Goal: Transaction & Acquisition: Purchase product/service

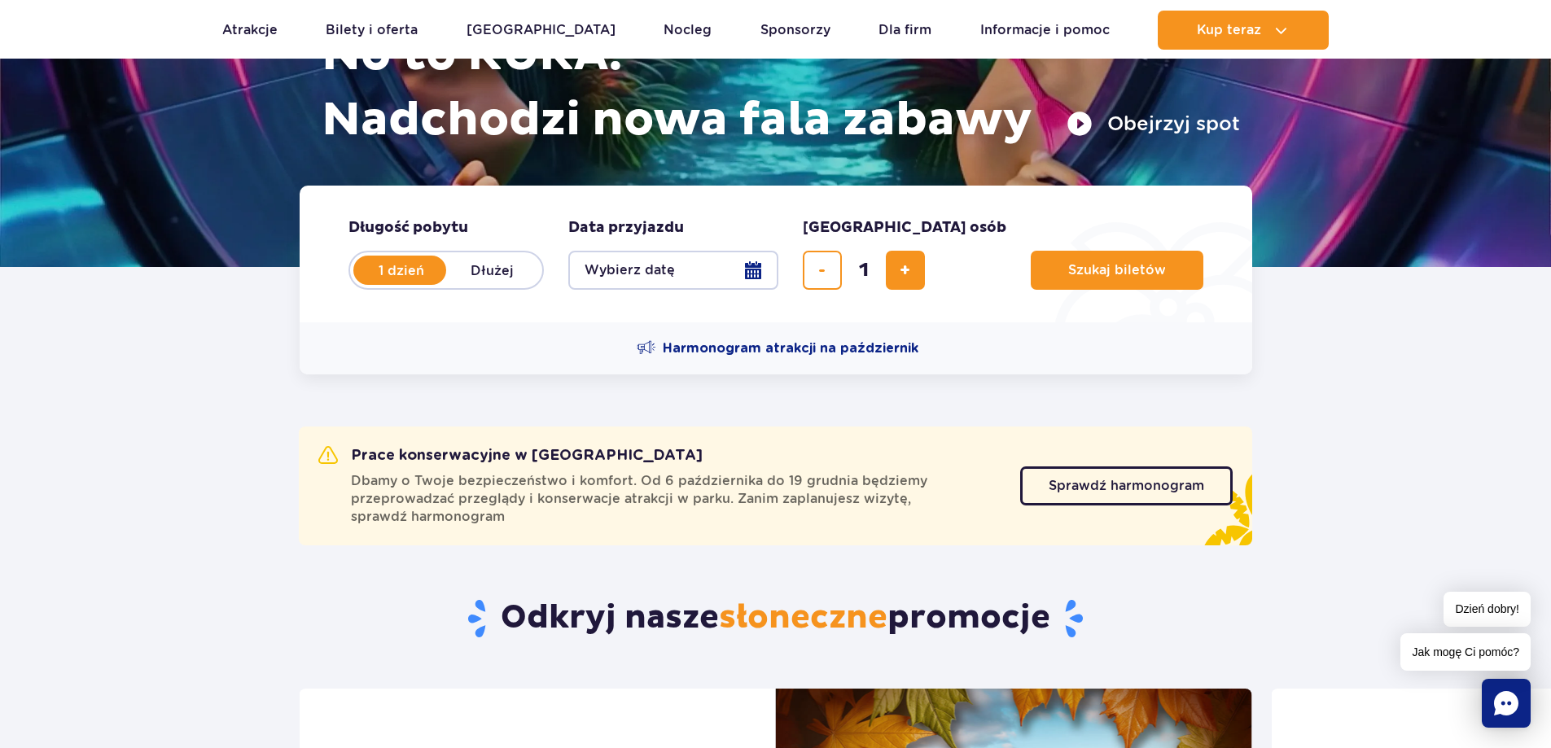
click at [693, 273] on button "Wybierz datę" at bounding box center [673, 270] width 210 height 39
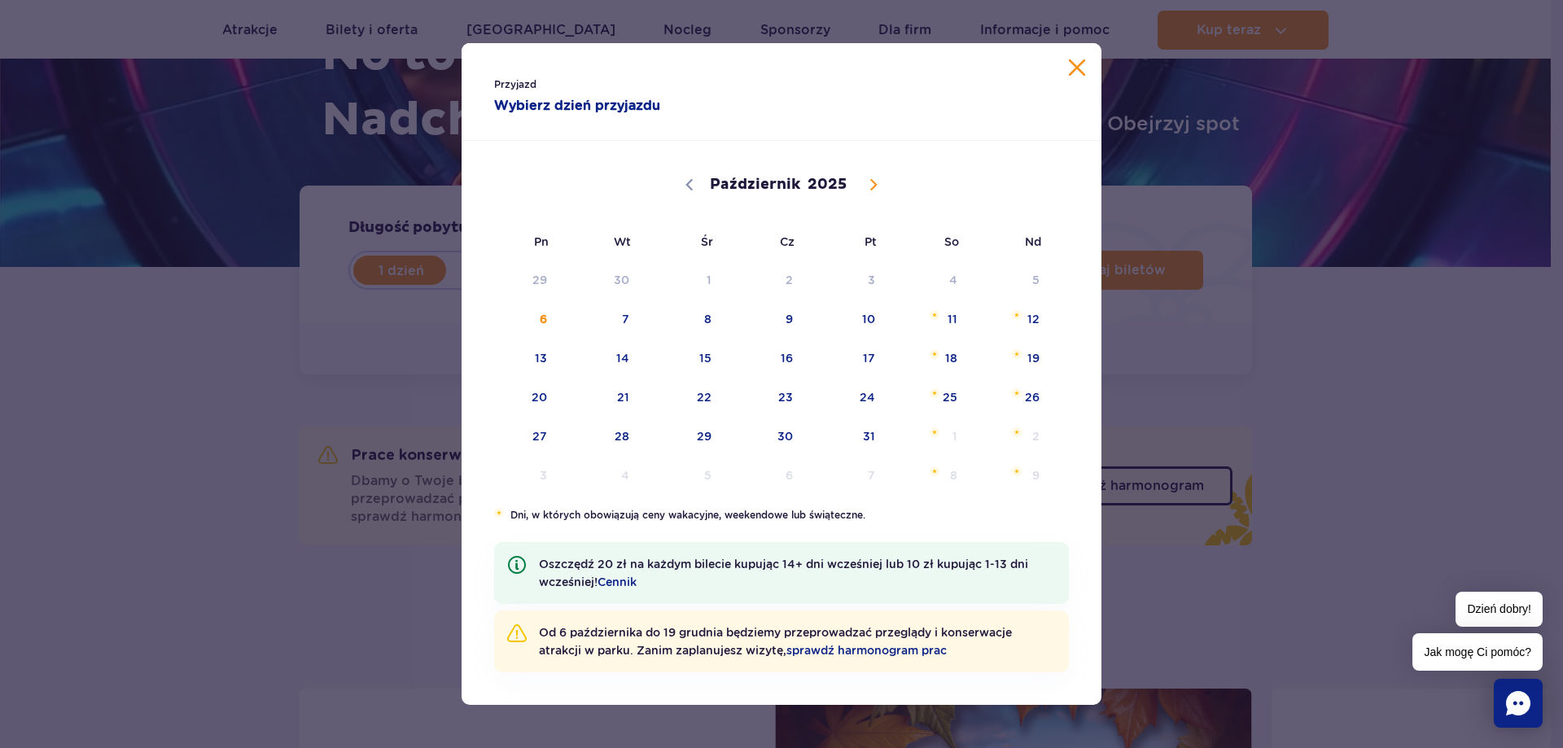
drag, startPoint x: 874, startPoint y: 191, endPoint x: 868, endPoint y: 210, distance: 19.6
click at [874, 191] on span at bounding box center [874, 185] width 28 height 28
select select "10"
click at [624, 361] on span "11" at bounding box center [601, 358] width 82 height 37
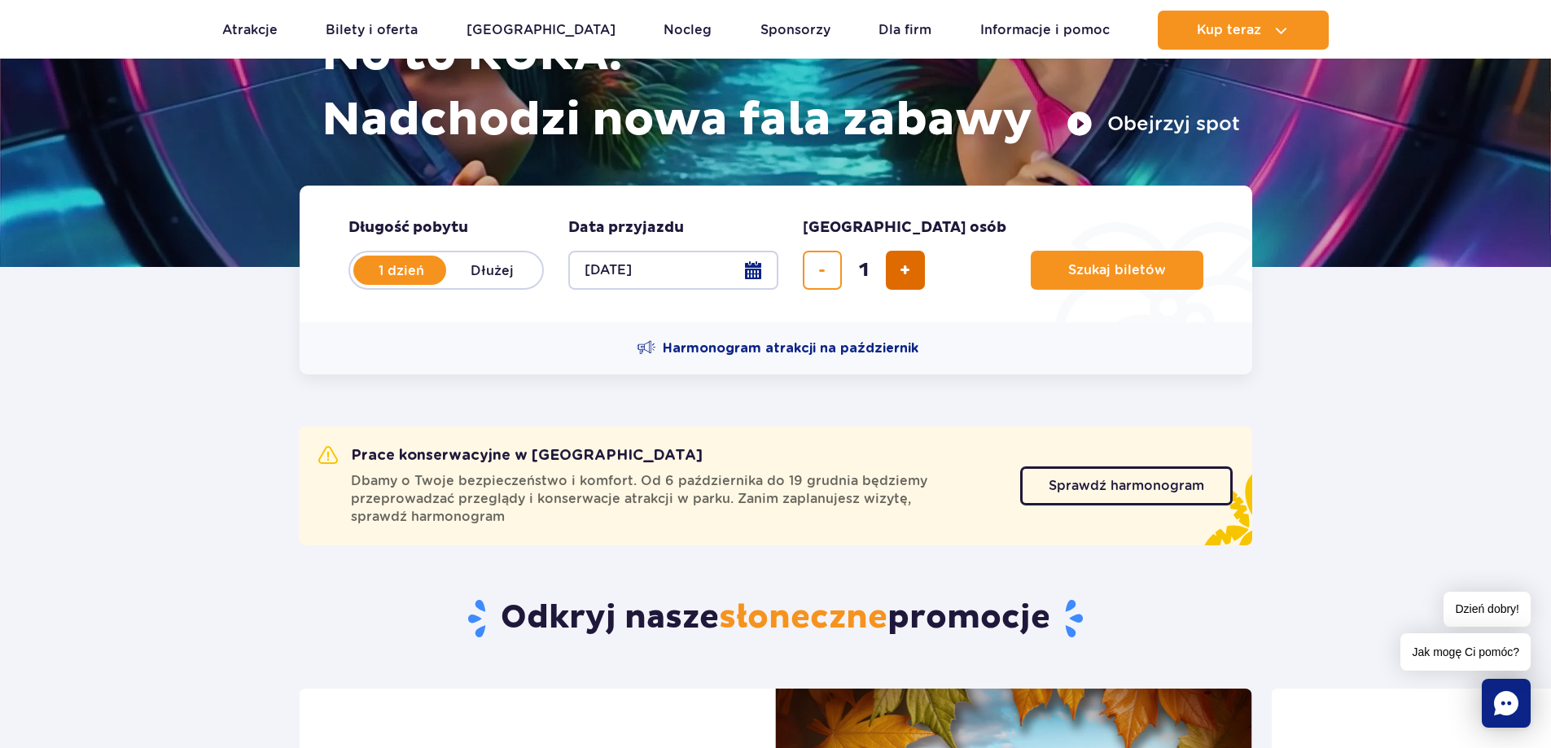
click at [892, 276] on button "dodaj bilet" at bounding box center [905, 270] width 39 height 39
type input "2"
click at [1069, 269] on span "Szukaj biletów" at bounding box center [1111, 270] width 98 height 15
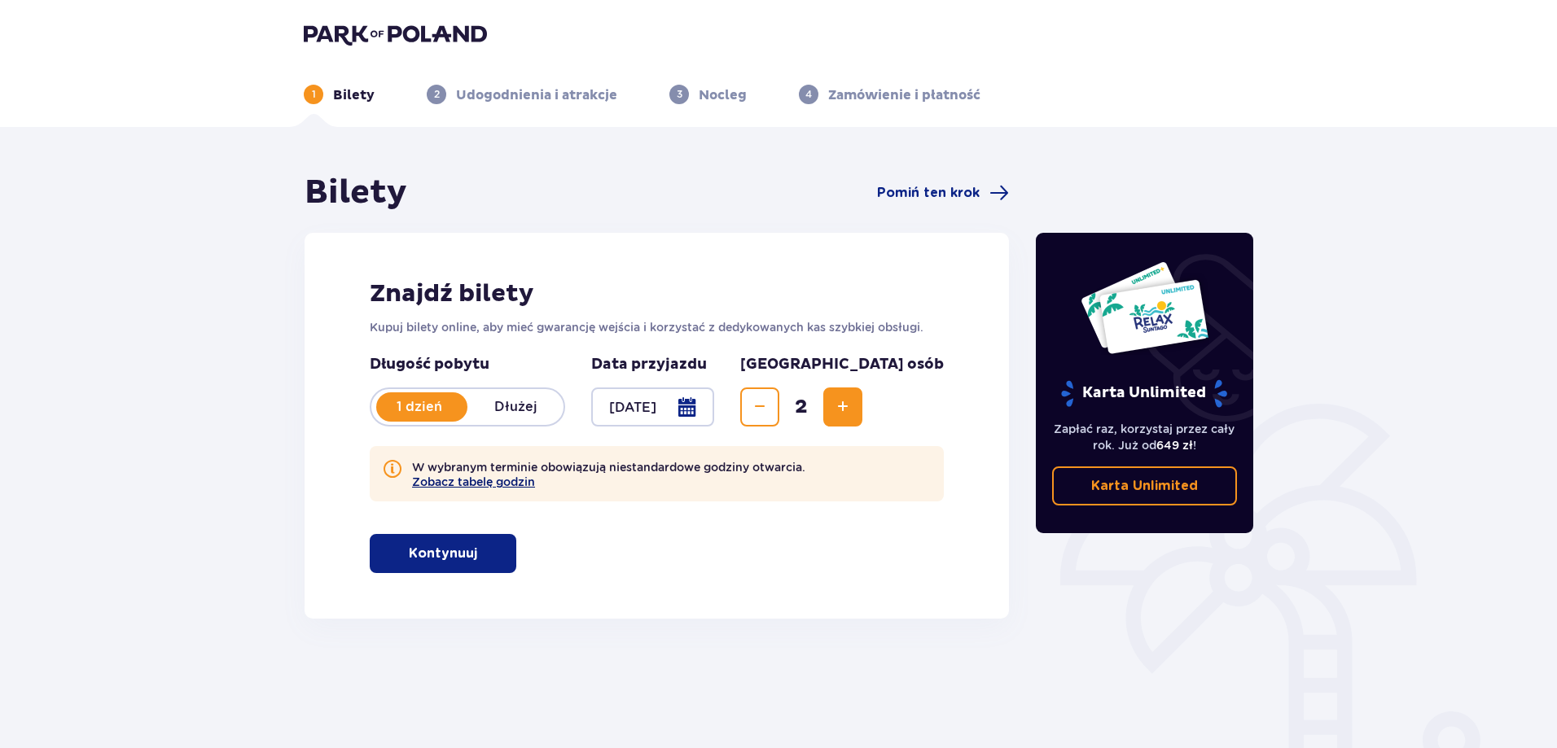
click at [493, 487] on button "Zobacz tabelę godzin" at bounding box center [473, 481] width 123 height 13
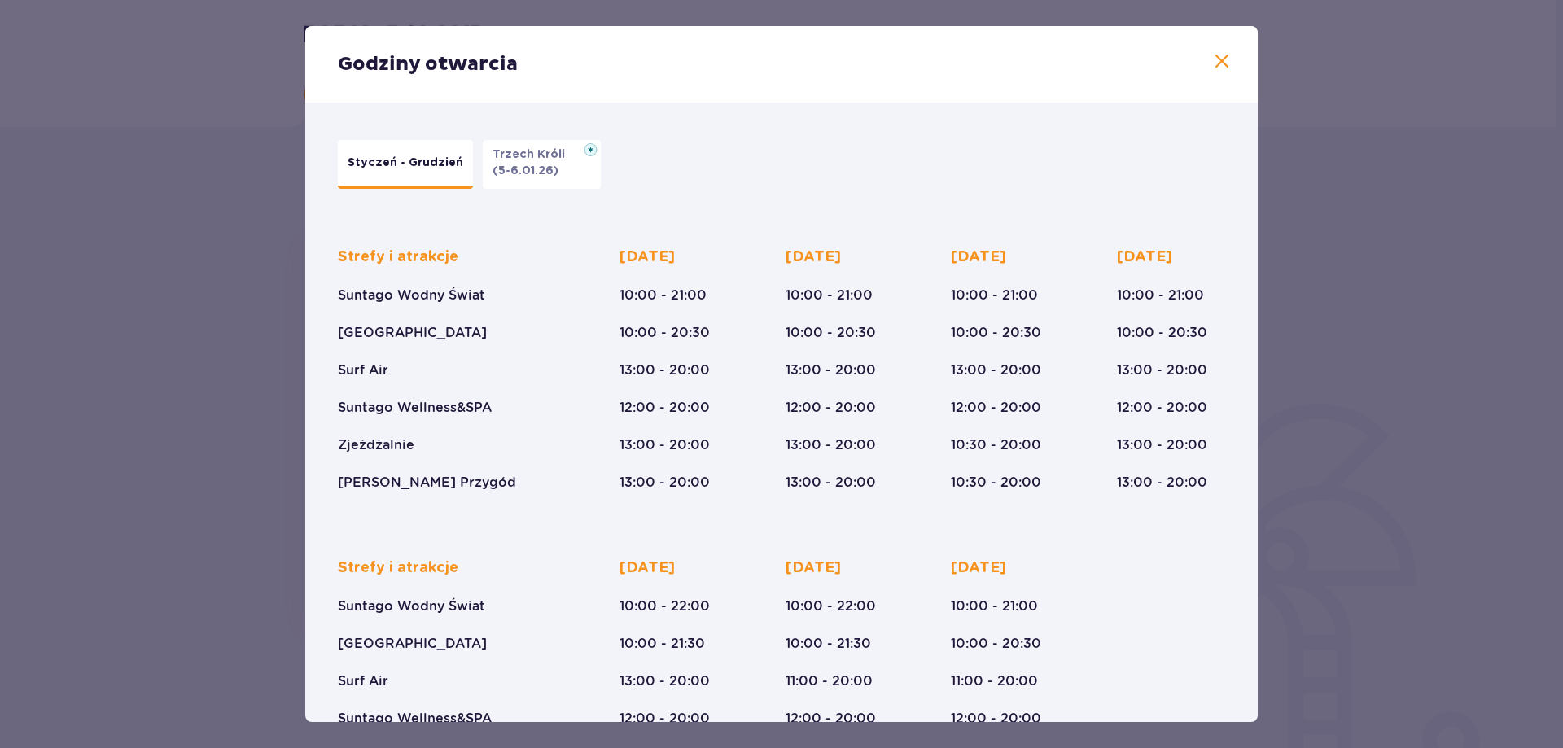
click at [1215, 64] on span at bounding box center [1222, 62] width 20 height 20
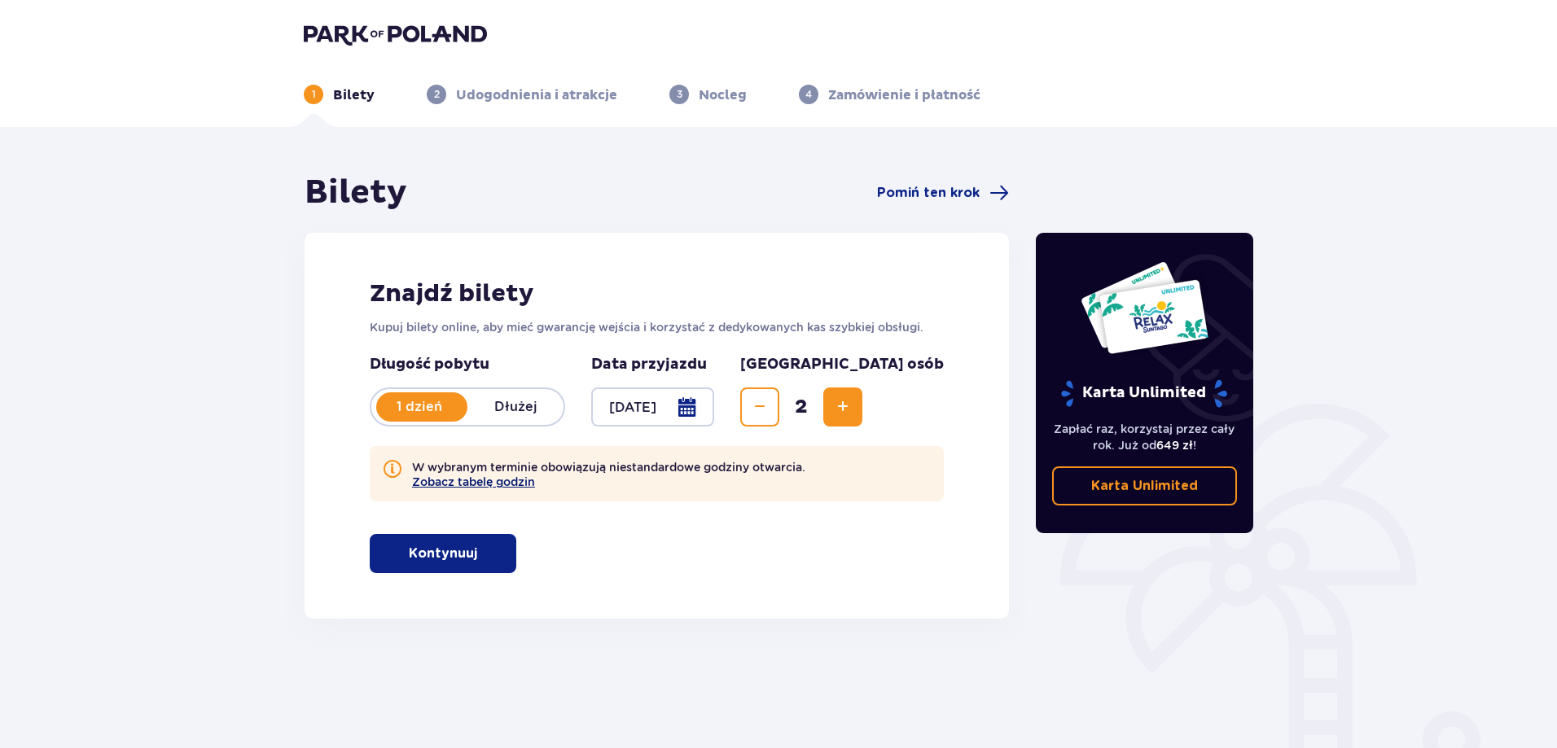
click at [510, 485] on button "Zobacz tabelę godzin" at bounding box center [473, 481] width 123 height 13
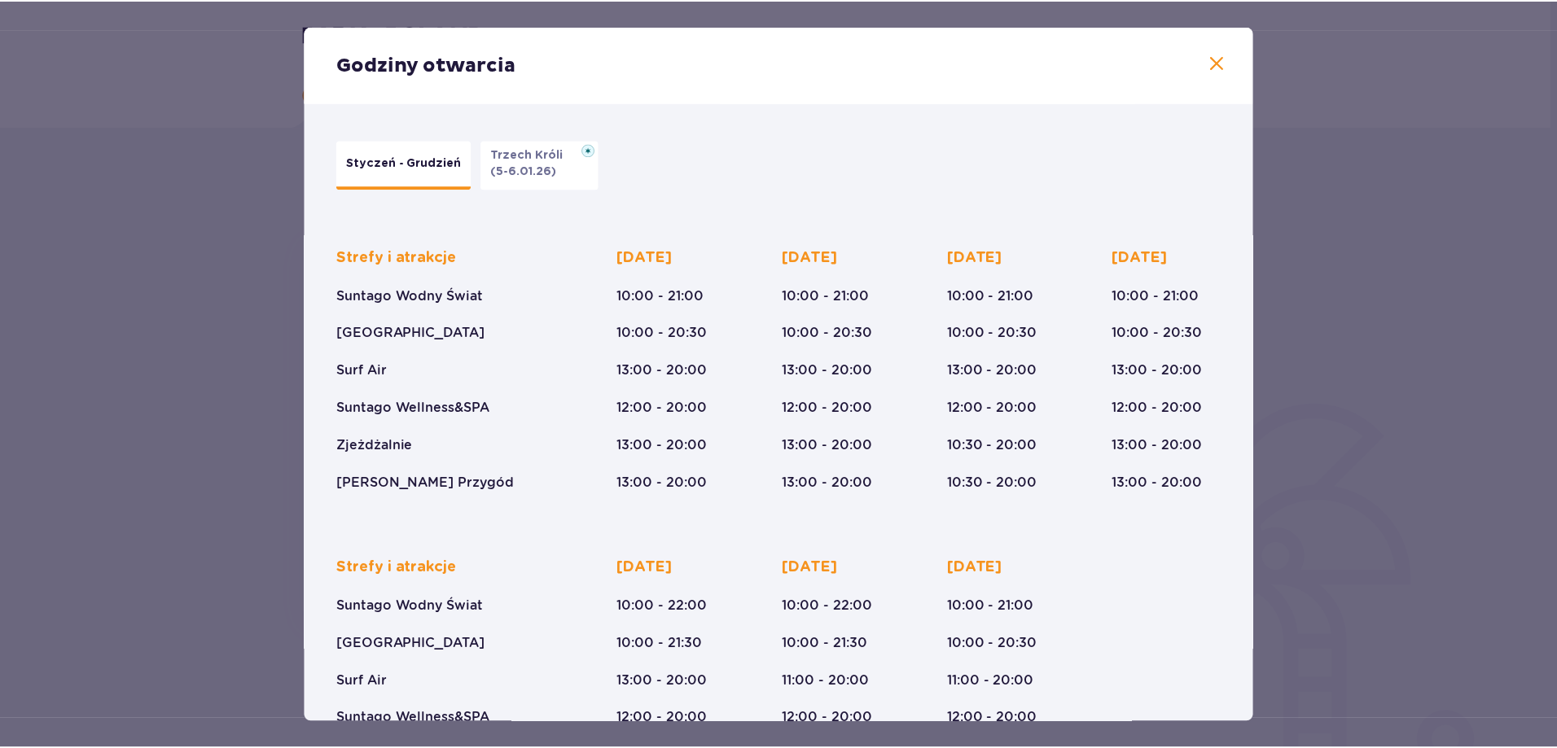
scroll to position [113, 0]
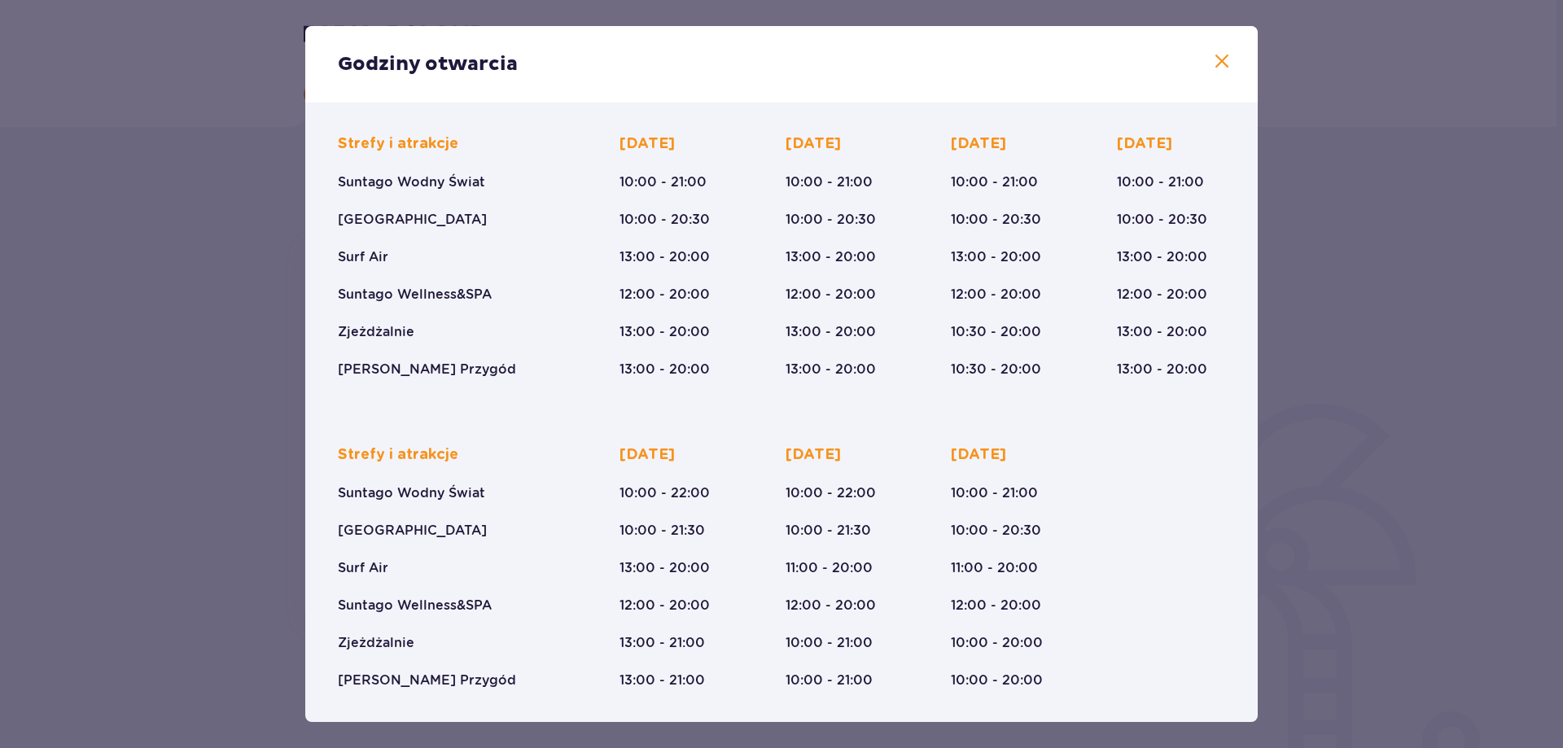
click at [1223, 68] on span at bounding box center [1222, 62] width 20 height 20
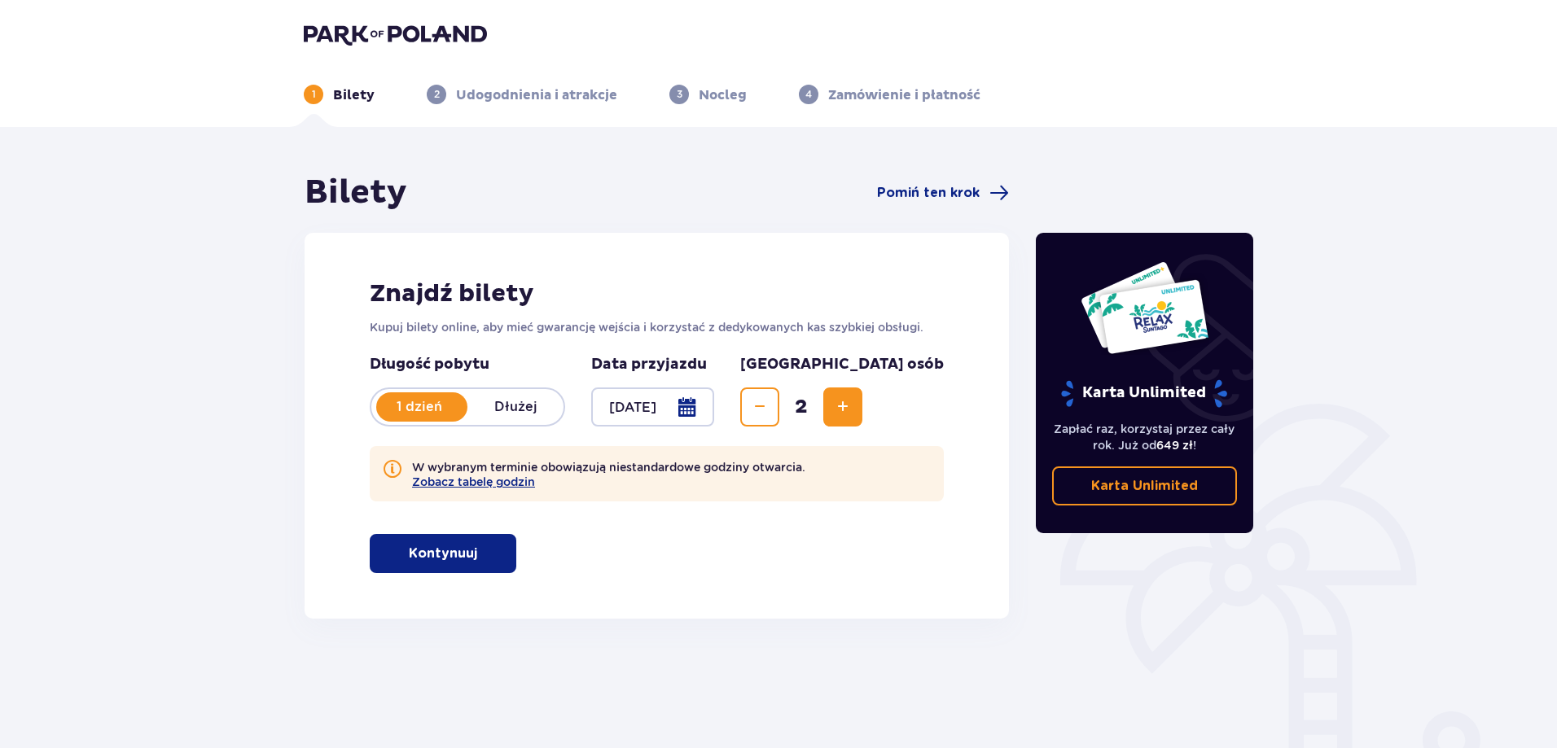
click at [493, 541] on button "Kontynuuj" at bounding box center [443, 553] width 147 height 39
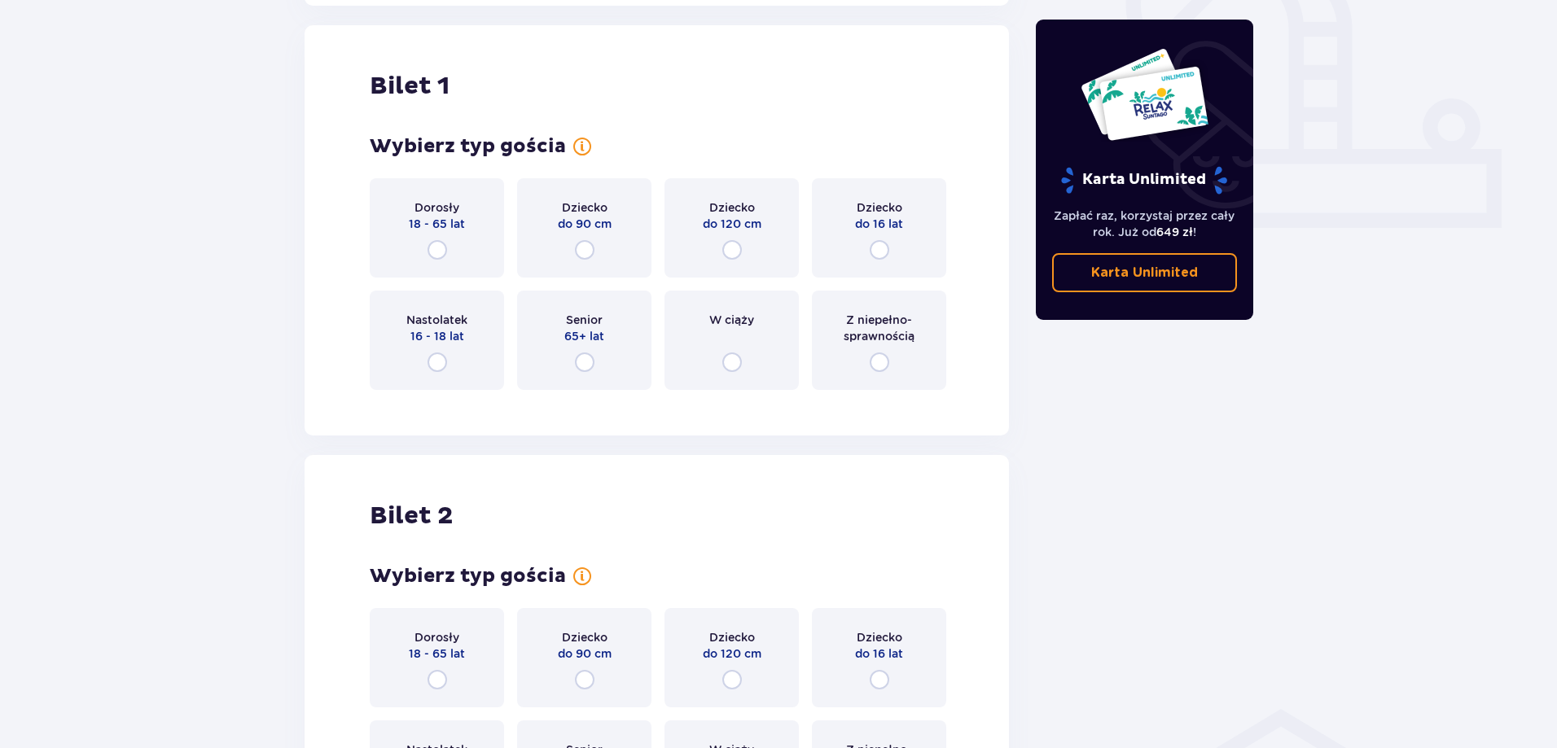
scroll to position [619, 0]
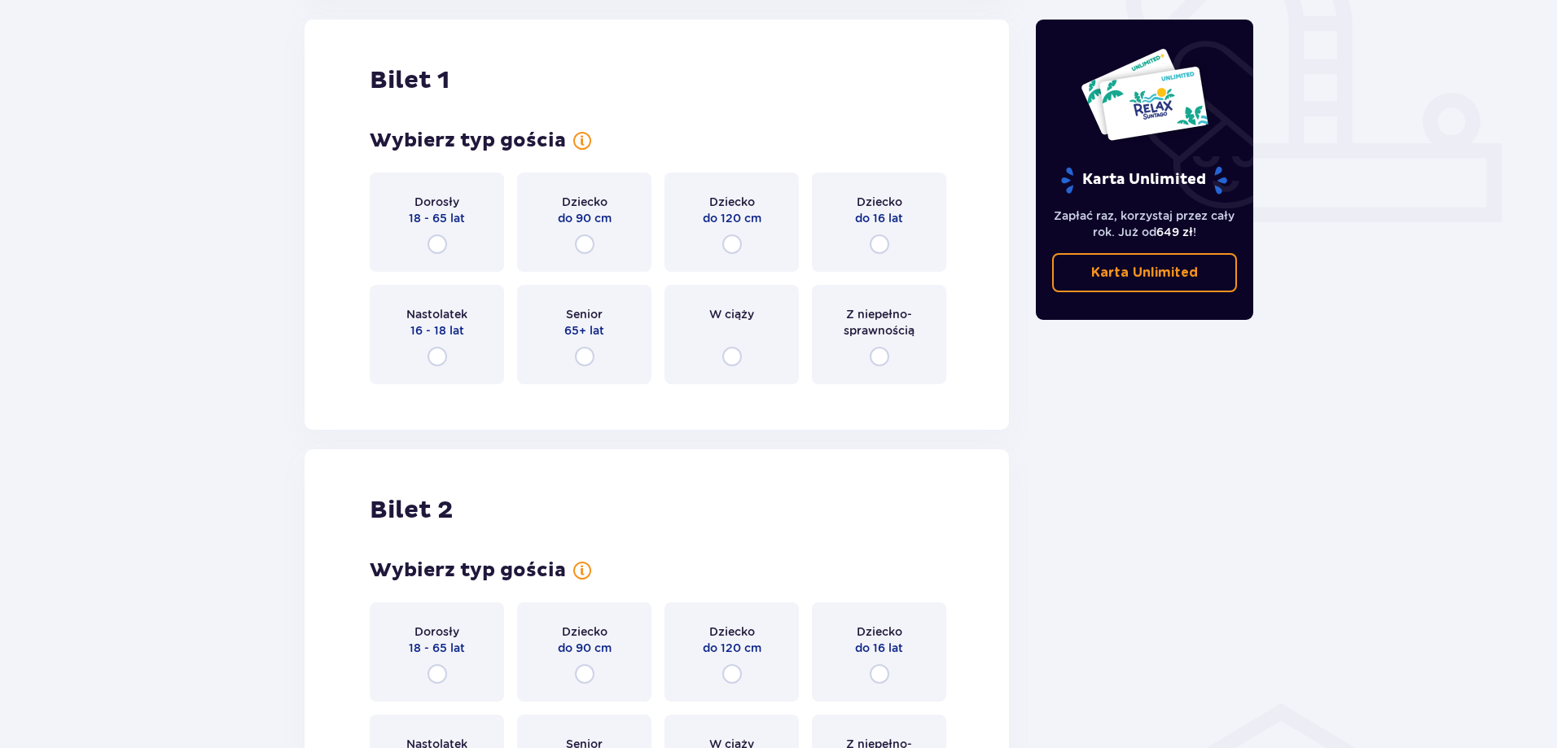
click at [444, 232] on div "Dorosły 18 - 65 lat" at bounding box center [437, 222] width 134 height 99
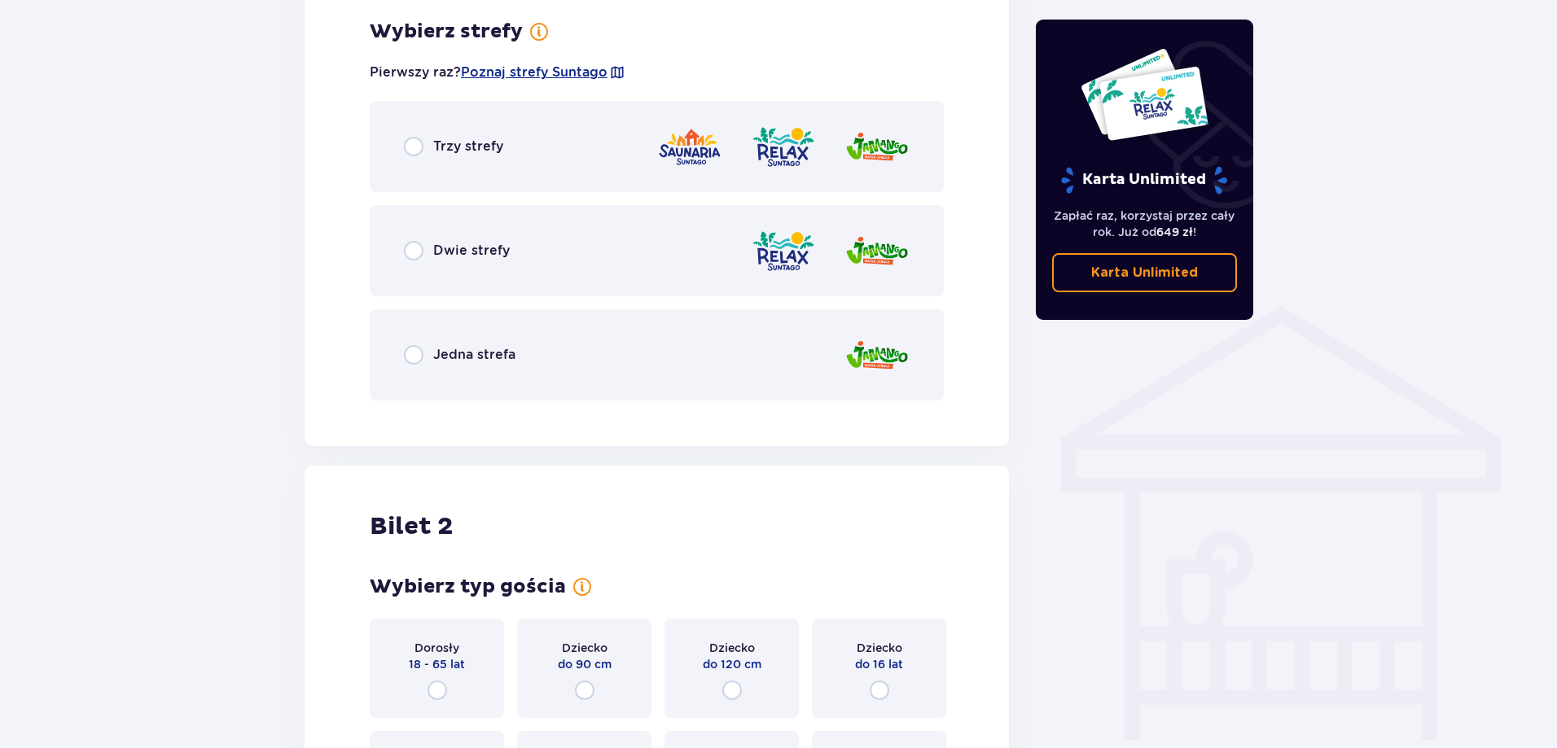
click at [482, 257] on span "Dwie strefy" at bounding box center [471, 251] width 77 height 18
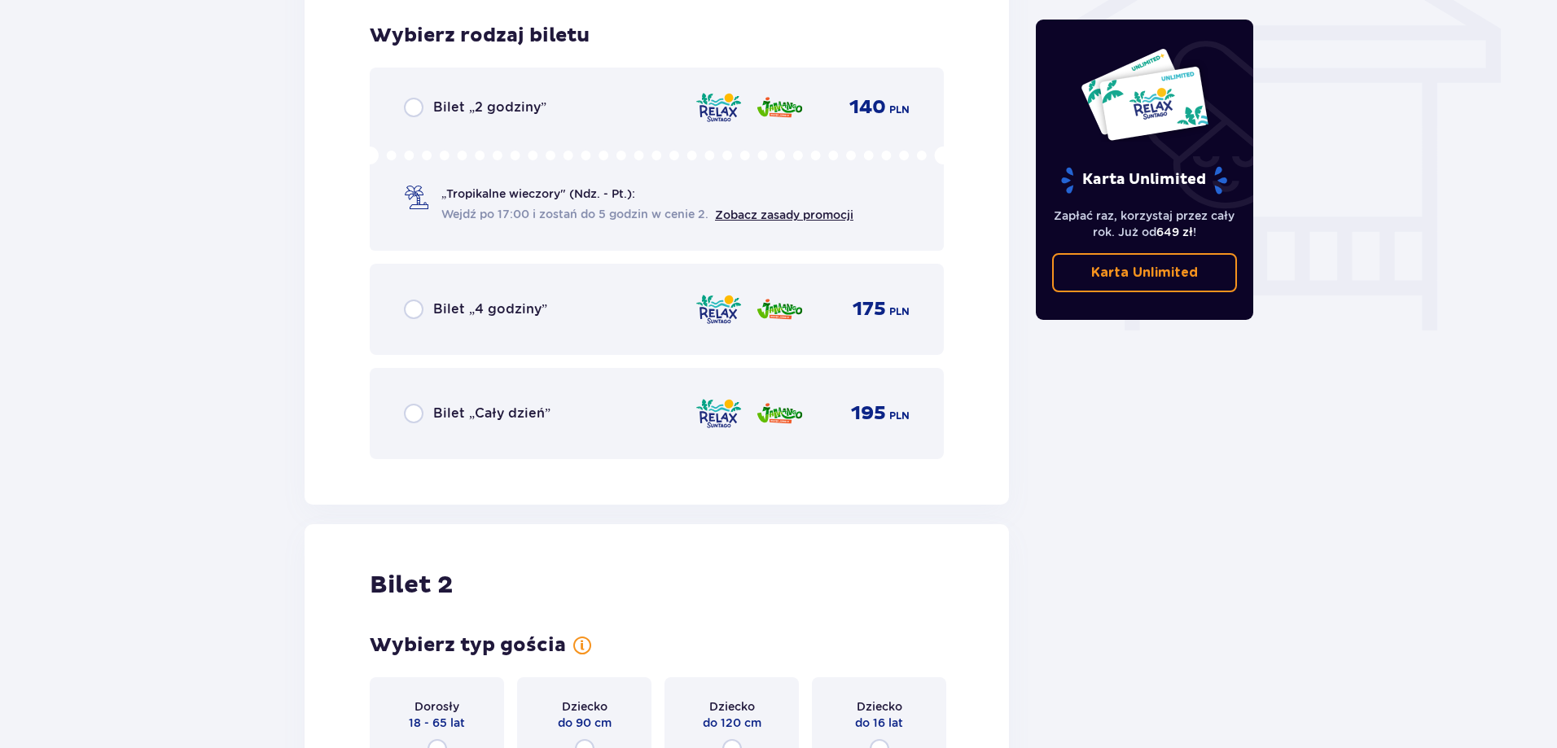
scroll to position [1430, 0]
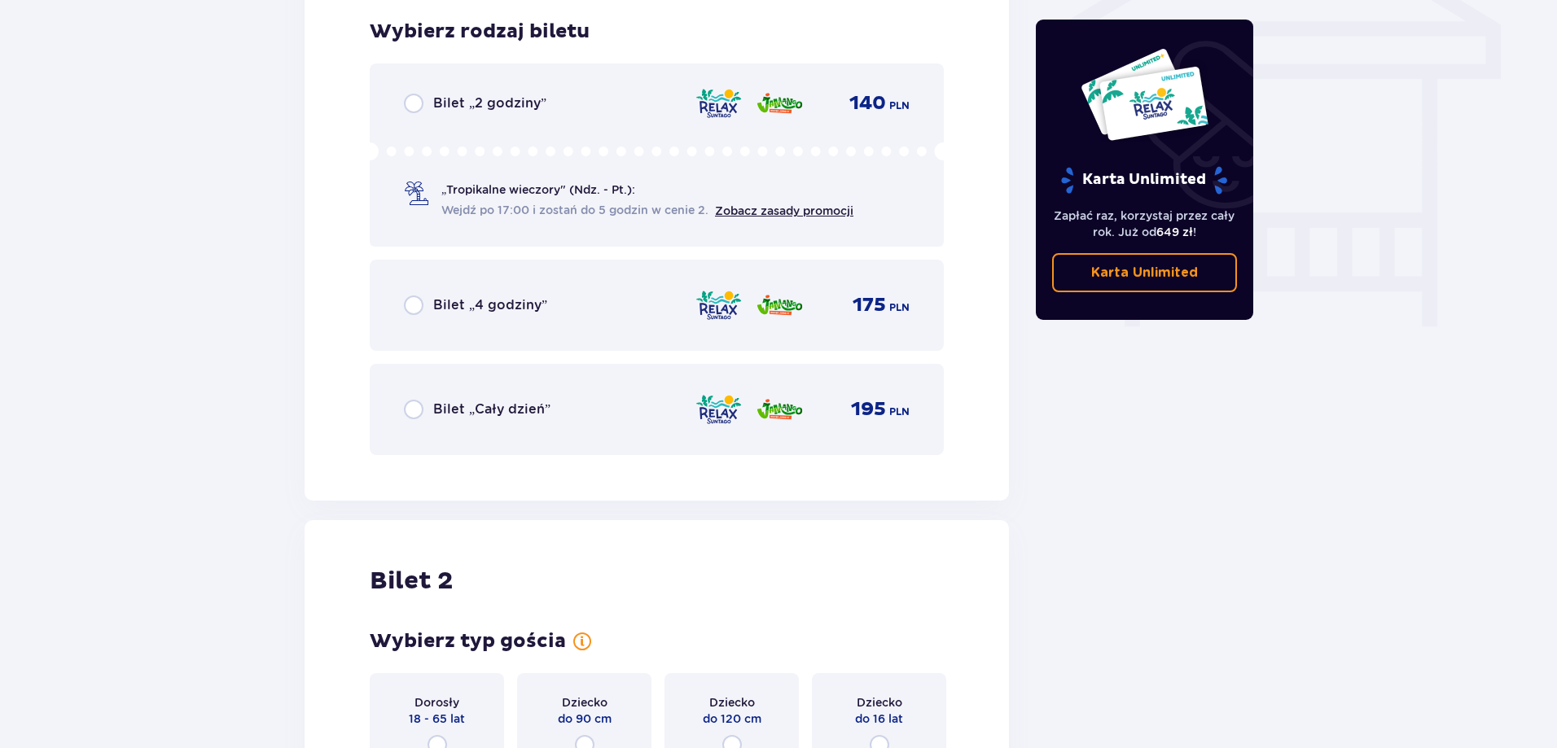
click at [511, 417] on span "Bilet „Cały dzień”" at bounding box center [491, 410] width 117 height 18
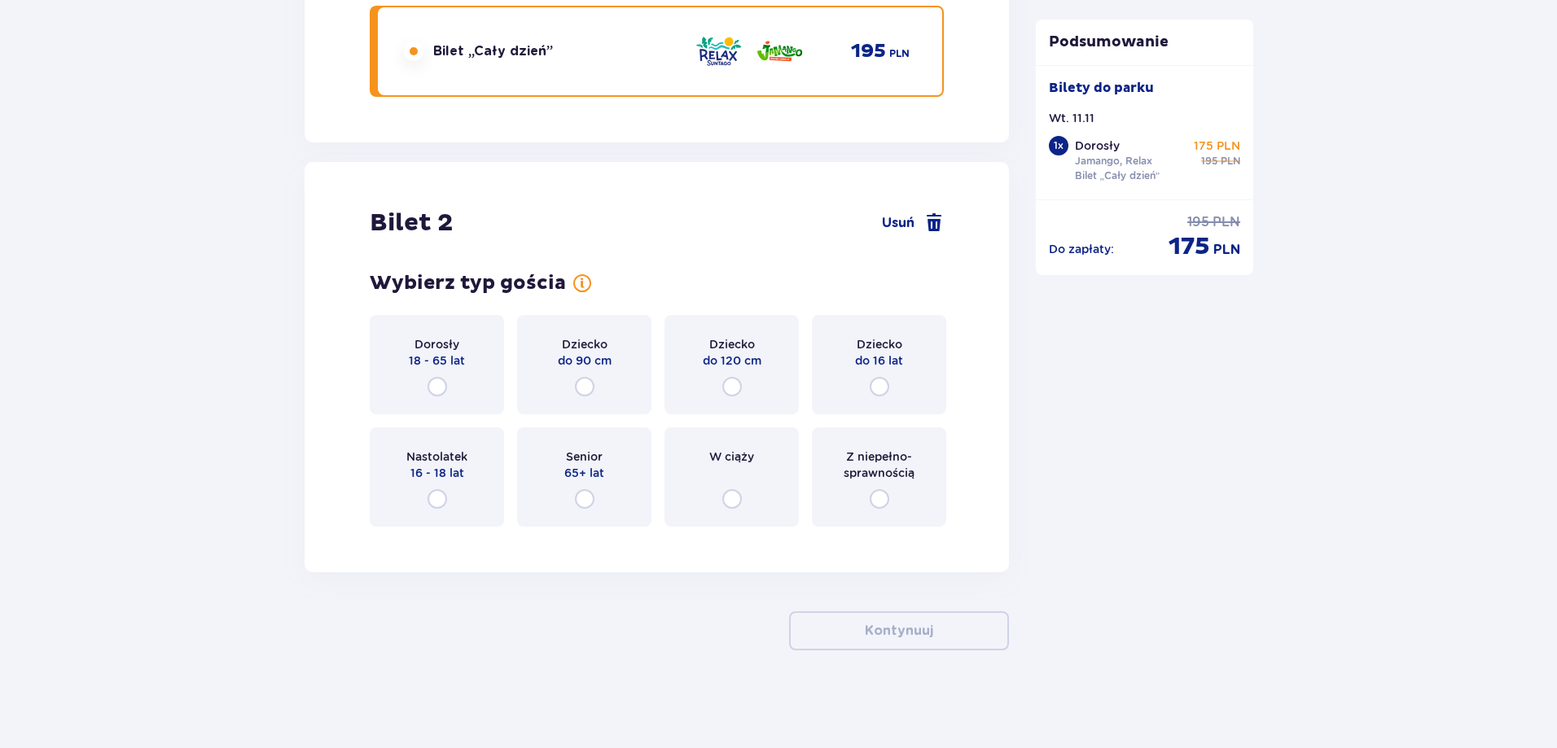
click at [435, 370] on div "Dorosły 18 - 65 lat" at bounding box center [437, 364] width 134 height 99
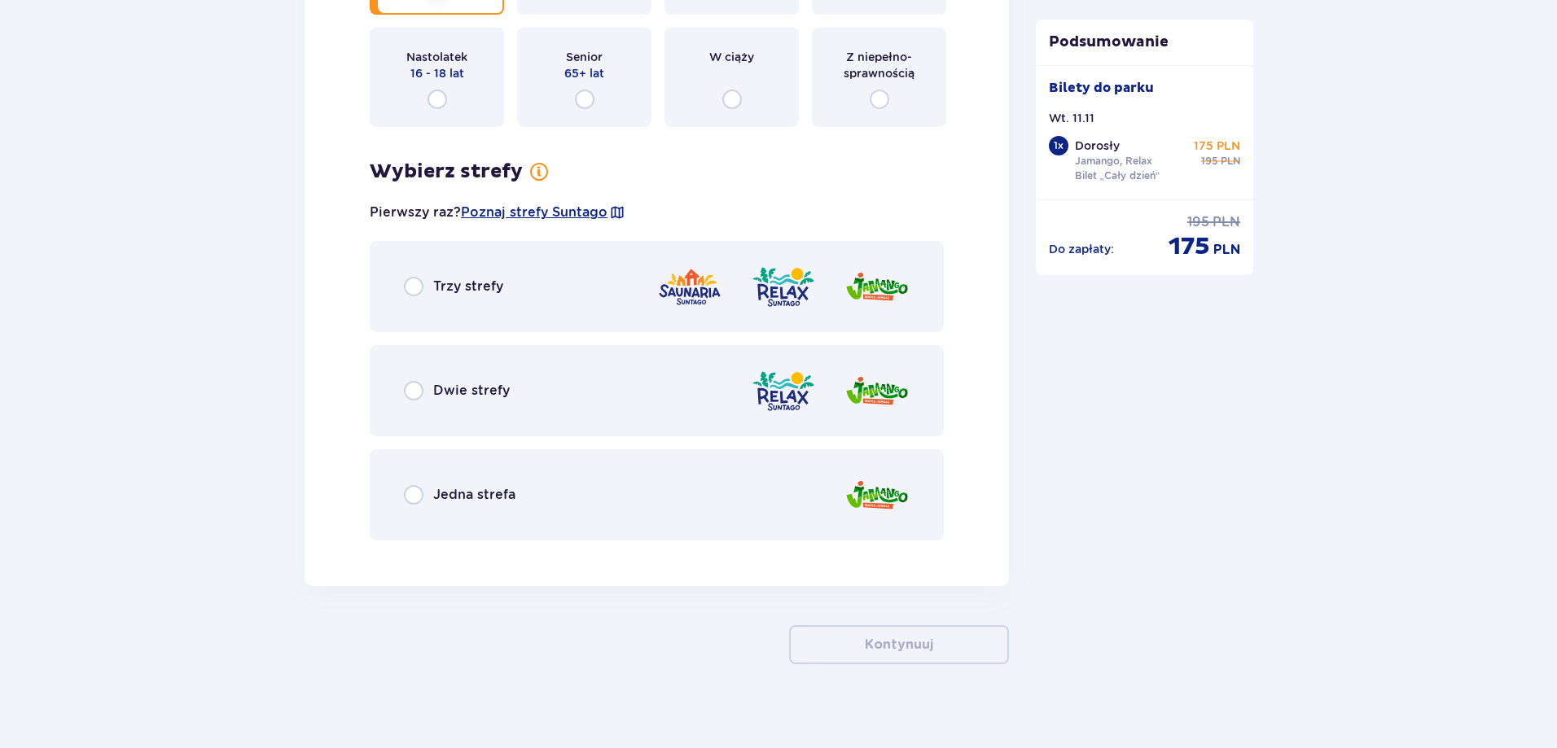
scroll to position [2201, 0]
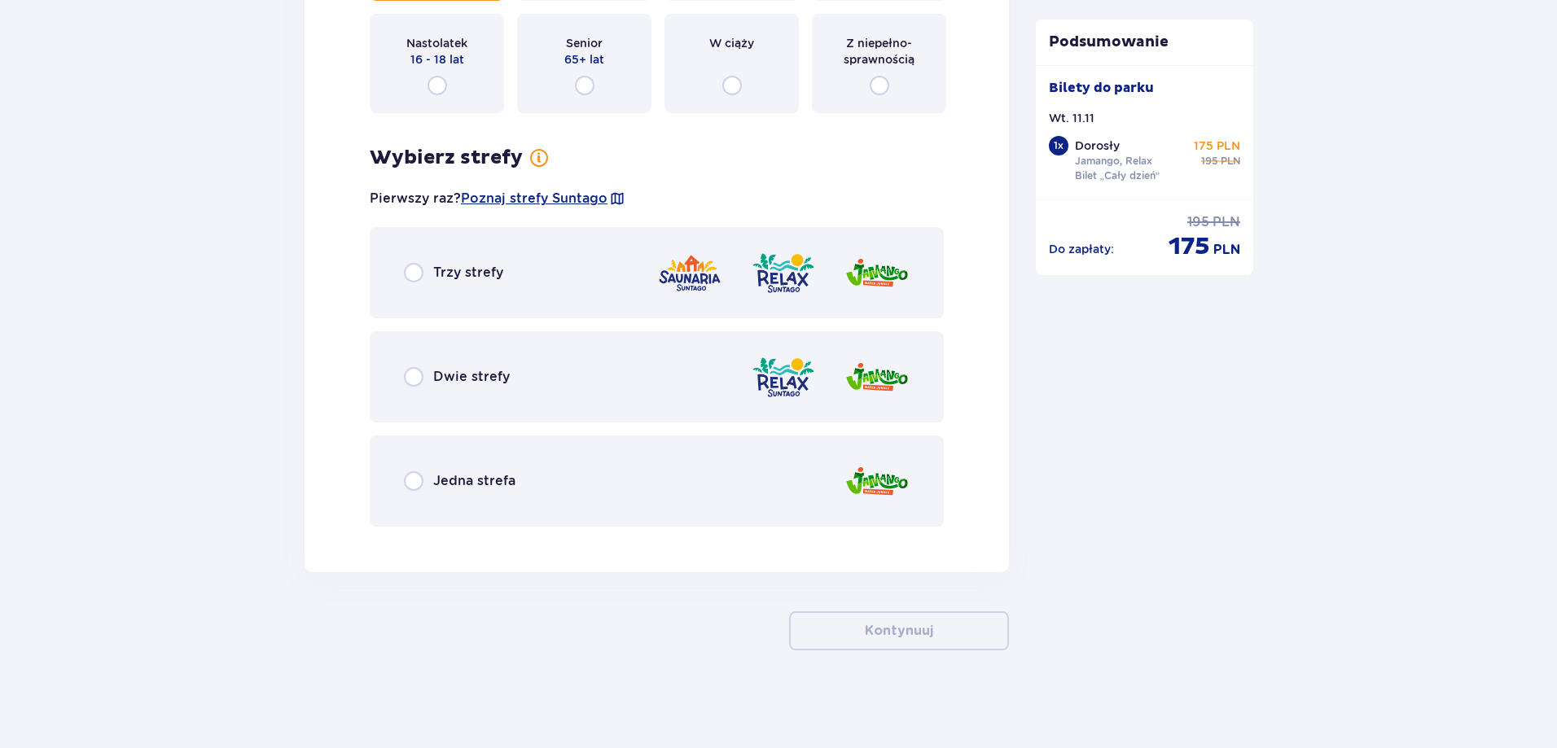
click at [514, 371] on div "Dwie strefy" at bounding box center [657, 376] width 574 height 91
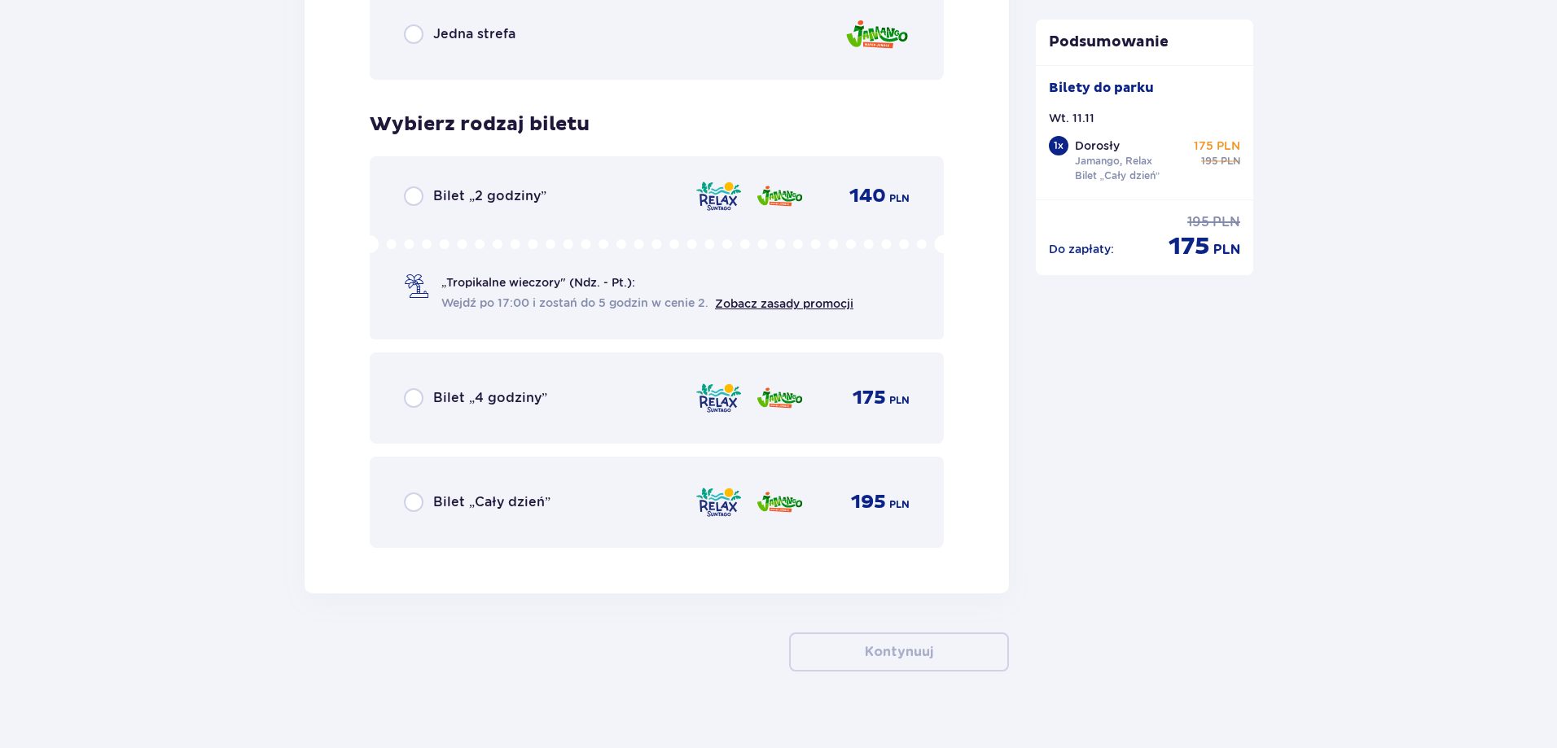
scroll to position [2670, 0]
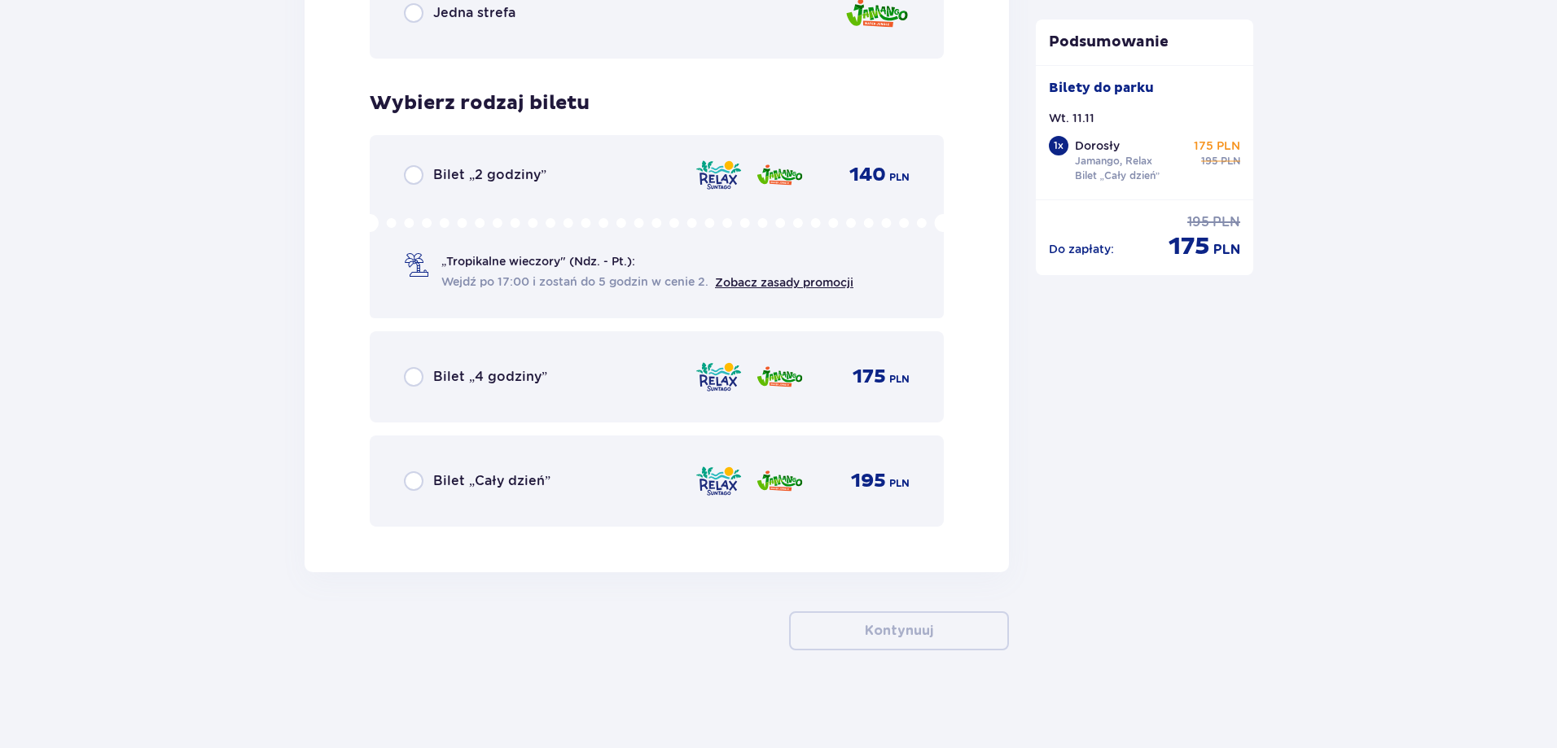
click at [533, 474] on span "Bilet „Cały dzień”" at bounding box center [491, 481] width 117 height 18
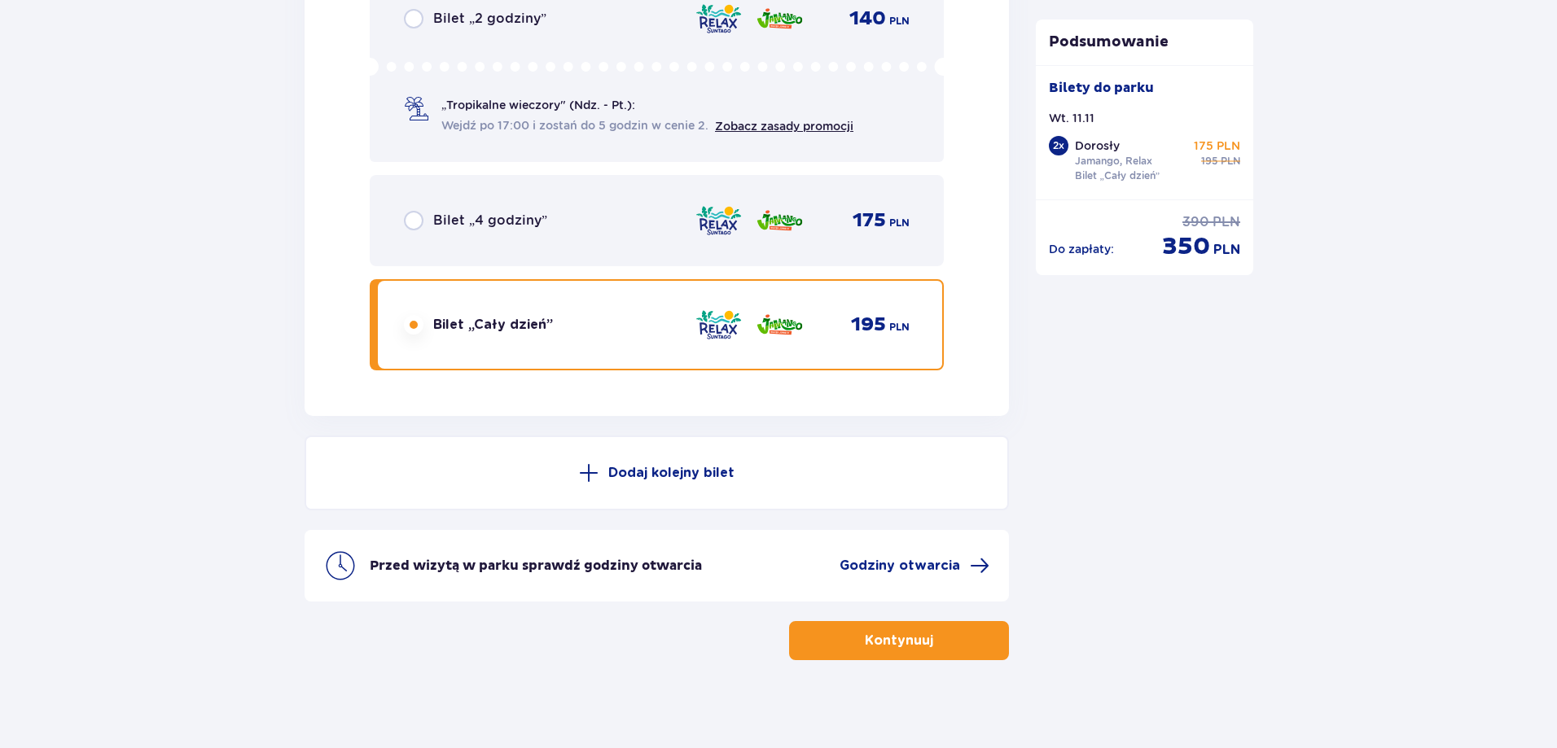
scroll to position [2836, 0]
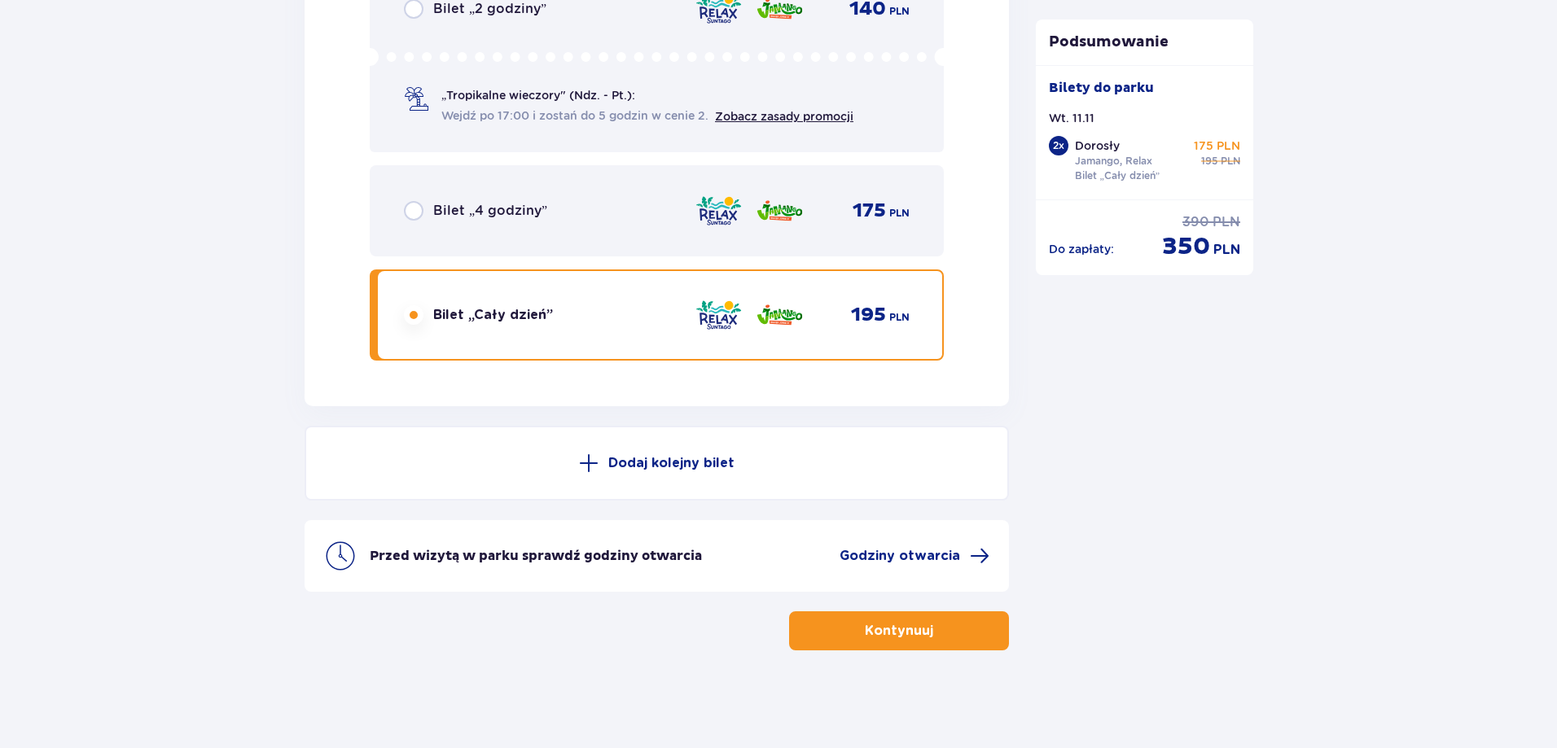
click at [963, 640] on button "Kontynuuj" at bounding box center [899, 630] width 220 height 39
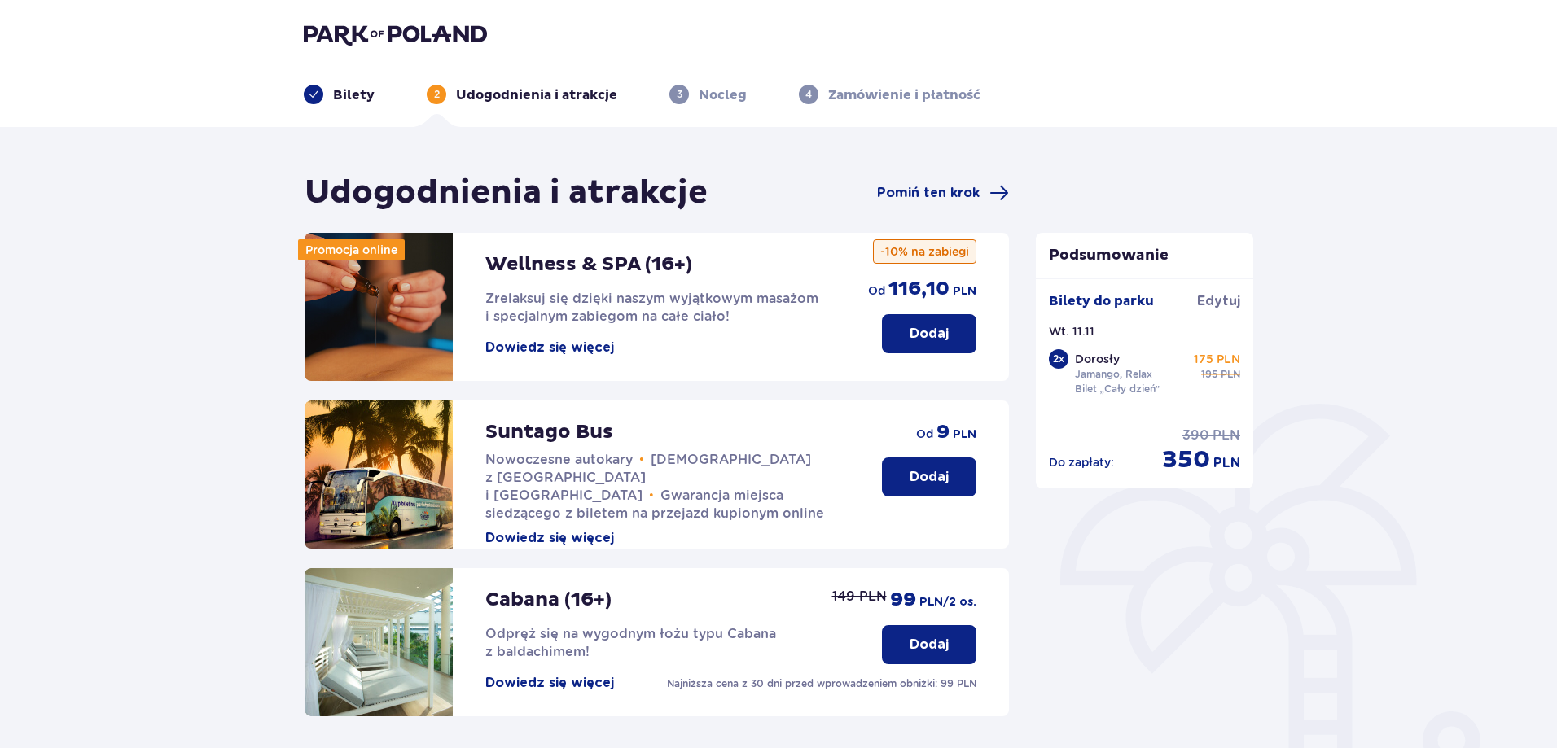
click at [940, 477] on p "Dodaj" at bounding box center [928, 477] width 39 height 18
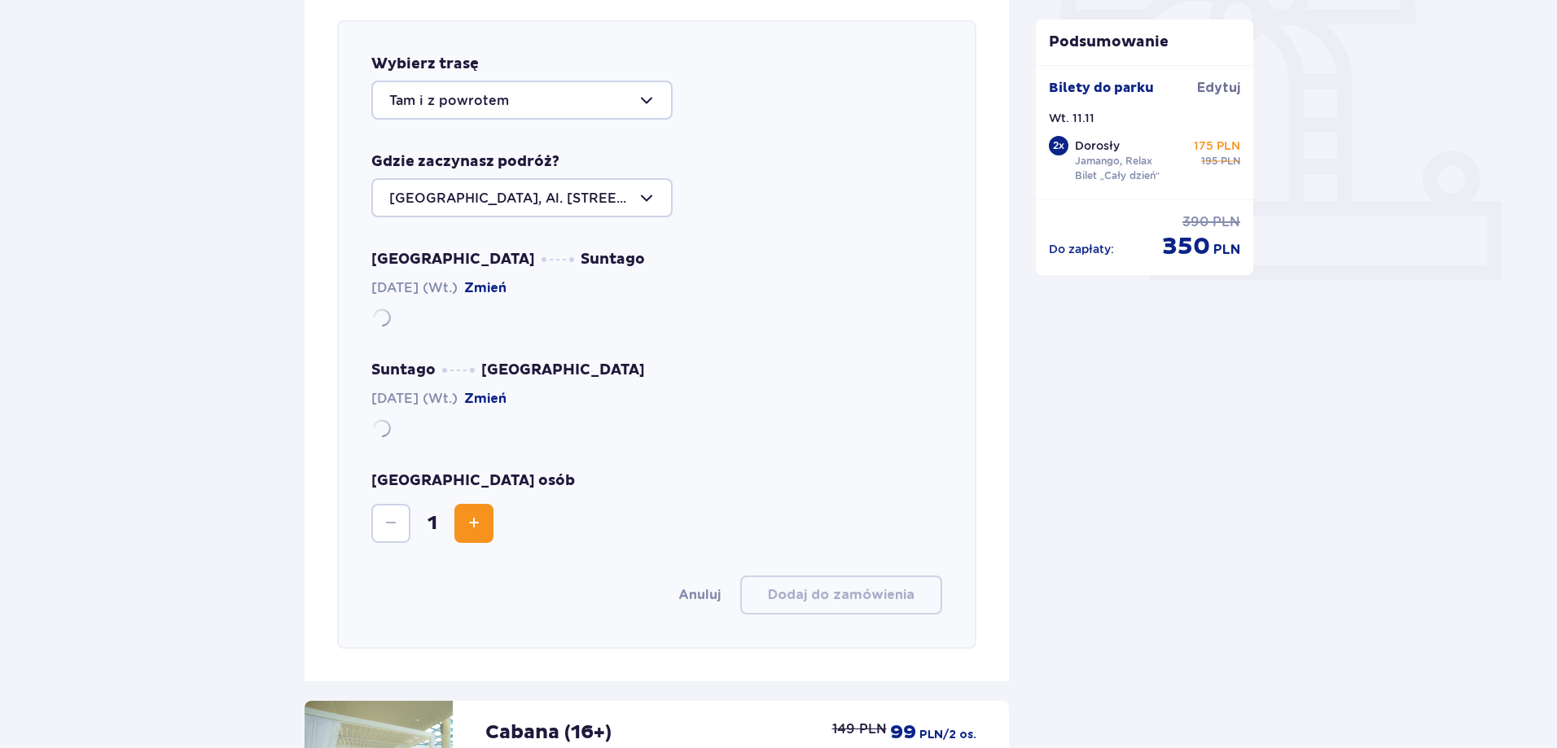
scroll to position [562, 0]
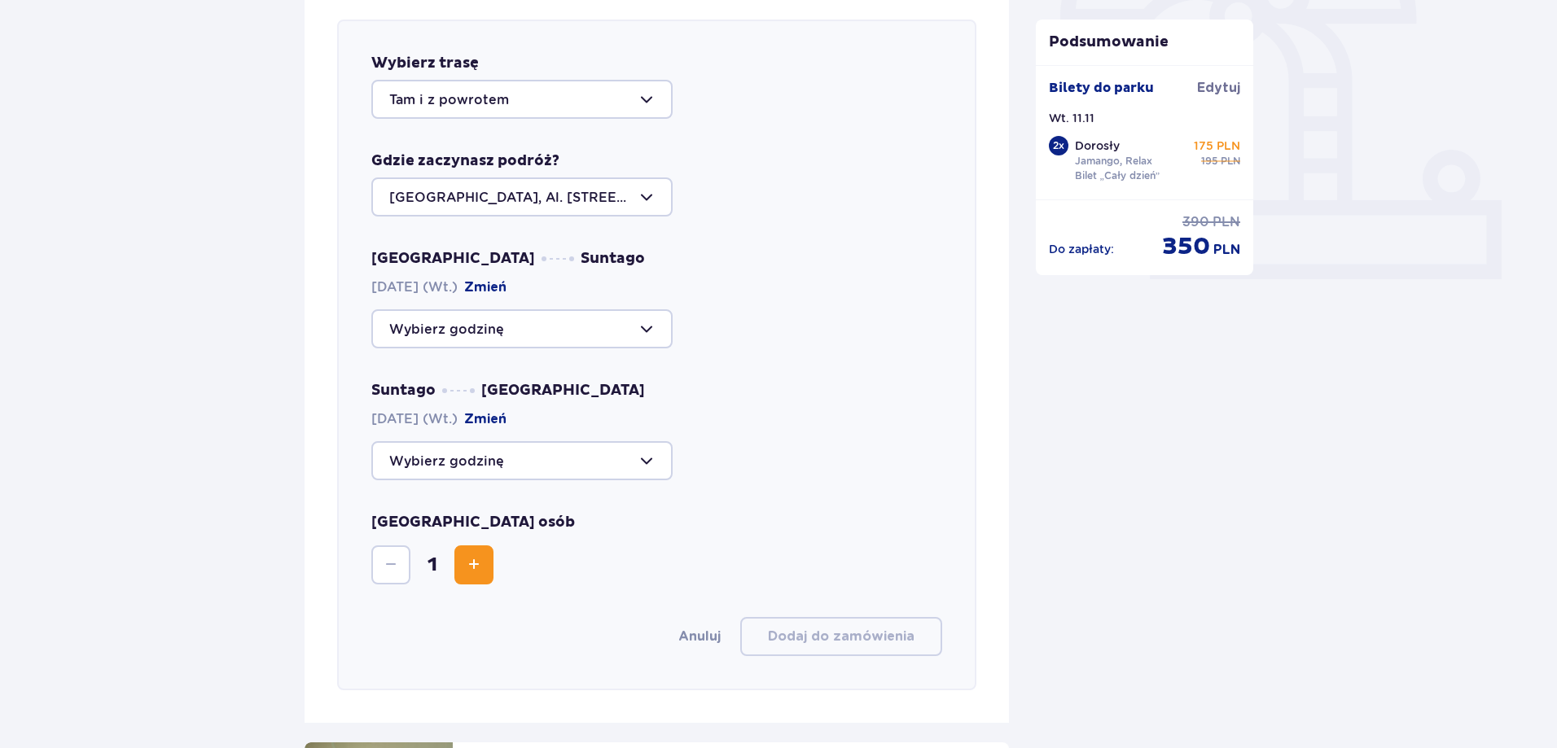
click at [646, 109] on div at bounding box center [521, 99] width 301 height 39
click at [643, 109] on div at bounding box center [521, 99] width 301 height 39
click at [581, 332] on div at bounding box center [521, 328] width 301 height 39
click at [548, 376] on p "Zostały 44 miejsca" at bounding box center [500, 379] width 125 height 18
type input "09:00"
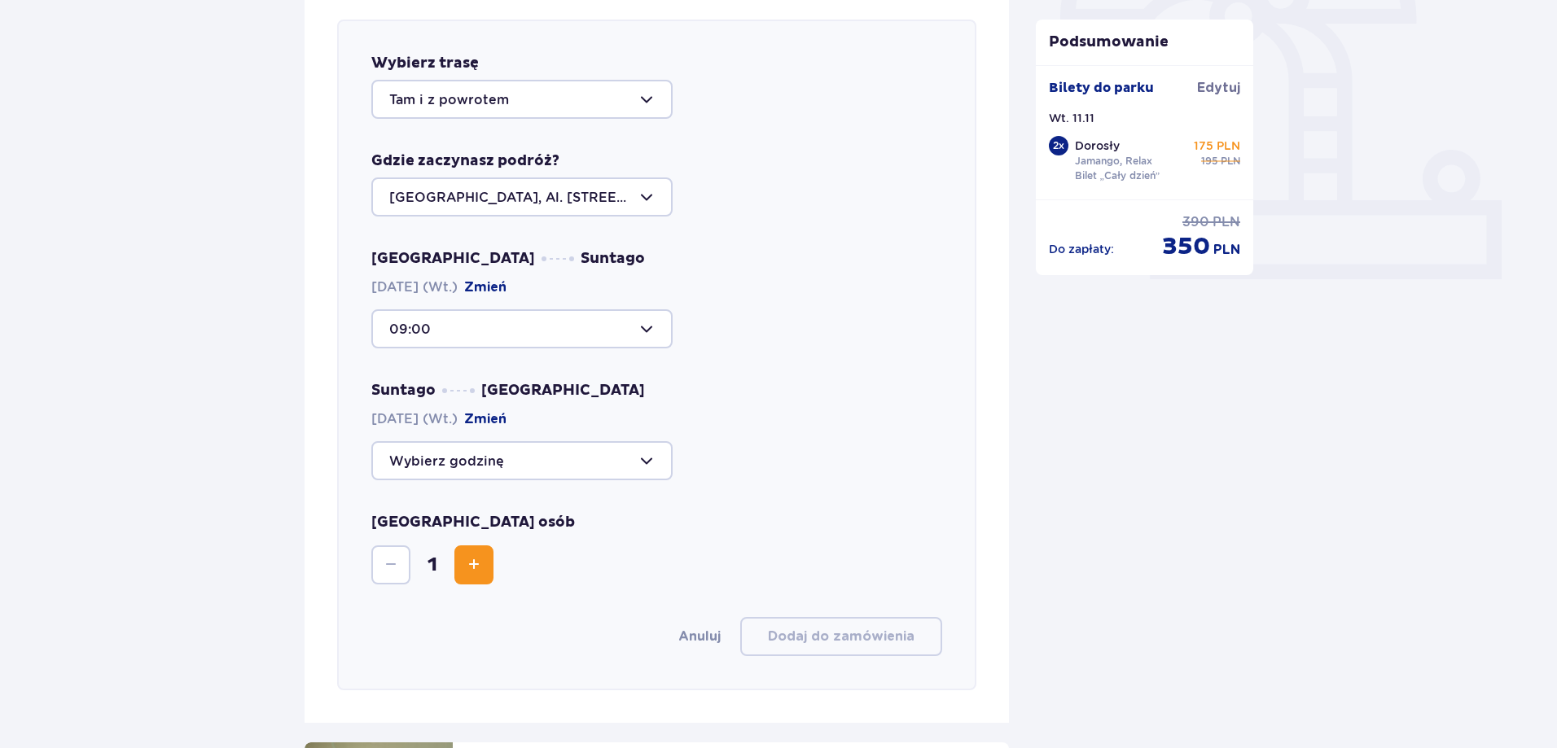
click at [549, 451] on div at bounding box center [521, 460] width 301 height 39
click at [531, 582] on p "Zostały 44 miejsca" at bounding box center [500, 585] width 125 height 18
type input "20:45"
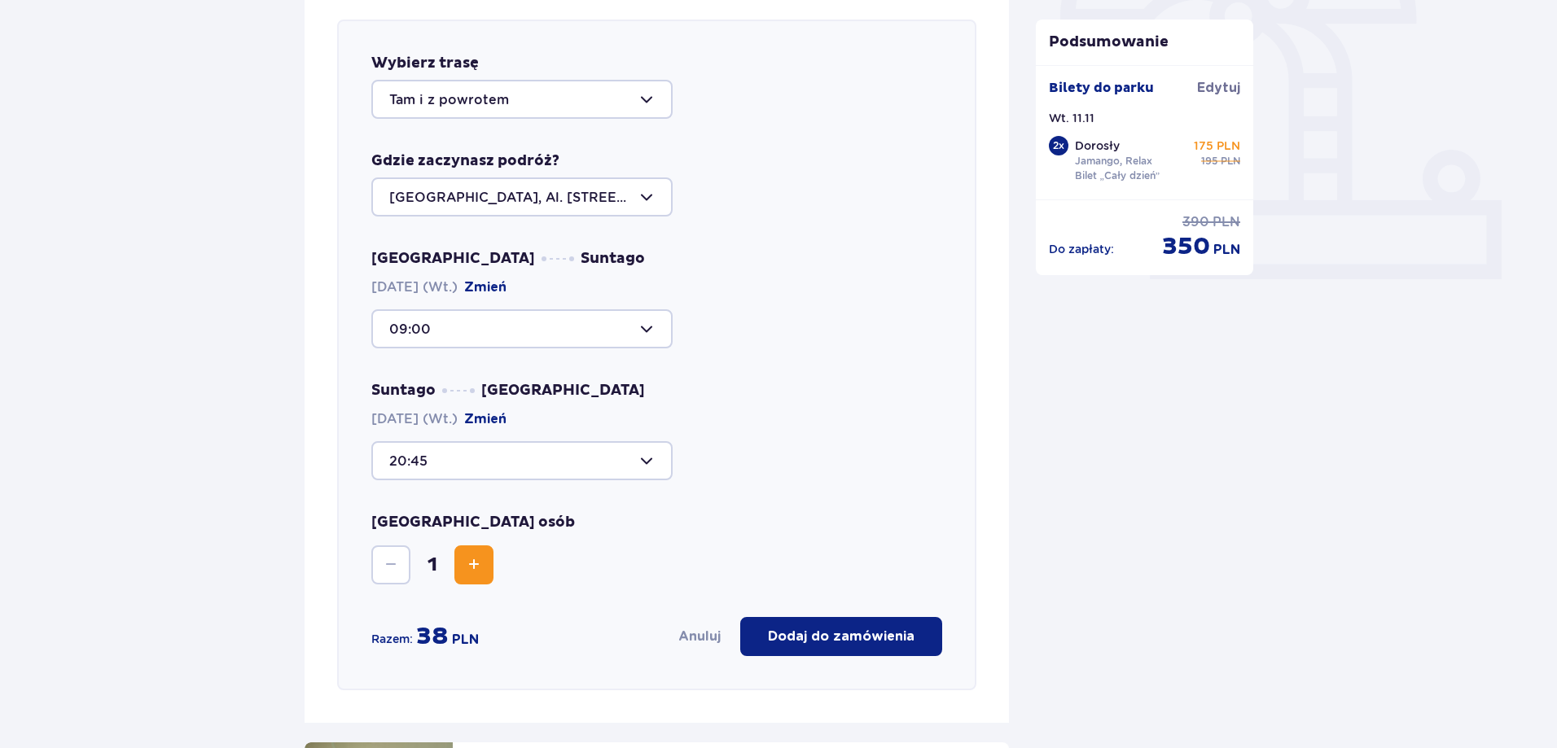
click at [749, 427] on div "Suntago Warszawa 11.11.2025 (Wt.) Zmień 20:45" at bounding box center [656, 430] width 571 height 99
click at [594, 467] on div at bounding box center [521, 460] width 301 height 39
click at [781, 455] on div "20:45 12:00 Zostały 44 miejsca 14:00 Zostały 44 miejsca 18:15 Zostały 44 miejsc…" at bounding box center [656, 460] width 571 height 39
click at [651, 467] on div at bounding box center [521, 460] width 301 height 39
click at [655, 462] on div at bounding box center [521, 460] width 301 height 39
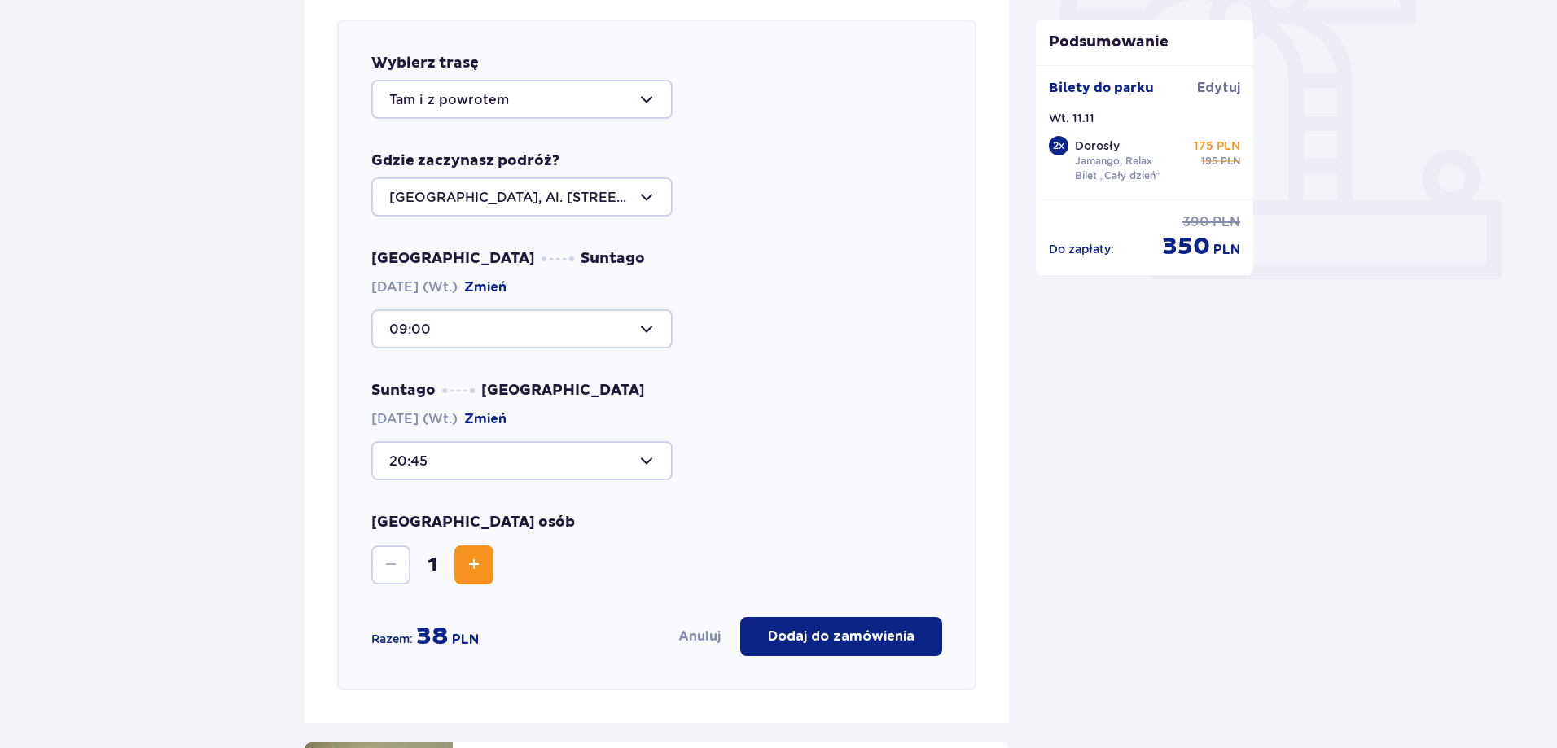
click at [641, 313] on div at bounding box center [521, 328] width 301 height 39
click at [645, 316] on div at bounding box center [521, 328] width 301 height 39
click at [484, 568] on button "Zwiększ" at bounding box center [473, 564] width 39 height 39
click at [891, 637] on p "Dodaj do zamówienia" at bounding box center [841, 637] width 147 height 18
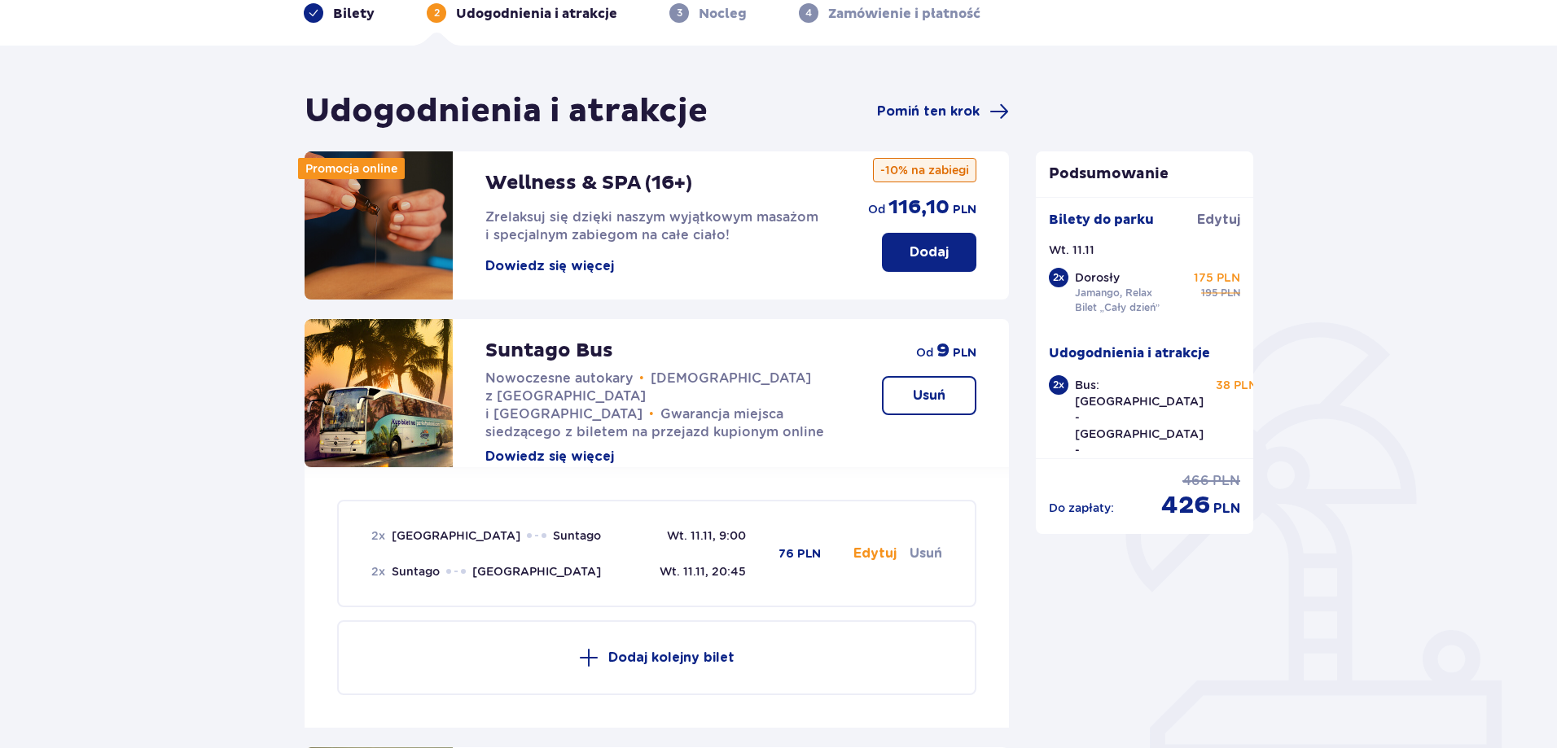
scroll to position [616, 0]
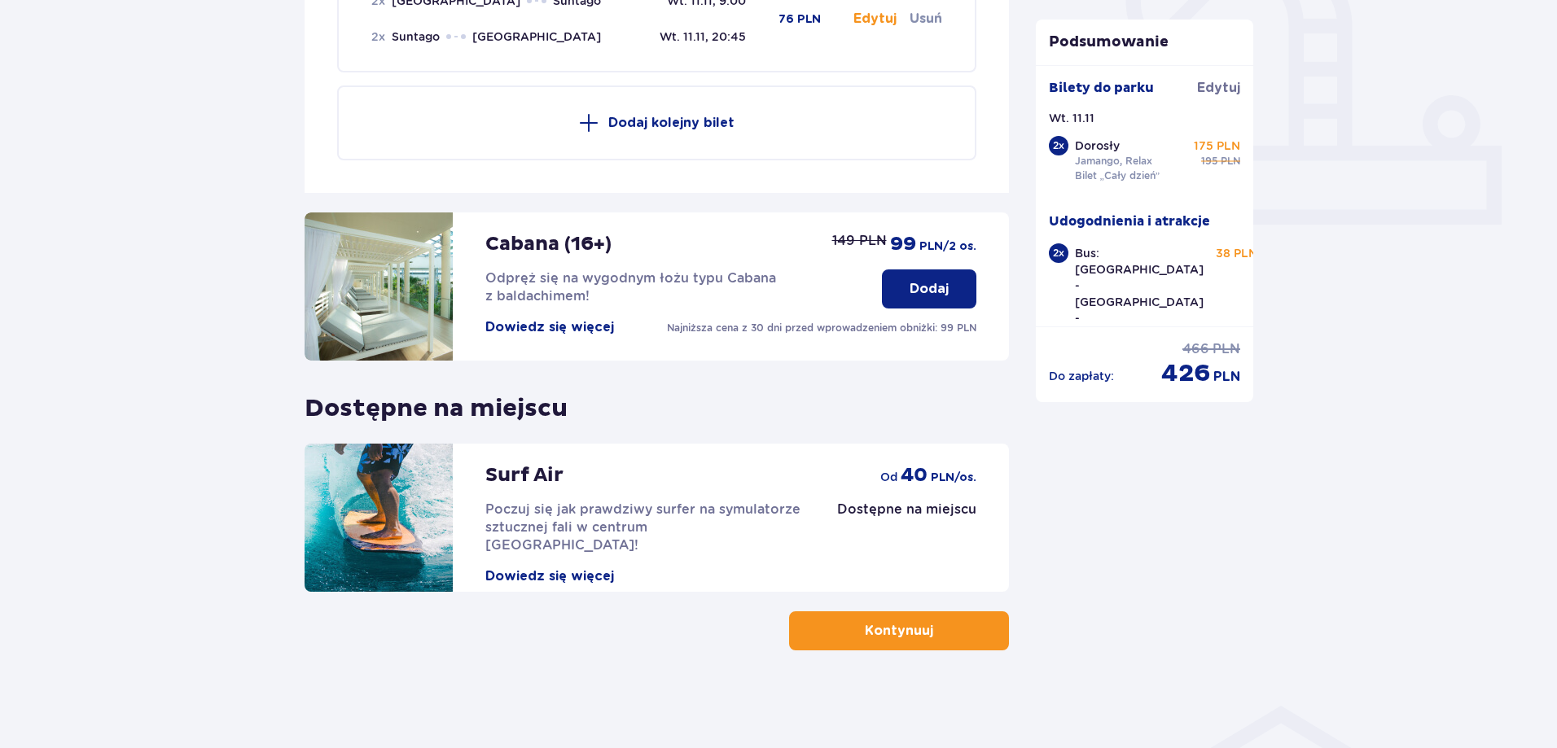
click at [971, 627] on button "Kontynuuj" at bounding box center [899, 630] width 220 height 39
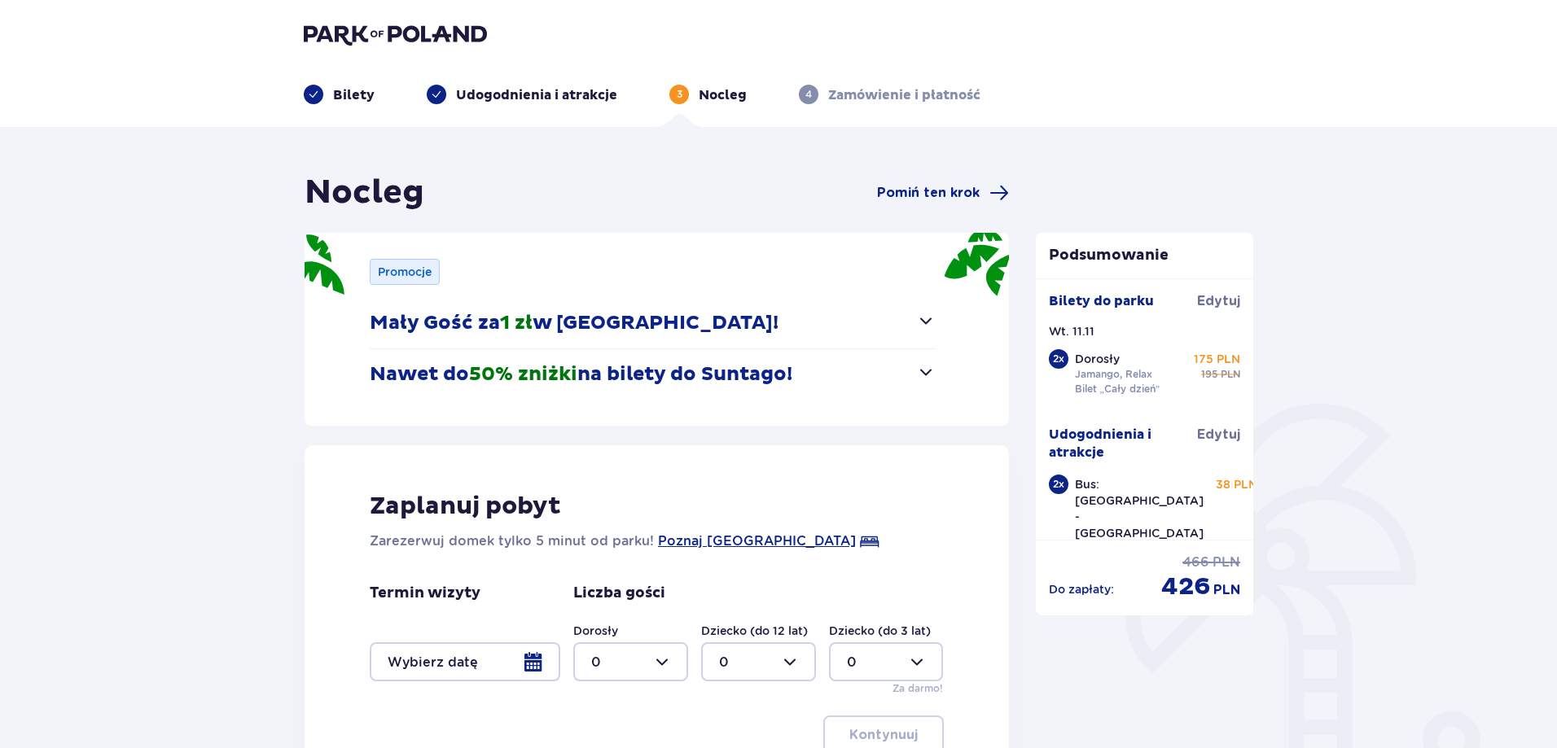
scroll to position [208, 0]
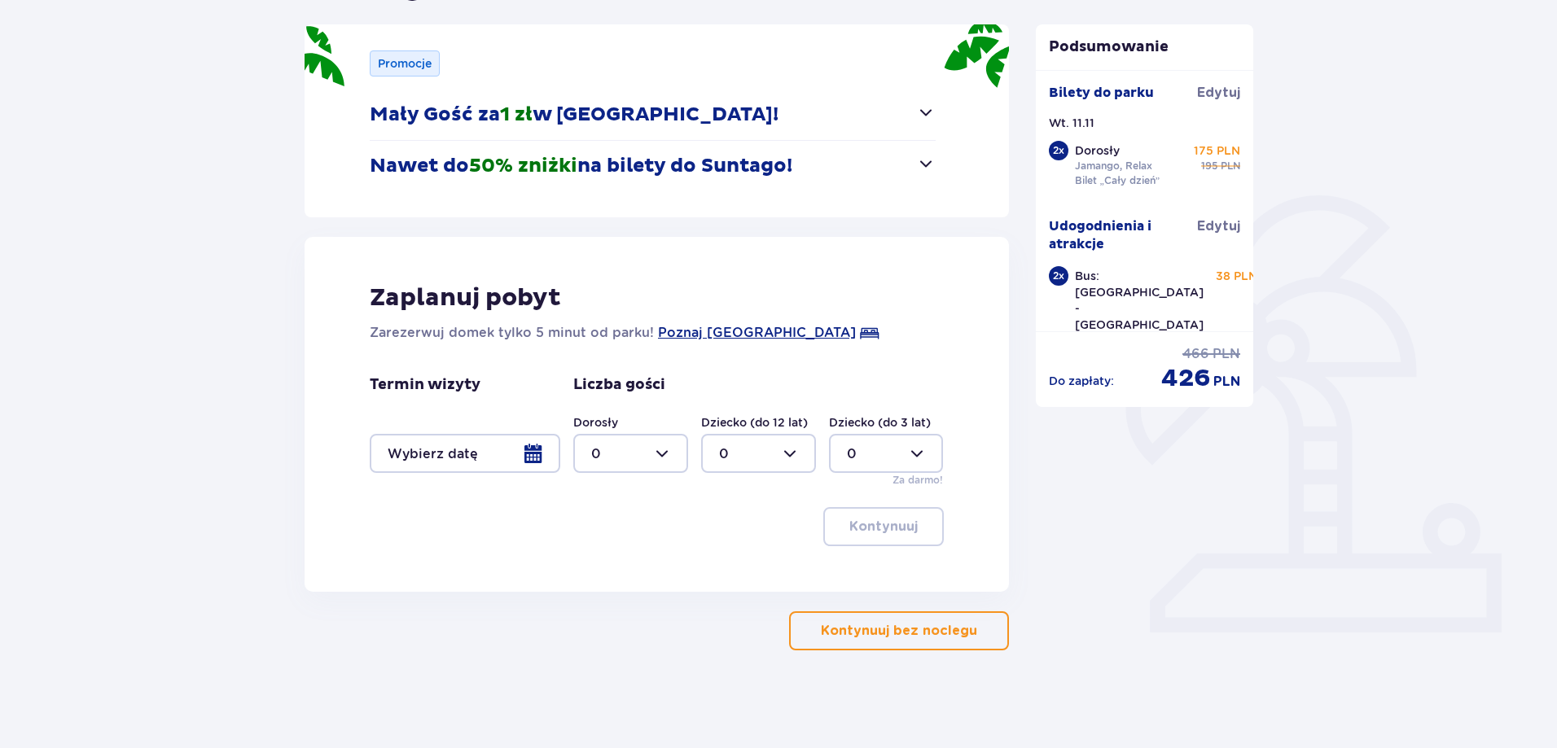
click at [975, 635] on span "button" at bounding box center [980, 631] width 20 height 20
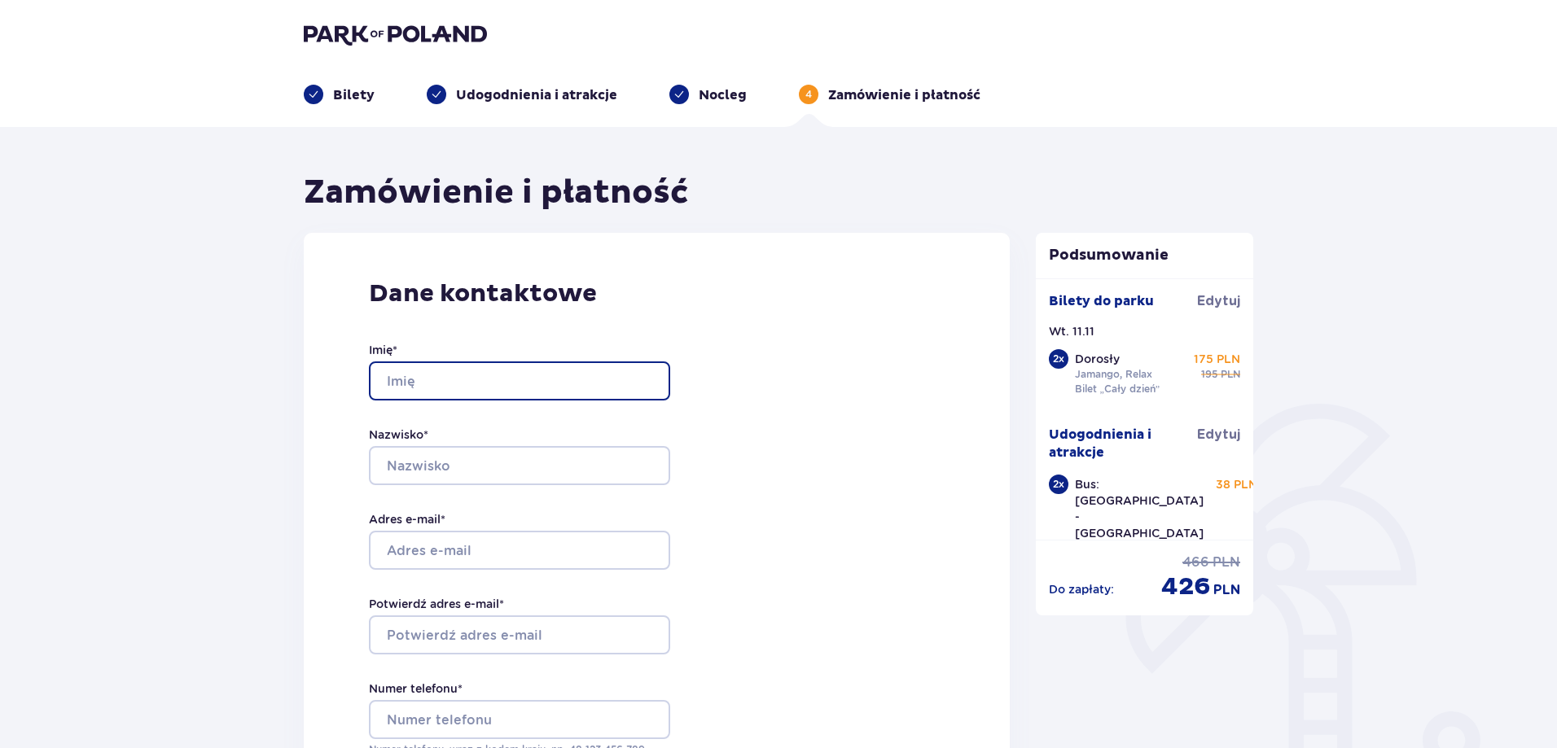
click at [573, 392] on input "Imię *" at bounding box center [519, 380] width 301 height 39
type input "Maksim"
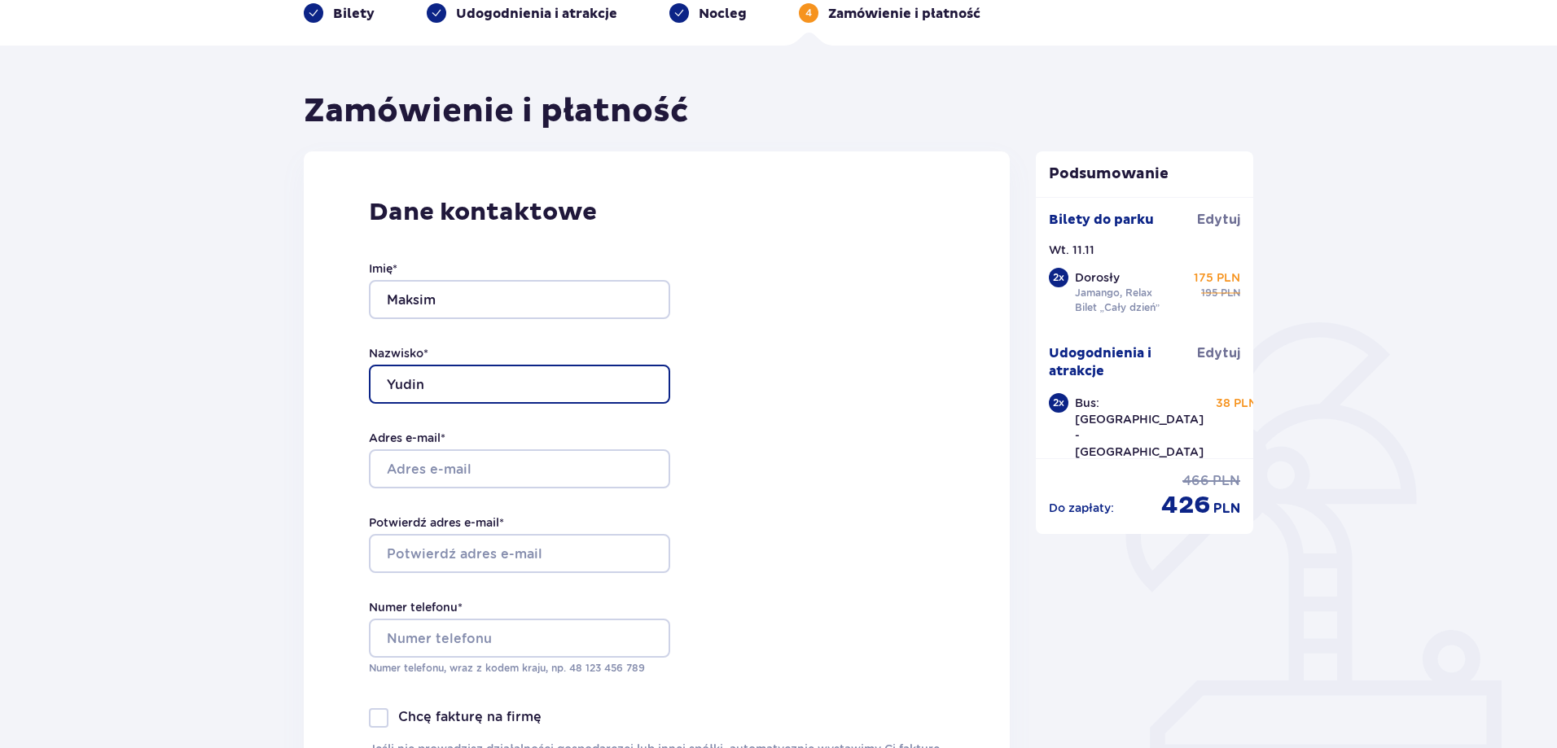
click at [517, 373] on input "Yudin" at bounding box center [519, 384] width 301 height 39
type input "Yudzin"
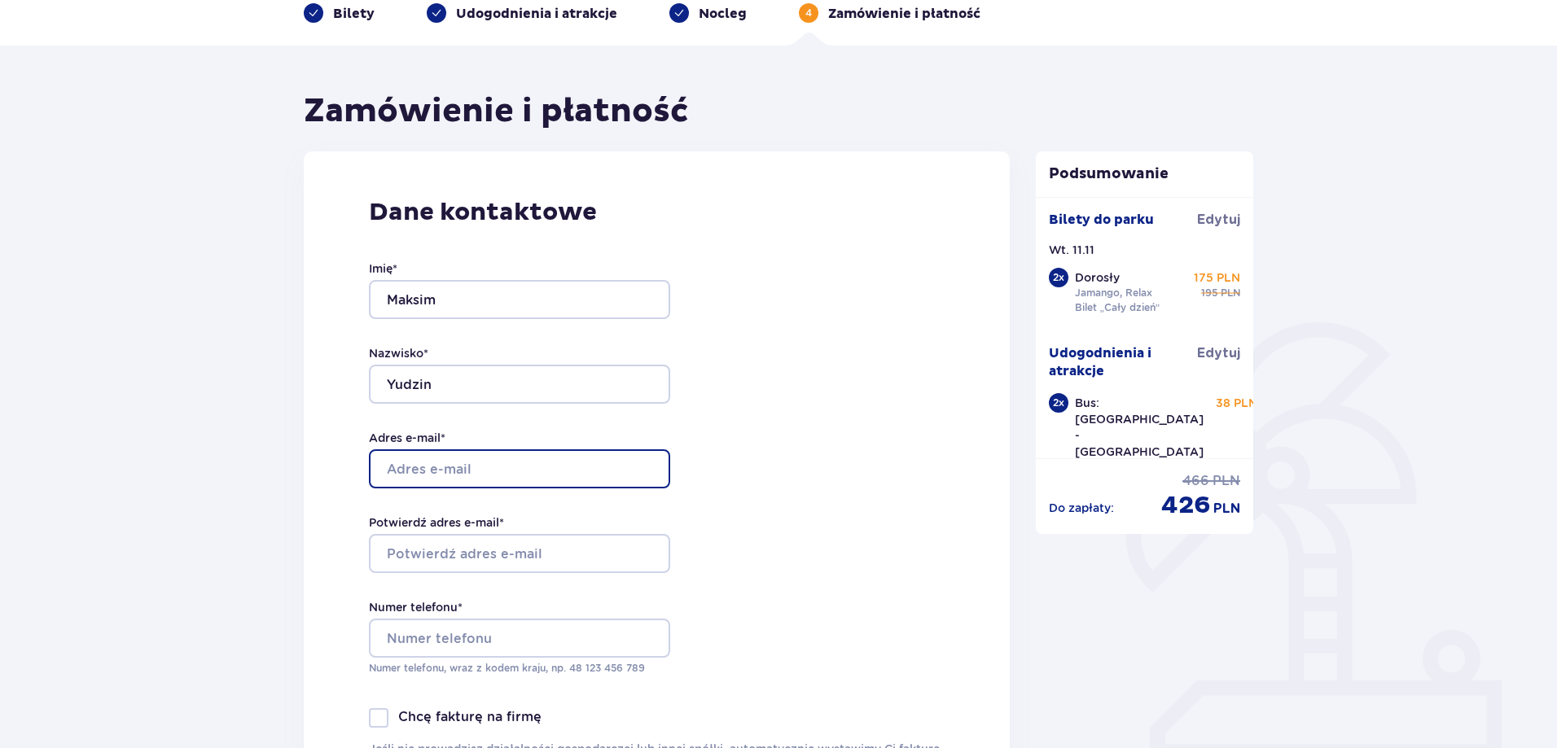
click at [545, 461] on input "Adres e-mail *" at bounding box center [519, 468] width 301 height 39
type input "[DOMAIN_NAME][EMAIL_ADDRESS][DOMAIN_NAME]"
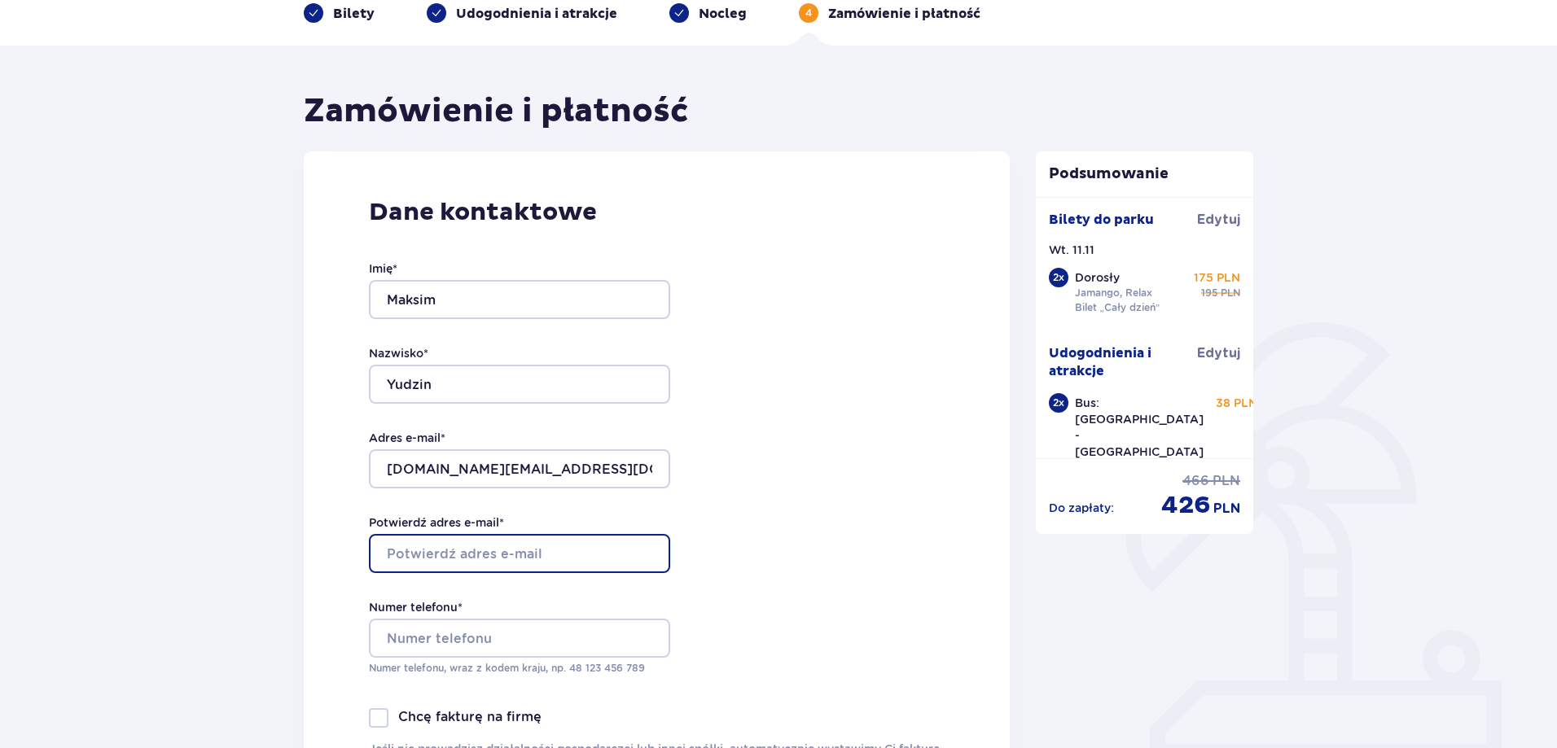
click at [494, 553] on input "Potwierdź adres e-mail *" at bounding box center [519, 553] width 301 height 39
type input "[DOMAIN_NAME][EMAIL_ADDRESS][DOMAIN_NAME]"
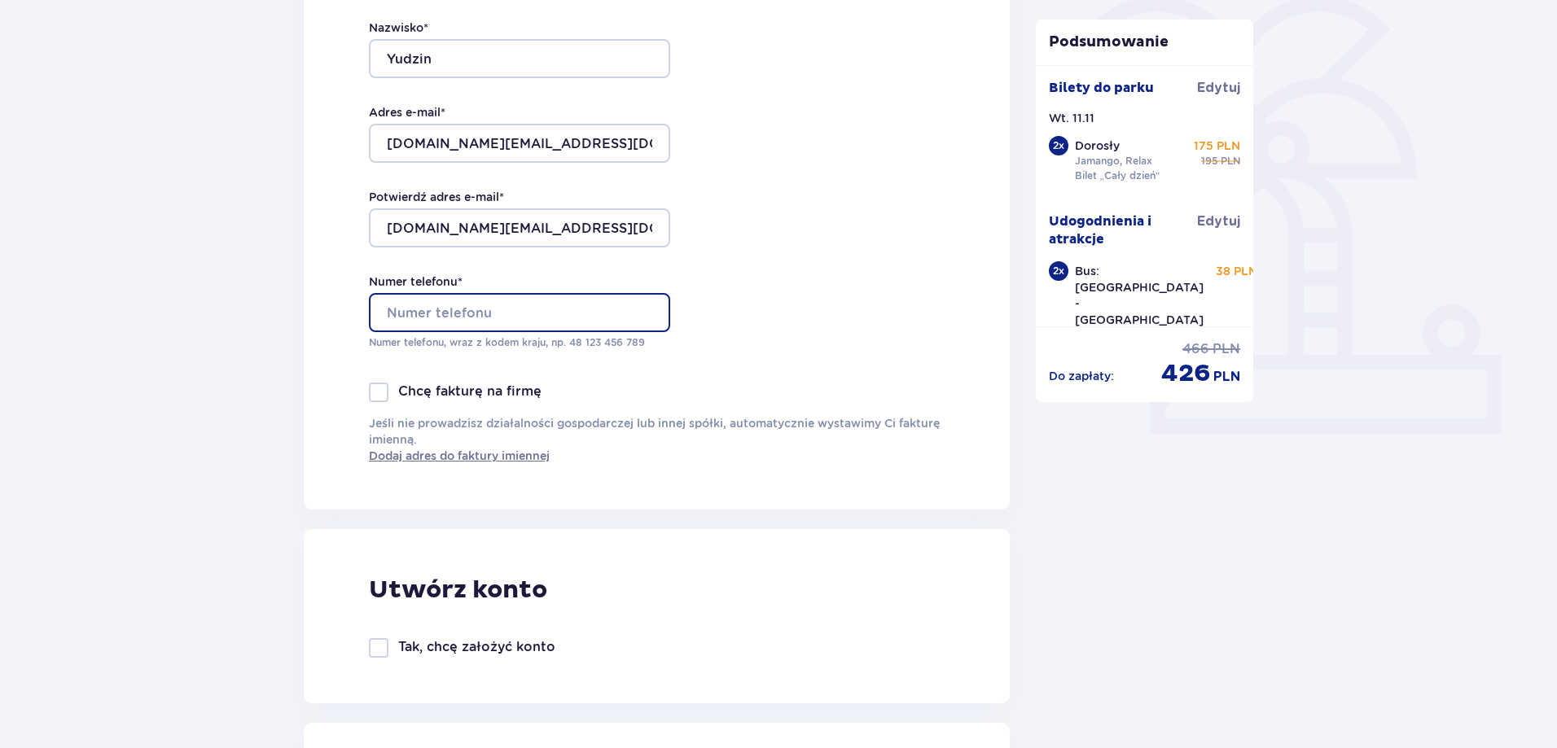
click at [553, 323] on input "Numer telefonu *" at bounding box center [519, 312] width 301 height 39
type input "[PHONE_NUMBER]"
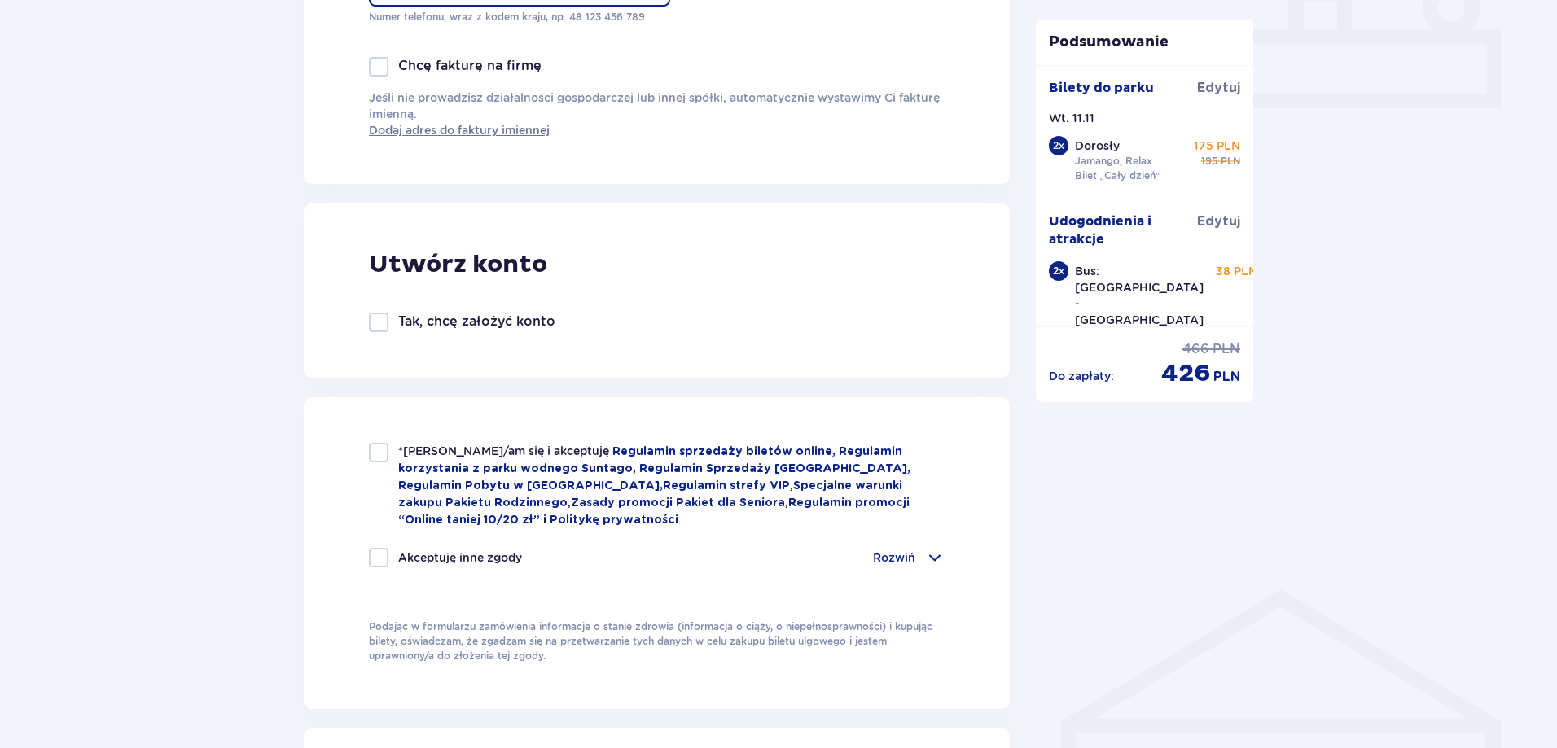
scroll to position [814, 0]
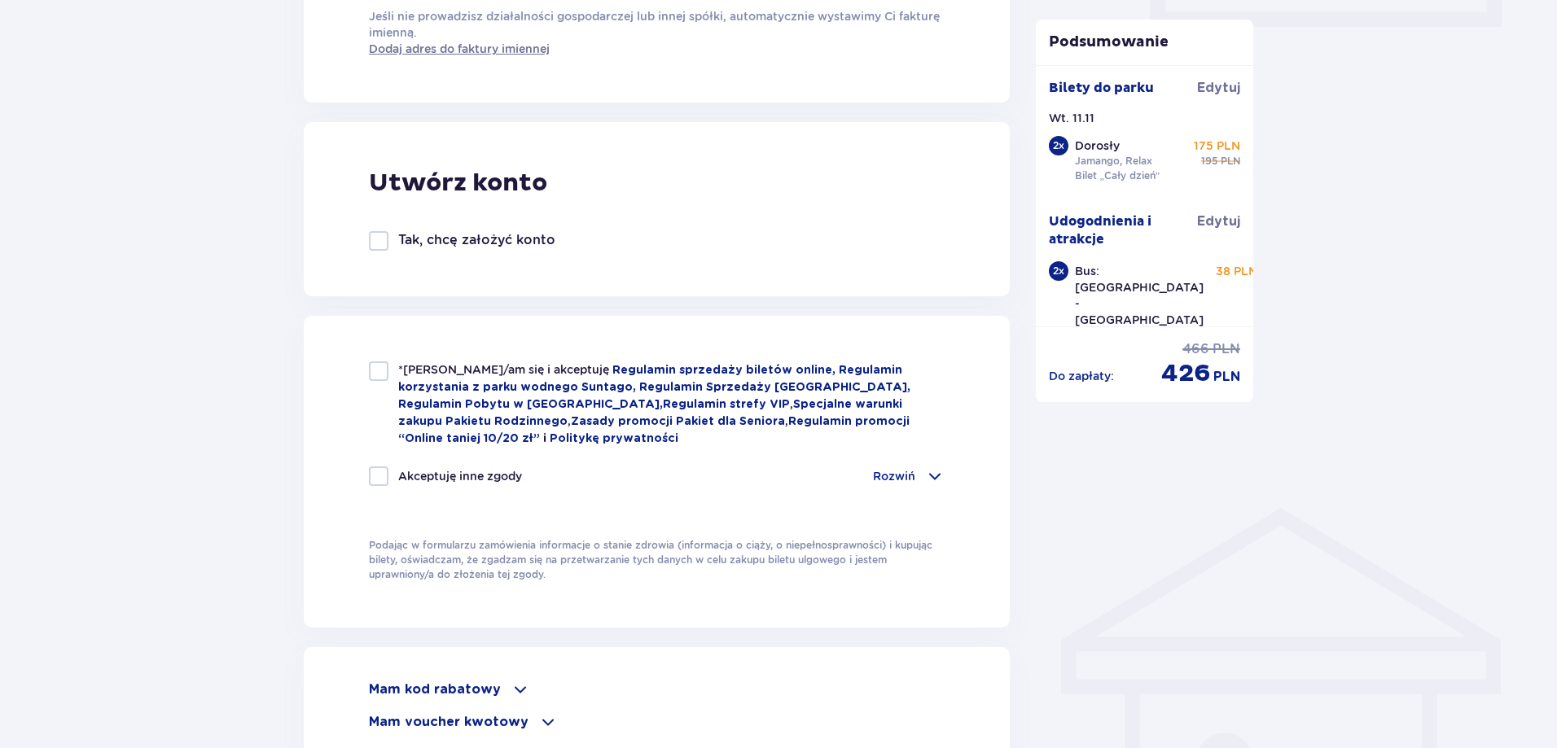
click at [379, 372] on div at bounding box center [379, 371] width 20 height 20
checkbox input "true"
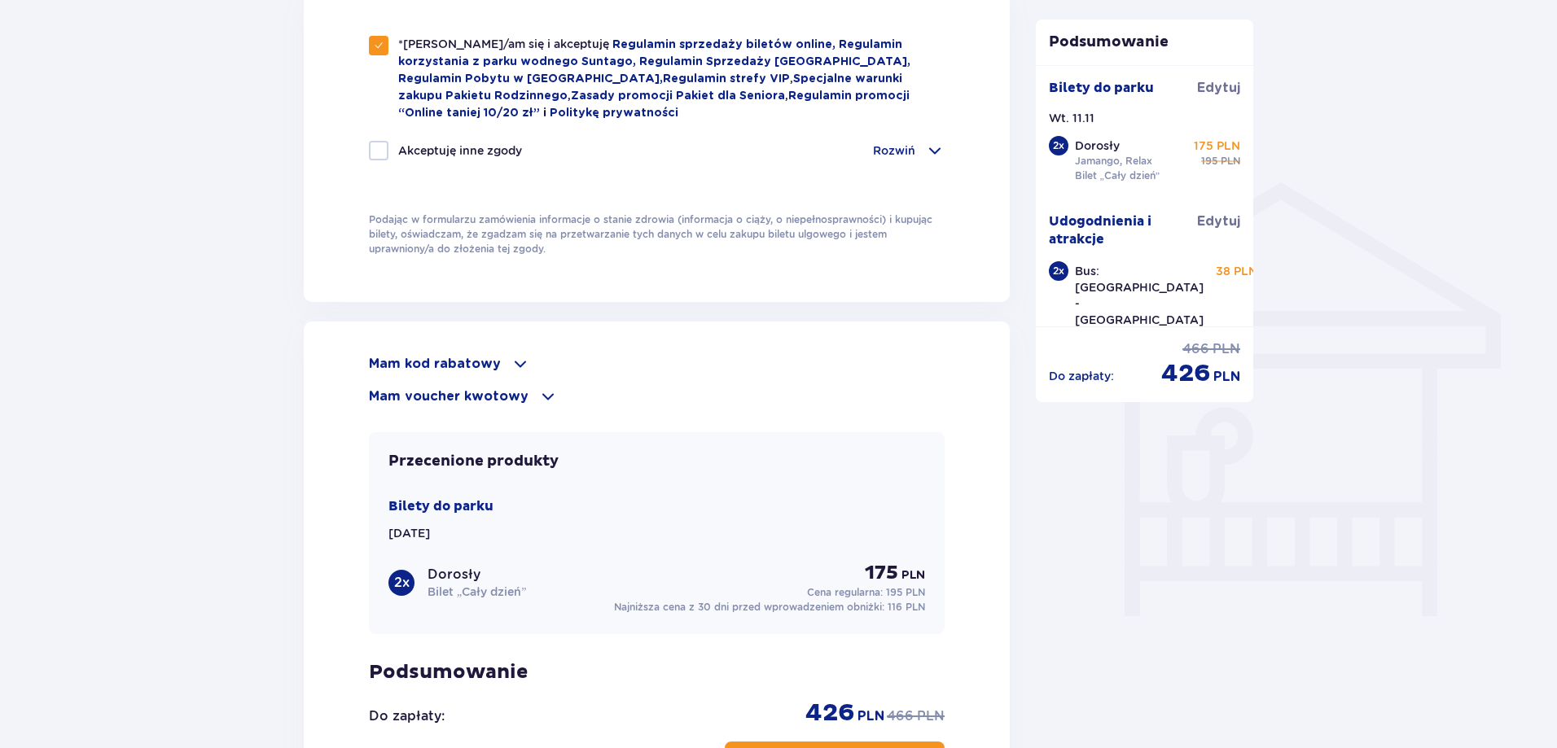
click at [497, 360] on div "Mam kod rabatowy" at bounding box center [657, 364] width 576 height 20
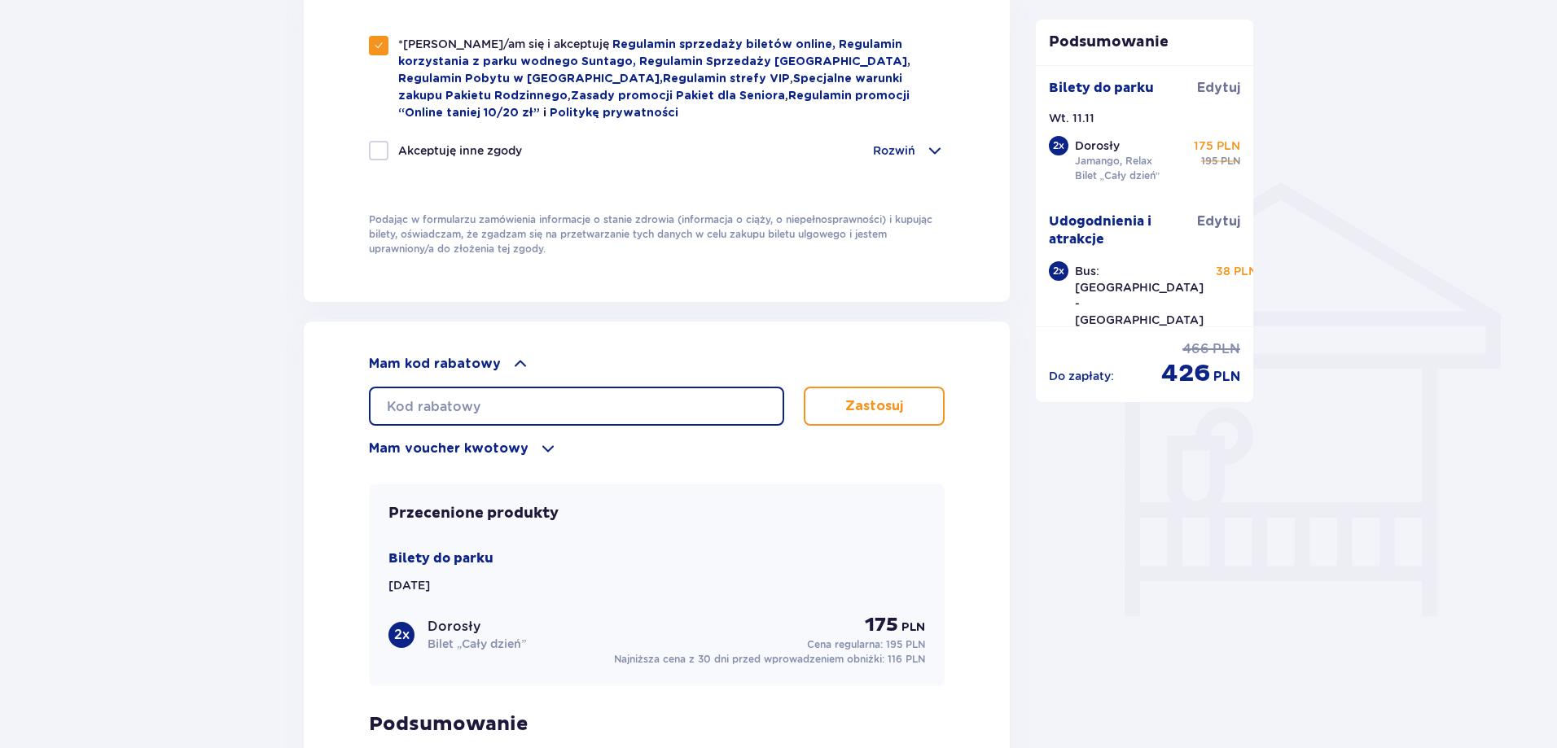
click at [526, 406] on input "text" at bounding box center [576, 406] width 415 height 39
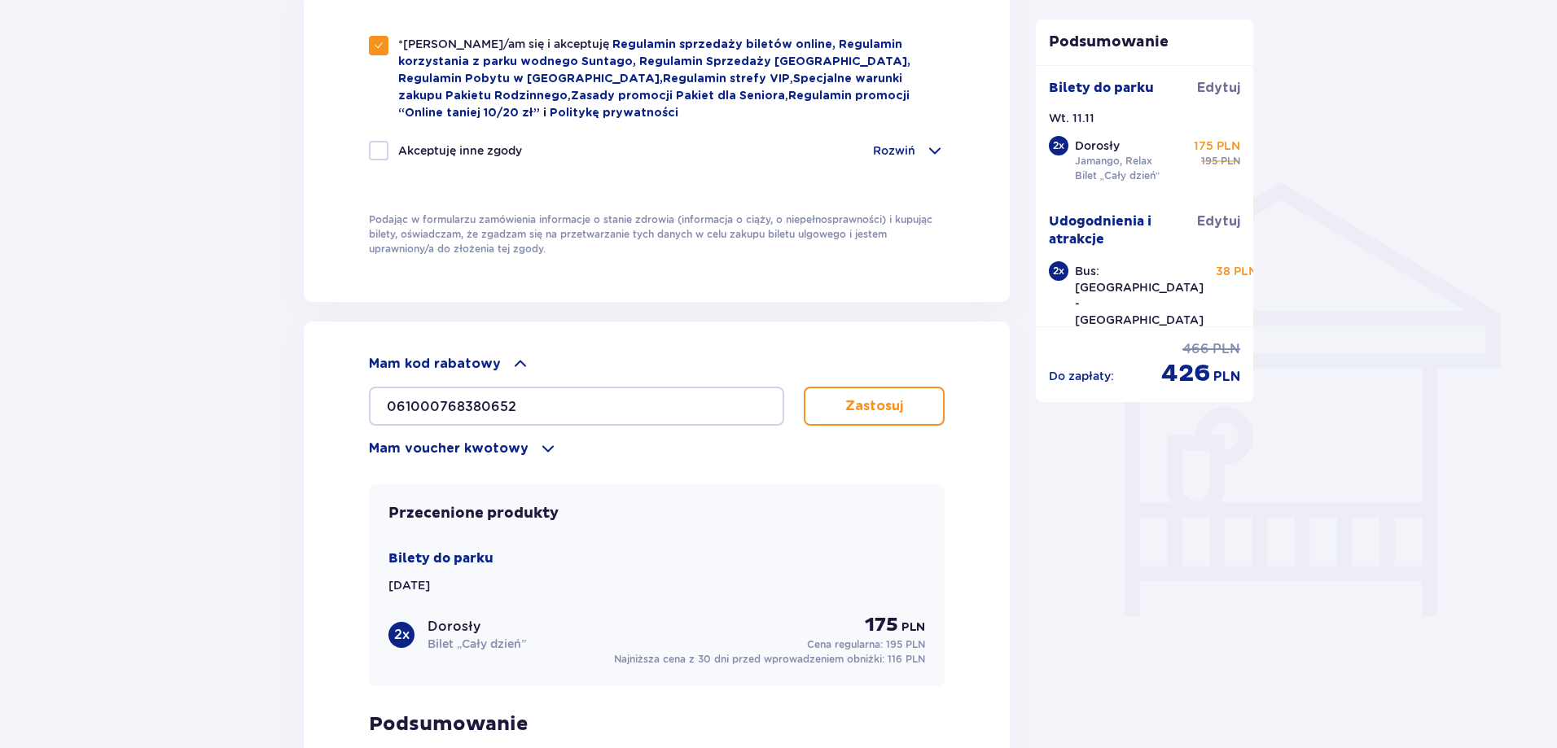
click at [861, 409] on p "Zastosuj" at bounding box center [874, 406] width 58 height 18
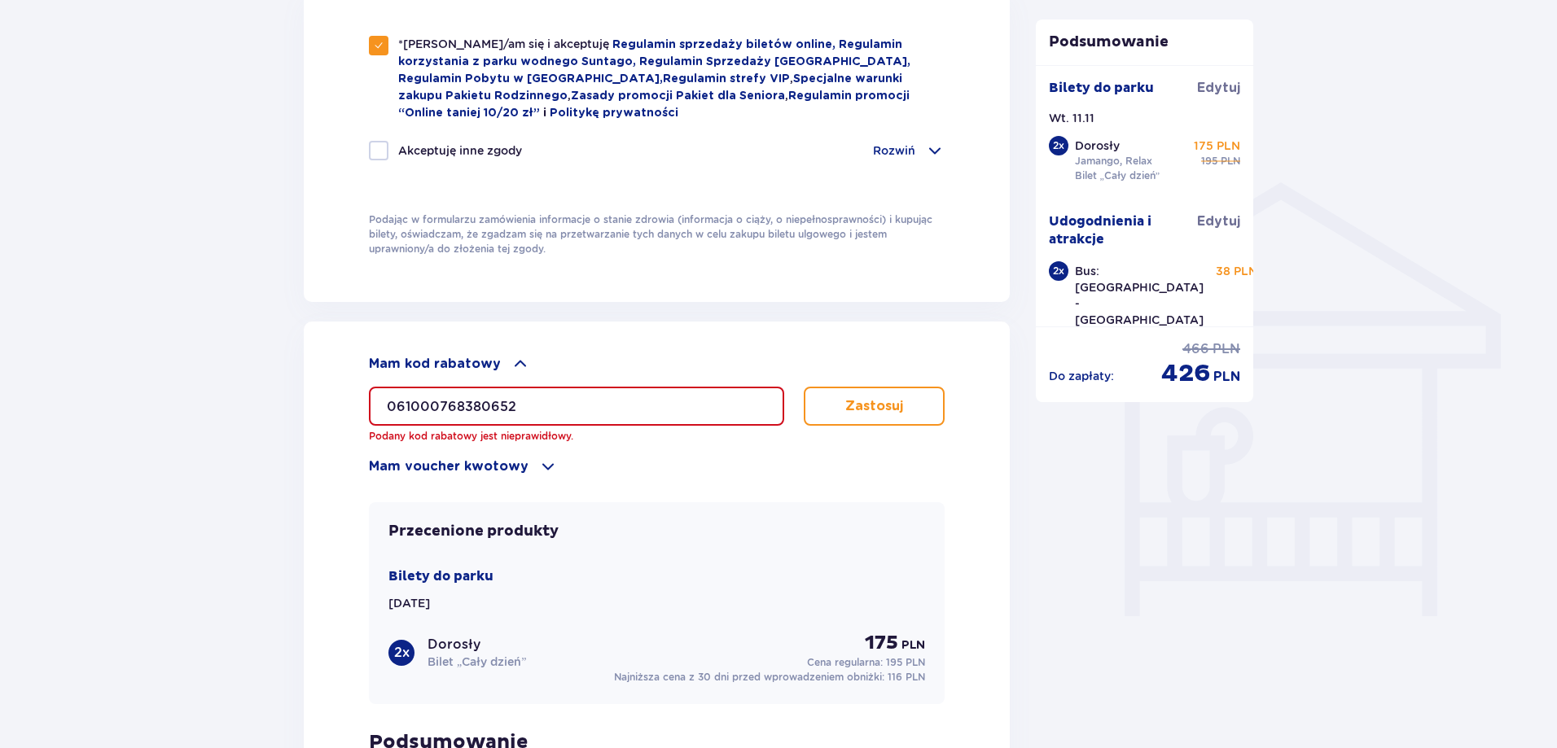
click at [435, 405] on input "061000768380652" at bounding box center [576, 406] width 415 height 39
click at [447, 407] on input "061000768380652" at bounding box center [576, 406] width 415 height 39
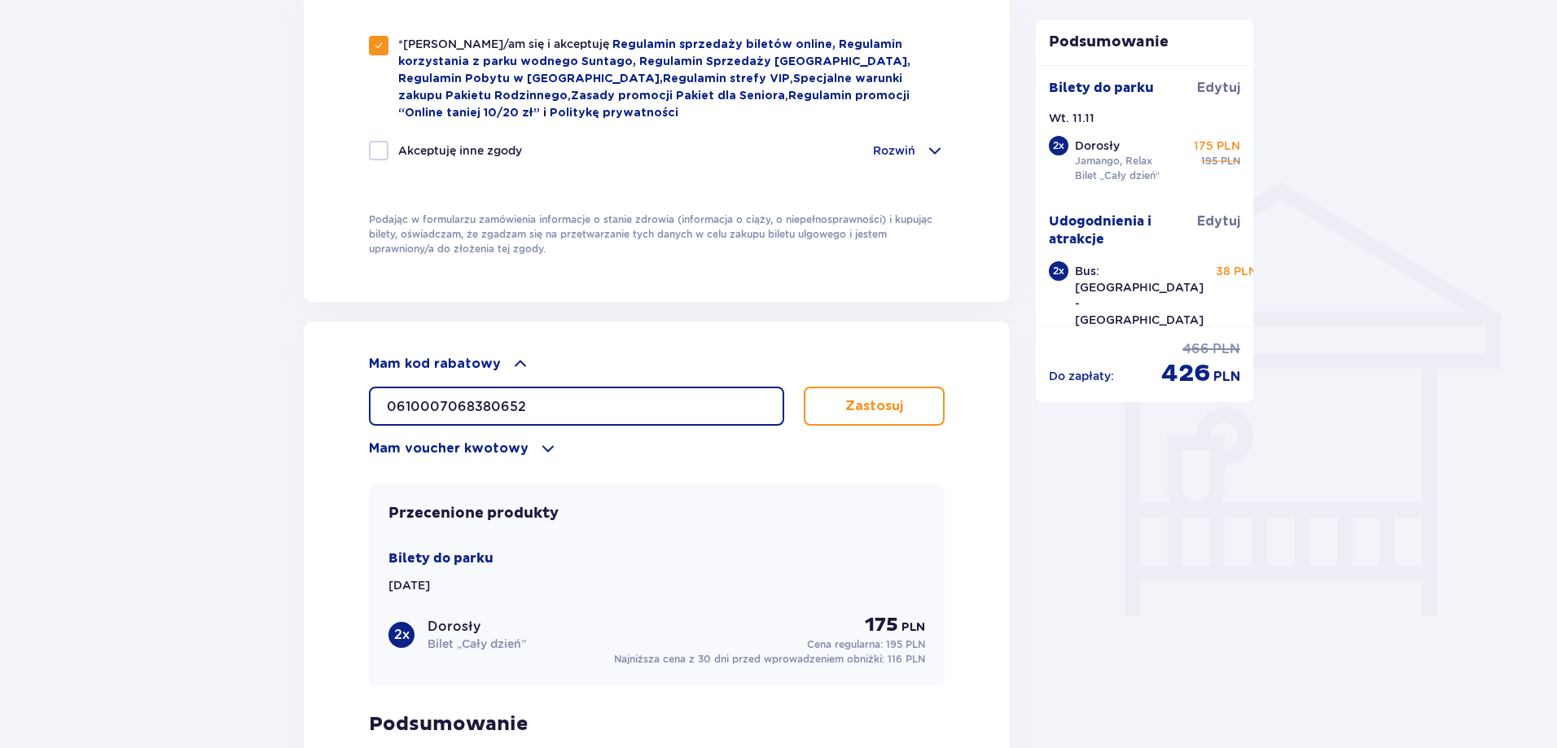
type input "0610007068380652"
click at [856, 409] on p "Zastosuj" at bounding box center [874, 406] width 58 height 18
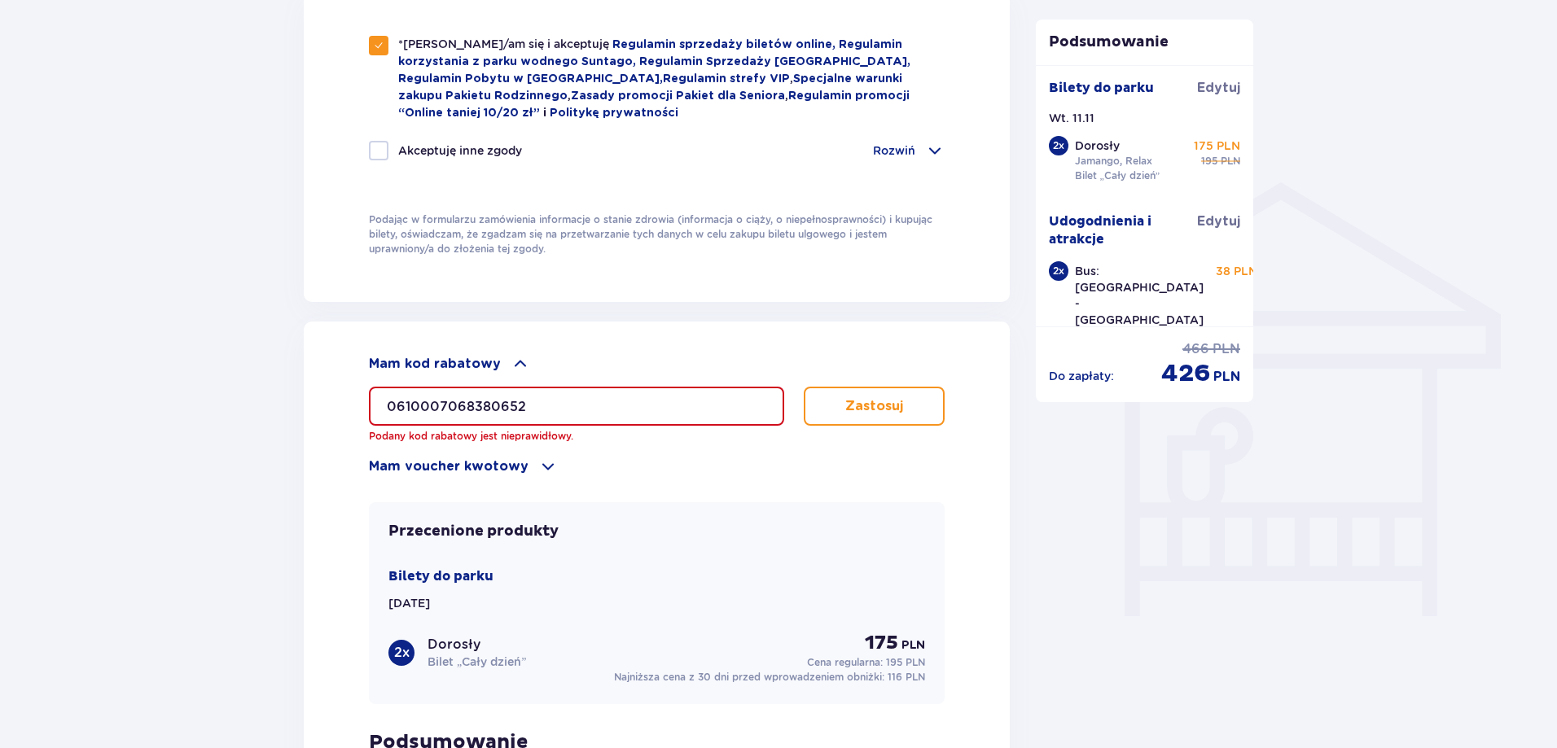
click at [470, 410] on input "0610007068380652" at bounding box center [576, 406] width 415 height 39
click at [480, 409] on input "0610007068380652" at bounding box center [576, 406] width 415 height 39
click at [395, 408] on input "0610007068380652" at bounding box center [576, 406] width 415 height 39
drag, startPoint x: 568, startPoint y: 410, endPoint x: 331, endPoint y: 397, distance: 237.2
click at [332, 397] on div "Mam kod rabatowy 0610007068380652 Podany kod rabatowy jest nieprawidłowy. Zasto…" at bounding box center [657, 616] width 706 height 589
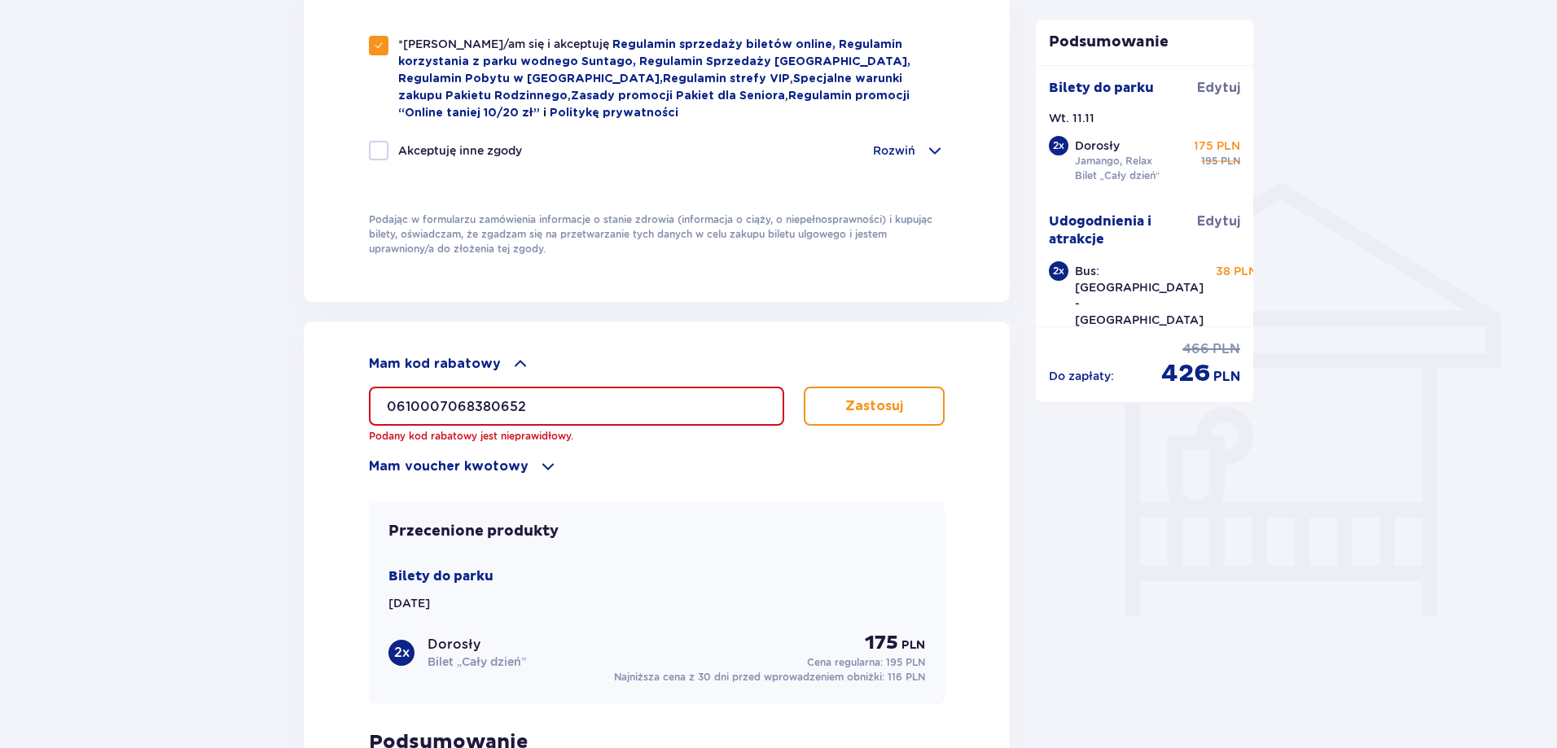
click at [541, 466] on span at bounding box center [548, 467] width 20 height 20
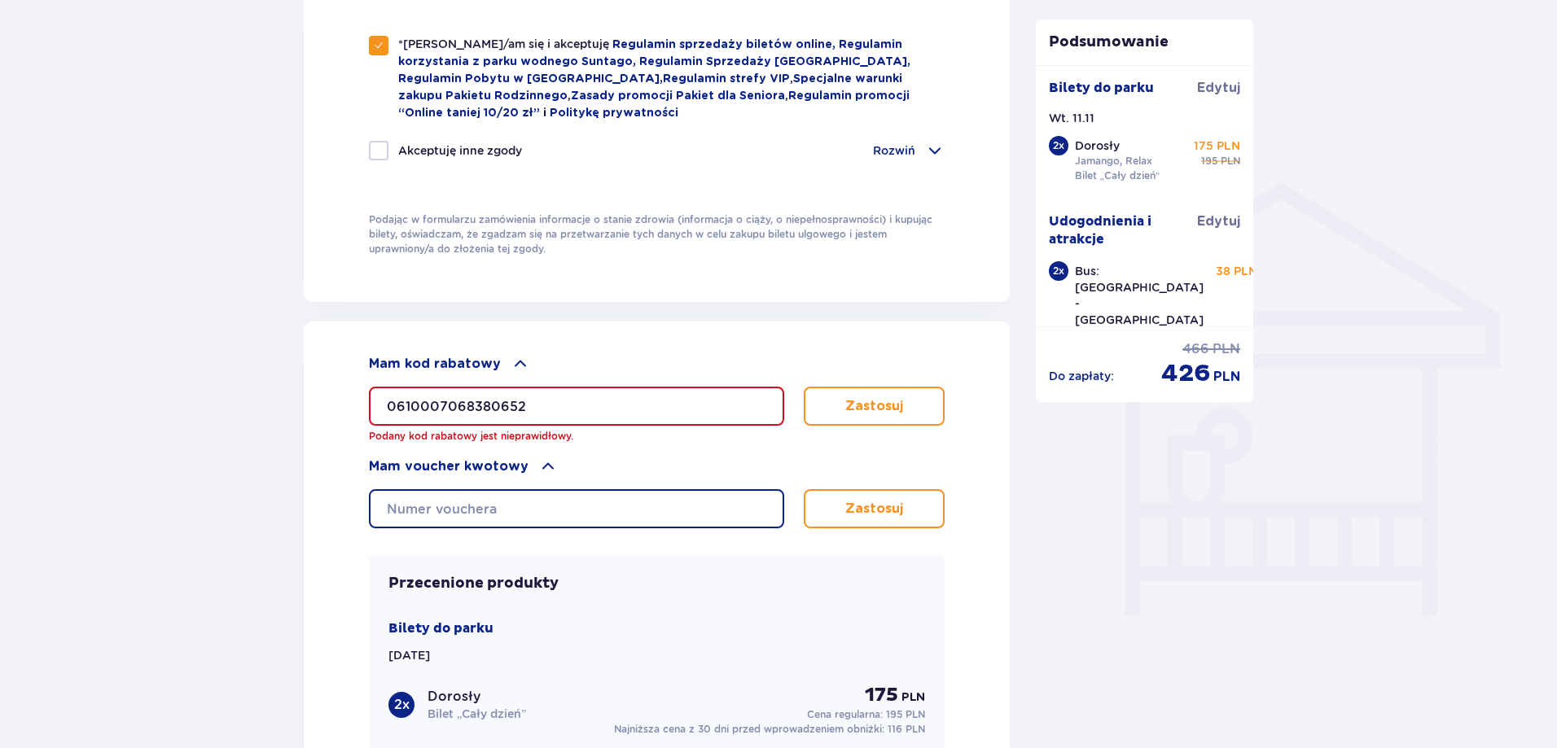
click at [539, 516] on input "text" at bounding box center [576, 508] width 415 height 39
paste input "0610007068380652"
type input "0610007068380652"
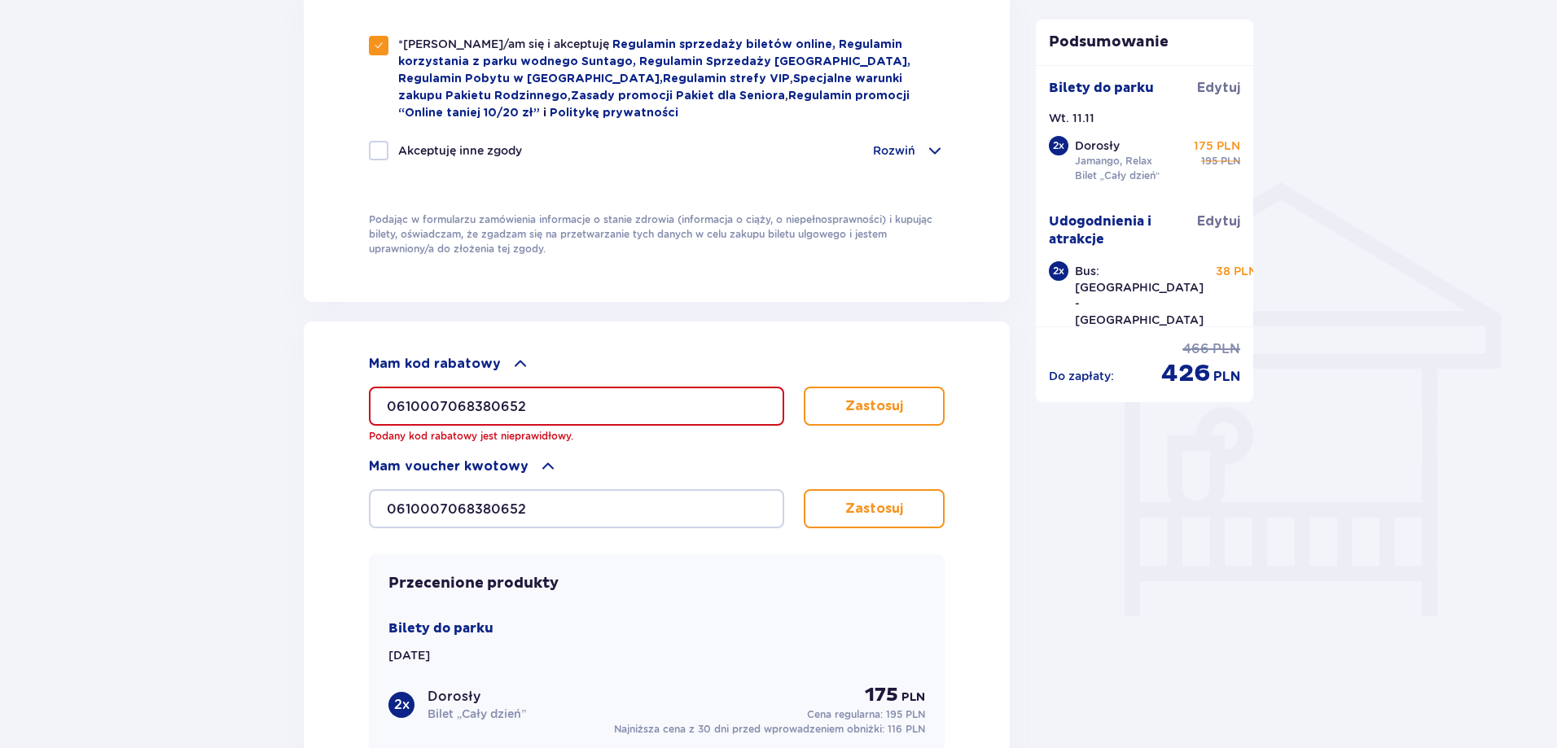
click at [851, 506] on p "Zastosuj" at bounding box center [874, 509] width 58 height 18
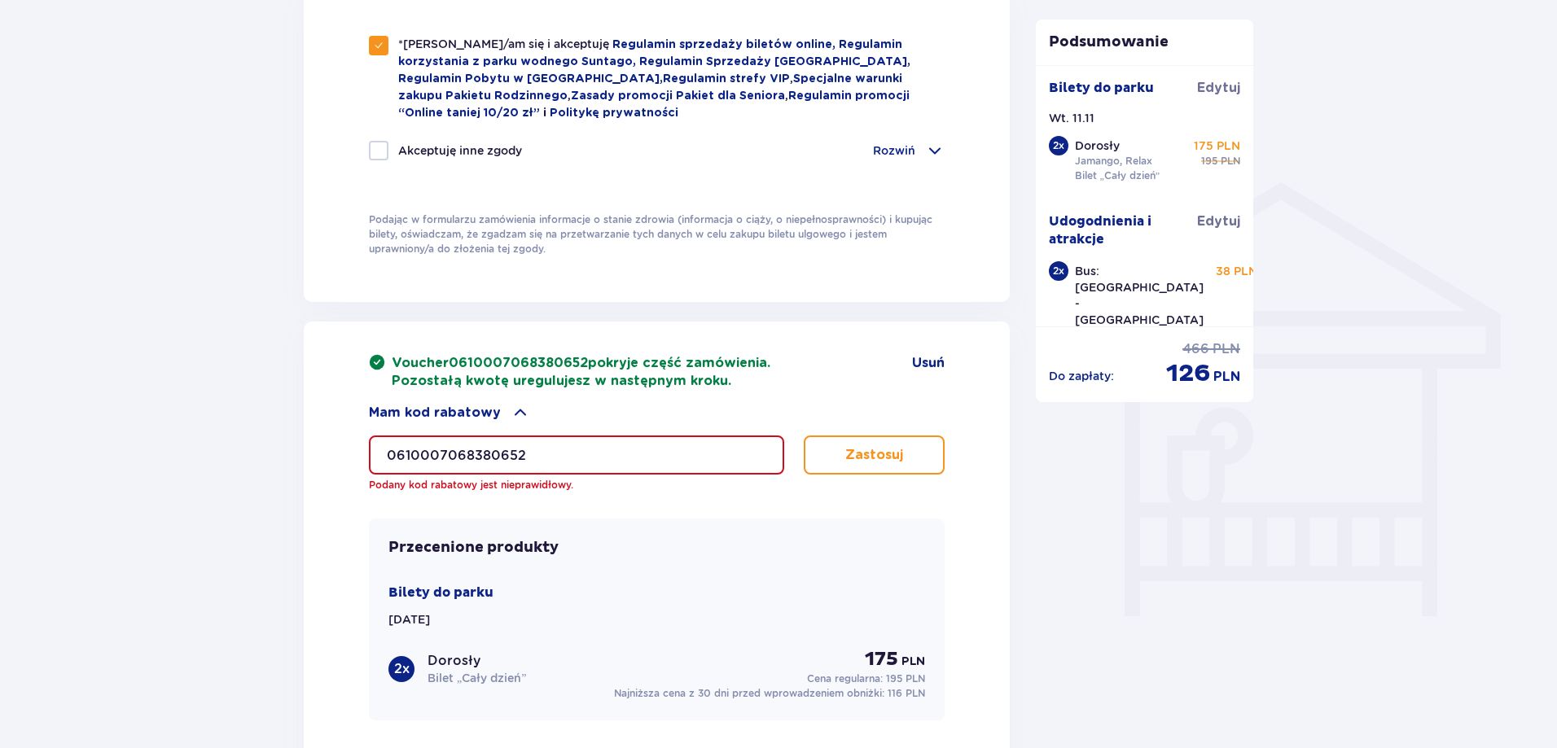
click at [512, 410] on span at bounding box center [520, 413] width 20 height 20
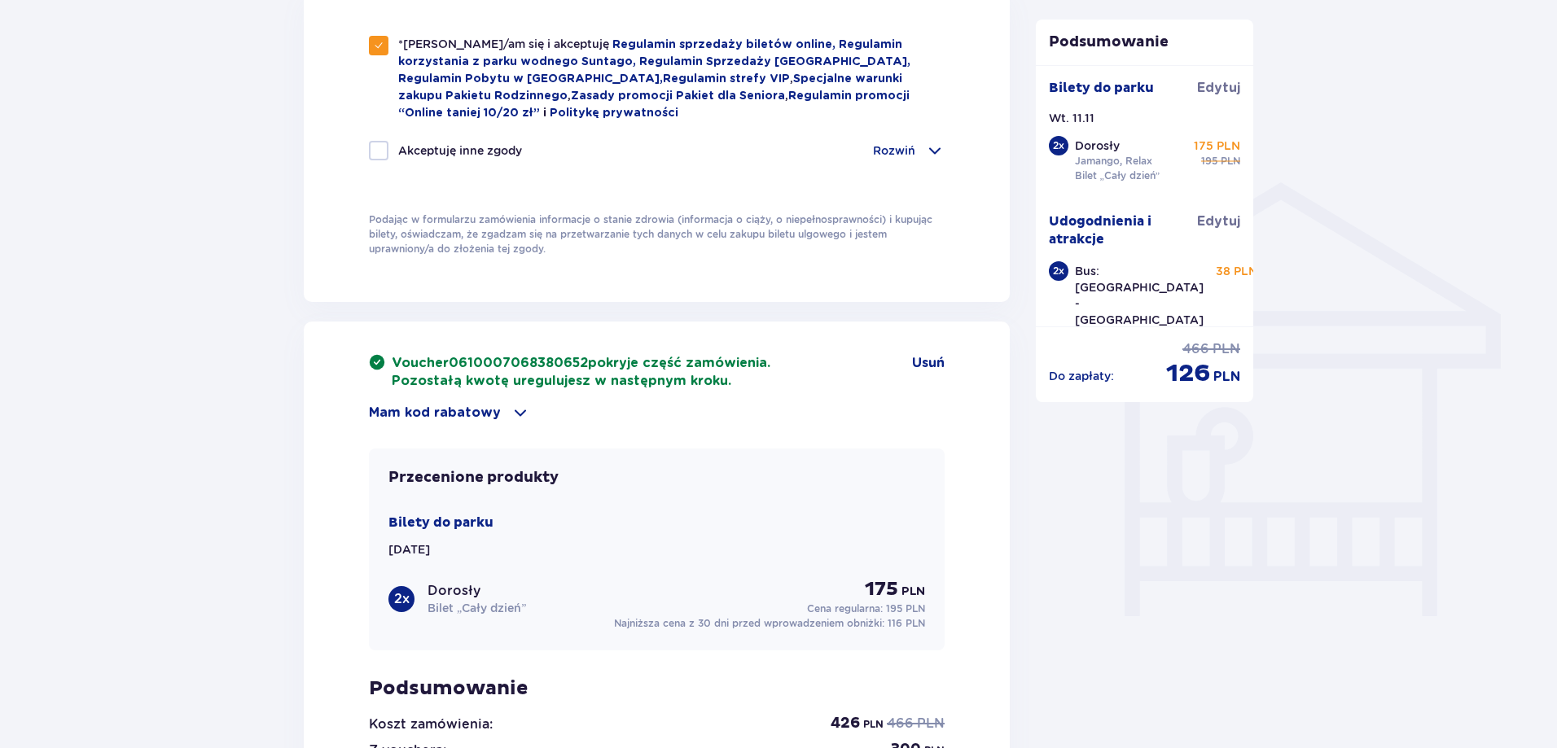
click at [480, 410] on p "Mam kod rabatowy" at bounding box center [435, 413] width 132 height 18
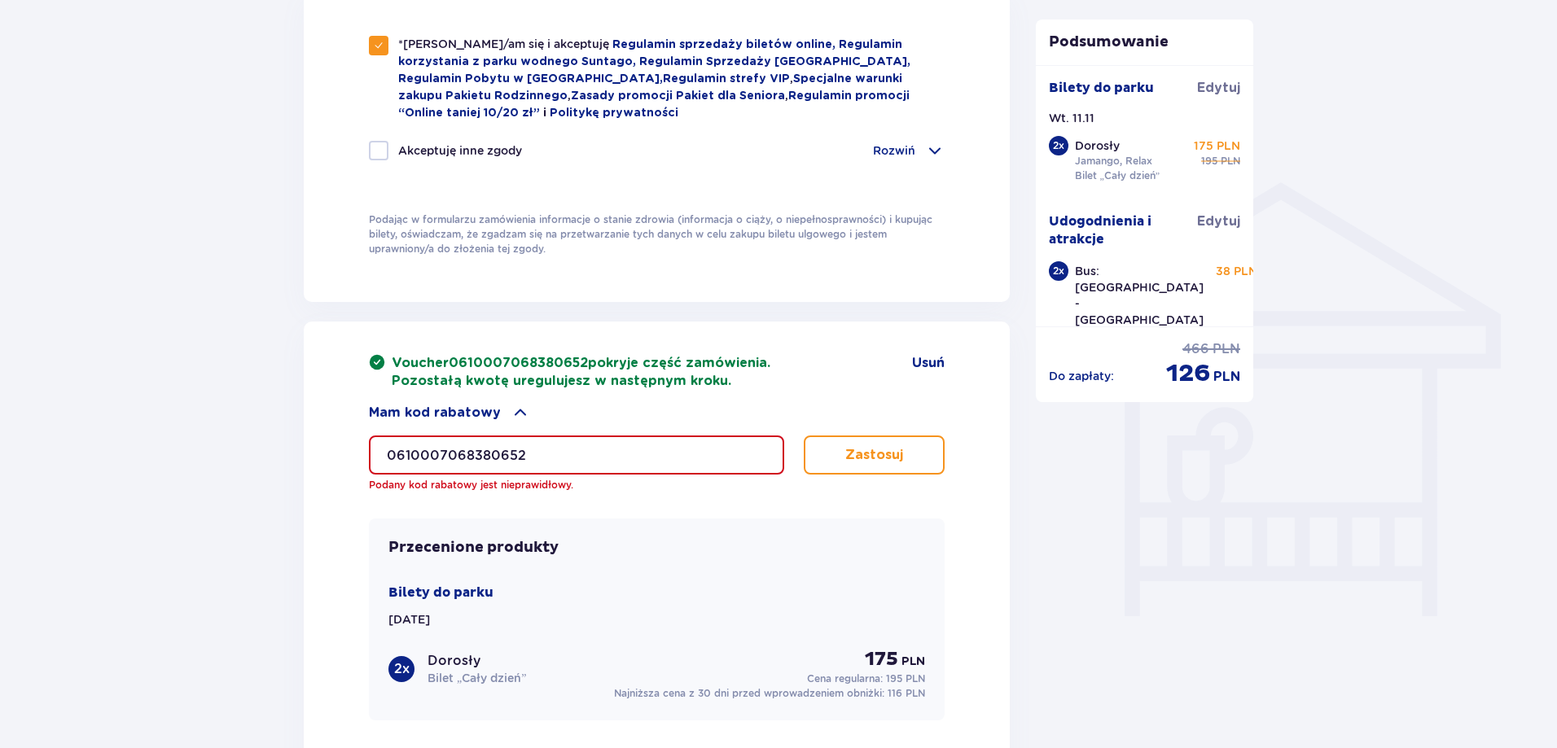
click at [494, 411] on p "Mam kod rabatowy" at bounding box center [435, 413] width 132 height 18
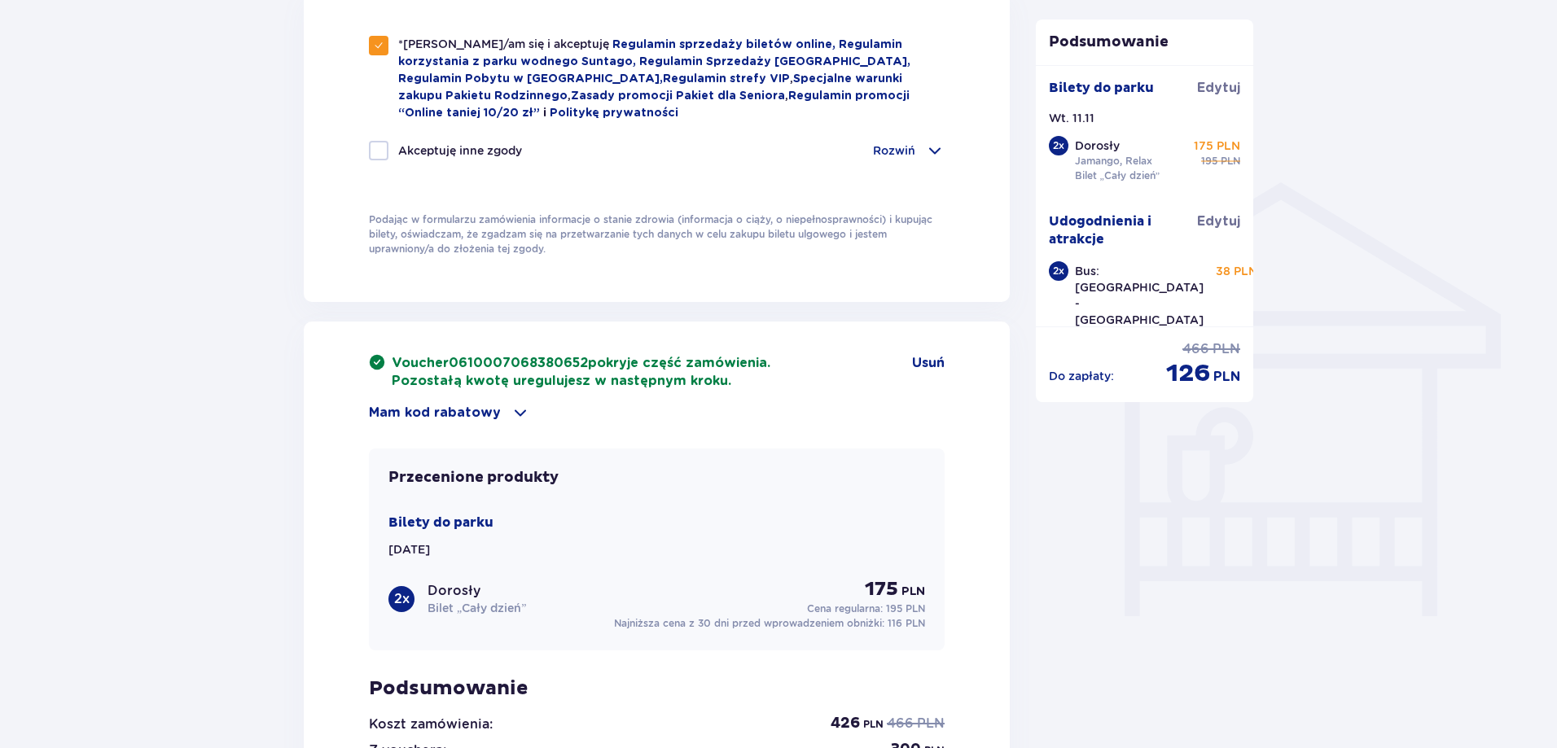
click at [494, 411] on p "Mam kod rabatowy" at bounding box center [435, 413] width 132 height 18
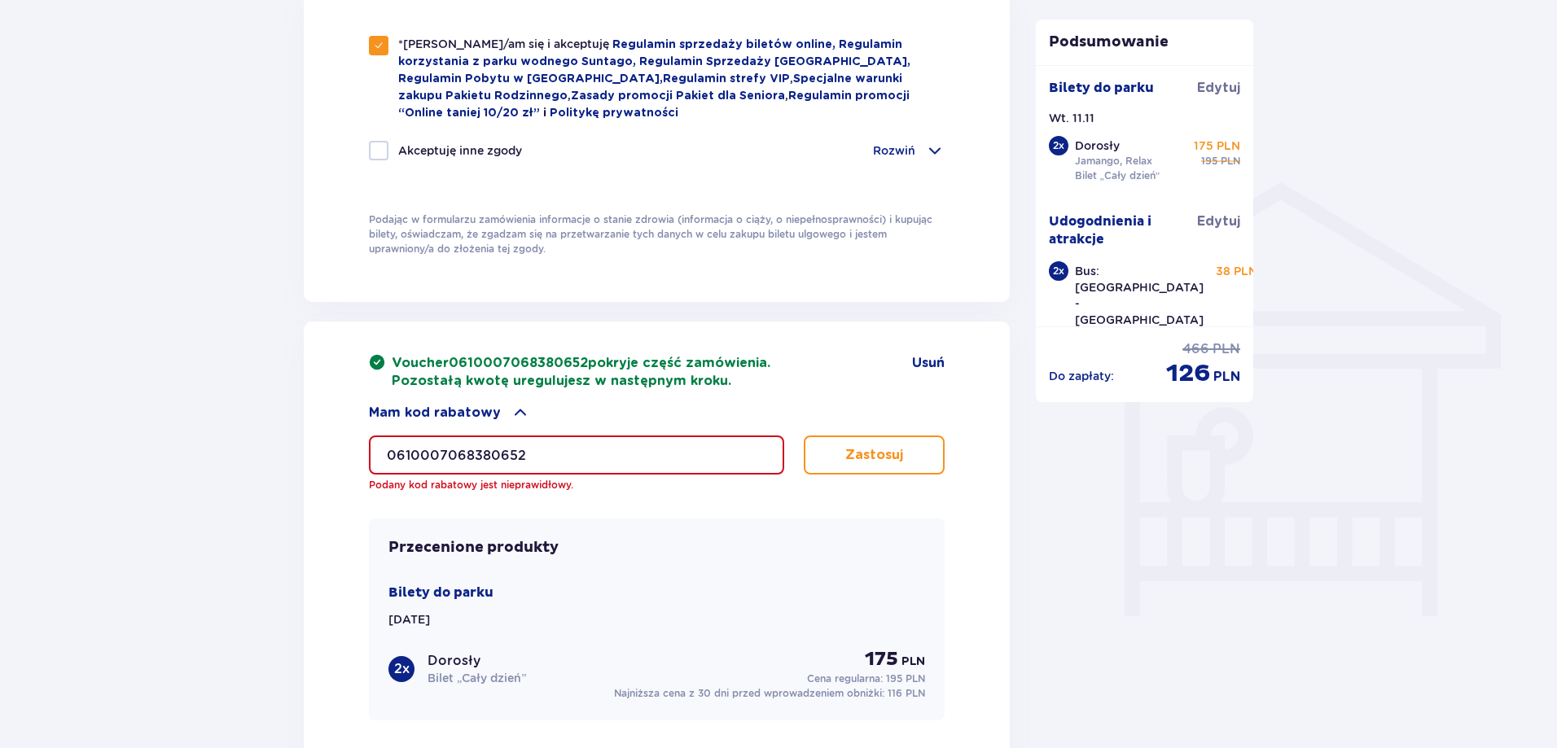
click at [495, 411] on div "Mam kod rabatowy" at bounding box center [657, 413] width 576 height 20
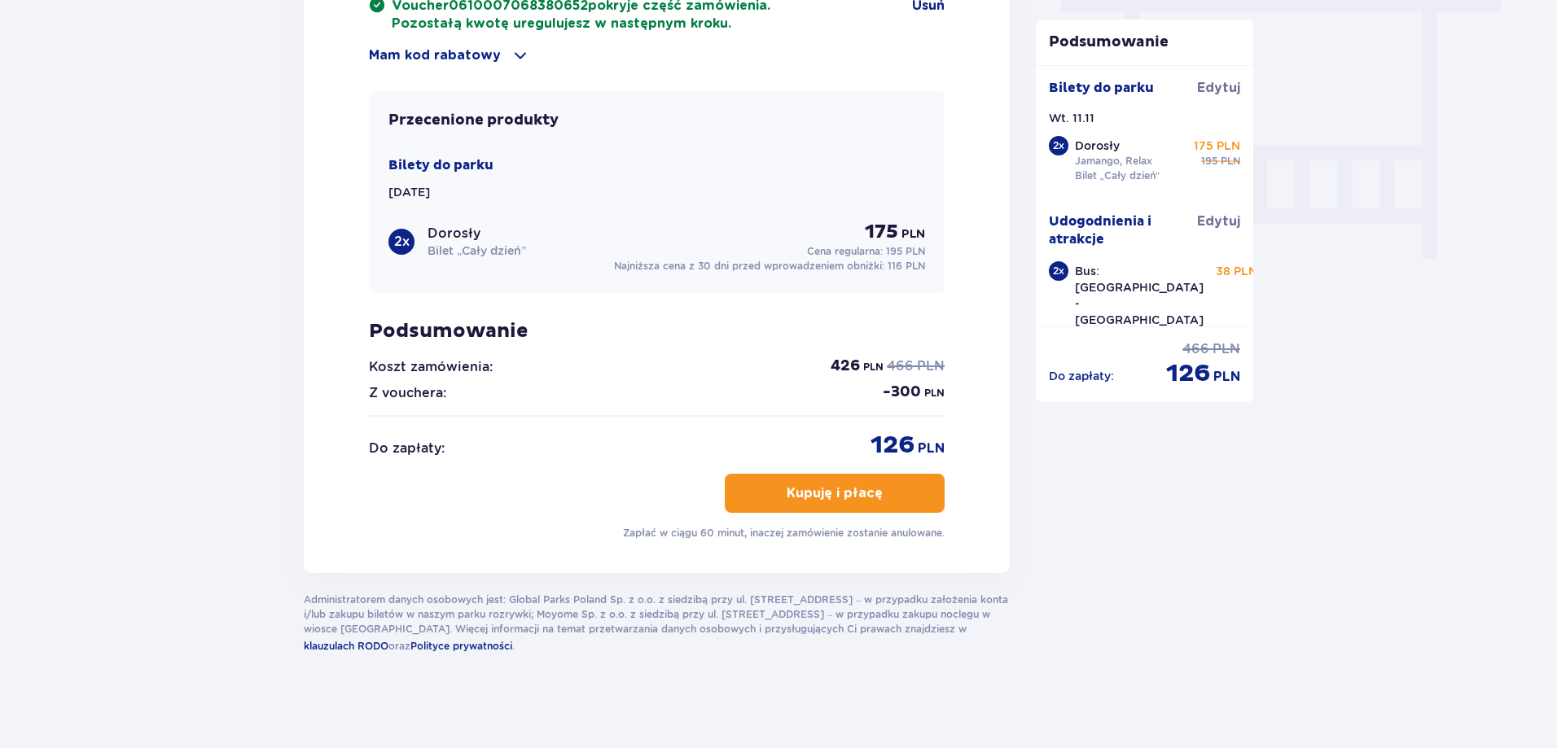
scroll to position [1172, 0]
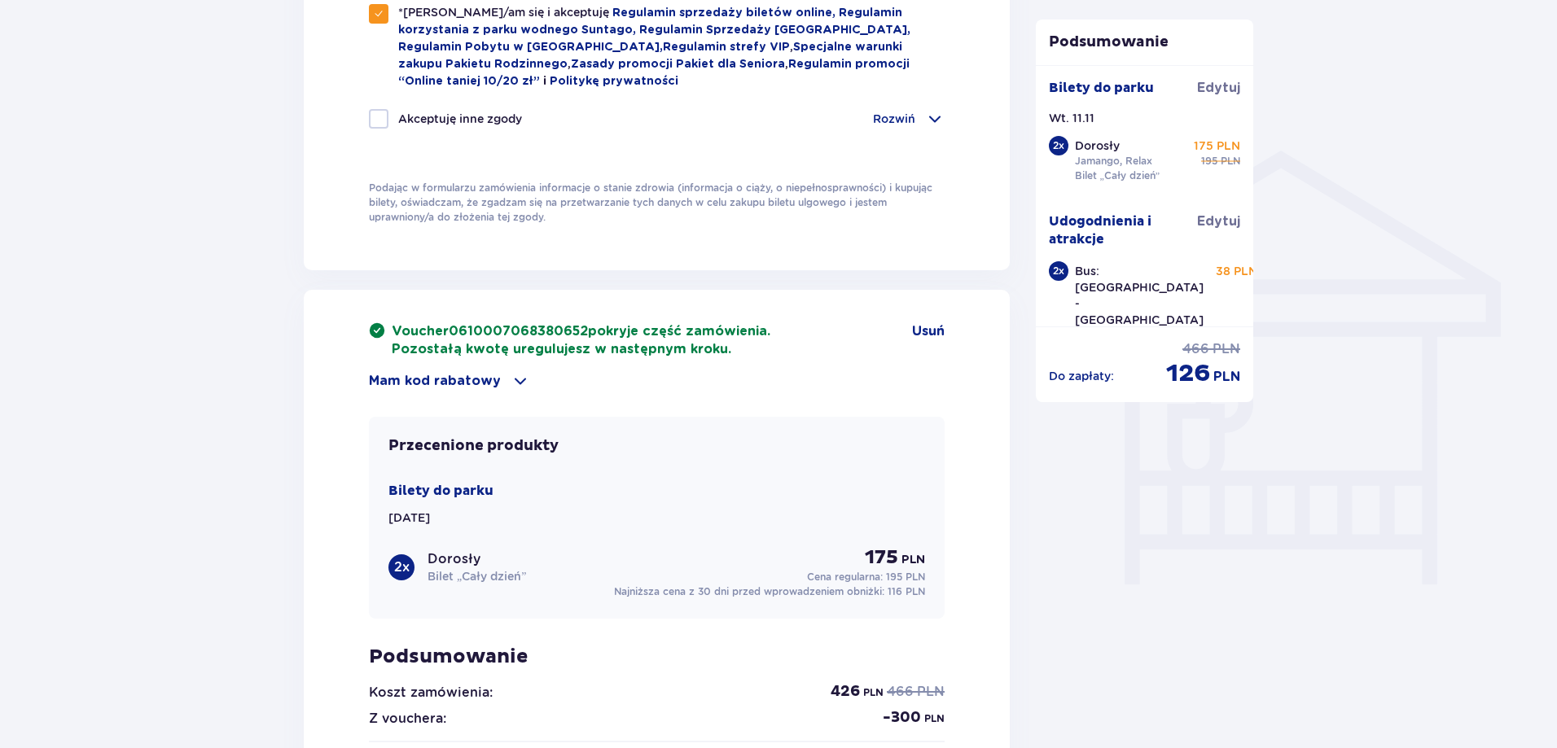
click at [510, 386] on span at bounding box center [520, 381] width 20 height 20
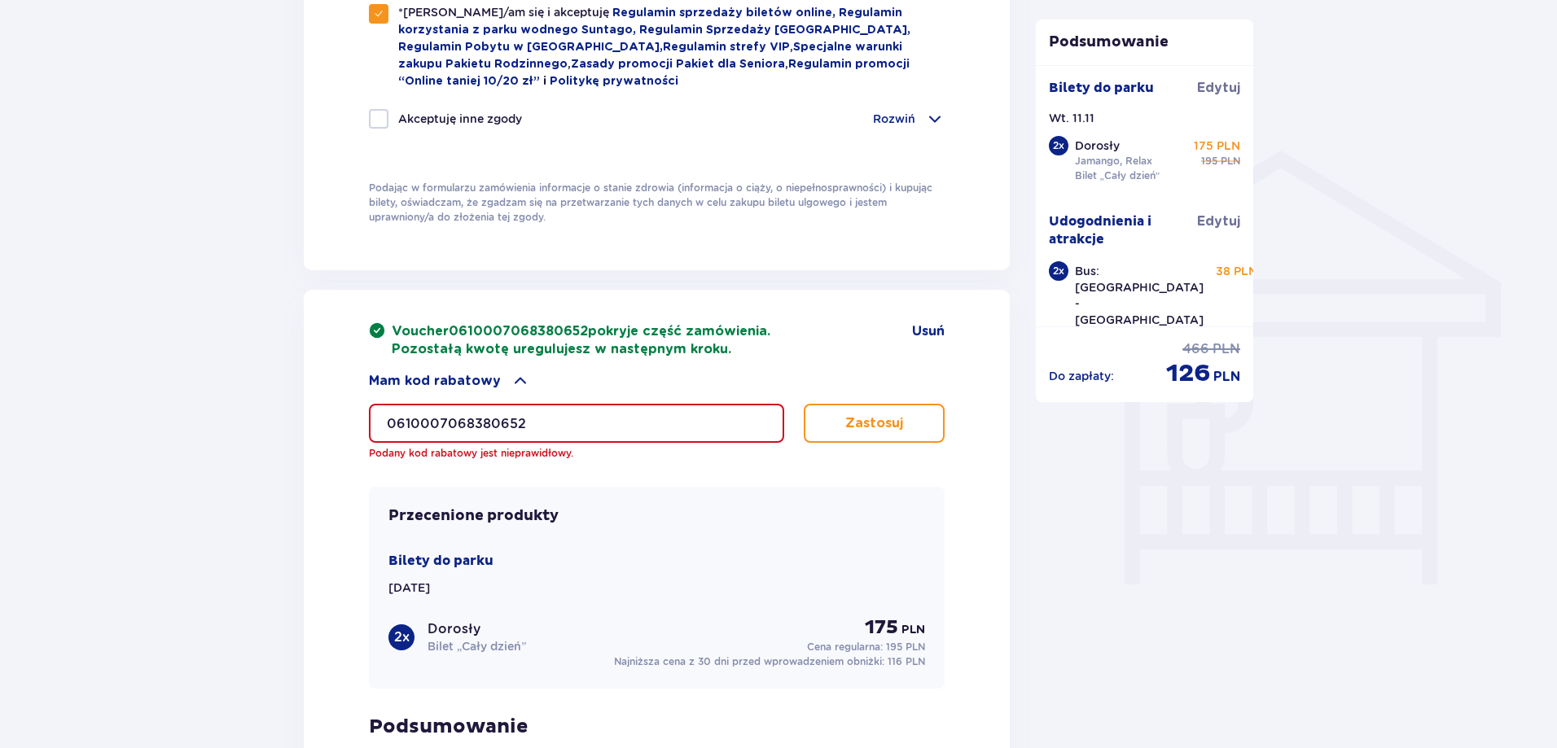
drag, startPoint x: 597, startPoint y: 423, endPoint x: 348, endPoint y: 409, distance: 248.7
click at [348, 411] on div "Voucher 0610007068380652 pokryje część zamówienia. Pozostałą kwotę uregulujesz …" at bounding box center [657, 629] width 706 height 679
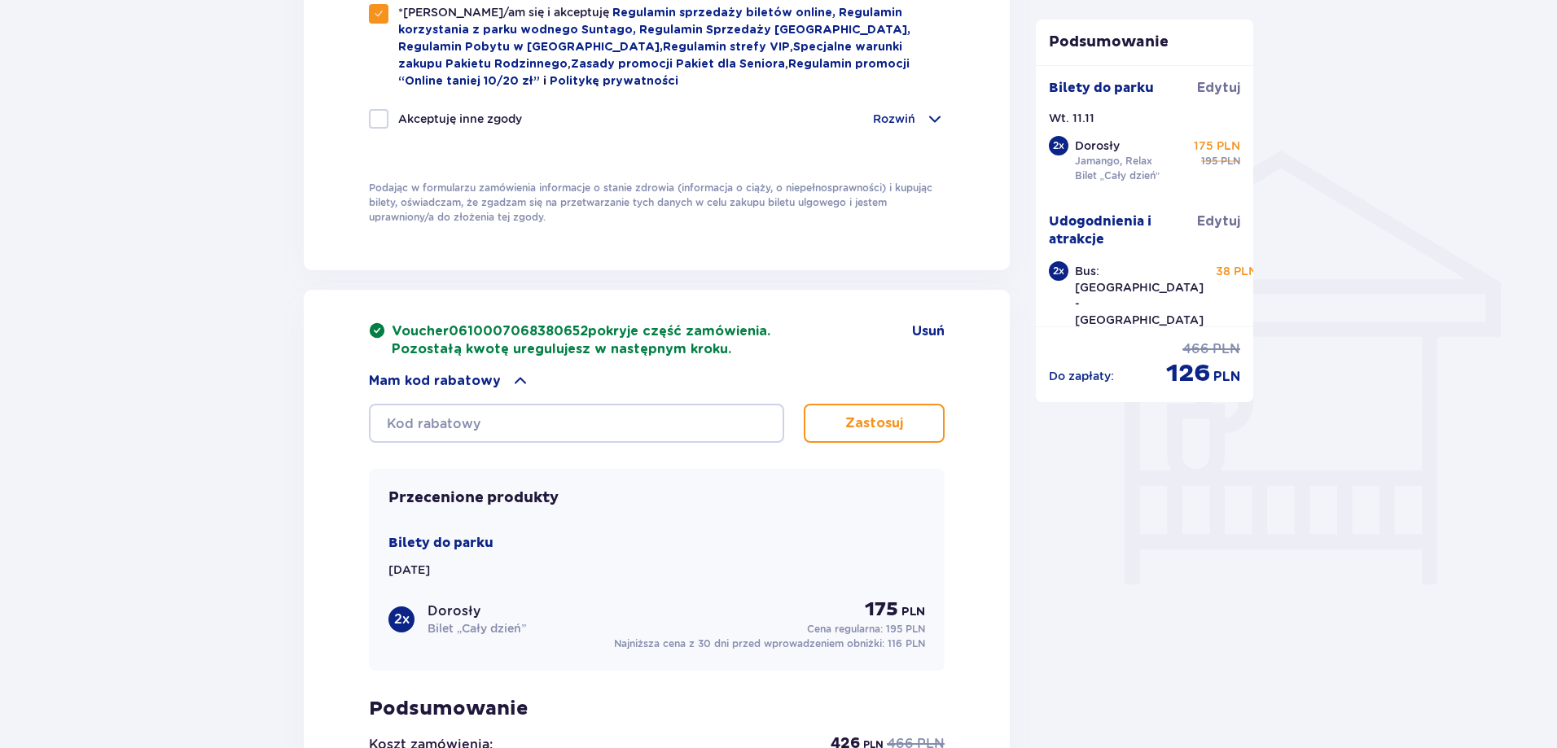
click at [343, 410] on div "Voucher 0610007068380652 pokryje część zamówienia. Pozostałą kwotę uregulujesz …" at bounding box center [657, 620] width 706 height 661
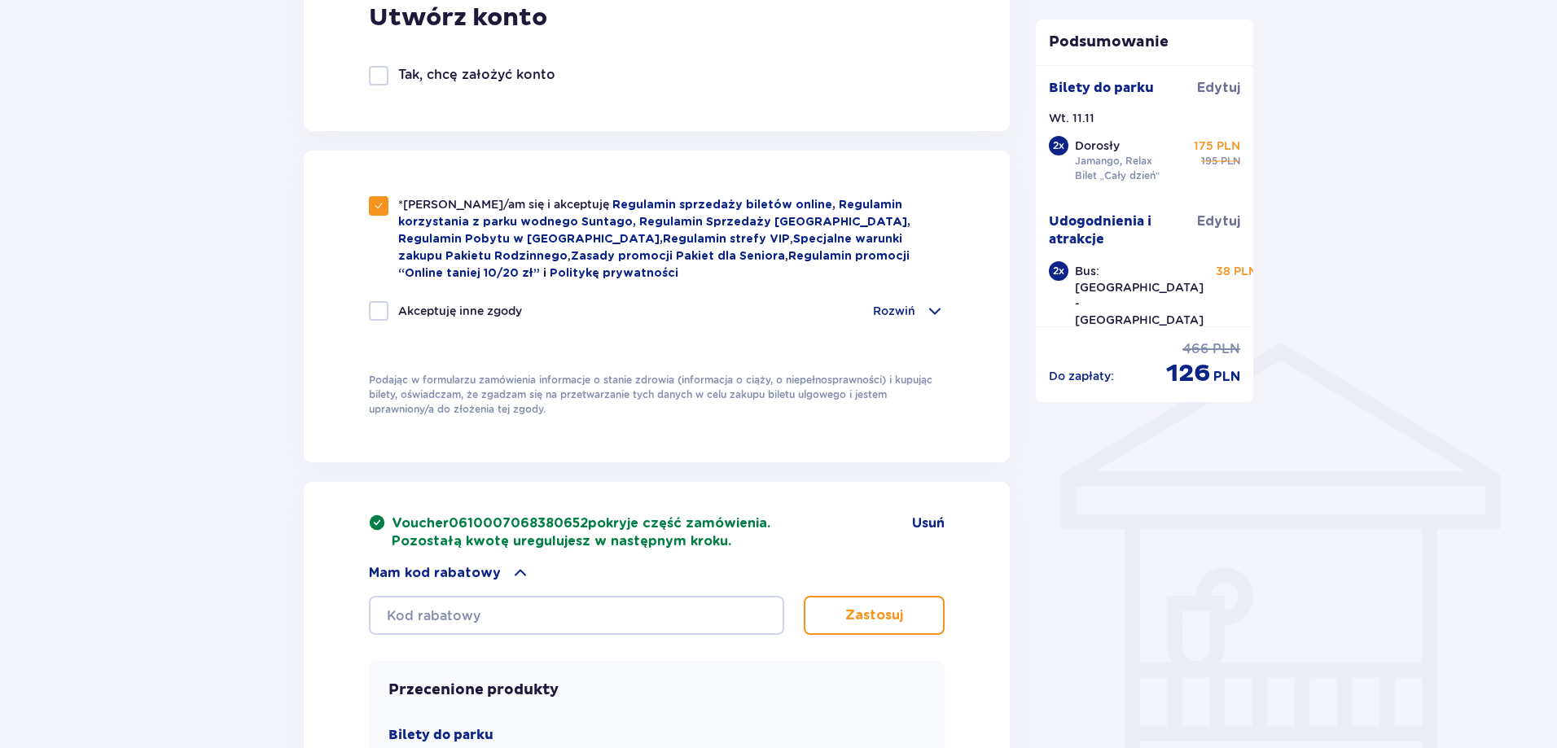
scroll to position [1224, 0]
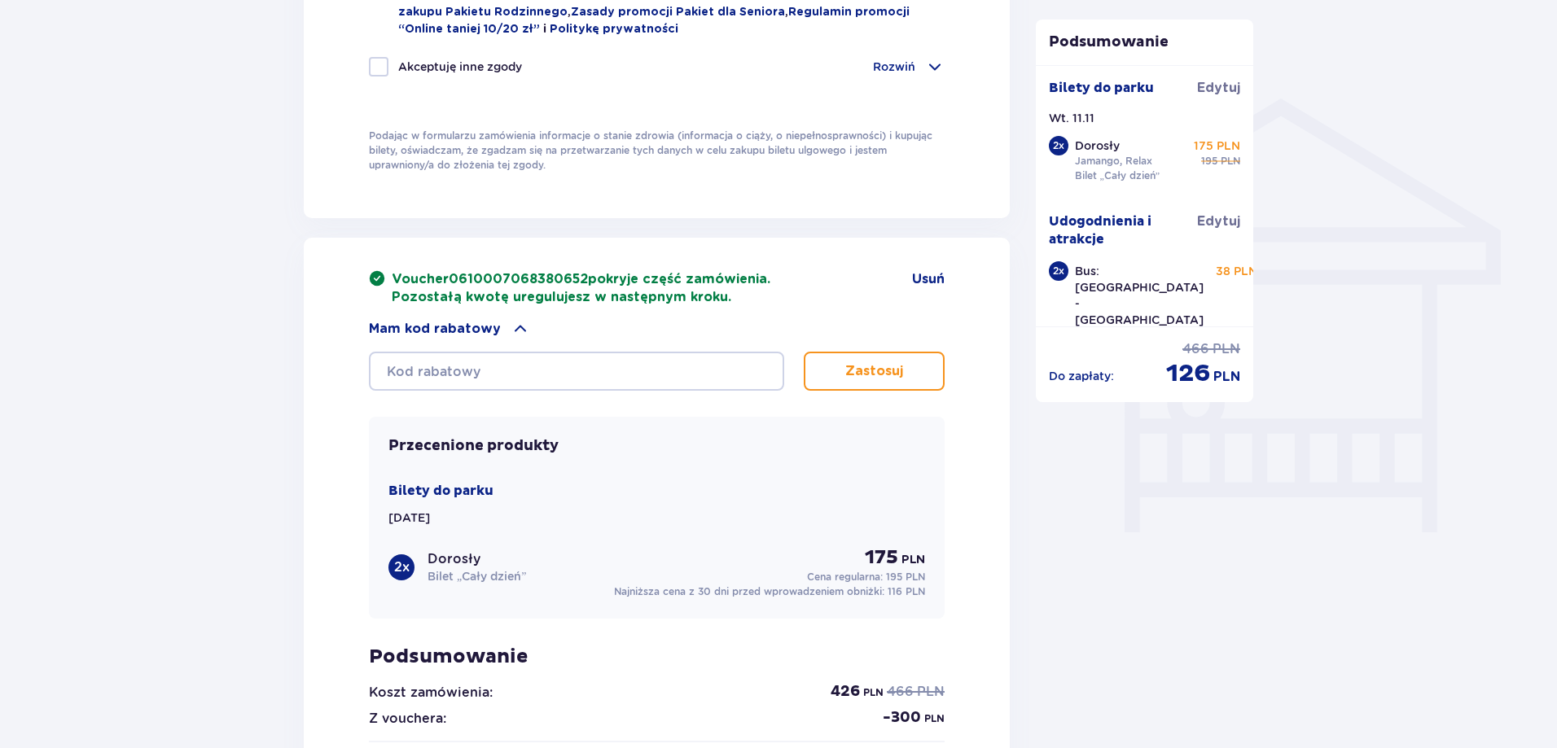
click at [657, 282] on p "Voucher 0610007068380652 pokryje część zamówienia. Pozostałą kwotę uregulujesz …" at bounding box center [581, 288] width 379 height 36
click at [754, 283] on p "Voucher 0610007068380652 pokryje część zamówienia. Pozostałą kwotę uregulujesz …" at bounding box center [581, 288] width 379 height 36
drag, startPoint x: 591, startPoint y: 277, endPoint x: 456, endPoint y: 281, distance: 135.2
click at [453, 279] on p "Voucher 0610007068380652 pokryje część zamówienia. Pozostałą kwotę uregulujesz …" at bounding box center [581, 288] width 379 height 36
click at [554, 291] on p "Voucher 0610007068380652 pokryje część zamówienia. Pozostałą kwotę uregulujesz …" at bounding box center [581, 288] width 379 height 36
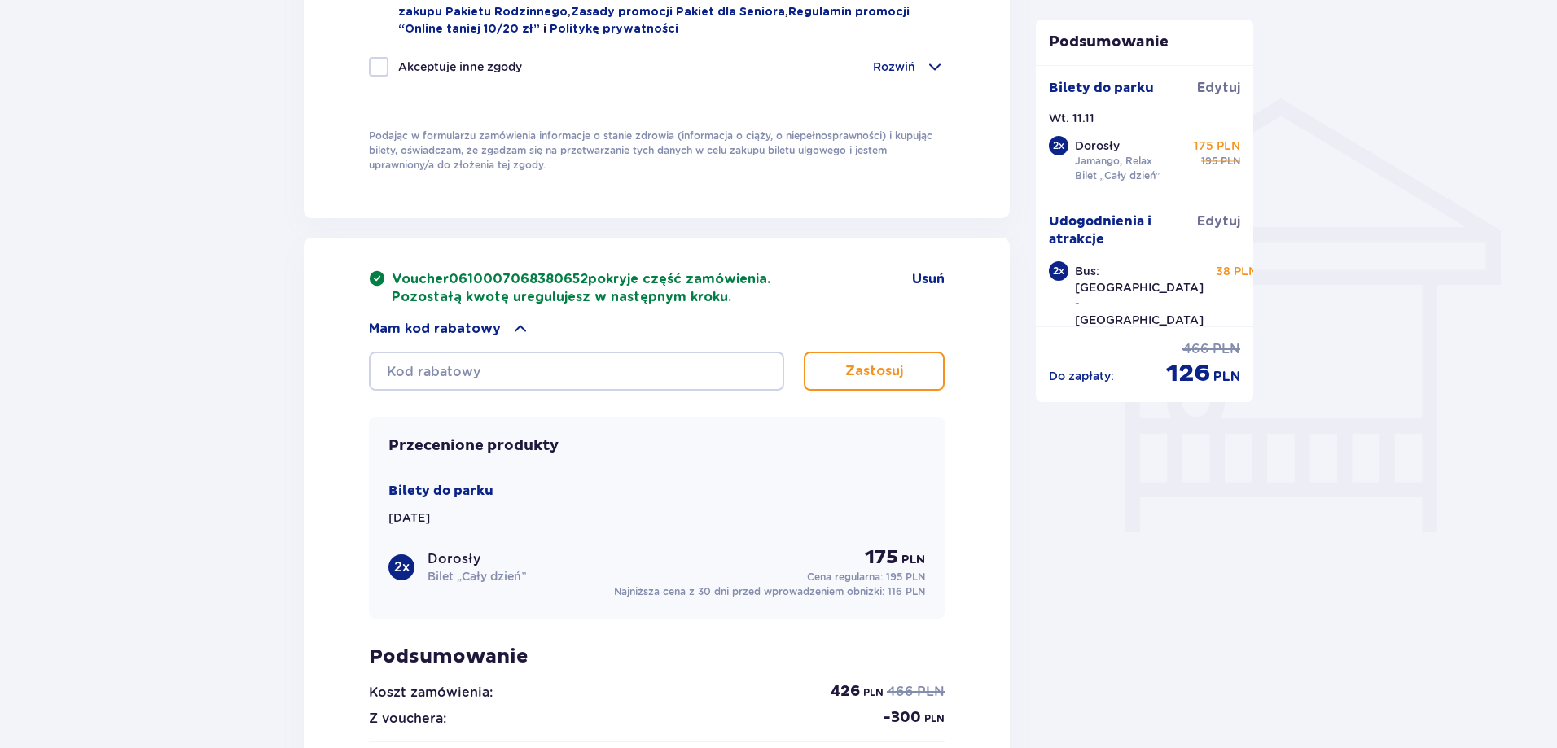
drag, startPoint x: 585, startPoint y: 273, endPoint x: 454, endPoint y: 277, distance: 131.1
click at [454, 277] on span "0610007068380652" at bounding box center [518, 279] width 139 height 13
click at [590, 288] on p "Voucher 0610007068380652 pokryje część zamówienia. Pozostałą kwotę uregulujesz …" at bounding box center [581, 288] width 379 height 36
click at [553, 373] on input "text" at bounding box center [576, 371] width 415 height 39
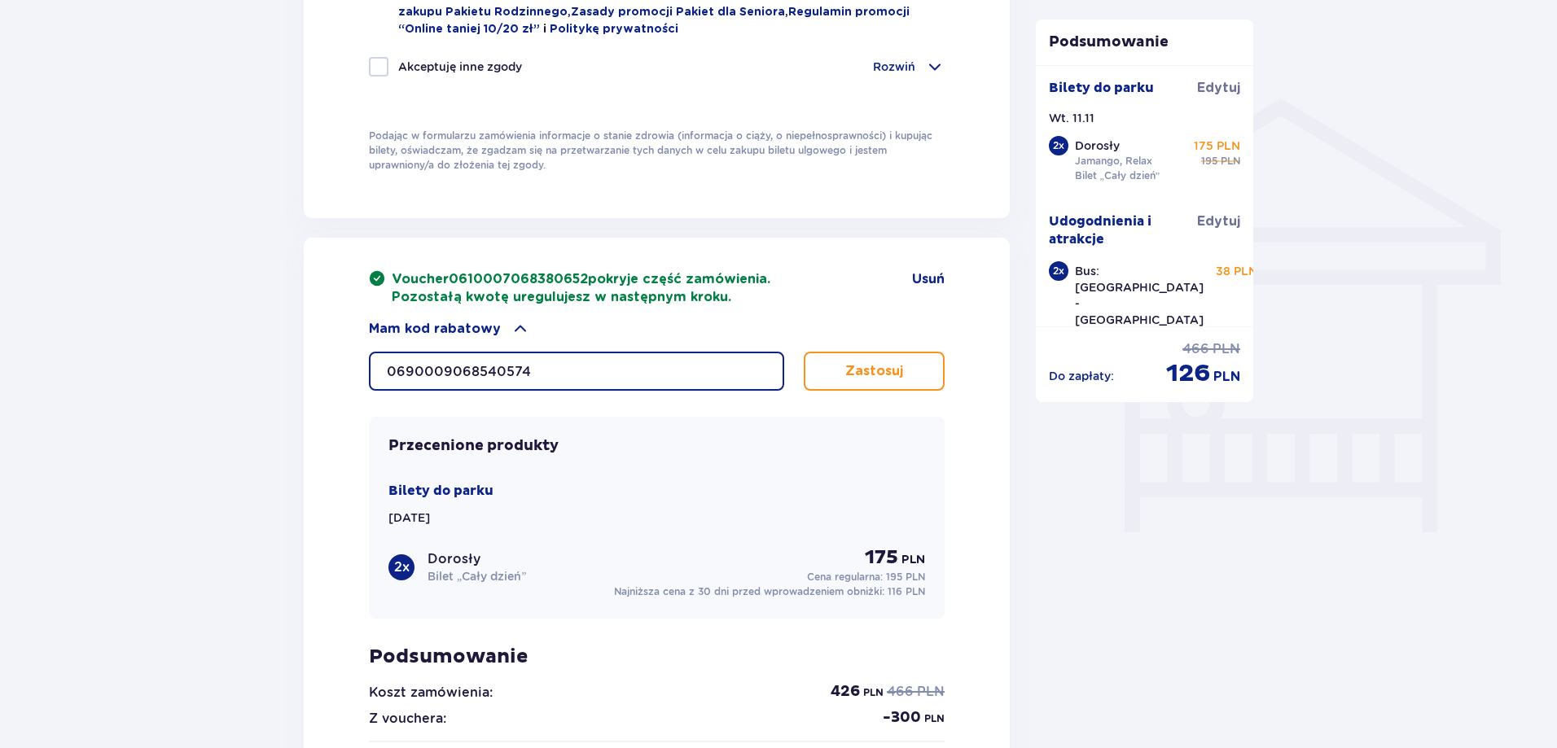
type input "0690009068540574"
click at [878, 366] on p "Zastosuj" at bounding box center [874, 371] width 58 height 18
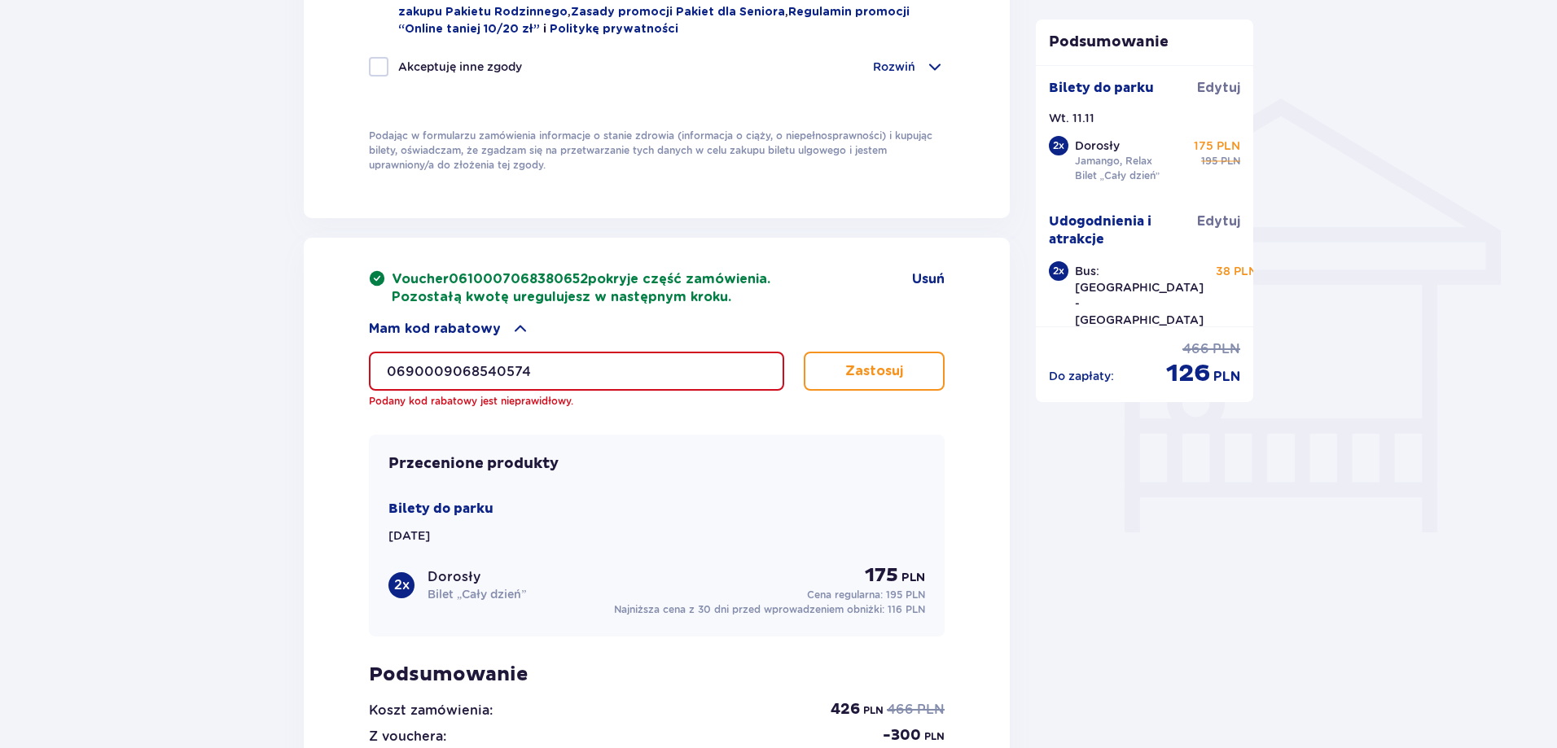
drag, startPoint x: 503, startPoint y: 370, endPoint x: 515, endPoint y: 371, distance: 11.4
click at [509, 371] on input "0690009068540574" at bounding box center [576, 371] width 415 height 39
click at [572, 373] on input "0690009068540574" at bounding box center [576, 371] width 415 height 39
drag, startPoint x: 408, startPoint y: 371, endPoint x: 443, endPoint y: 379, distance: 35.8
click at [443, 379] on input "0690009068540574" at bounding box center [576, 371] width 415 height 39
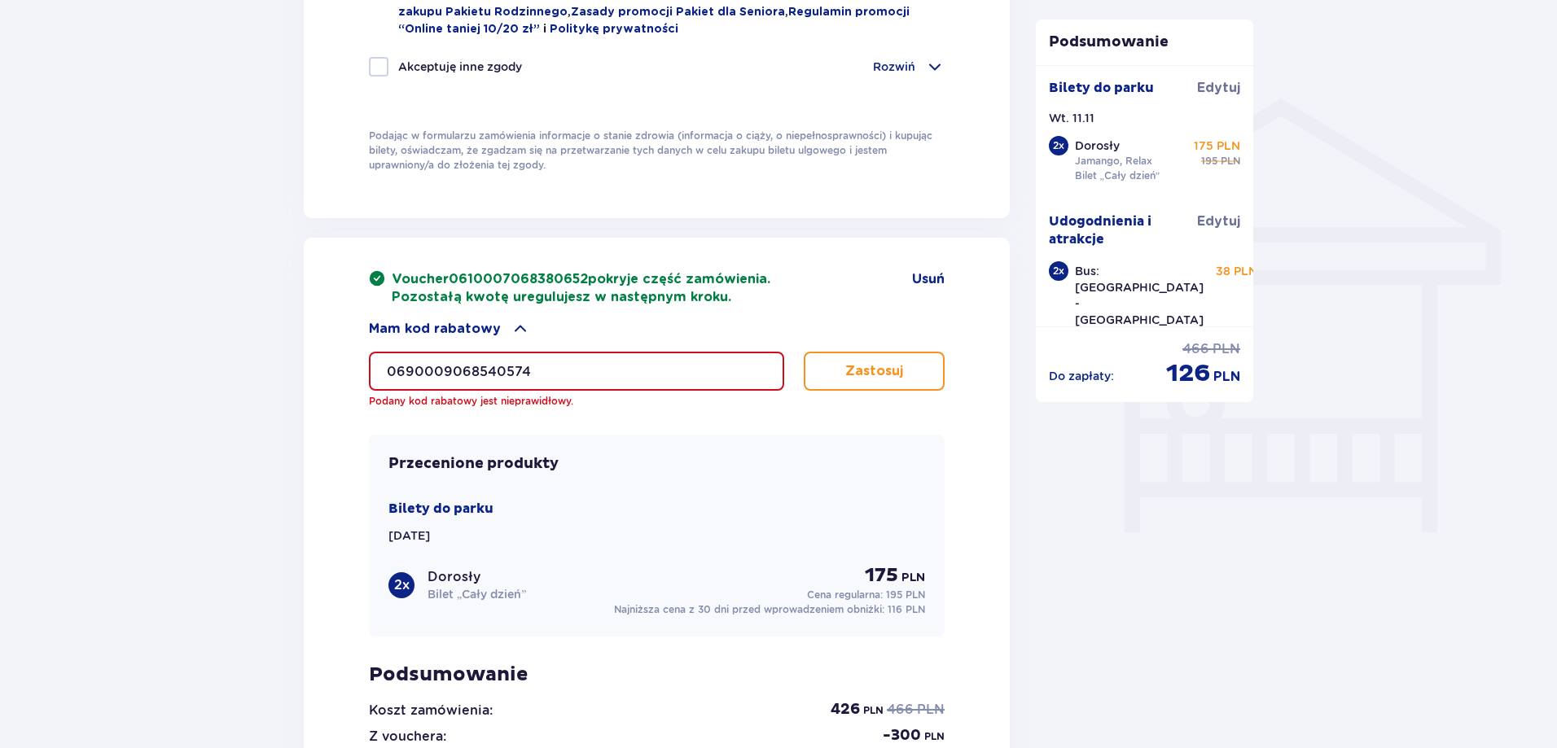
click at [469, 371] on input "0690009068540574" at bounding box center [576, 371] width 415 height 39
click at [515, 369] on input "0690009068540574" at bounding box center [576, 371] width 415 height 39
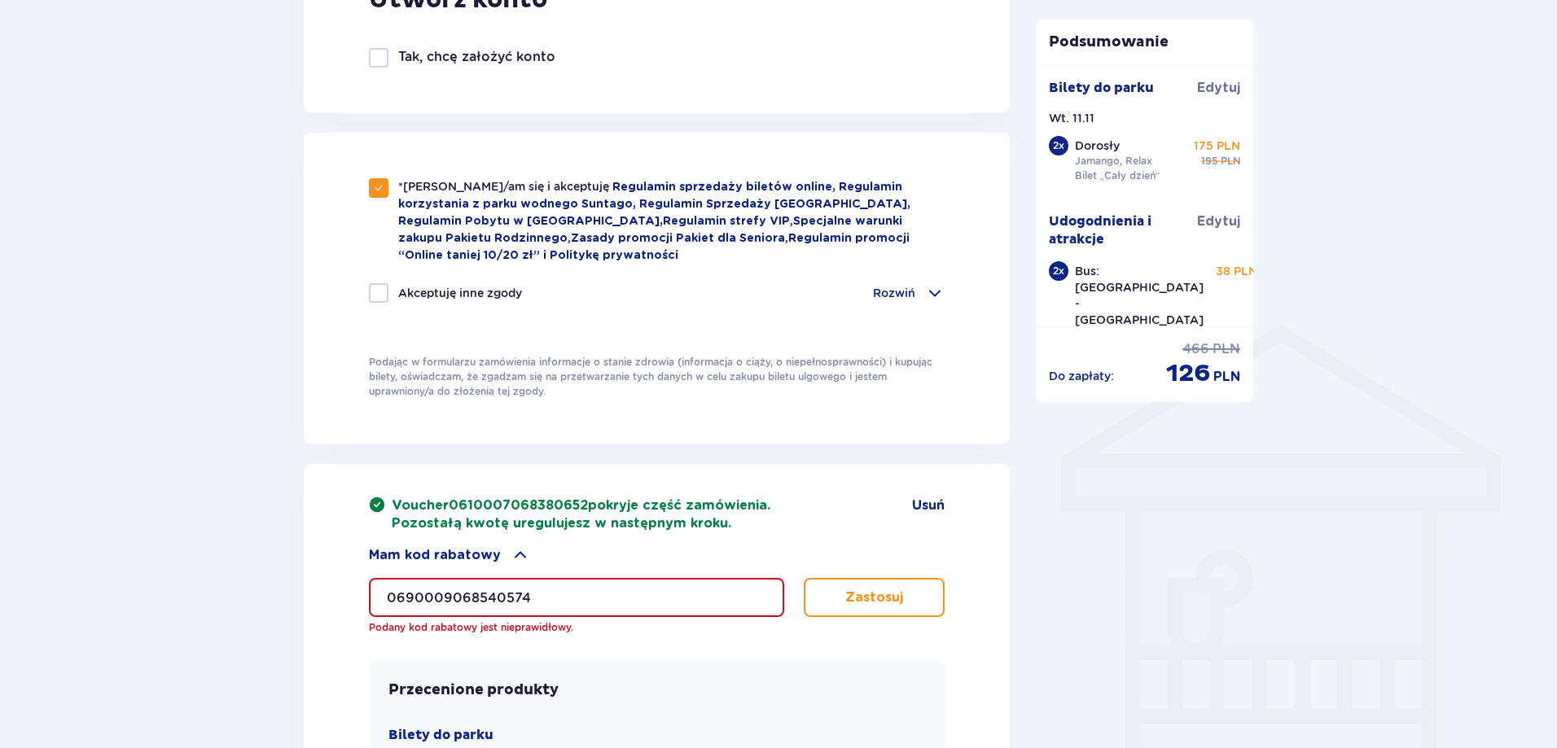
scroll to position [1323, 0]
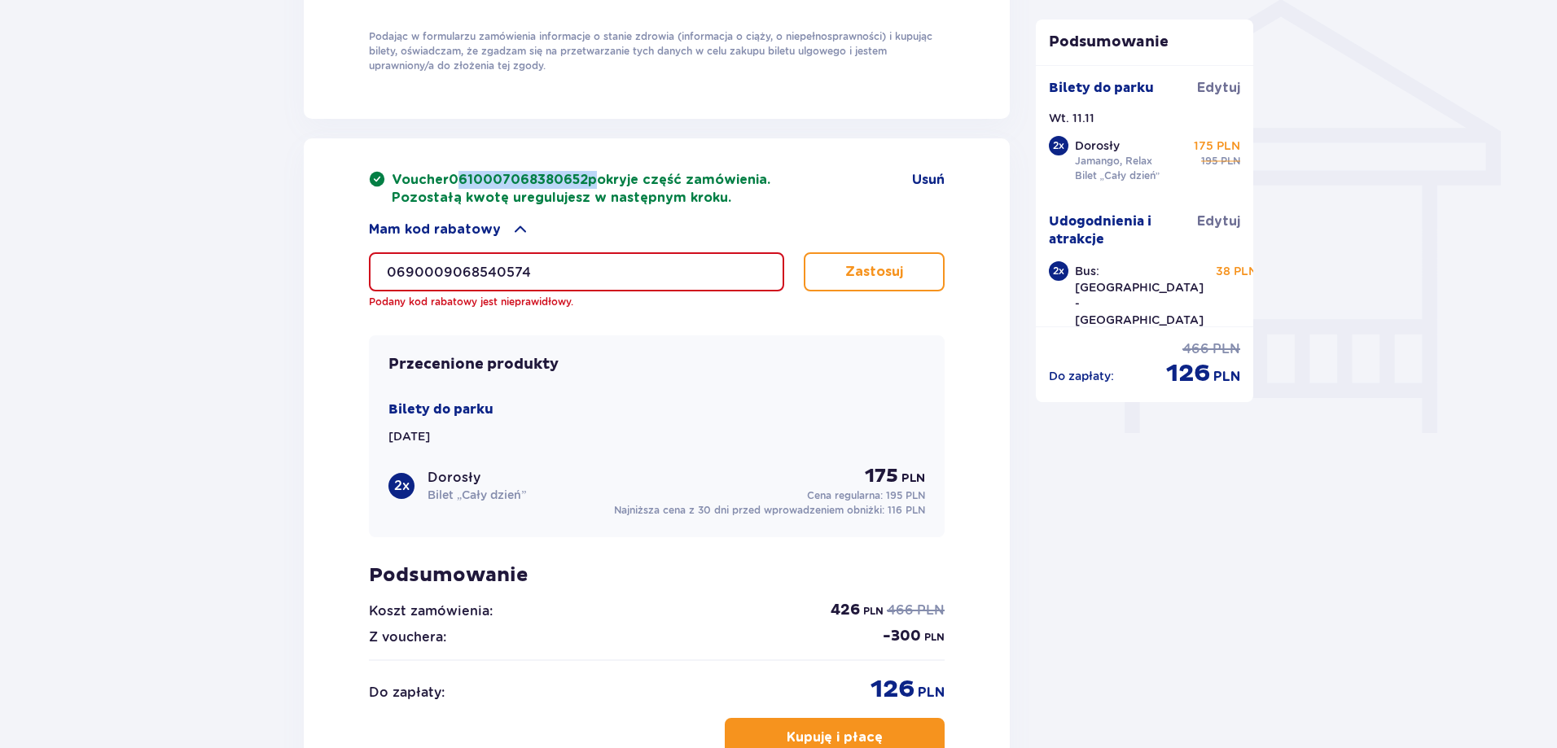
drag, startPoint x: 588, startPoint y: 177, endPoint x: 450, endPoint y: 182, distance: 137.7
click at [450, 182] on p "Voucher 0610007068380652 pokryje część zamówienia. Pozostałą kwotę uregulujesz …" at bounding box center [581, 189] width 379 height 36
copy p "0610007068380652"
click at [597, 171] on p "Voucher 0610007068380652 pokryje część zamówienia. Pozostałą kwotę uregulujesz …" at bounding box center [581, 189] width 379 height 36
drag, startPoint x: 946, startPoint y: 165, endPoint x: 939, endPoint y: 172, distance: 9.8
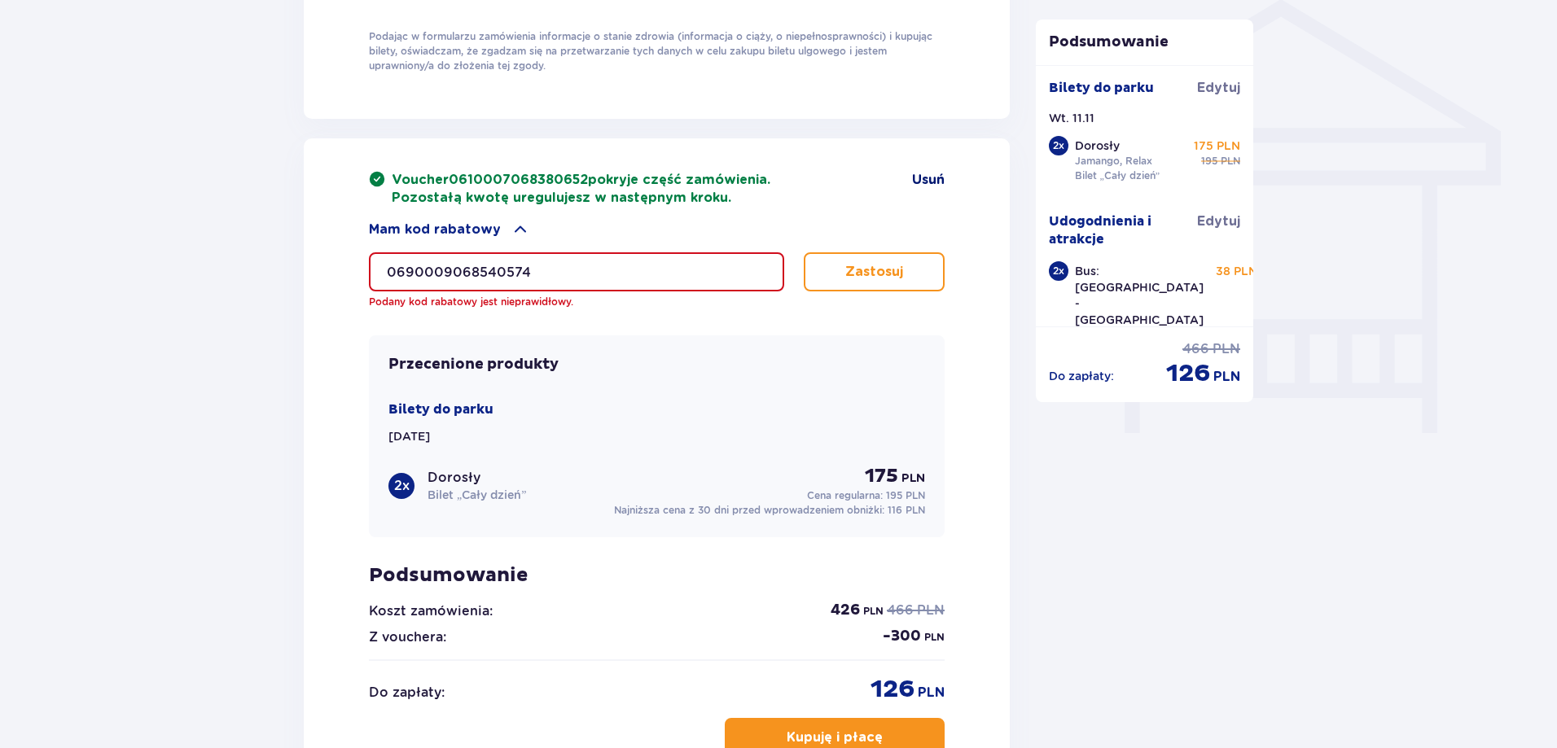
click at [946, 166] on div "Voucher 0610007068380652 pokryje część zamówienia. Pozostałą kwotę uregulujesz …" at bounding box center [657, 477] width 706 height 679
click at [939, 172] on span "Usuń" at bounding box center [928, 180] width 33 height 18
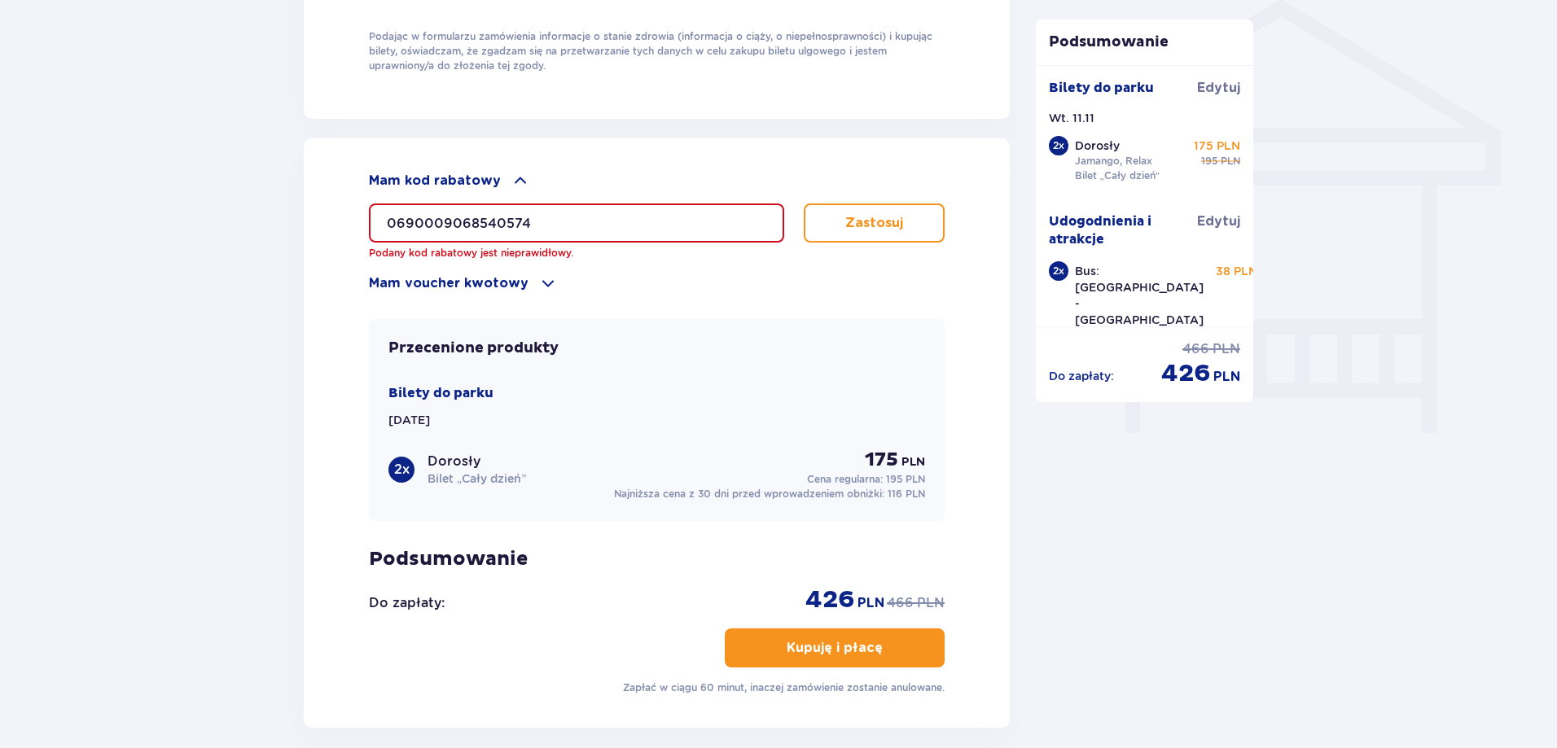
click at [540, 278] on span at bounding box center [548, 284] width 20 height 20
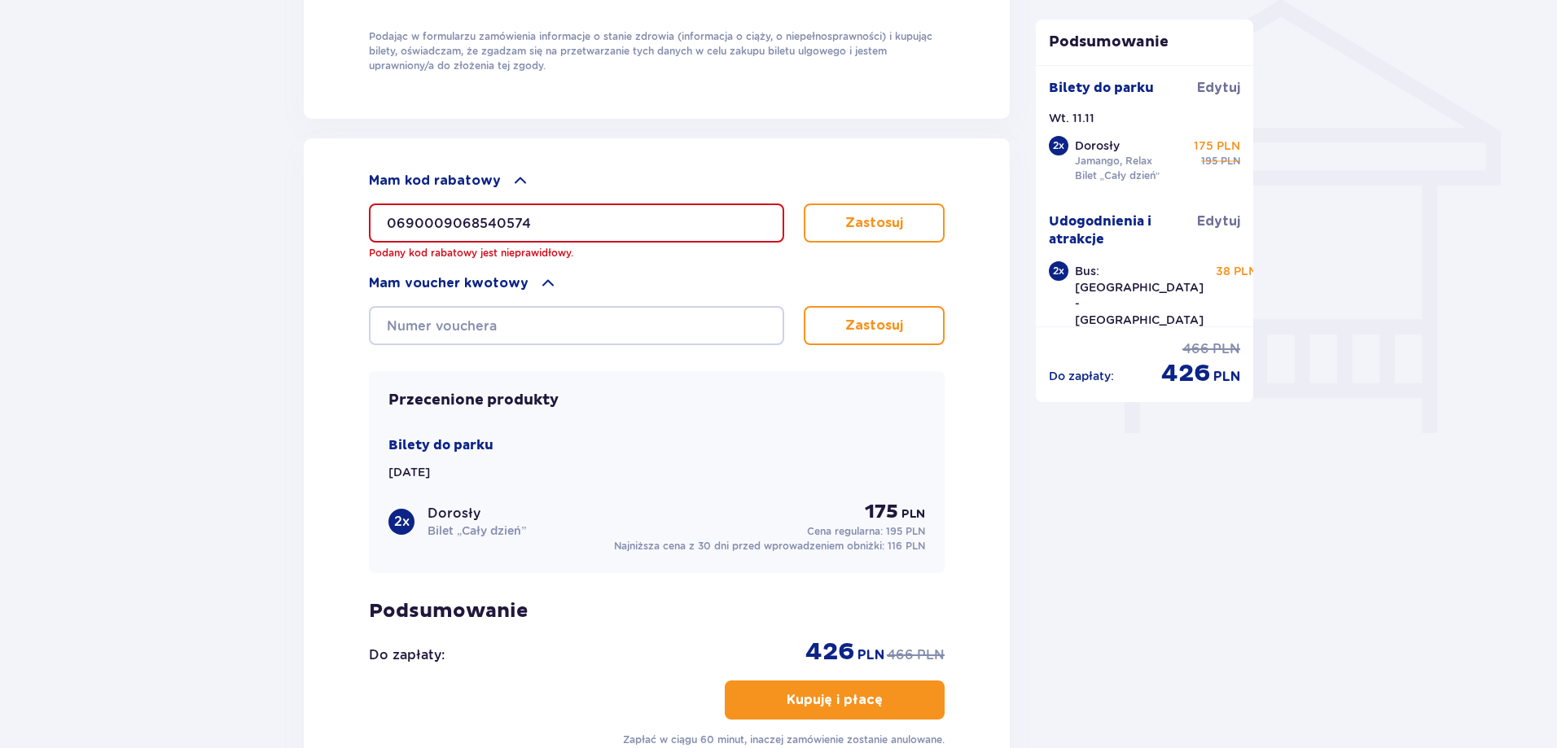
drag, startPoint x: 615, startPoint y: 224, endPoint x: 346, endPoint y: 209, distance: 269.1
click at [350, 209] on div "Mam kod rabatowy 0690009068540574 Podany kod rabatowy jest nieprawidłowy. Zasto…" at bounding box center [657, 459] width 706 height 642
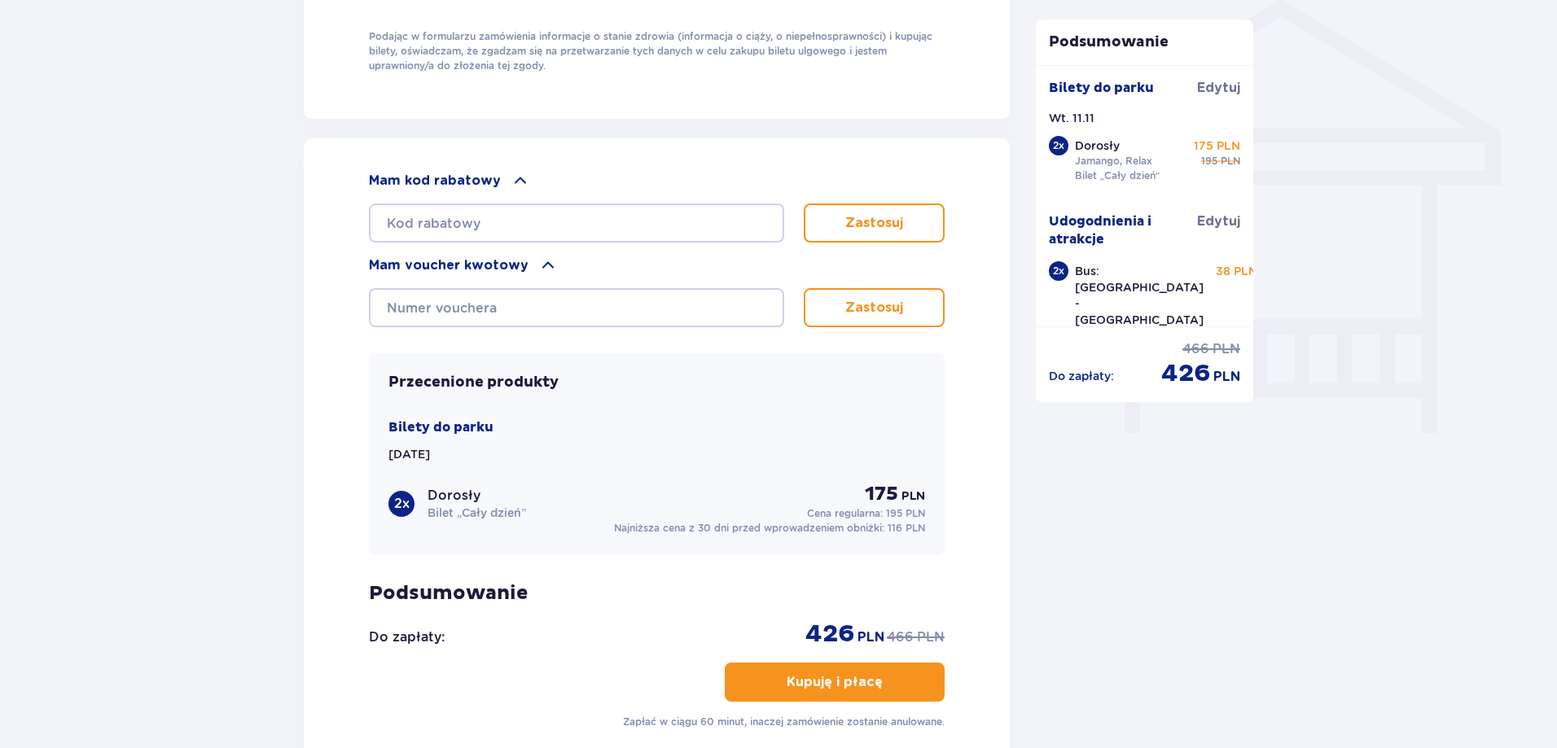
click at [944, 391] on div "Przecenione produkty Bilety do parku Wt. 11.11.25 2 x Dorosły Bilet „Cały dzień…" at bounding box center [657, 454] width 576 height 202
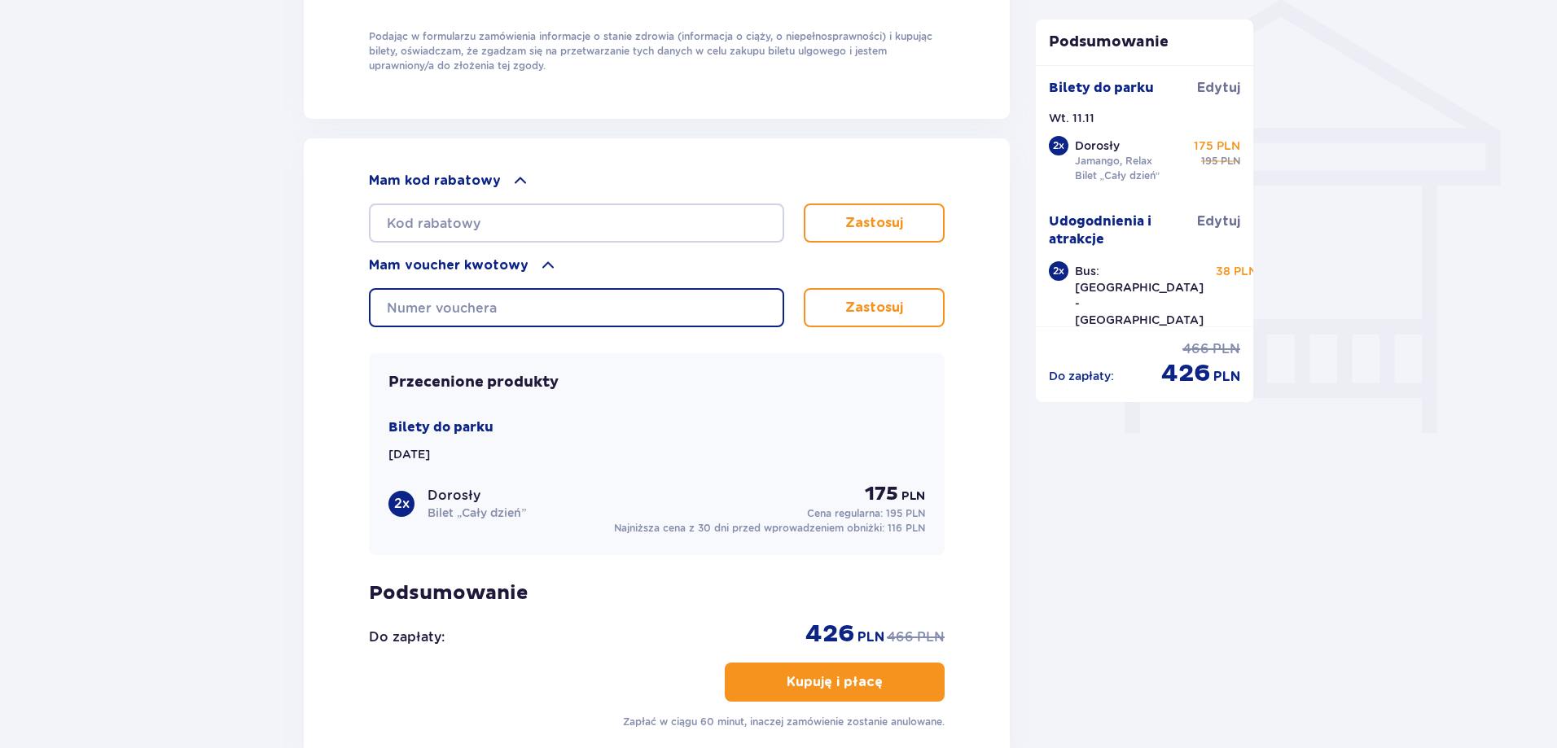
click at [559, 301] on input "text" at bounding box center [576, 307] width 415 height 39
paste input "0610007068380652"
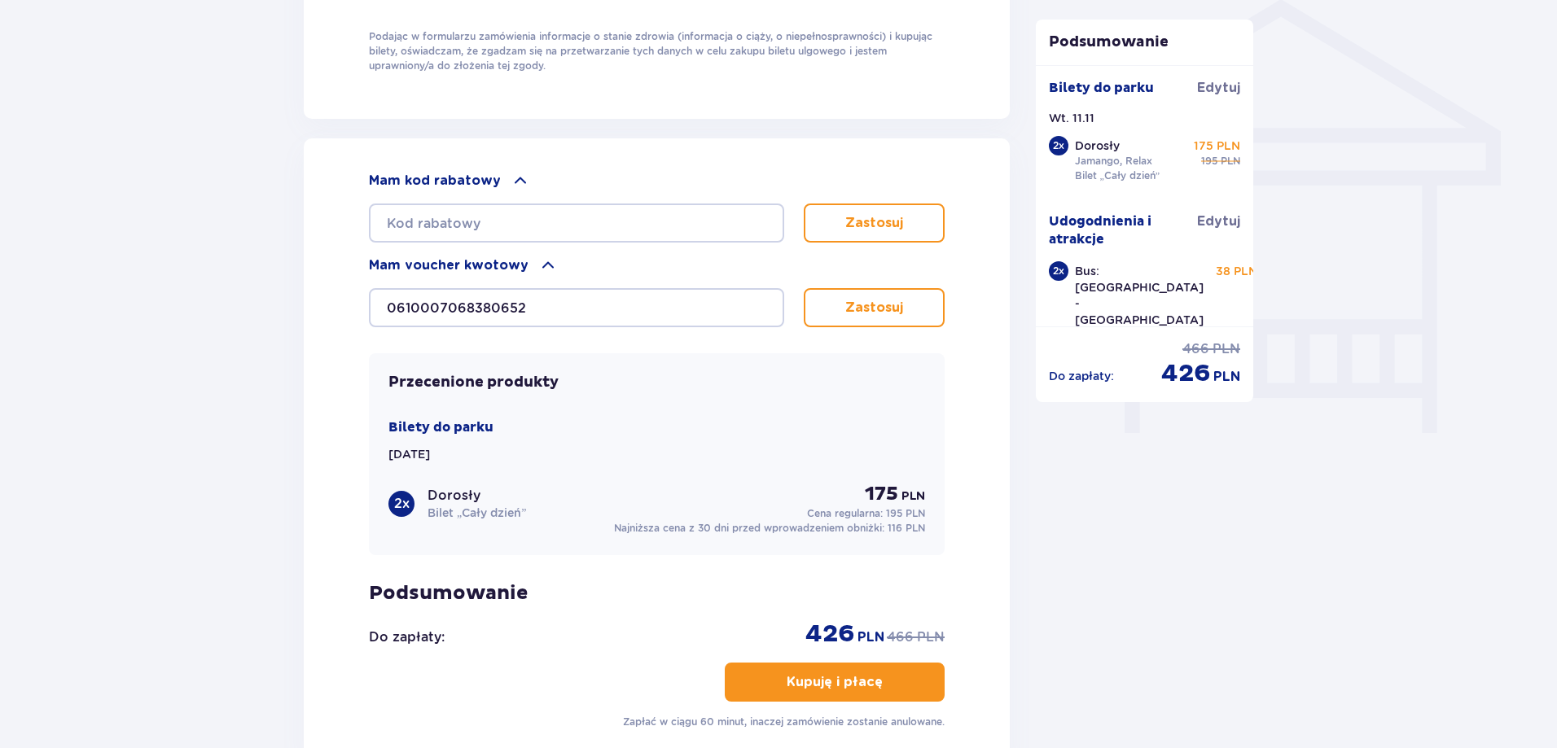
click at [873, 314] on button "Zastosuj" at bounding box center [874, 307] width 141 height 39
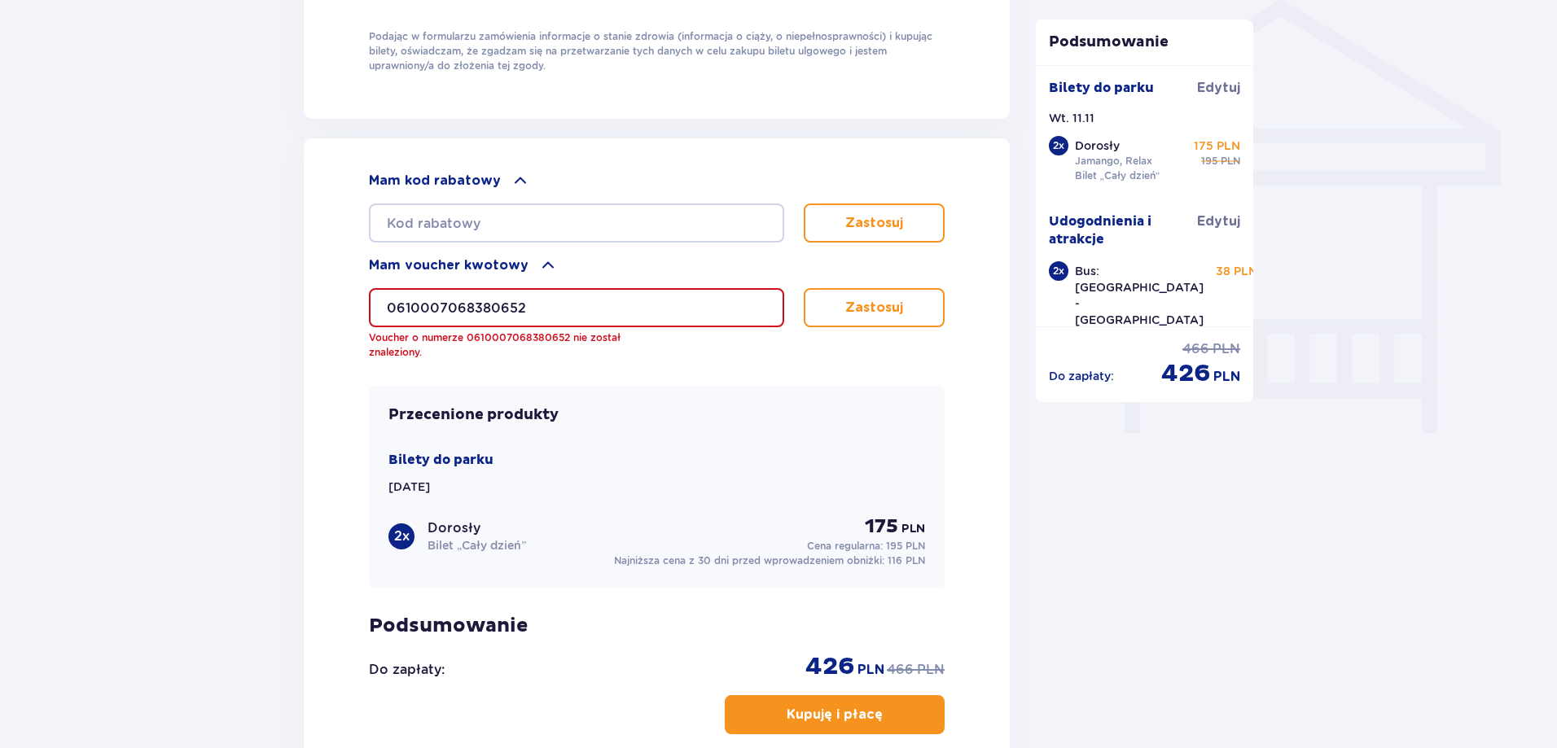
click at [598, 312] on input "0610007068380652" at bounding box center [576, 307] width 415 height 39
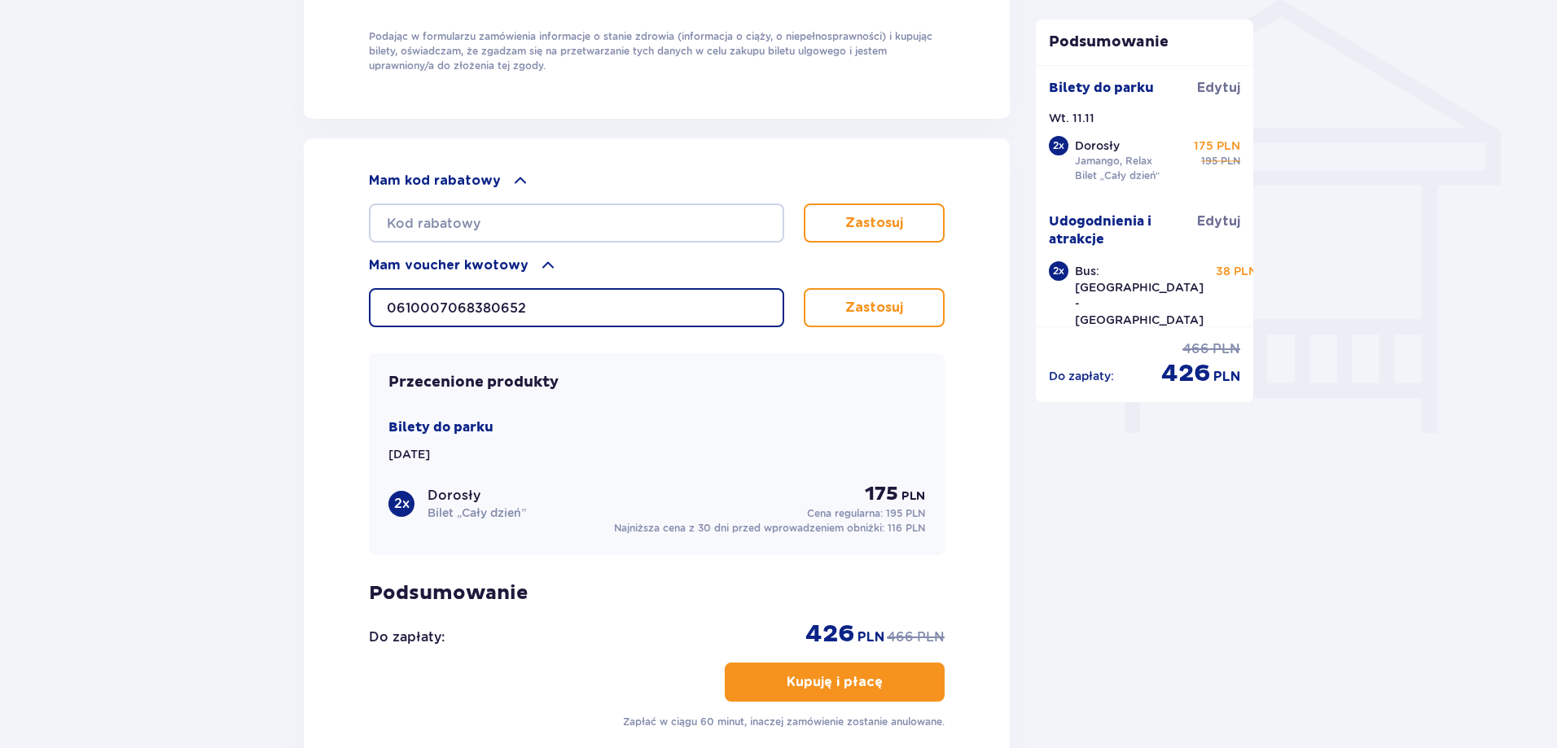
type input "0610007068380652"
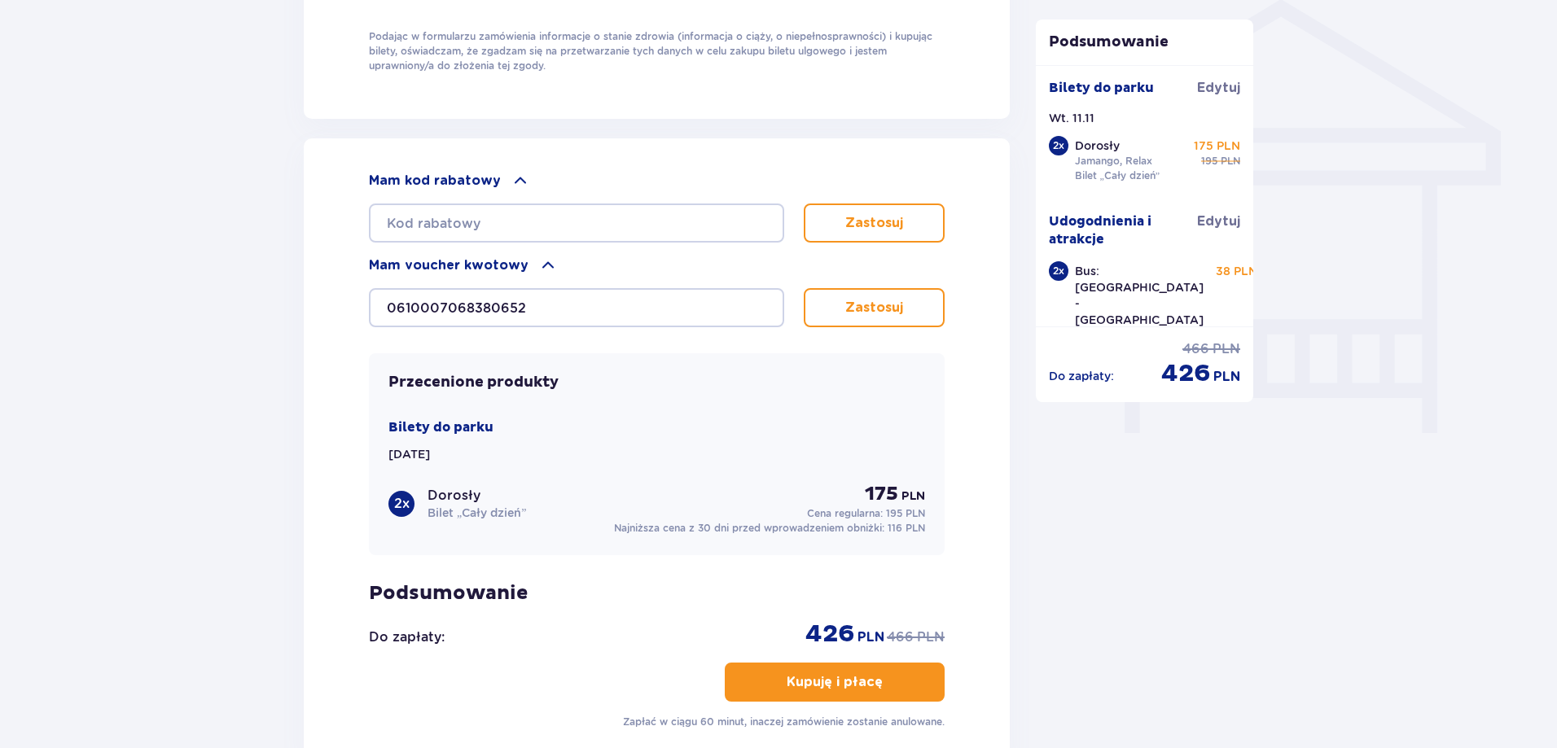
click at [849, 305] on p "Zastosuj" at bounding box center [874, 308] width 58 height 18
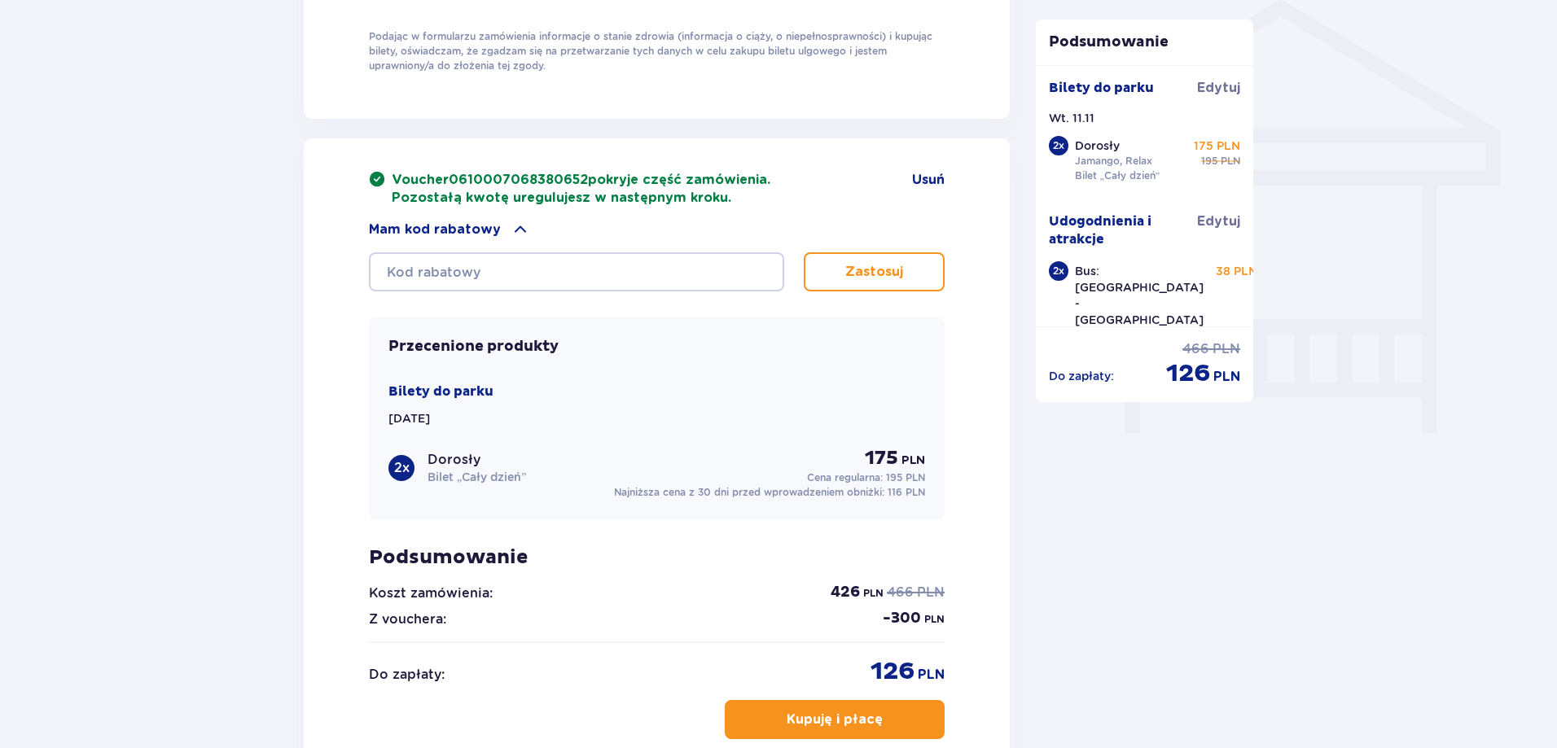
scroll to position [1549, 0]
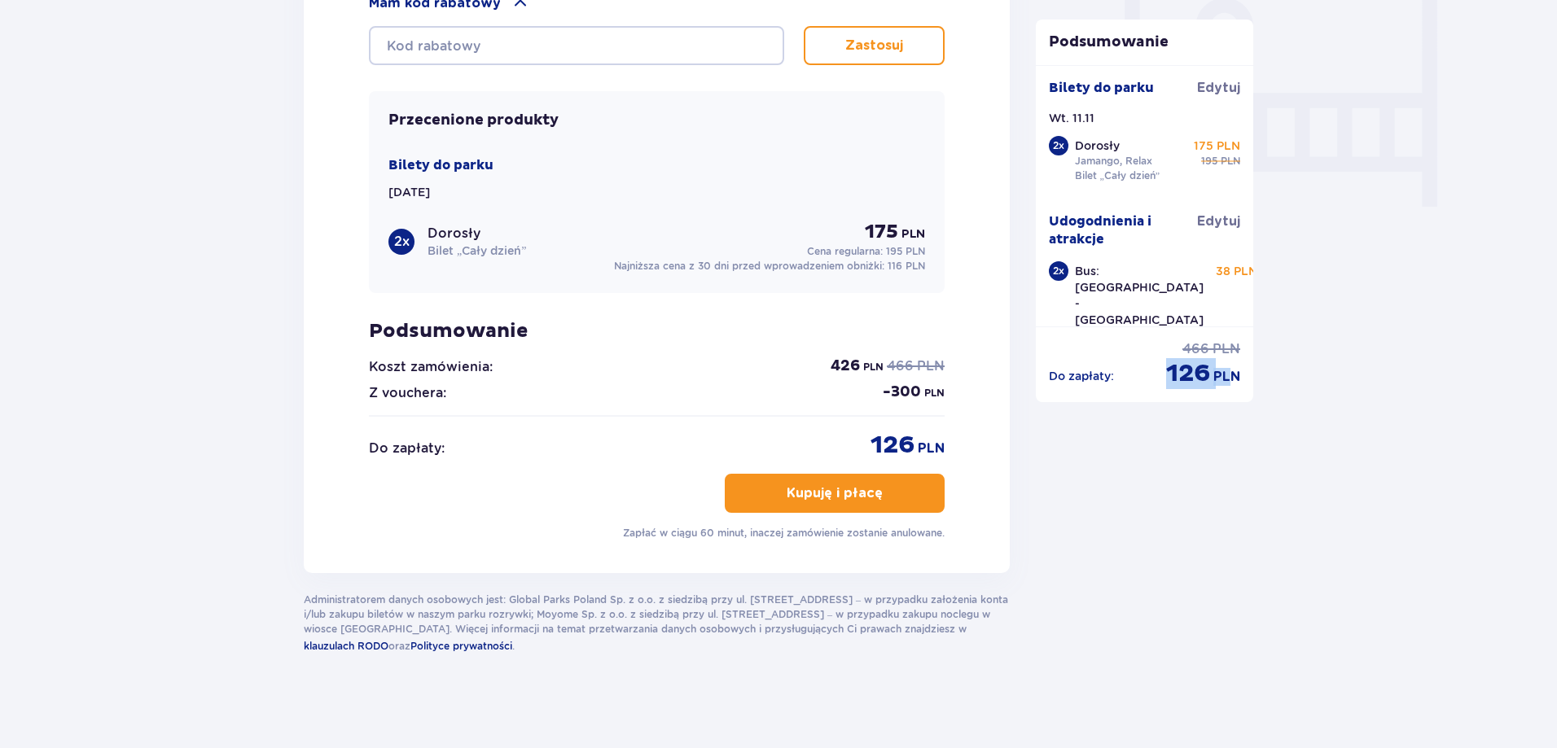
drag, startPoint x: 1159, startPoint y: 371, endPoint x: 1234, endPoint y: 386, distance: 76.3
click at [1229, 385] on div "Do zapłaty : cena regularna 466 PLN cena po obniżce 126 PLN" at bounding box center [1145, 364] width 192 height 49
click at [1252, 398] on div "Podsumowanie Dodano bilet do zamówienia Bilety do parku Edytuj Wt. 11.11 2 x Do…" at bounding box center [1145, 211] width 218 height 383
drag, startPoint x: 1251, startPoint y: 392, endPoint x: 1168, endPoint y: 392, distance: 83.0
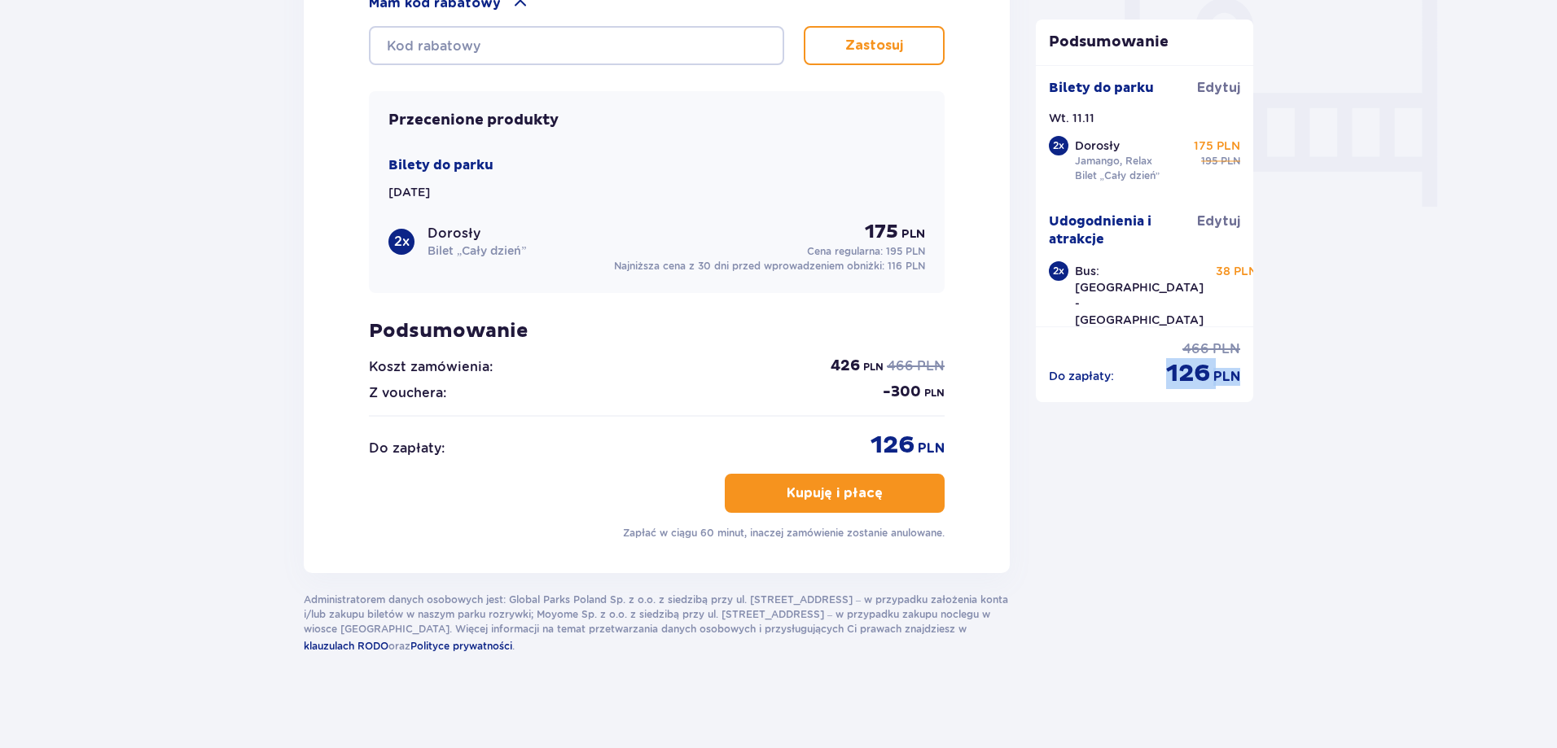
click at [1168, 392] on div "Podsumowanie Dodano bilet do zamówienia Bilety do parku Edytuj Wt. 11.11 2 x Do…" at bounding box center [1145, 211] width 218 height 383
drag, startPoint x: 1236, startPoint y: 385, endPoint x: 1157, endPoint y: 382, distance: 79.0
click at [1157, 382] on div "Do zapłaty : cena regularna 466 PLN cena po obniżce 126 PLN" at bounding box center [1145, 364] width 192 height 49
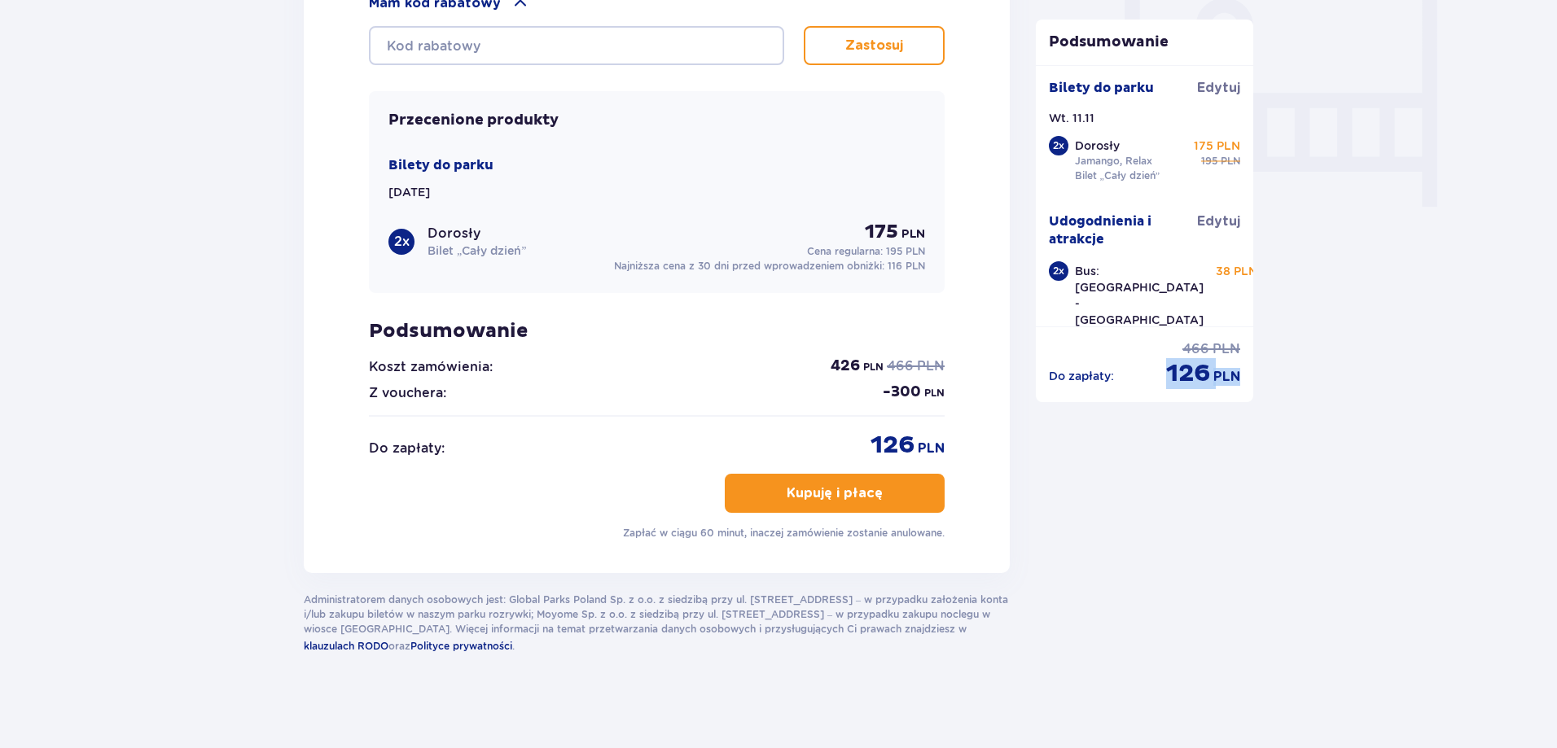
click at [1224, 401] on div "Podsumowanie Dodano bilet do zamówienia Bilety do parku Edytuj Wt. 11.11 2 x Do…" at bounding box center [1145, 211] width 218 height 383
drag, startPoint x: 1264, startPoint y: 388, endPoint x: 1155, endPoint y: 388, distance: 109.1
click at [1219, 399] on div "Podsumowanie Dodano bilet do zamówienia Bilety do parku Edytuj Wt. 11.11 2 x Do…" at bounding box center [1145, 211] width 218 height 383
drag, startPoint x: 1167, startPoint y: 375, endPoint x: 1238, endPoint y: 380, distance: 71.9
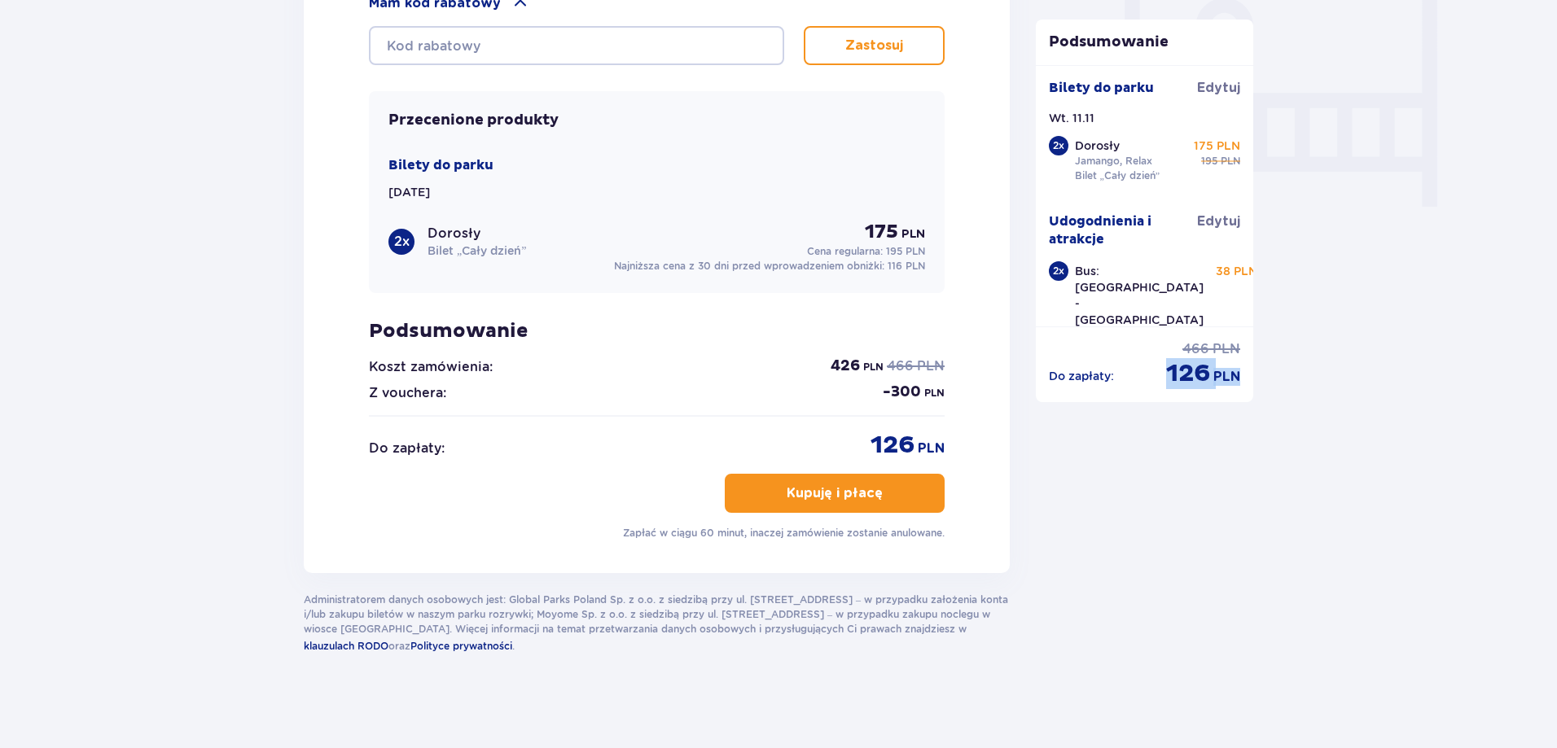
click at [1238, 380] on div "cena po obniżce 126 PLN" at bounding box center [1203, 373] width 74 height 31
drag, startPoint x: 1245, startPoint y: 384, endPoint x: 1161, endPoint y: 389, distance: 84.0
click at [1161, 389] on div "Podsumowanie Dodano bilet do zamówienia Bilety do parku Edytuj Wt. 11.11 2 x Do…" at bounding box center [1145, 211] width 218 height 383
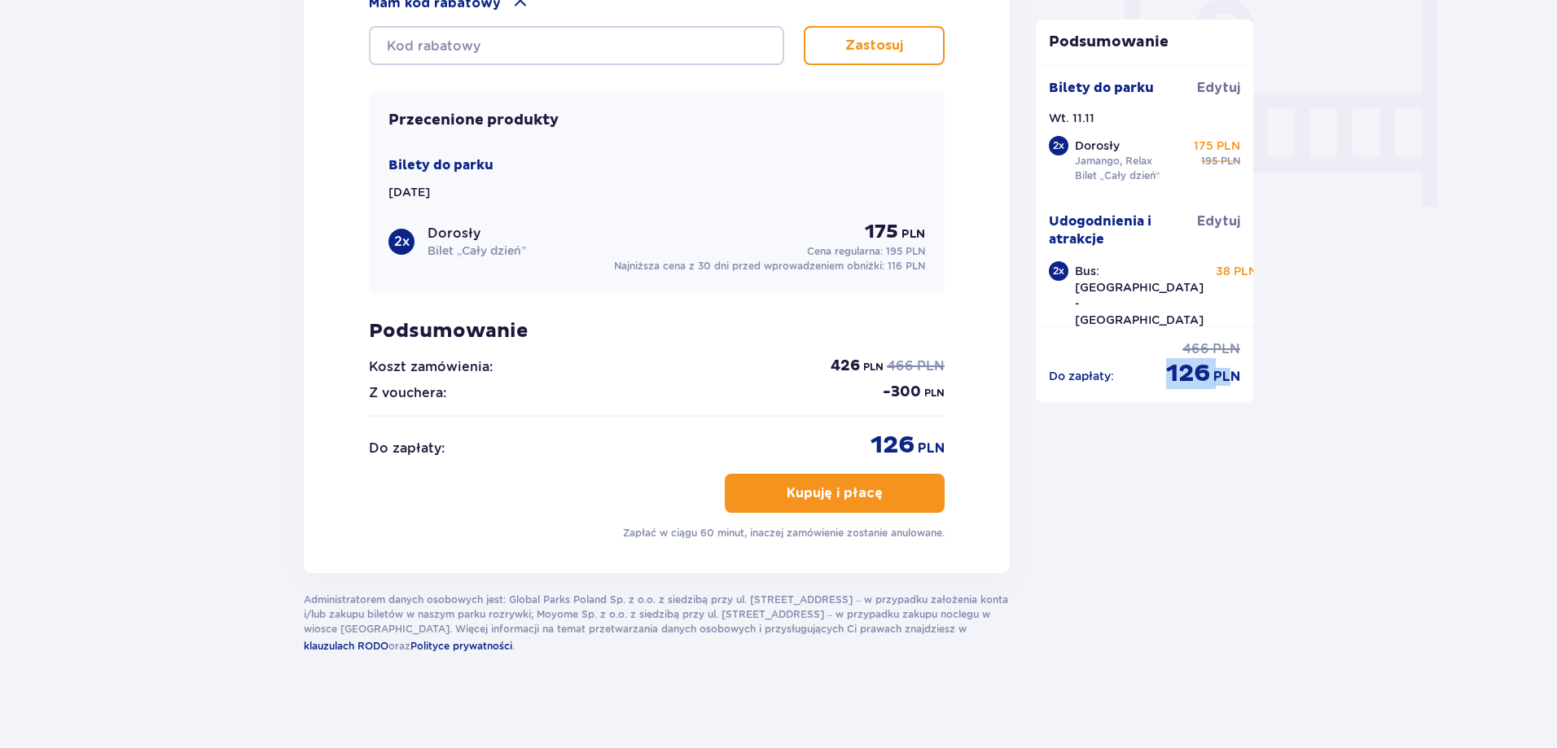
drag, startPoint x: 1167, startPoint y: 379, endPoint x: 1233, endPoint y: 386, distance: 66.4
click at [1233, 386] on div "cena po obniżce 126 PLN" at bounding box center [1203, 373] width 74 height 31
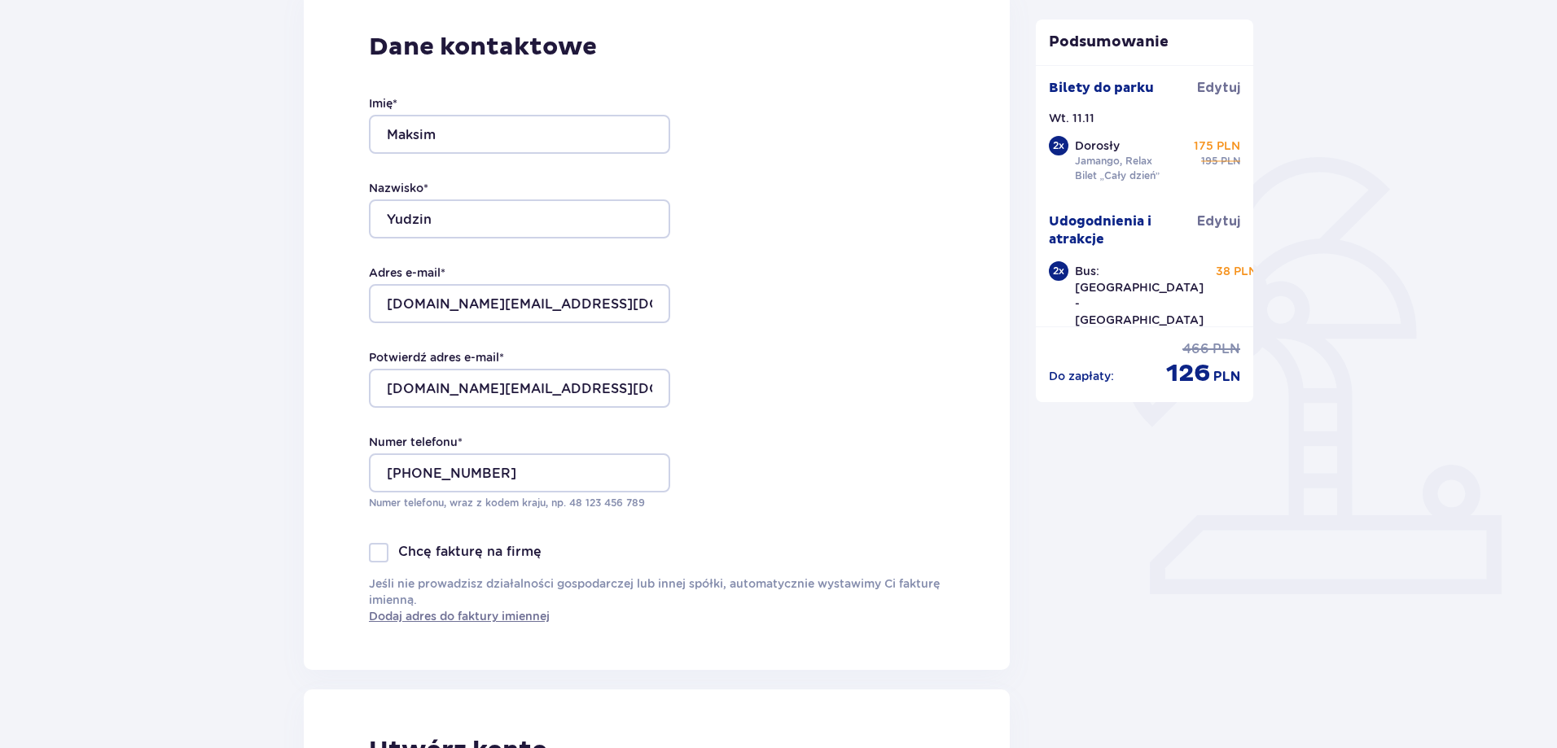
scroll to position [0, 0]
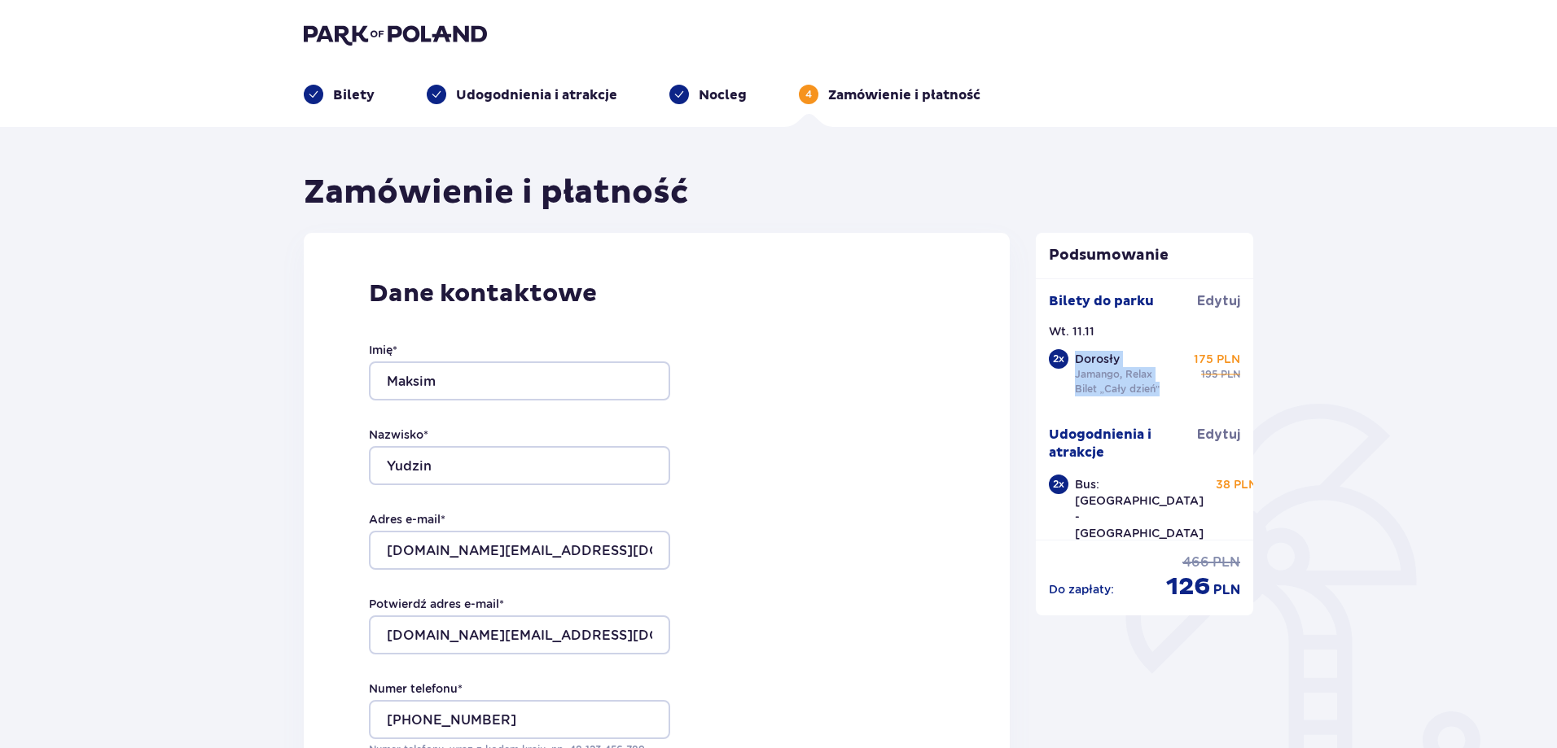
drag, startPoint x: 1075, startPoint y: 355, endPoint x: 1170, endPoint y: 386, distance: 100.2
click at [1170, 386] on div "Dorosły Jamango, Relax Bilet „Cały dzień” 175 PLN cena regularna 195 PLN" at bounding box center [1158, 374] width 166 height 46
click at [1186, 396] on div "Dorosły Jamango, Relax Bilet „Cały dzień” 175 PLN cena regularna 195 PLN" at bounding box center [1158, 374] width 166 height 46
drag, startPoint x: 1192, startPoint y: 475, endPoint x: 1229, endPoint y: 501, distance: 44.5
click at [1229, 501] on div "2 x Bus: Warszawa - Suntago - Warszawa Wt. 11.11.25, 09:00 - Wt. 11.11.25, 20:4…" at bounding box center [1145, 541] width 192 height 132
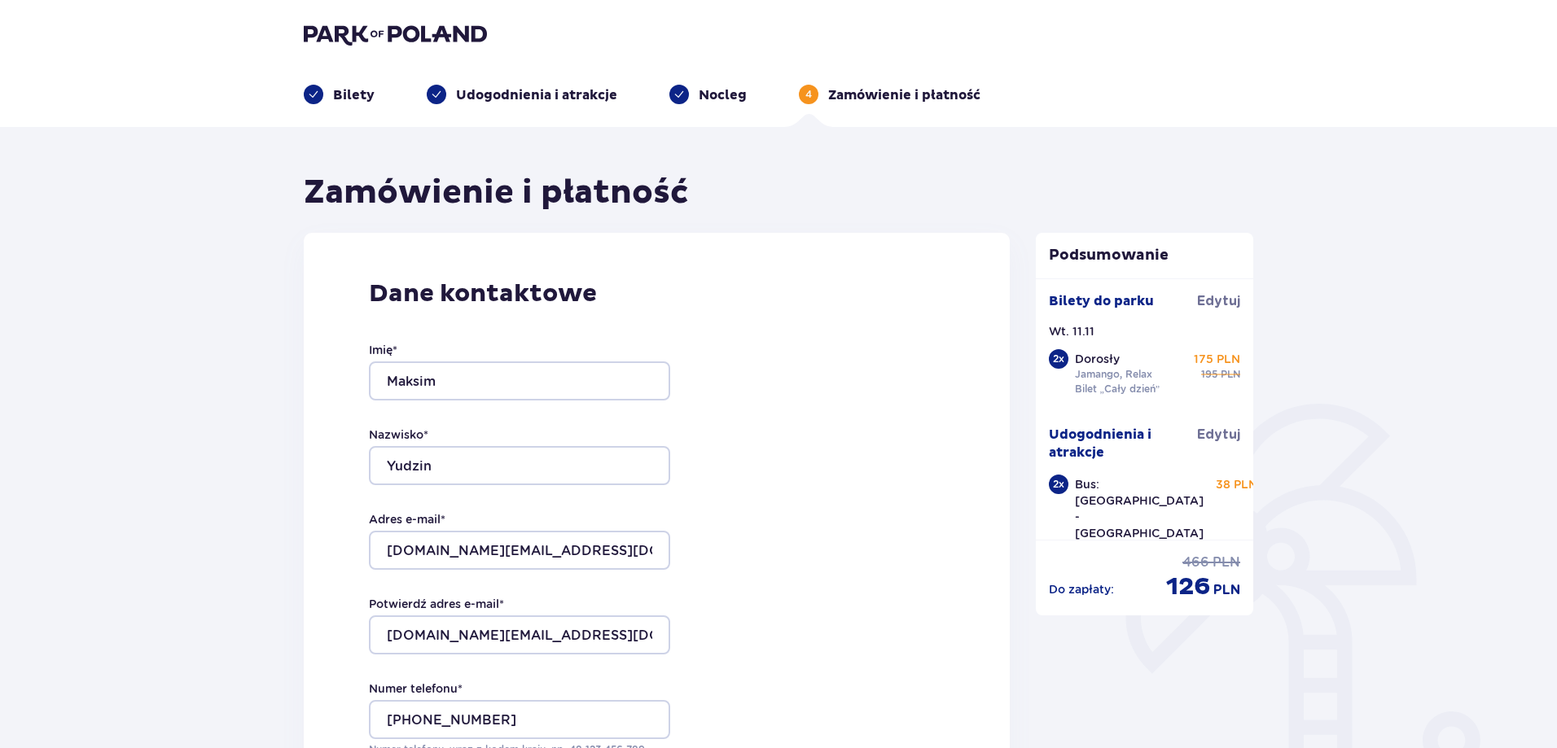
click at [1237, 495] on div "Bilety do parku Edytuj Wt. 11.11 2 x Dorosły Jamango, Relax Bilet „Cały dzień” …" at bounding box center [1145, 408] width 218 height 261
click at [1223, 438] on span "Edytuj" at bounding box center [1218, 435] width 43 height 18
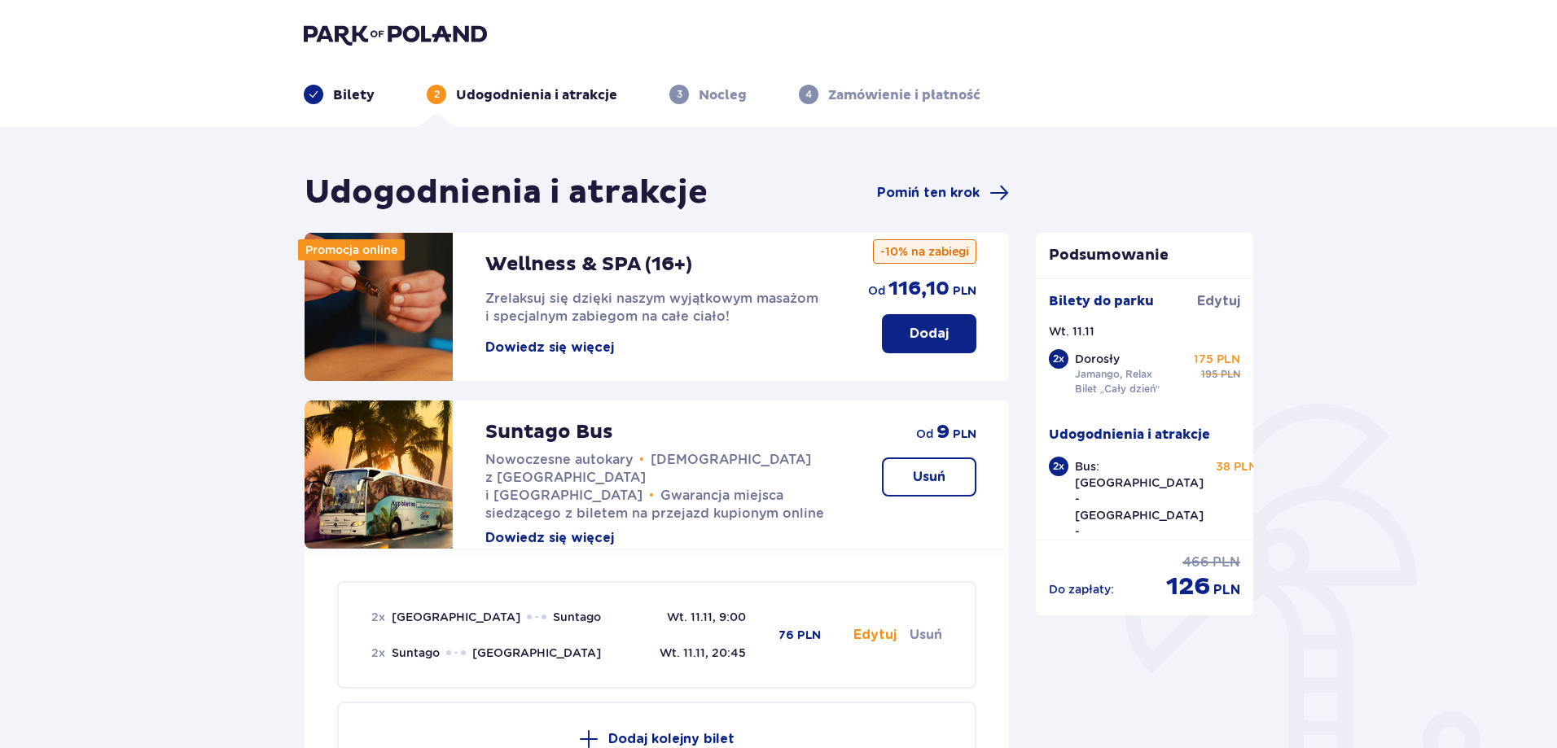
click at [913, 485] on p "Usuń" at bounding box center [929, 477] width 33 height 18
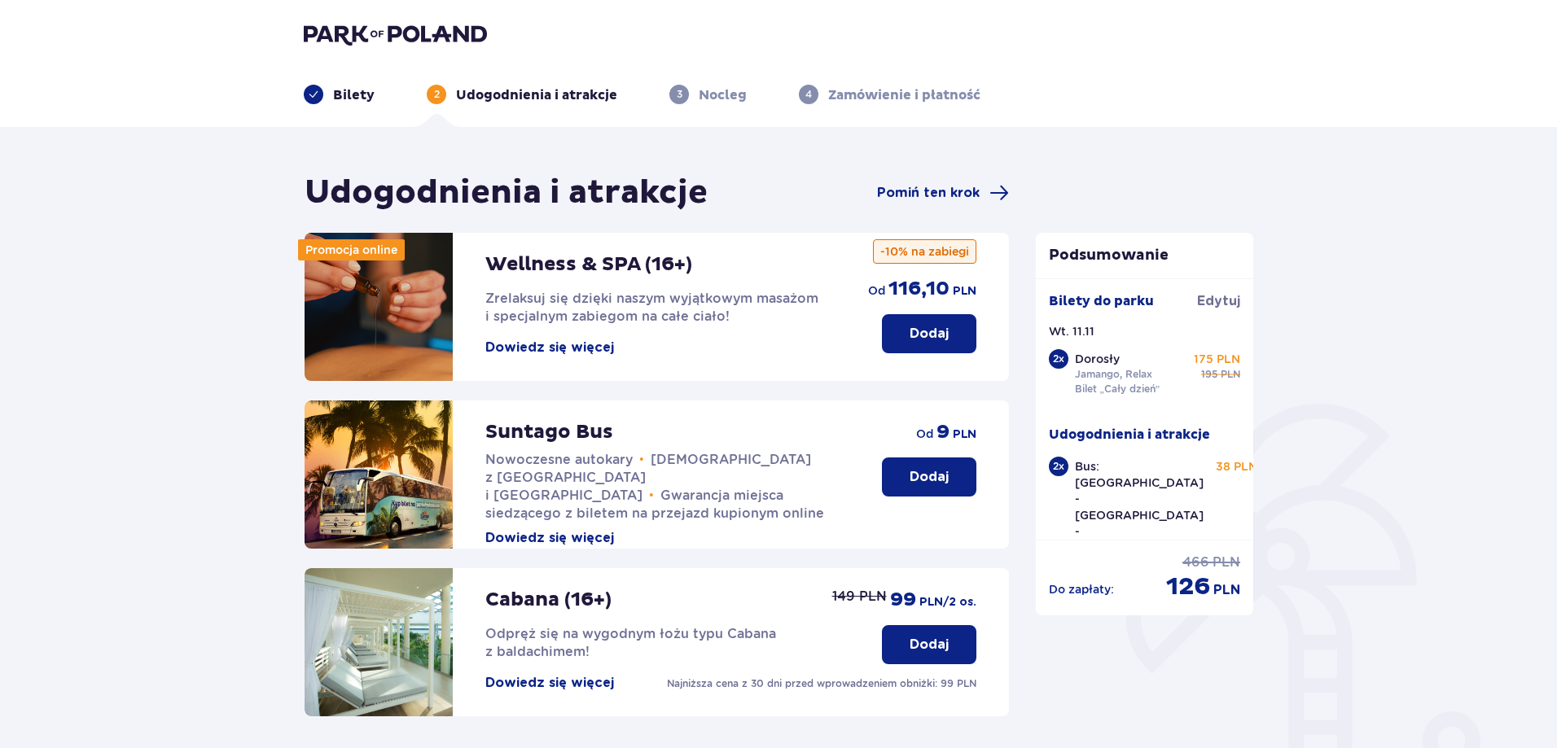
click at [1193, 512] on div "Bus: Warszawa - Suntago - Warszawa Wt. 11.11.25, 09:00 - Wt. 11.11.25, 20:45 38…" at bounding box center [1166, 521] width 182 height 127
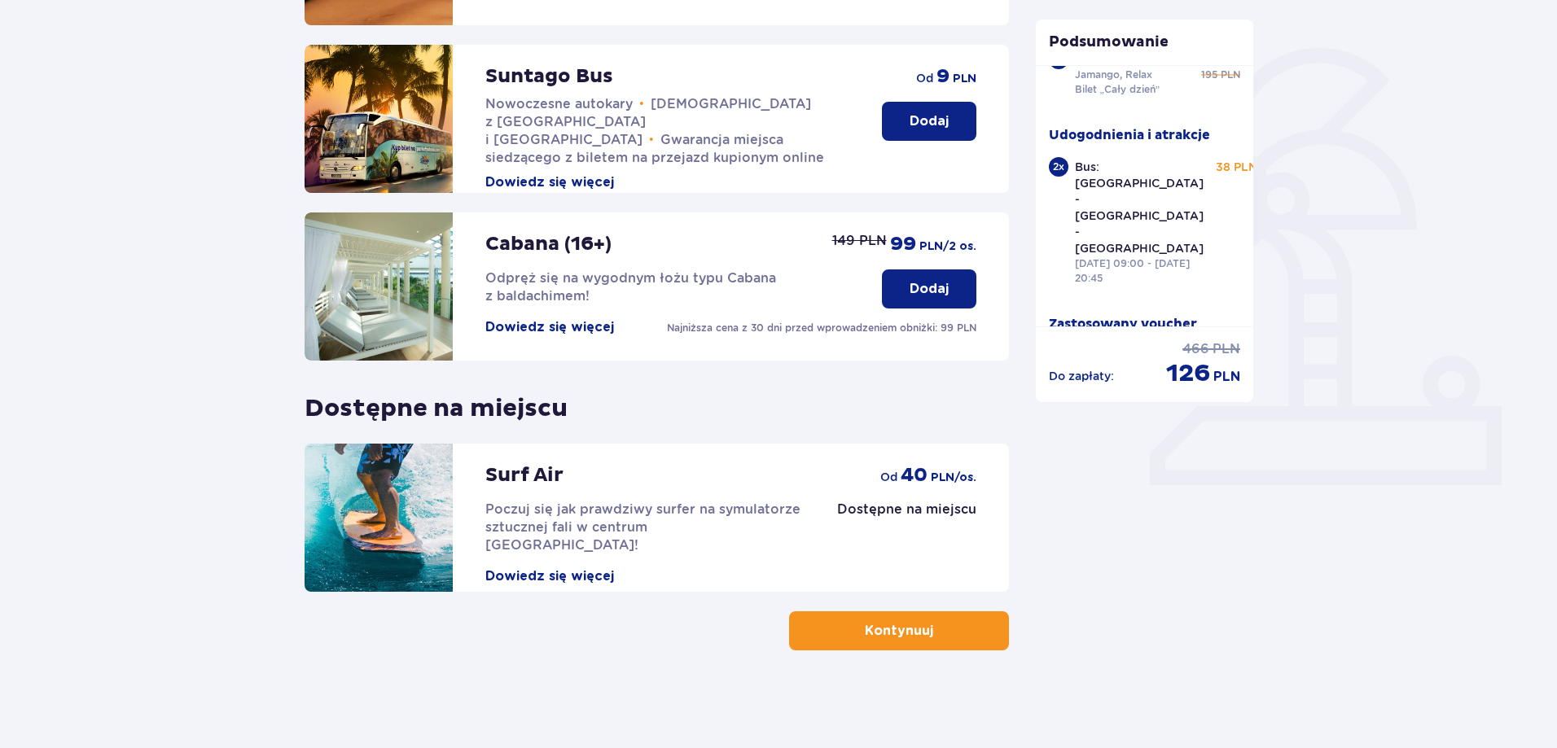
click at [967, 626] on button "Kontynuuj" at bounding box center [899, 630] width 220 height 39
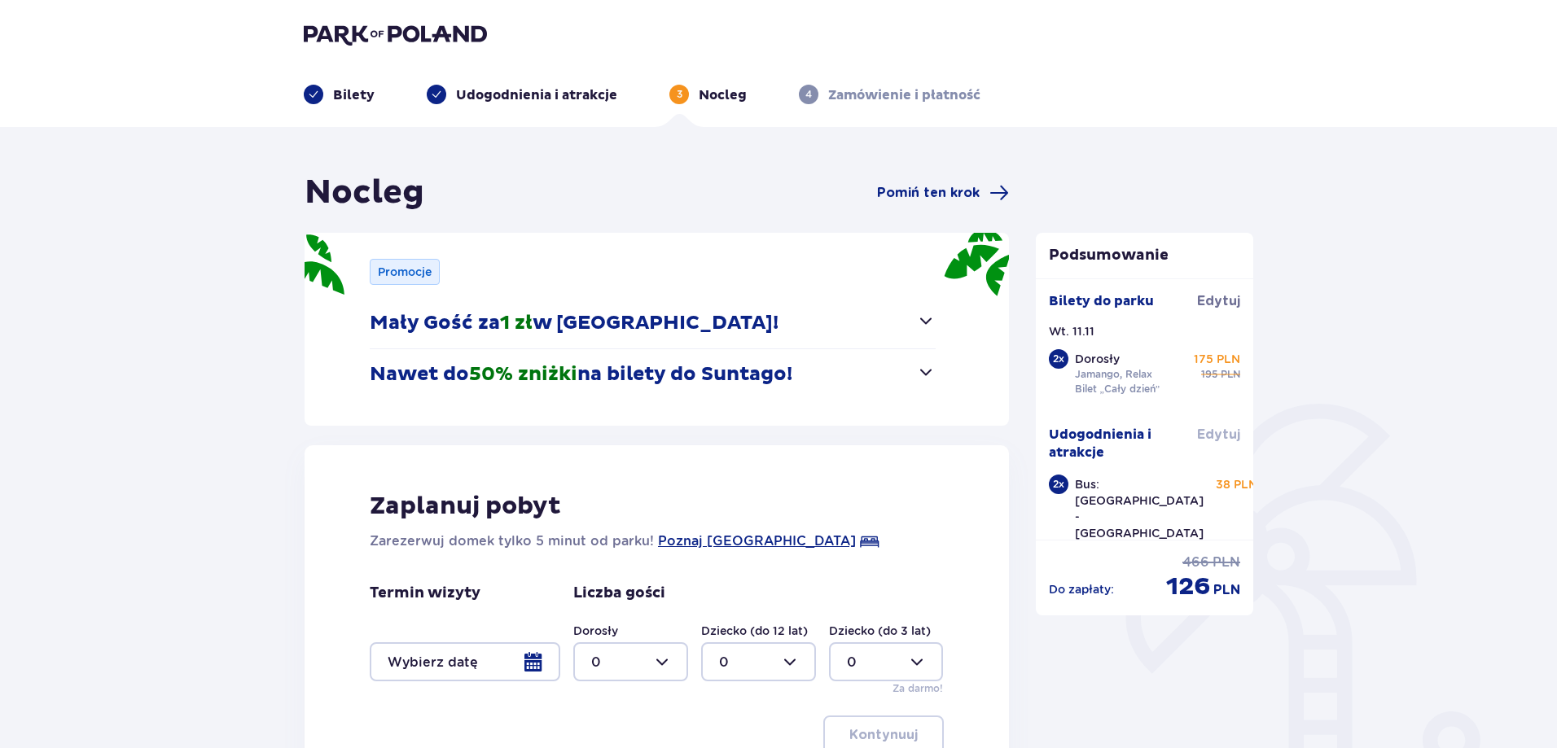
click at [1216, 439] on span "Edytuj" at bounding box center [1218, 435] width 43 height 18
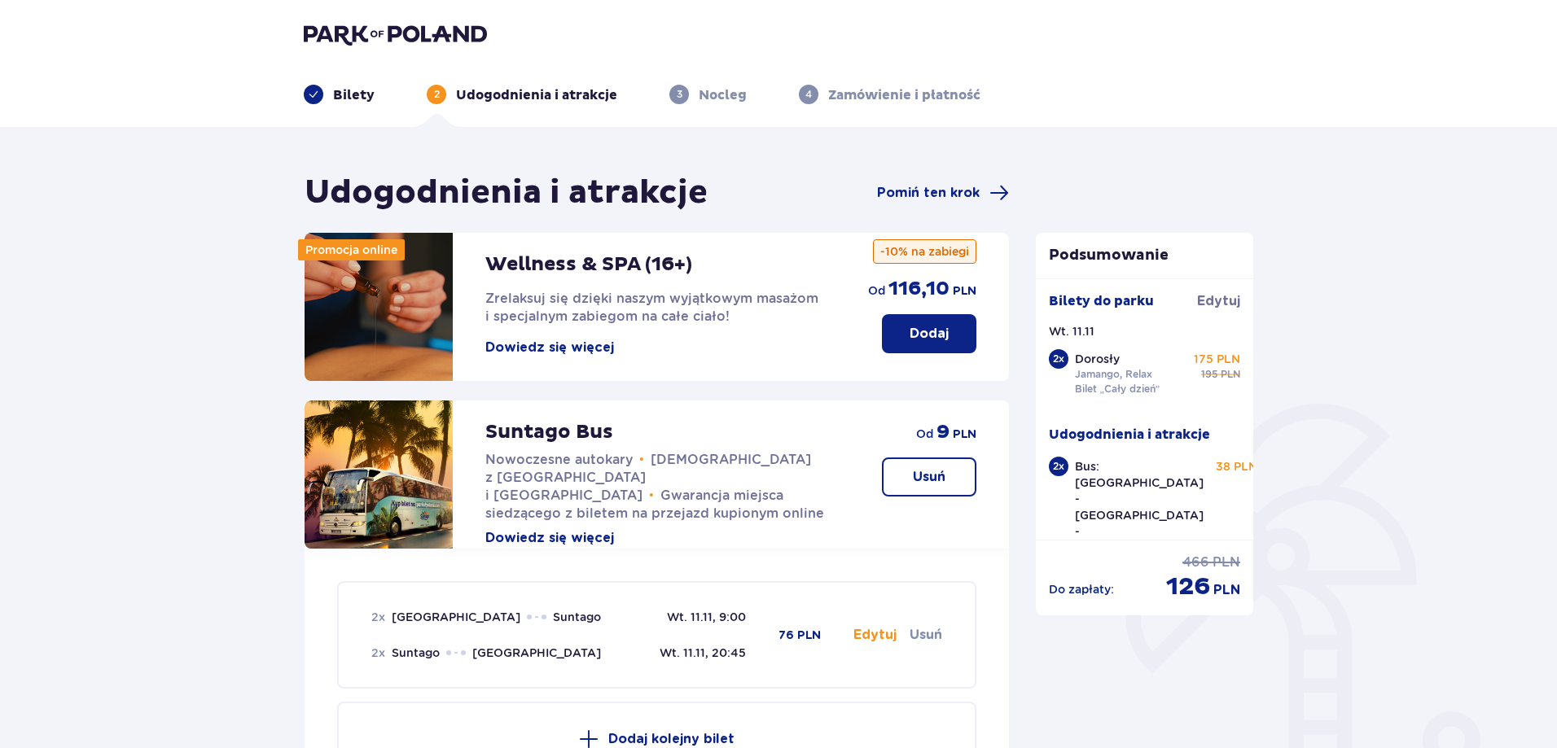
scroll to position [244, 0]
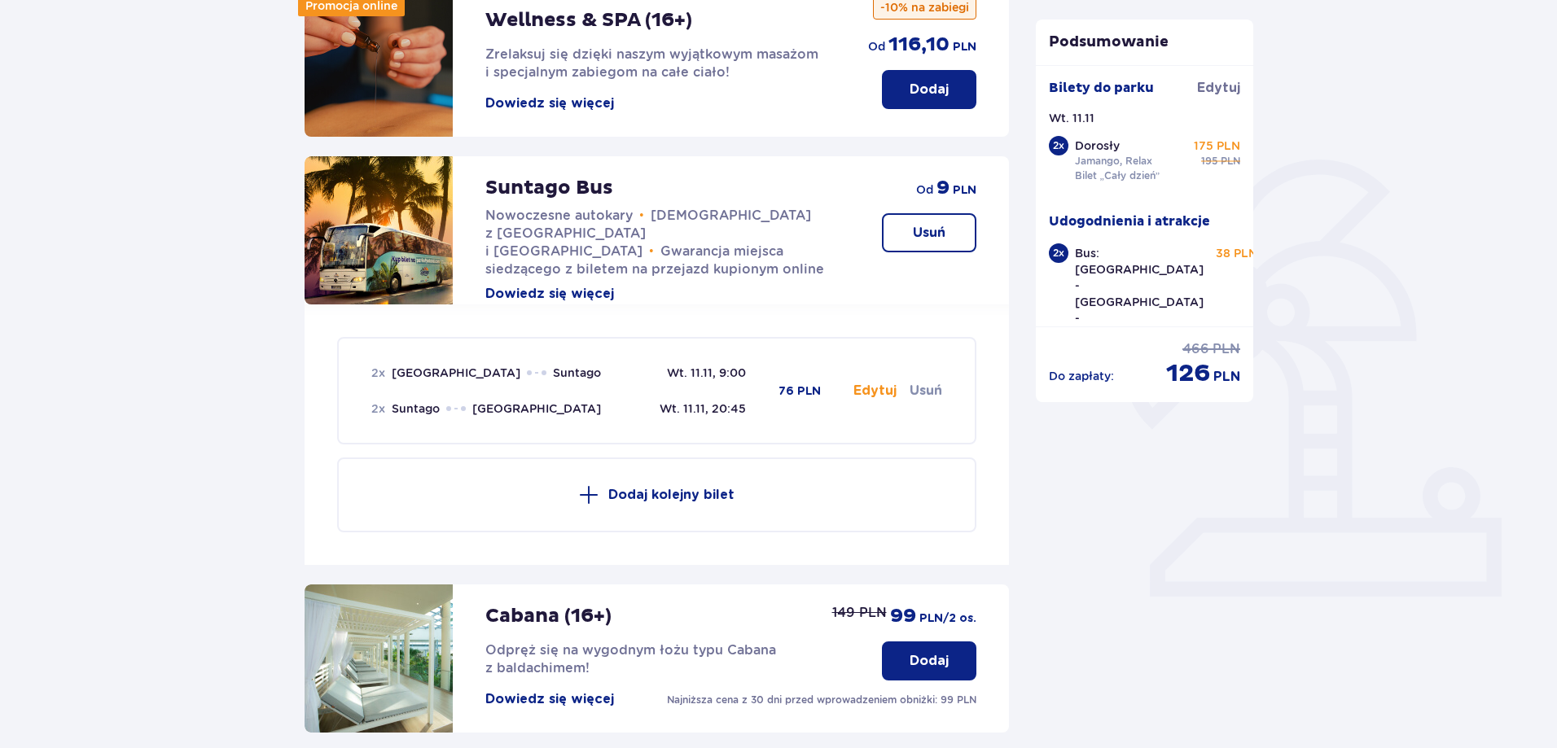
click at [932, 393] on button "Usuń" at bounding box center [925, 391] width 33 height 18
click at [932, 392] on button "Usuń" at bounding box center [925, 391] width 33 height 18
click at [863, 391] on button "Edytuj" at bounding box center [874, 391] width 43 height 18
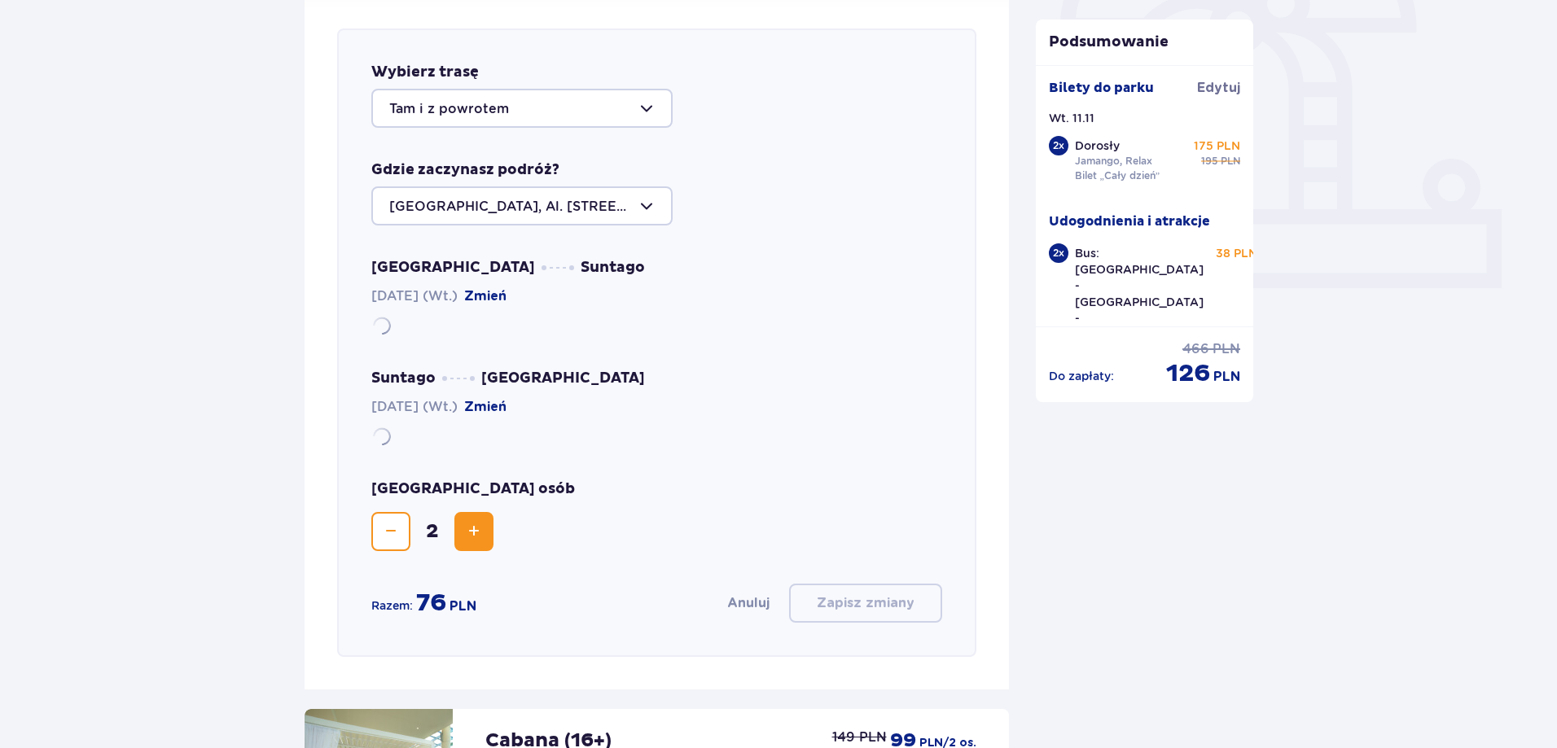
scroll to position [562, 0]
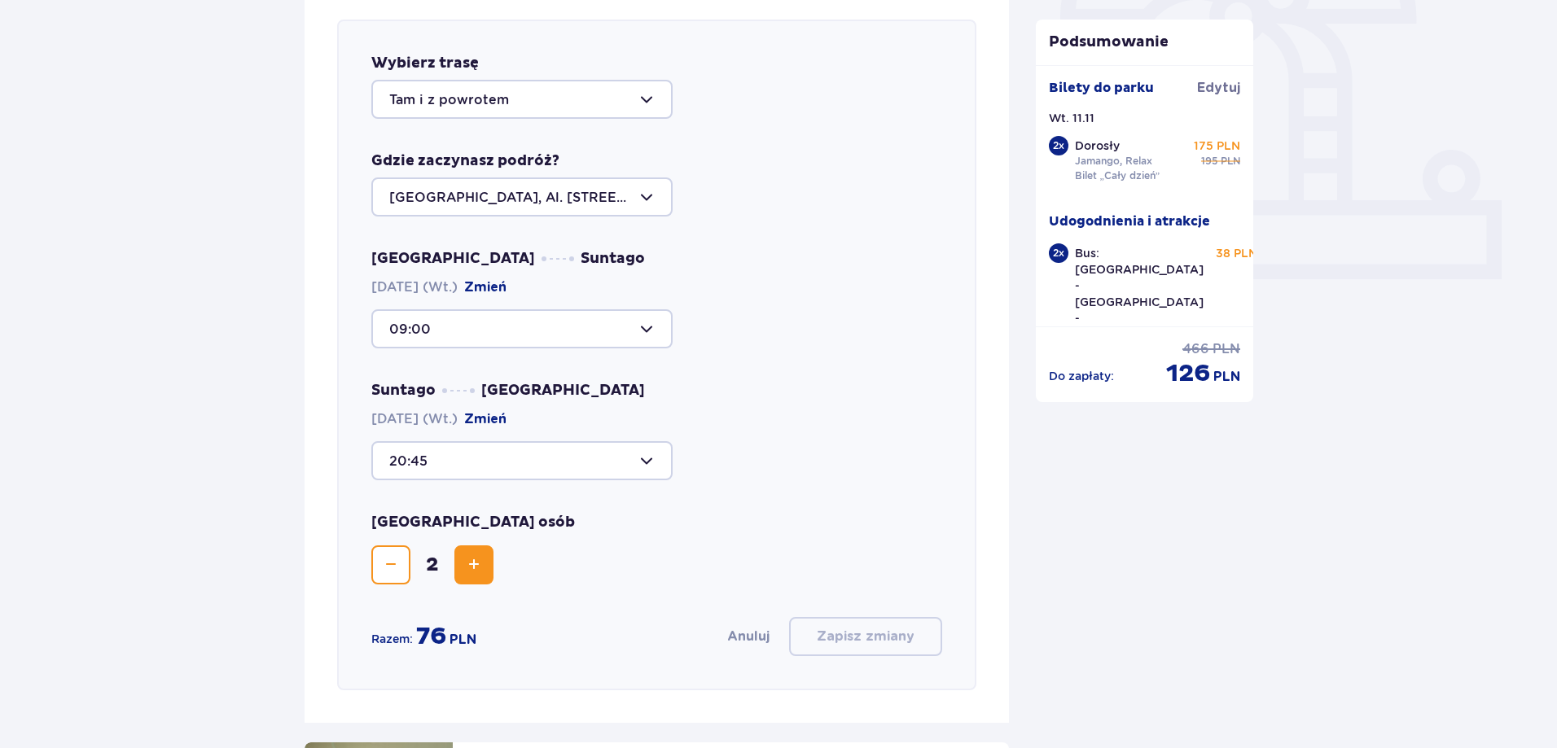
click at [386, 565] on span "Zmniejsz" at bounding box center [391, 565] width 20 height 20
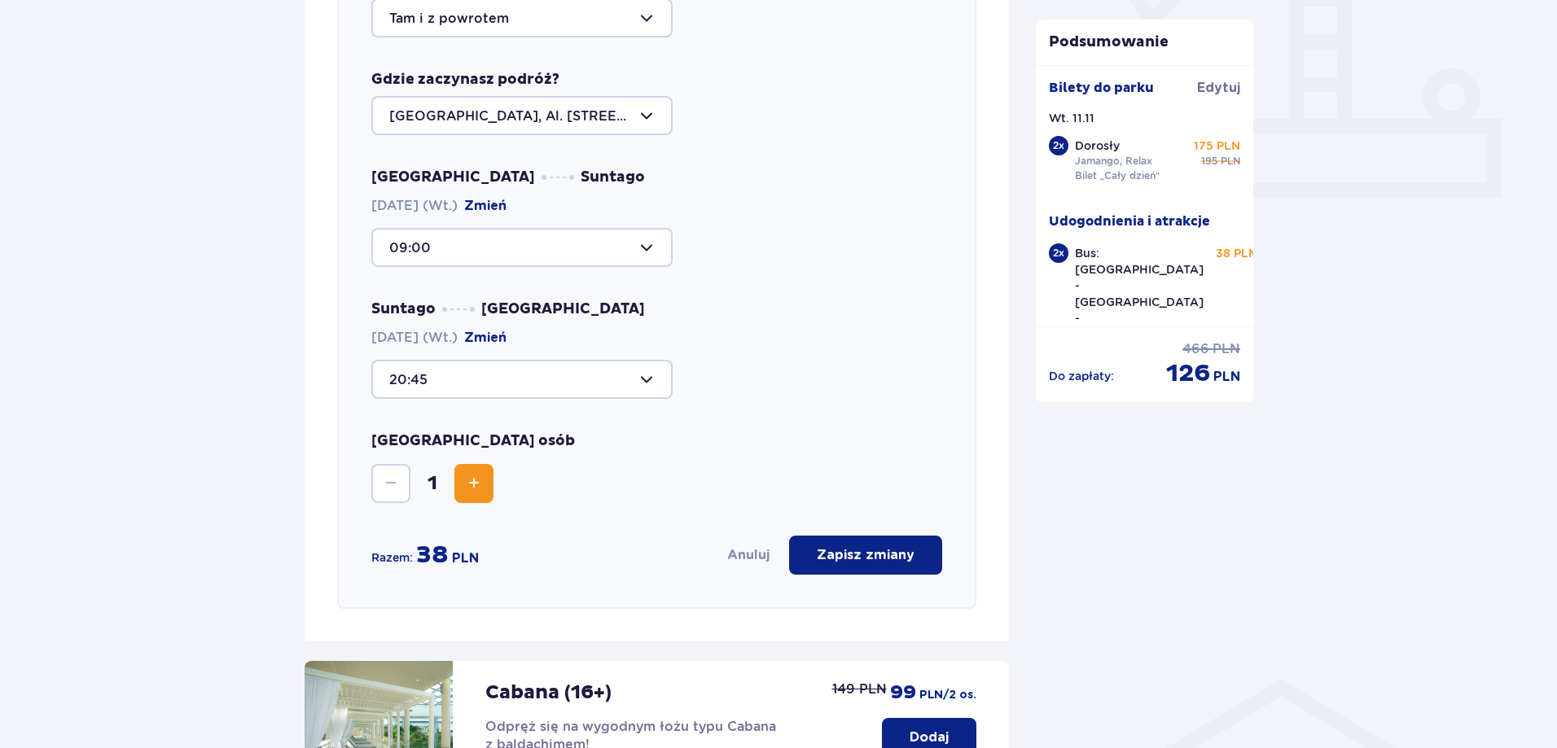
click at [751, 555] on button "Anuluj" at bounding box center [748, 555] width 42 height 18
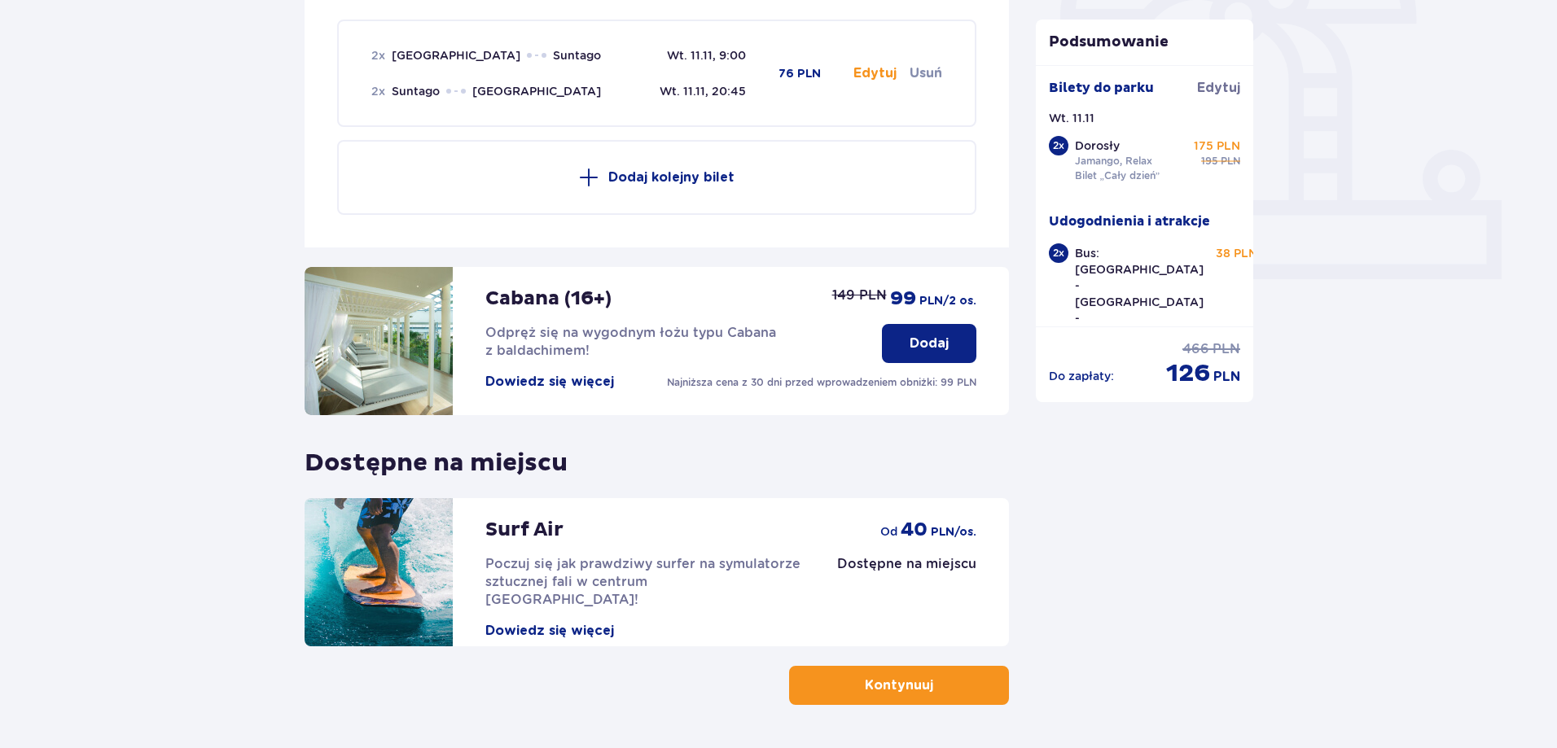
scroll to position [236, 0]
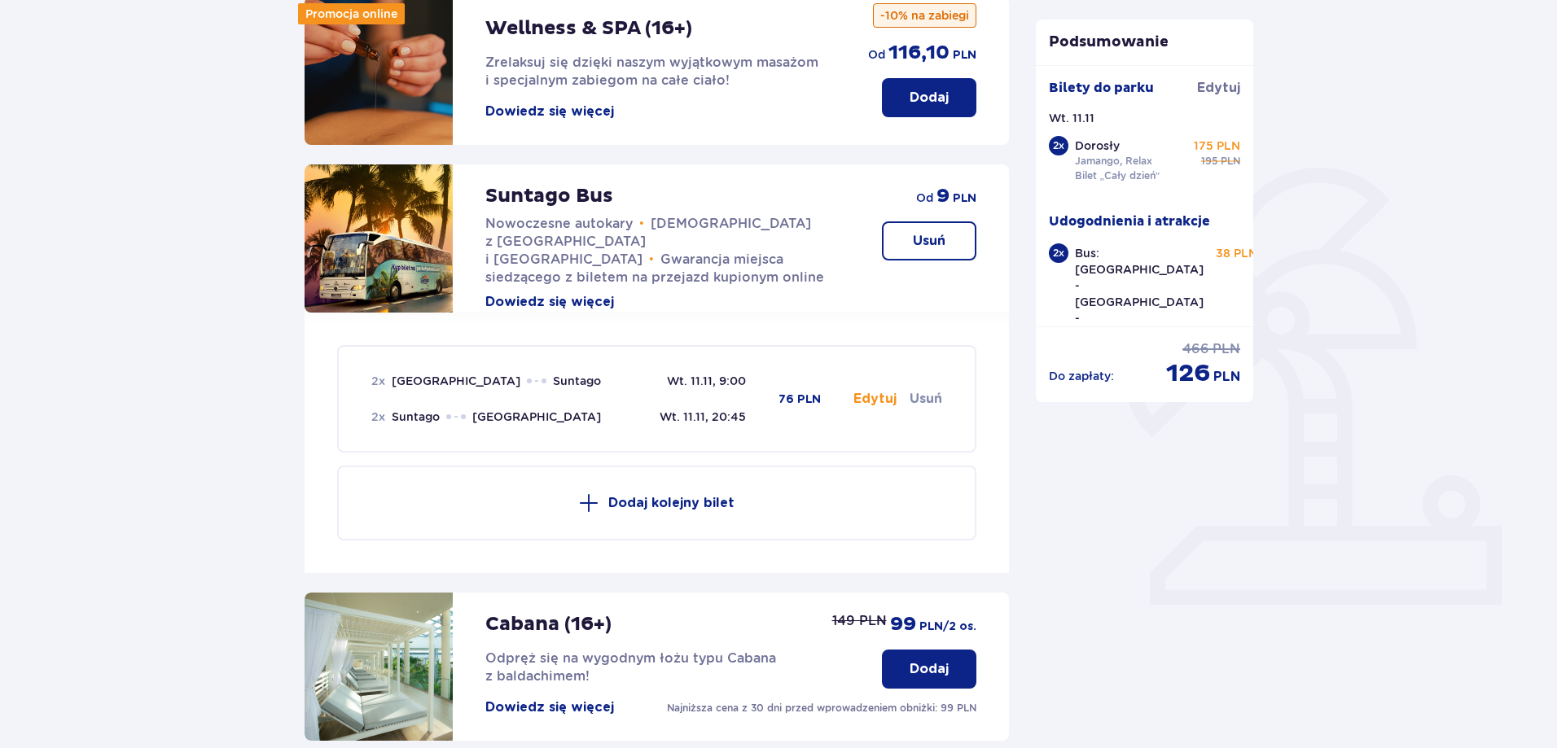
click at [927, 395] on button "Usuń" at bounding box center [925, 399] width 33 height 18
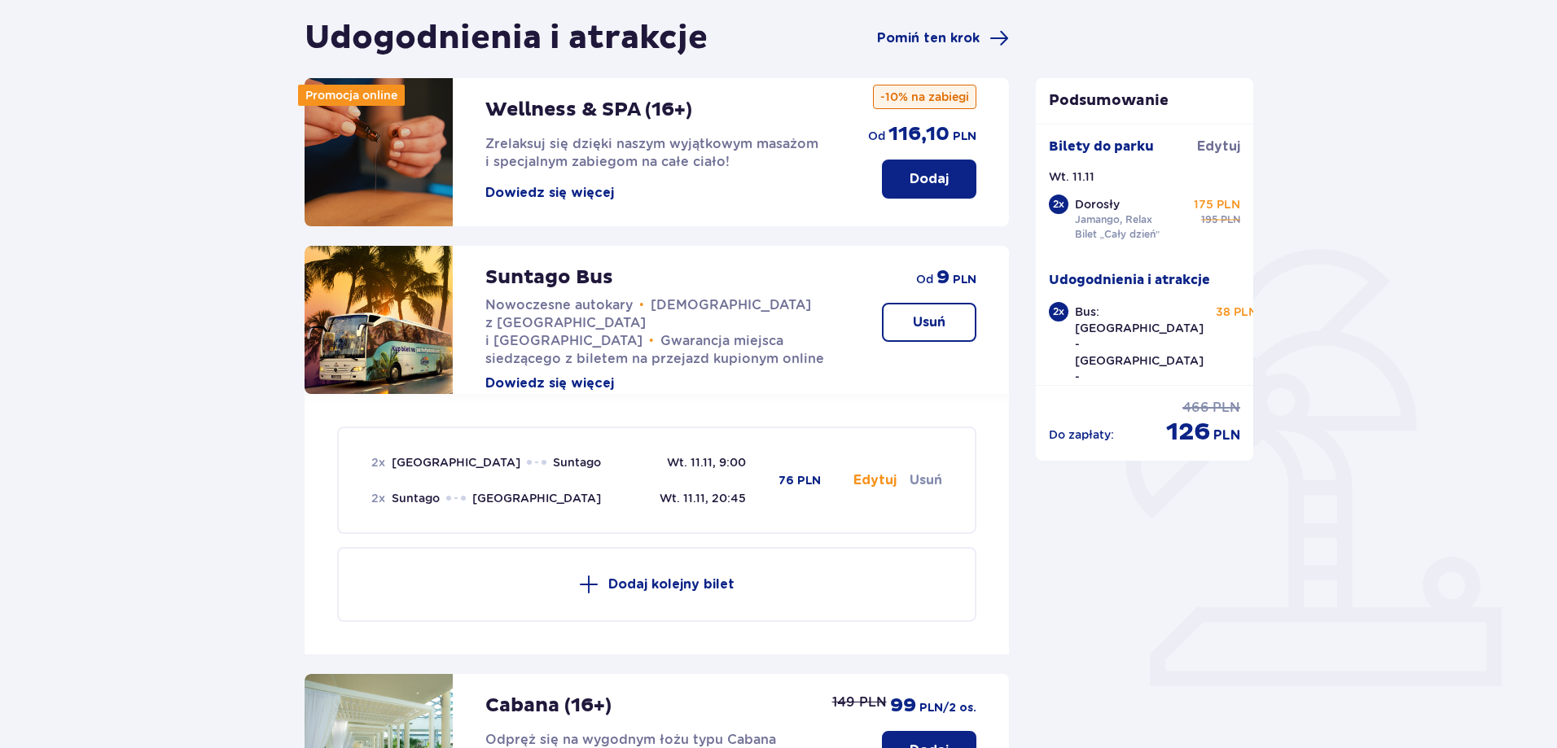
click at [948, 326] on button "Usuń" at bounding box center [929, 322] width 94 height 39
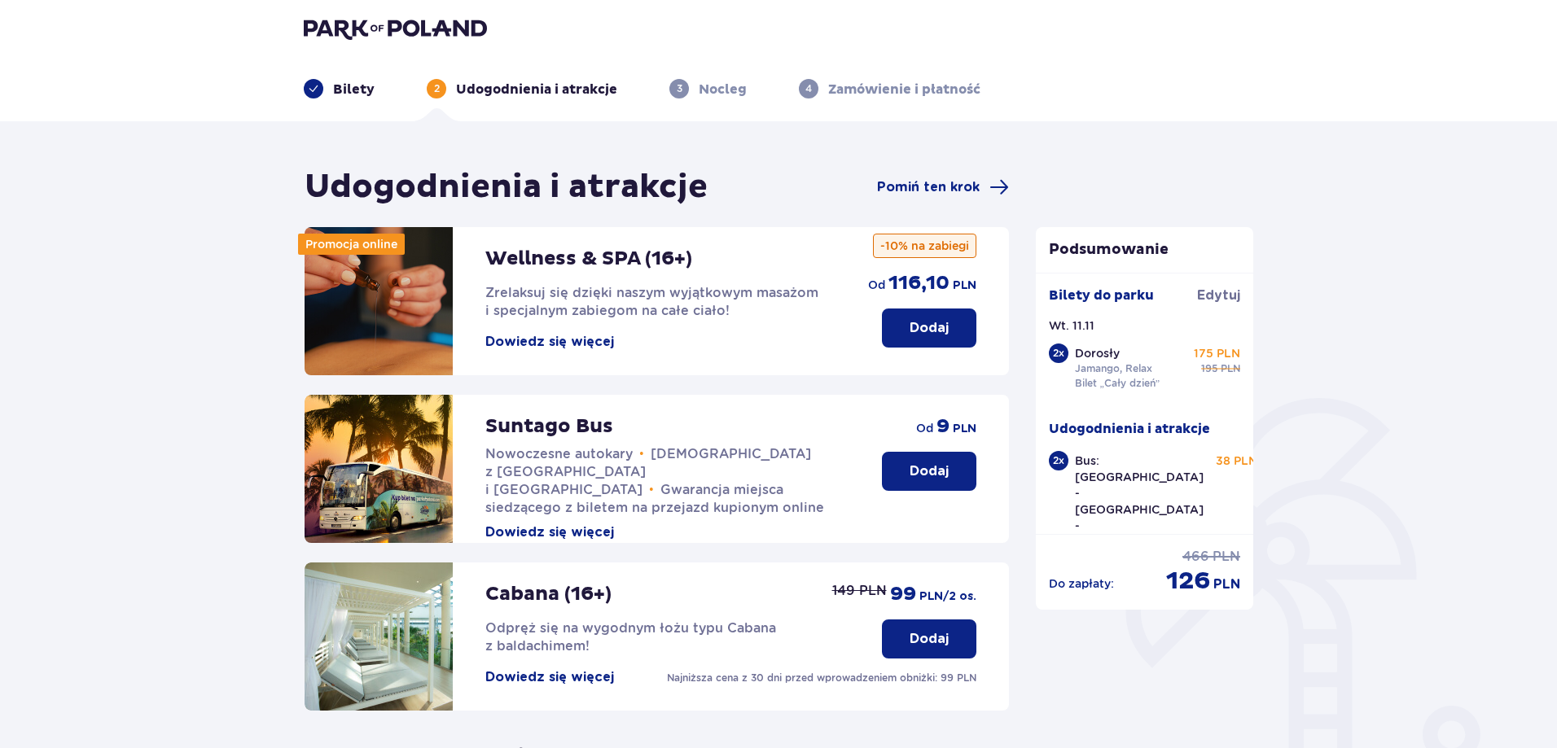
scroll to position [0, 0]
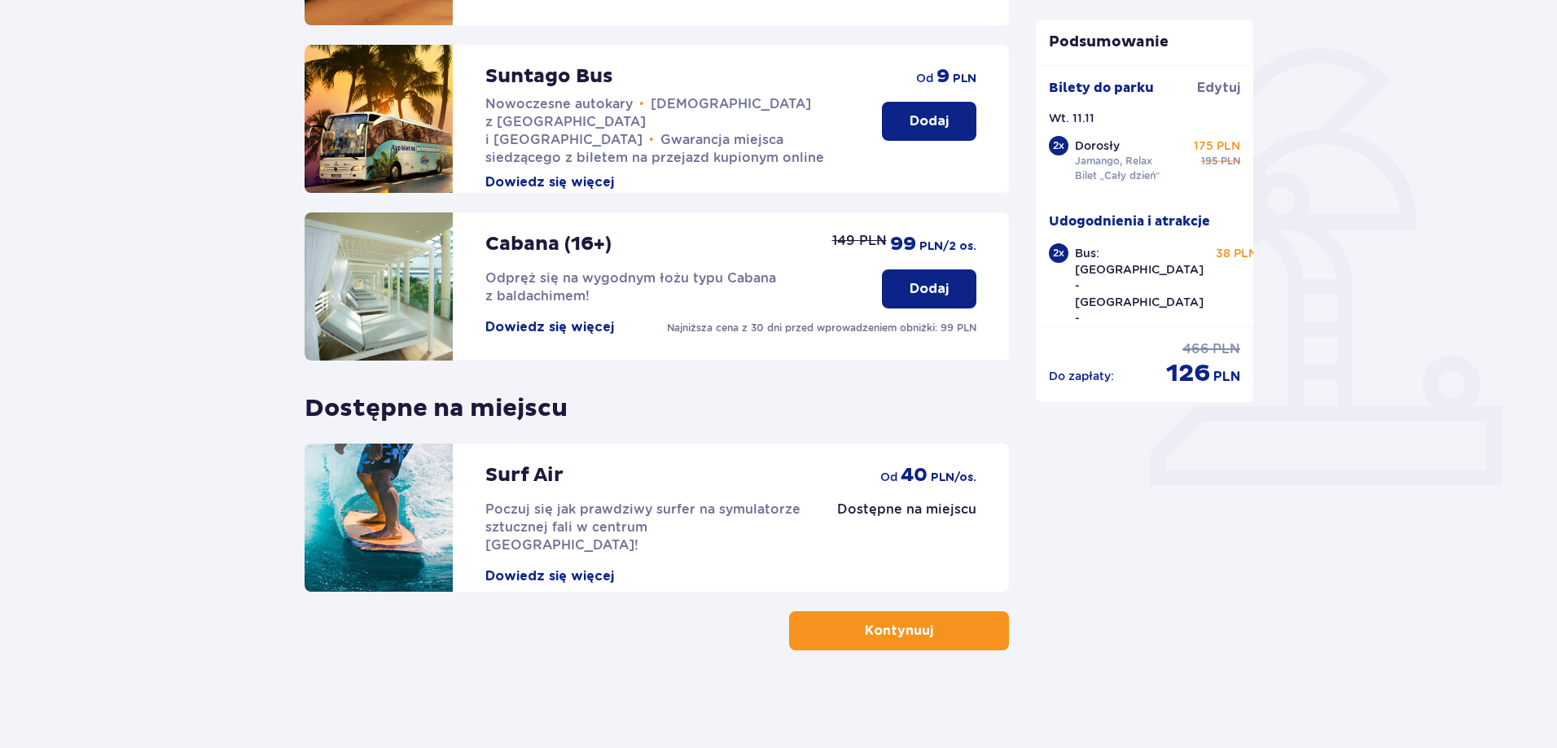
click at [972, 638] on button "Kontynuuj" at bounding box center [899, 630] width 220 height 39
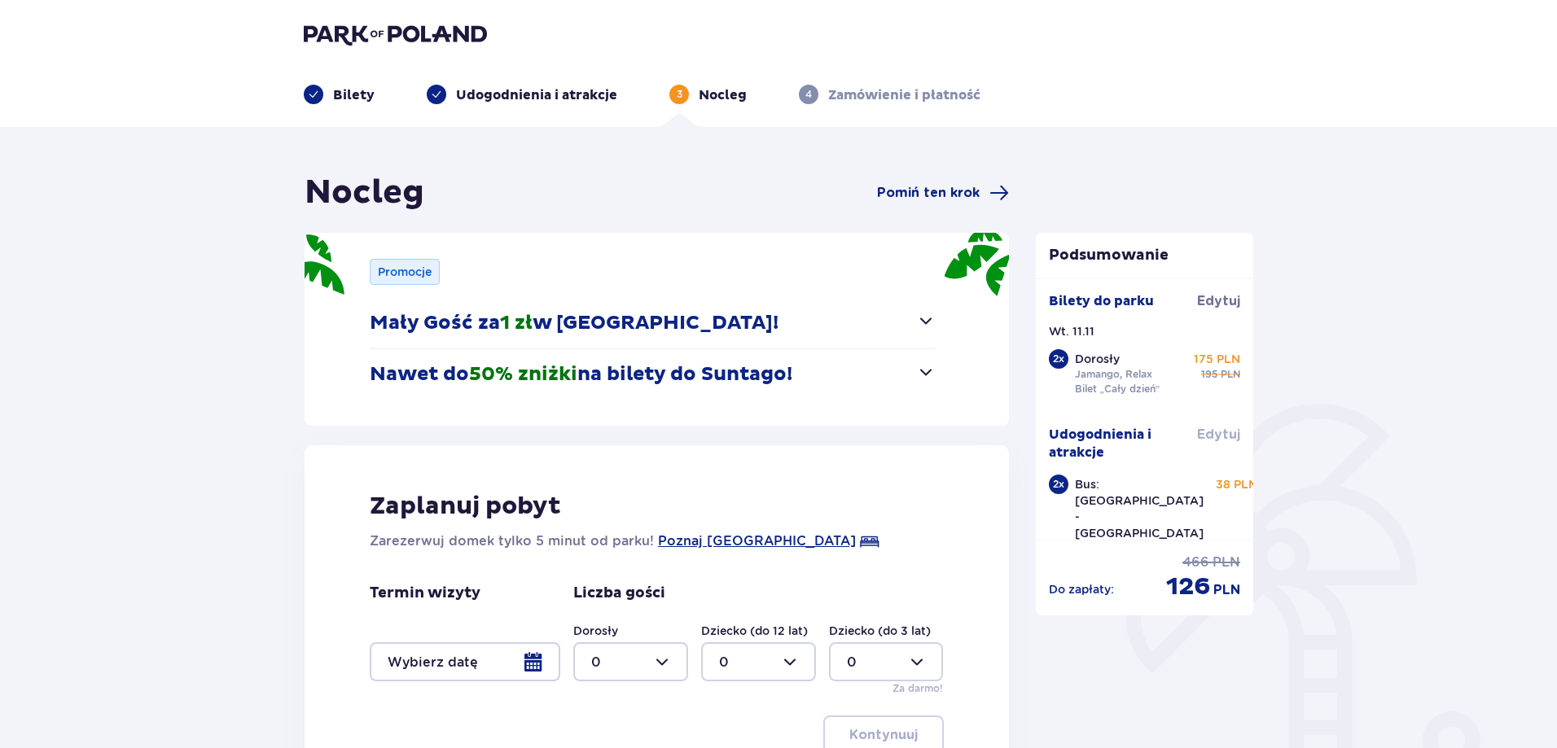
click at [1212, 440] on span "Edytuj" at bounding box center [1218, 435] width 43 height 18
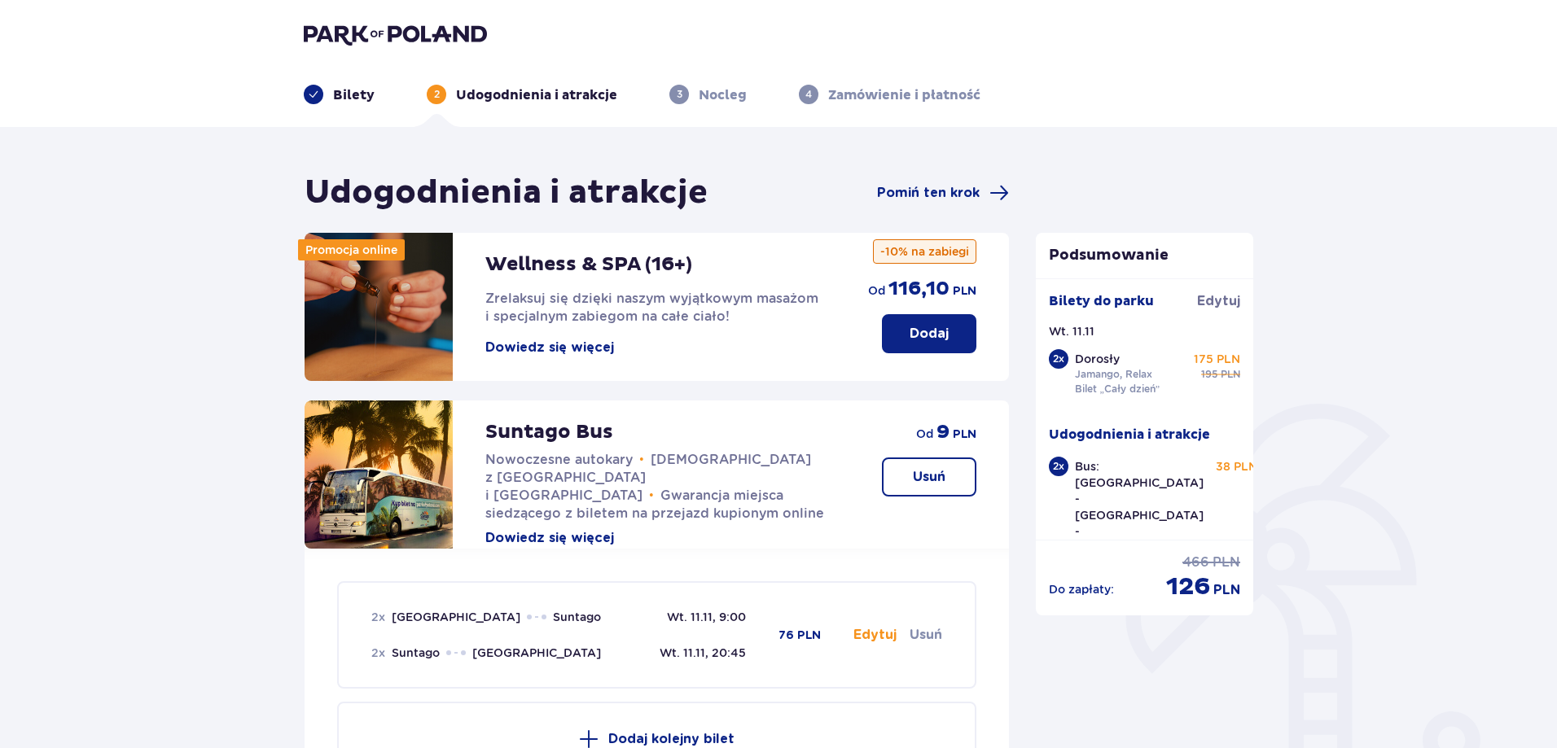
click at [964, 476] on button "Usuń" at bounding box center [929, 477] width 94 height 39
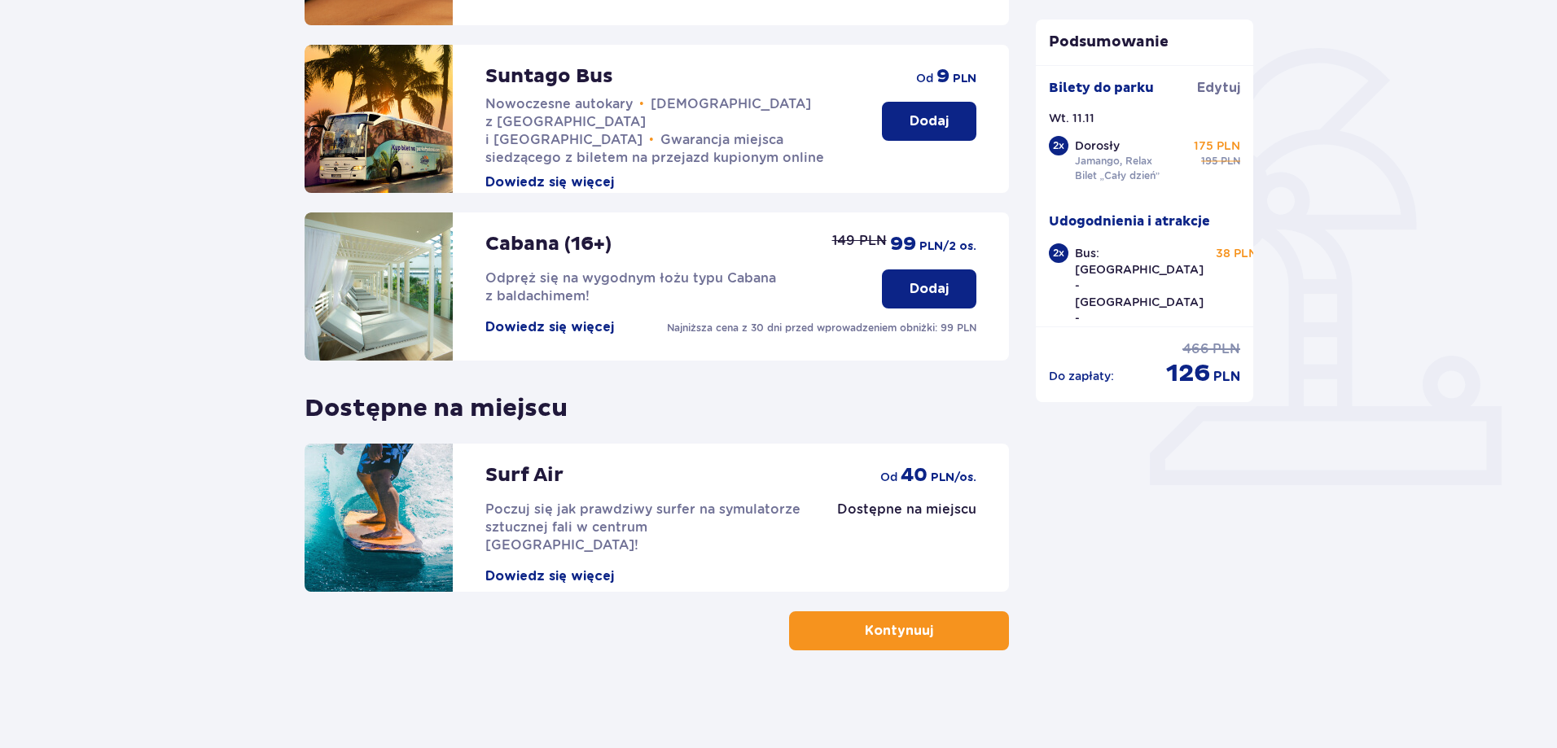
click at [951, 637] on button "Kontynuuj" at bounding box center [899, 630] width 220 height 39
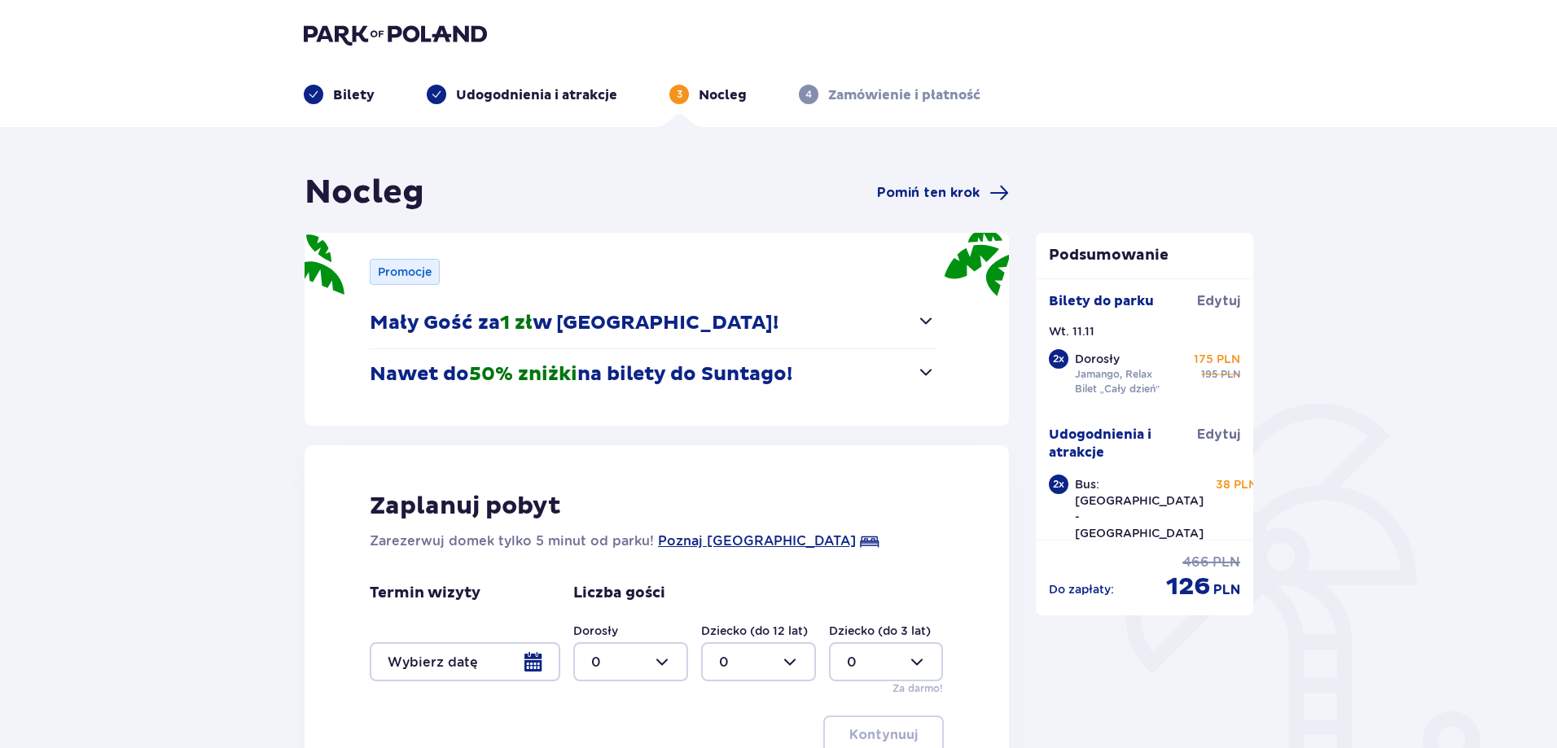
scroll to position [208, 0]
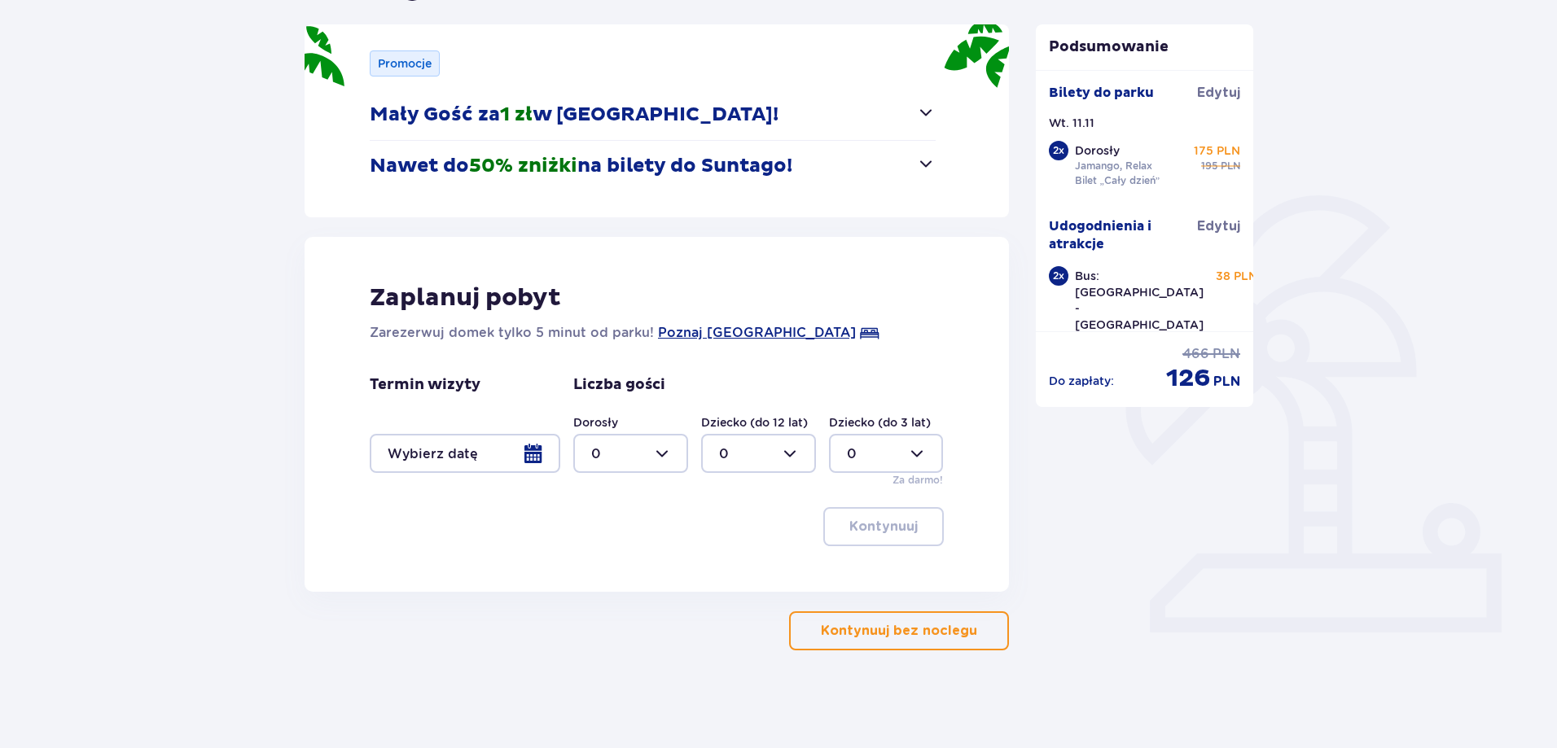
click at [987, 634] on span "button" at bounding box center [980, 631] width 20 height 20
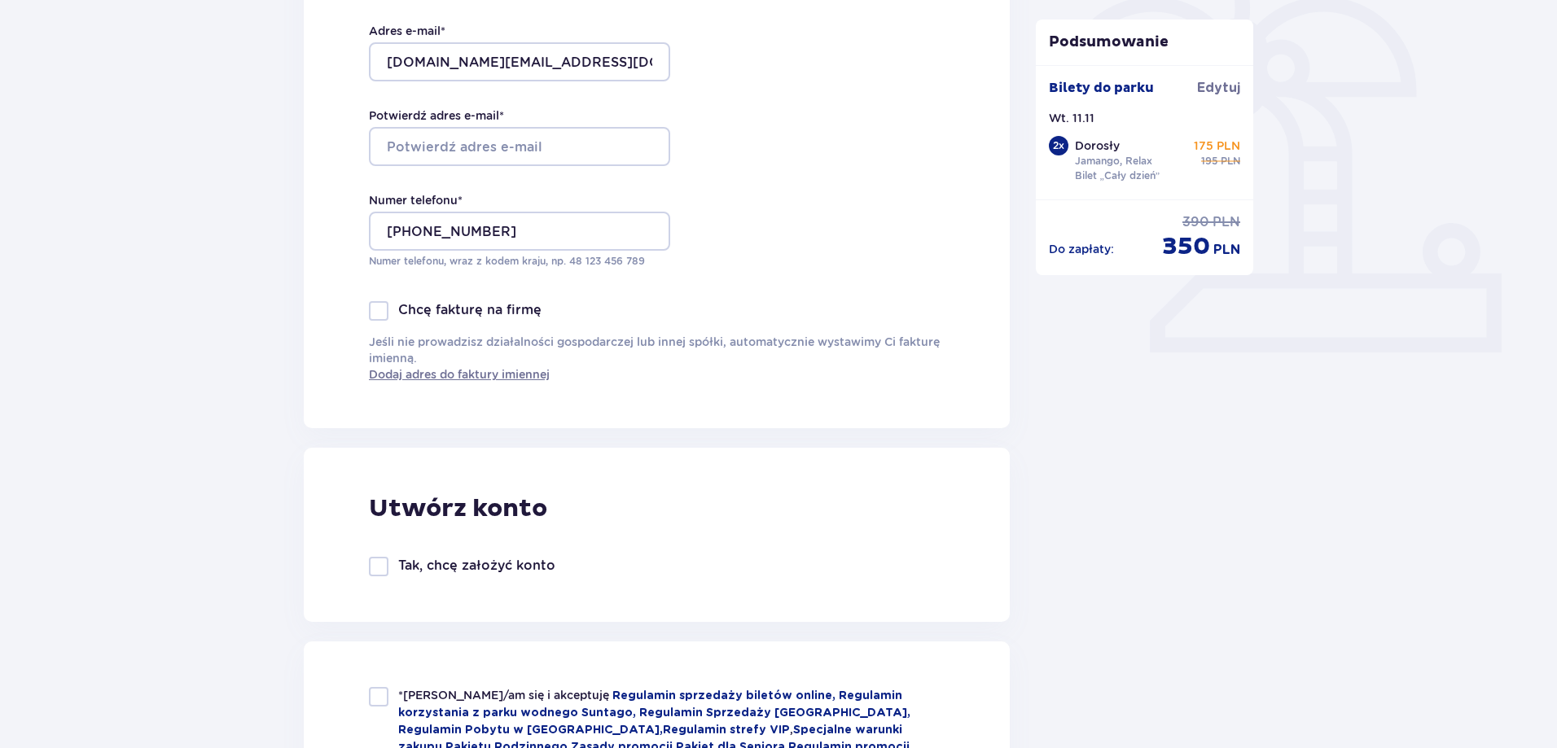
scroll to position [407, 0]
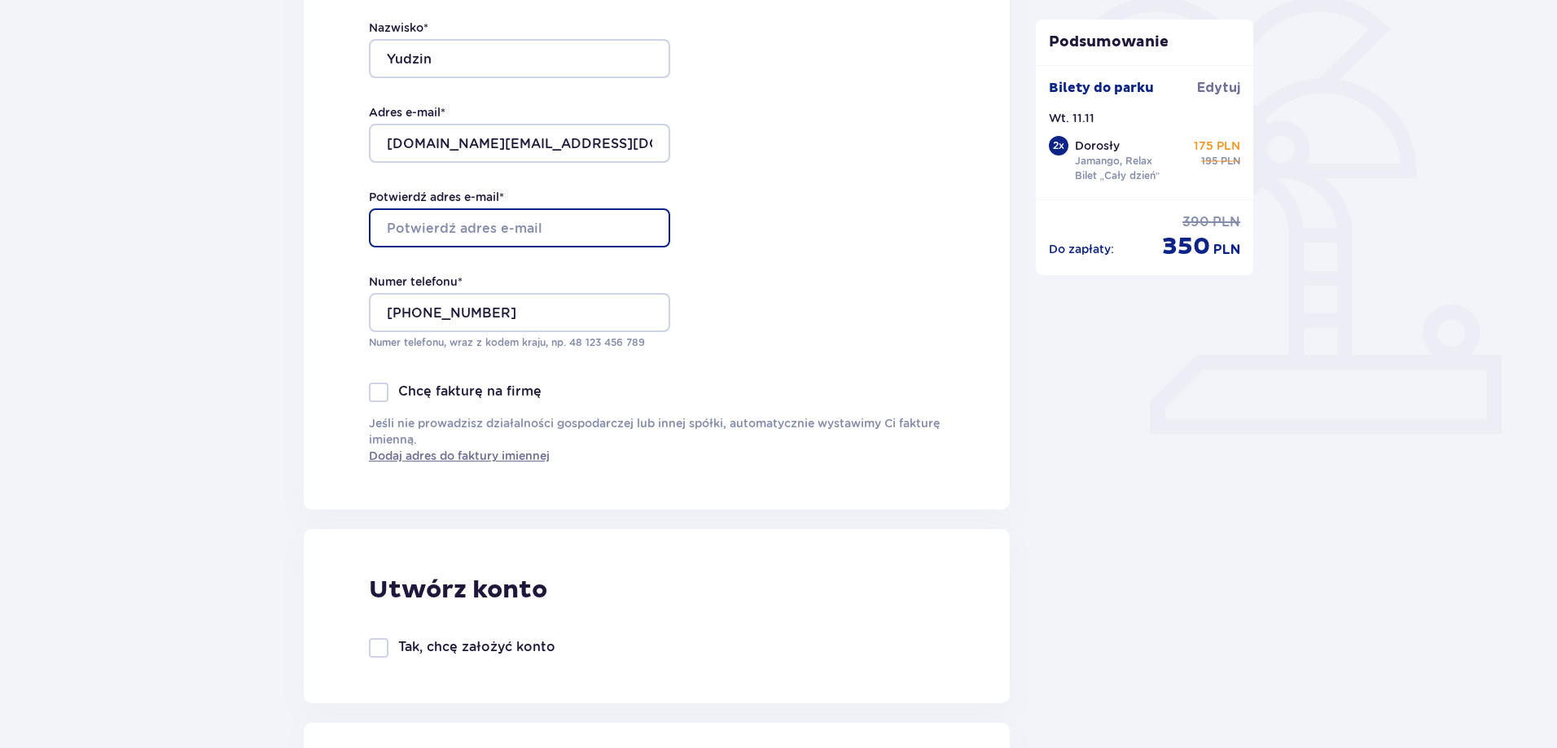
click at [590, 245] on input "Potwierdź adres e-mail *" at bounding box center [519, 227] width 301 height 39
type input "[DOMAIN_NAME][EMAIL_ADDRESS][DOMAIN_NAME]"
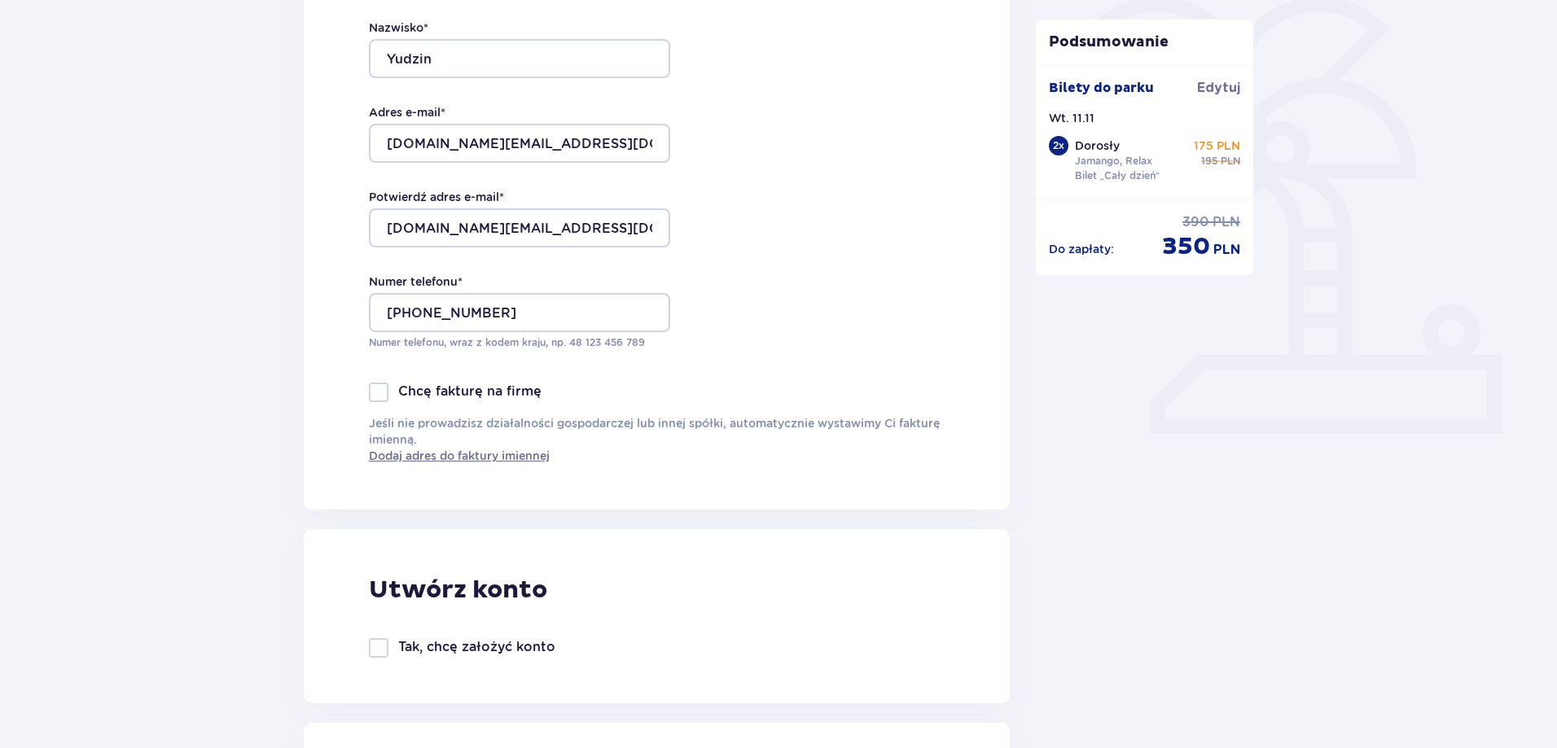
click at [757, 259] on div "Dane kontaktowe Imię * Maksim Nazwisko * Yudzin Adres e-mail * maxim.yu.xxx@gma…" at bounding box center [657, 168] width 706 height 684
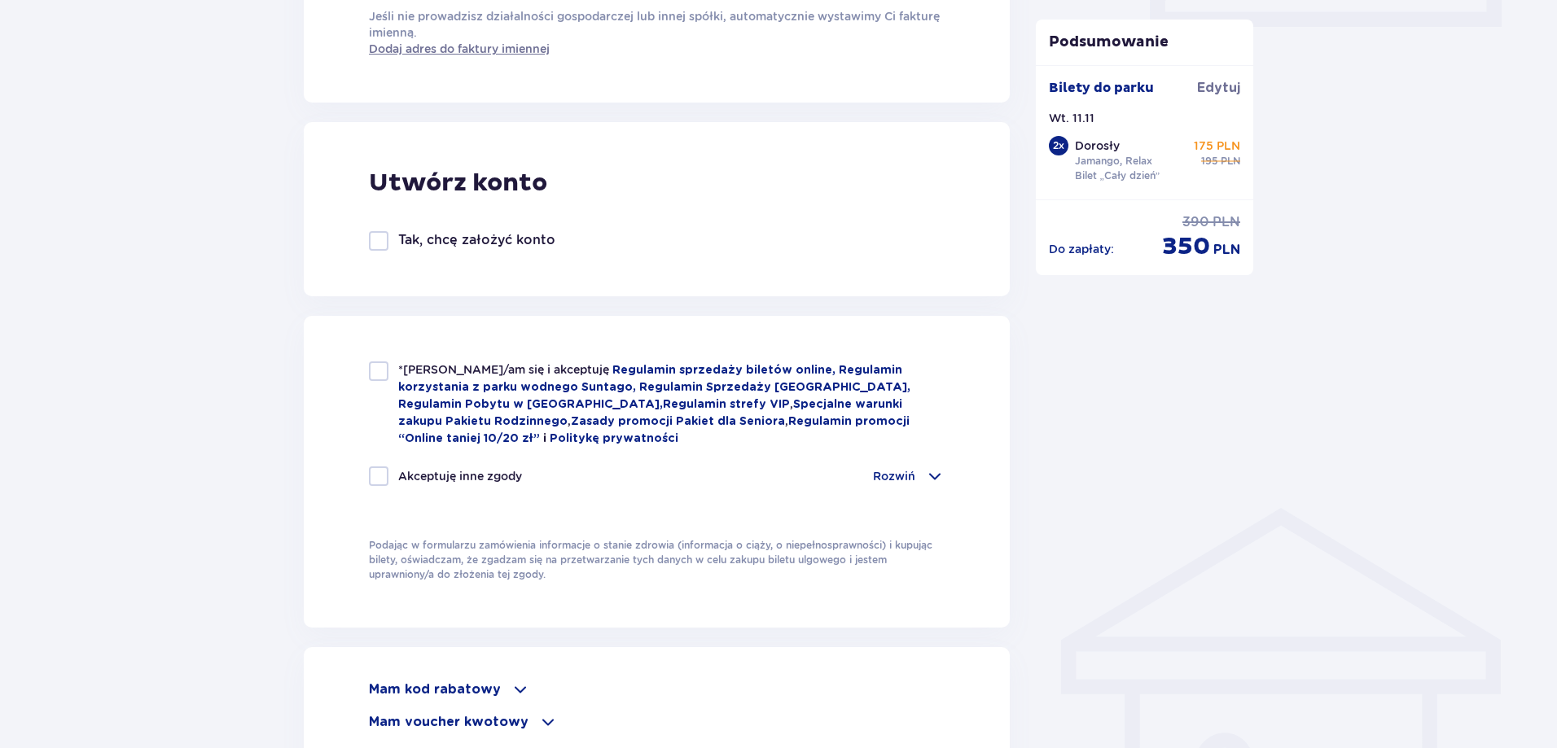
scroll to position [896, 0]
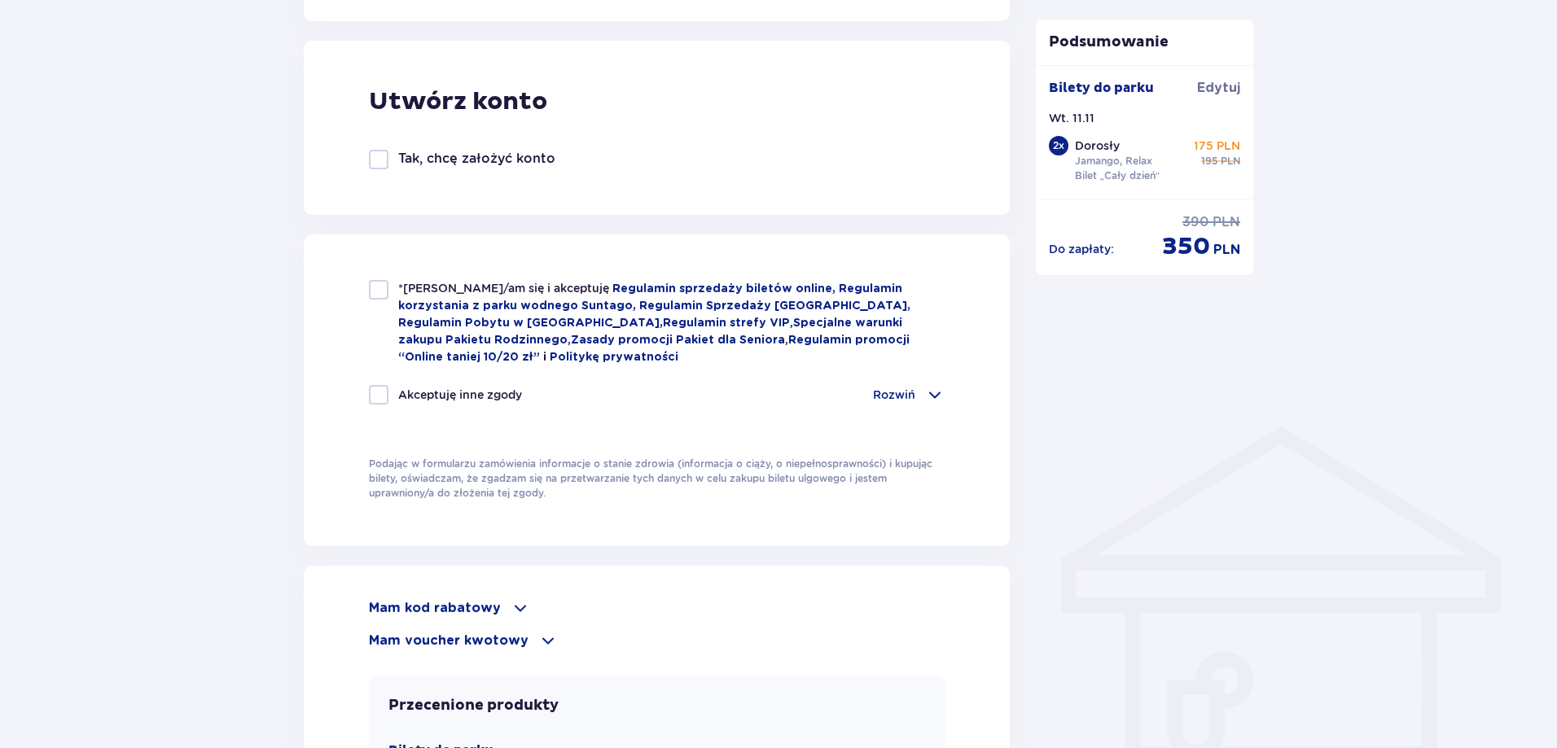
click at [376, 288] on div at bounding box center [379, 290] width 20 height 20
checkbox input "true"
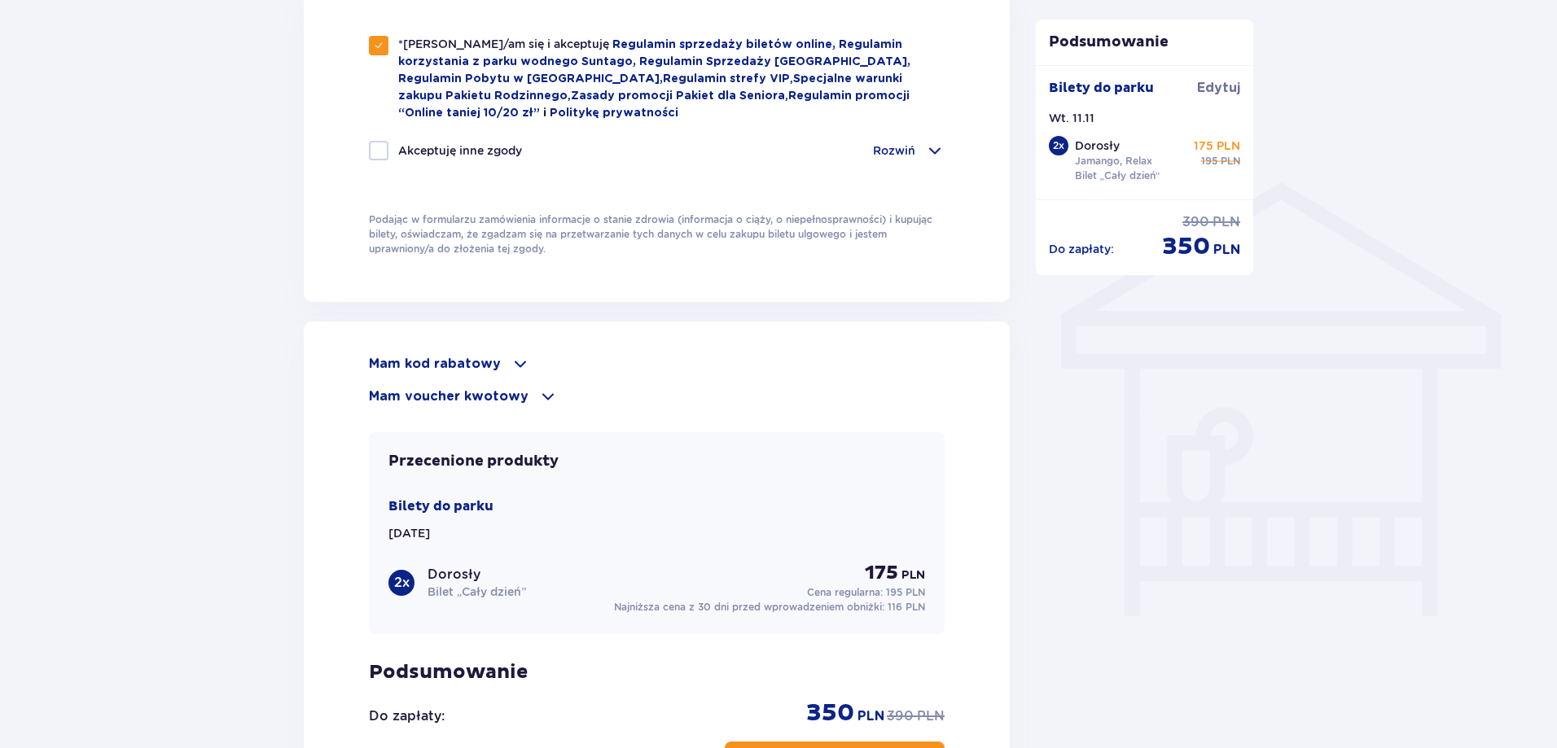
scroll to position [1303, 0]
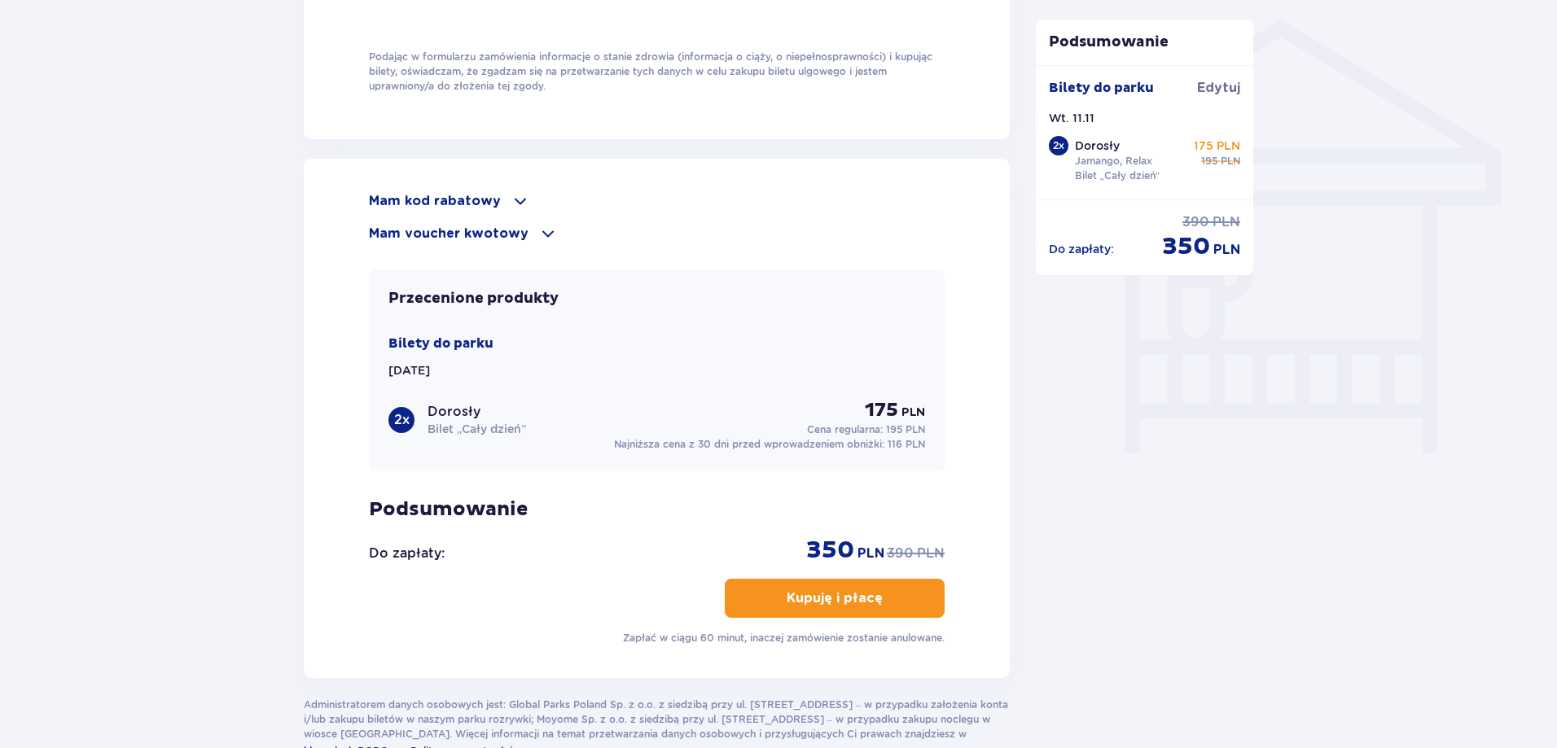
click at [470, 195] on p "Mam kod rabatowy" at bounding box center [435, 201] width 132 height 18
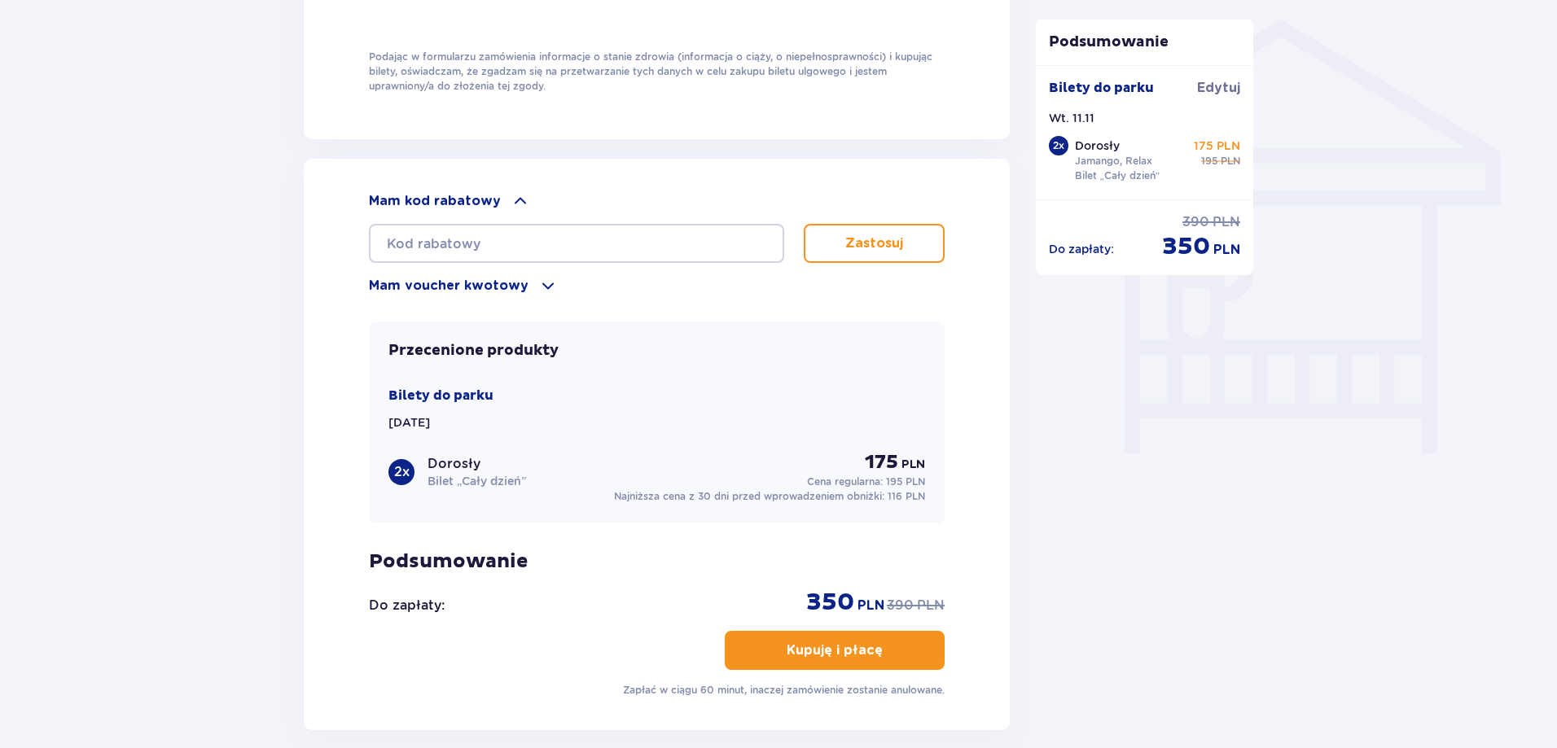
drag, startPoint x: 488, startPoint y: 193, endPoint x: 493, endPoint y: 210, distance: 17.6
click at [488, 199] on p "Mam kod rabatowy" at bounding box center [435, 201] width 132 height 18
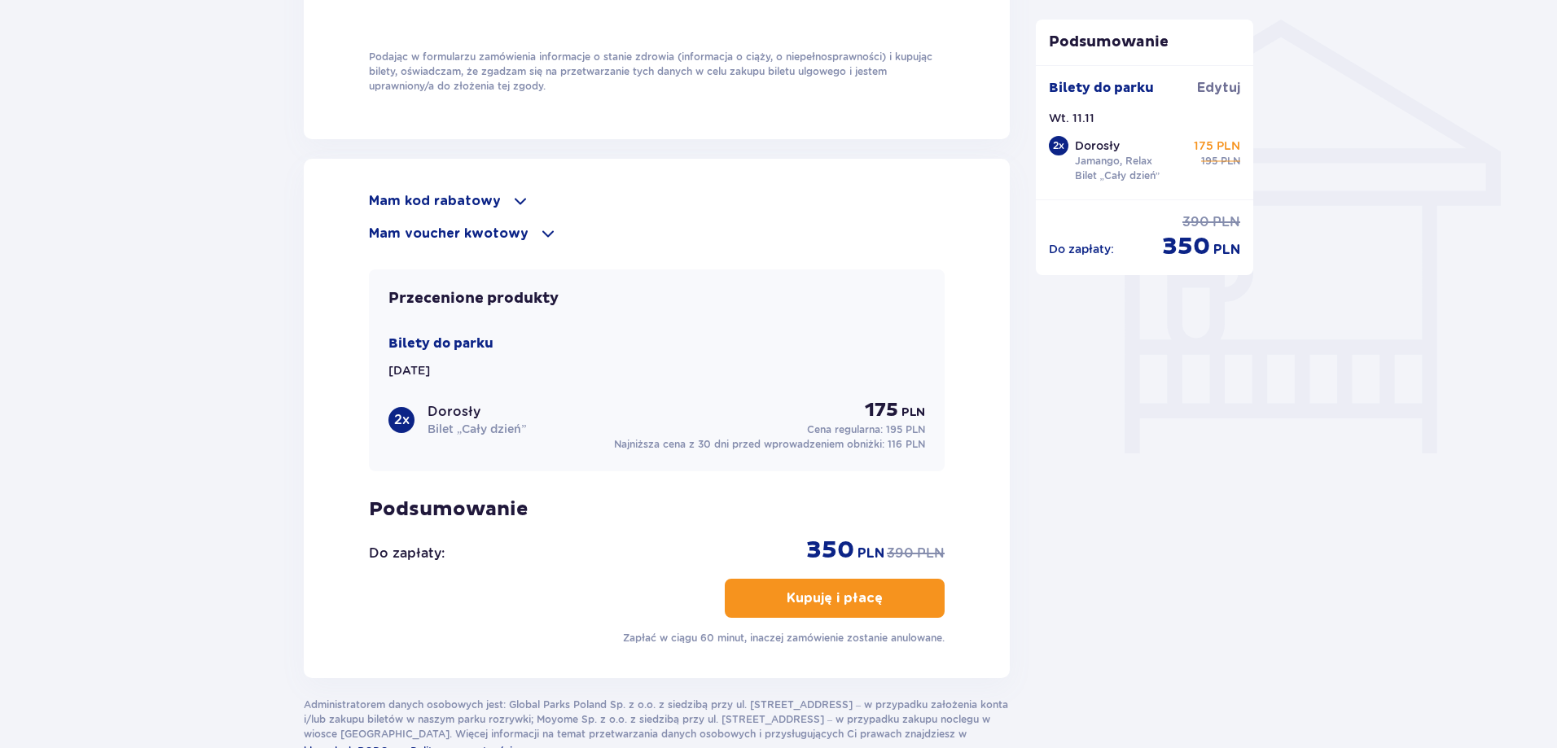
click at [538, 234] on span at bounding box center [548, 234] width 20 height 20
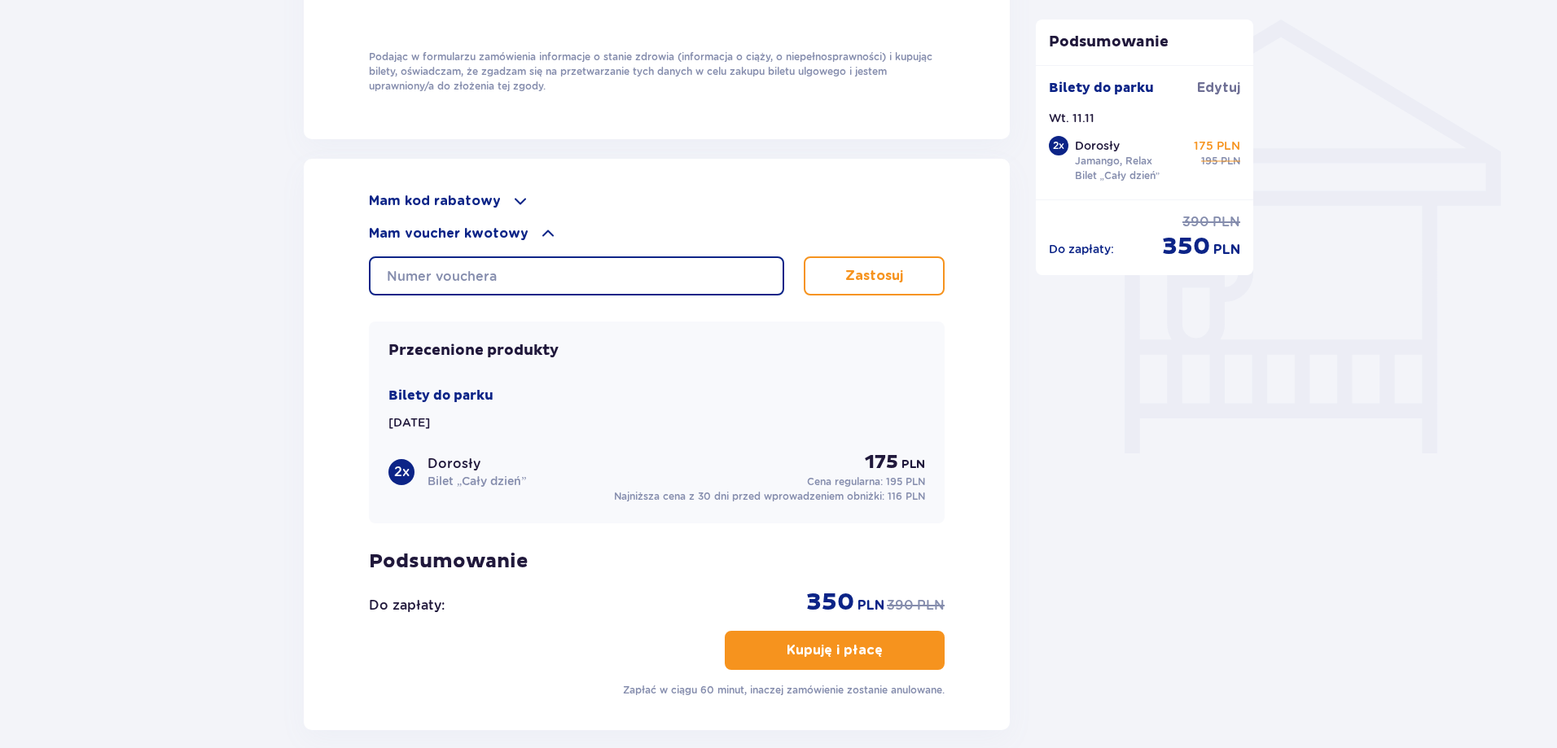
click at [597, 269] on input "text" at bounding box center [576, 275] width 415 height 39
paste input "0610007068380652"
type input "0610007068380652"
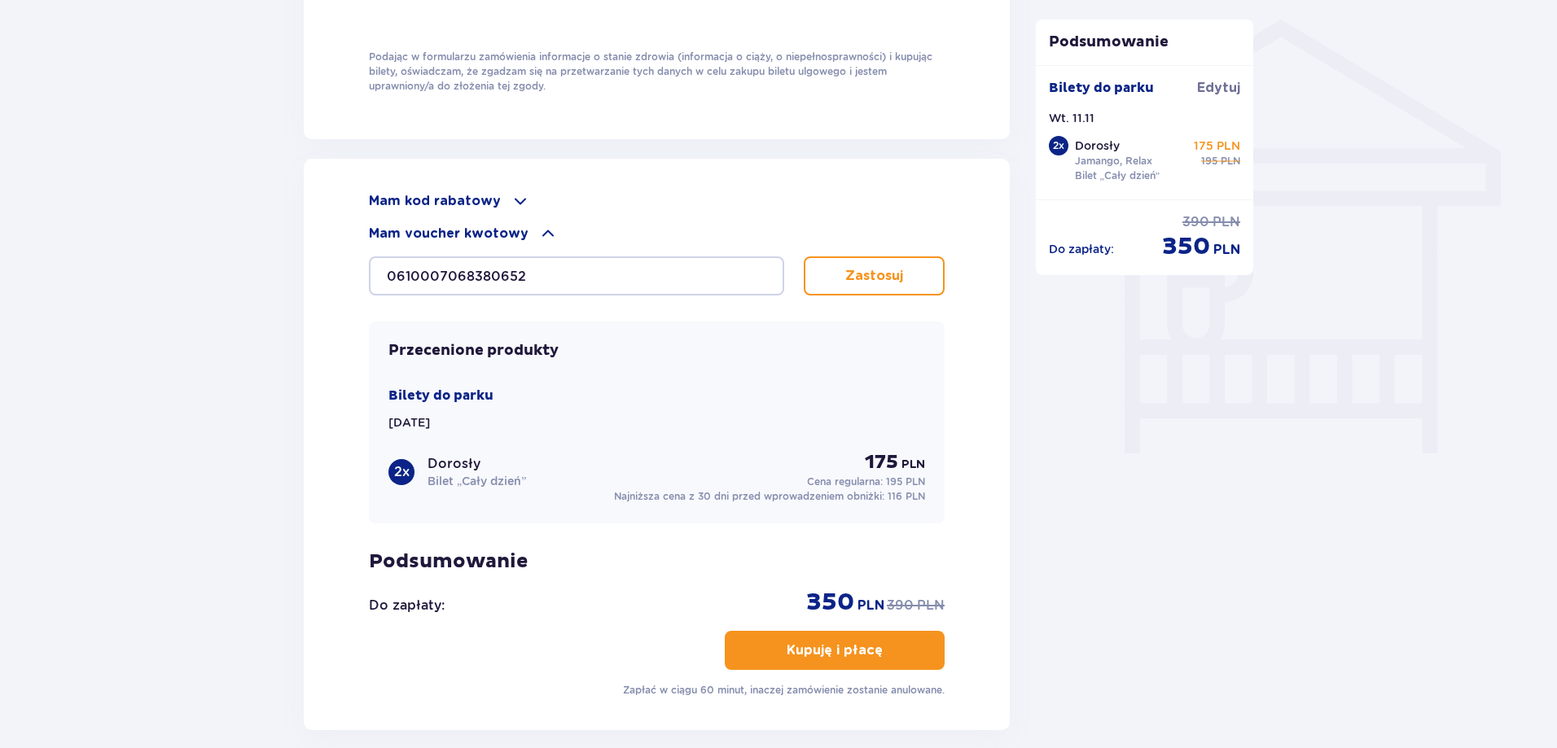
click at [878, 280] on p "Zastosuj" at bounding box center [874, 276] width 58 height 18
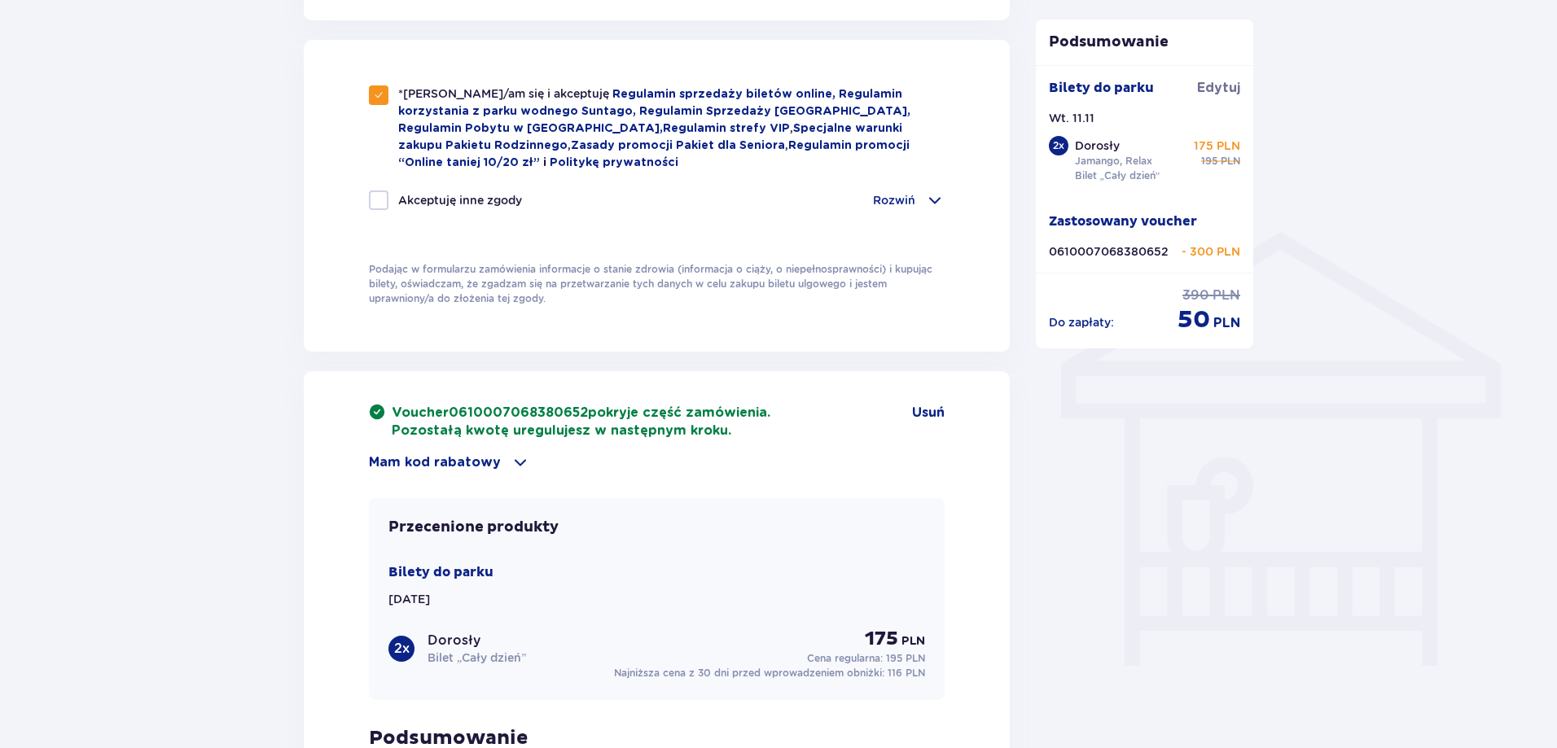
scroll to position [1334, 0]
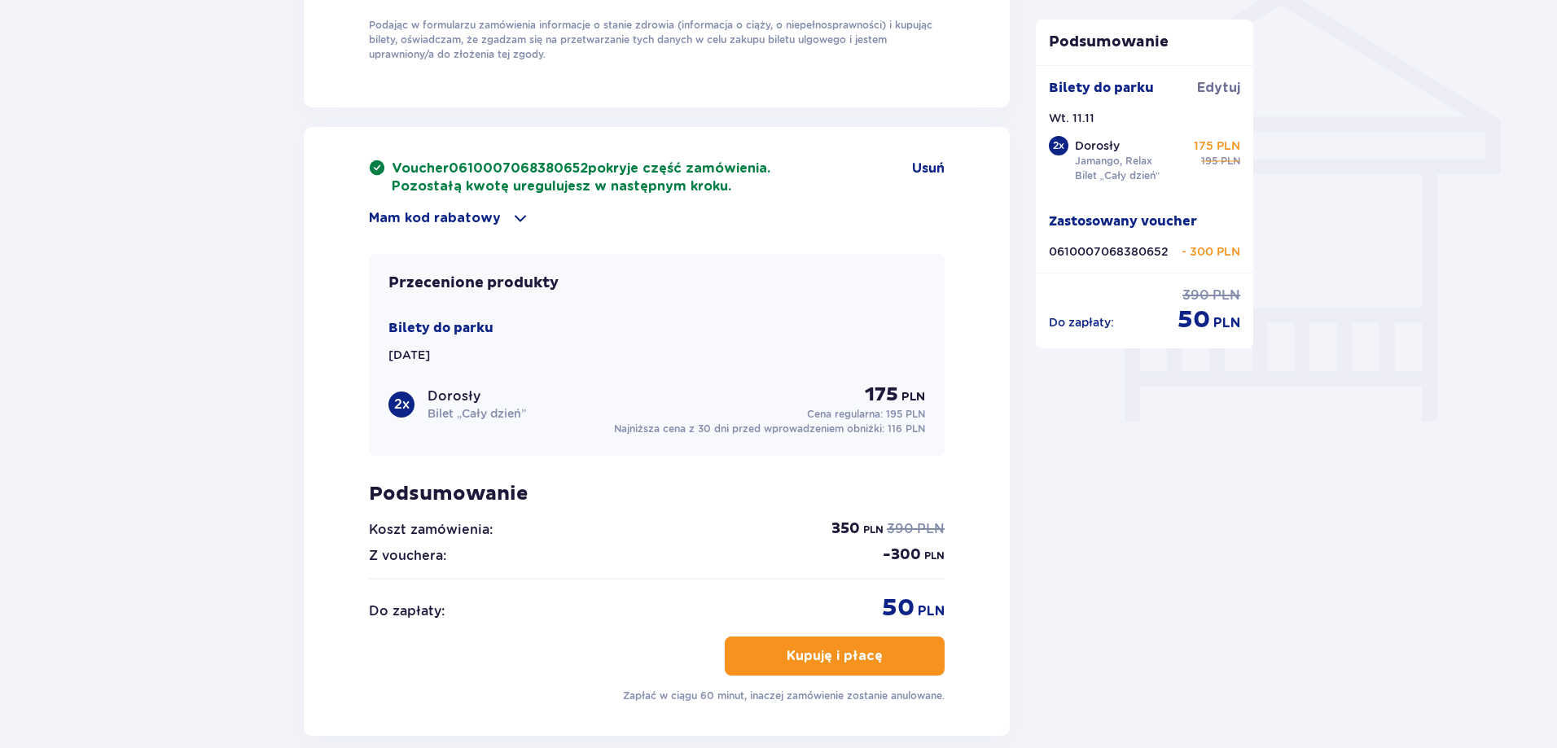
click at [882, 654] on span "button" at bounding box center [886, 656] width 20 height 20
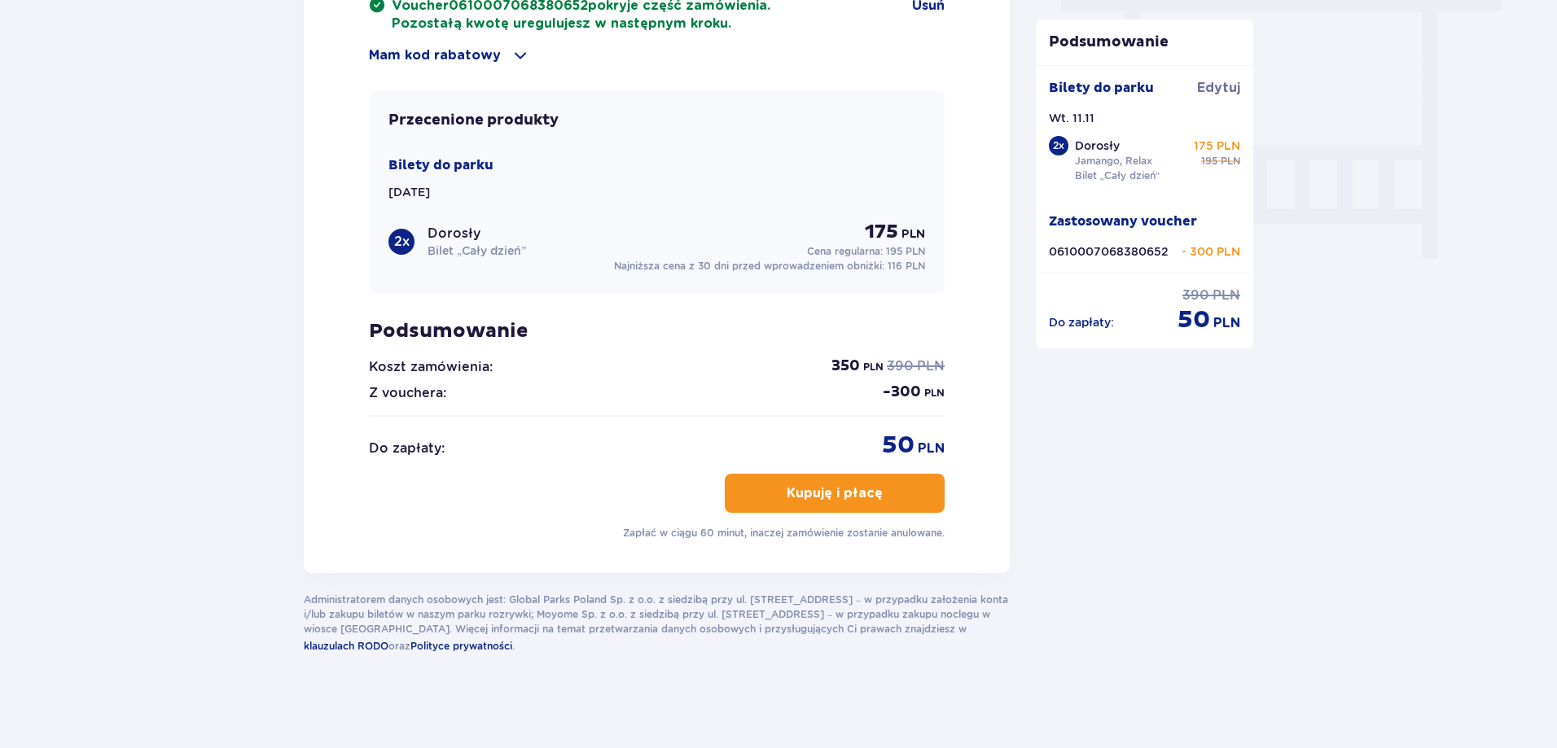
click at [857, 494] on p "Kupuję i płacę" at bounding box center [834, 493] width 96 height 18
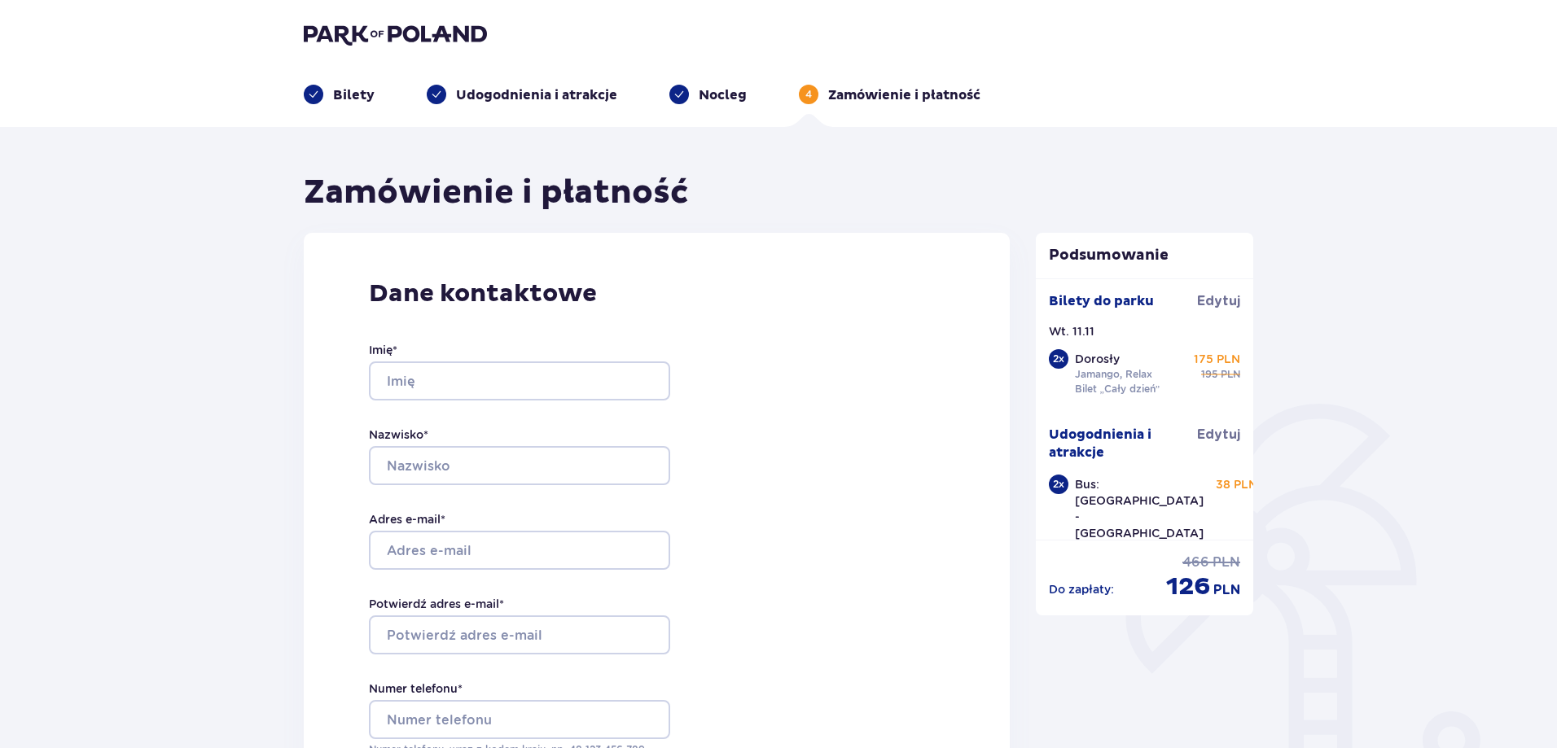
click at [373, 37] on img at bounding box center [395, 34] width 183 height 23
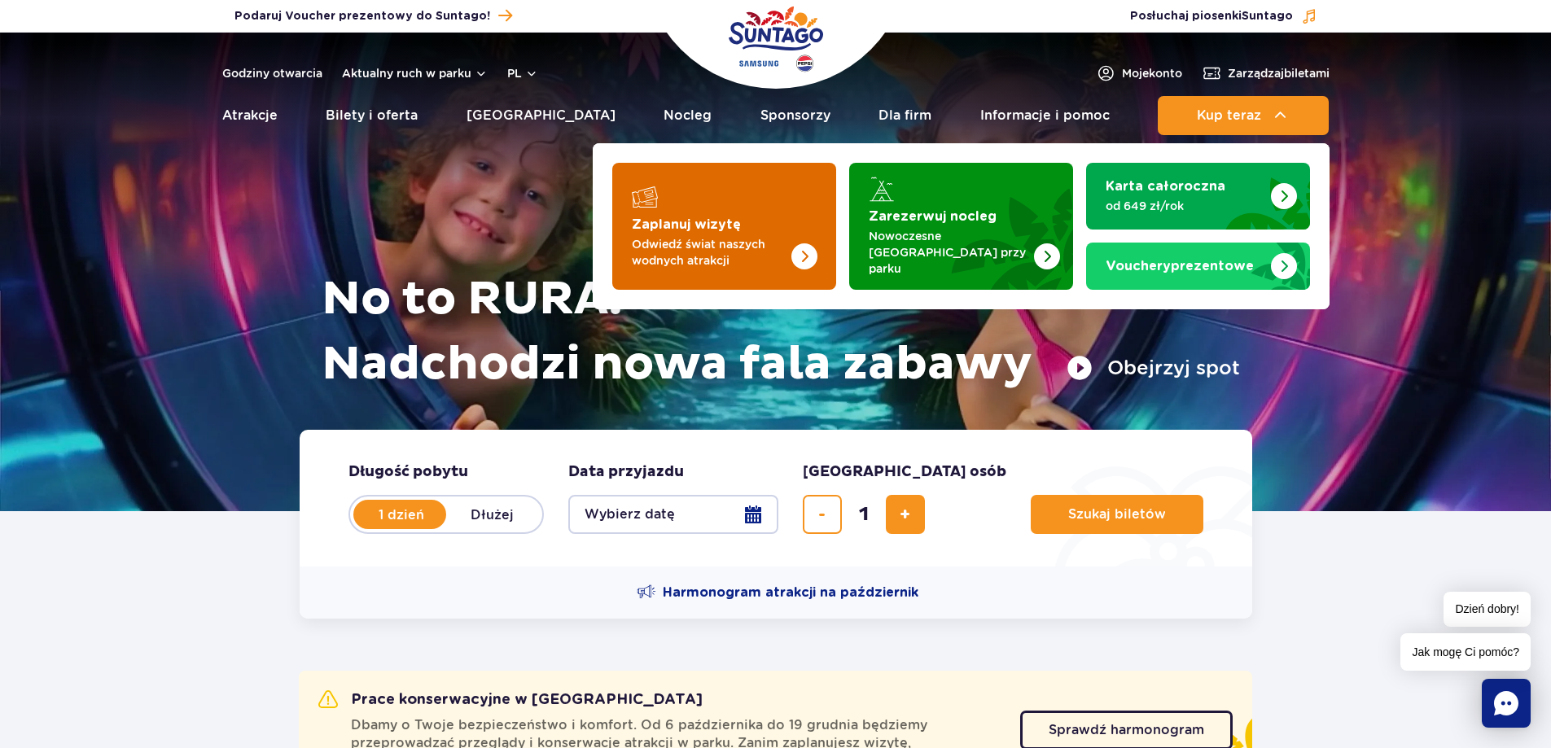
click at [724, 239] on p "Odwiedź świat naszych wodnych atrakcji" at bounding box center [711, 252] width 159 height 33
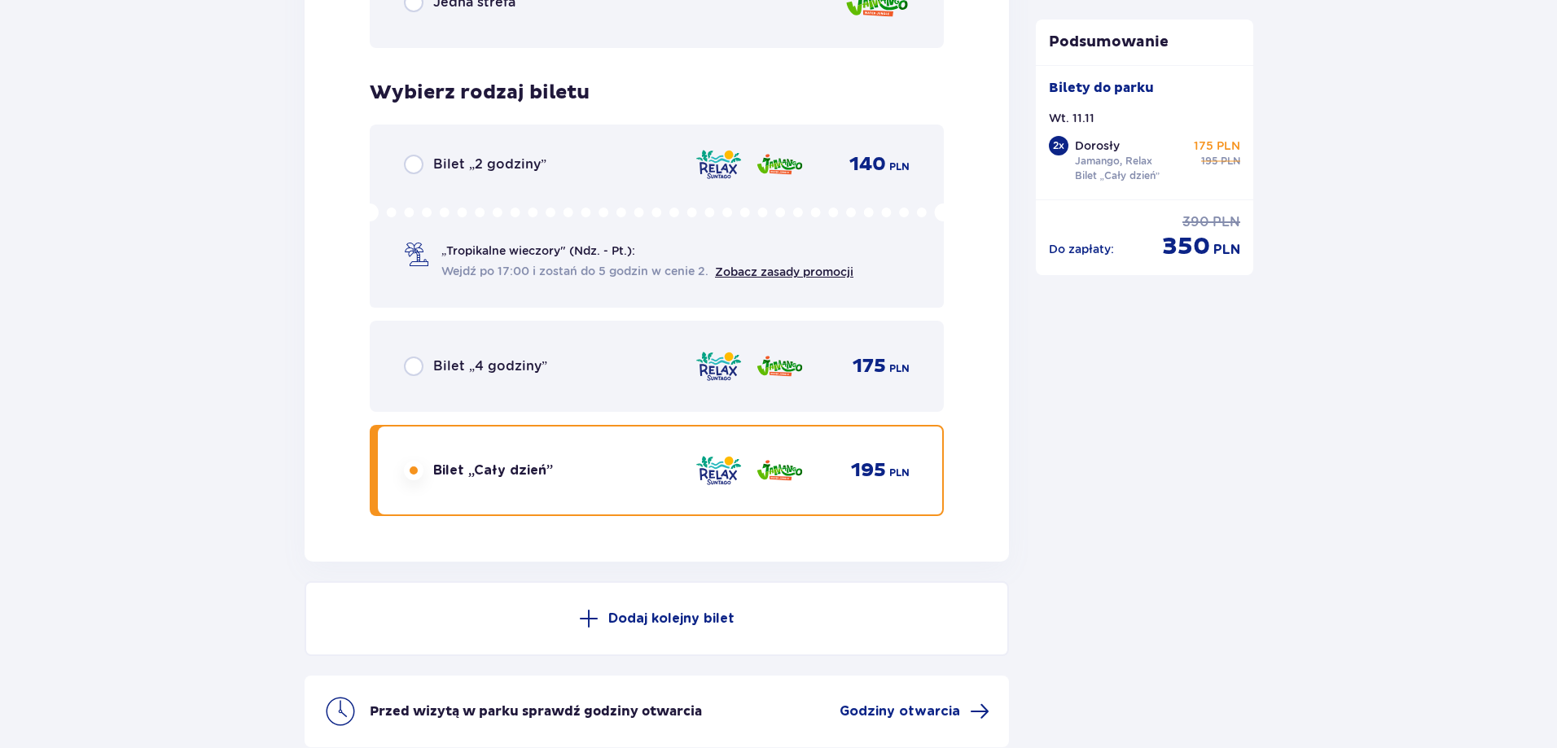
scroll to position [2761, 0]
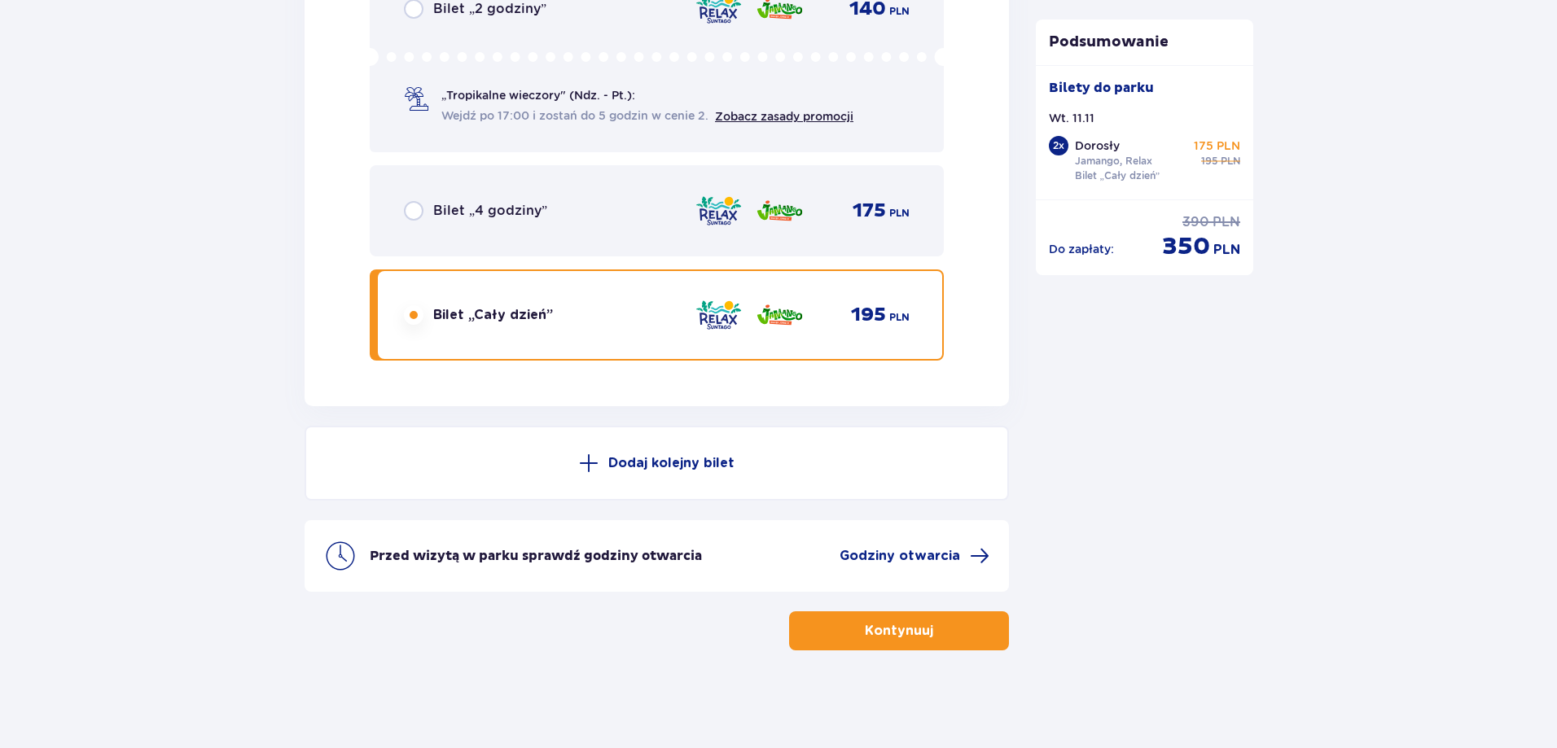
click at [906, 635] on p "Kontynuuj" at bounding box center [899, 631] width 68 height 18
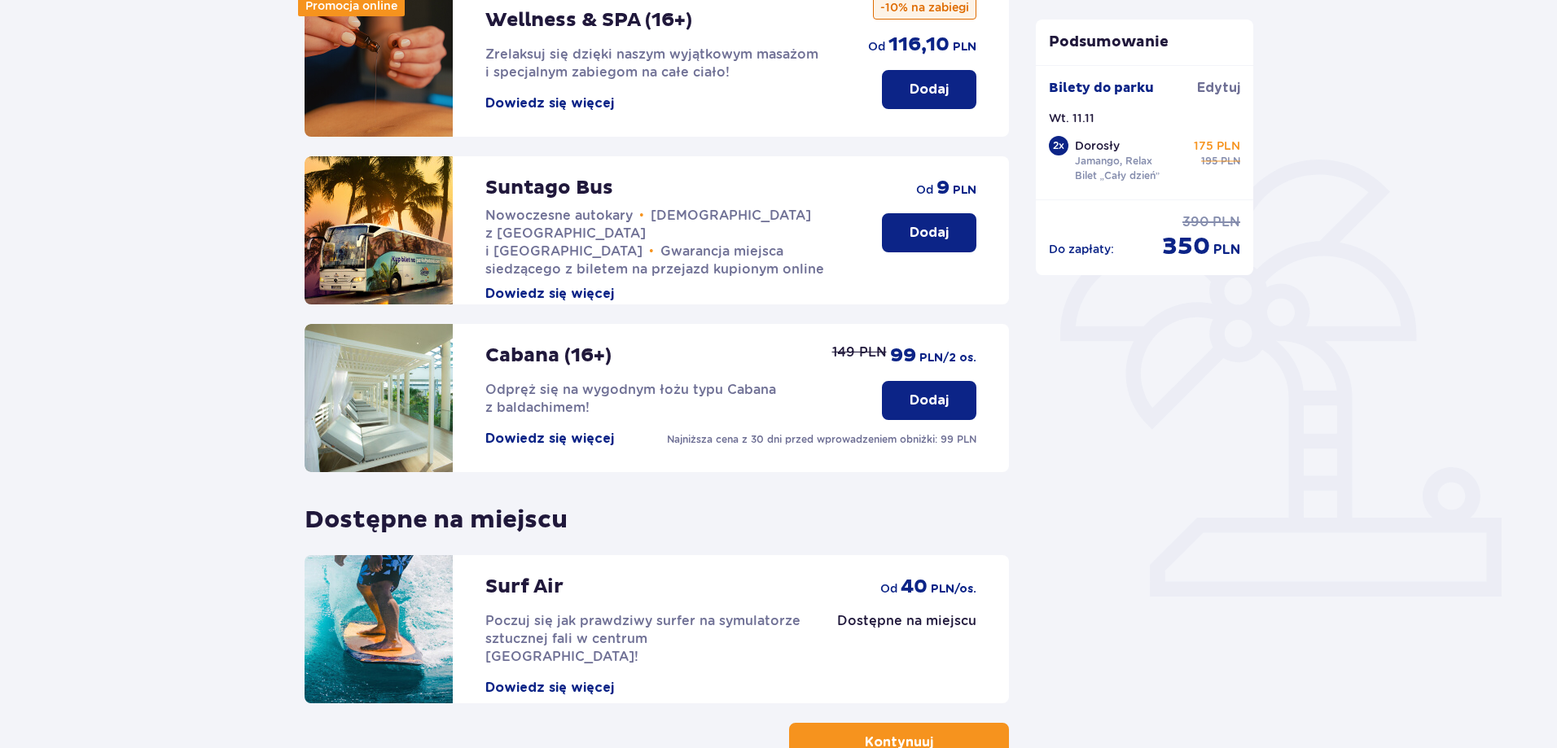
scroll to position [356, 0]
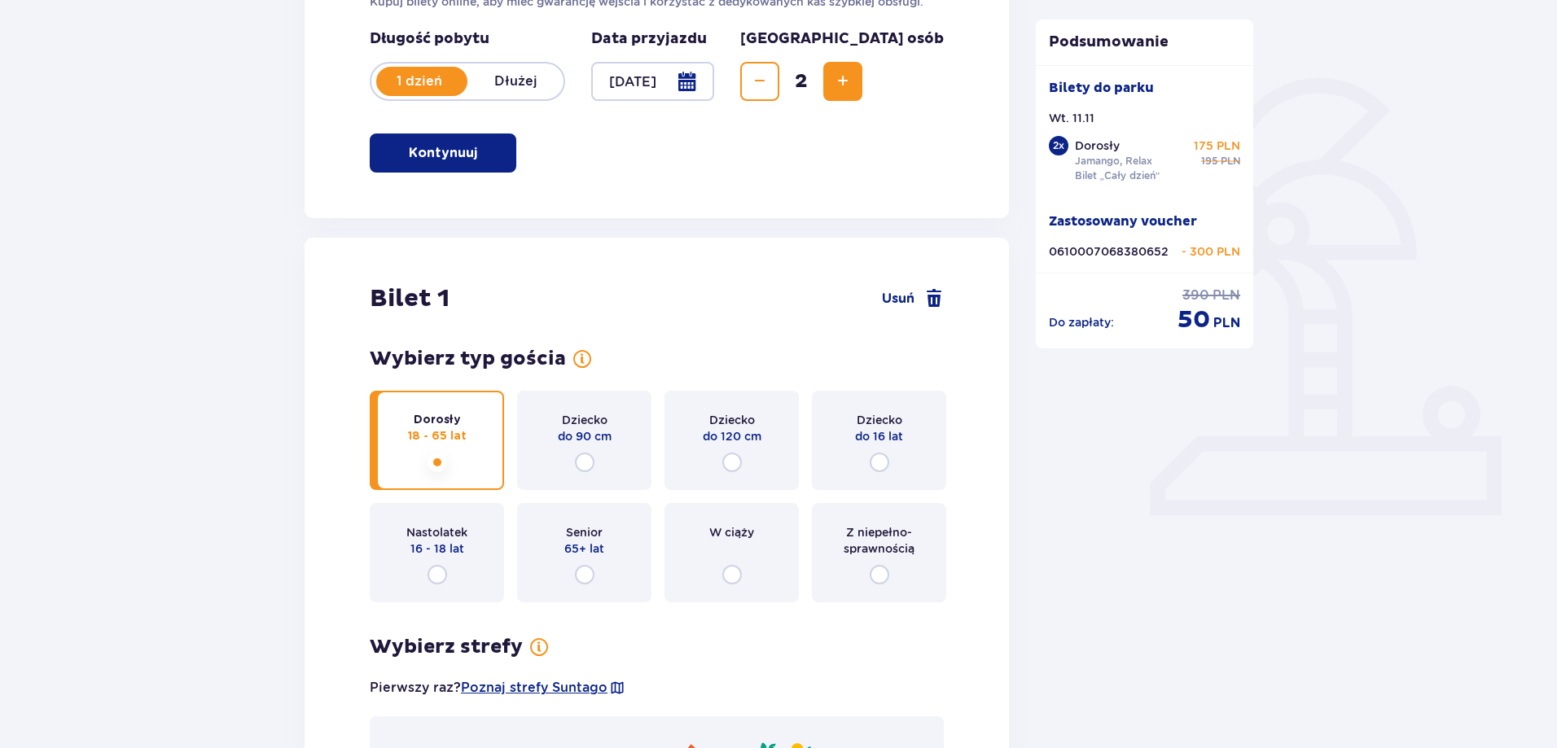
scroll to position [244, 0]
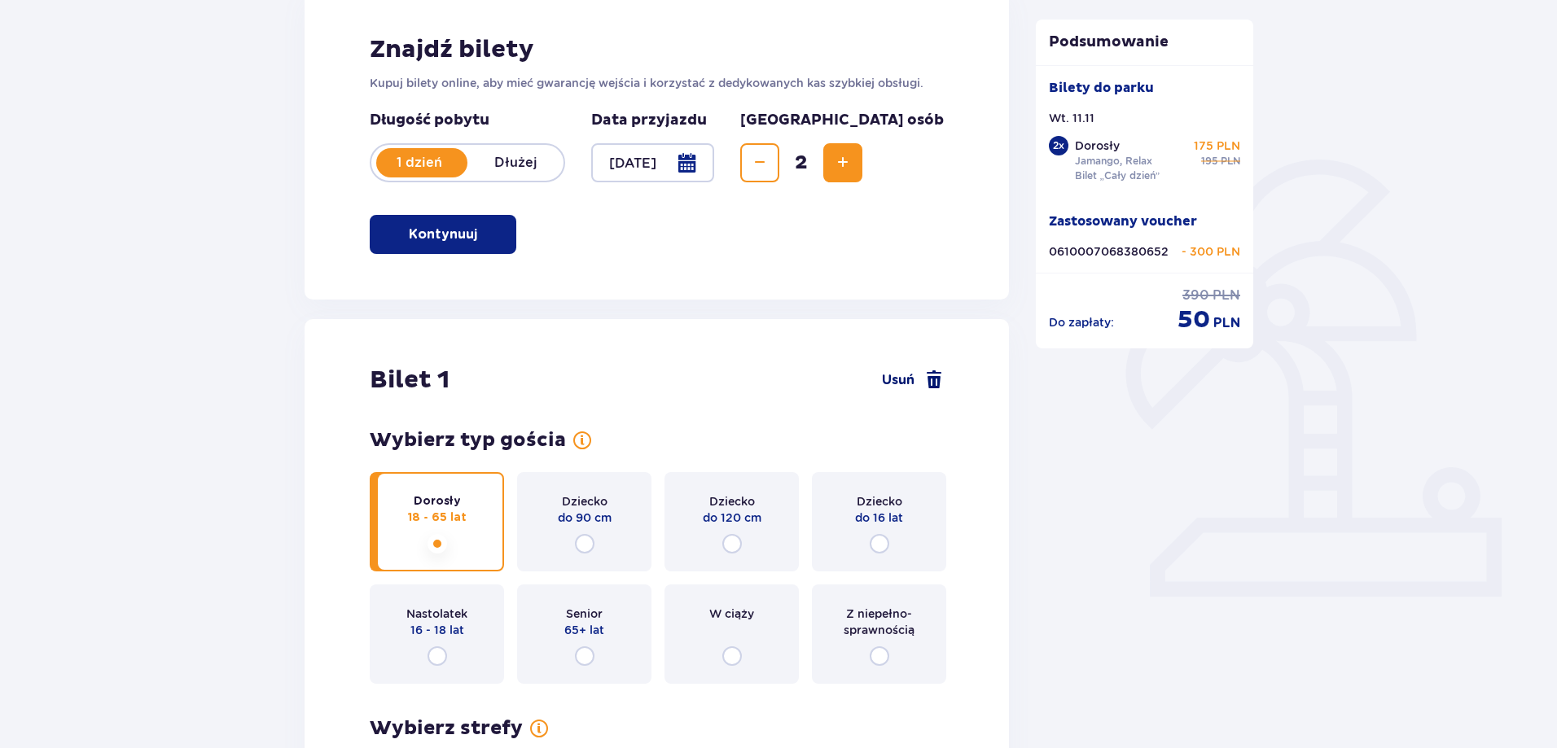
click at [929, 383] on span at bounding box center [934, 380] width 20 height 20
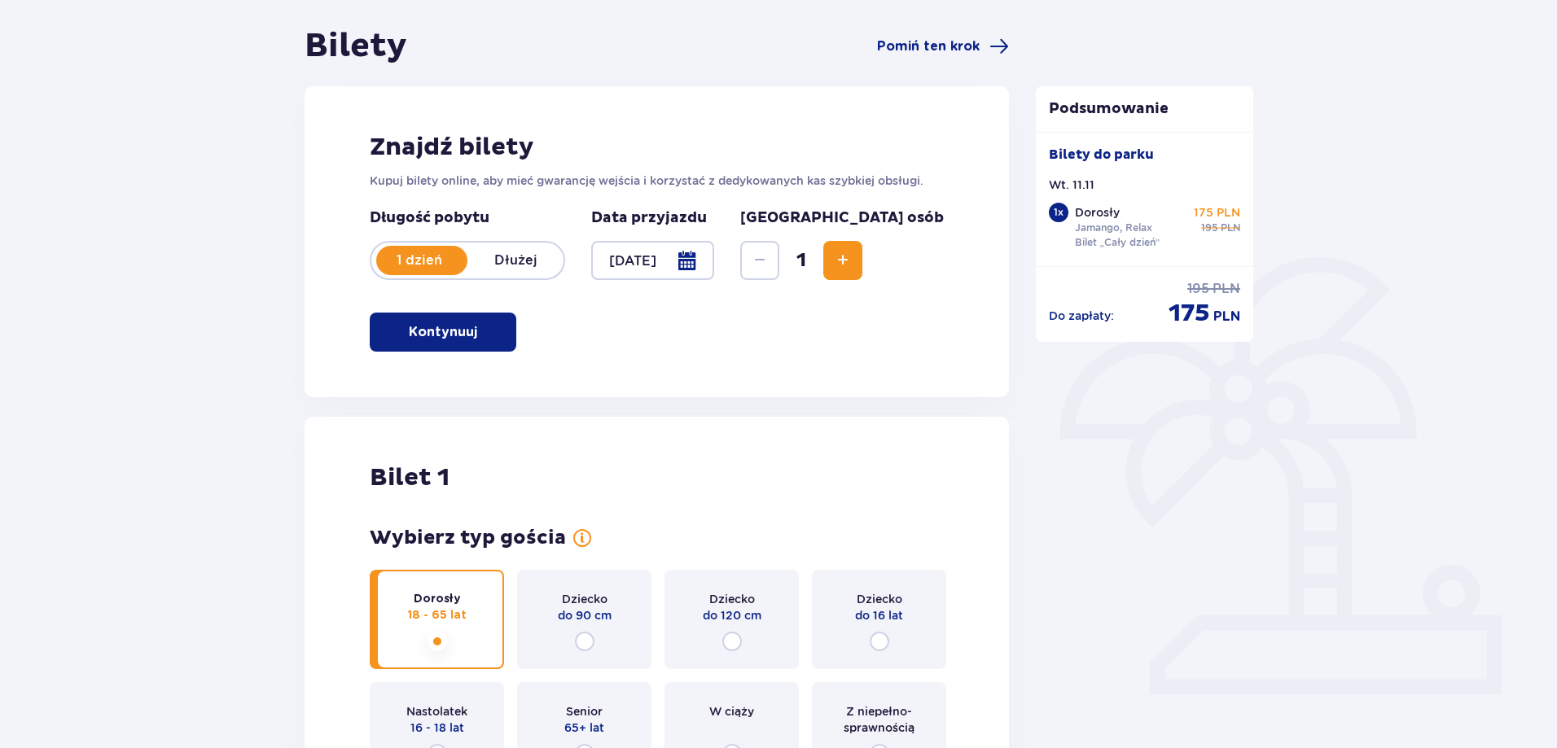
scroll to position [0, 0]
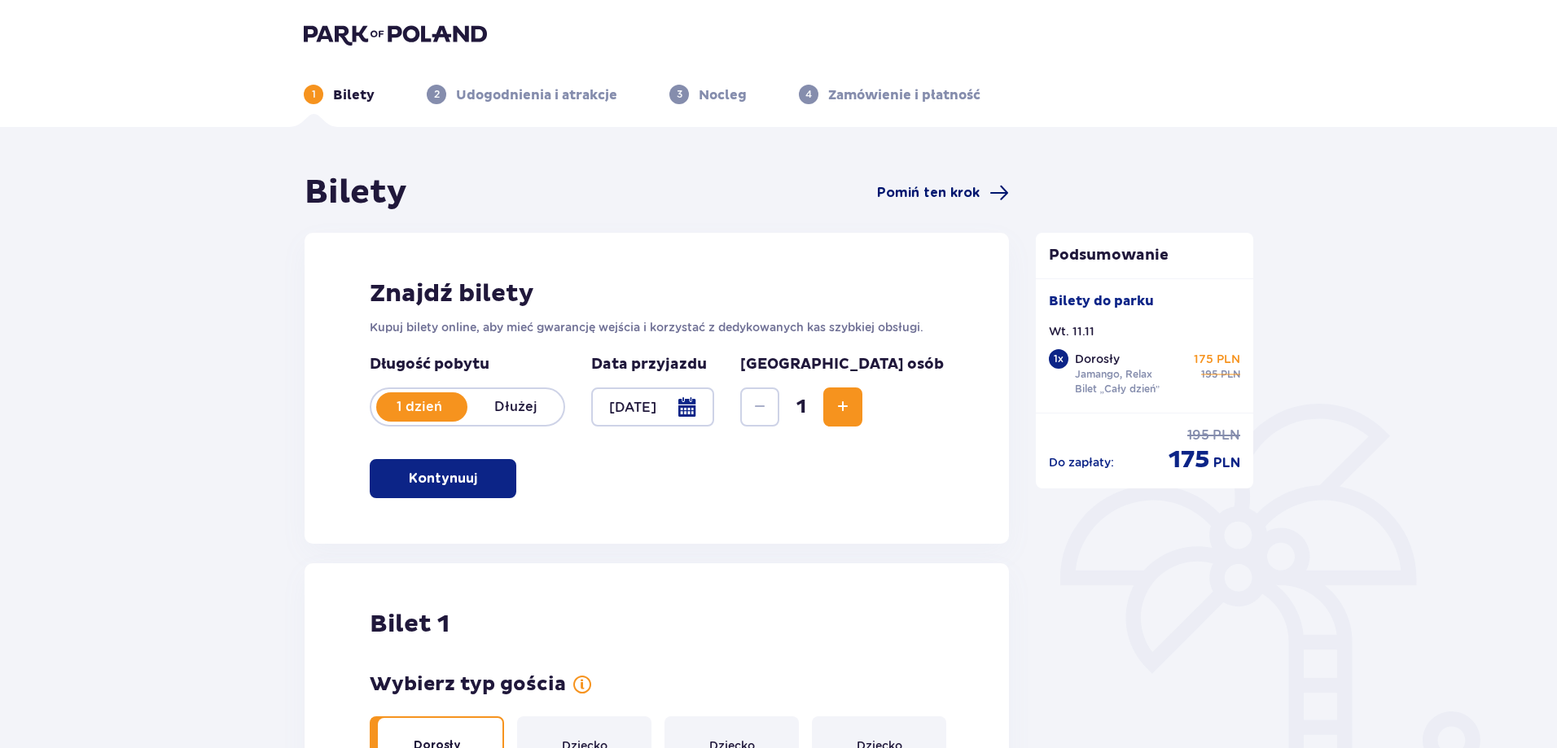
click at [954, 187] on span "Pomiń ten krok" at bounding box center [928, 193] width 103 height 18
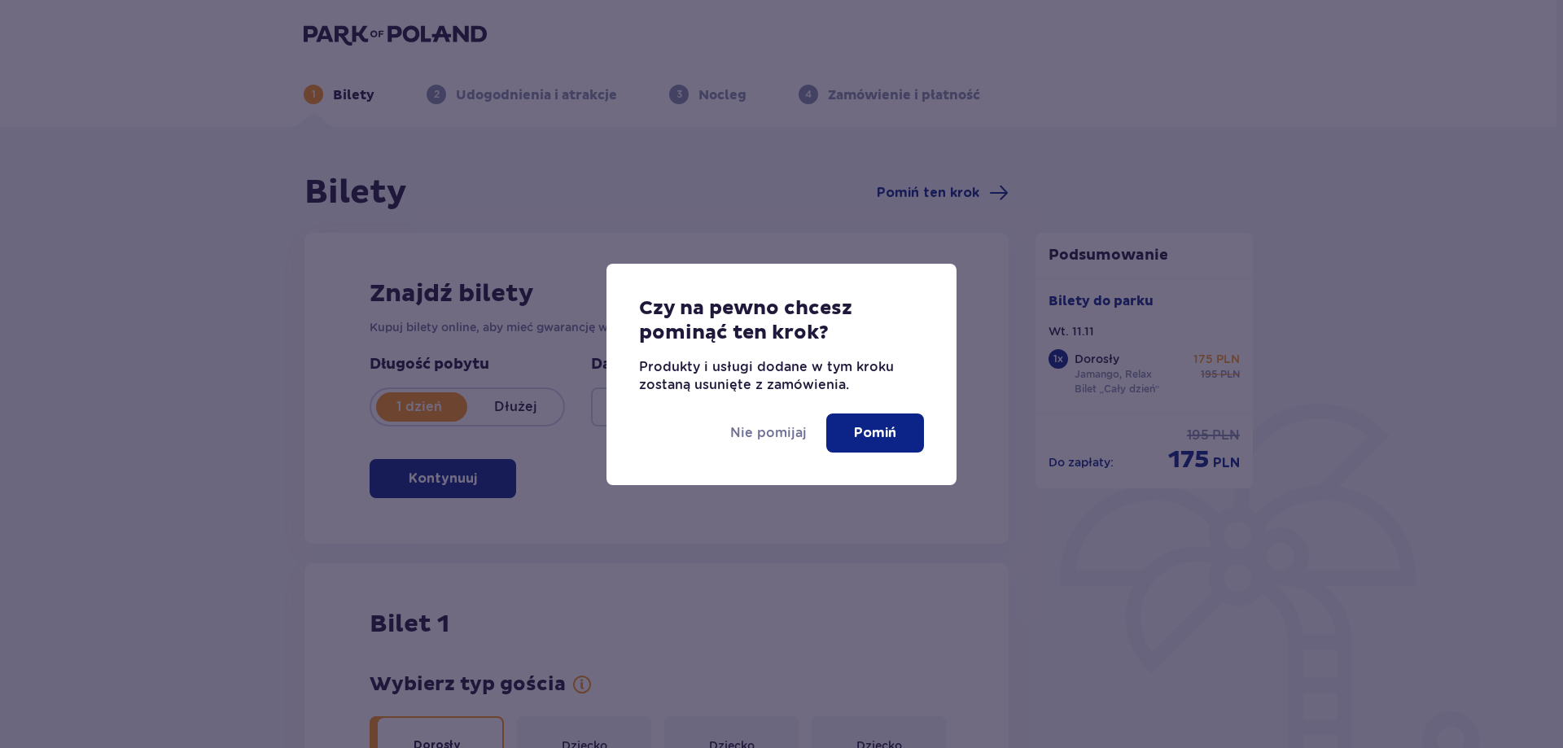
click at [893, 444] on button "Pomiń" at bounding box center [875, 433] width 98 height 39
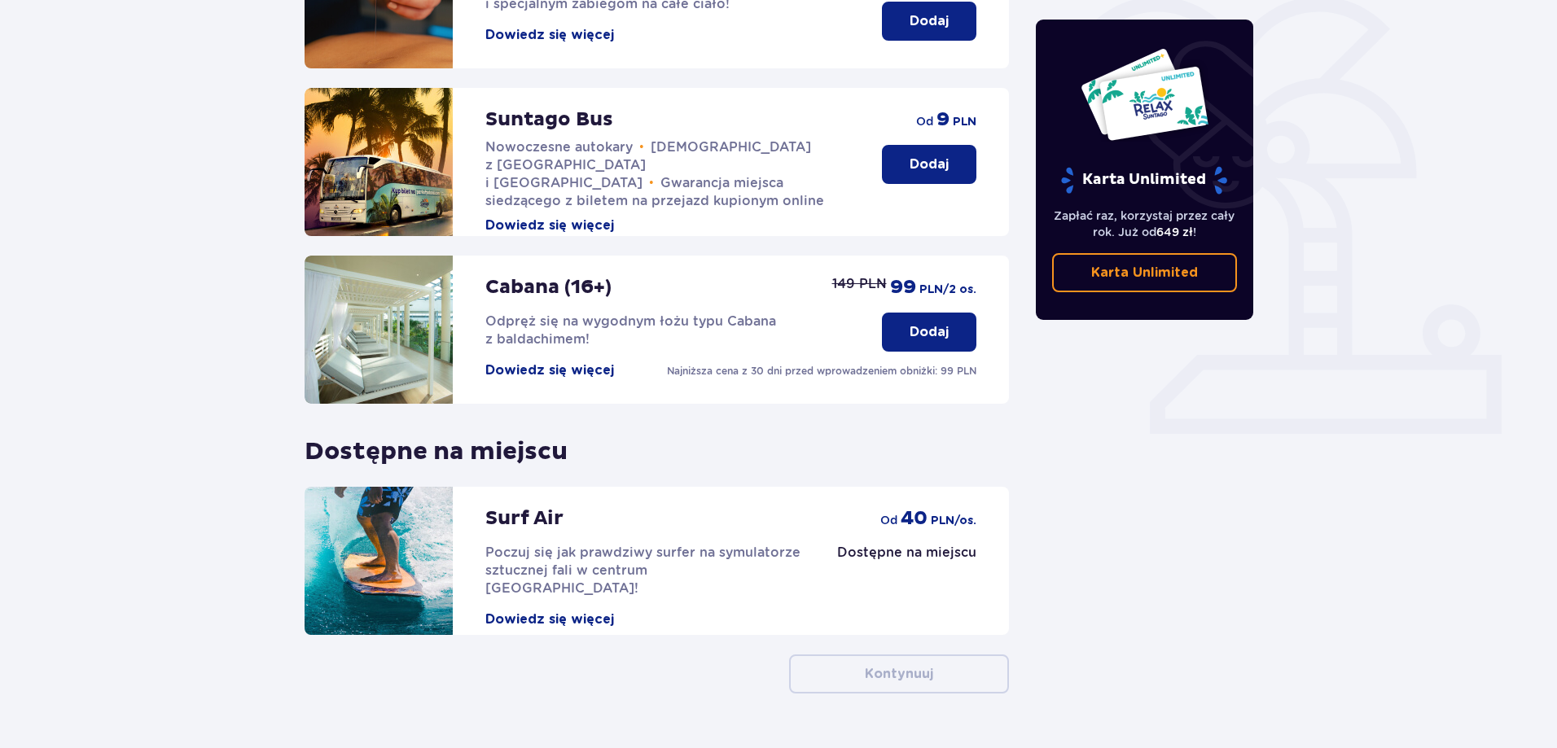
scroll to position [434, 0]
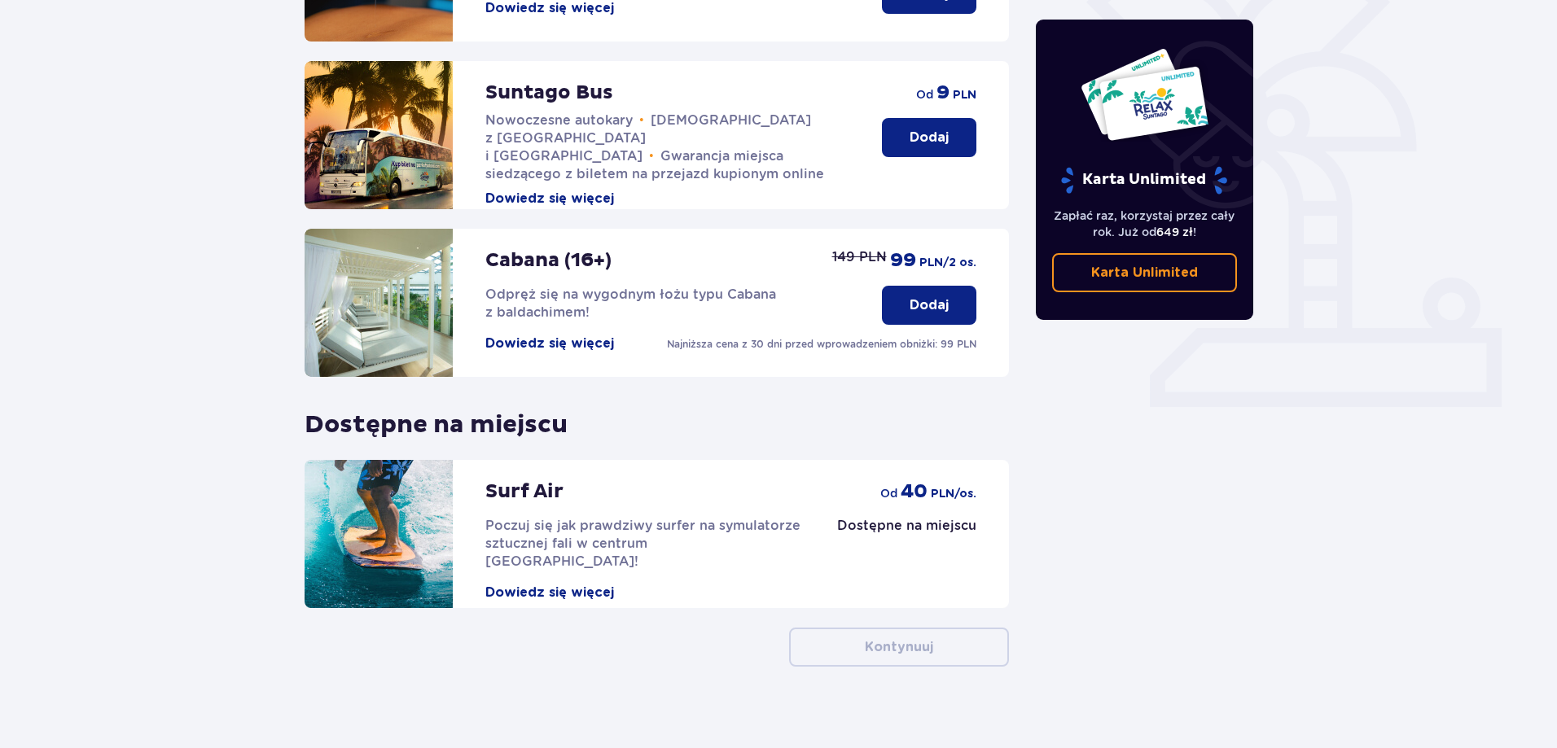
click at [940, 129] on p "Dodaj" at bounding box center [928, 138] width 39 height 18
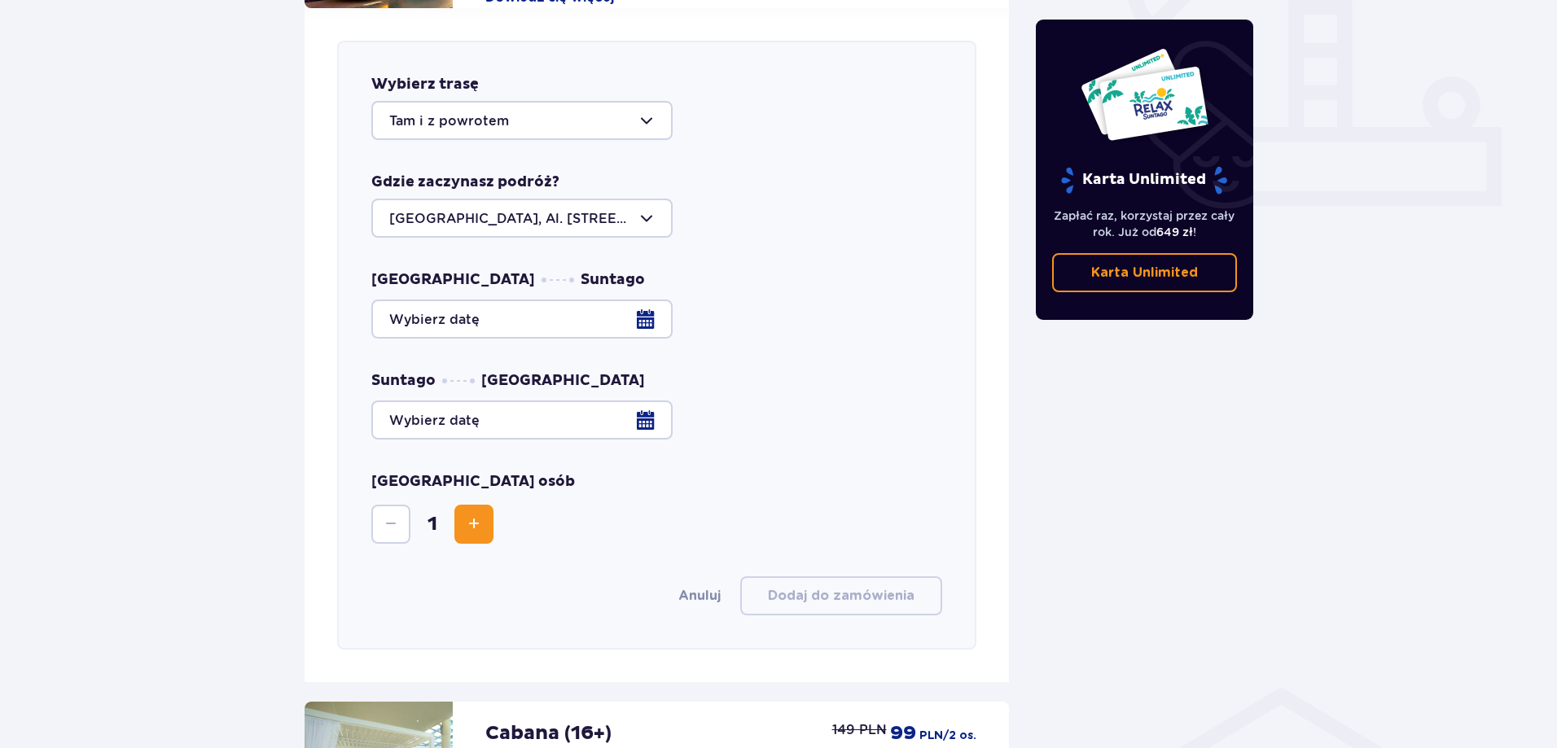
scroll to position [640, 0]
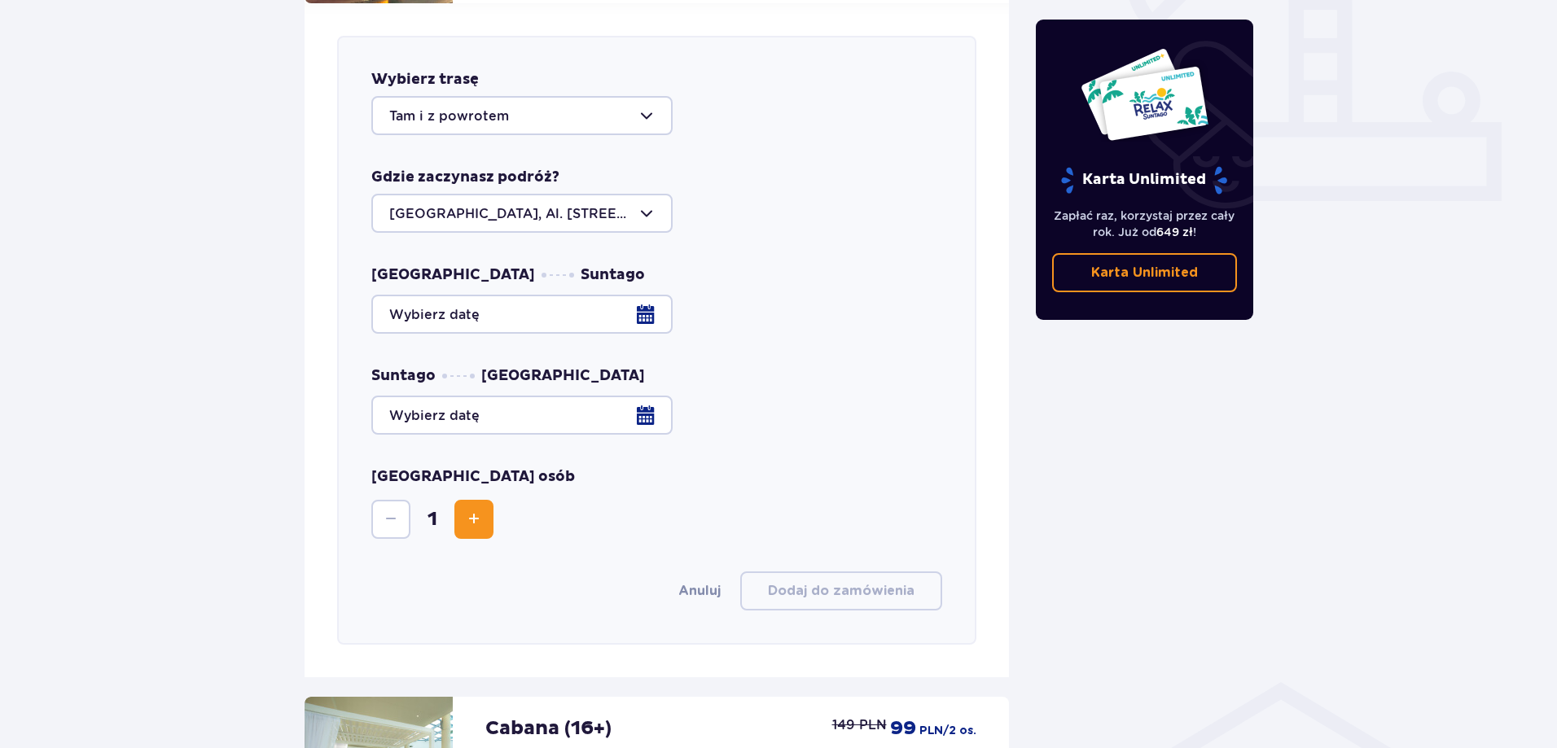
click at [457, 502] on button "Zwiększ" at bounding box center [473, 519] width 39 height 39
click at [558, 309] on div at bounding box center [656, 314] width 571 height 39
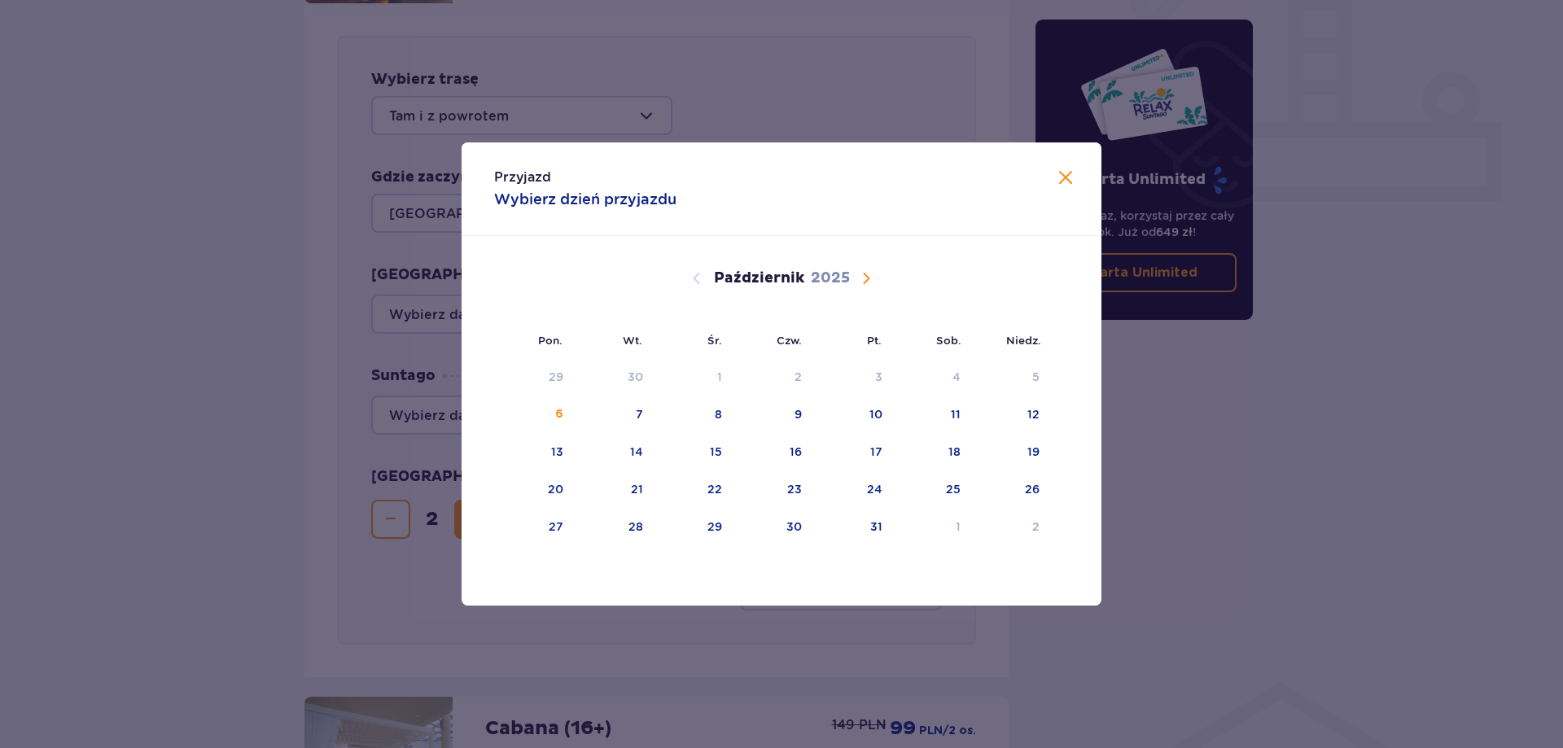
click at [862, 283] on span "Następny miesiąc" at bounding box center [866, 279] width 20 height 20
click at [624, 453] on div "11" at bounding box center [614, 453] width 79 height 36
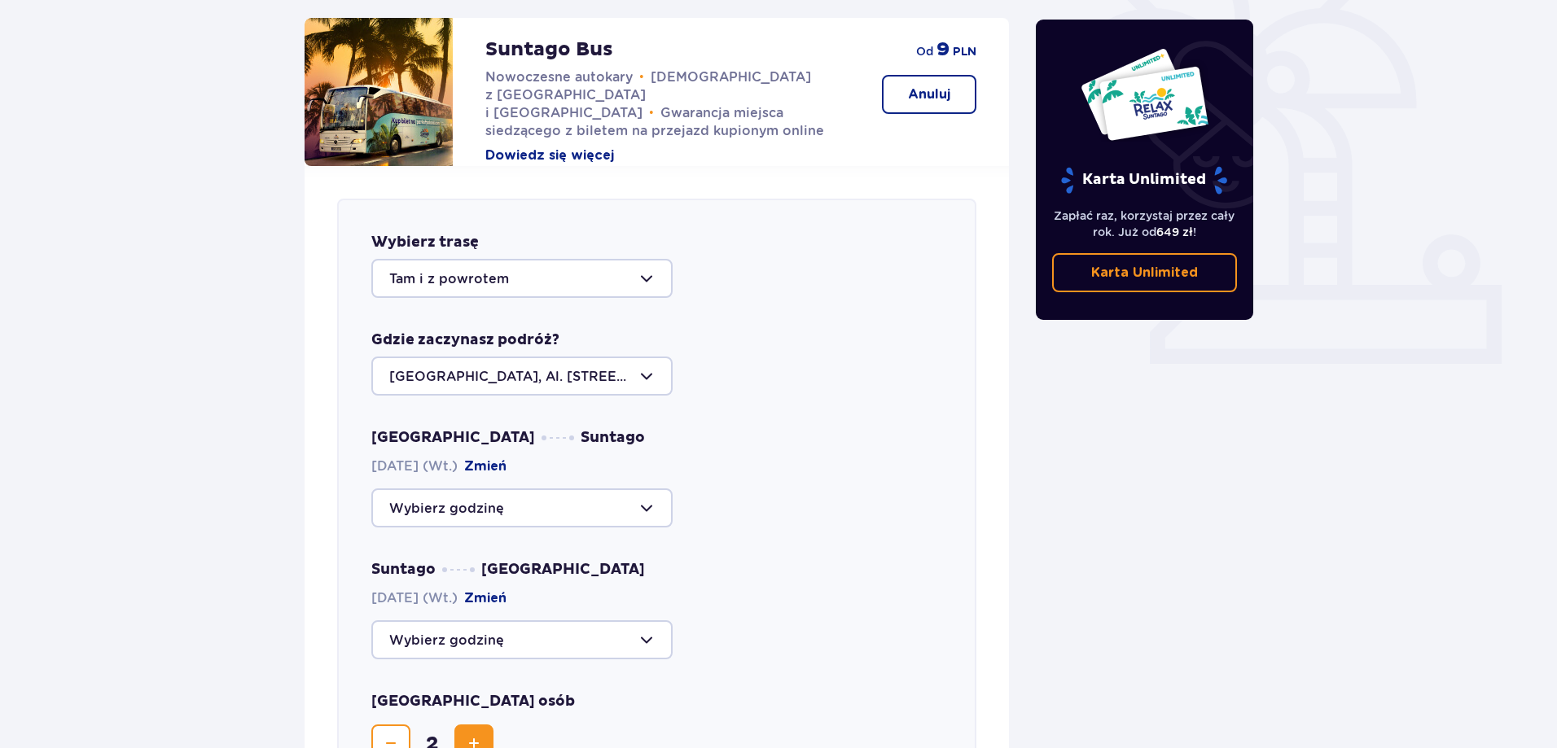
scroll to position [640, 0]
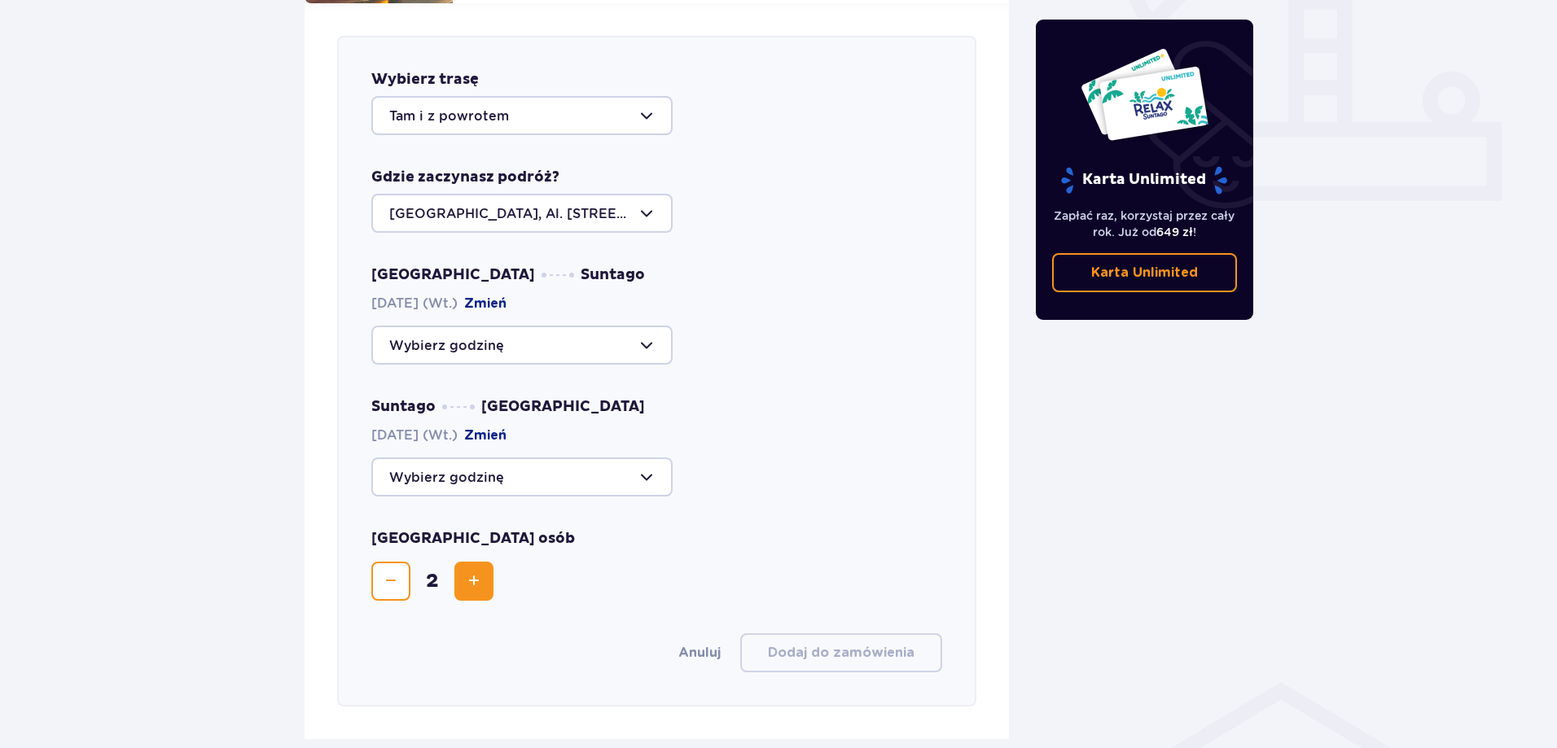
click at [615, 342] on div at bounding box center [521, 345] width 301 height 39
click at [556, 386] on p "Zostały 44 miejsca" at bounding box center [500, 395] width 125 height 18
type input "09:00"
click at [542, 458] on div at bounding box center [521, 477] width 301 height 39
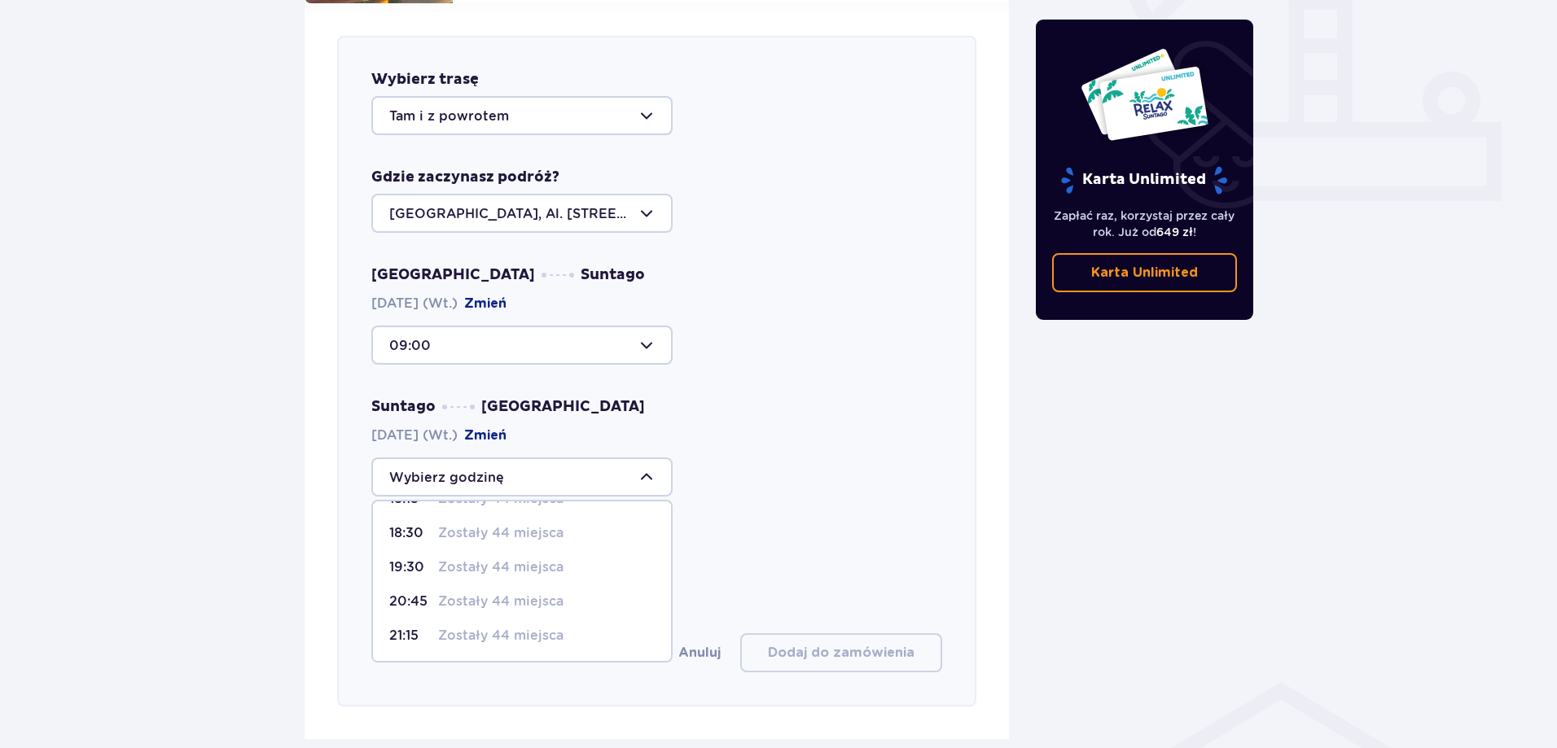
click at [498, 593] on p "Zostały 44 miejsca" at bounding box center [500, 602] width 125 height 18
type input "20:45"
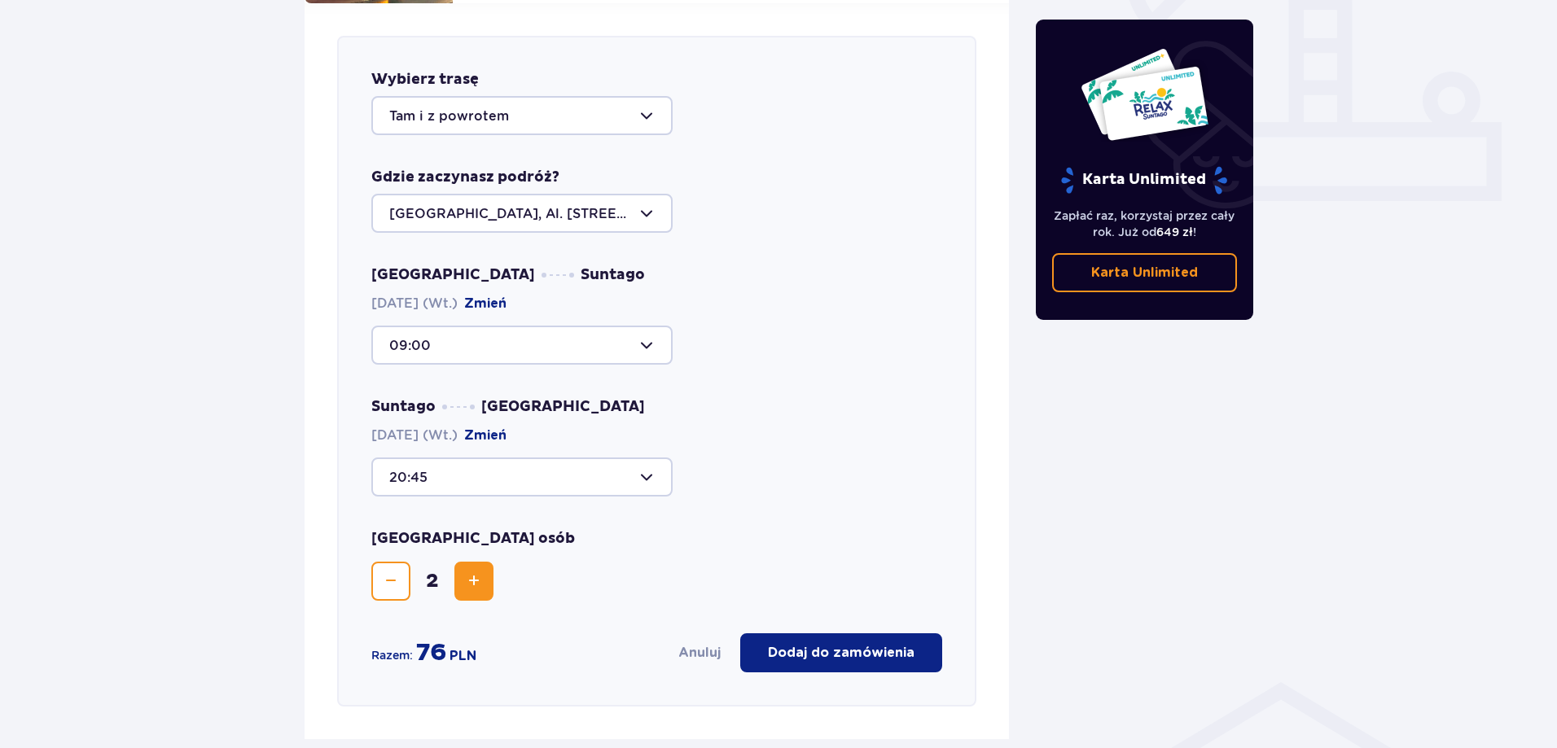
click at [866, 644] on p "Dodaj do zamówienia" at bounding box center [841, 653] width 147 height 18
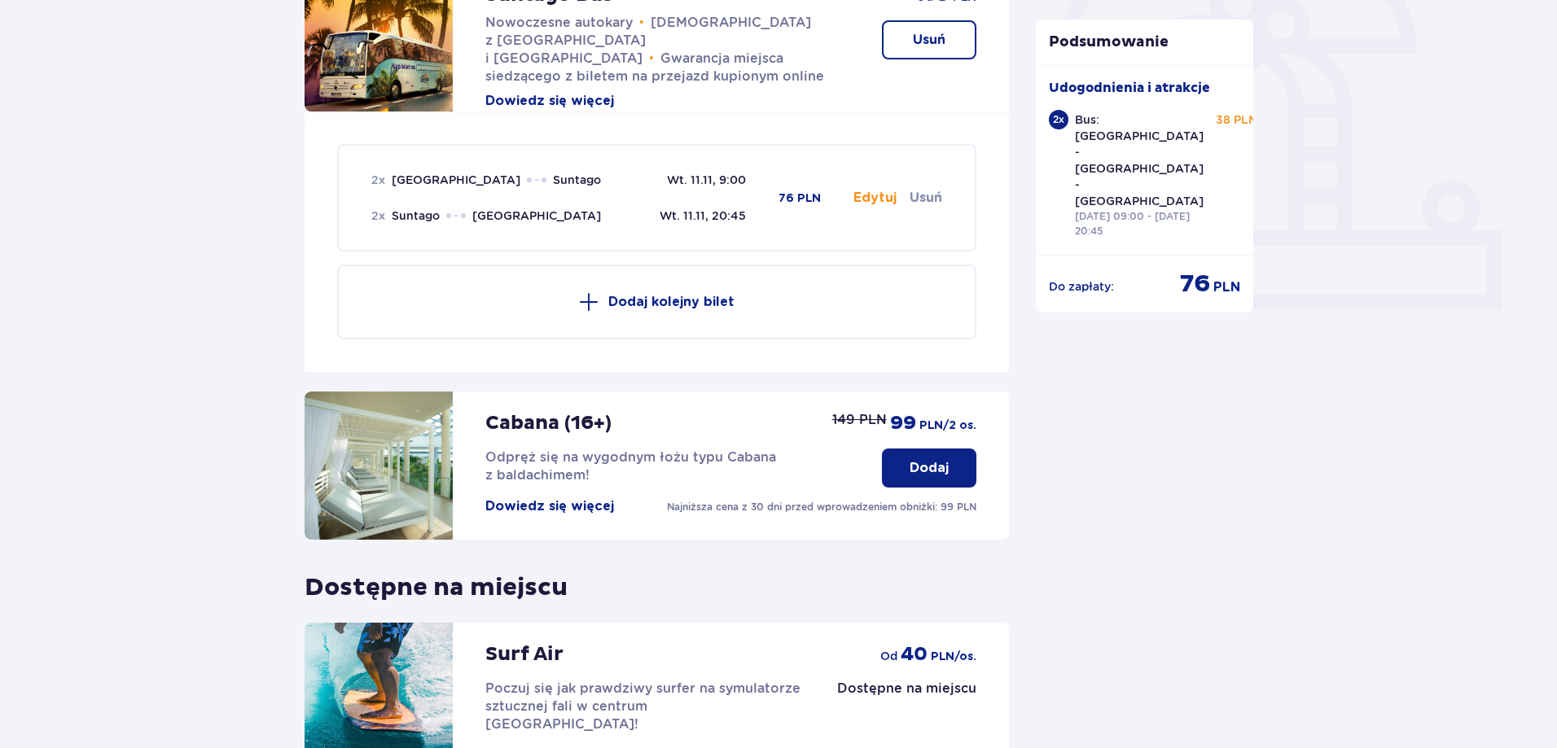
scroll to position [694, 0]
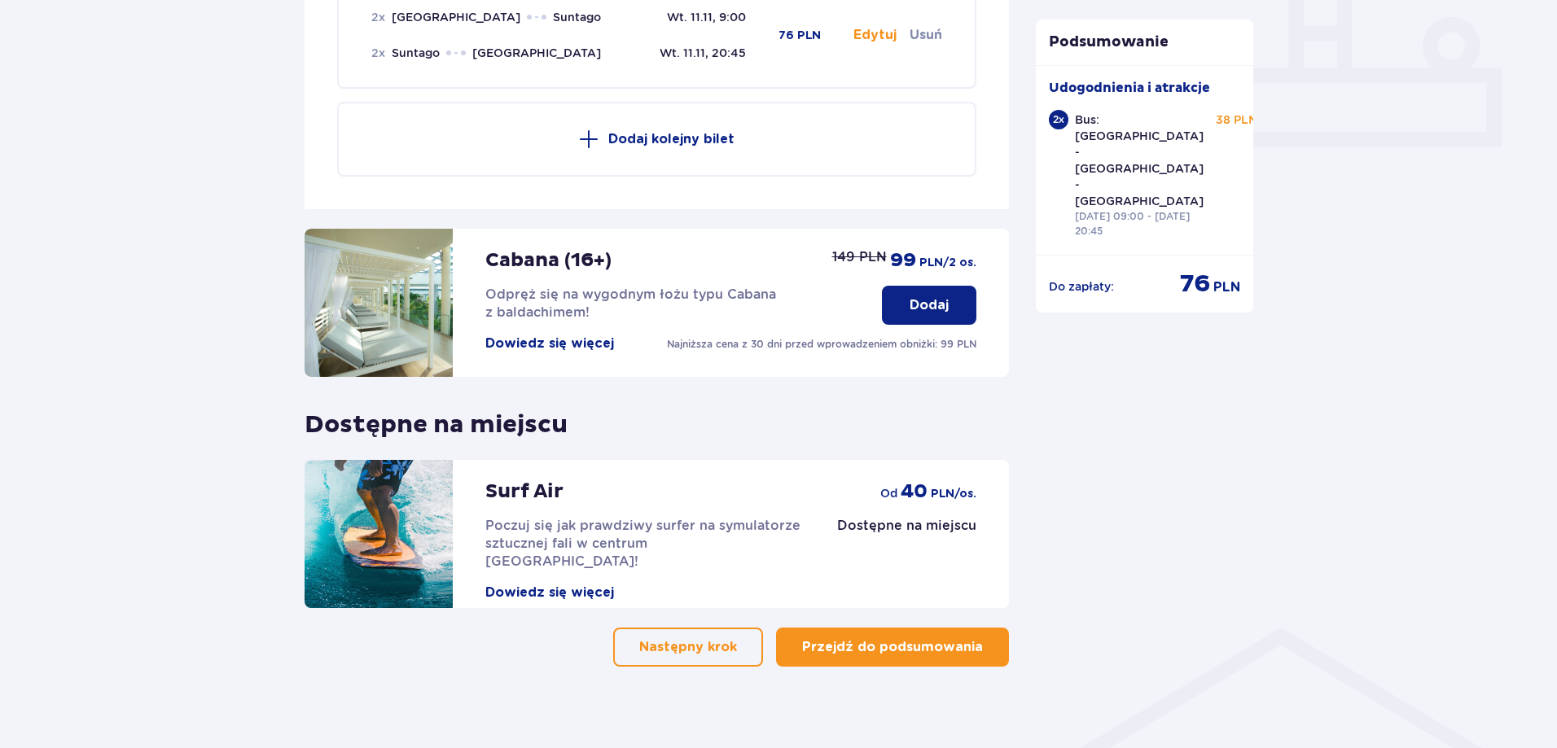
click at [910, 638] on p "Przejdź do podsumowania" at bounding box center [892, 647] width 181 height 18
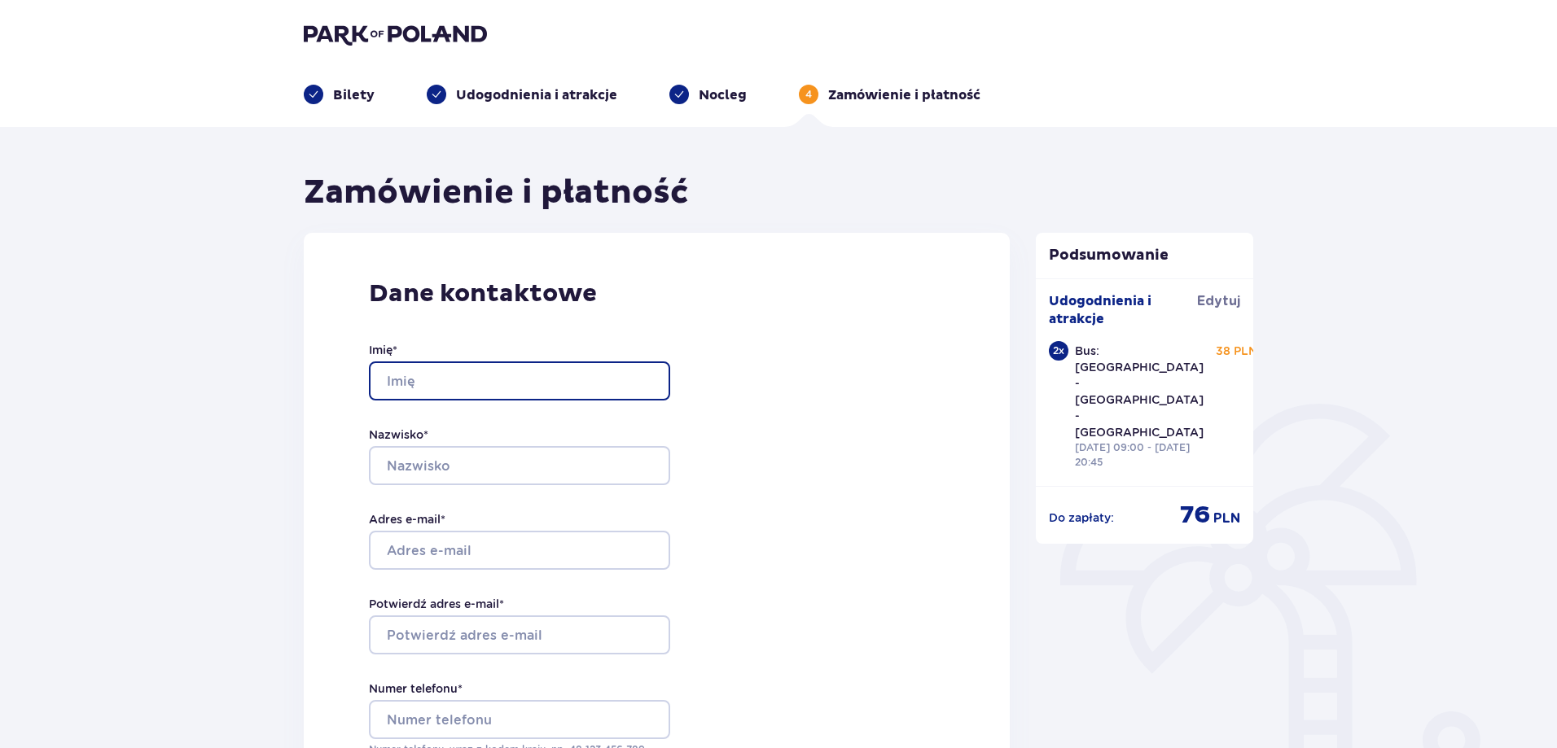
click at [552, 383] on input "Imię *" at bounding box center [519, 380] width 301 height 39
type input "Maksim"
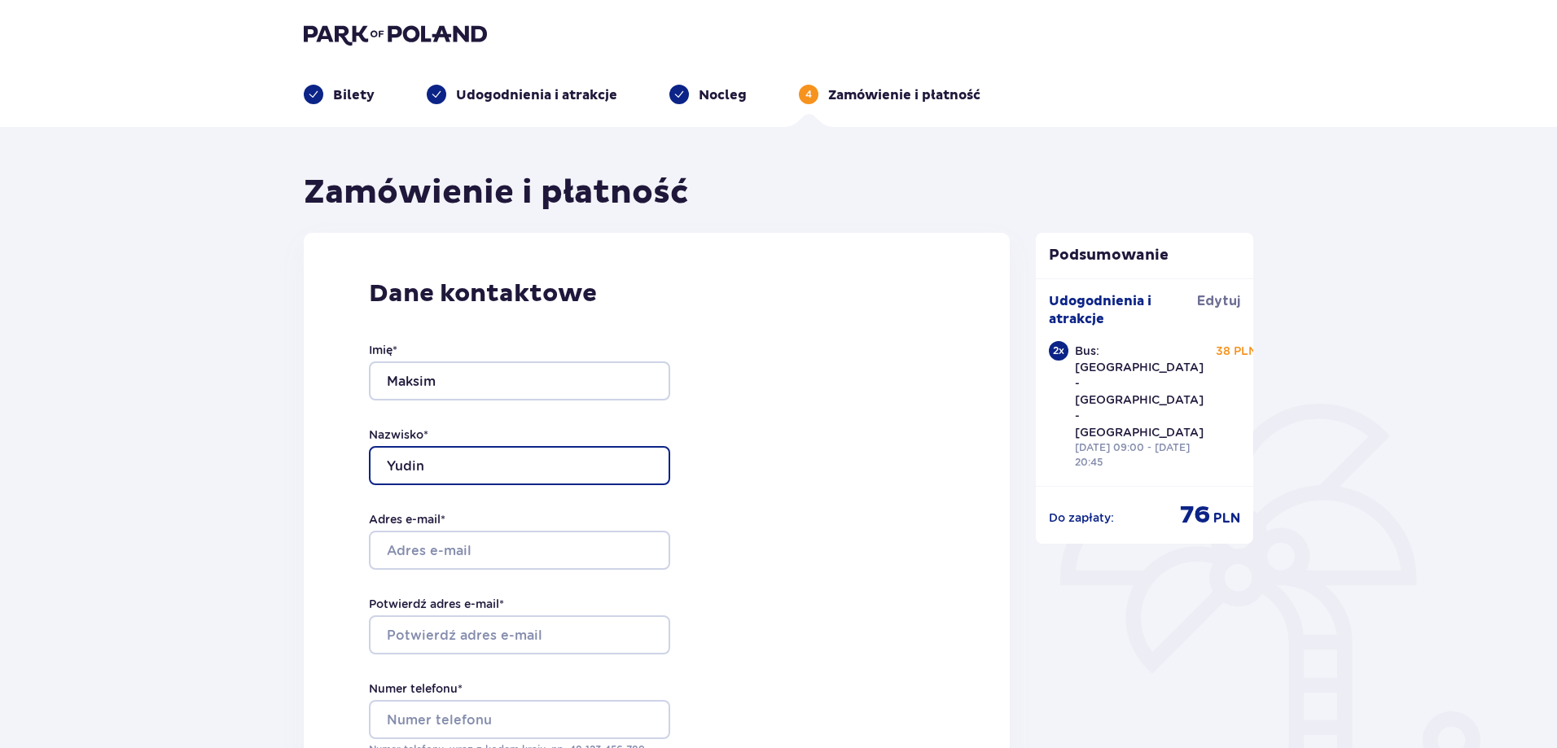
click at [419, 462] on input "Yudin" at bounding box center [519, 465] width 301 height 39
click at [414, 468] on input "Yudin" at bounding box center [519, 465] width 301 height 39
click at [412, 471] on input "Yudin" at bounding box center [519, 465] width 301 height 39
type input "Yudzin"
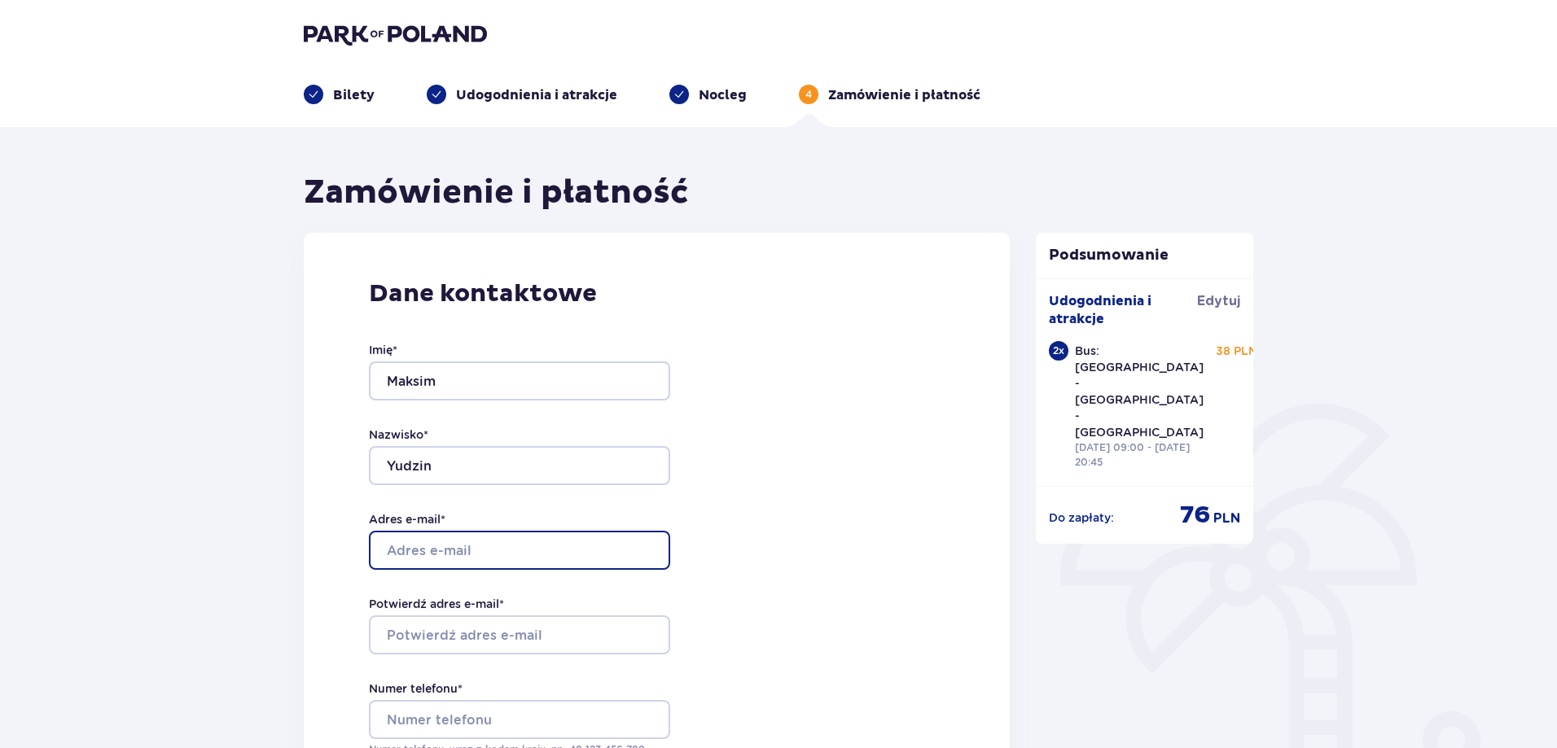
click at [441, 548] on input "Adres e-mail *" at bounding box center [519, 550] width 301 height 39
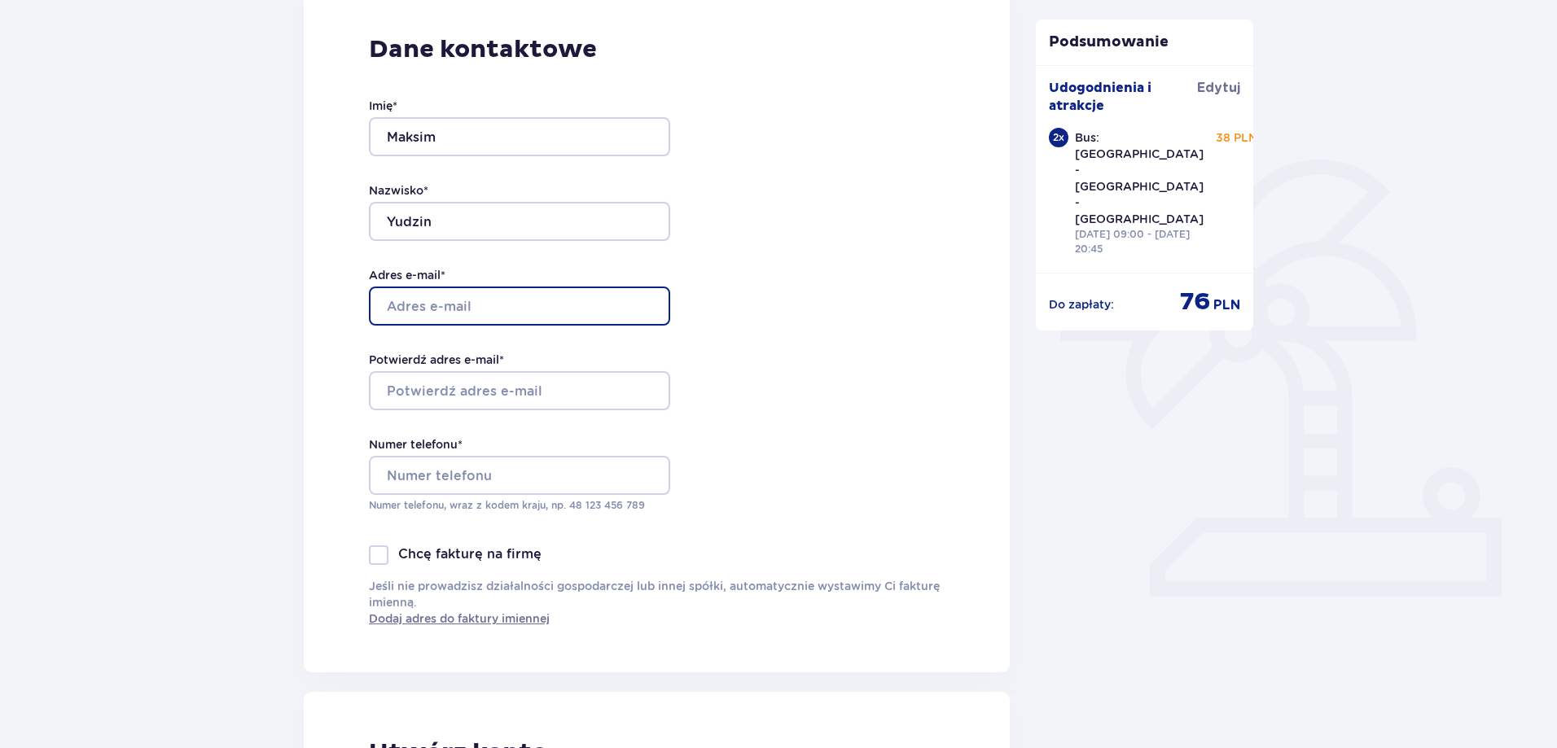
click at [532, 316] on input "Adres e-mail *" at bounding box center [519, 306] width 301 height 39
type input "maxim.yu.xxx@gmail.com"
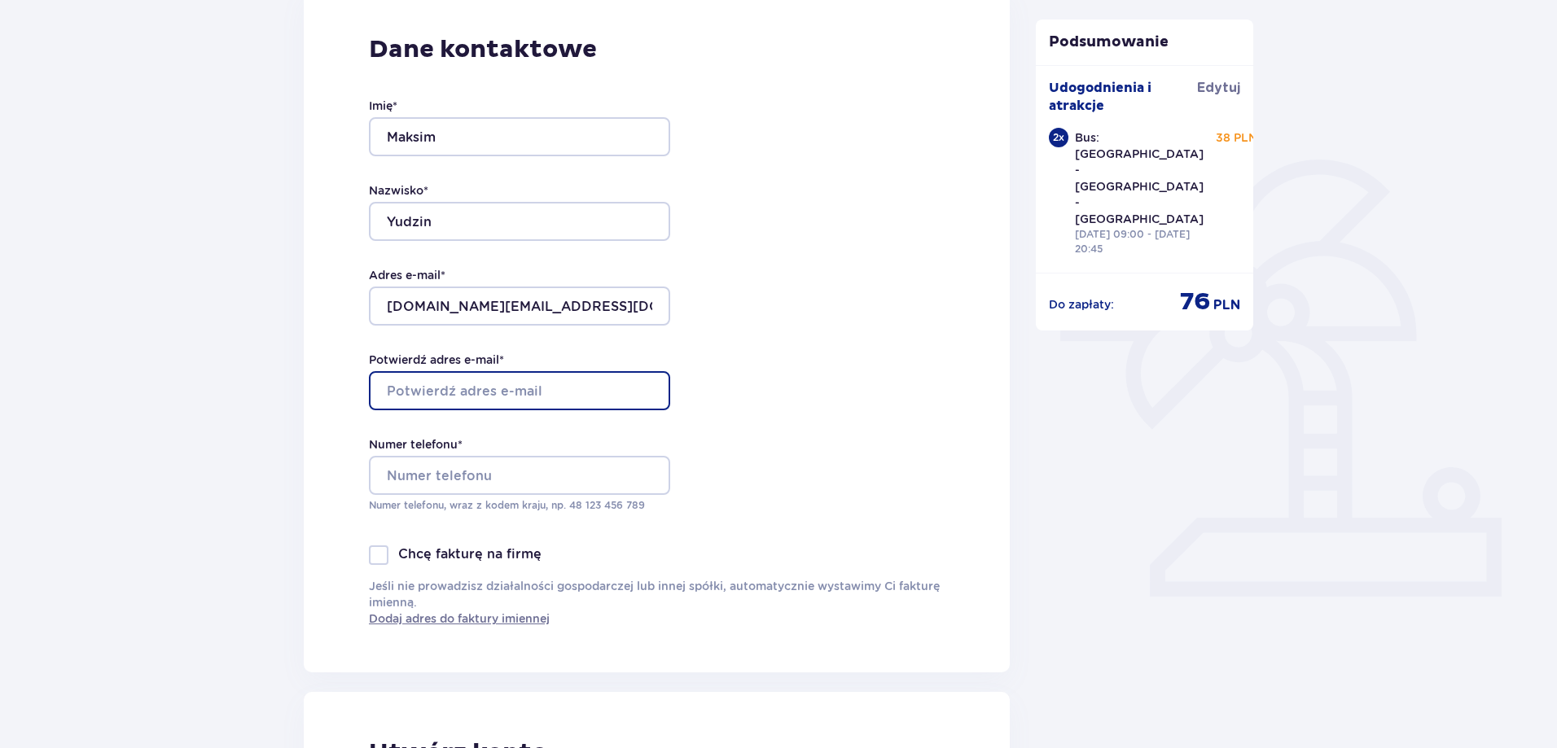
click at [504, 401] on input "Potwierdź adres e-mail *" at bounding box center [519, 390] width 301 height 39
type input "maxim.yu.xxx@gmail.com"
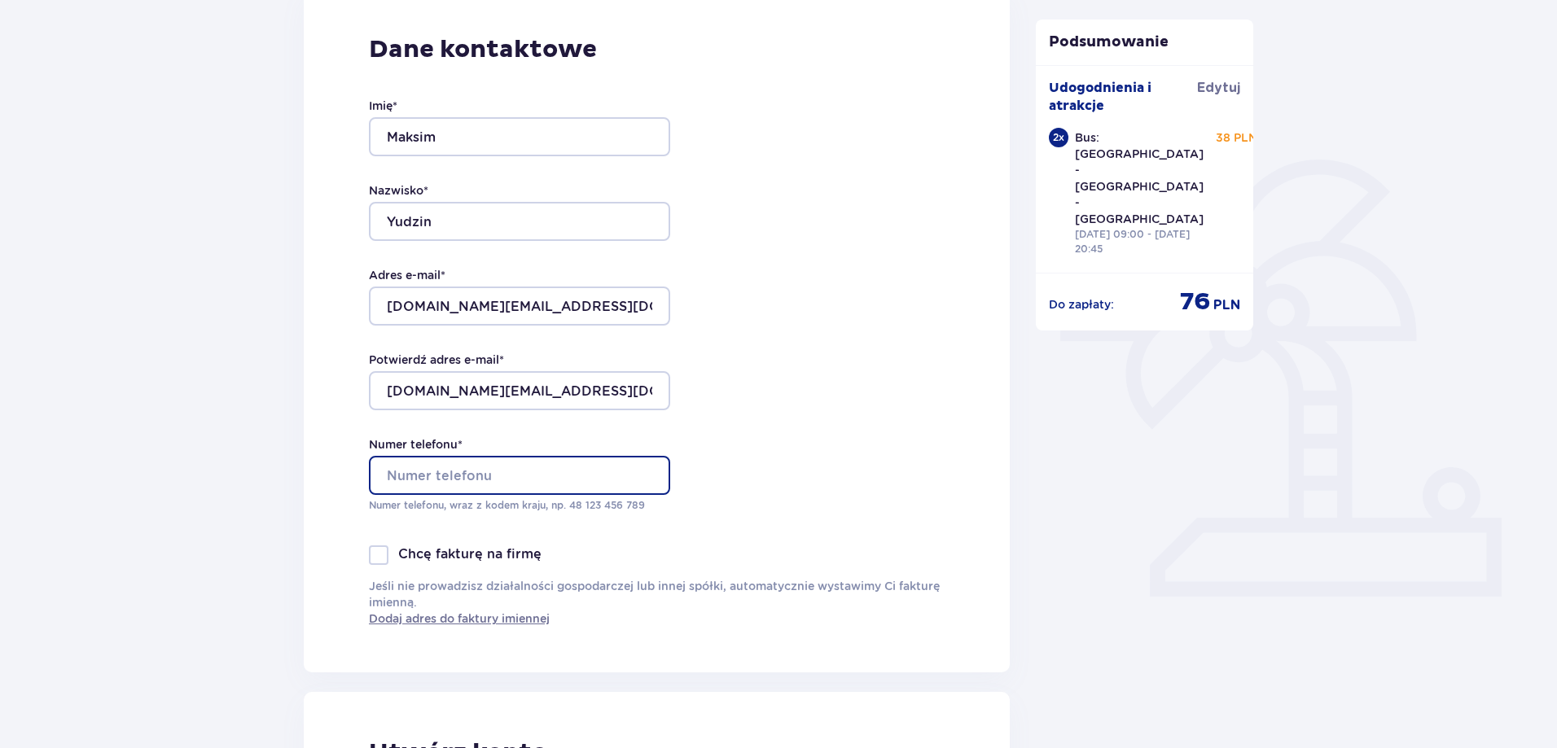
click at [454, 469] on input "Numer telefonu *" at bounding box center [519, 475] width 301 height 39
type input "+48508855864"
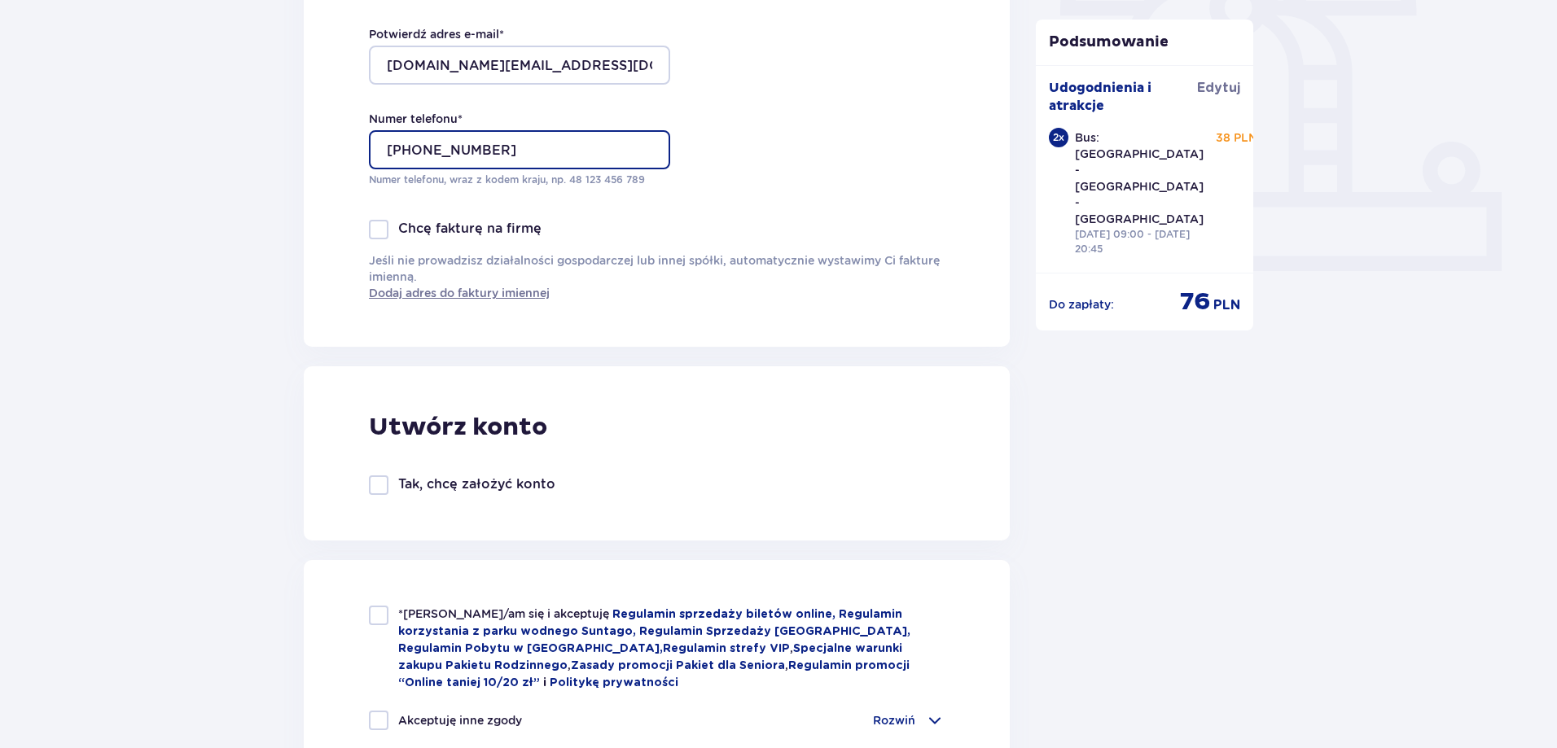
scroll to position [896, 0]
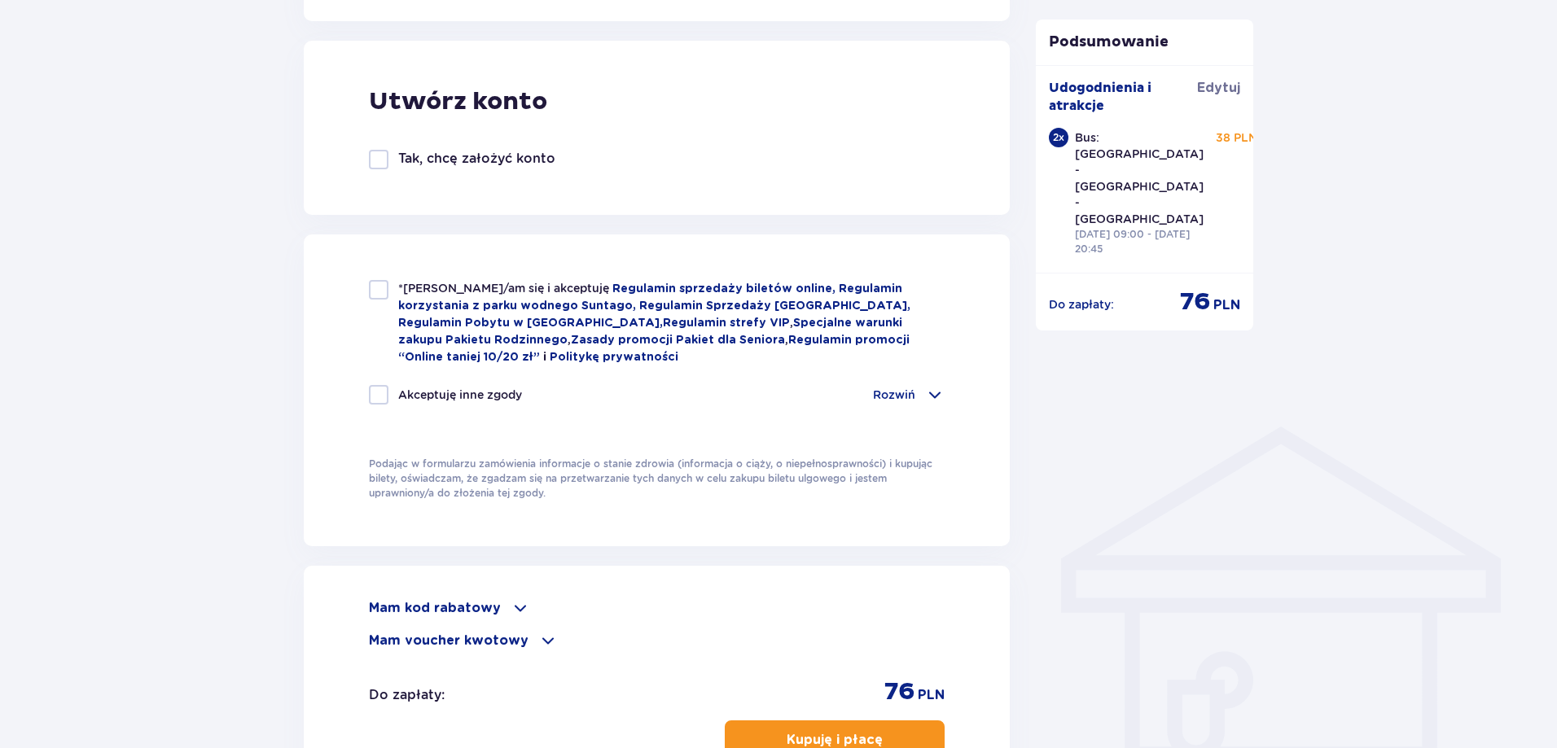
click at [378, 291] on div at bounding box center [379, 290] width 20 height 20
checkbox input "true"
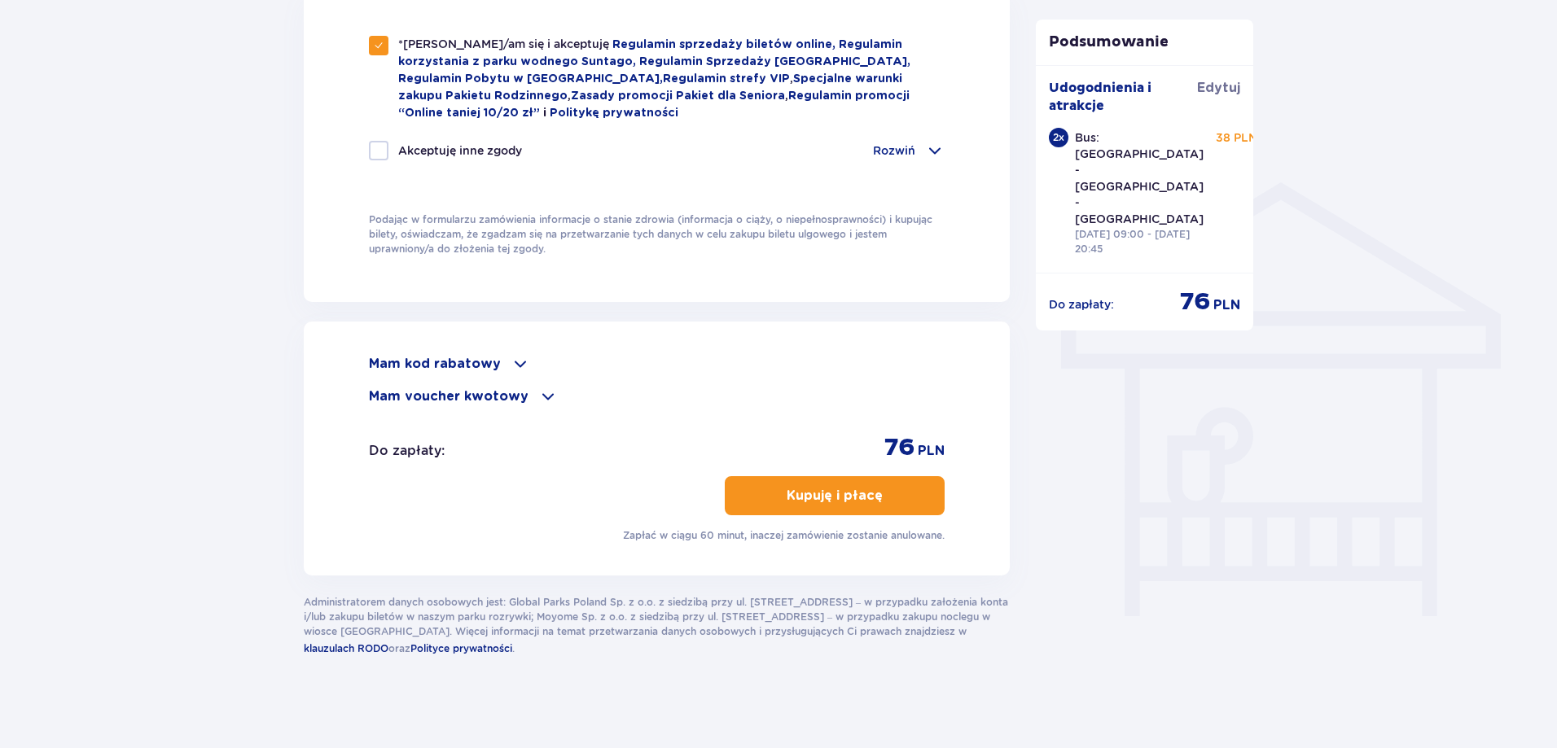
click at [501, 363] on div "Mam kod rabatowy" at bounding box center [657, 364] width 576 height 20
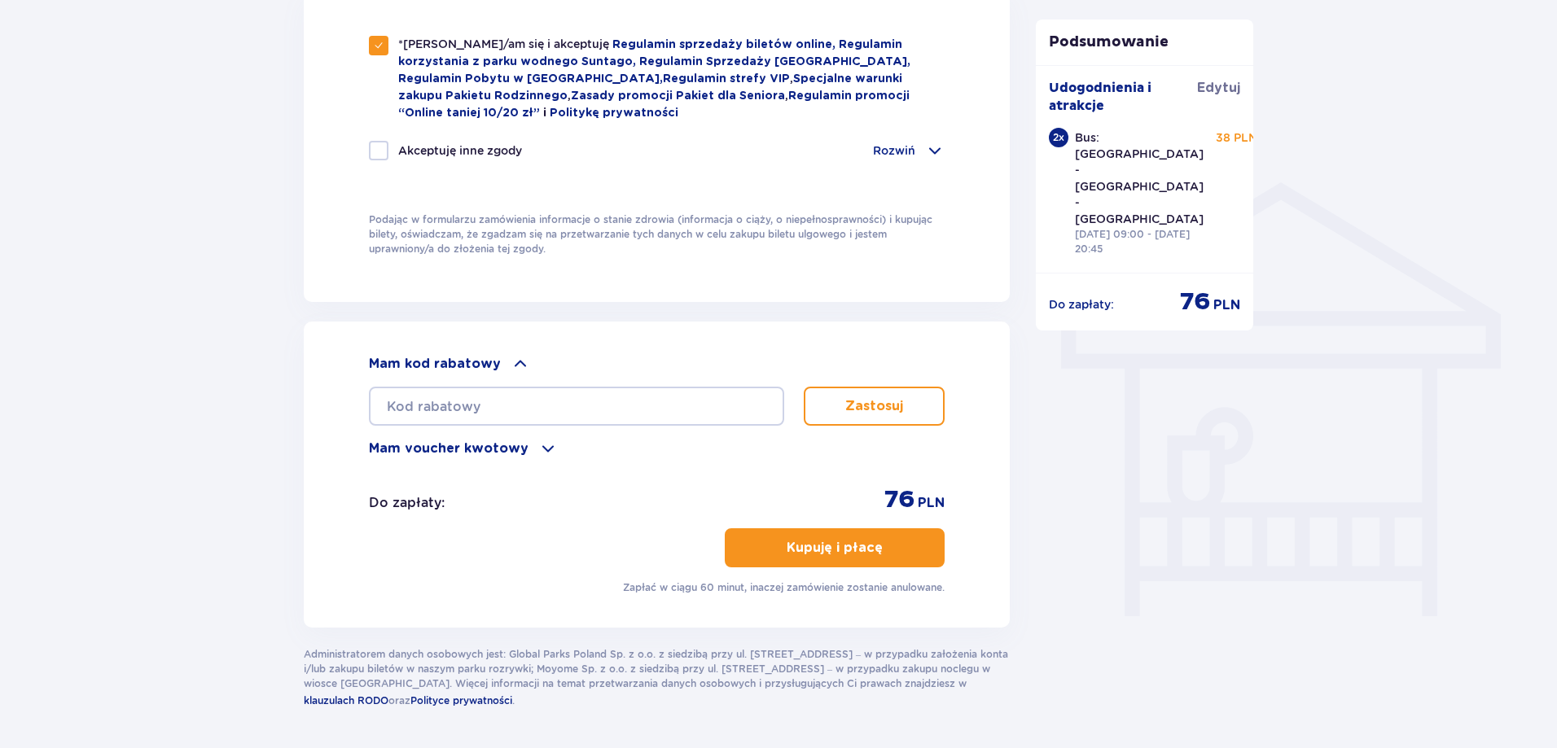
click at [497, 444] on p "Mam voucher kwotowy" at bounding box center [449, 449] width 160 height 18
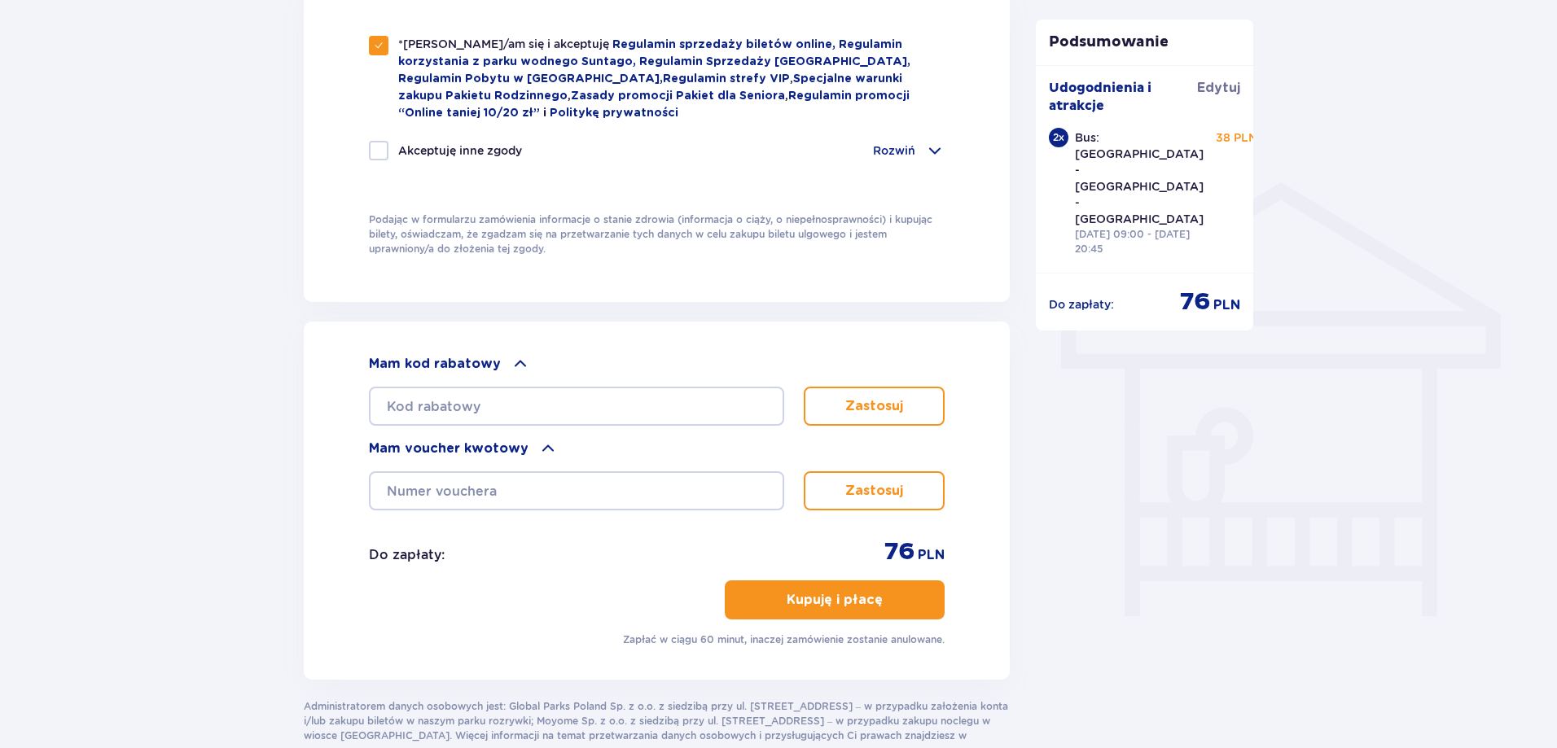
drag, startPoint x: 483, startPoint y: 352, endPoint x: 484, endPoint y: 366, distance: 14.7
click at [484, 361] on div "Mam kod rabatowy" at bounding box center [657, 364] width 576 height 20
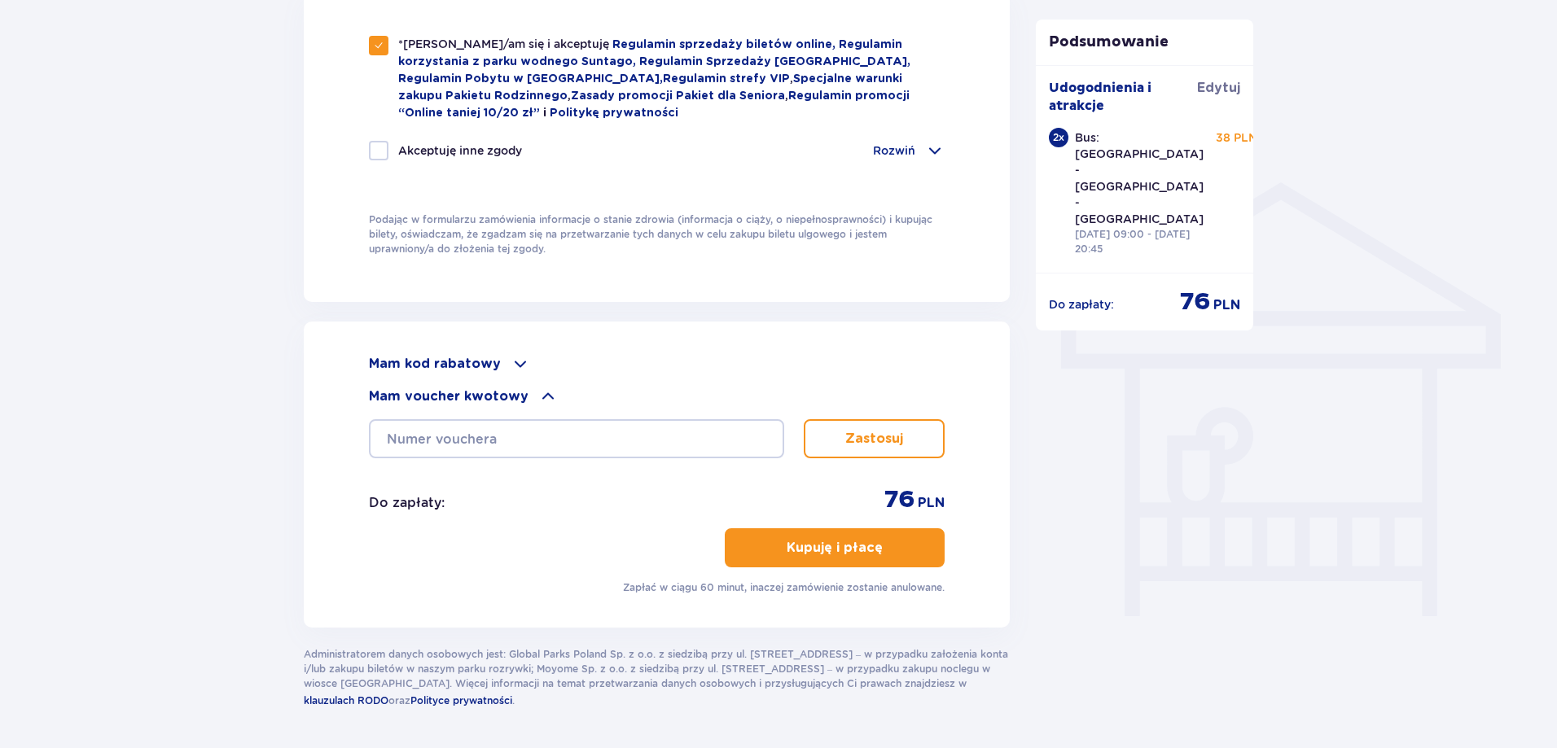
click at [484, 366] on p "Mam kod rabatowy" at bounding box center [435, 364] width 132 height 18
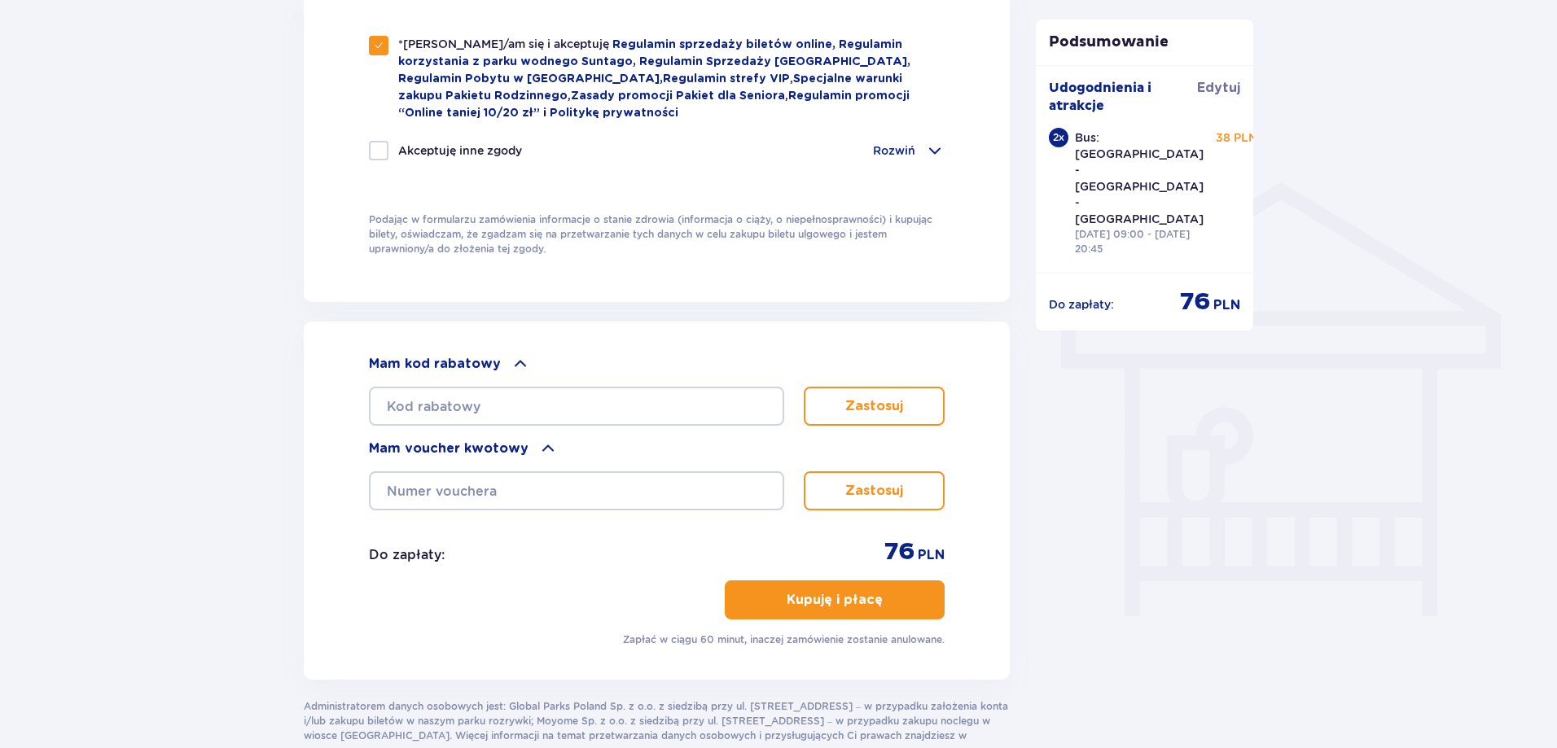
click at [482, 366] on p "Mam kod rabatowy" at bounding box center [435, 364] width 132 height 18
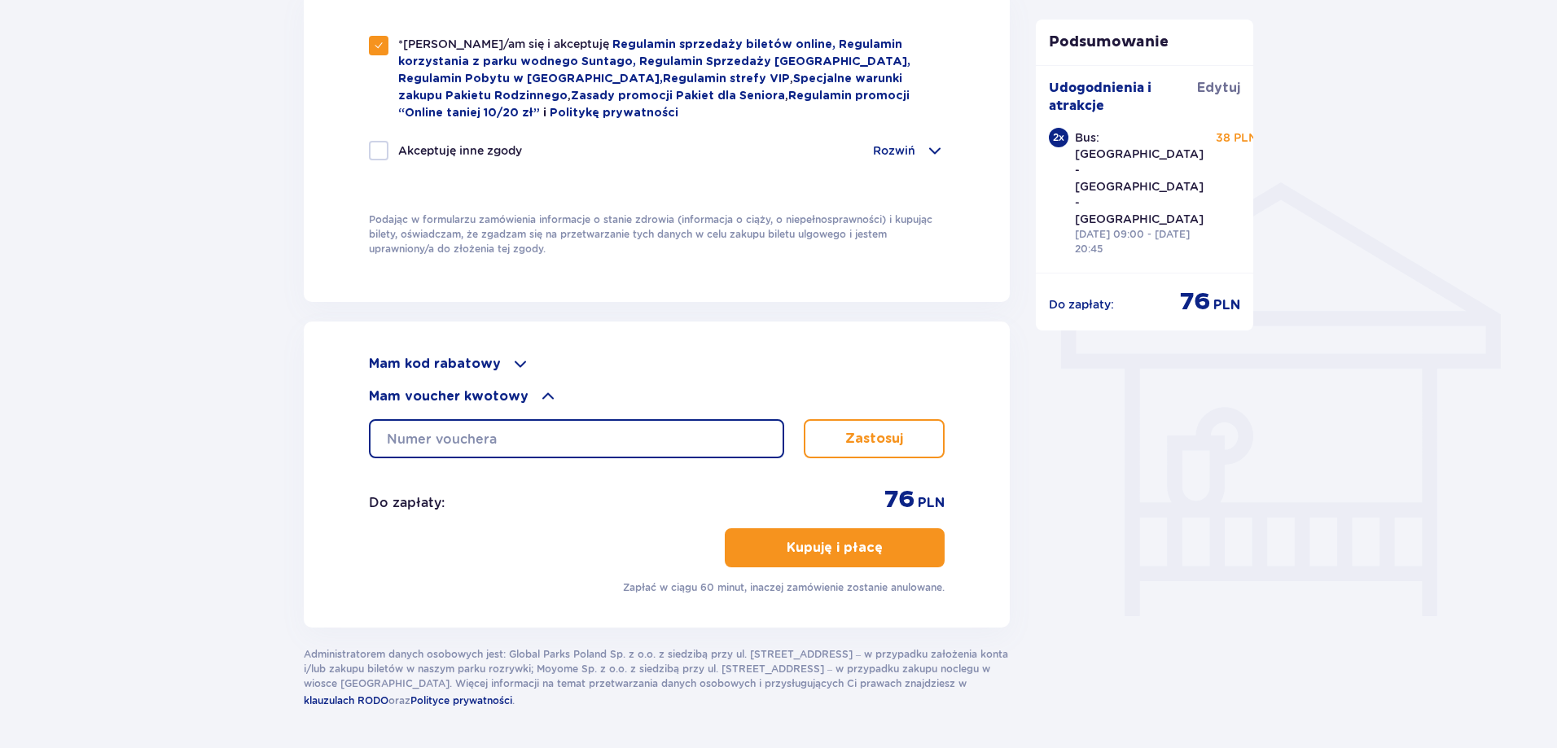
click at [509, 437] on input "text" at bounding box center [576, 438] width 415 height 39
type input "0640006068421644"
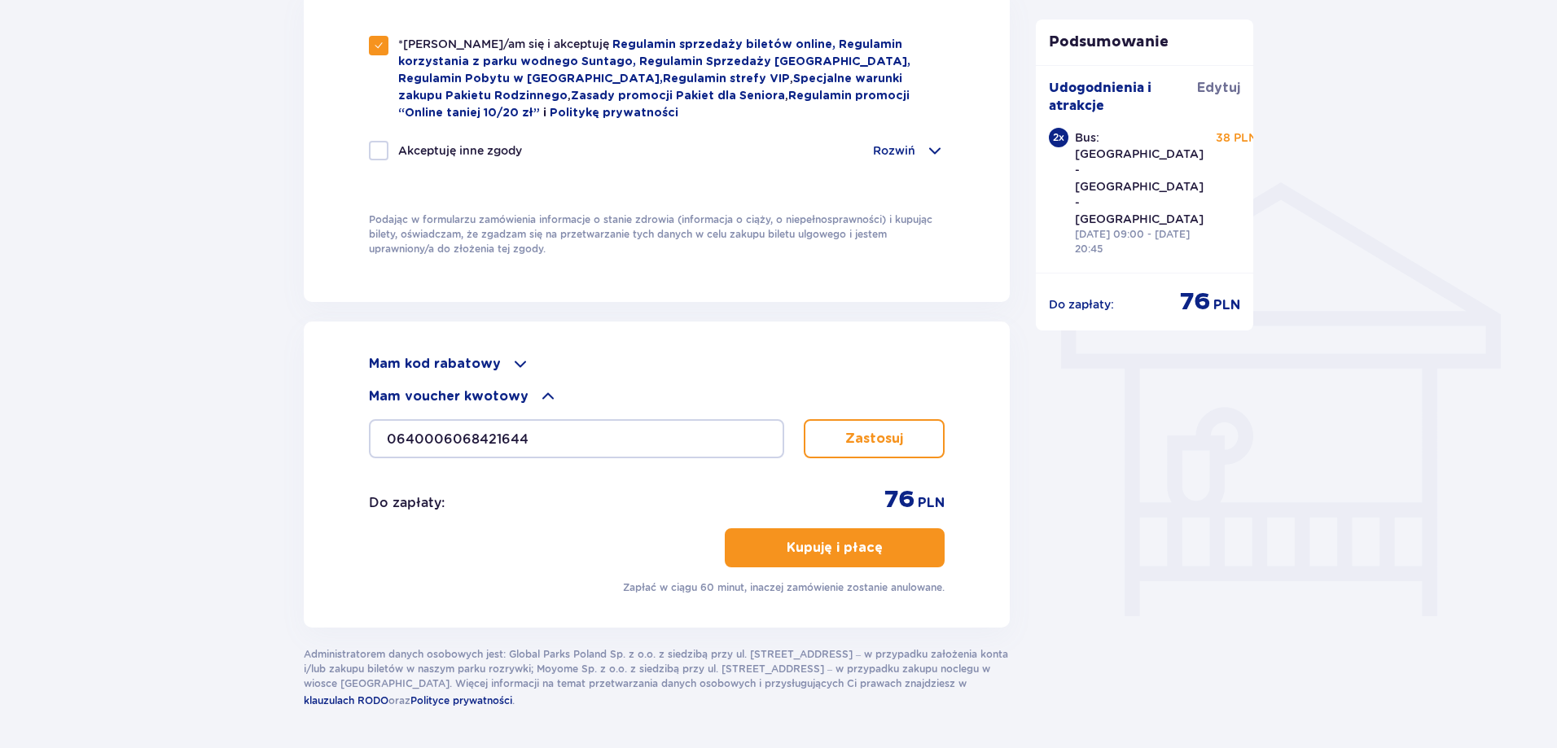
click at [874, 435] on p "Zastosuj" at bounding box center [874, 439] width 58 height 18
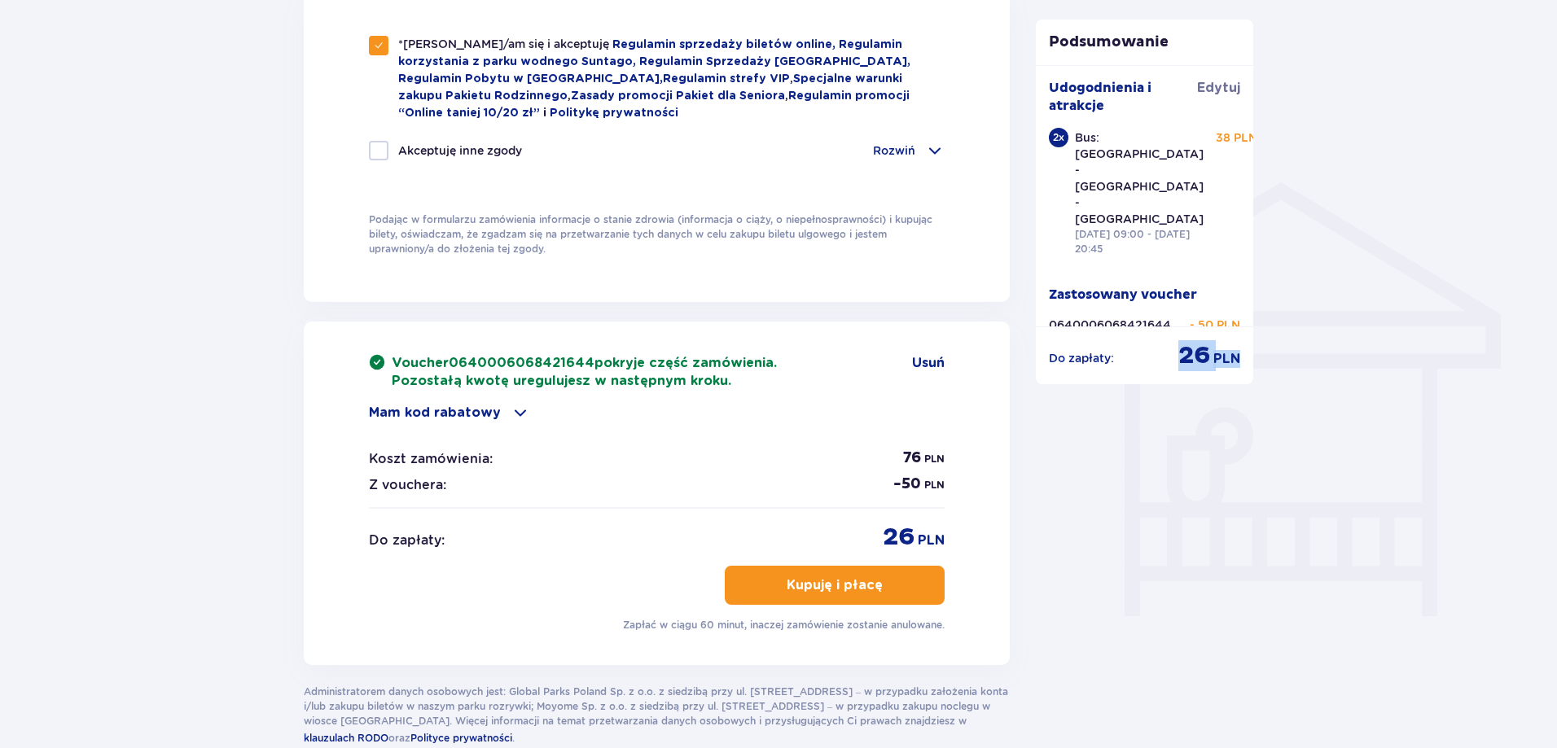
drag, startPoint x: 1191, startPoint y: 318, endPoint x: 1262, endPoint y: 339, distance: 73.9
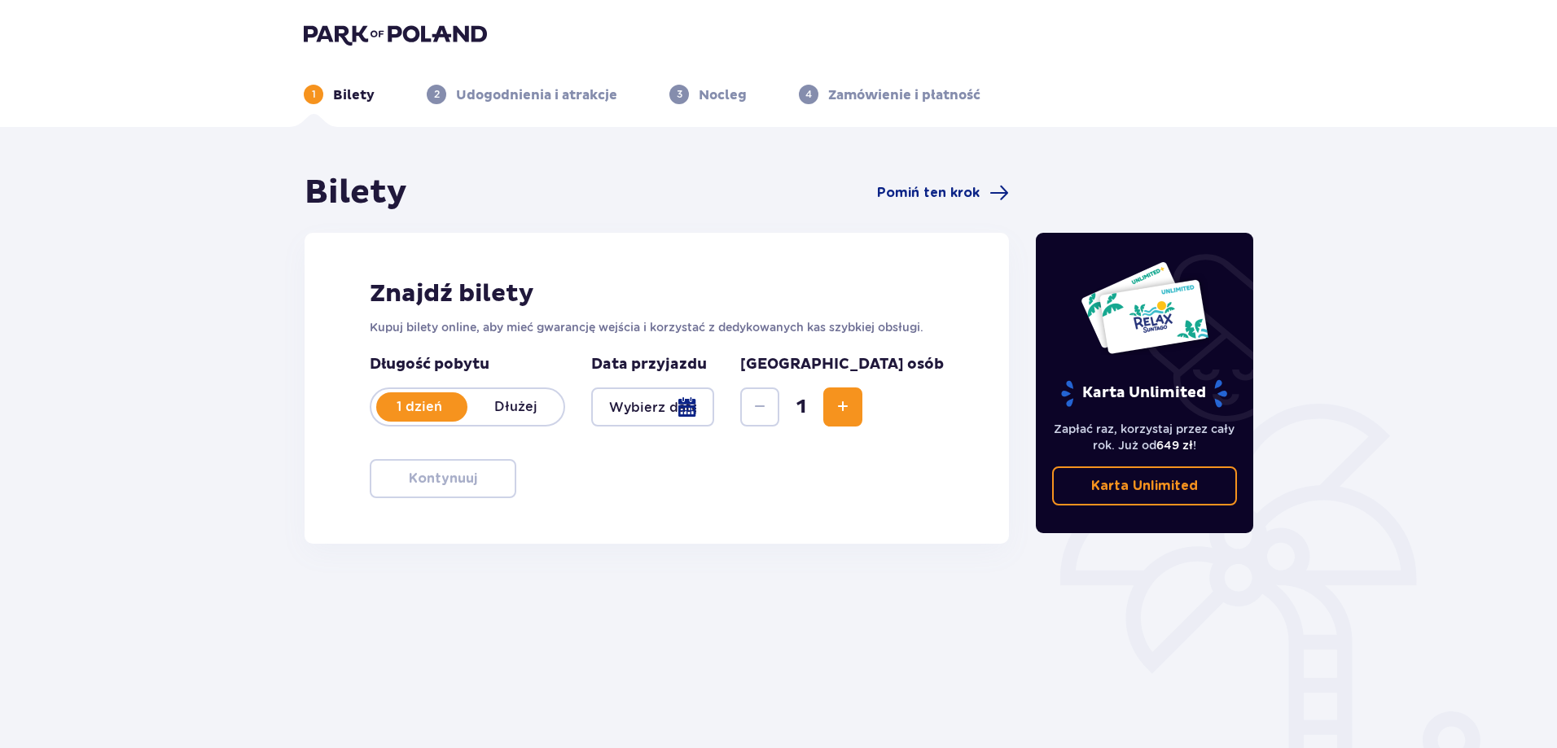
click at [714, 414] on div at bounding box center [652, 407] width 123 height 39
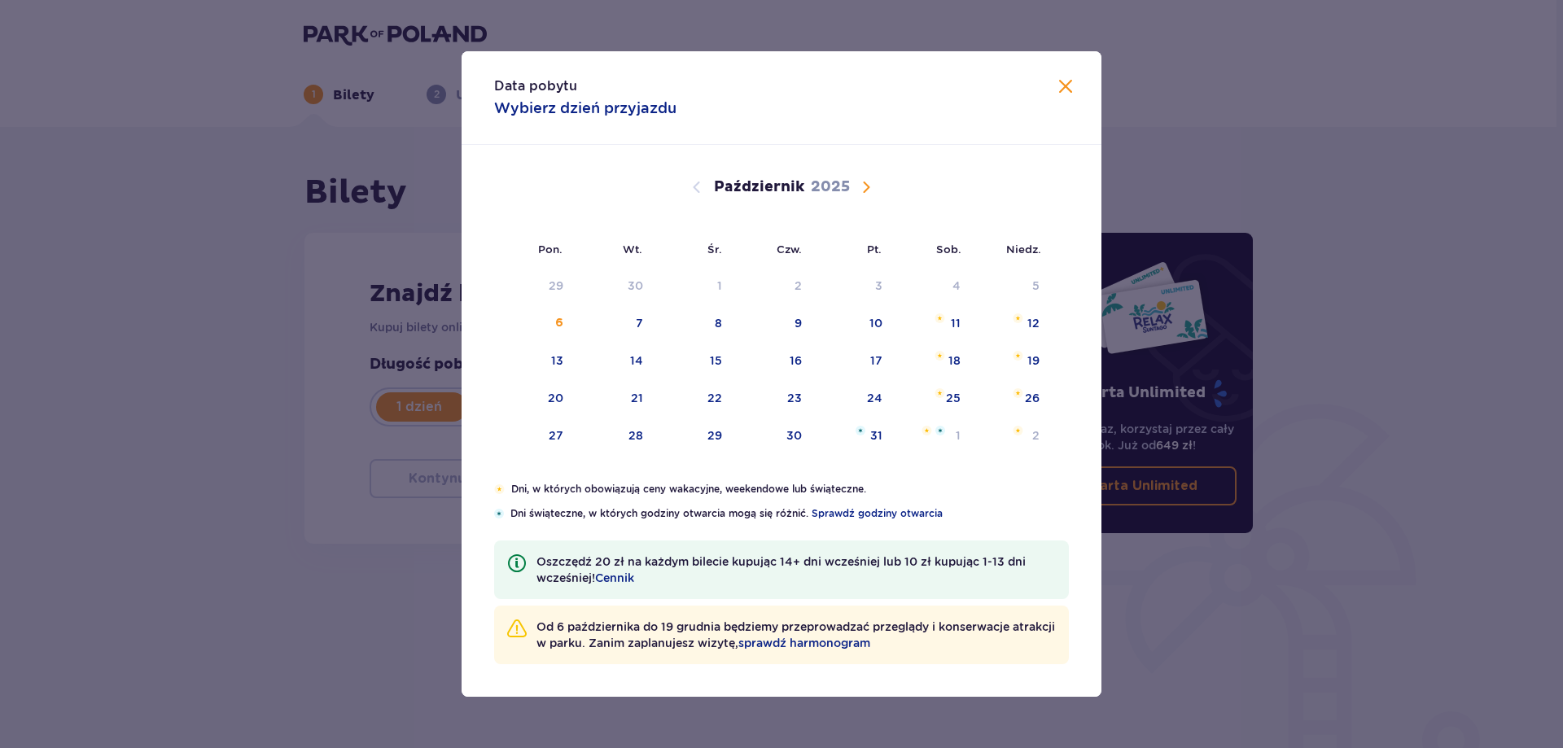
click at [872, 189] on span "Następny miesiąc" at bounding box center [866, 187] width 20 height 20
click at [624, 362] on div "11" at bounding box center [614, 362] width 79 height 36
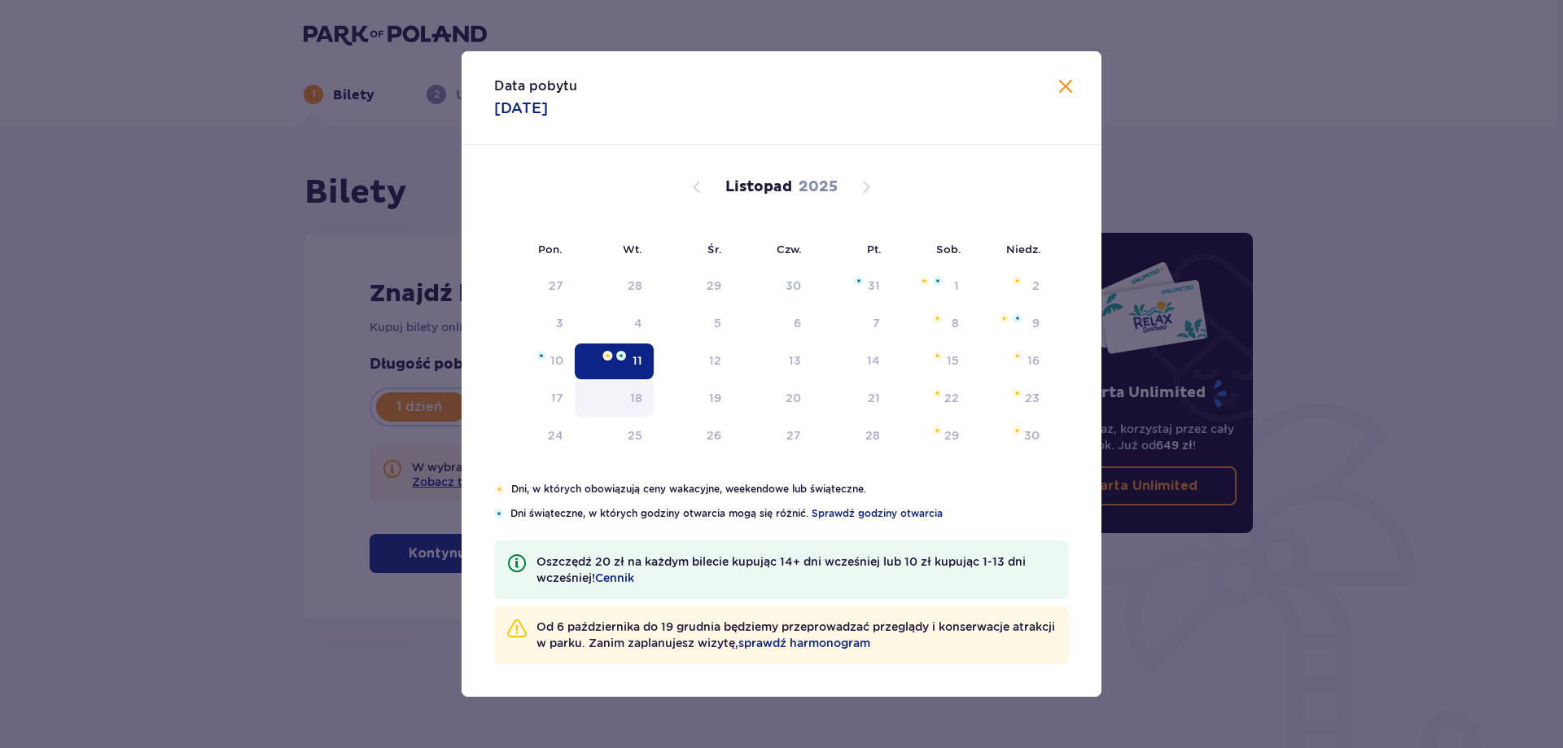
type input "[DATE]"
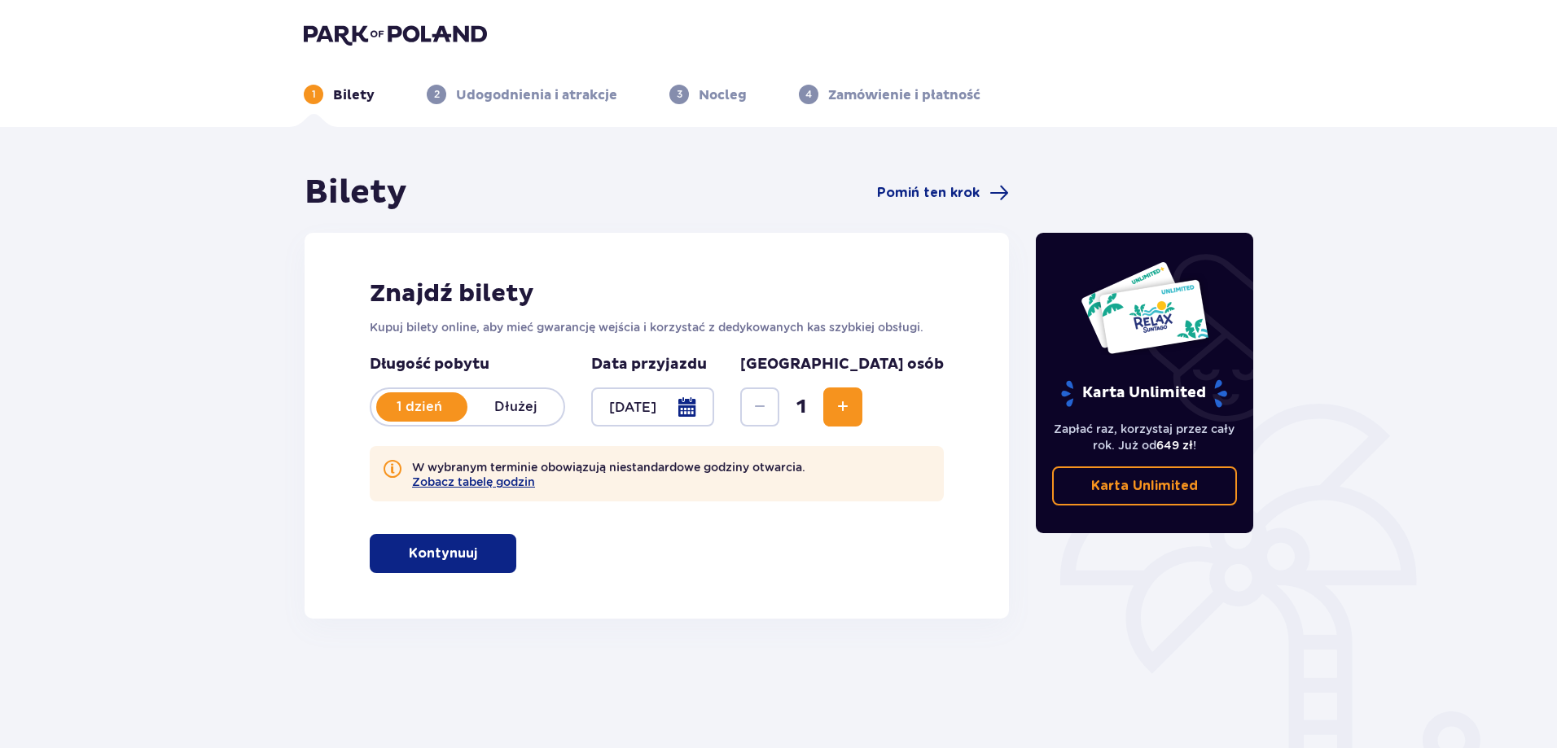
click at [862, 396] on button "Zwiększ" at bounding box center [842, 407] width 39 height 39
drag, startPoint x: 488, startPoint y: 554, endPoint x: 655, endPoint y: 524, distance: 168.9
click at [488, 554] on span "button" at bounding box center [481, 554] width 20 height 20
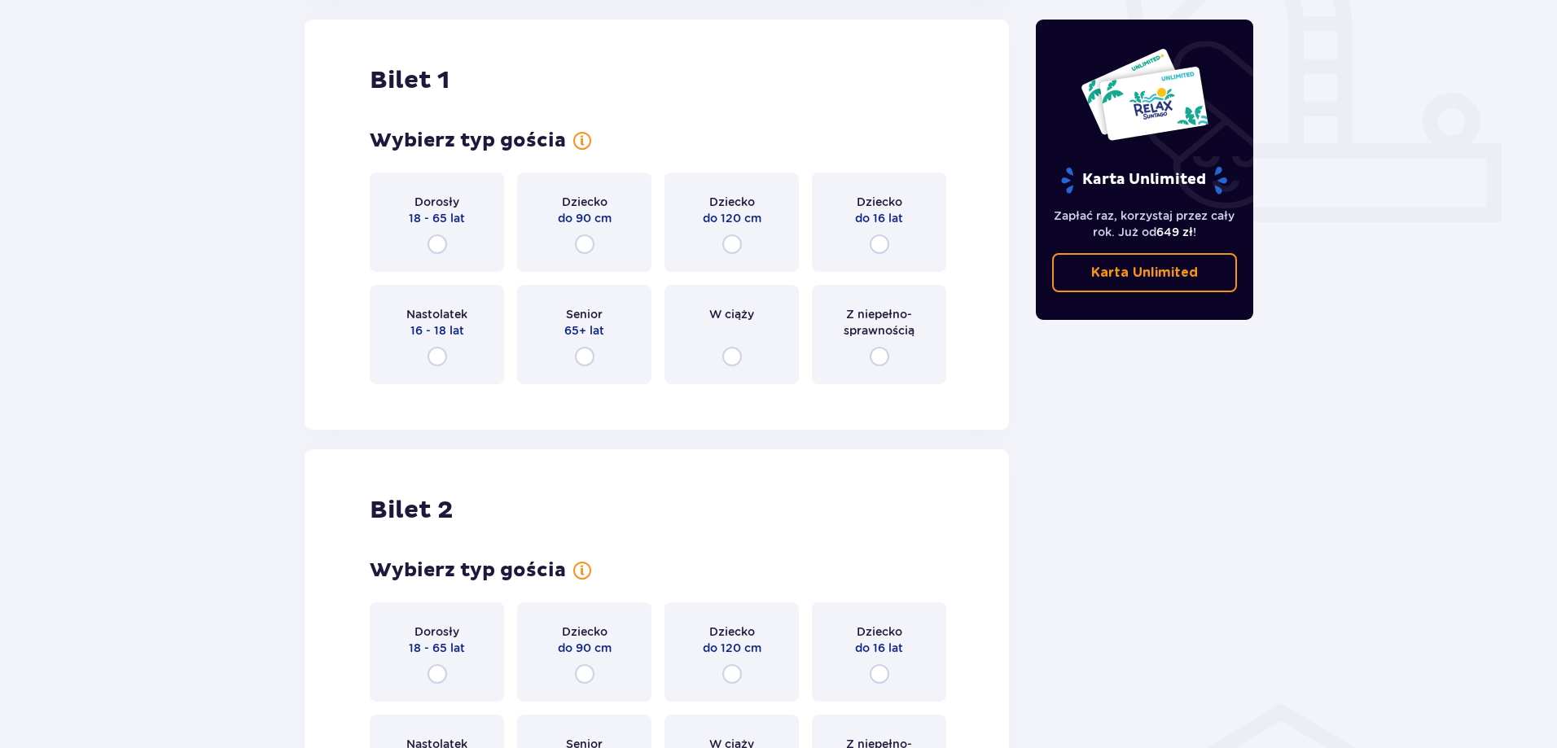
click at [439, 227] on div "Dorosły 18 - 65 lat" at bounding box center [437, 222] width 134 height 99
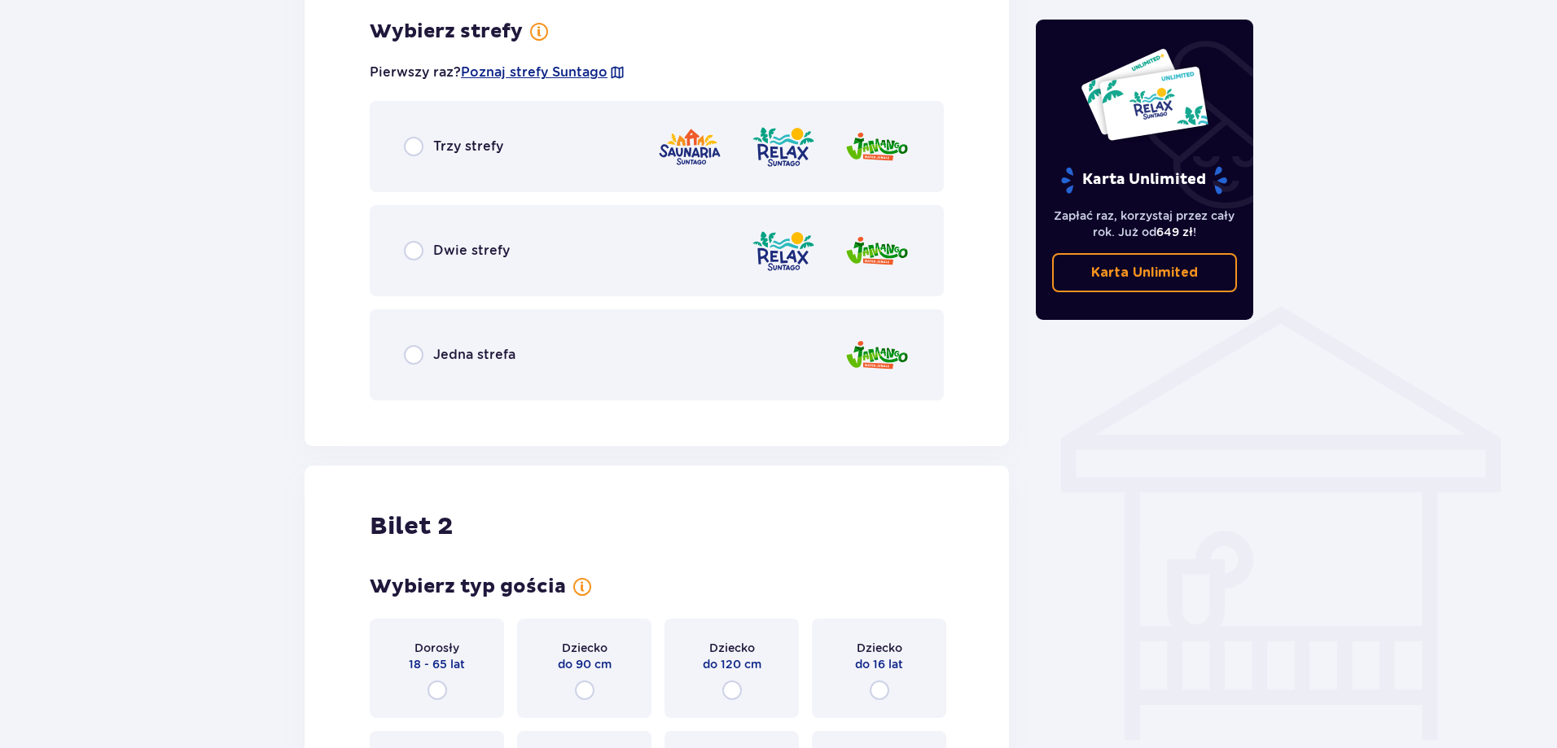
click at [522, 258] on div "Dwie strefy" at bounding box center [657, 250] width 574 height 91
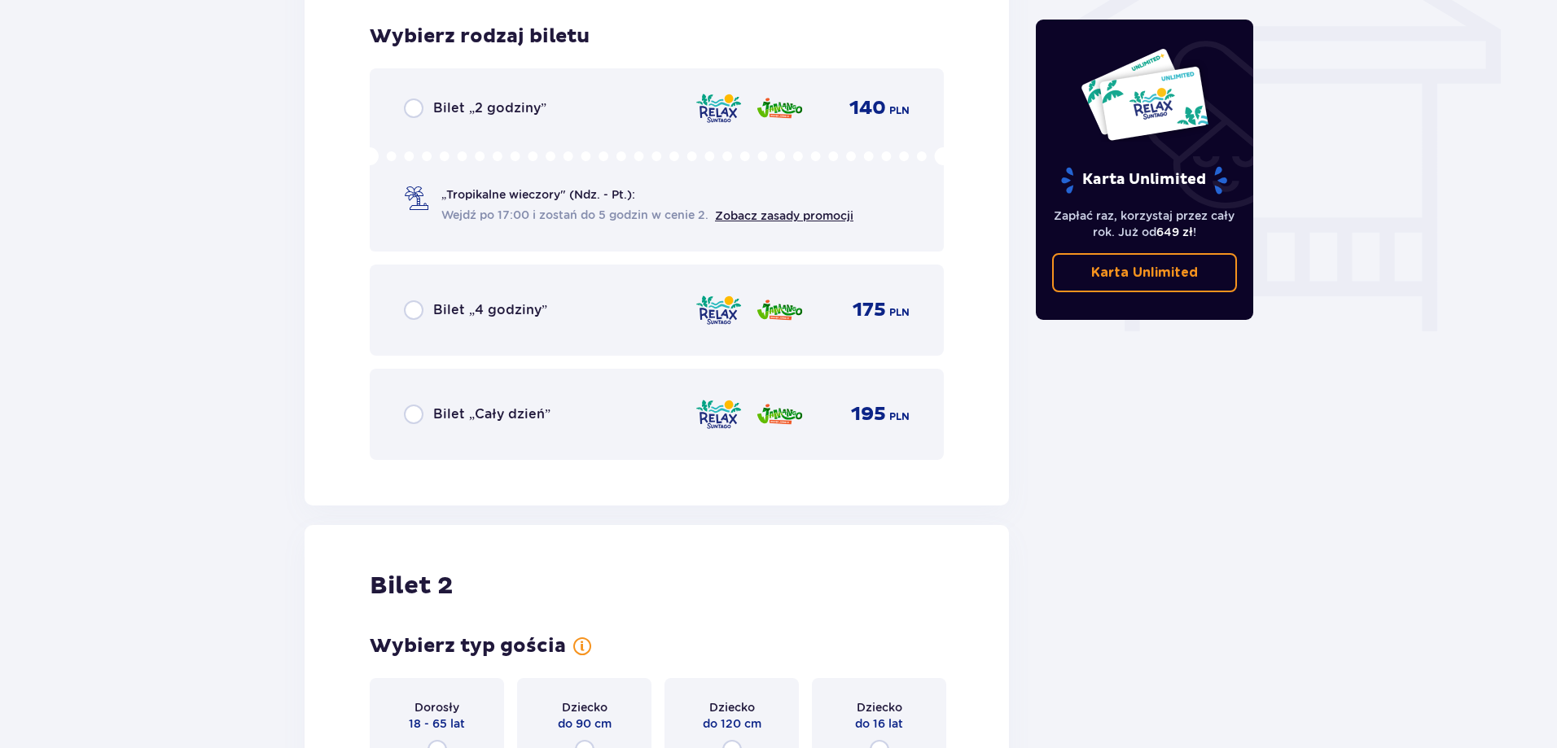
scroll to position [1430, 0]
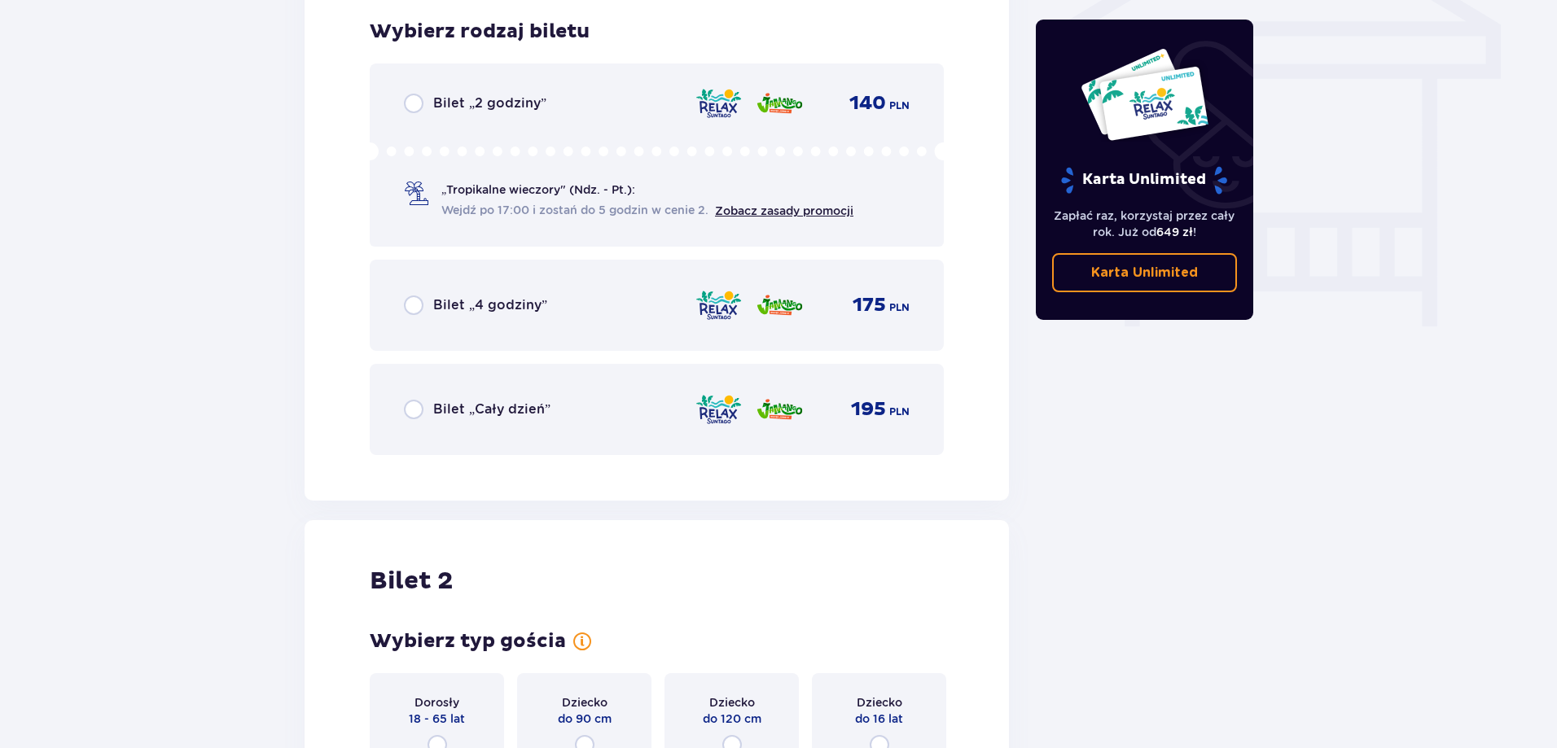
click at [512, 396] on div "Bilet „Cały dzień” 195 PLN" at bounding box center [657, 409] width 506 height 34
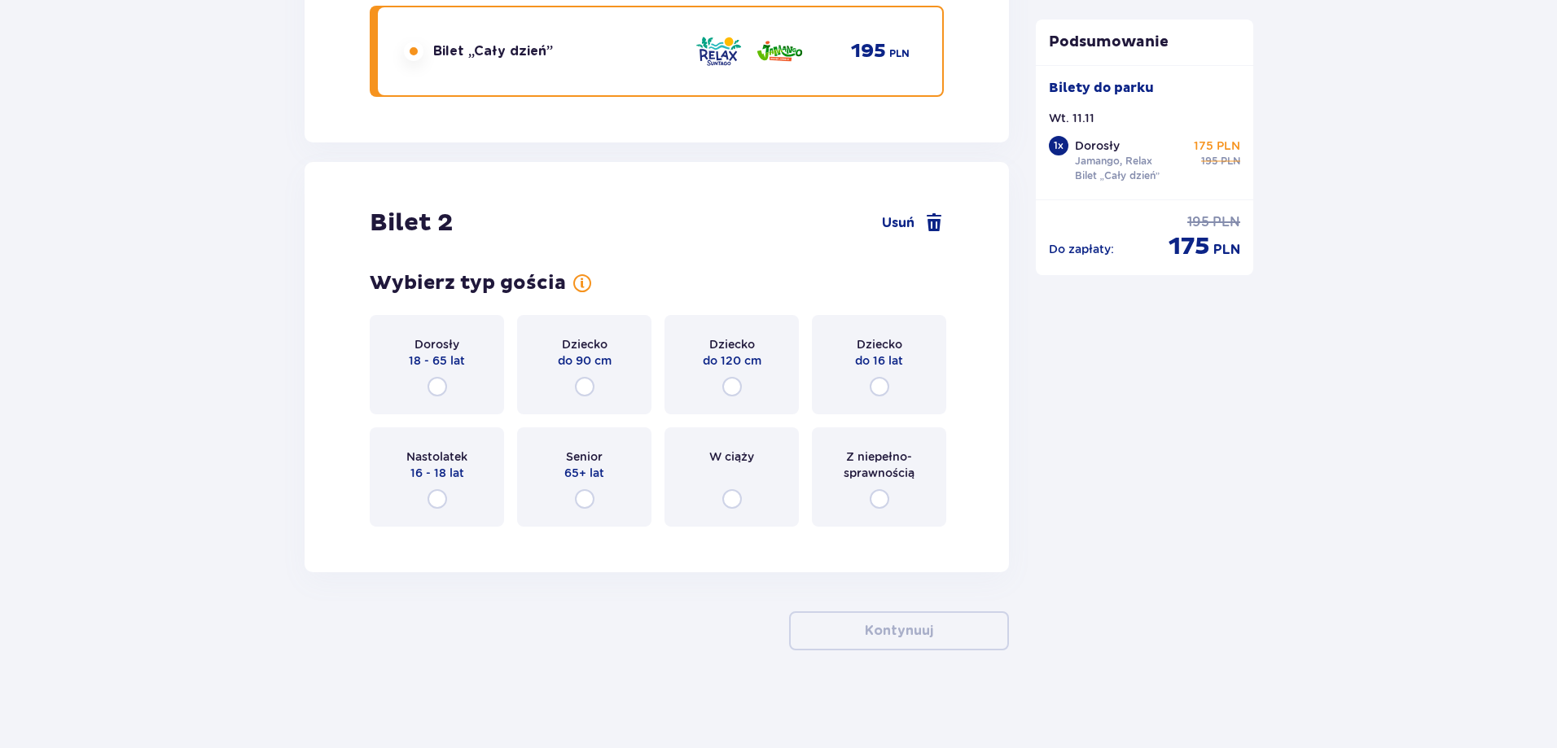
click at [451, 375] on div "Dorosły 18 - 65 lat" at bounding box center [437, 364] width 134 height 99
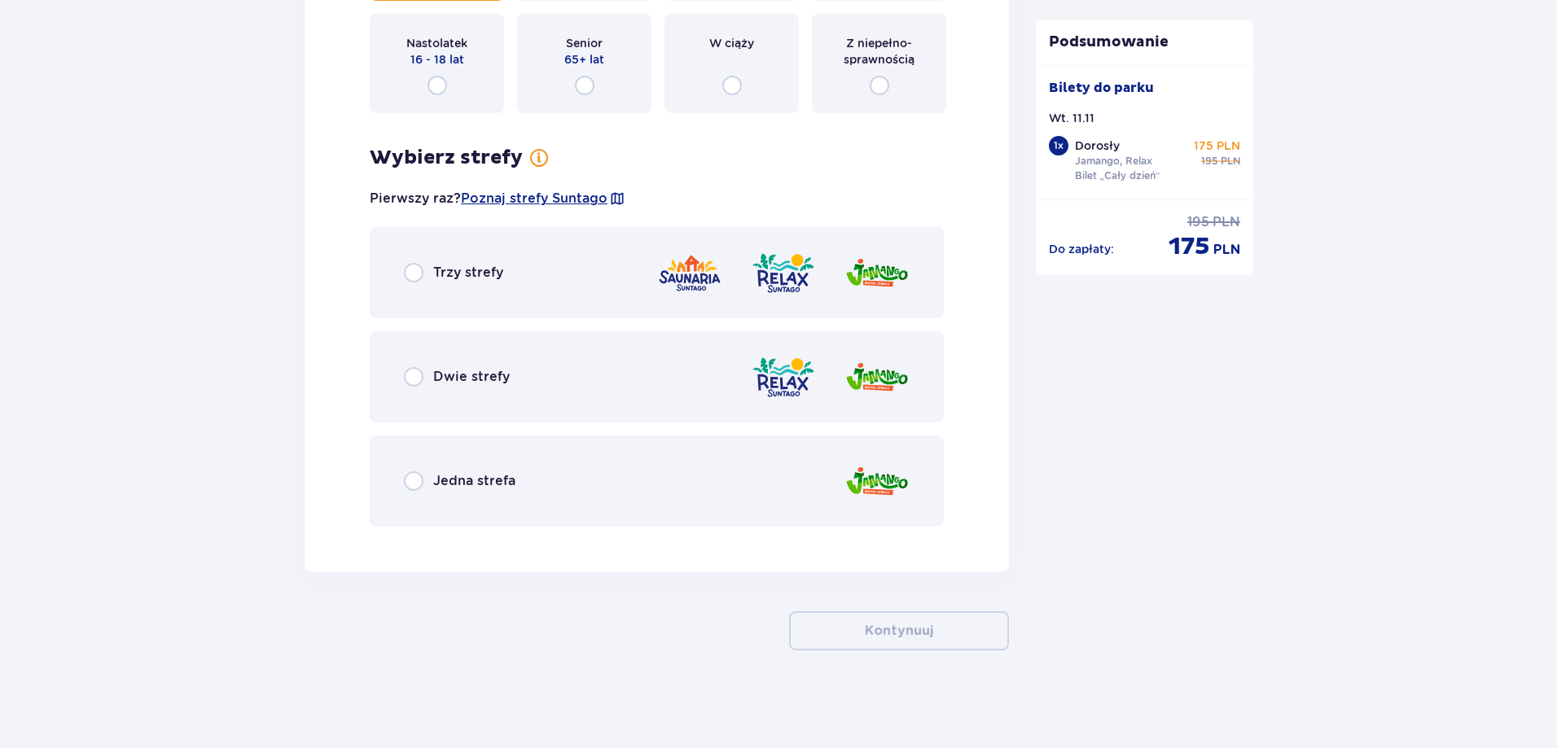
click at [505, 375] on span "Dwie strefy" at bounding box center [471, 377] width 77 height 18
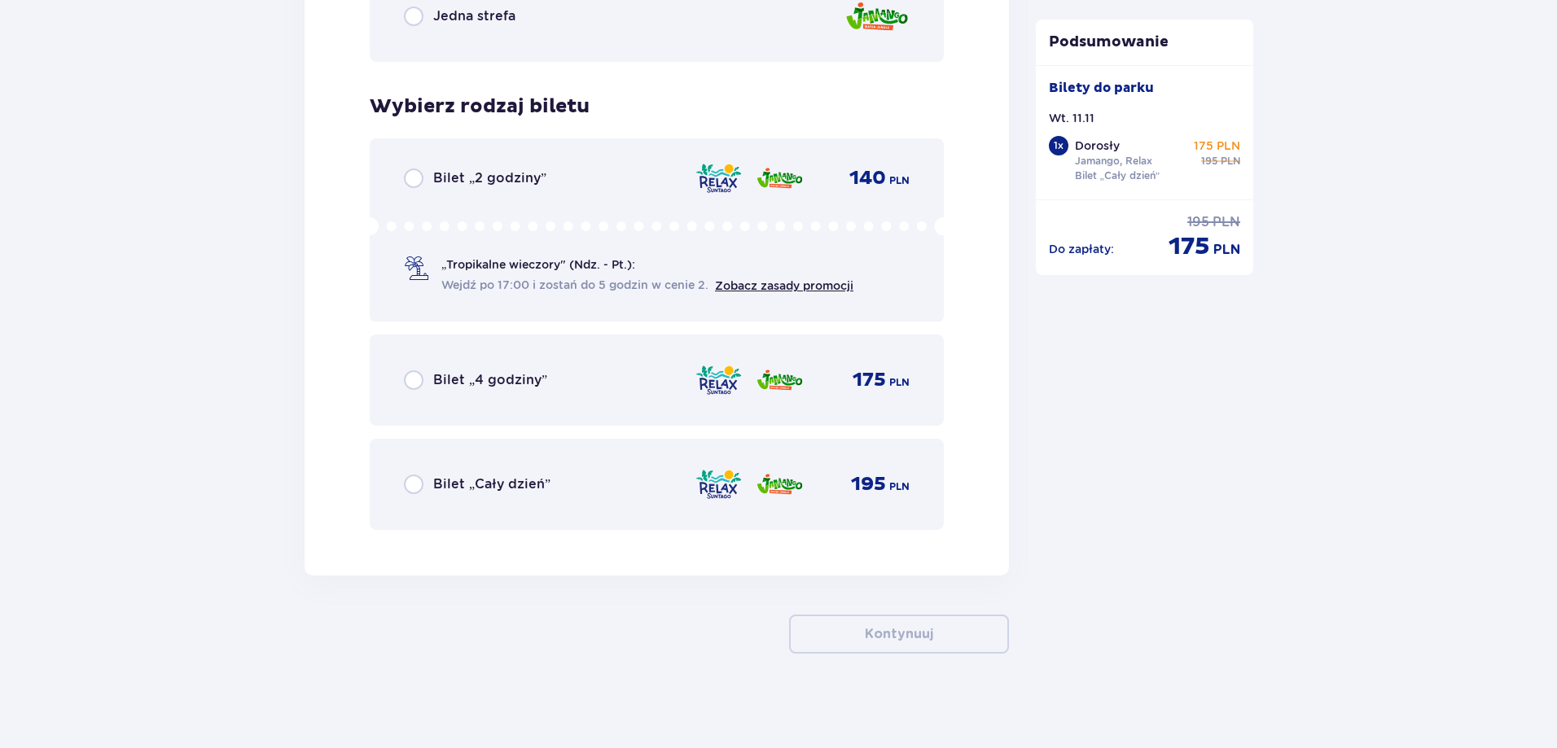
scroll to position [2670, 0]
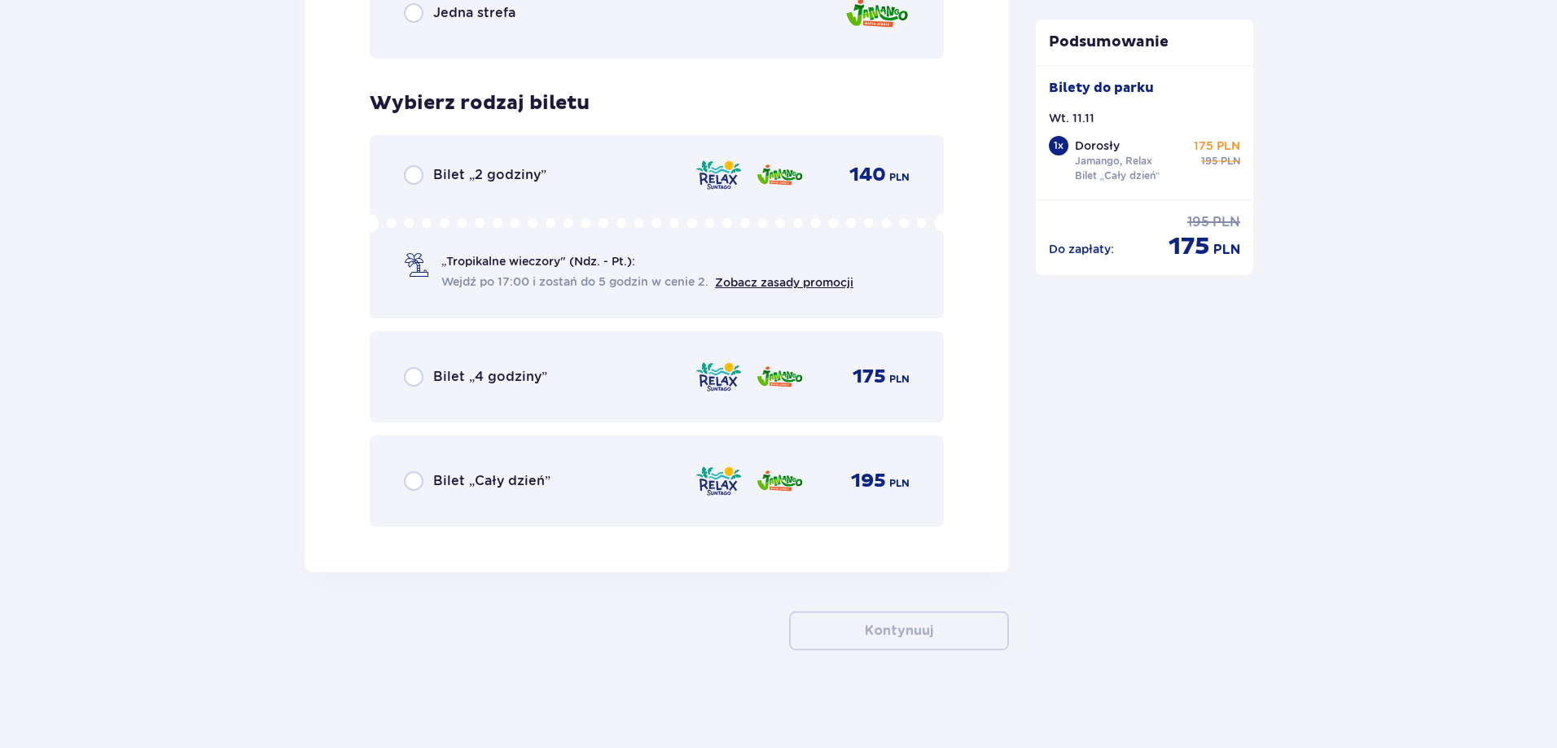
click at [555, 504] on div "Bilet „Cały dzień” 195 PLN" at bounding box center [657, 481] width 574 height 91
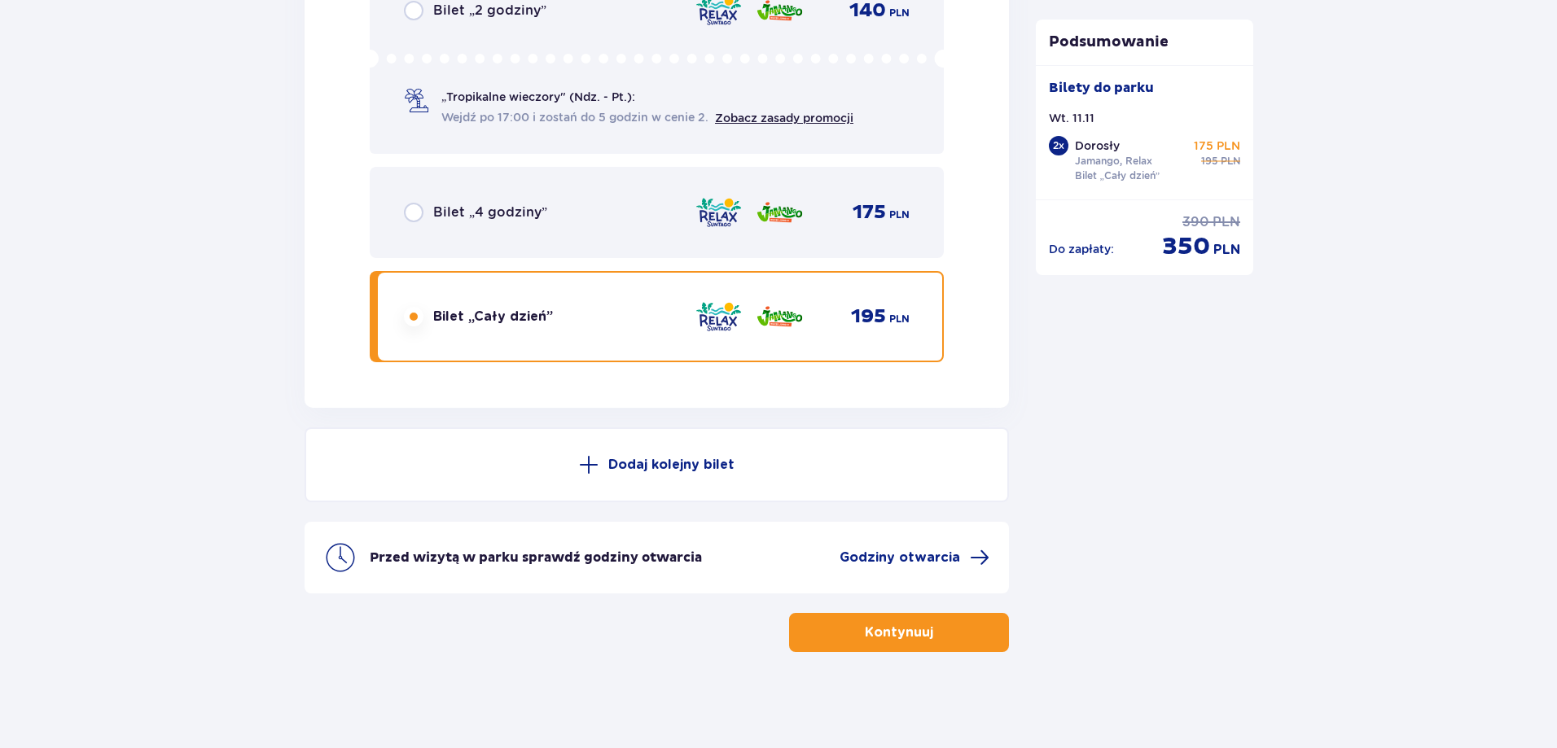
scroll to position [2836, 0]
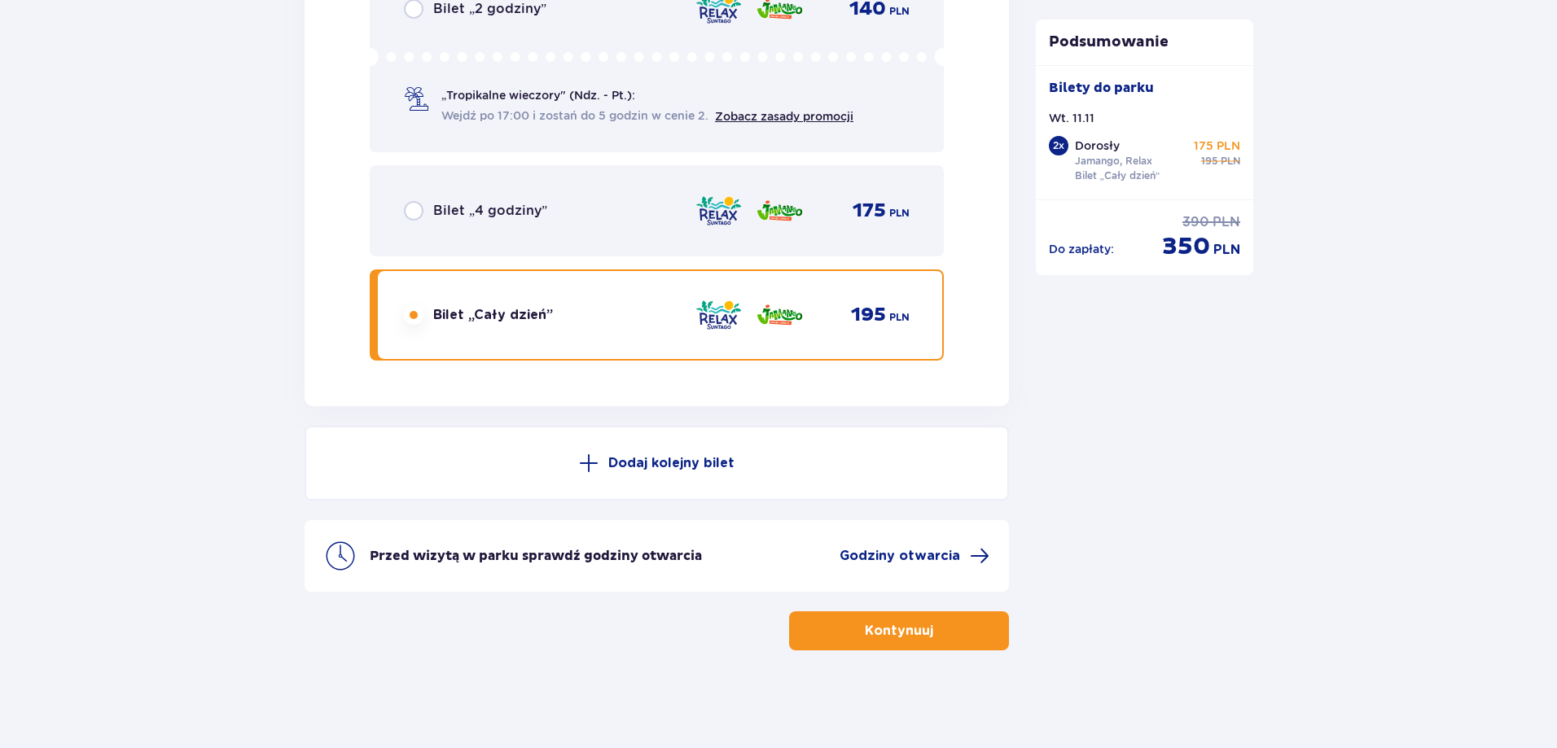
click at [896, 630] on p "Kontynuuj" at bounding box center [899, 631] width 68 height 18
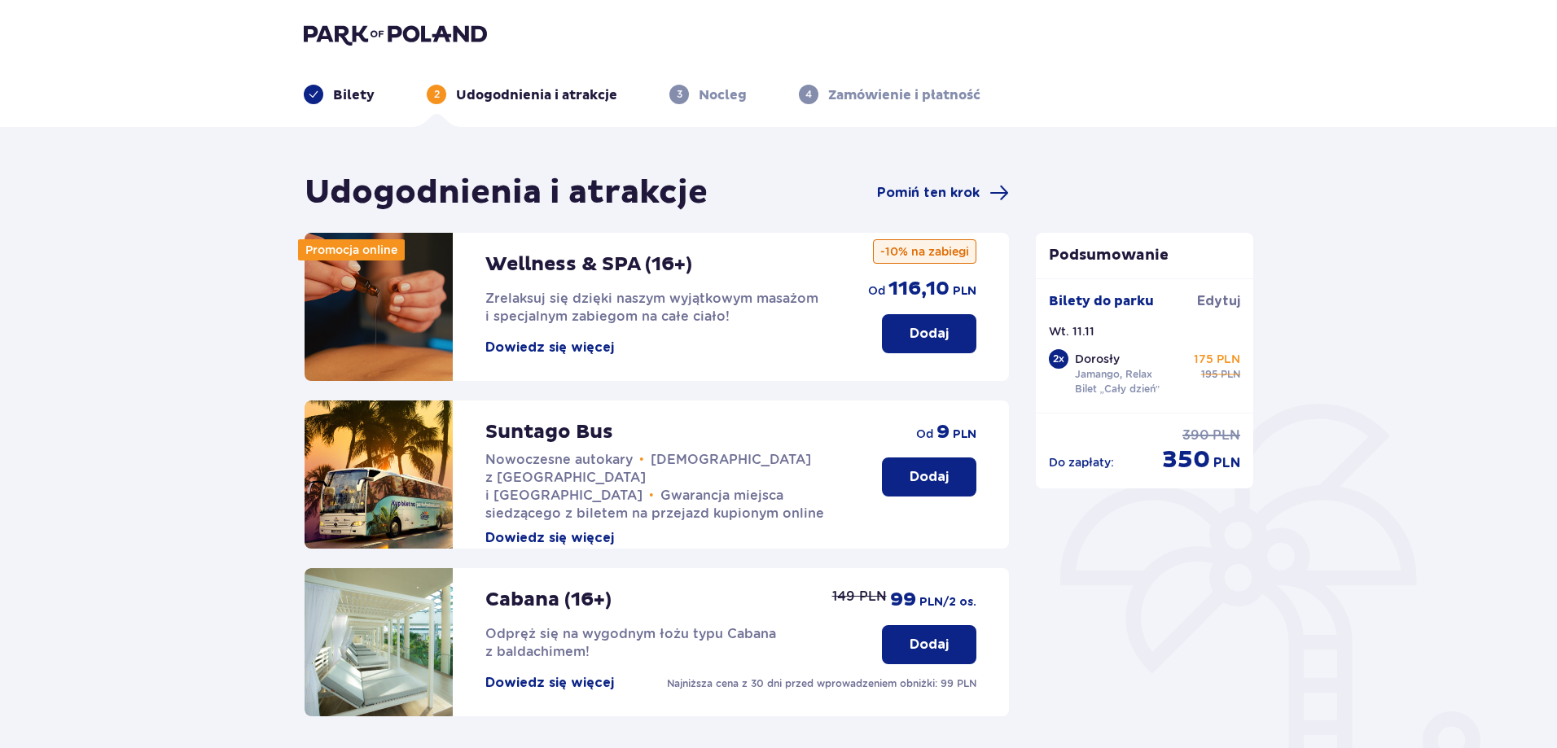
scroll to position [356, 0]
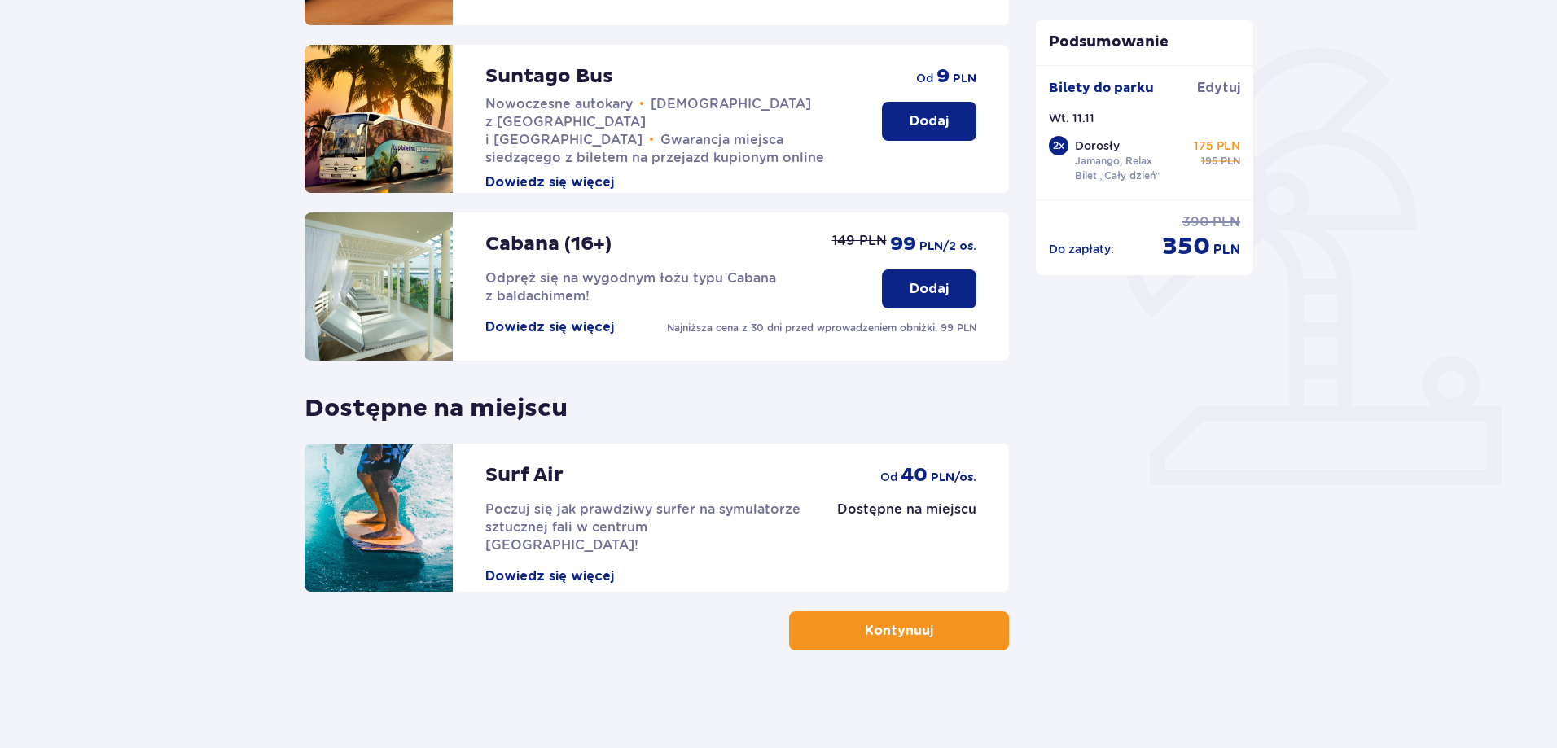
click at [951, 629] on button "Kontynuuj" at bounding box center [899, 630] width 220 height 39
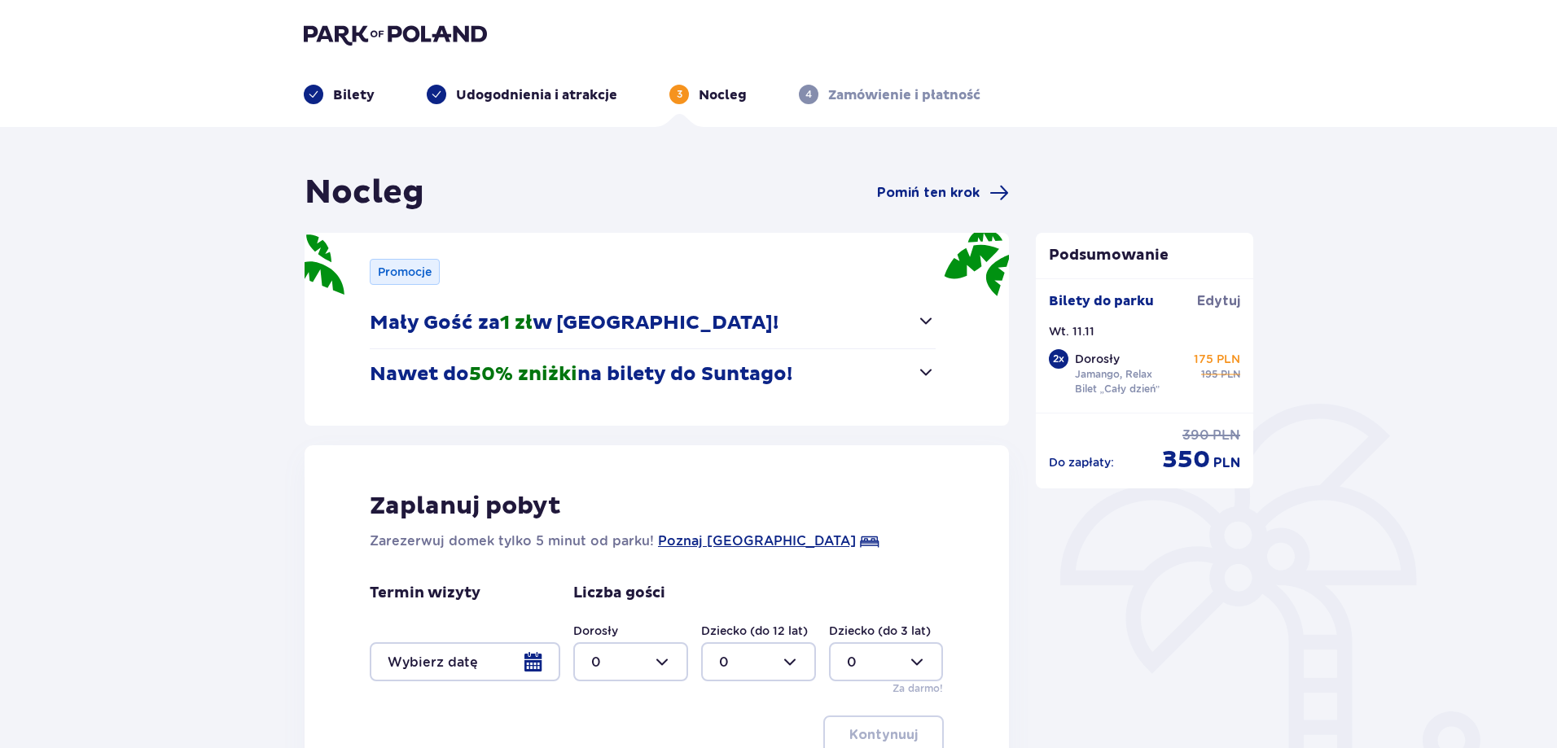
scroll to position [208, 0]
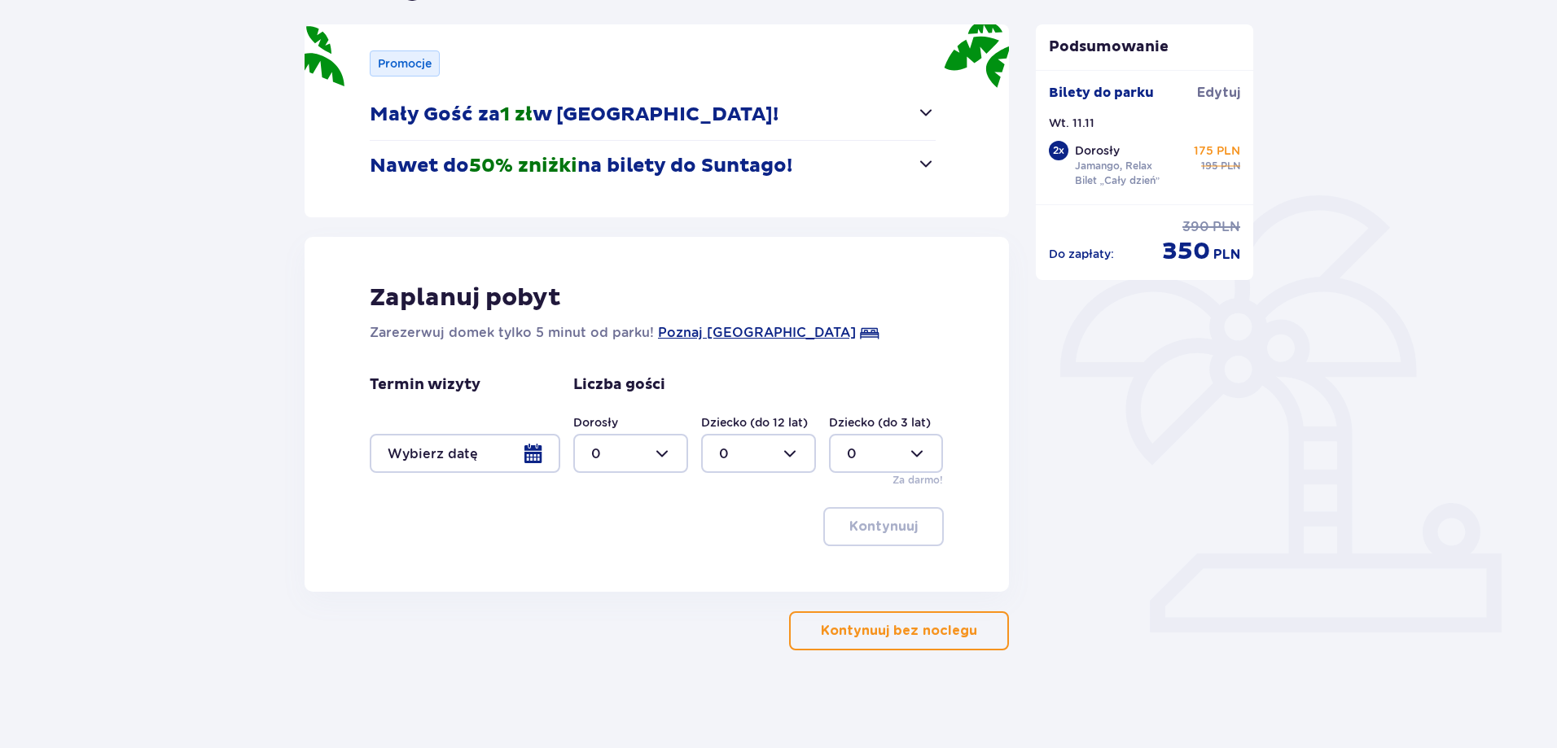
click at [896, 621] on button "Kontynuuj bez noclegu" at bounding box center [899, 630] width 220 height 39
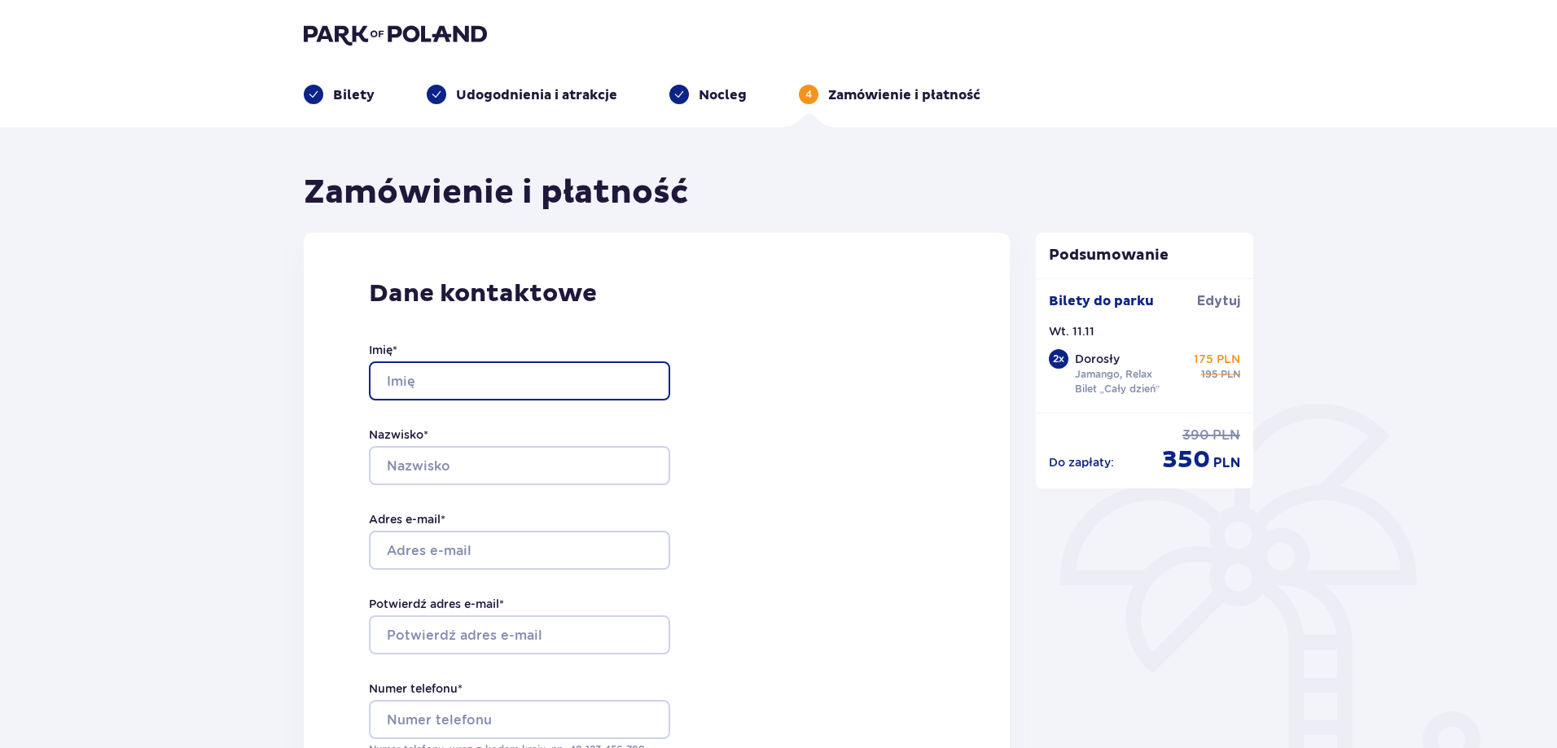
click at [518, 375] on input "Imię *" at bounding box center [519, 380] width 301 height 39
type input "Maksim"
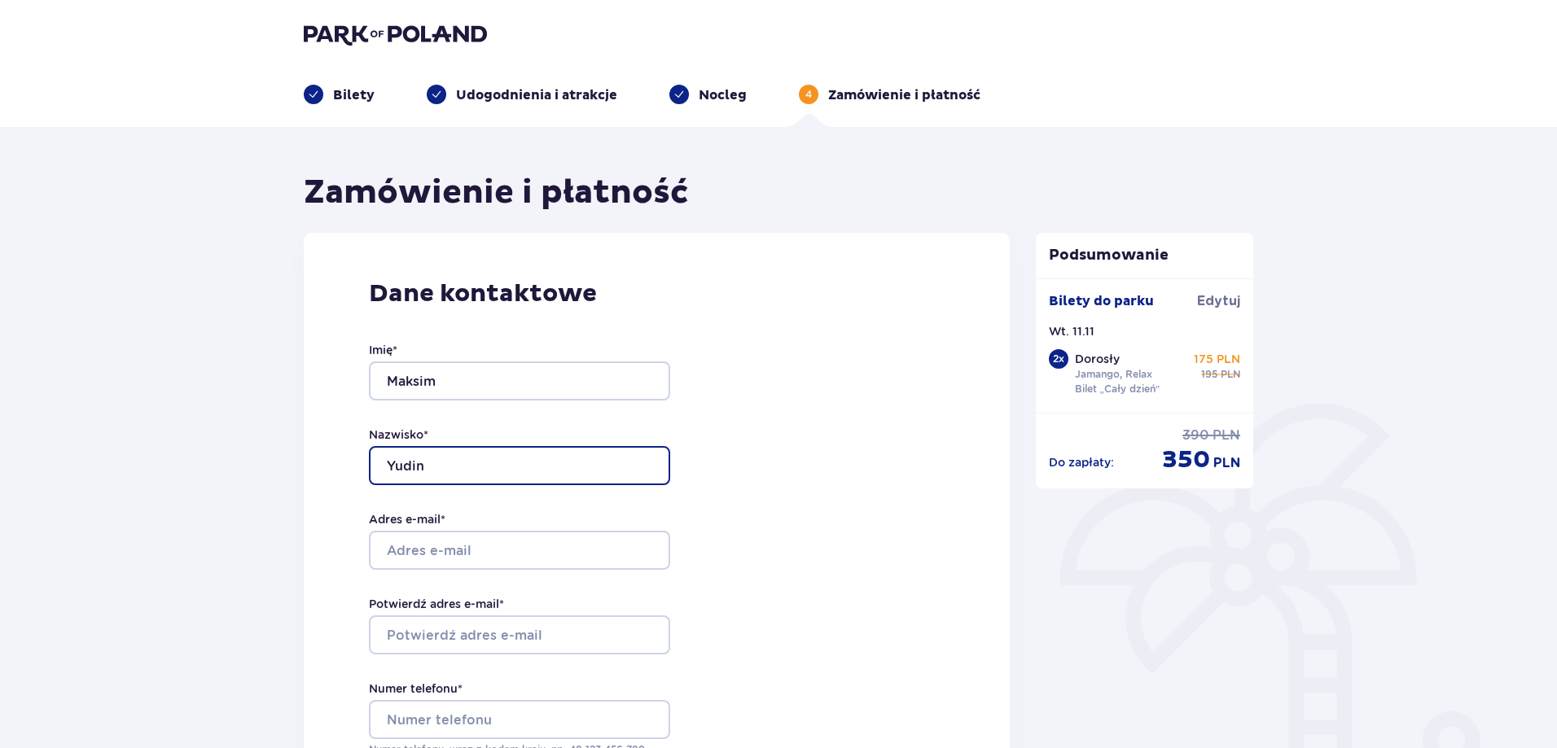
click at [437, 476] on input "Yudin" at bounding box center [519, 465] width 301 height 39
click at [415, 468] on input "Yudin" at bounding box center [519, 465] width 301 height 39
click at [414, 470] on input "Yudin" at bounding box center [519, 465] width 301 height 39
type input "Yudzin"
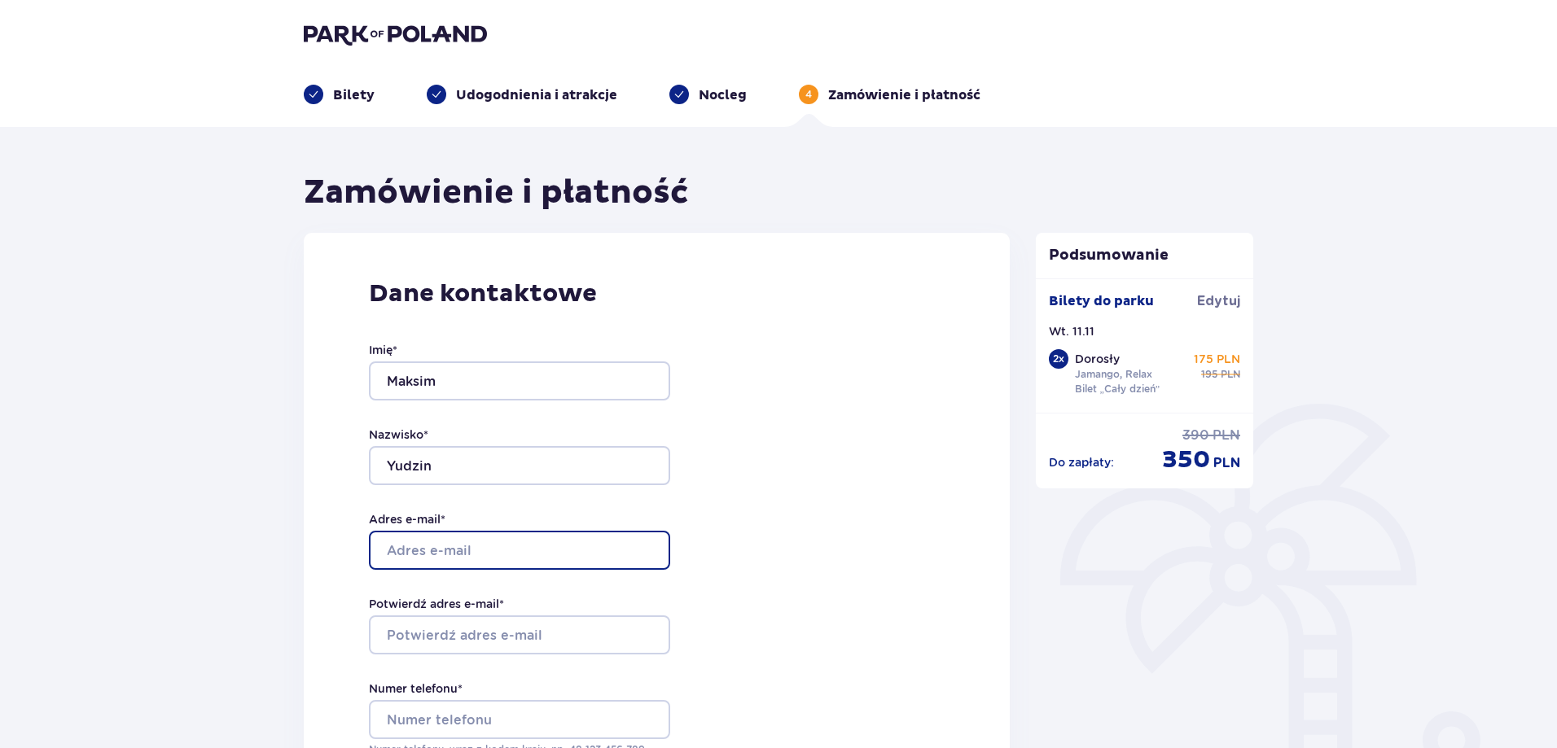
click at [452, 562] on input "Adres e-mail *" at bounding box center [519, 550] width 301 height 39
type input "maxim.yu.xxx@gmail.com"
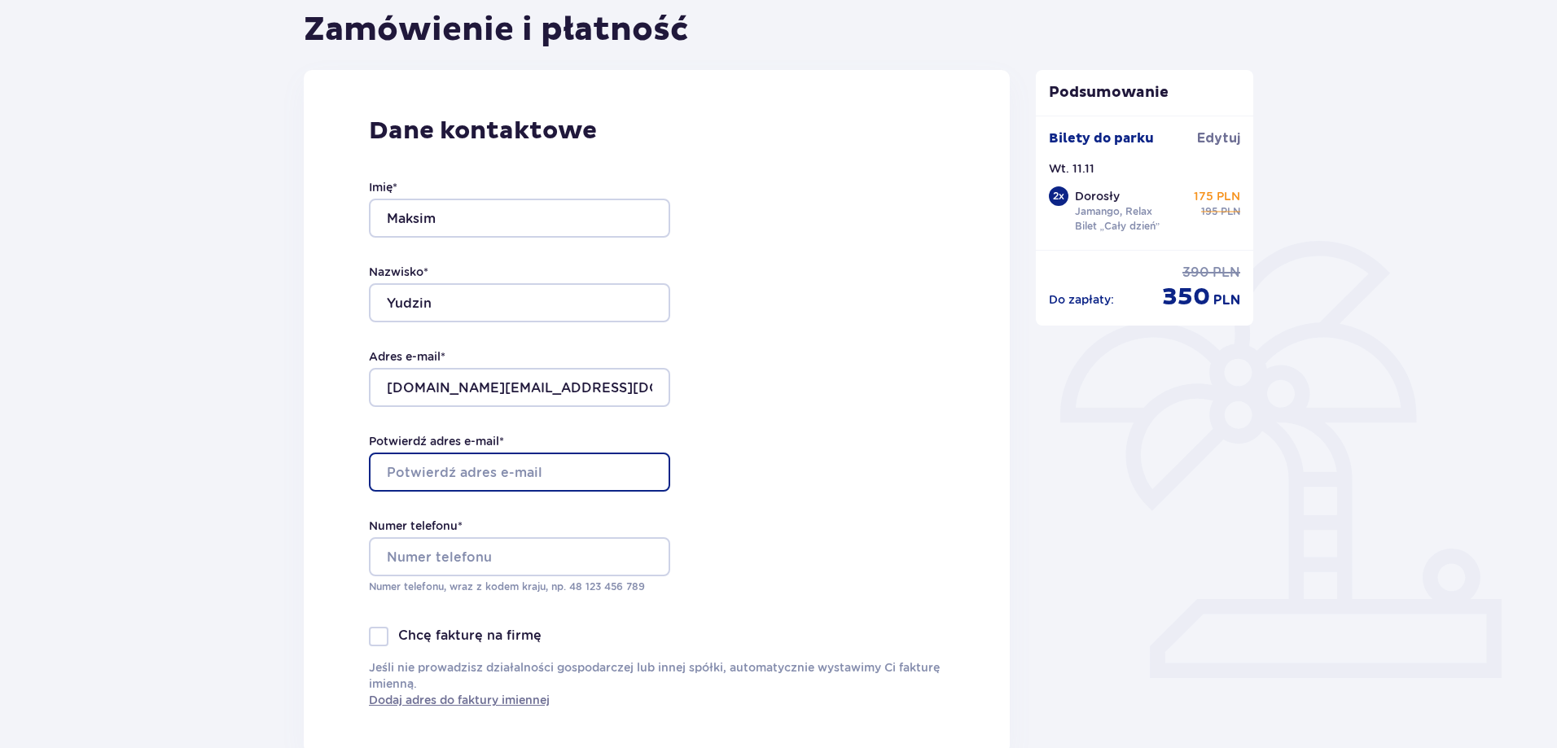
click at [477, 467] on input "Potwierdź adres e-mail *" at bounding box center [519, 472] width 301 height 39
type input "maxim.yu.xxx@gmail.com"
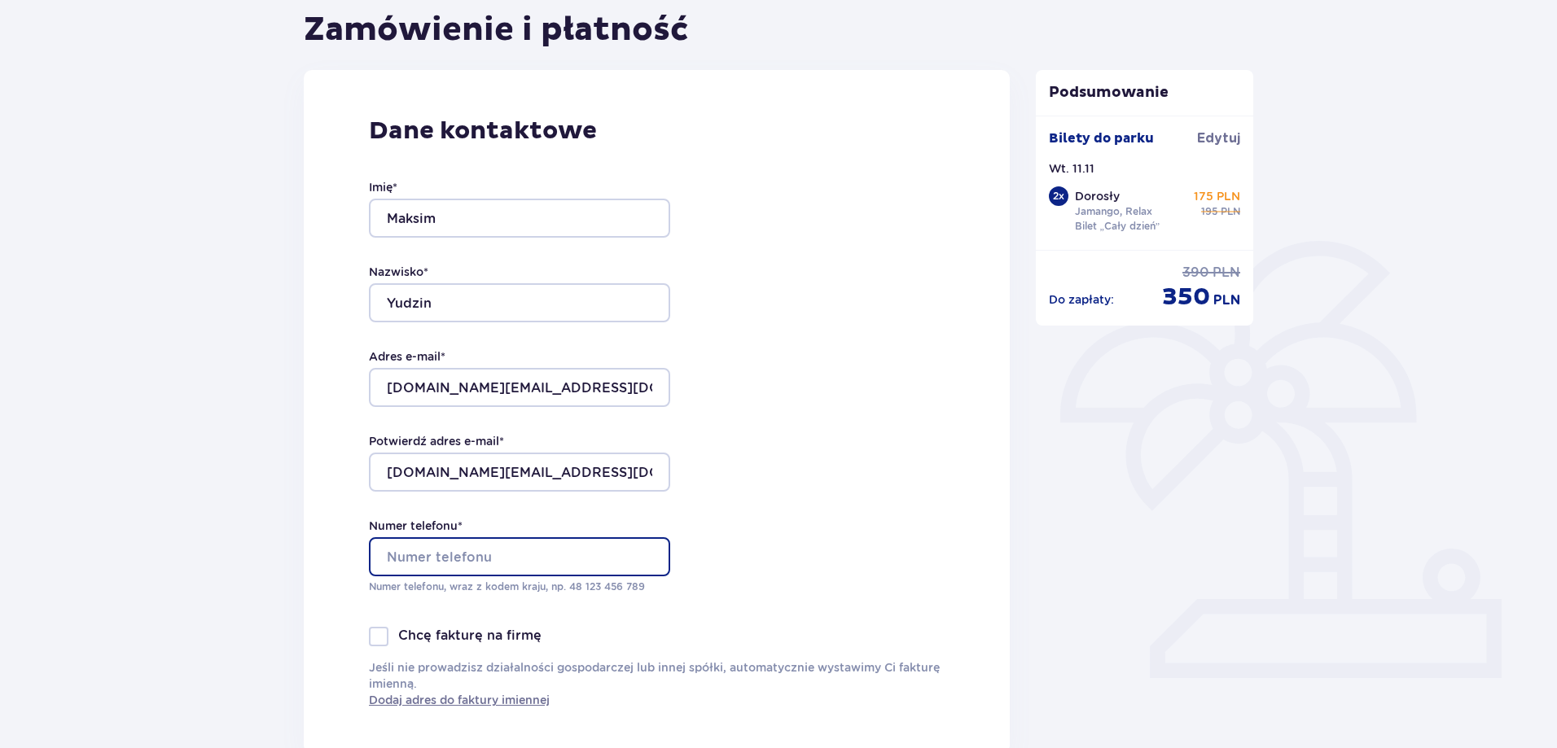
click at [454, 554] on input "Numer telefonu *" at bounding box center [519, 556] width 301 height 39
type input "+48508855864"
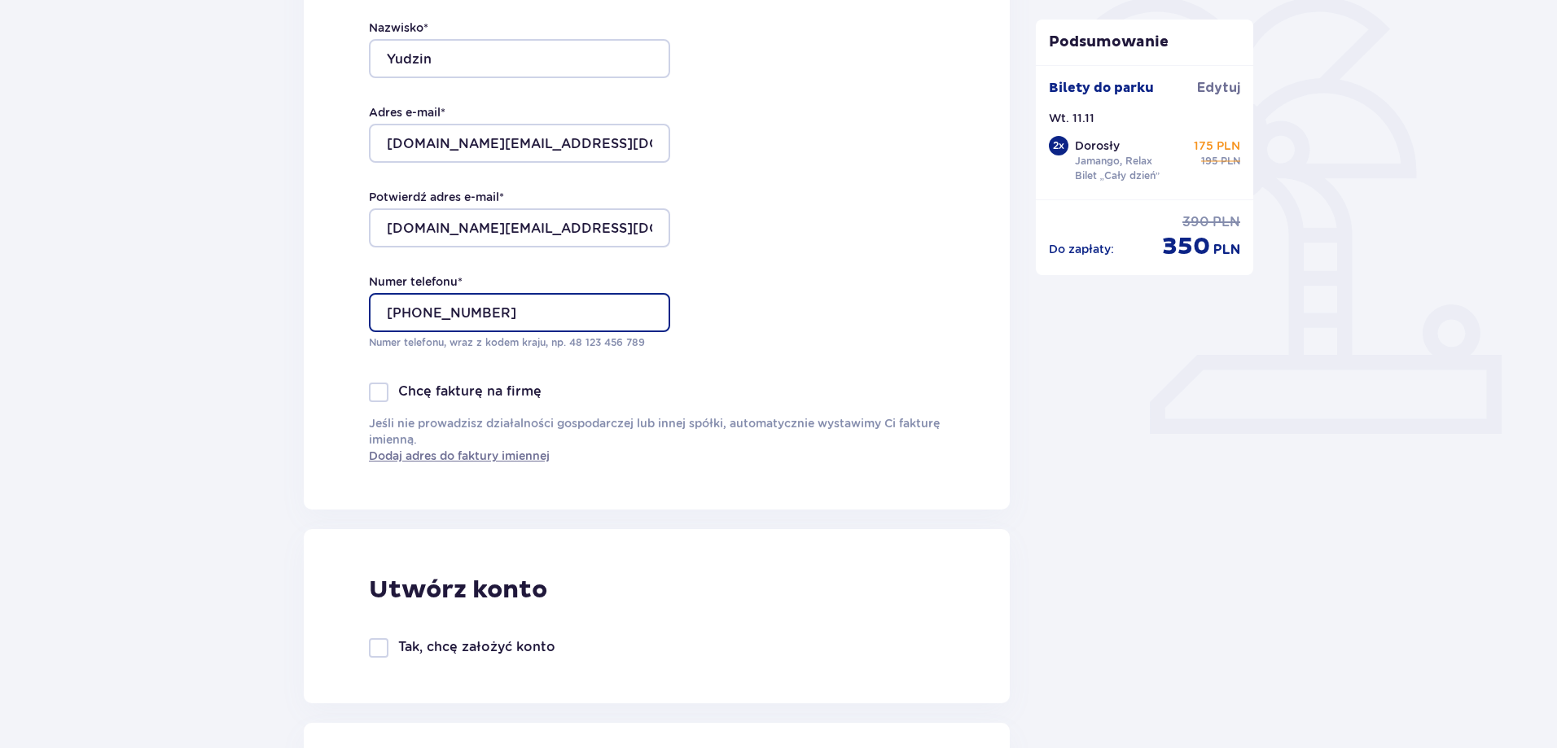
scroll to position [733, 0]
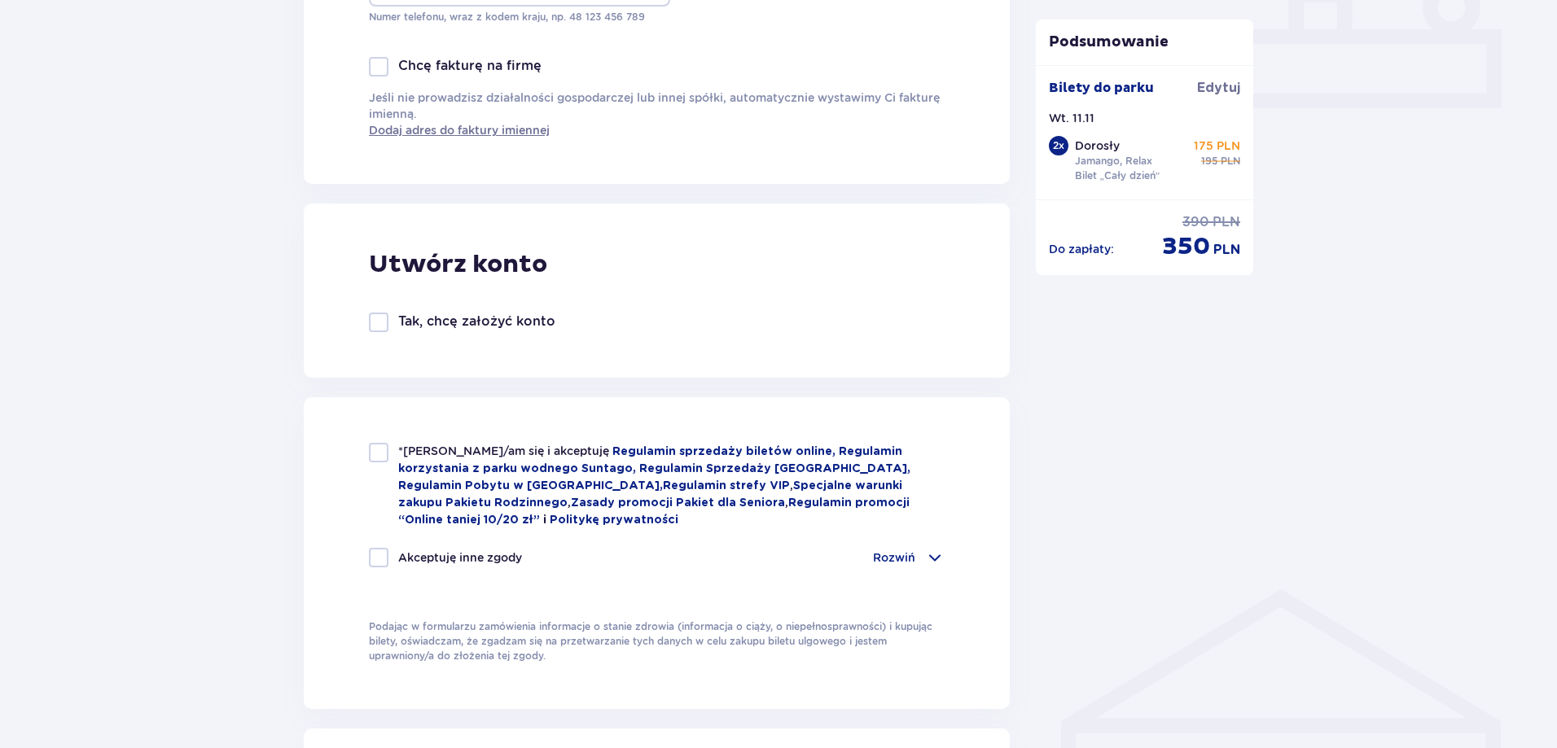
click at [502, 433] on div "*Zapoznałem/am się i akceptuję Regulamin sprzedaży biletów online, Regulamin ko…" at bounding box center [657, 553] width 706 height 312
click at [472, 451] on span "*Zapoznałem/am się i akceptuję" at bounding box center [505, 451] width 214 height 13
checkbox input "true"
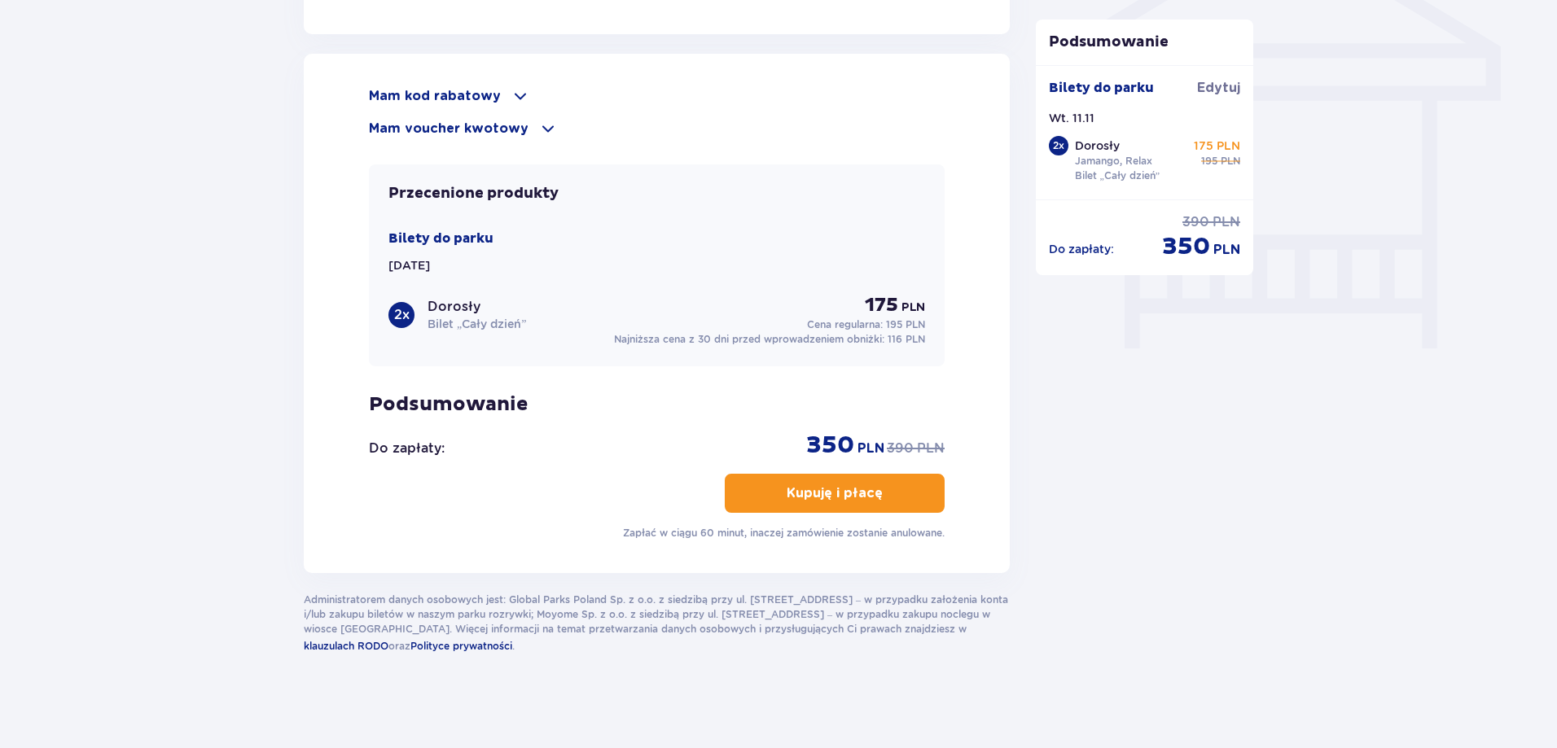
scroll to position [1163, 0]
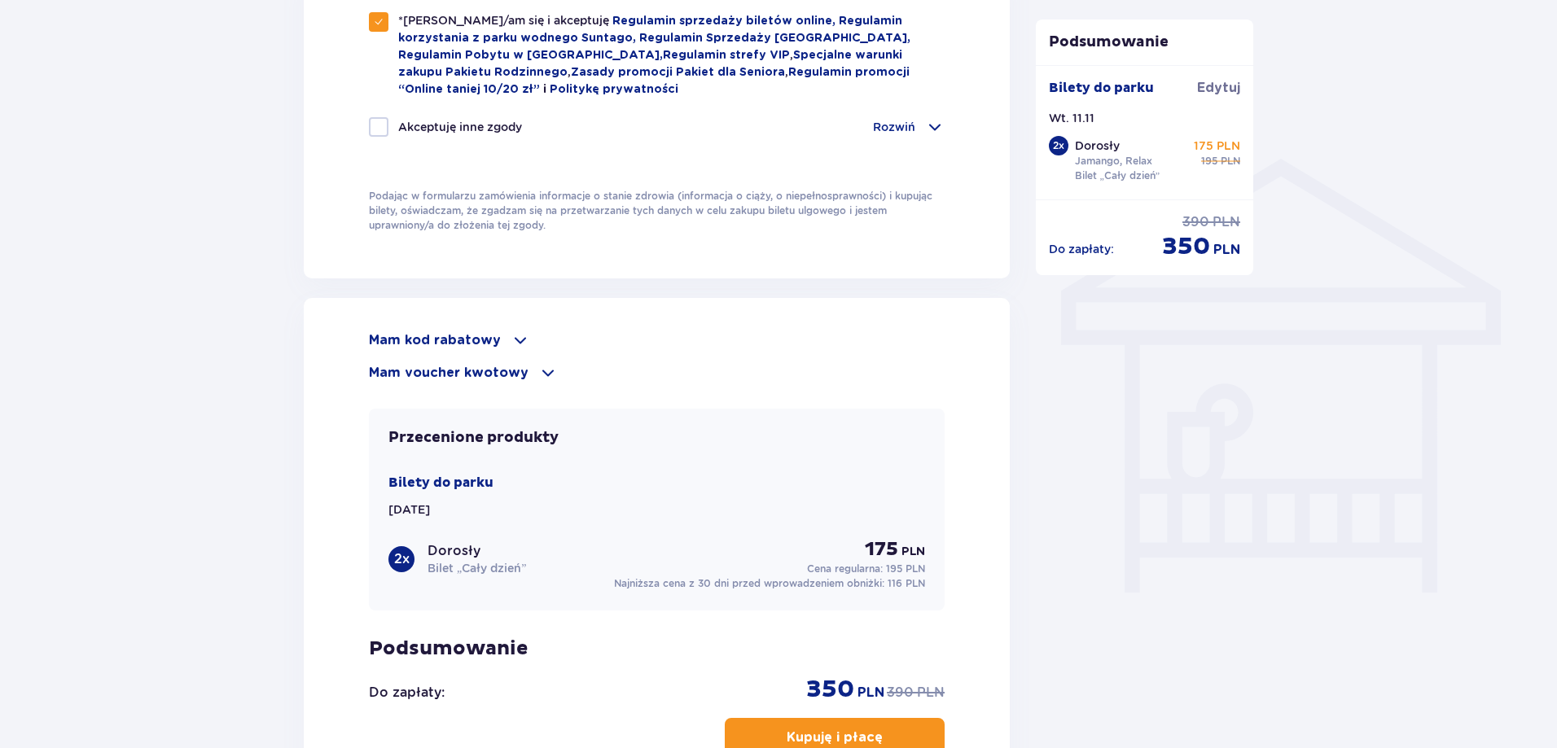
click at [518, 371] on p "Mam voucher kwotowy" at bounding box center [449, 373] width 160 height 18
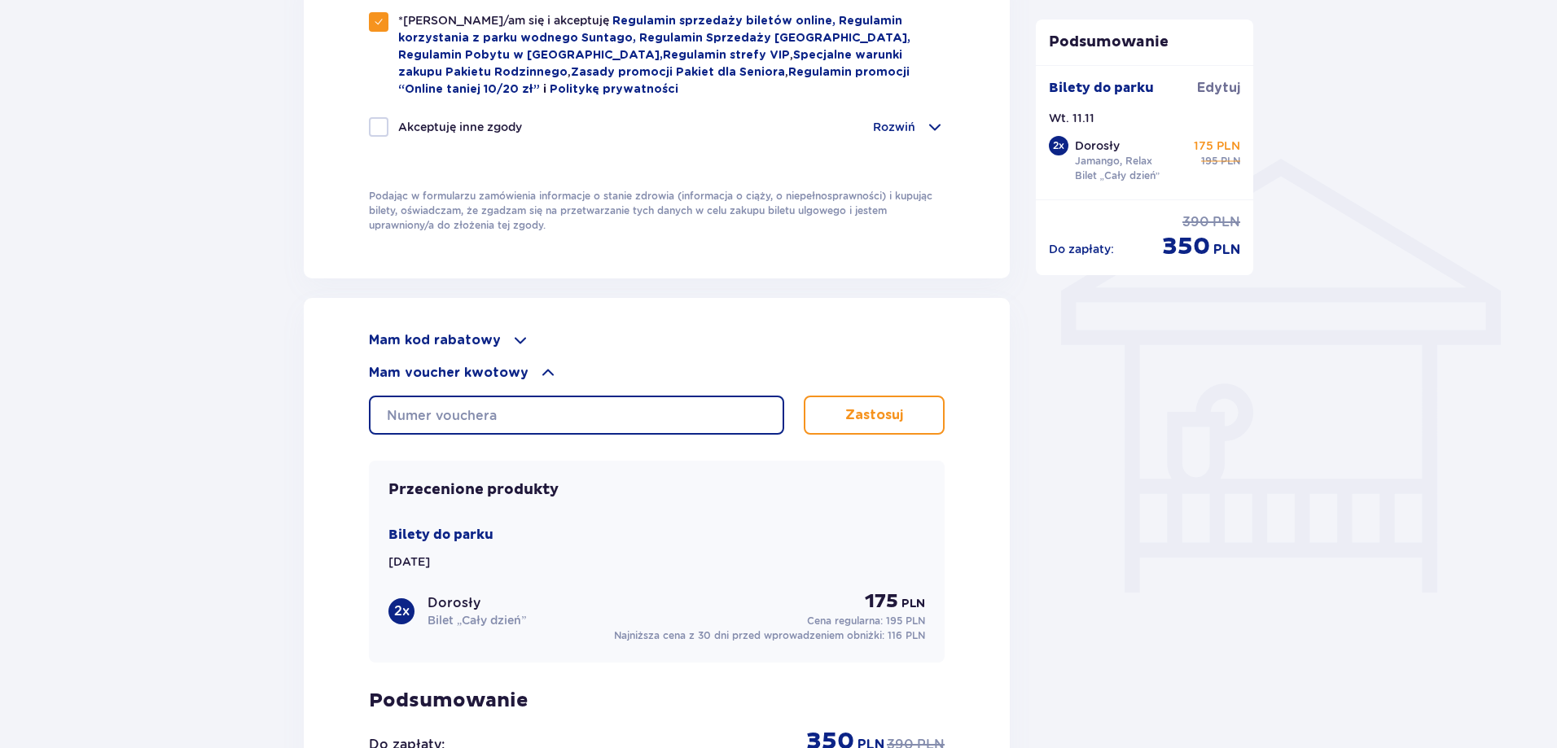
click at [602, 417] on input "text" at bounding box center [576, 415] width 415 height 39
type input "0610007068380652"
click at [835, 401] on button "Zastosuj" at bounding box center [874, 415] width 141 height 39
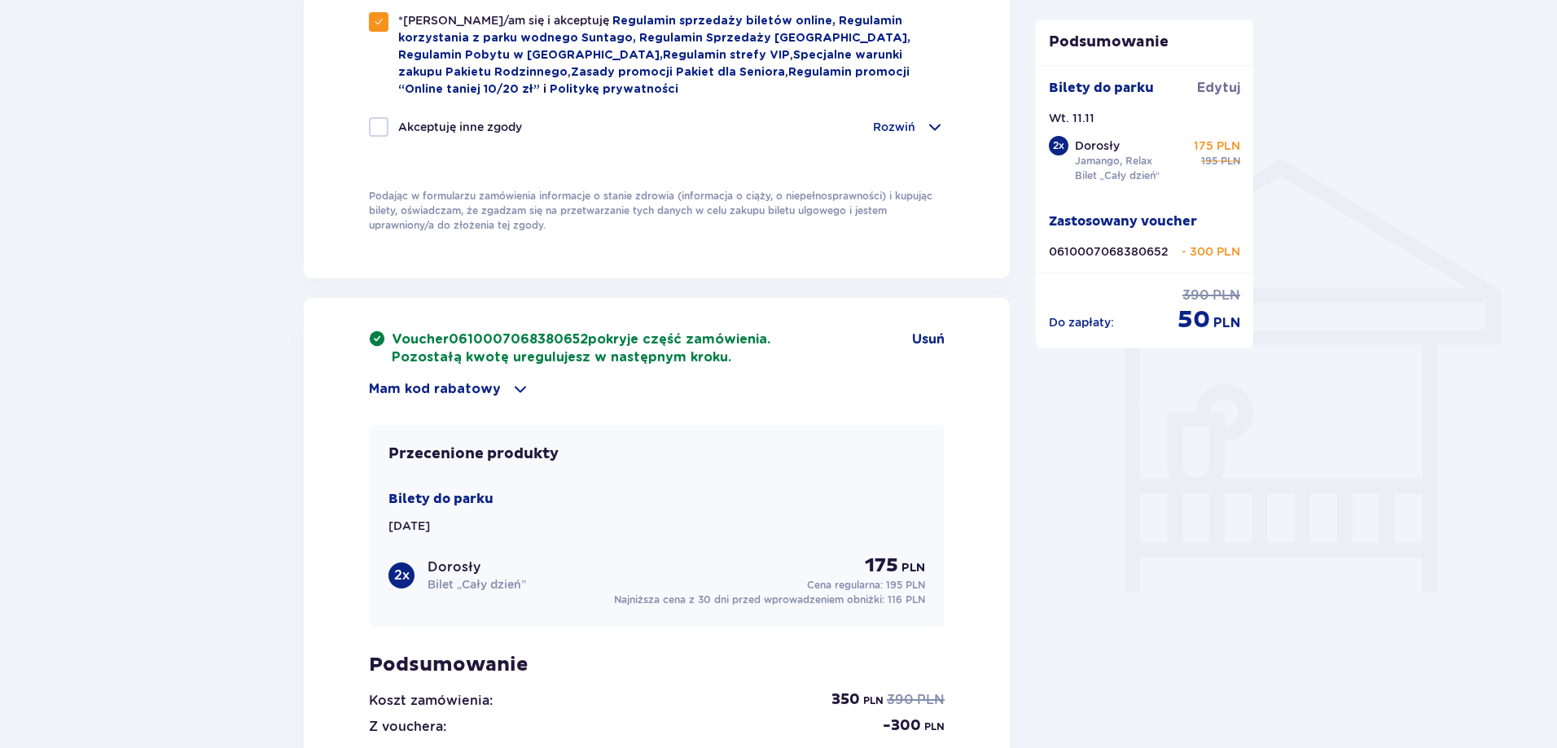
scroll to position [1408, 0]
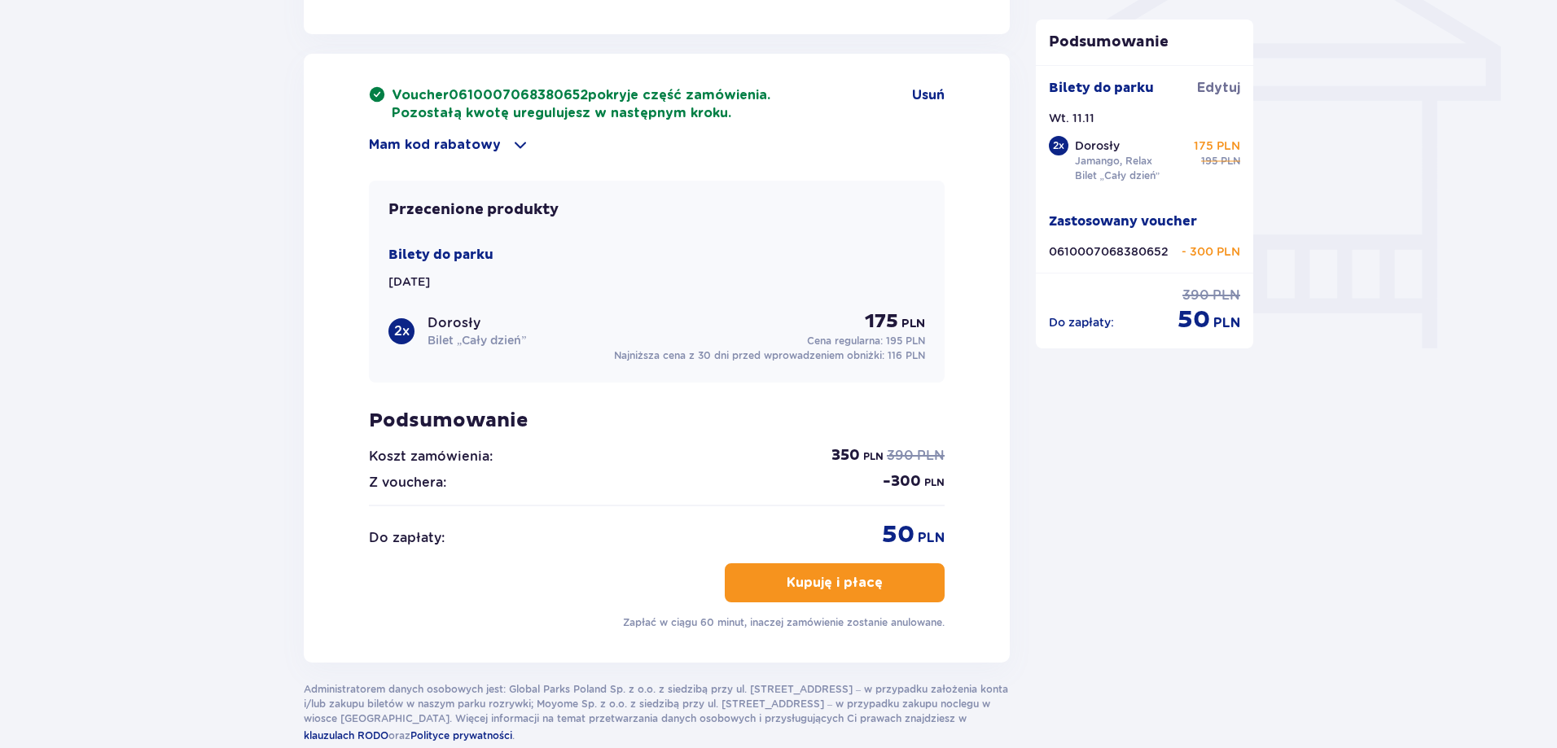
click at [879, 582] on span "button" at bounding box center [886, 583] width 20 height 20
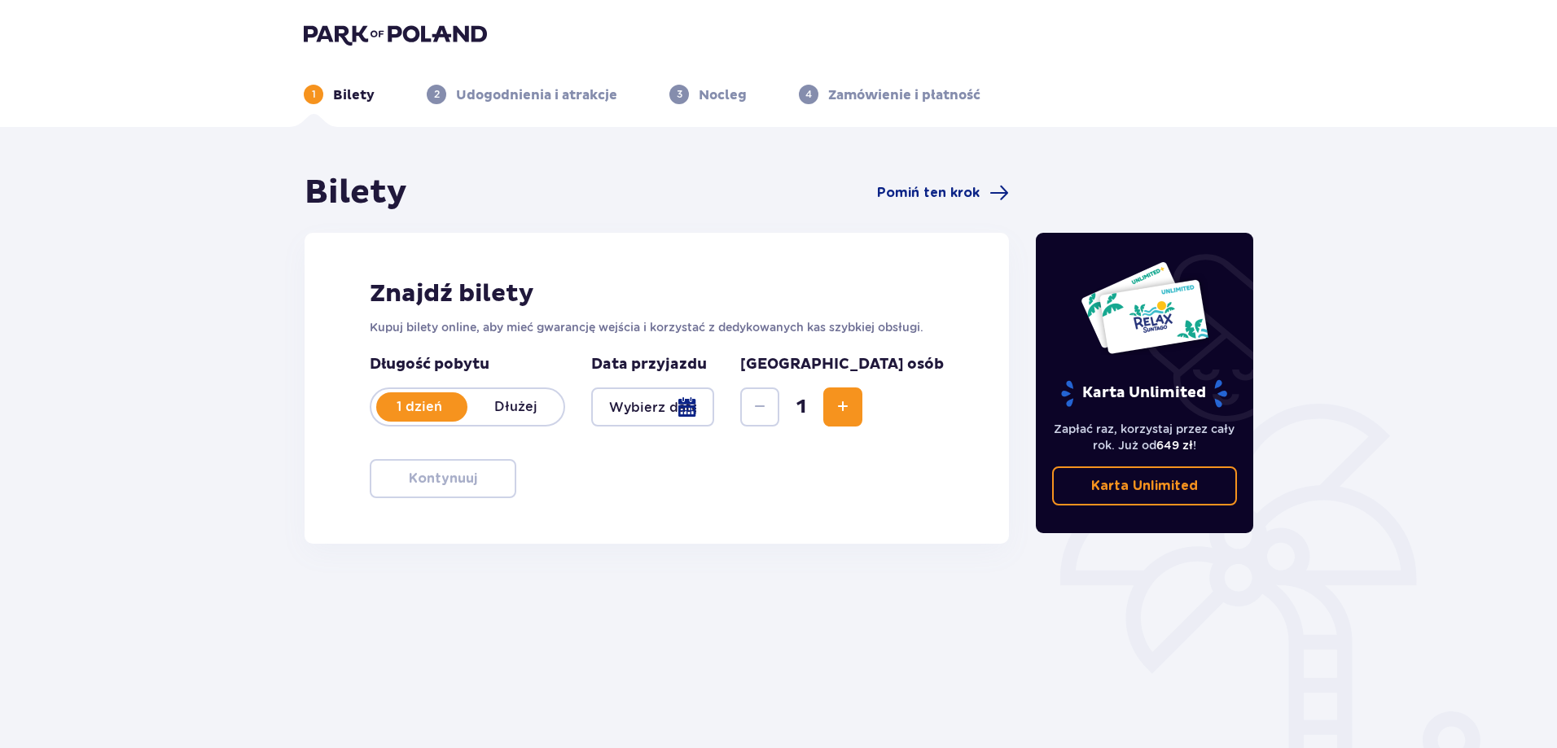
drag, startPoint x: 919, startPoint y: 412, endPoint x: 856, endPoint y: 440, distance: 69.3
click at [852, 415] on span "Zwiększ" at bounding box center [843, 407] width 20 height 20
click at [783, 471] on div "Znajdź bilety Kupuj bilety online, aby mieć gwarancję wejścia i korzystać z ded…" at bounding box center [656, 388] width 704 height 311
click at [973, 195] on span "Pomiń ten krok" at bounding box center [928, 193] width 103 height 18
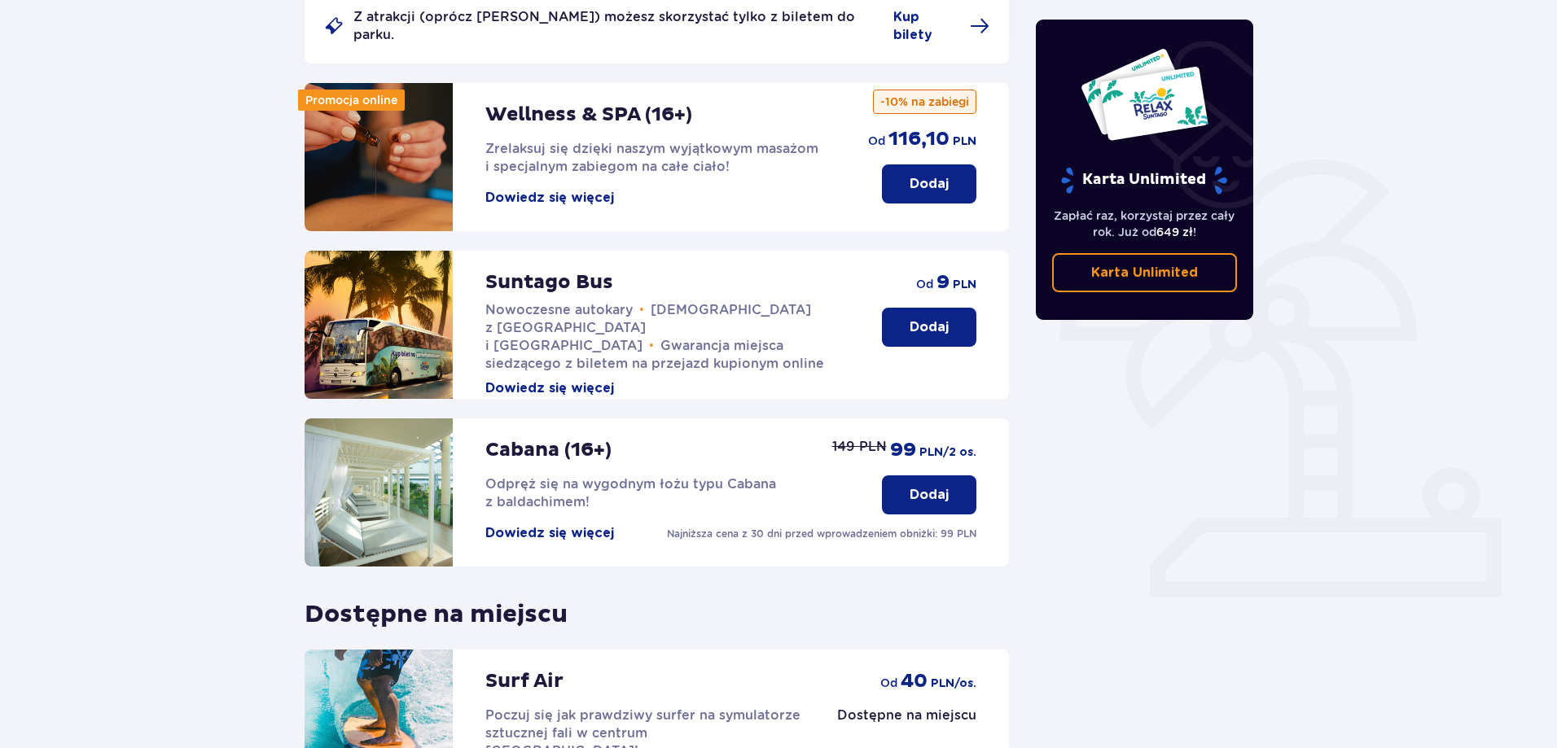
click at [940, 318] on p "Dodaj" at bounding box center [928, 327] width 39 height 18
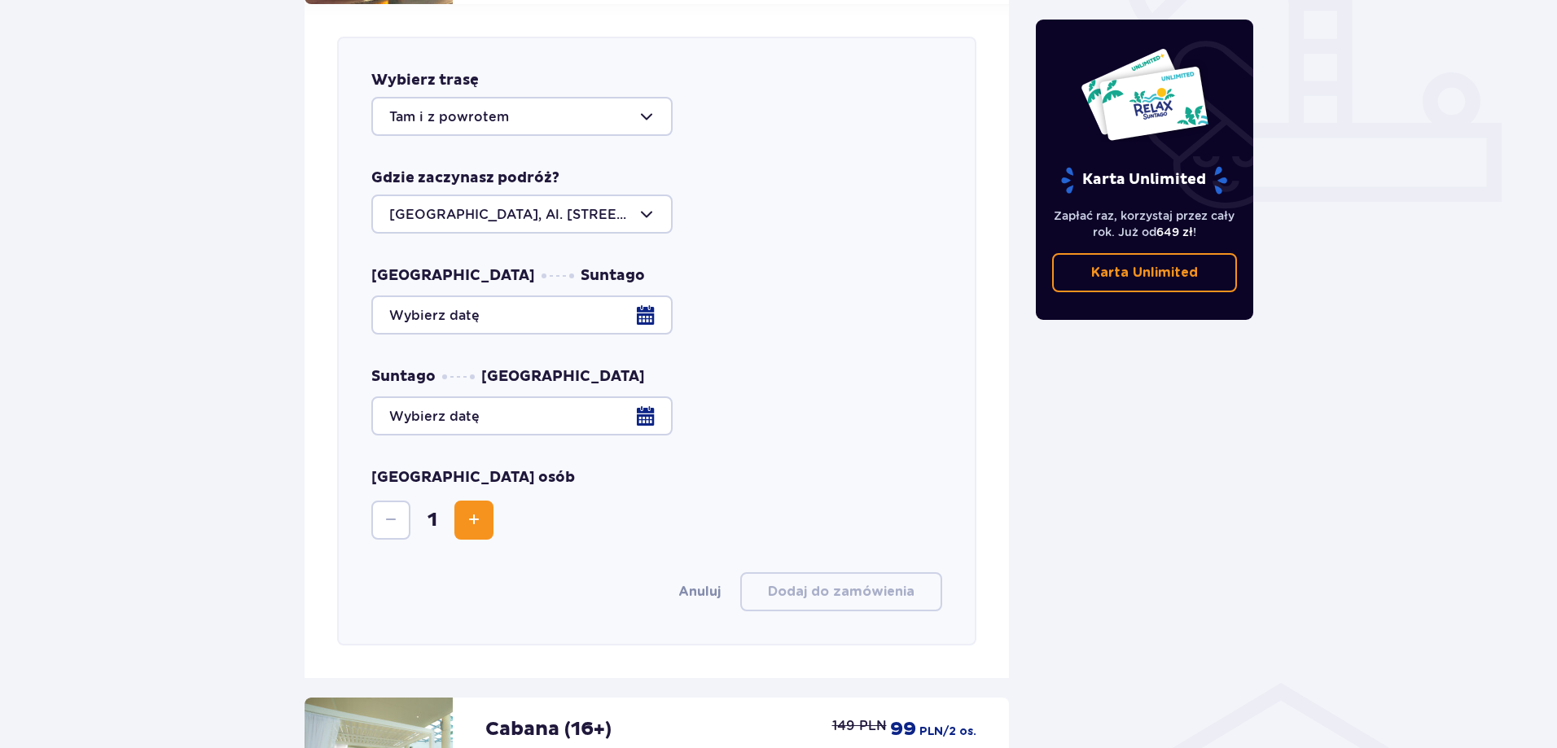
scroll to position [640, 0]
click at [635, 299] on div at bounding box center [656, 314] width 571 height 39
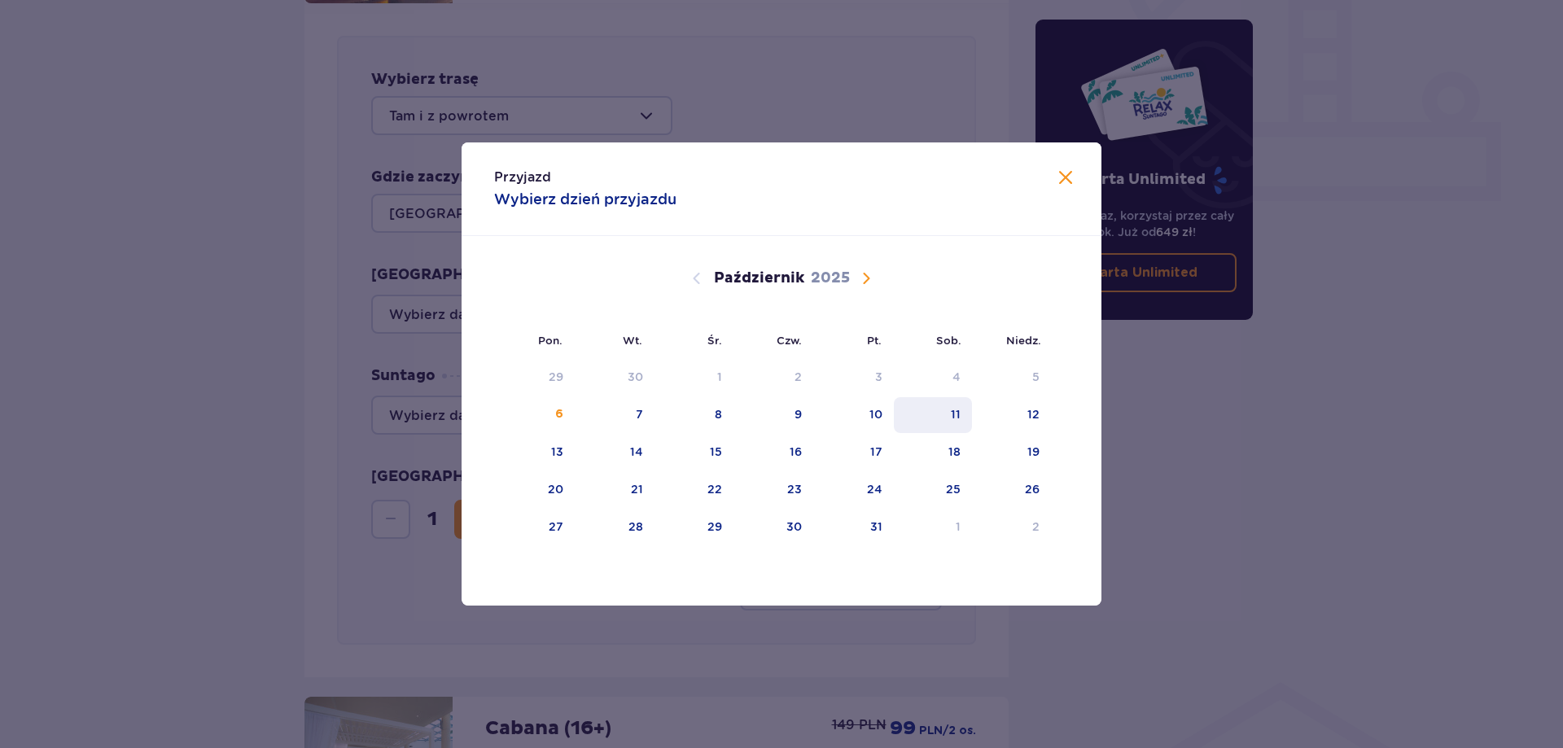
click at [937, 414] on div "11" at bounding box center [933, 415] width 79 height 36
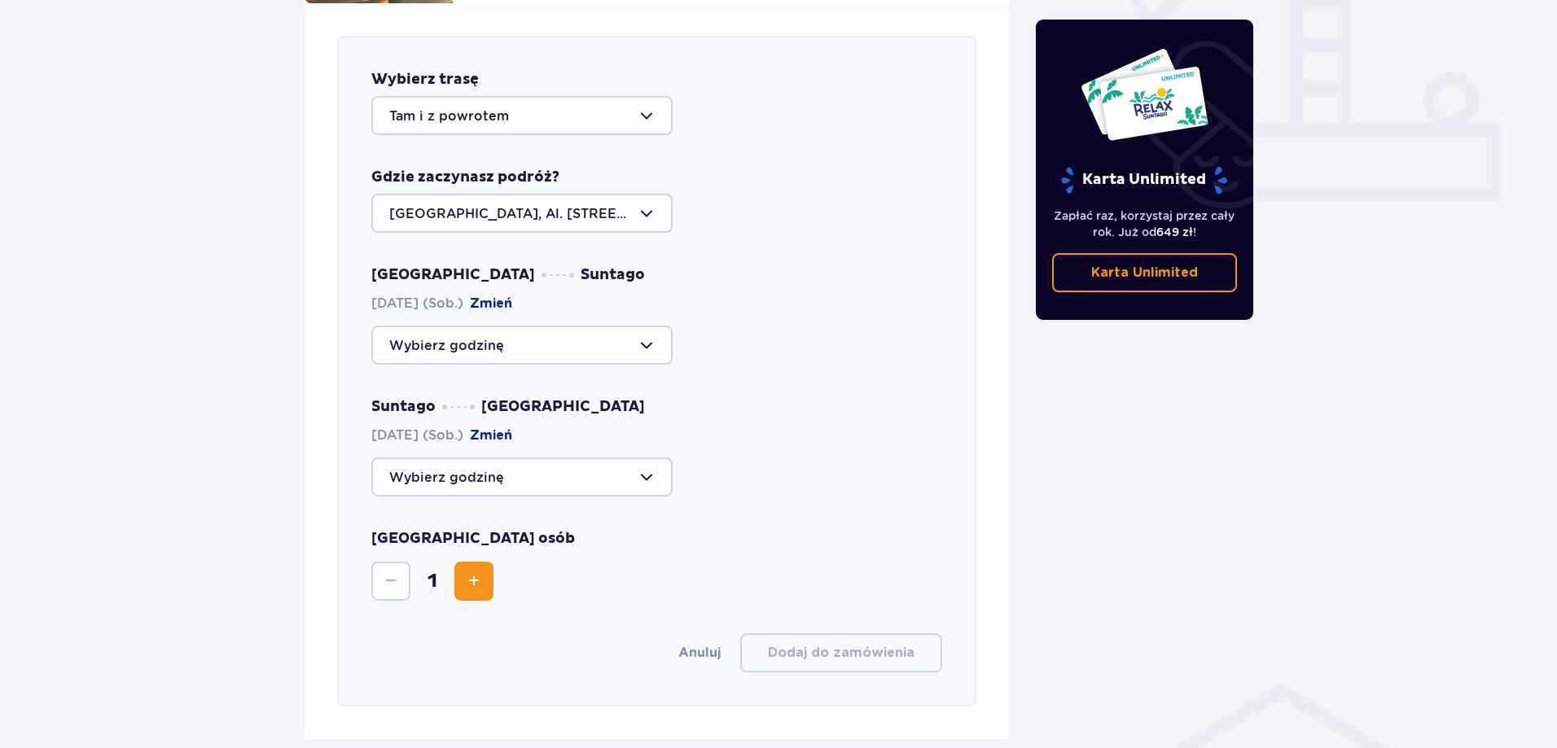
click at [627, 328] on div at bounding box center [521, 345] width 301 height 39
click at [735, 309] on div "Warszawa Suntago 11.10.2025 (Sob.) Zmień 09:00 Brak miejsc 09:30 Zostały 34 mie…" at bounding box center [656, 314] width 571 height 99
click at [540, 326] on div at bounding box center [521, 345] width 301 height 39
click at [546, 326] on div at bounding box center [521, 345] width 301 height 39
click at [501, 295] on button "Zmień" at bounding box center [491, 304] width 42 height 18
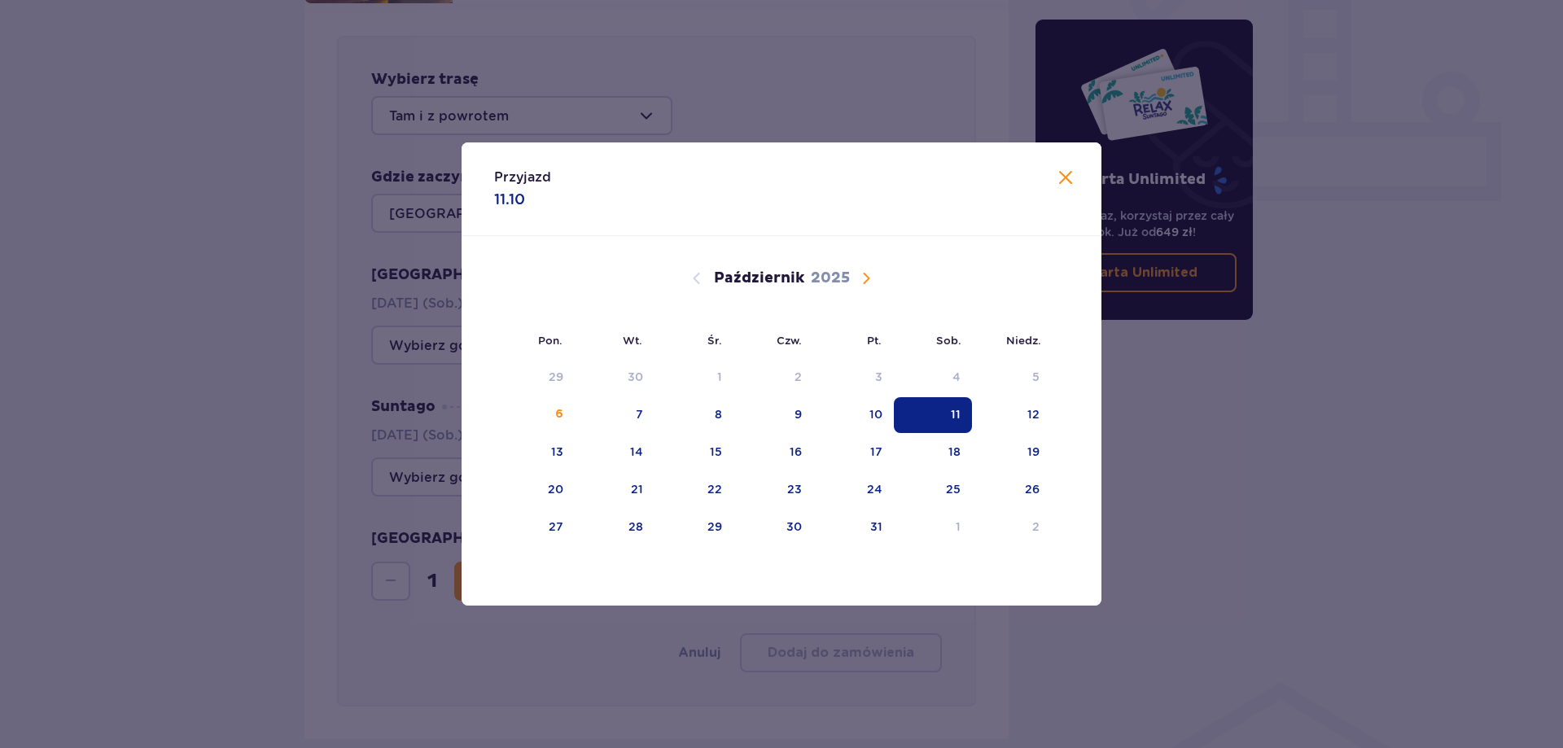
click at [872, 287] on span "Następny miesiąc" at bounding box center [866, 279] width 20 height 20
click at [639, 455] on div "11" at bounding box center [638, 452] width 10 height 16
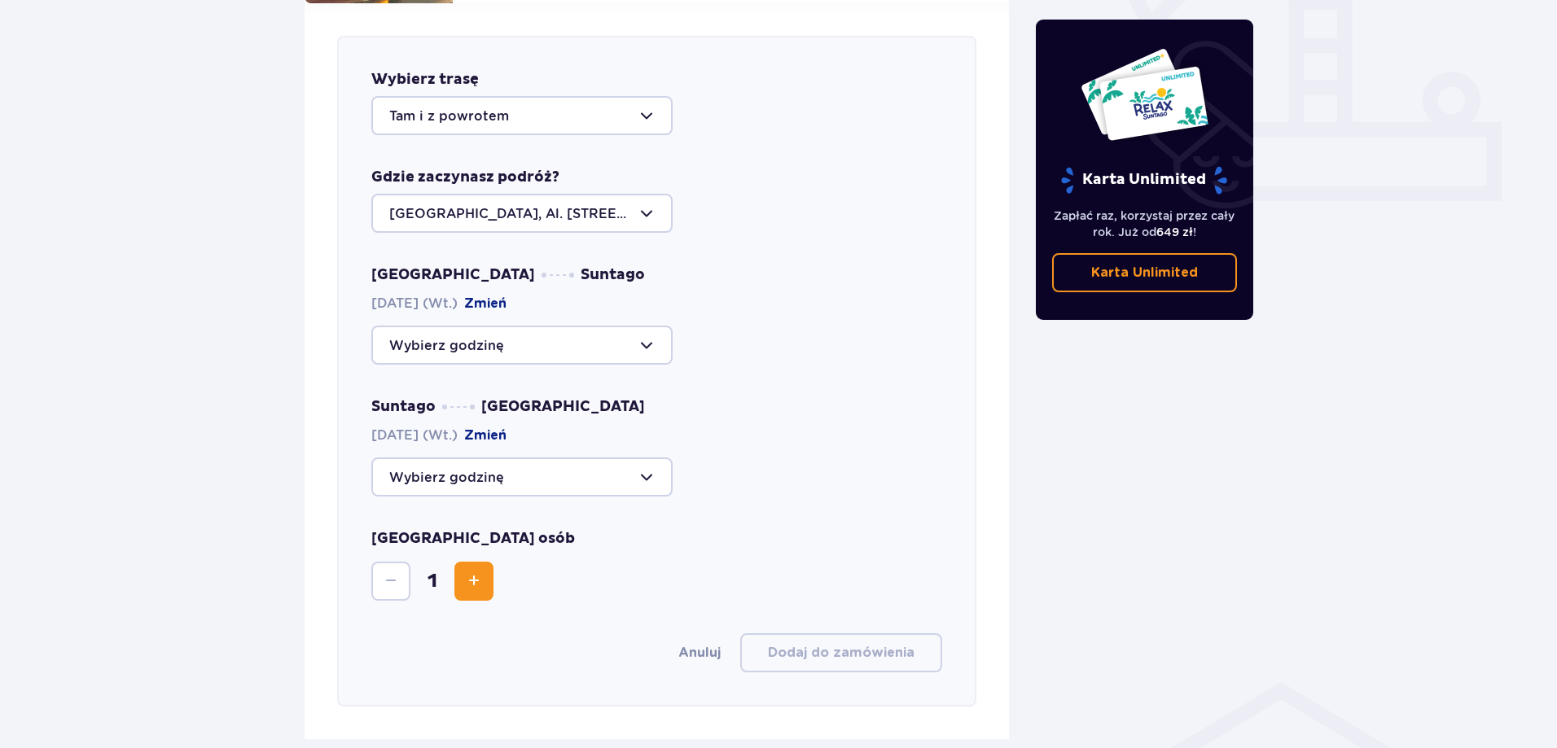
click at [637, 338] on div at bounding box center [521, 345] width 301 height 39
click at [544, 386] on p "Zostały 42 miejsca" at bounding box center [500, 395] width 125 height 18
type input "09:00"
click at [546, 458] on div at bounding box center [521, 477] width 301 height 39
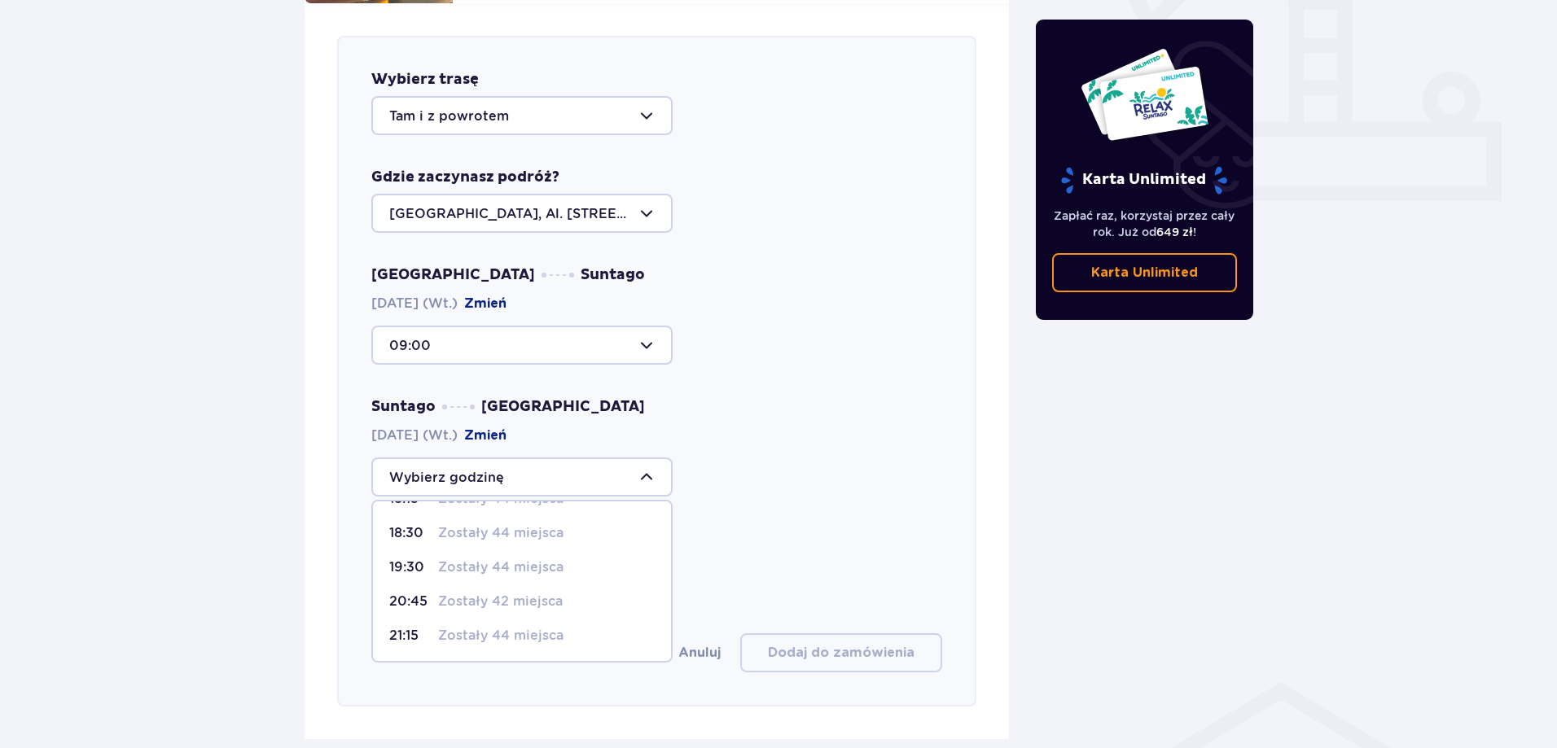
click at [524, 593] on p "Zostały 42 miejsca" at bounding box center [500, 602] width 125 height 18
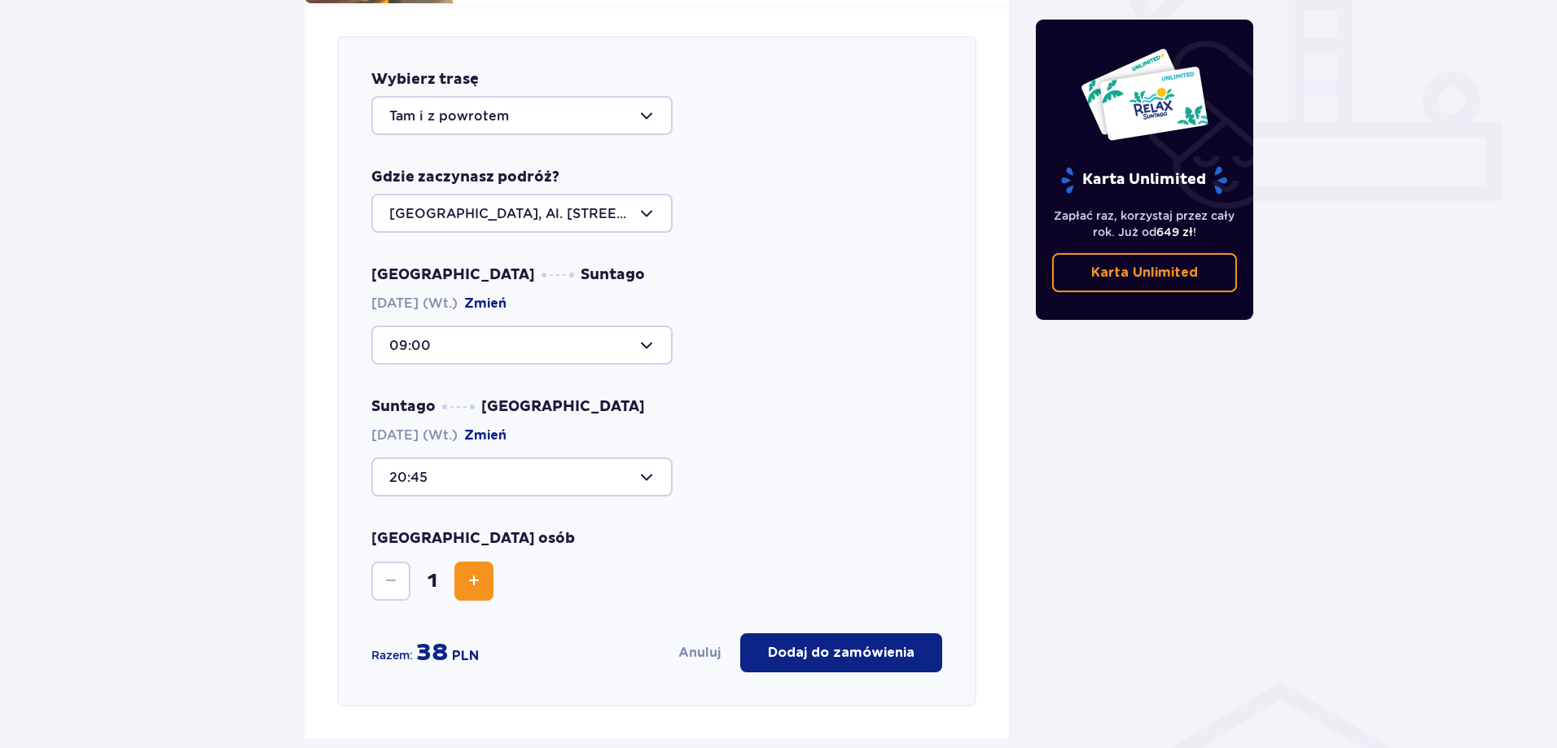
type input "20:45"
drag, startPoint x: 484, startPoint y: 563, endPoint x: 504, endPoint y: 560, distance: 19.7
click at [485, 563] on button "Zwiększ" at bounding box center [473, 581] width 39 height 39
click at [835, 644] on p "Dodaj do zamówienia" at bounding box center [841, 653] width 147 height 18
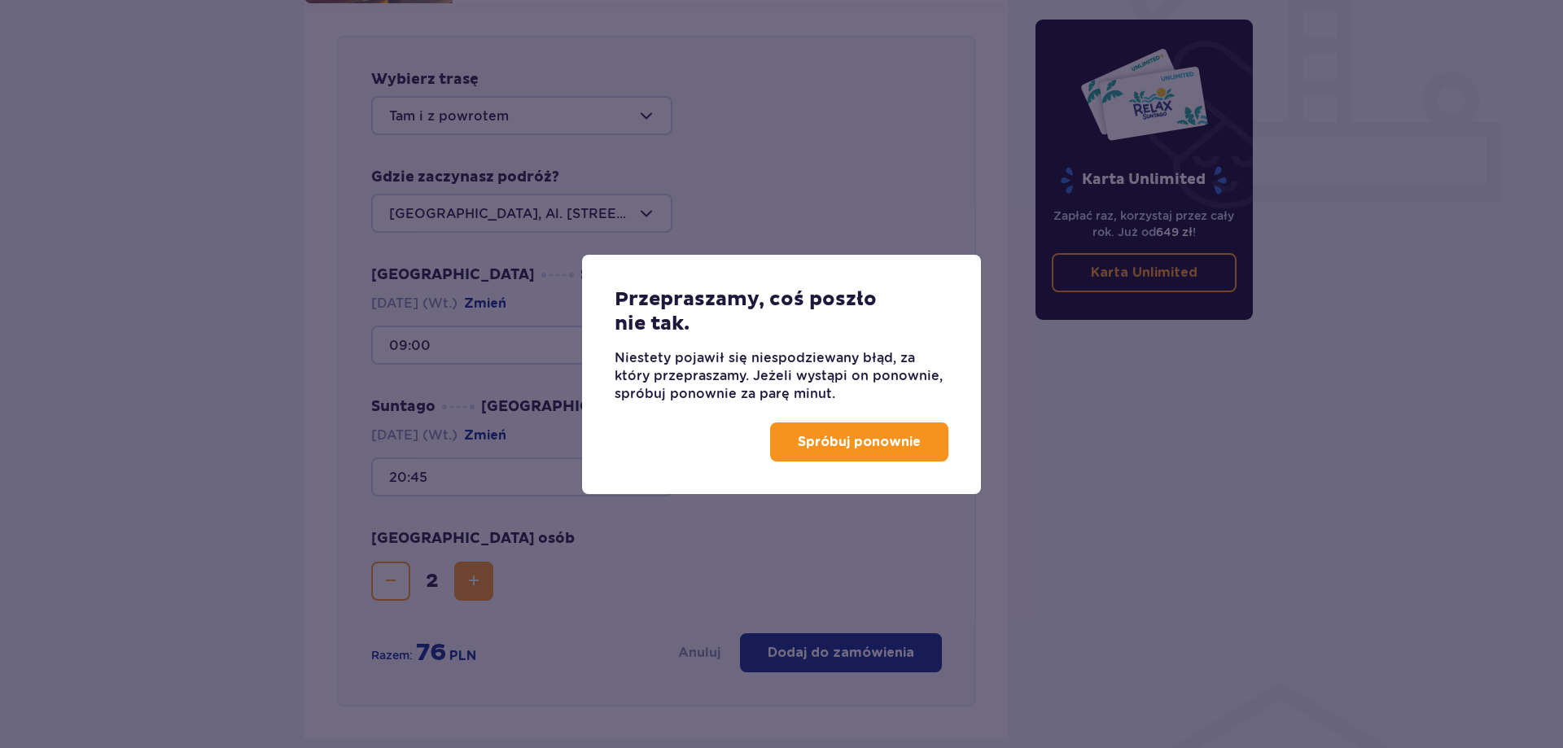
click at [870, 449] on p "Spróbuj ponownie" at bounding box center [859, 442] width 123 height 18
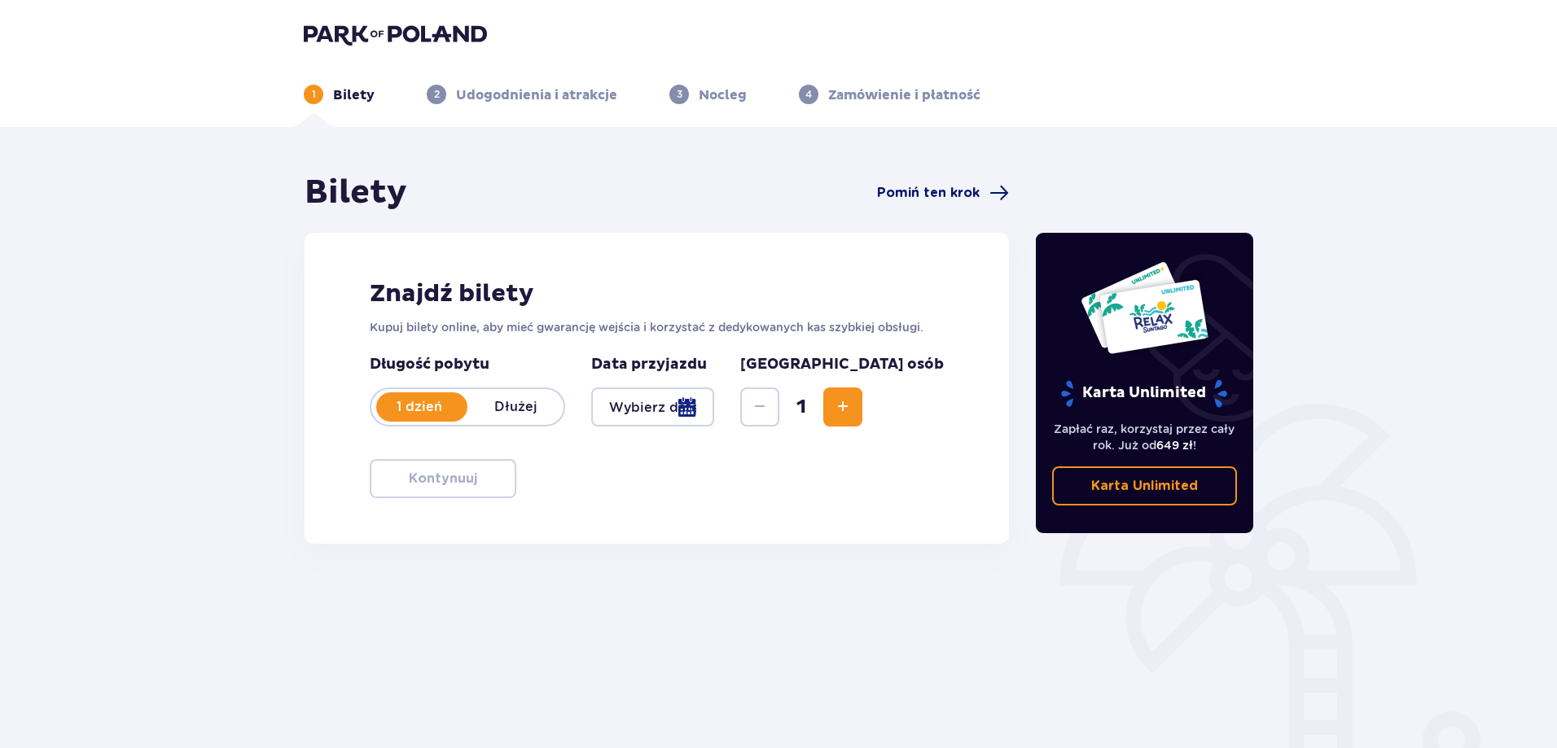
click at [947, 199] on span "Pomiń ten krok" at bounding box center [928, 193] width 103 height 18
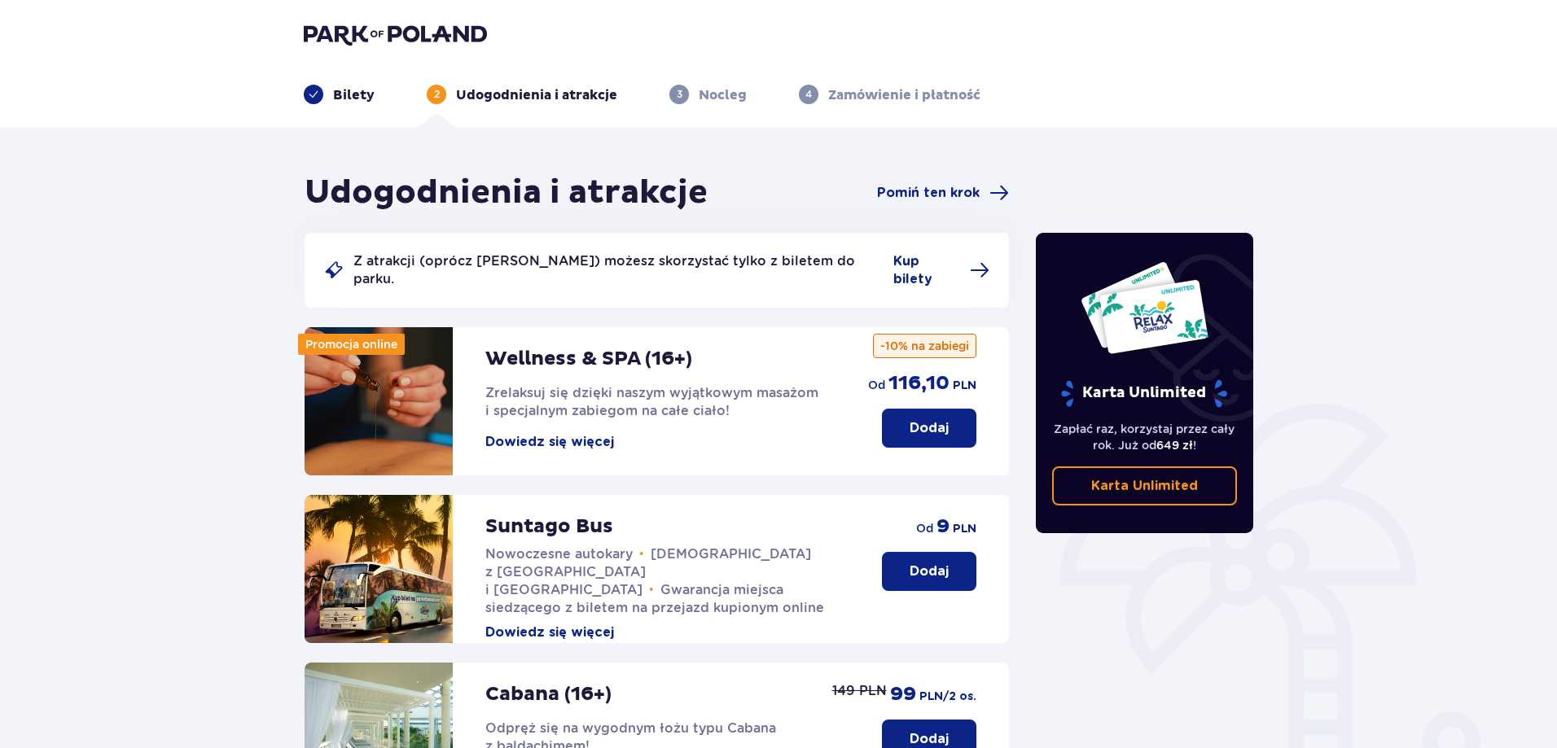
scroll to position [244, 0]
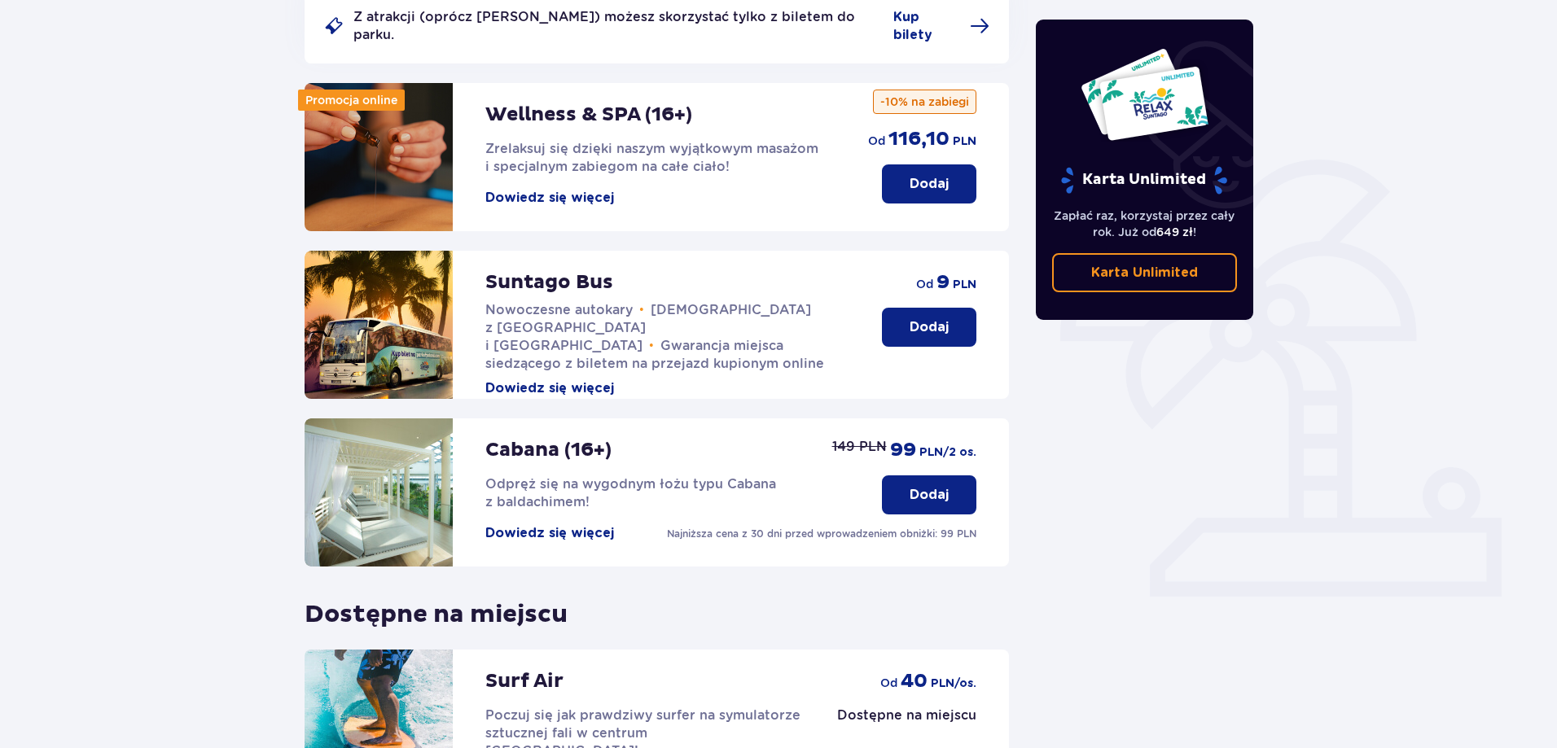
click at [933, 308] on button "Dodaj" at bounding box center [929, 327] width 94 height 39
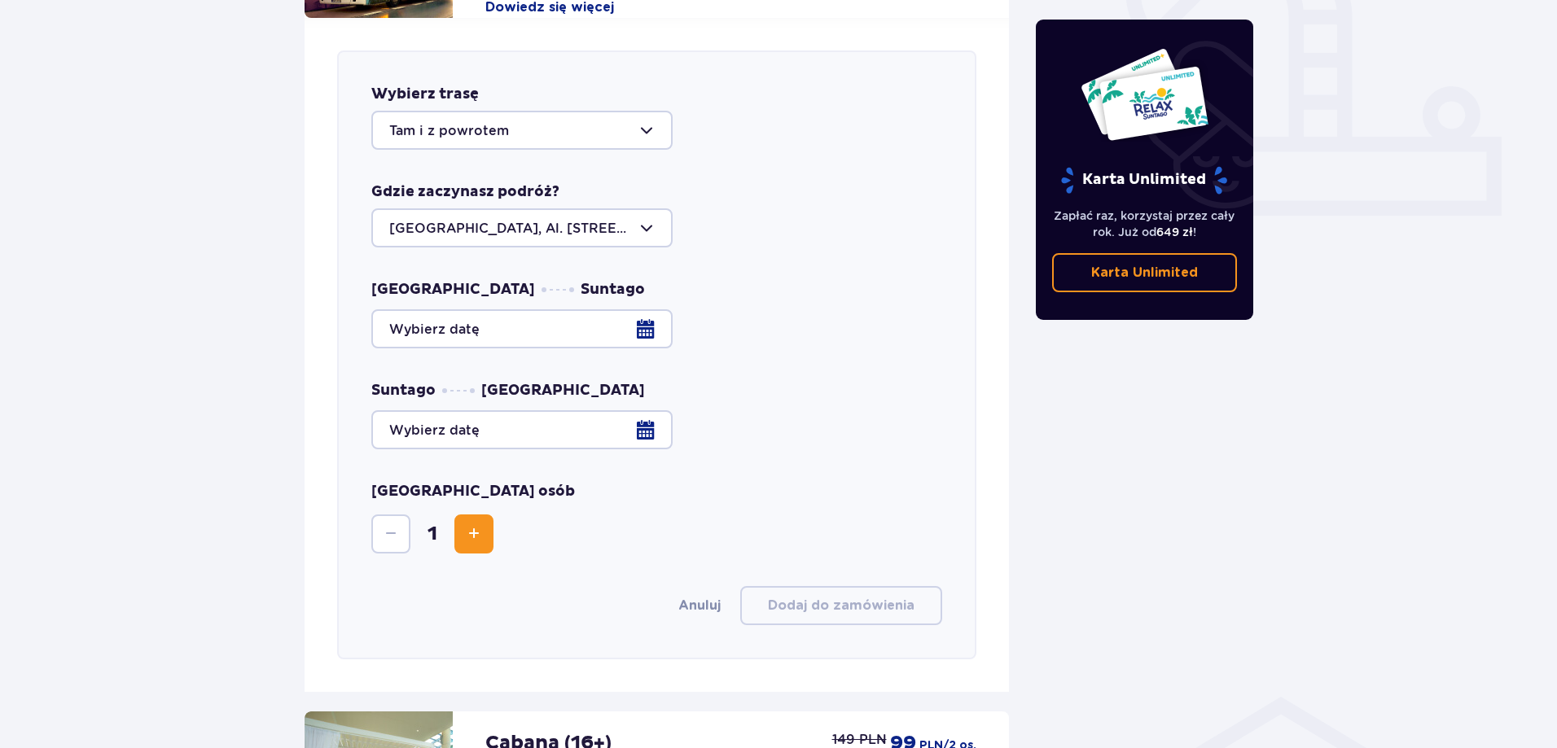
scroll to position [640, 0]
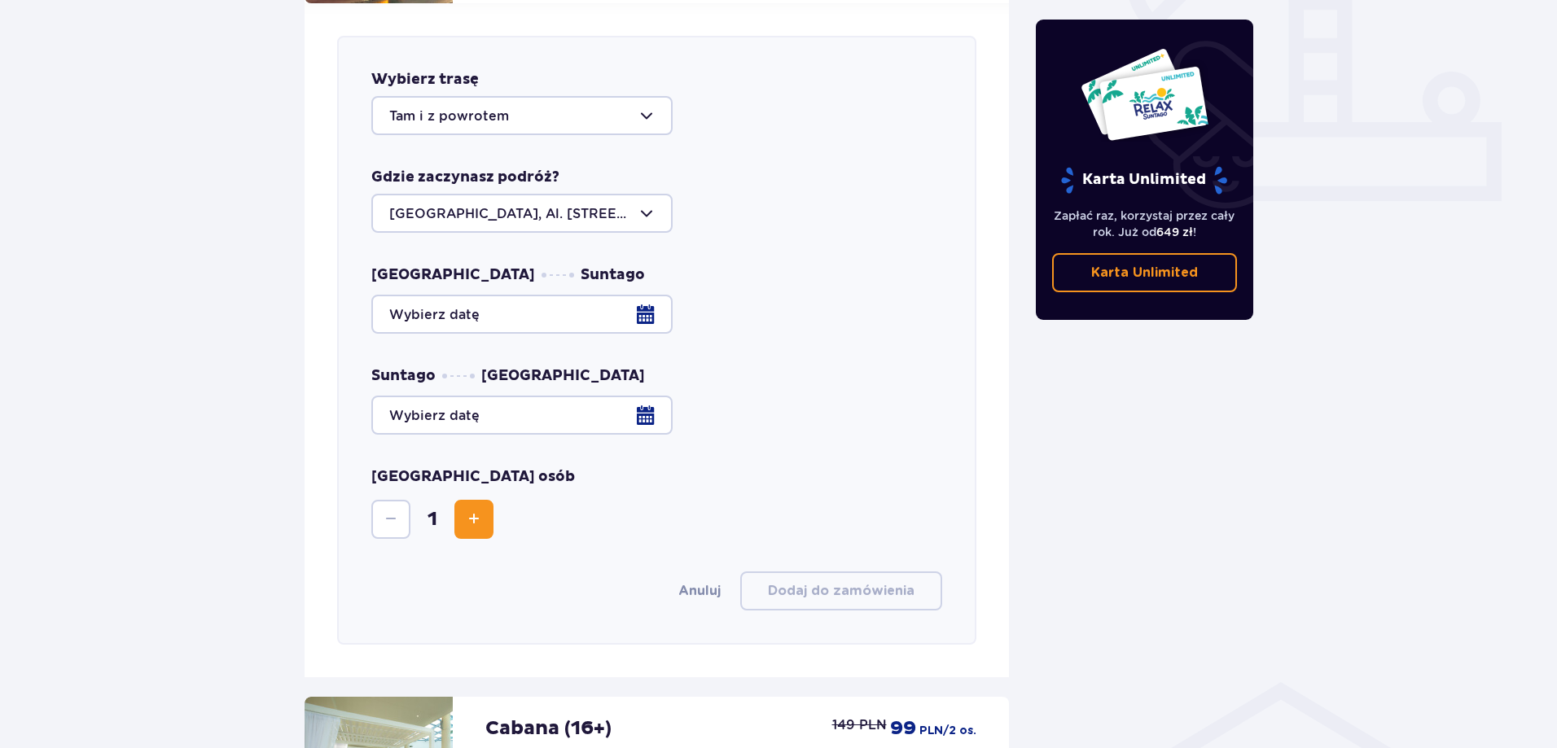
click at [643, 295] on div at bounding box center [656, 314] width 571 height 39
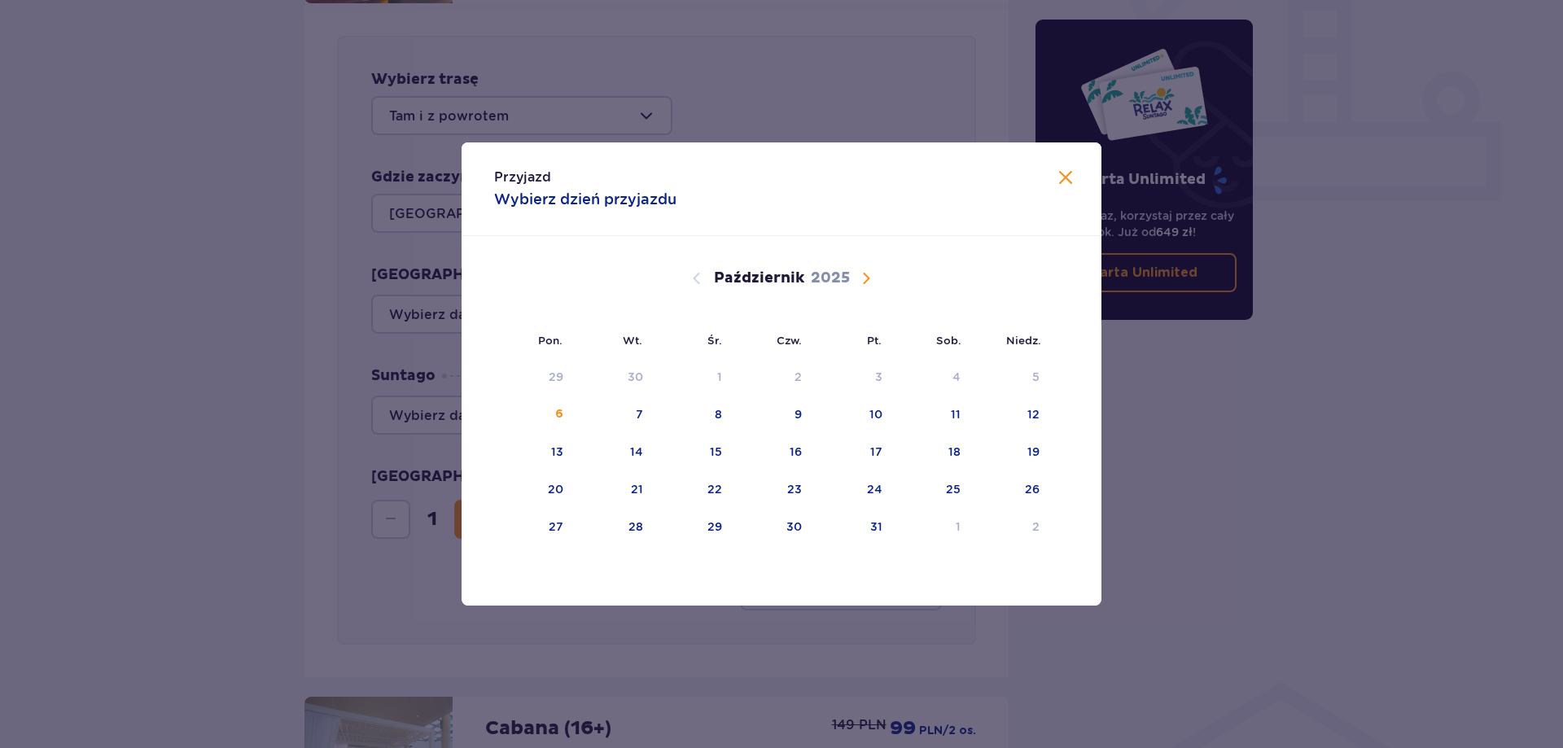
click at [867, 273] on span "Następny miesiąc" at bounding box center [866, 279] width 20 height 20
click at [646, 455] on div "11" at bounding box center [614, 453] width 79 height 36
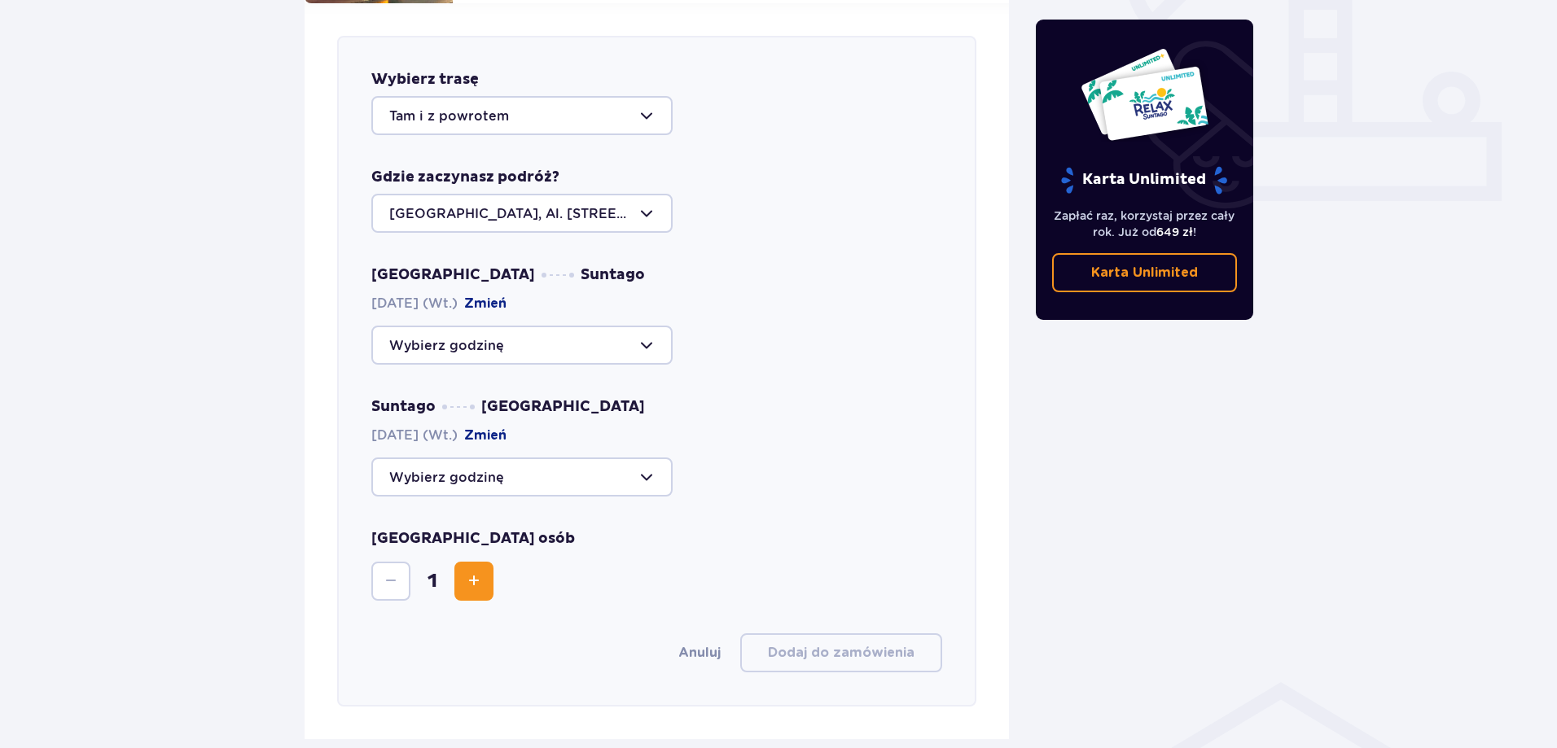
click at [624, 326] on div at bounding box center [521, 345] width 301 height 39
click at [571, 386] on div "09:00 Zostały 42 miejsca" at bounding box center [521, 395] width 265 height 18
type input "09:00"
click at [554, 458] on div at bounding box center [521, 477] width 301 height 39
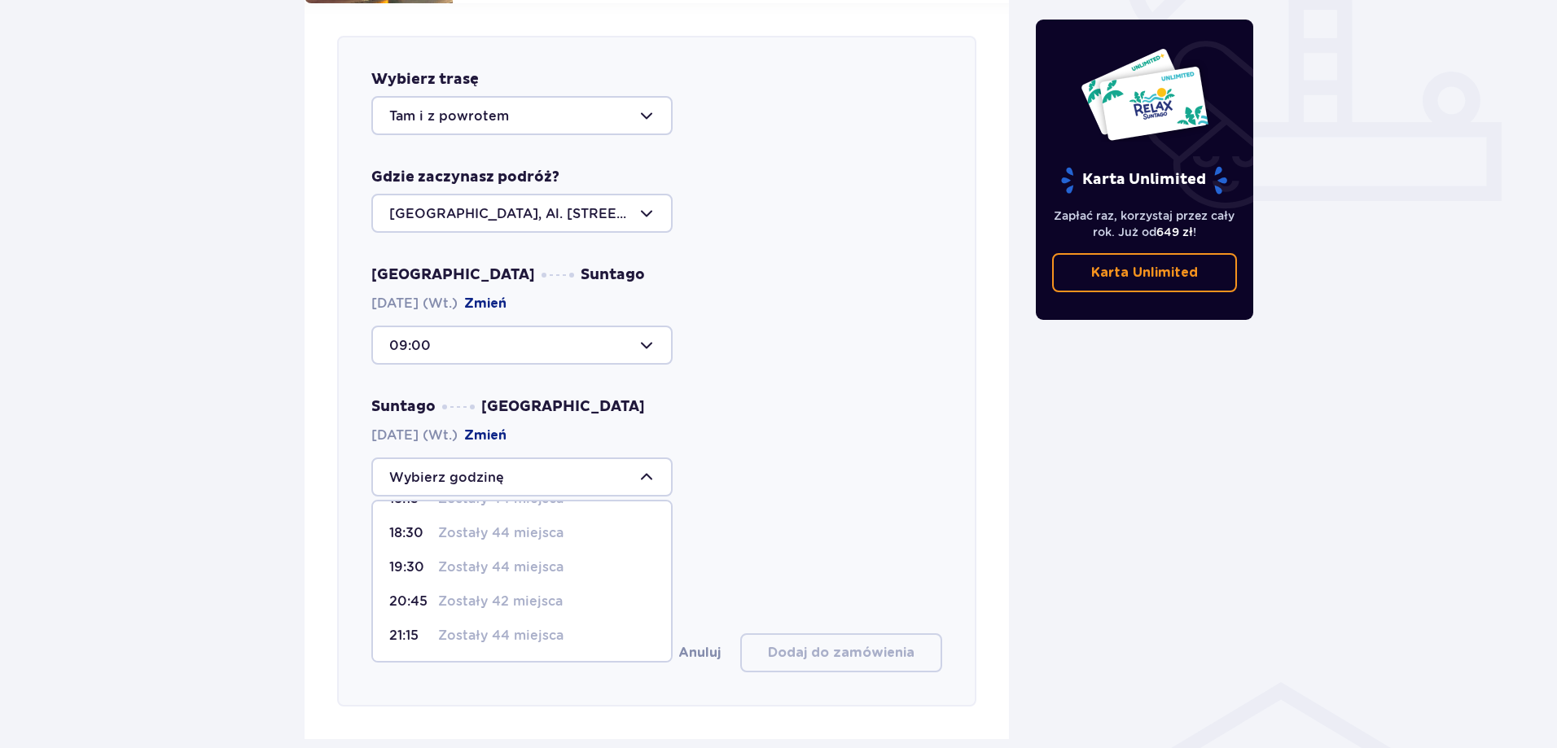
click at [485, 593] on p "Zostały 42 miejsca" at bounding box center [500, 602] width 125 height 18
type input "20:45"
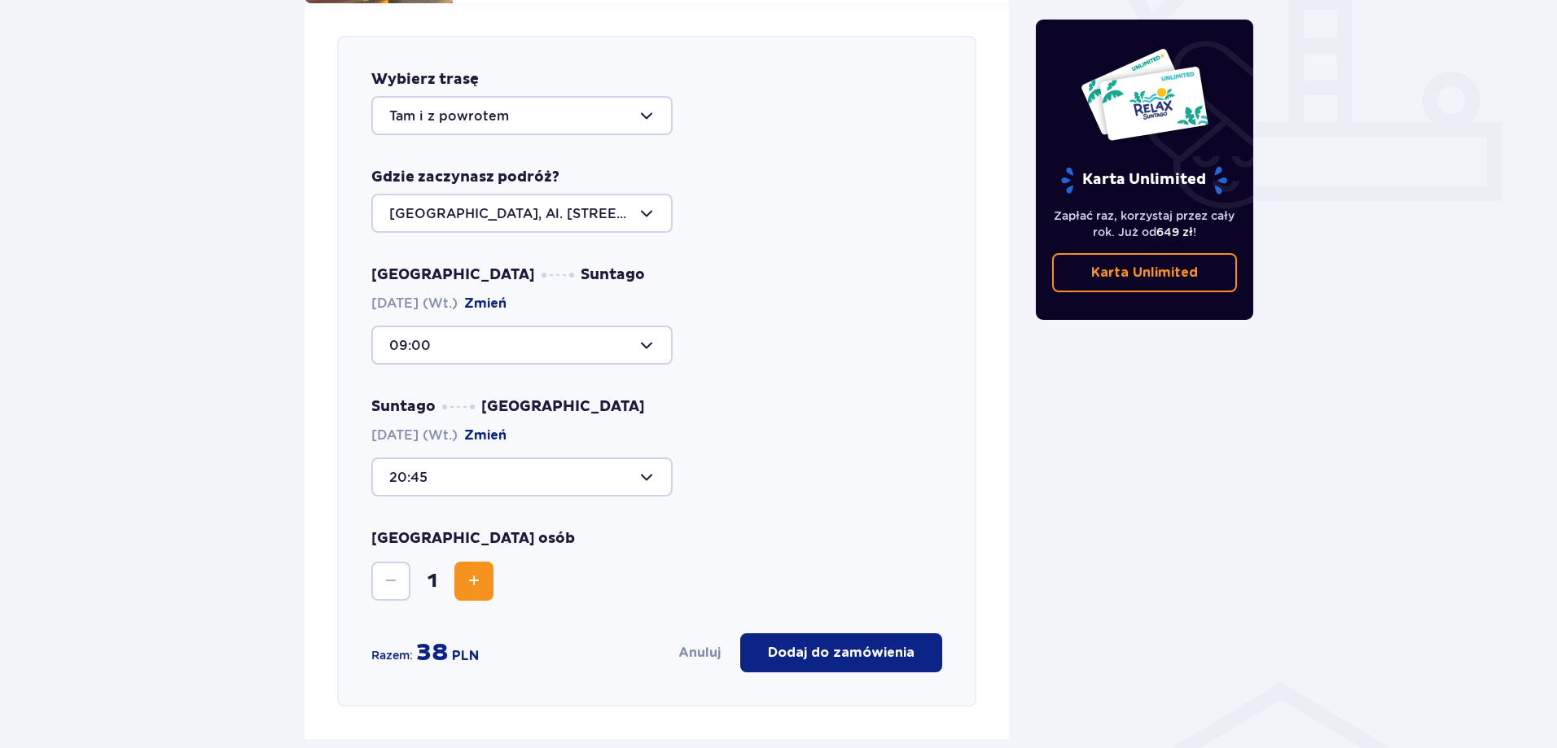
click at [462, 562] on button "Zwiększ" at bounding box center [473, 581] width 39 height 39
click at [857, 644] on p "Dodaj do zamówienia" at bounding box center [841, 653] width 147 height 18
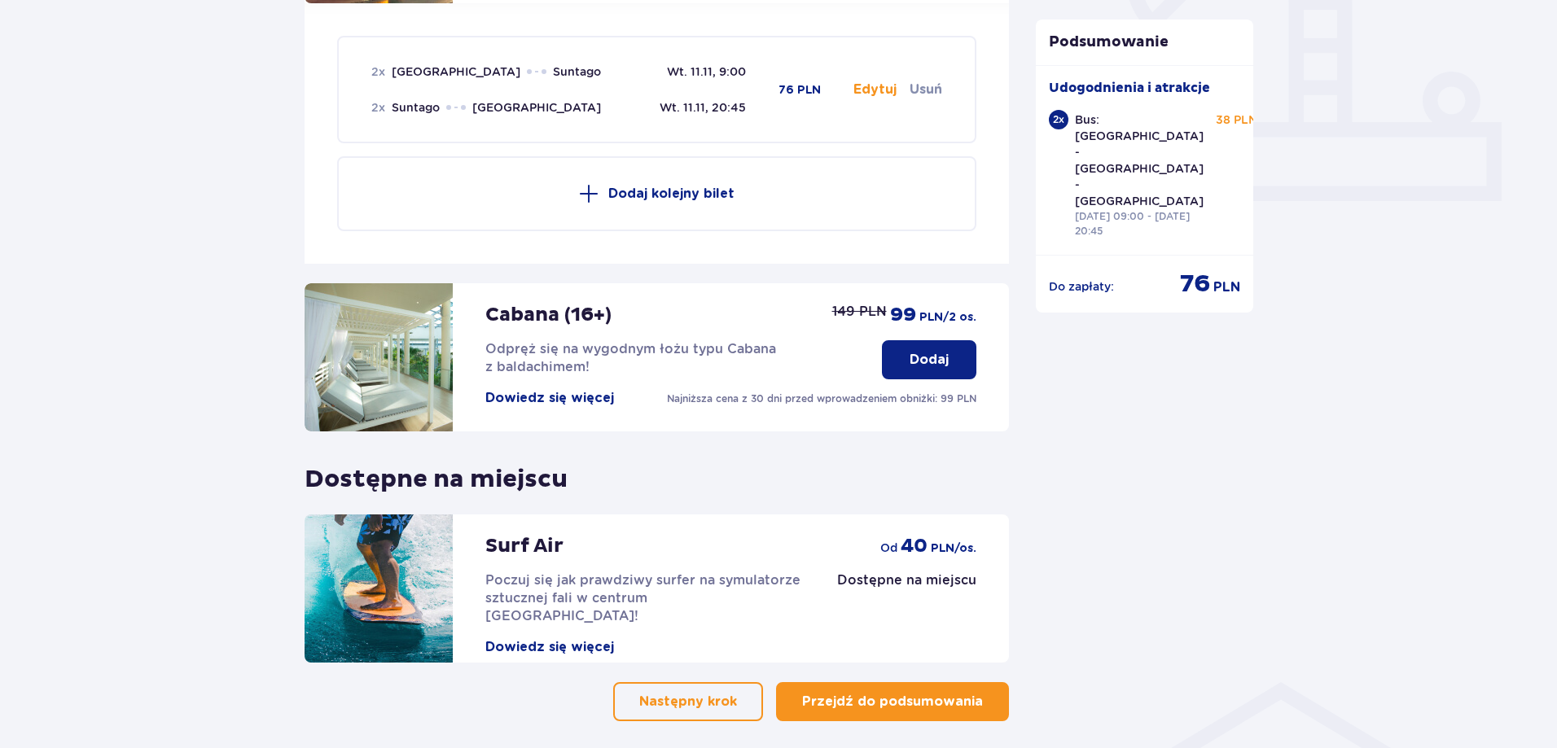
click at [942, 693] on p "Przejdź do podsumowania" at bounding box center [892, 702] width 181 height 18
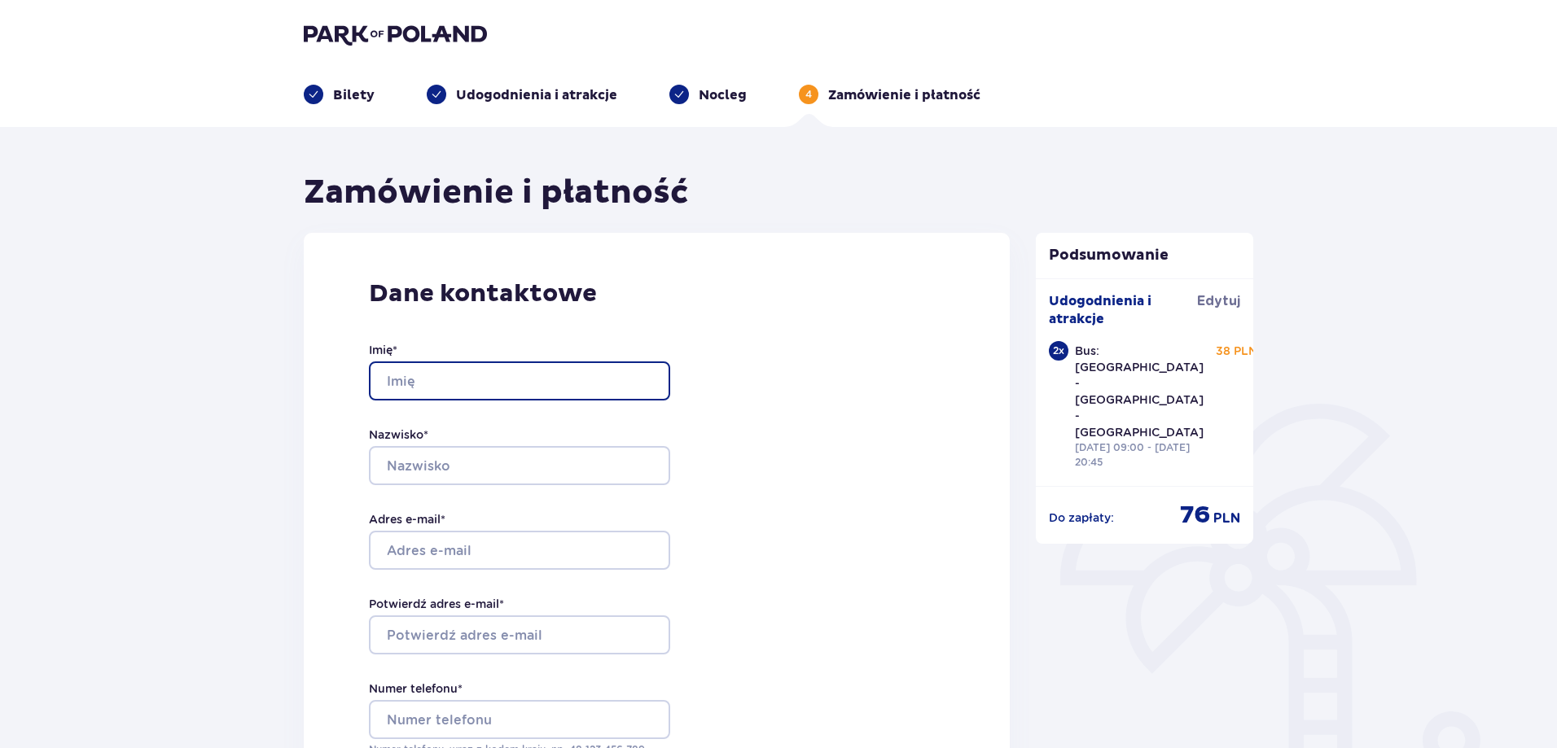
click at [579, 389] on input "Imię *" at bounding box center [519, 380] width 301 height 39
type input "Maksim"
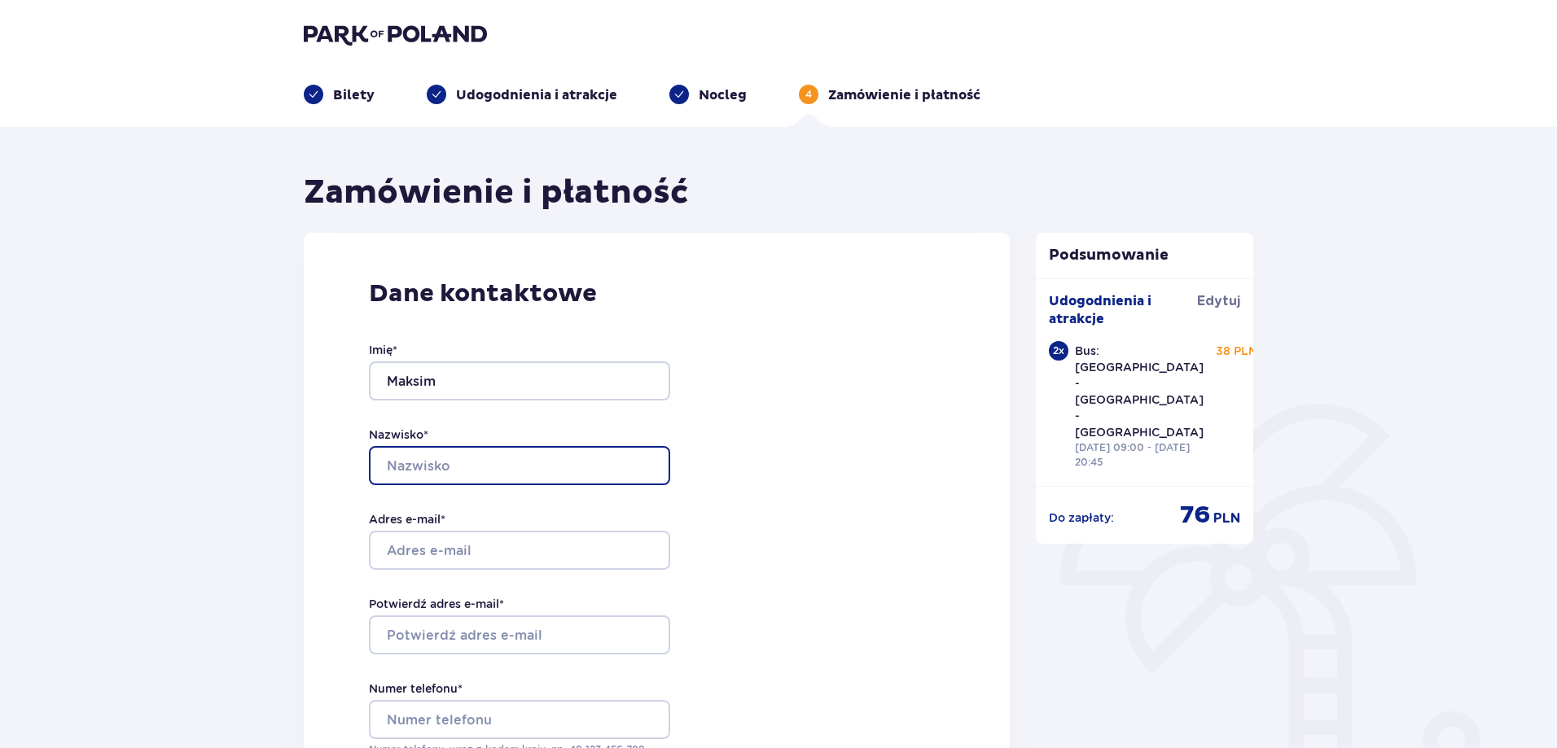
type input "Yudin"
click at [439, 471] on input "Yudin" at bounding box center [519, 465] width 301 height 39
click at [450, 461] on input "Nazwisko *" at bounding box center [519, 465] width 301 height 39
click at [440, 467] on input "Nazwisko *" at bounding box center [519, 465] width 301 height 39
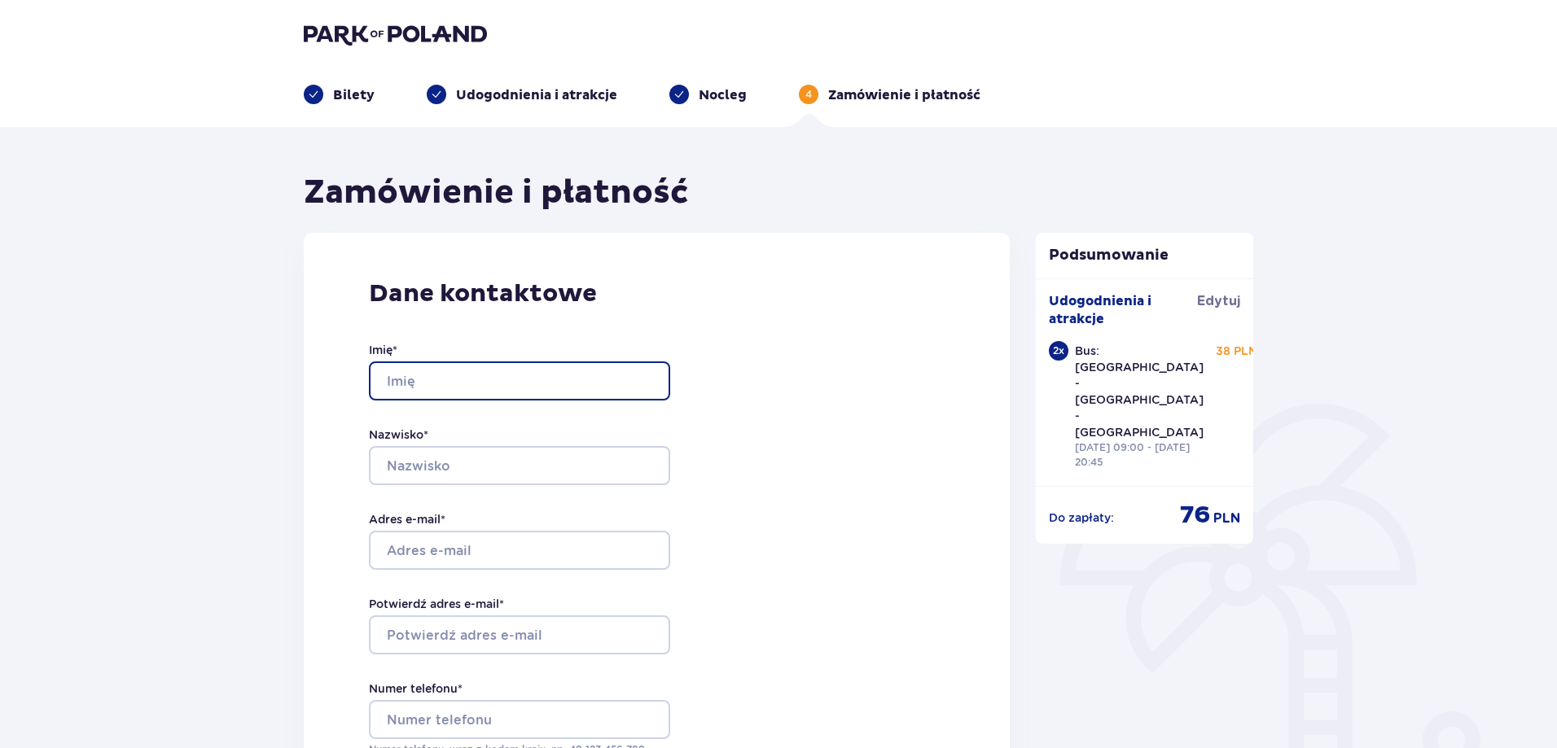
click at [477, 388] on input "Imię *" at bounding box center [519, 380] width 301 height 39
type input "Maksim"
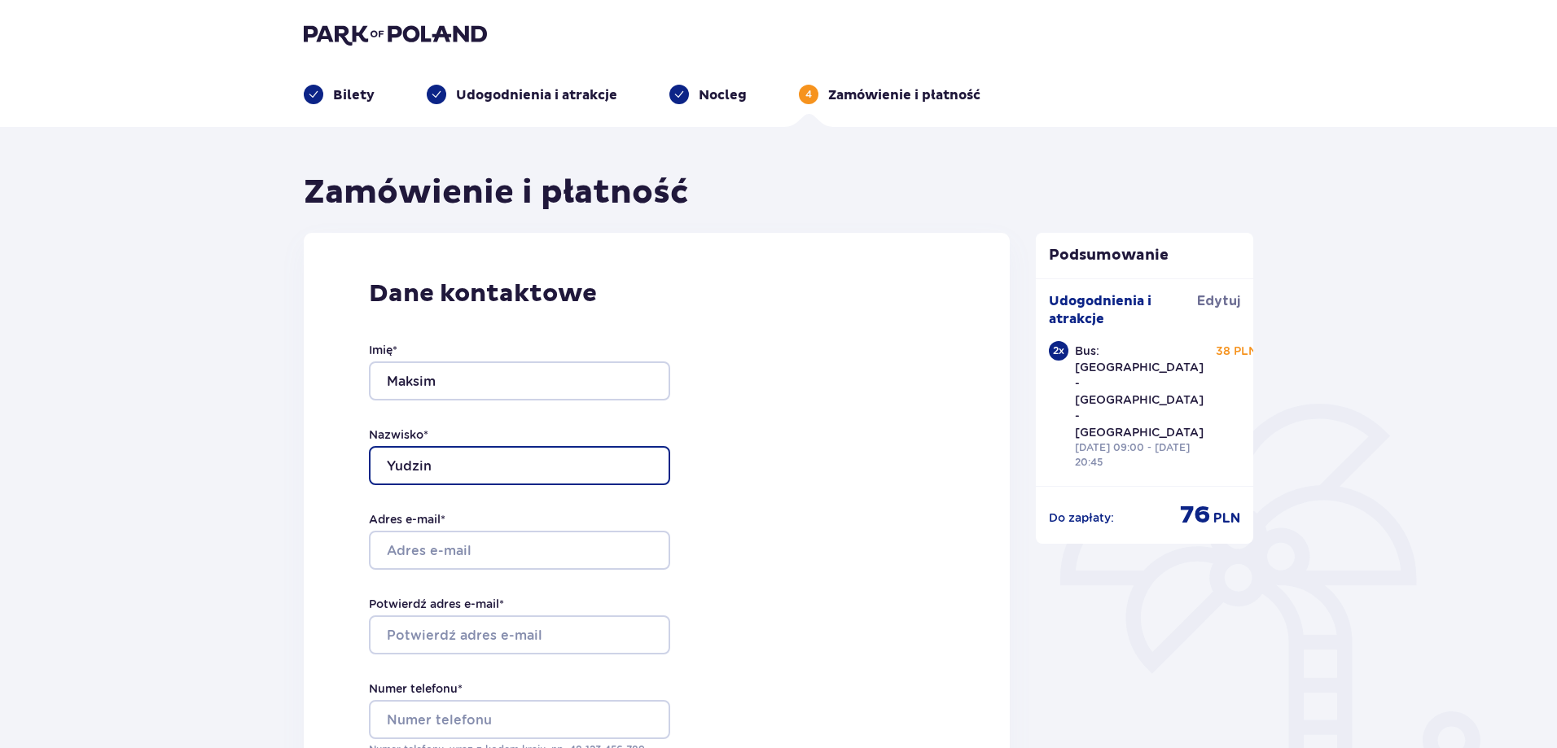
type input "Yudzin"
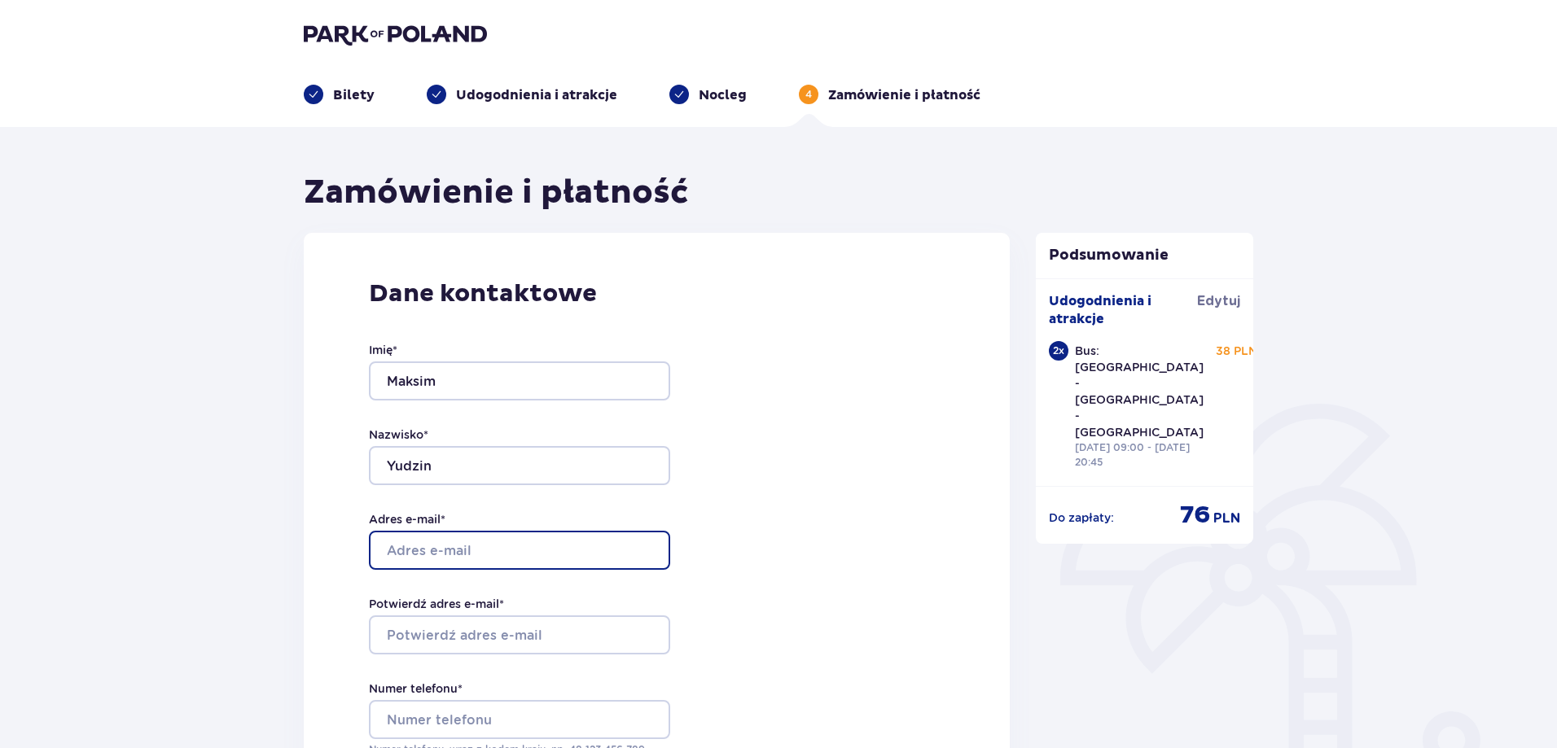
drag, startPoint x: 457, startPoint y: 568, endPoint x: 459, endPoint y: 538, distance: 30.2
click at [459, 563] on input "Adres e-mail *" at bounding box center [519, 550] width 301 height 39
type input "[DOMAIN_NAME][EMAIL_ADDRESS][DOMAIN_NAME]"
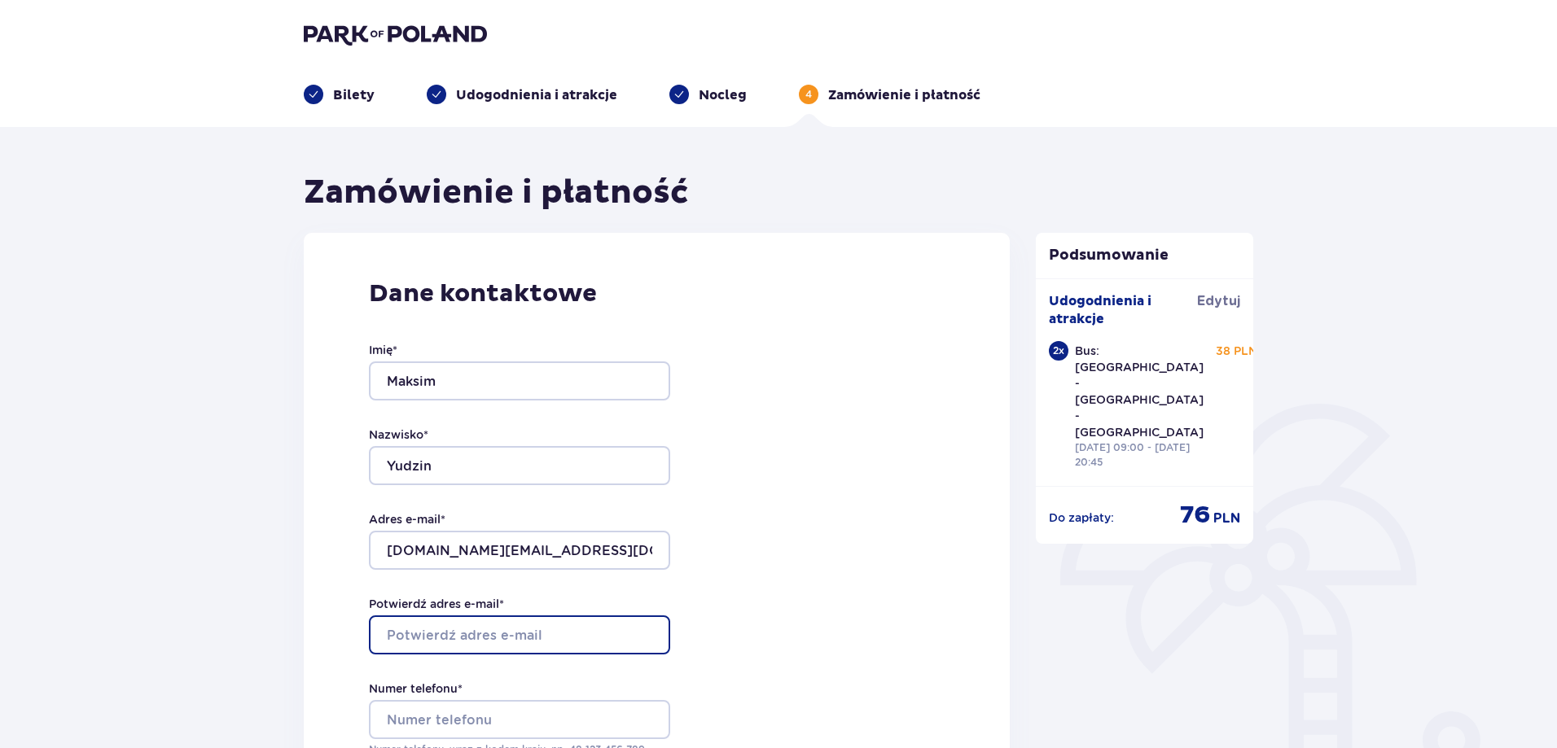
click at [445, 634] on input "Potwierdź adres e-mail *" at bounding box center [519, 634] width 301 height 39
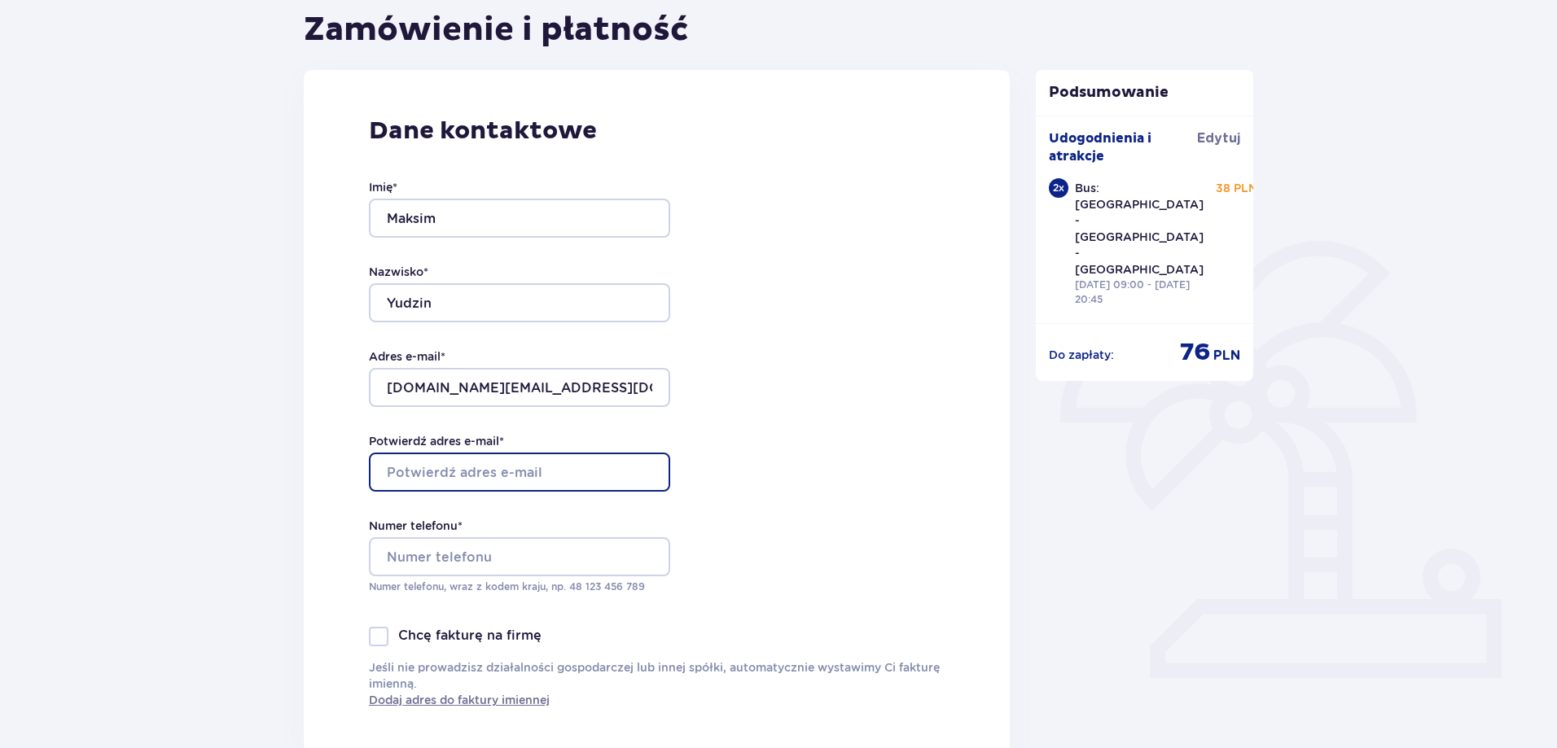
click at [584, 475] on input "Potwierdź adres e-mail *" at bounding box center [519, 472] width 301 height 39
type input "[DOMAIN_NAME][EMAIL_ADDRESS][DOMAIN_NAME]"
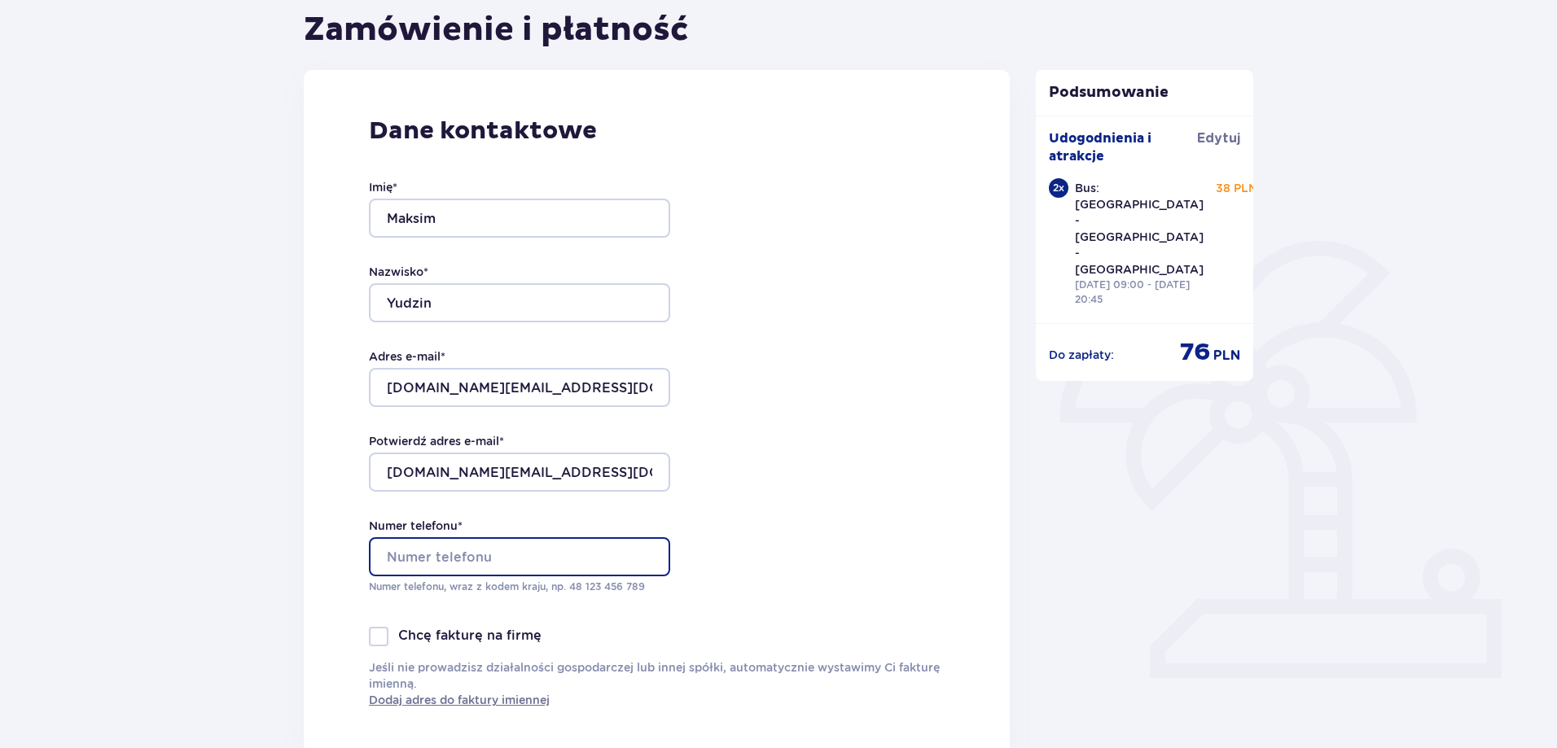
click at [516, 557] on input "Numer telefonu *" at bounding box center [519, 556] width 301 height 39
type input "[PHONE_NUMBER]"
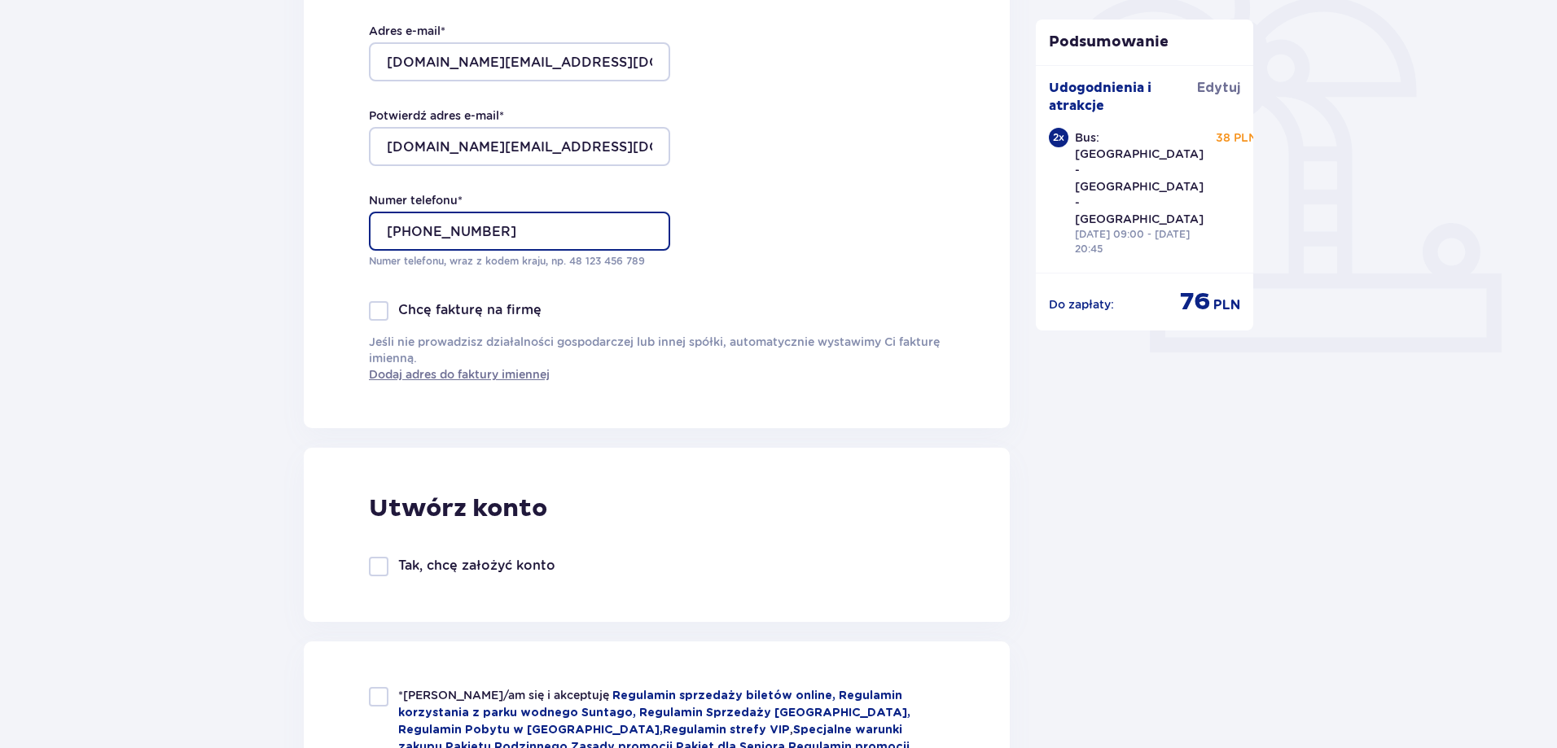
scroll to position [814, 0]
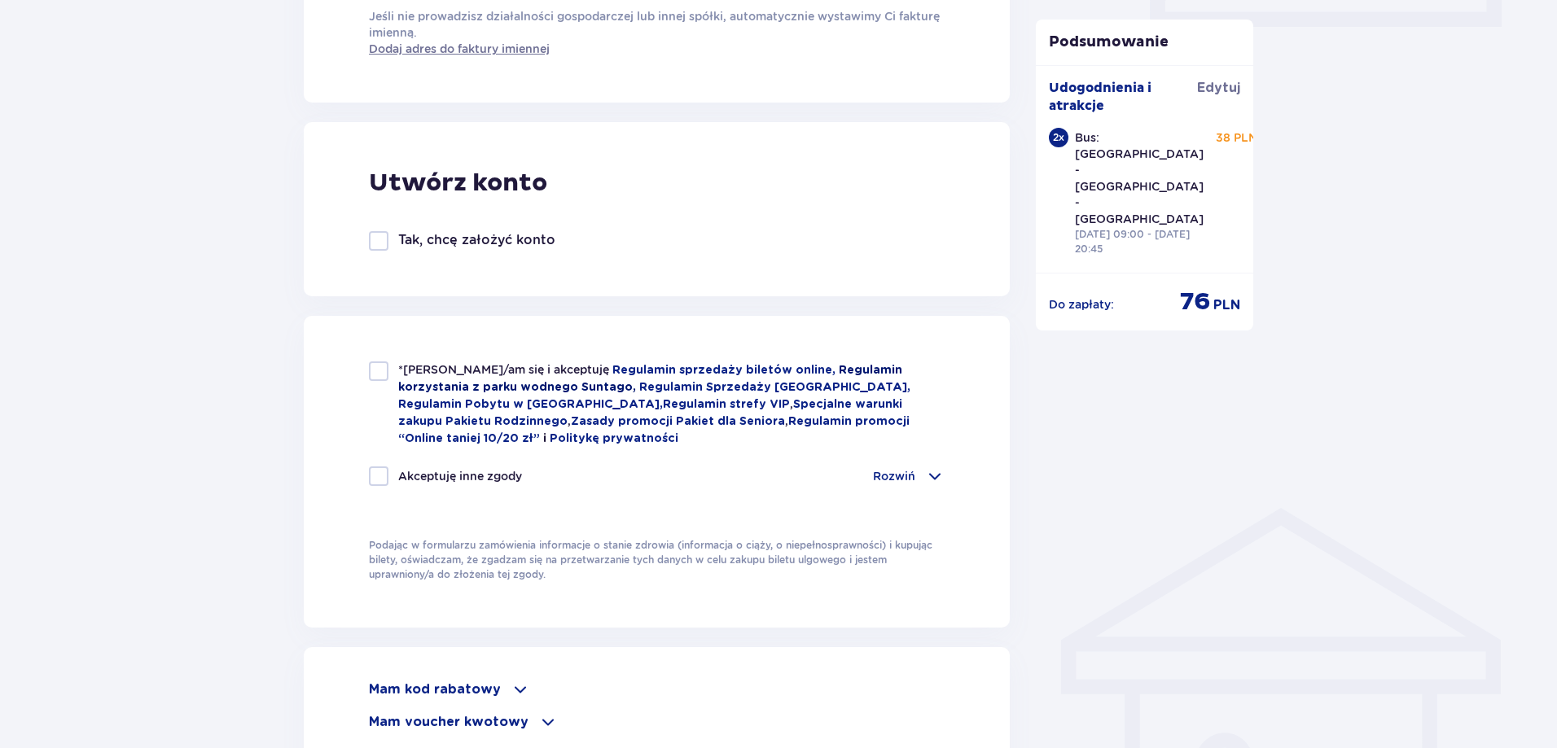
click at [496, 392] on link "Regulamin korzystania z parku wodnego Suntago," at bounding box center [650, 379] width 504 height 28
click at [381, 370] on div at bounding box center [379, 371] width 20 height 20
checkbox input "true"
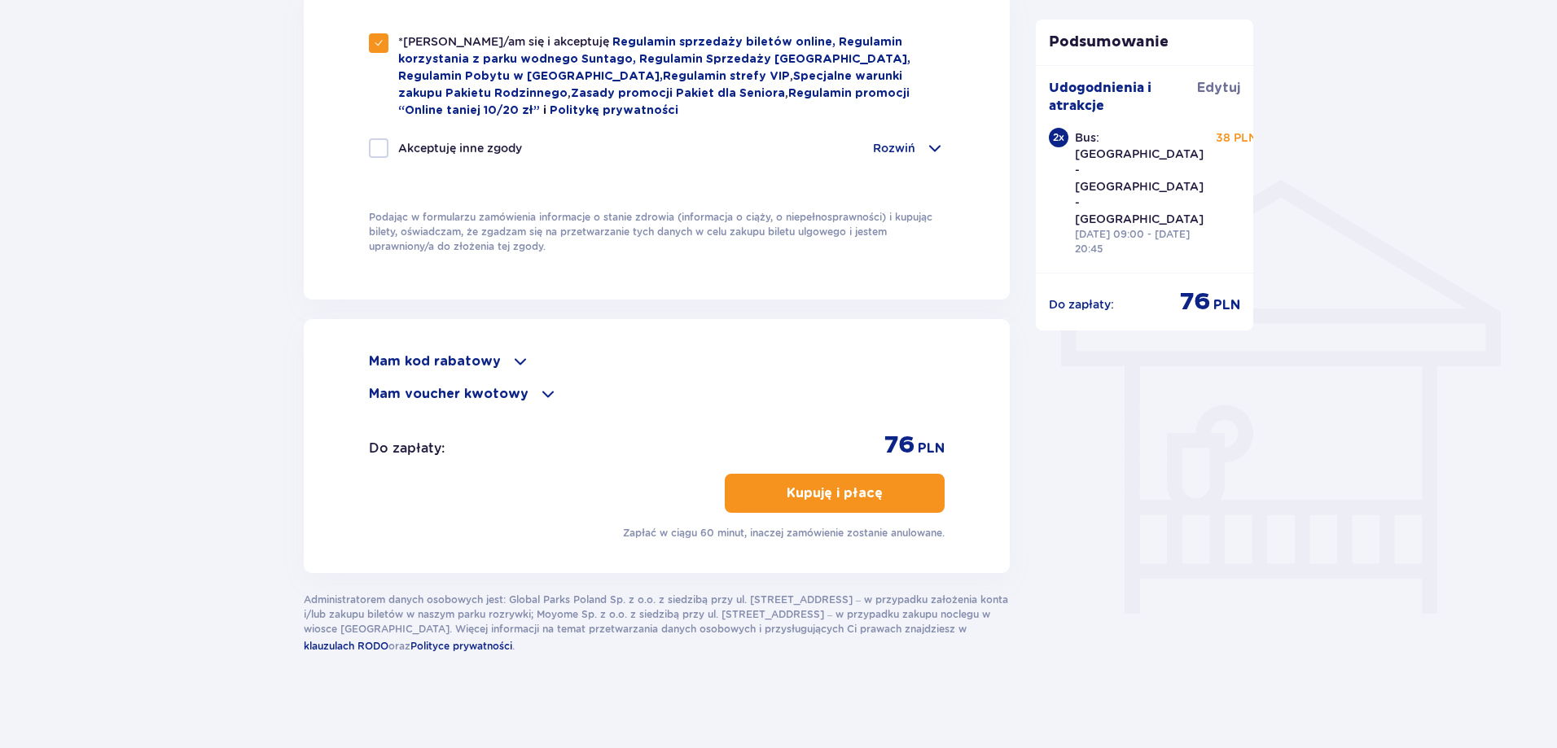
click at [502, 353] on div "Mam kod rabatowy" at bounding box center [657, 362] width 576 height 20
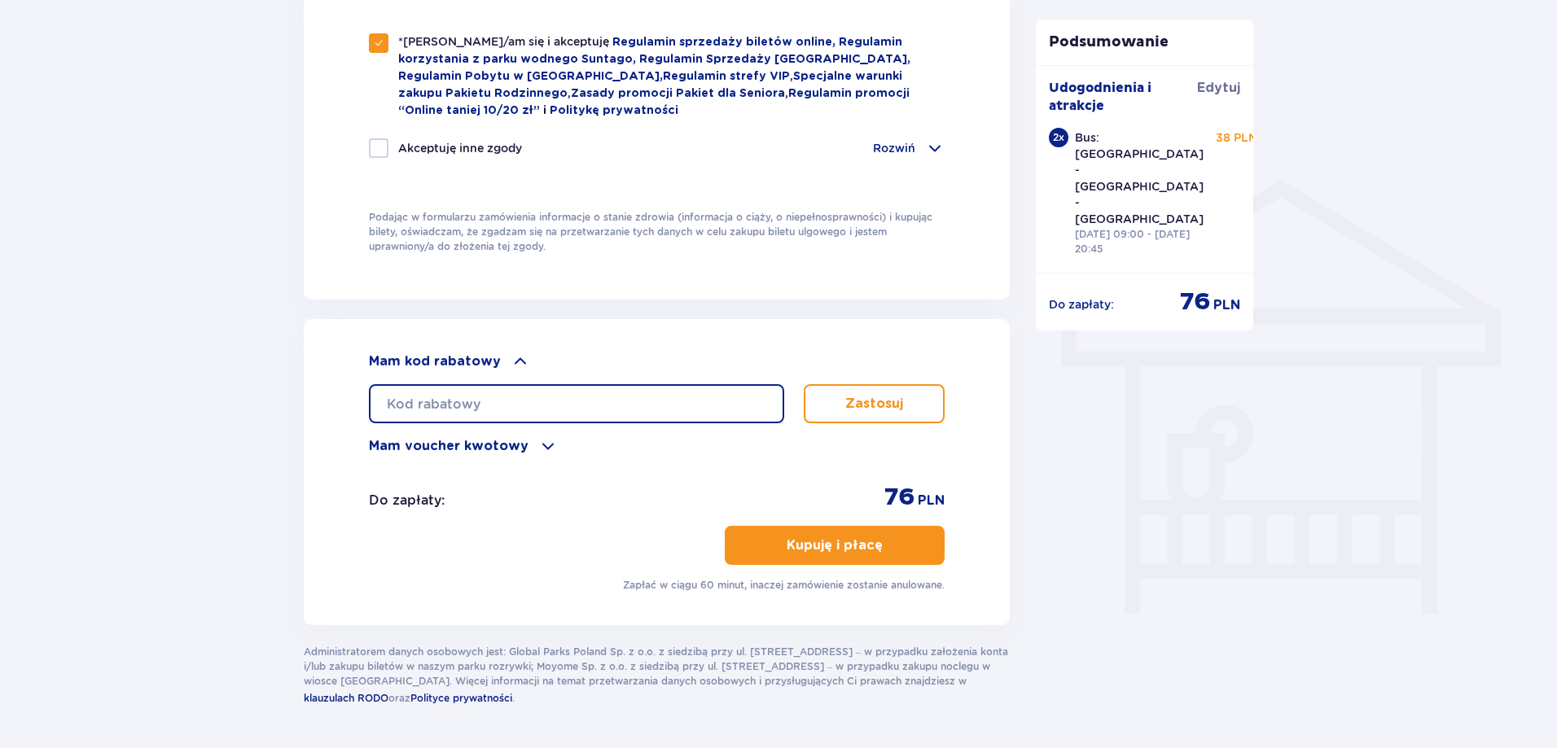
click at [570, 396] on input "text" at bounding box center [576, 403] width 415 height 39
type input "0640006068421644"
click at [896, 404] on p "Zastosuj" at bounding box center [874, 404] width 58 height 18
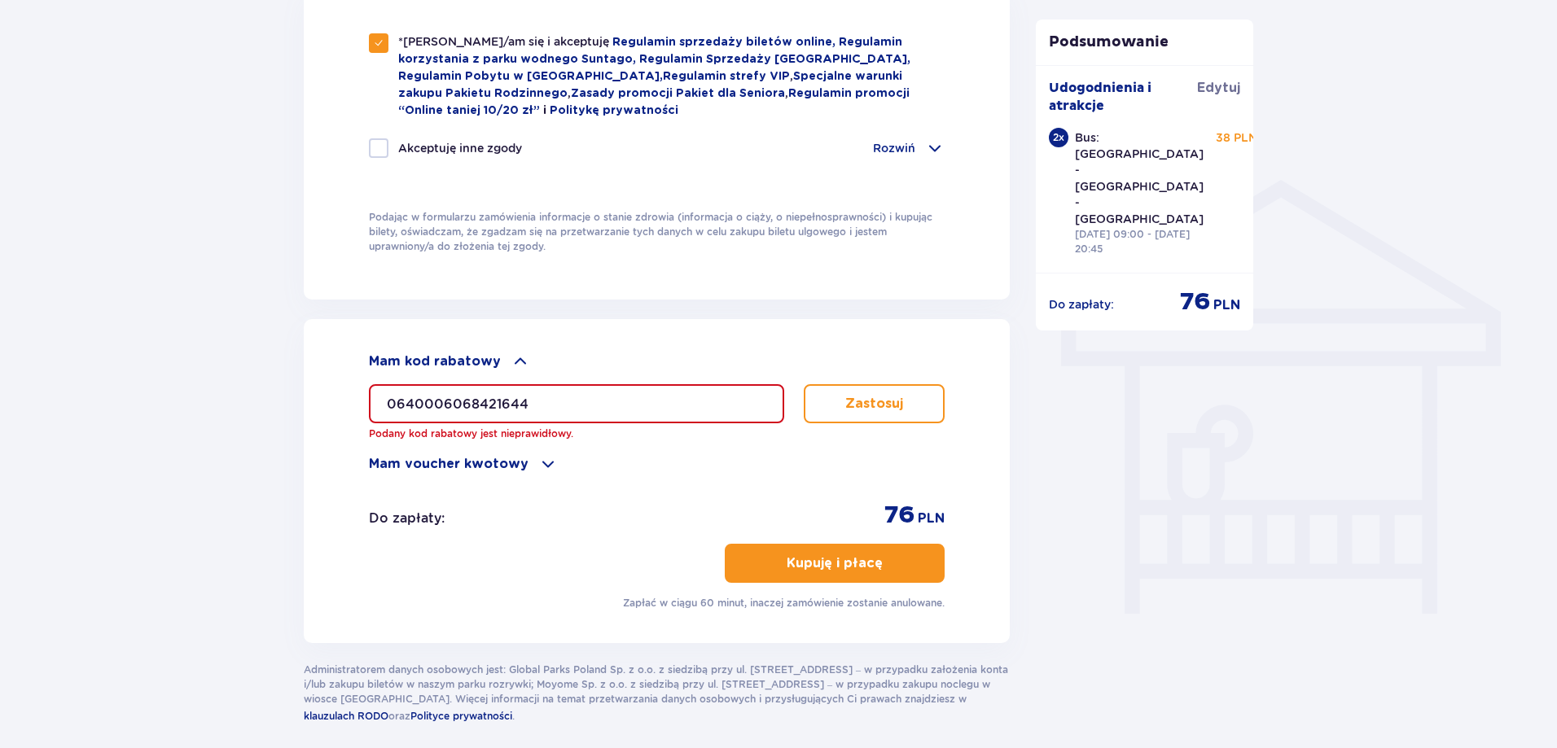
click at [572, 404] on input "0640006068421644" at bounding box center [576, 403] width 415 height 39
click at [471, 408] on input "0640006068421644" at bounding box center [576, 403] width 415 height 39
click at [520, 458] on p "Mam voucher kwotowy" at bounding box center [449, 464] width 160 height 18
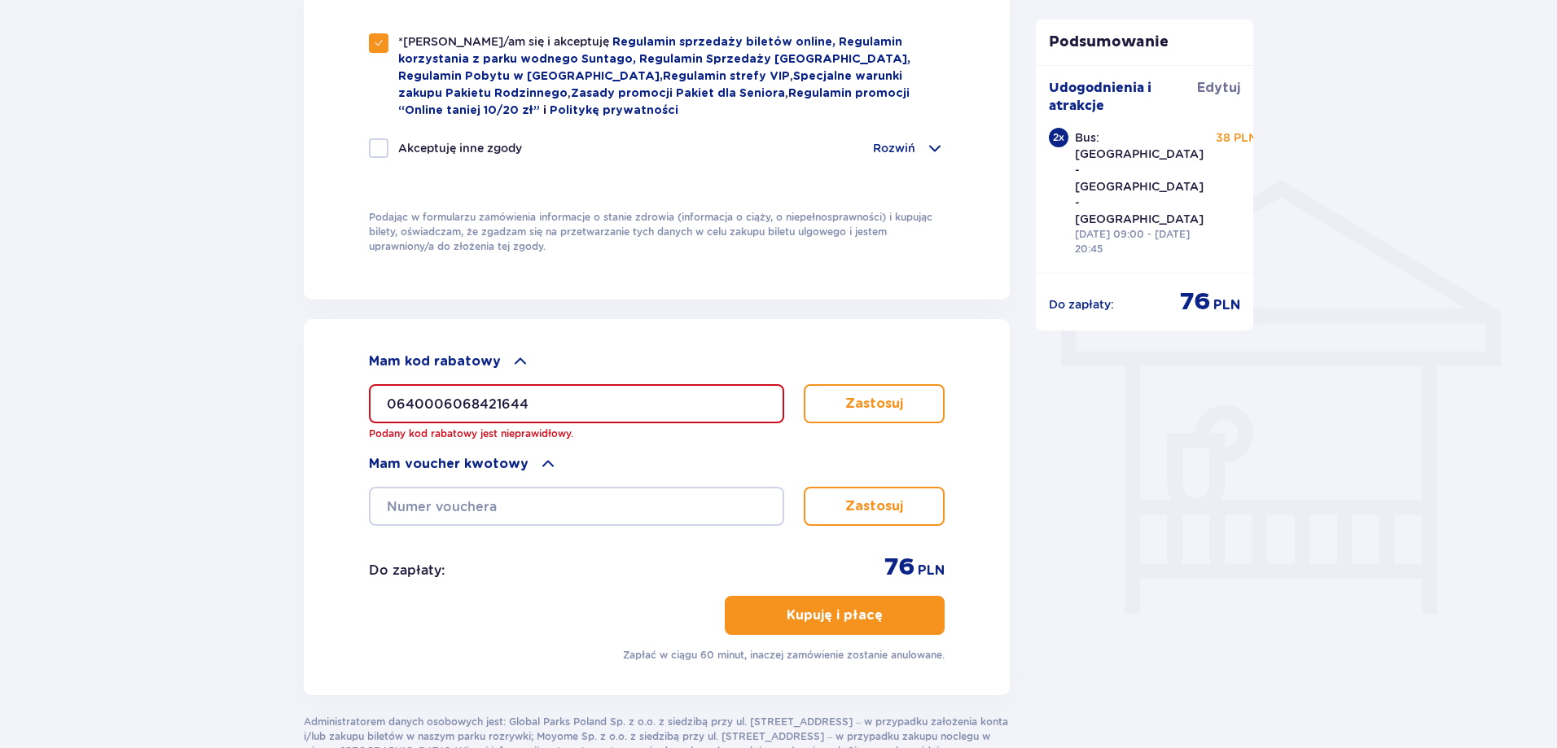
drag, startPoint x: 551, startPoint y: 405, endPoint x: 378, endPoint y: 407, distance: 173.4
click at [383, 406] on input "0640006068421644" at bounding box center [576, 403] width 415 height 39
click at [375, 408] on input "0640006068421644" at bounding box center [576, 403] width 415 height 39
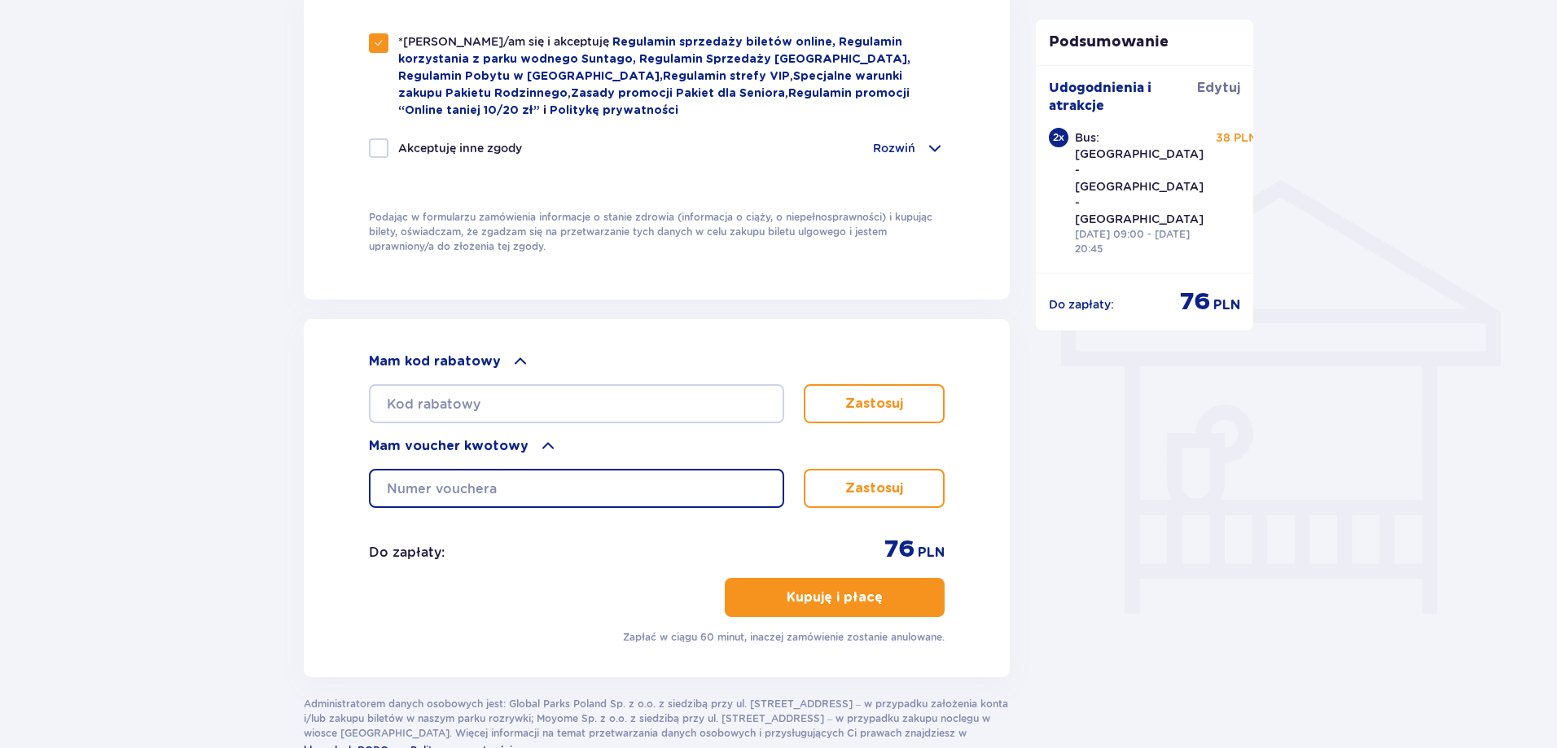
click at [488, 498] on input "text" at bounding box center [576, 488] width 415 height 39
paste input "0640006068421644"
type input "0640006068421644"
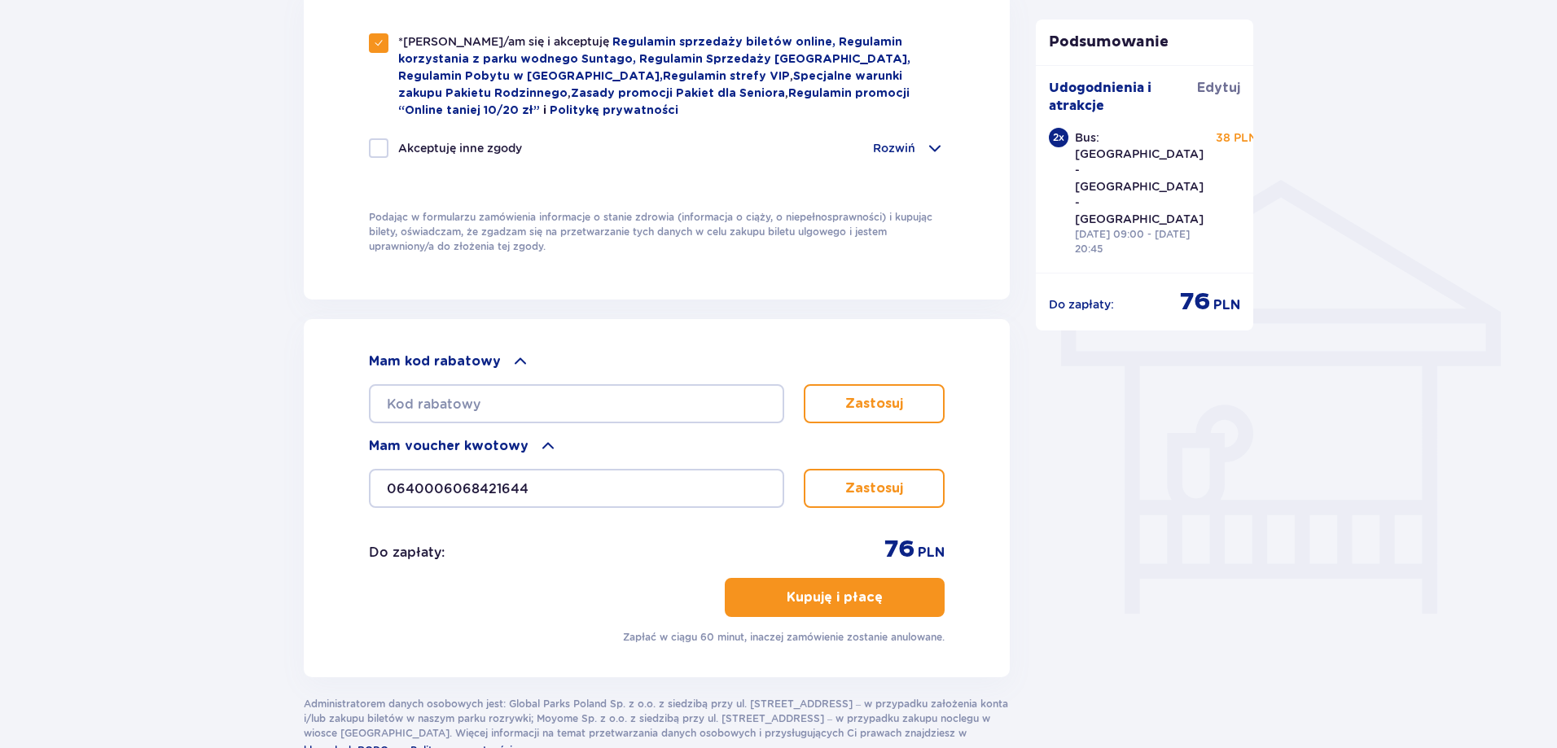
click at [828, 469] on button "Zastosuj" at bounding box center [874, 488] width 141 height 39
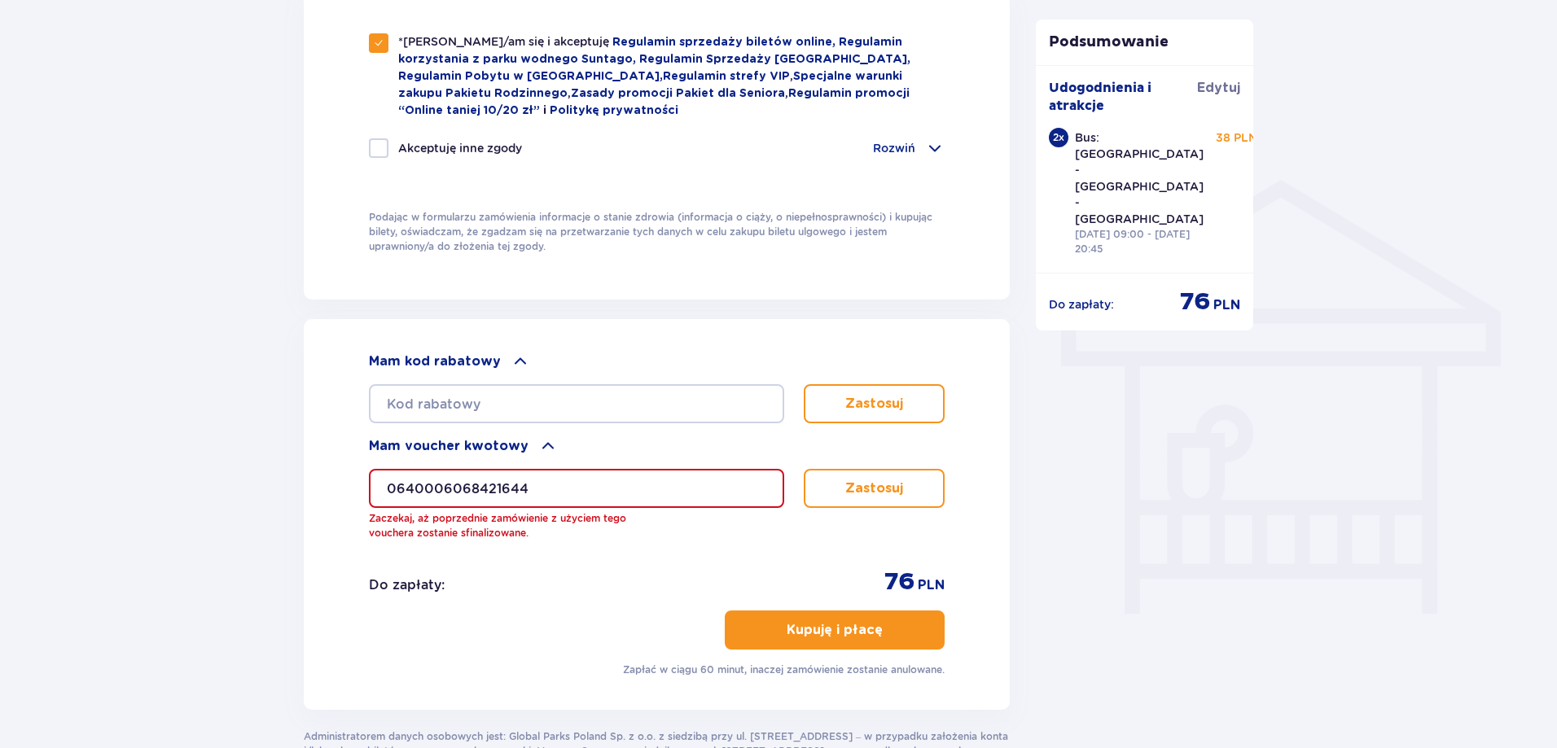
click at [676, 482] on input "0640006068421644" at bounding box center [576, 488] width 415 height 39
click at [891, 490] on p "Zastosuj" at bounding box center [874, 489] width 58 height 18
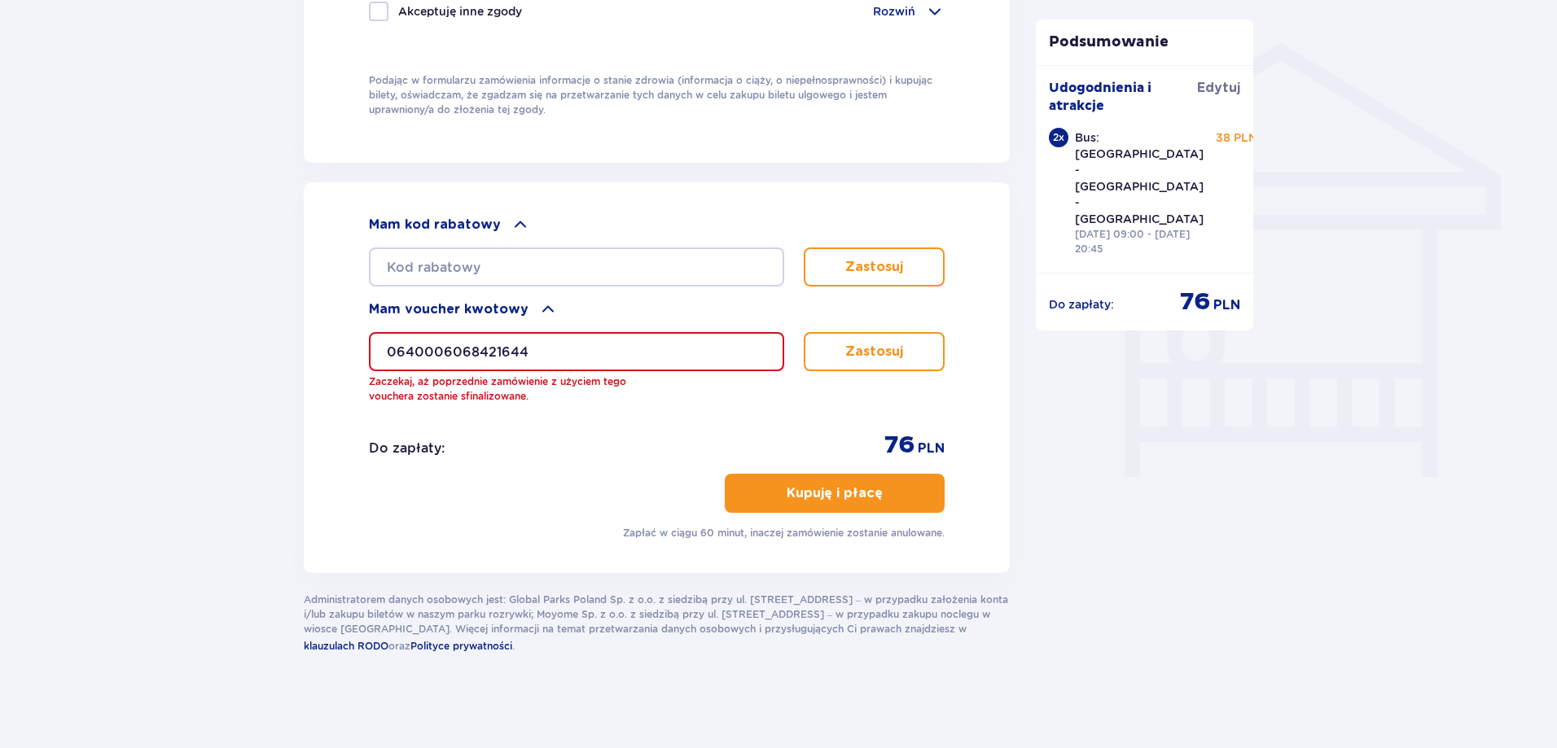
click at [898, 337] on button "Zastosuj" at bounding box center [874, 351] width 141 height 39
click at [664, 341] on input "0640006068421644" at bounding box center [576, 351] width 415 height 39
click at [615, 347] on input "0640006068421644" at bounding box center [576, 351] width 415 height 39
drag, startPoint x: 585, startPoint y: 349, endPoint x: 349, endPoint y: 356, distance: 235.4
click at [349, 356] on div "Mam kod rabatowy Zastosuj Mam voucher kwotowy 0640006068421644 Zaczekaj, aż pop…" at bounding box center [657, 377] width 706 height 391
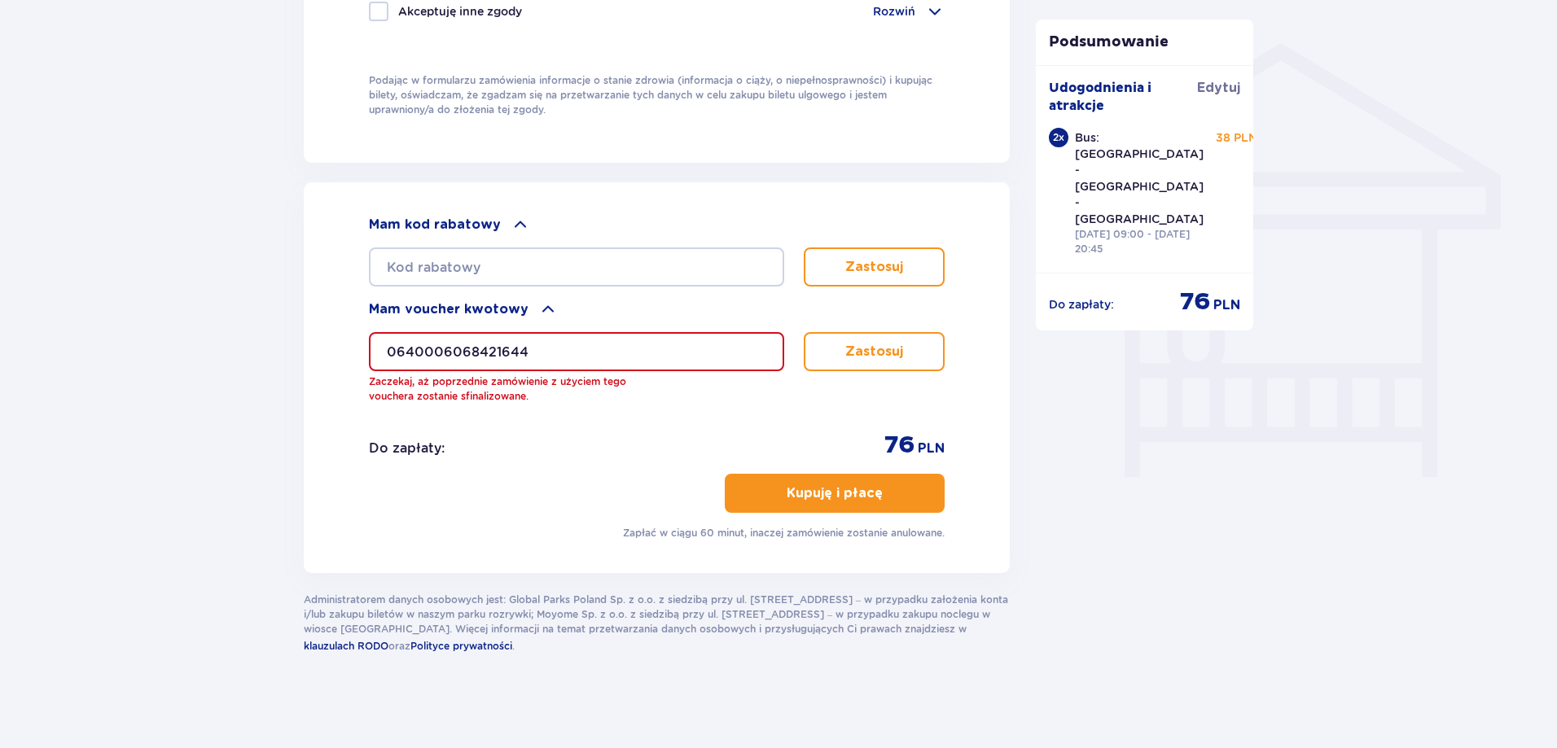
click at [614, 348] on input "0640006068421644" at bounding box center [576, 351] width 415 height 39
drag, startPoint x: 900, startPoint y: 356, endPoint x: 941, endPoint y: 388, distance: 52.3
click at [900, 356] on p "Zastosuj" at bounding box center [874, 352] width 58 height 18
drag, startPoint x: 576, startPoint y: 420, endPoint x: 346, endPoint y: 382, distance: 232.8
click at [346, 382] on div "Mam kod rabatowy Zastosuj Mam voucher kwotowy 0640006068421644 Zaczekaj, aż pop…" at bounding box center [657, 377] width 706 height 391
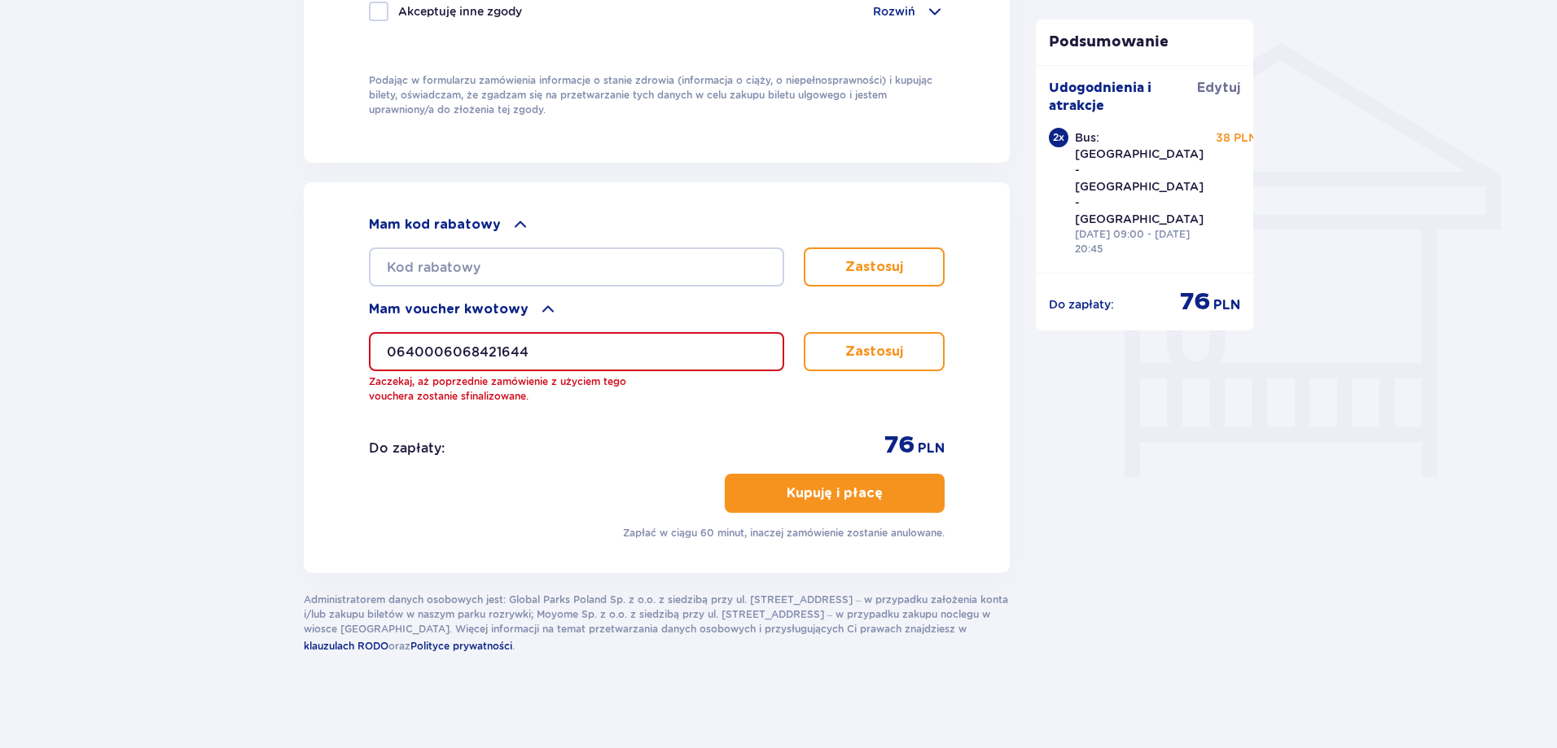
click at [575, 474] on div "Kupuję i płacę" at bounding box center [657, 493] width 576 height 39
click at [842, 345] on button "Zastosuj" at bounding box center [874, 351] width 141 height 39
click at [899, 338] on button "Zastosuj" at bounding box center [874, 351] width 141 height 39
click at [622, 334] on input "0640006068421644" at bounding box center [576, 351] width 415 height 39
click at [850, 487] on p "Kupuję i płacę" at bounding box center [834, 493] width 96 height 18
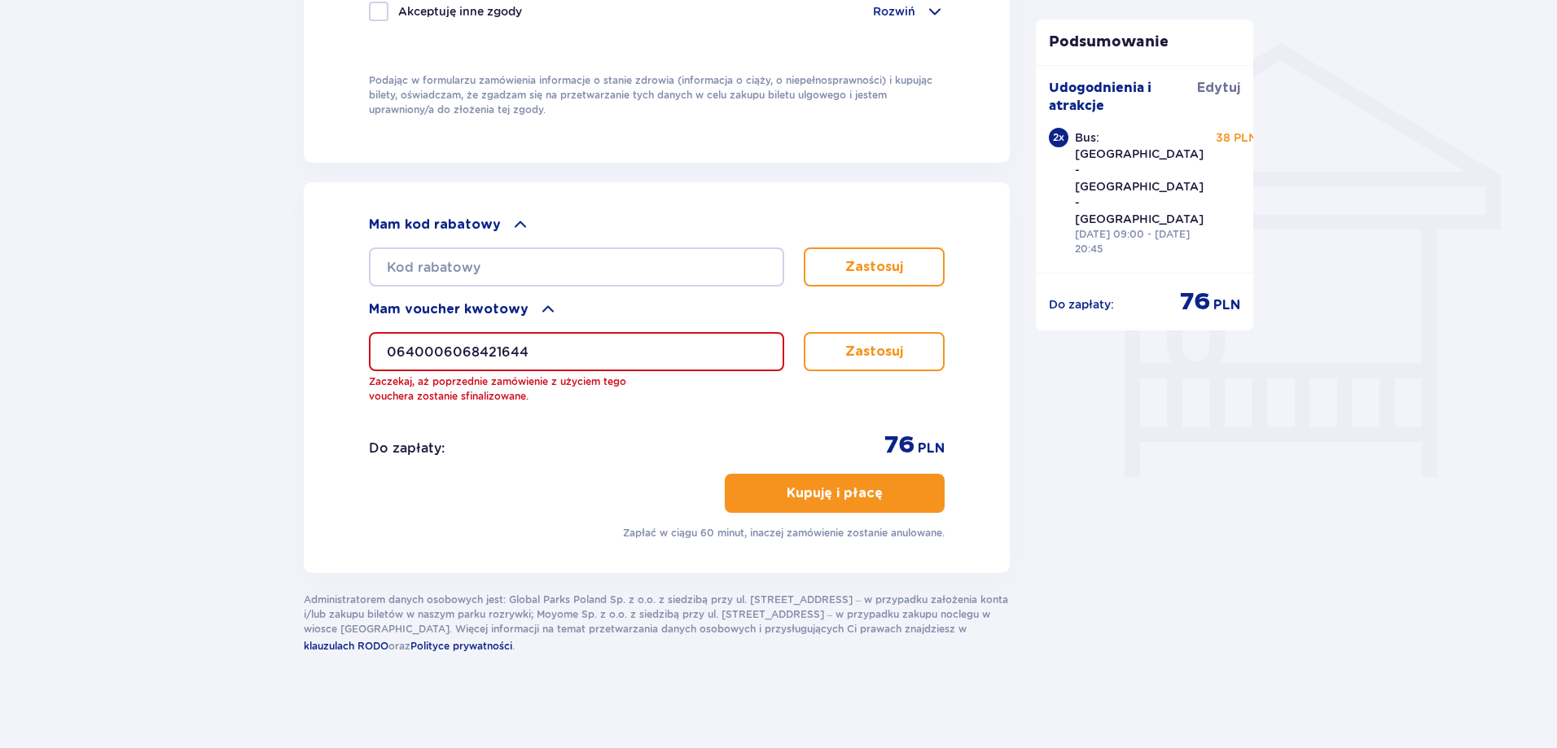
click at [648, 345] on input "0640006068421644" at bounding box center [576, 351] width 415 height 39
click at [887, 361] on button "Zastosuj" at bounding box center [874, 351] width 141 height 39
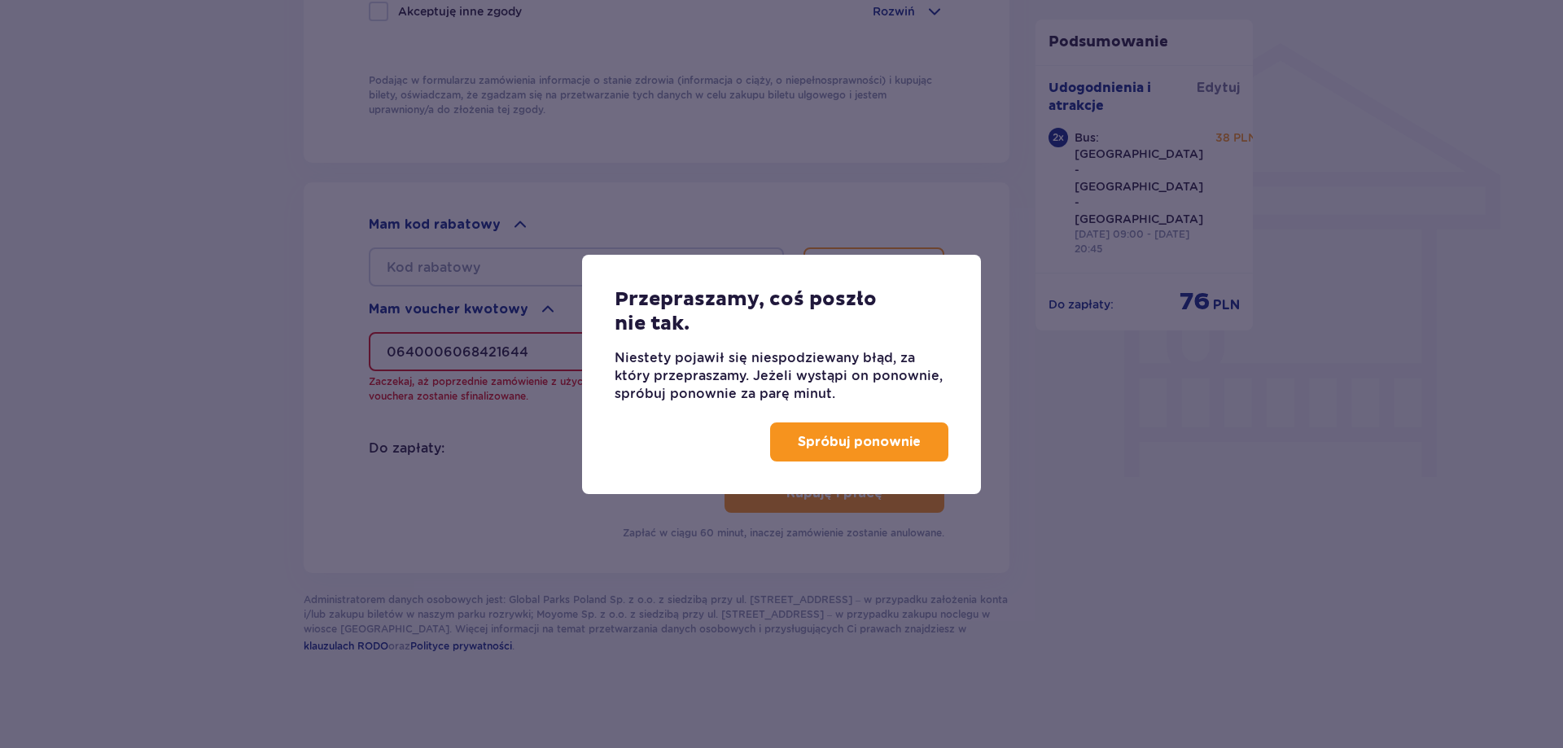
click at [880, 446] on p "Spróbuj ponownie" at bounding box center [859, 442] width 123 height 18
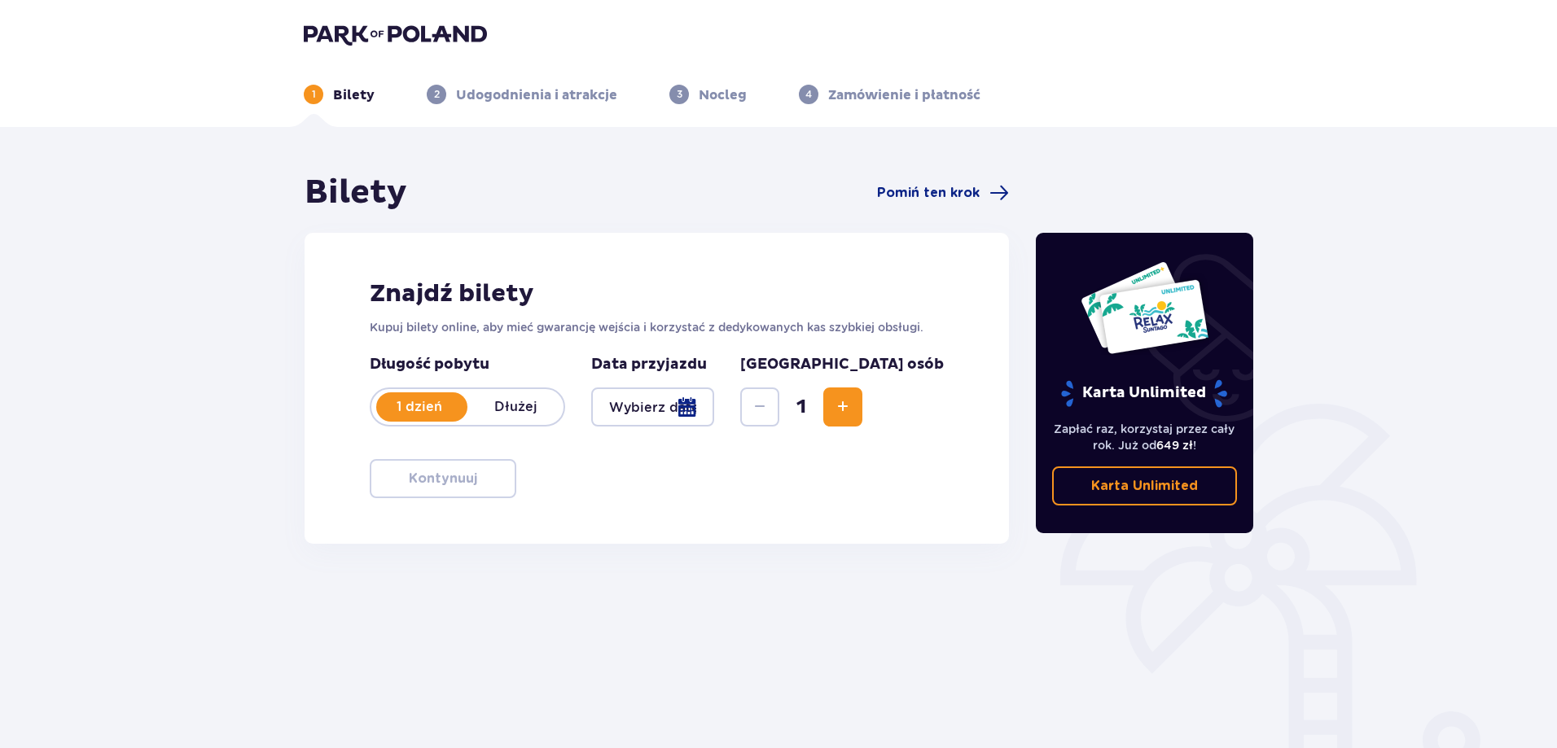
drag, startPoint x: 929, startPoint y: 404, endPoint x: 864, endPoint y: 472, distance: 94.4
click at [852, 404] on span "Zwiększ" at bounding box center [843, 407] width 20 height 20
click at [714, 411] on div at bounding box center [652, 407] width 123 height 39
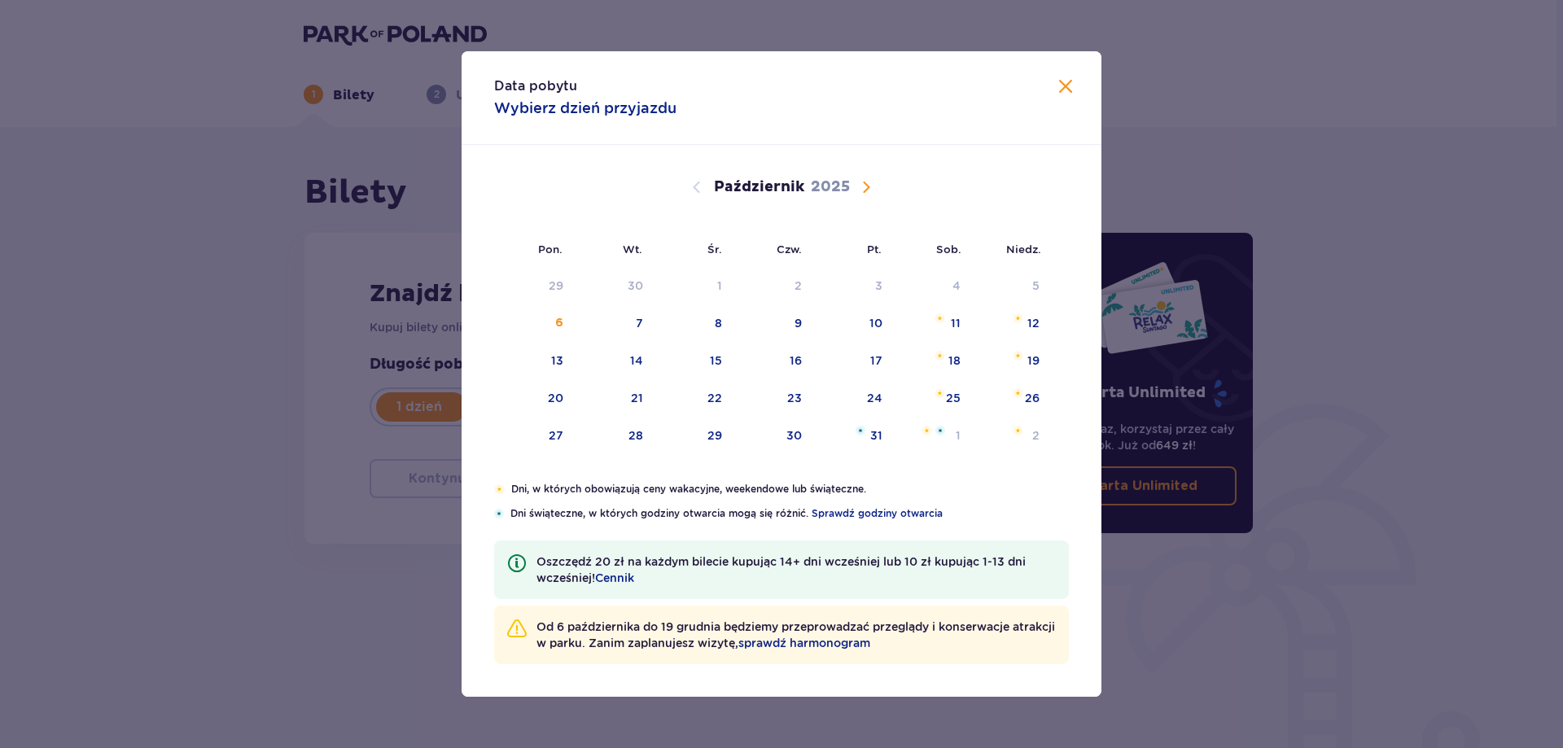
click at [1059, 99] on div "Data pobytu Wybierz dzień przyjazdu" at bounding box center [782, 98] width 640 height 94
click at [1063, 94] on span "Zamknij" at bounding box center [1066, 87] width 20 height 20
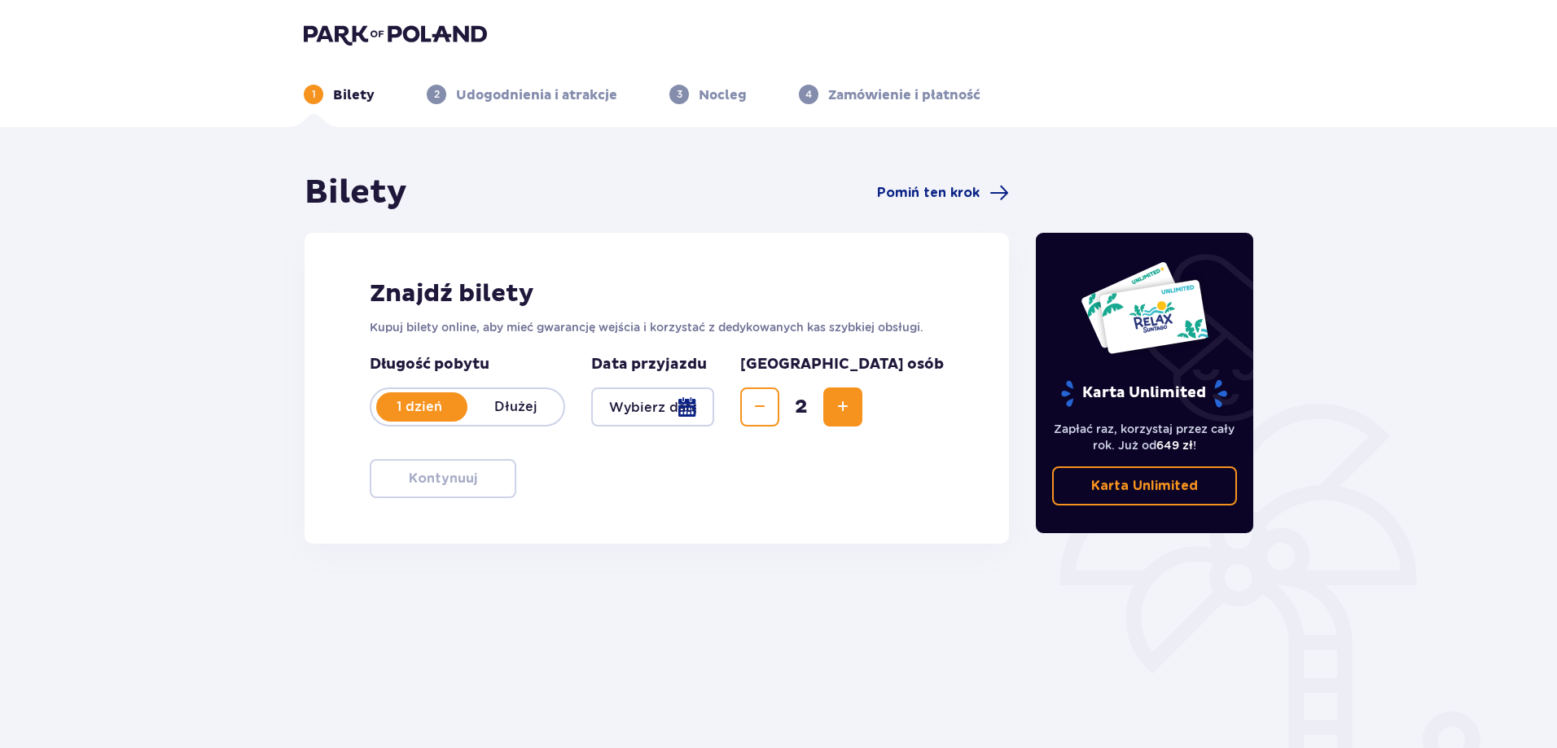
click at [714, 410] on div at bounding box center [652, 407] width 123 height 39
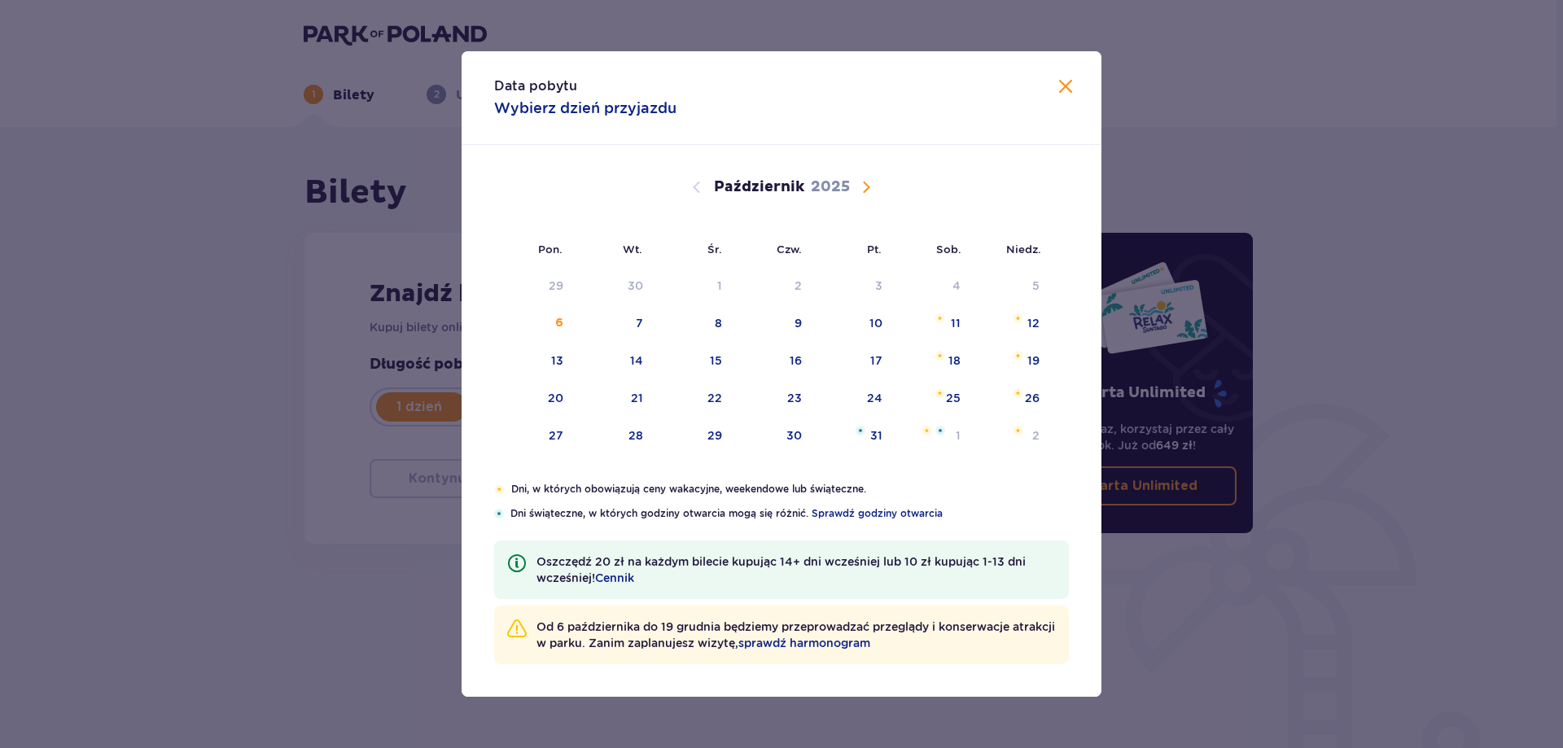
click at [783, 411] on div "Pon. Wt. Śr. Czw. Pt. Sob. [GEOGRAPHIC_DATA]. [DATE] 1 2 3 4 5 6 7 8 9 10 11 12…" at bounding box center [782, 313] width 640 height 337
drag, startPoint x: 861, startPoint y: 189, endPoint x: 760, endPoint y: 333, distance: 175.9
click at [863, 190] on span "Następny miesiąc" at bounding box center [866, 187] width 20 height 20
click at [1065, 81] on span "Zamknij" at bounding box center [1066, 87] width 20 height 20
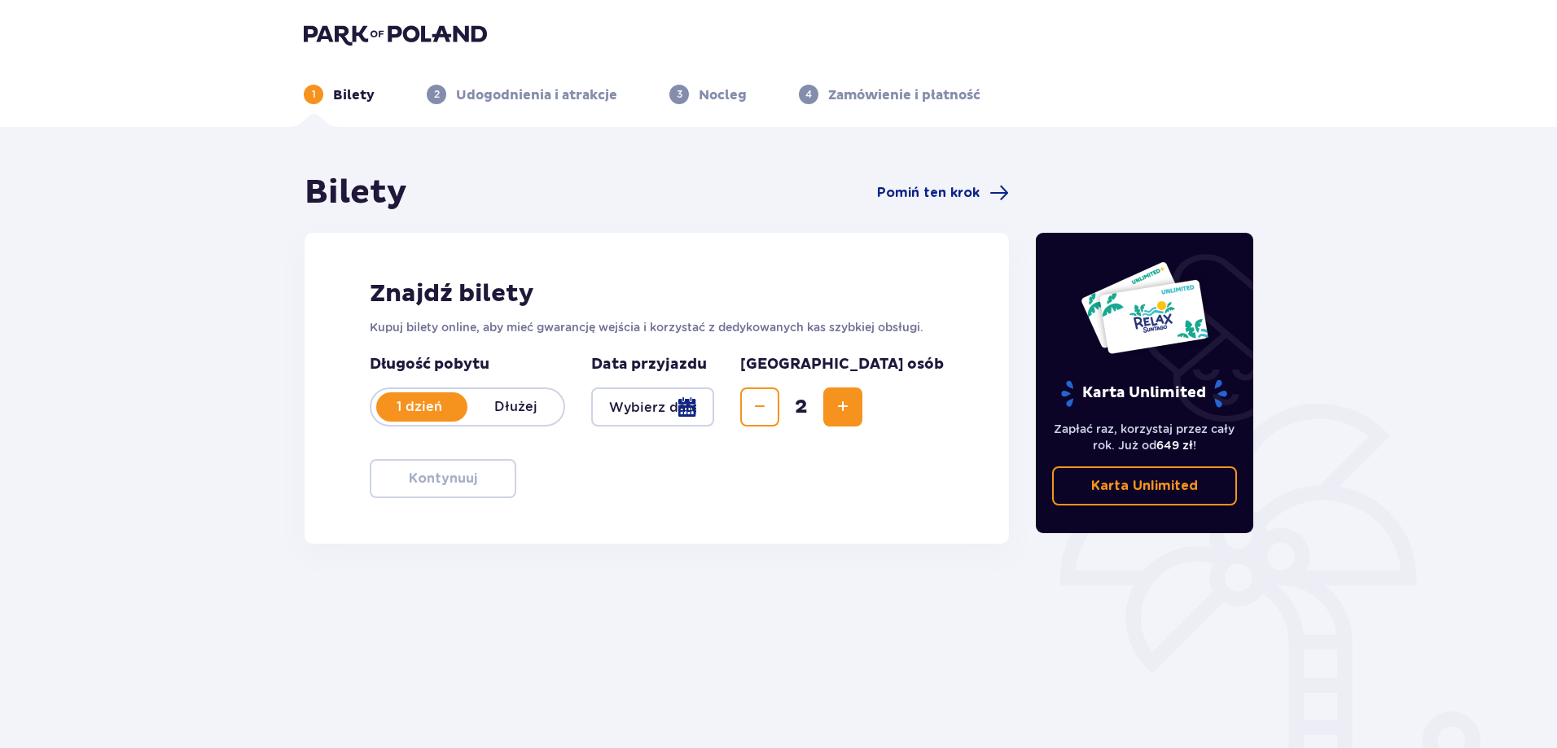
click at [714, 420] on div at bounding box center [652, 407] width 123 height 39
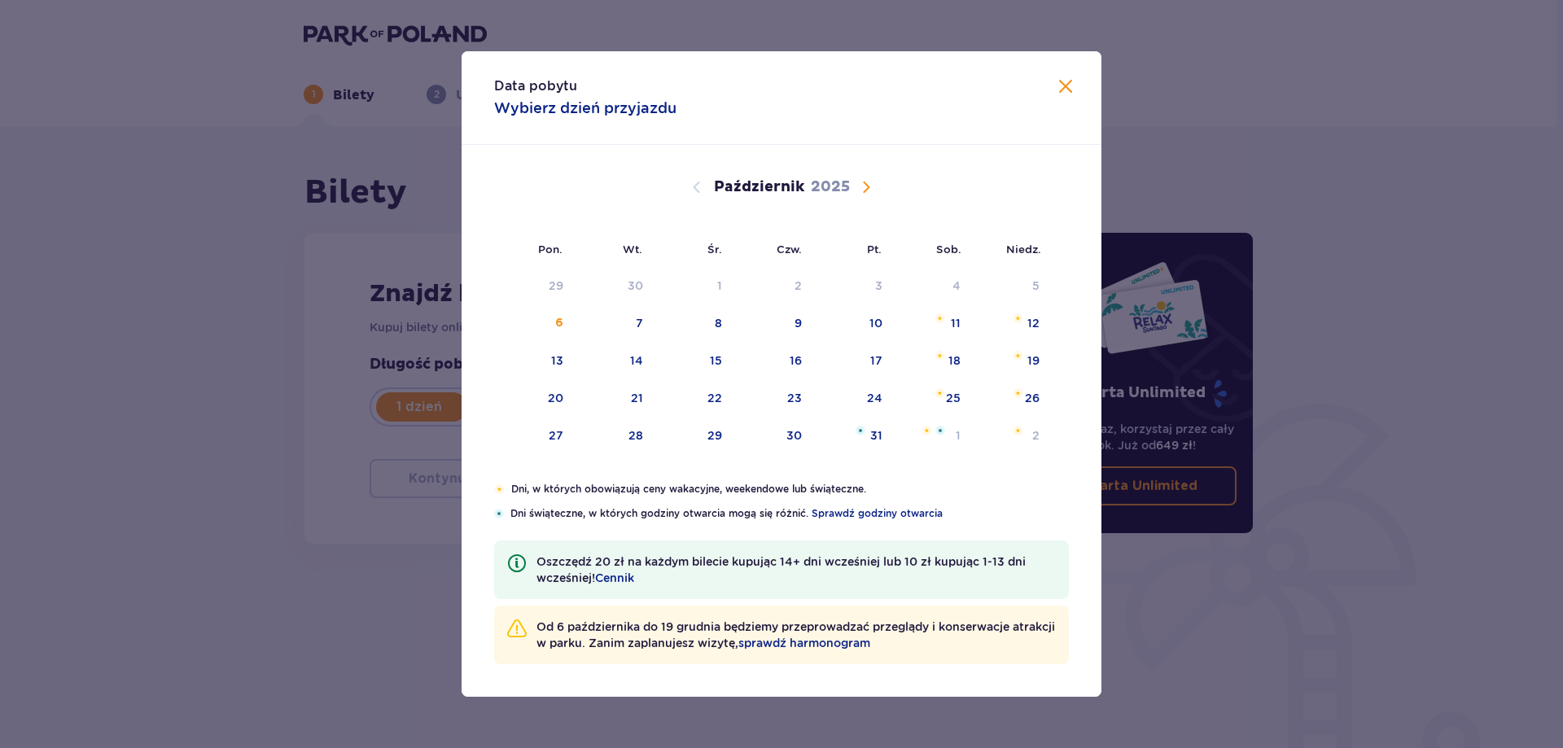
click at [865, 195] on span "Następny miesiąc" at bounding box center [866, 187] width 20 height 20
click at [638, 363] on div "11" at bounding box center [638, 361] width 10 height 16
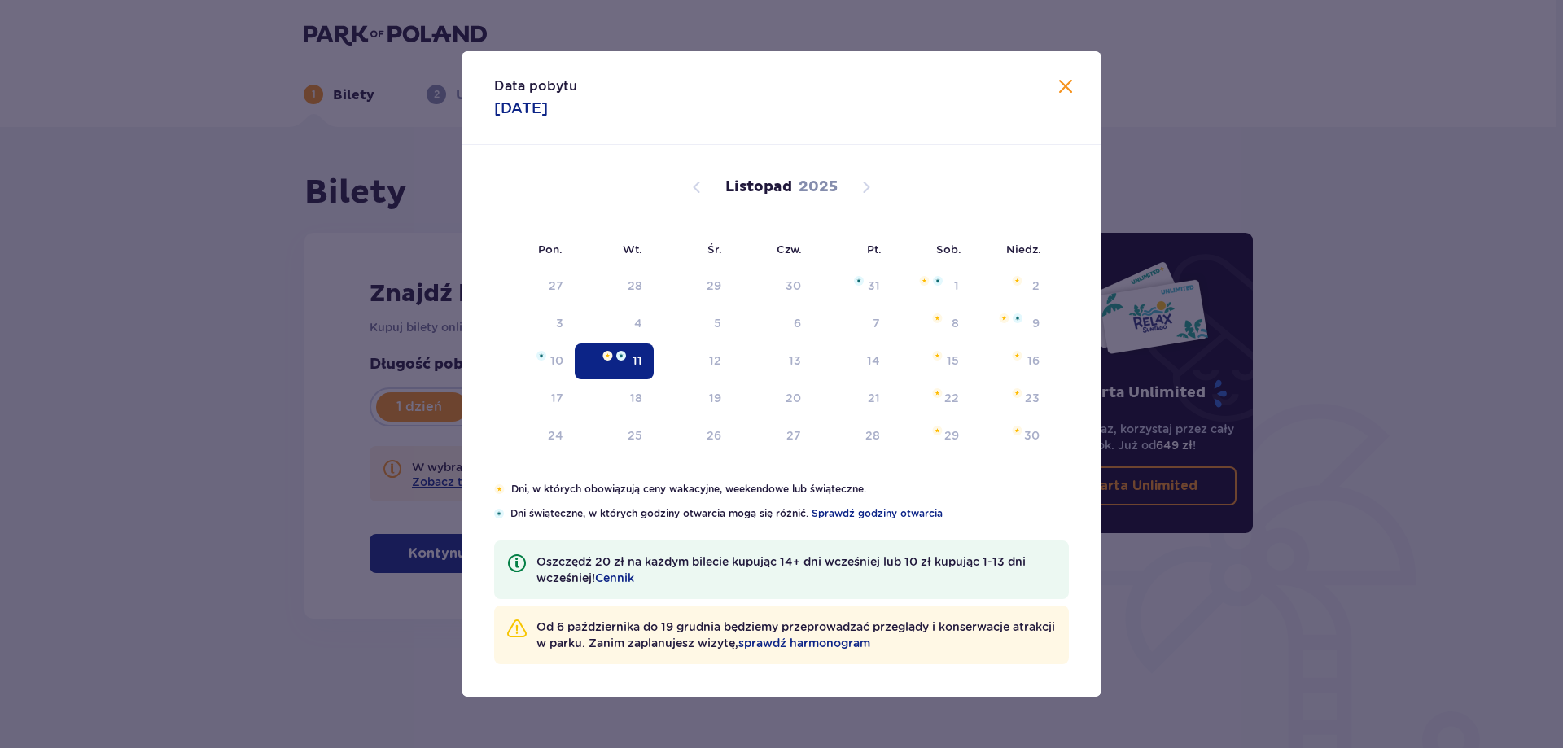
type input "[DATE]"
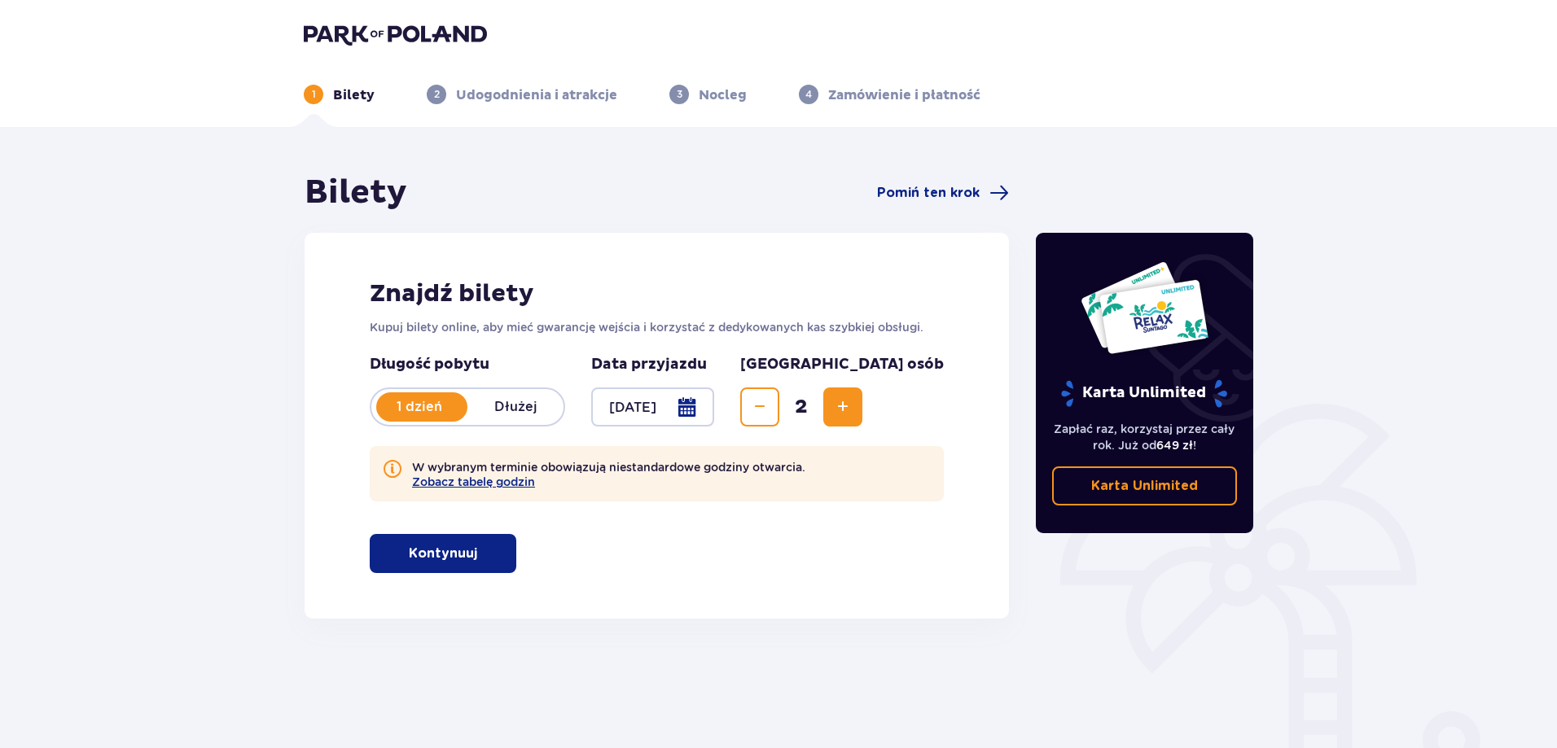
click at [483, 552] on span "button" at bounding box center [481, 554] width 20 height 20
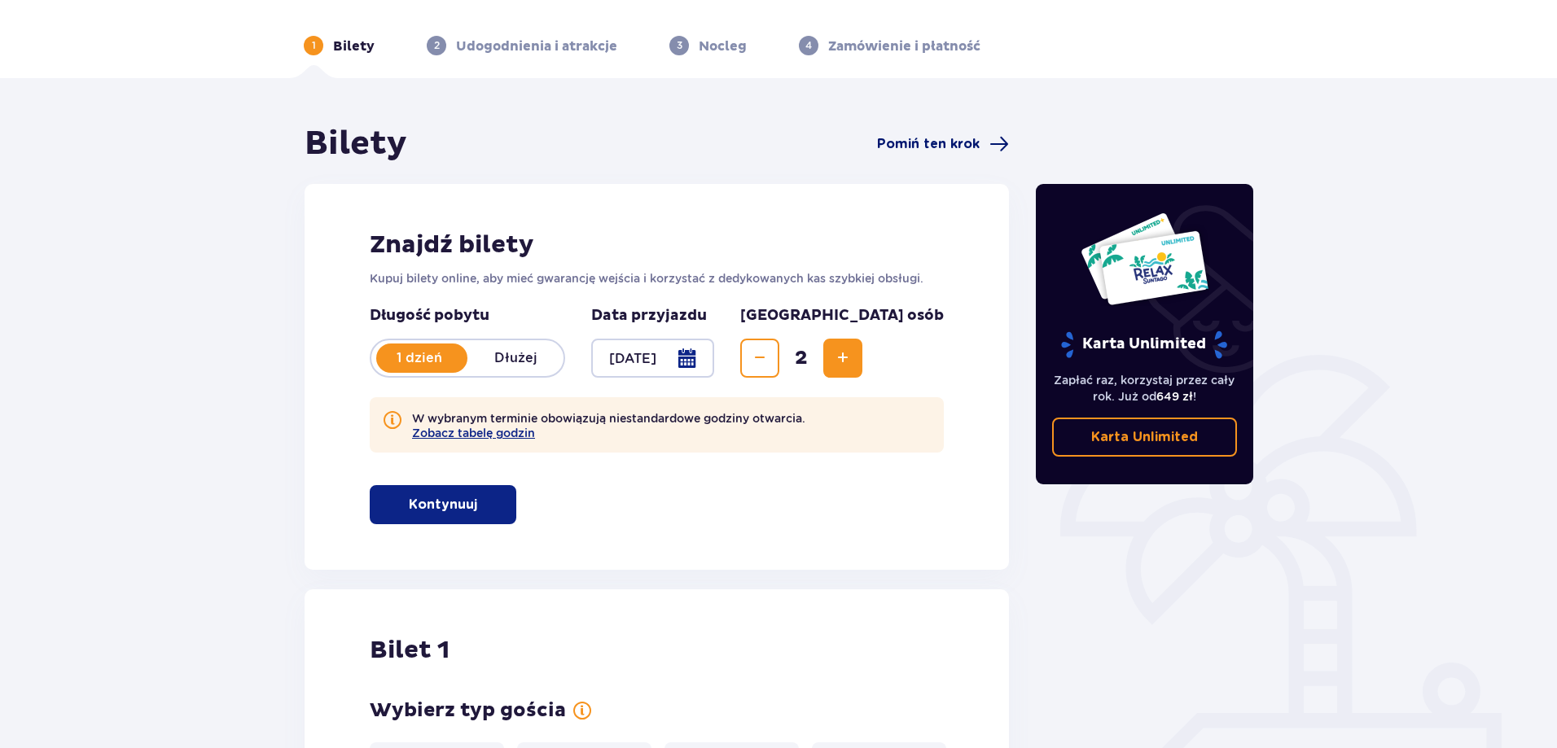
click at [943, 144] on span "Pomiń ten krok" at bounding box center [928, 144] width 103 height 18
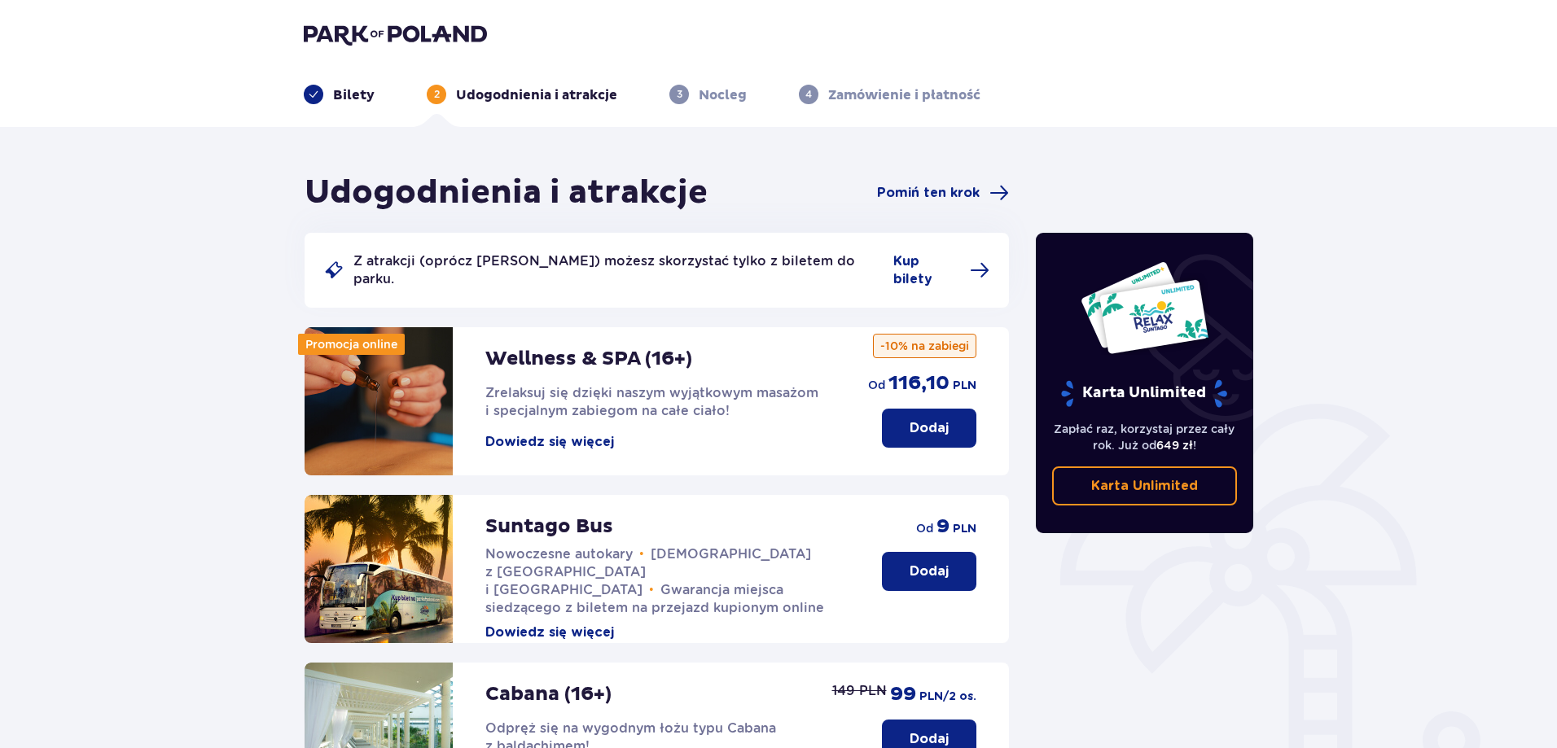
scroll to position [244, 0]
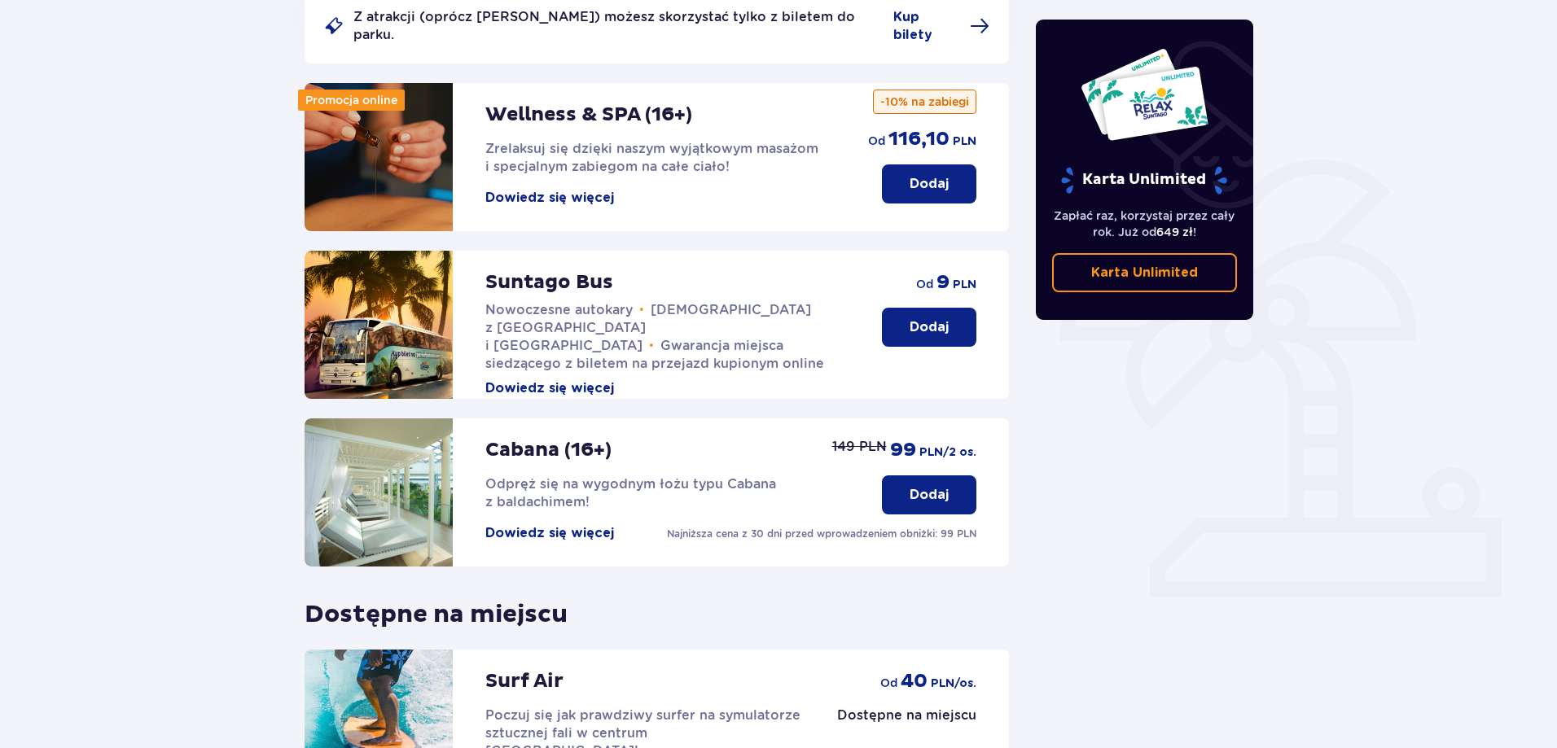
click at [954, 308] on button "Dodaj" at bounding box center [929, 327] width 94 height 39
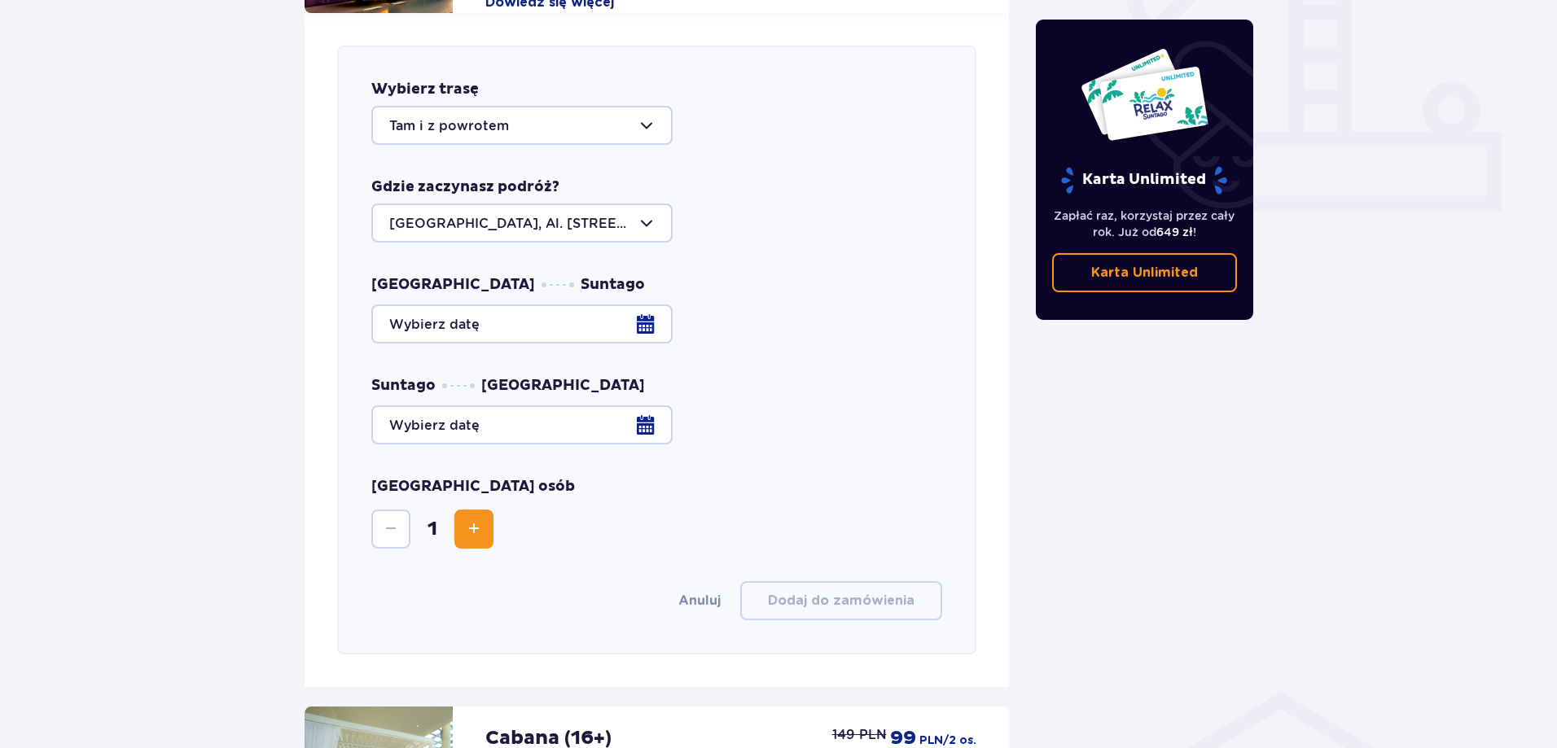
scroll to position [640, 0]
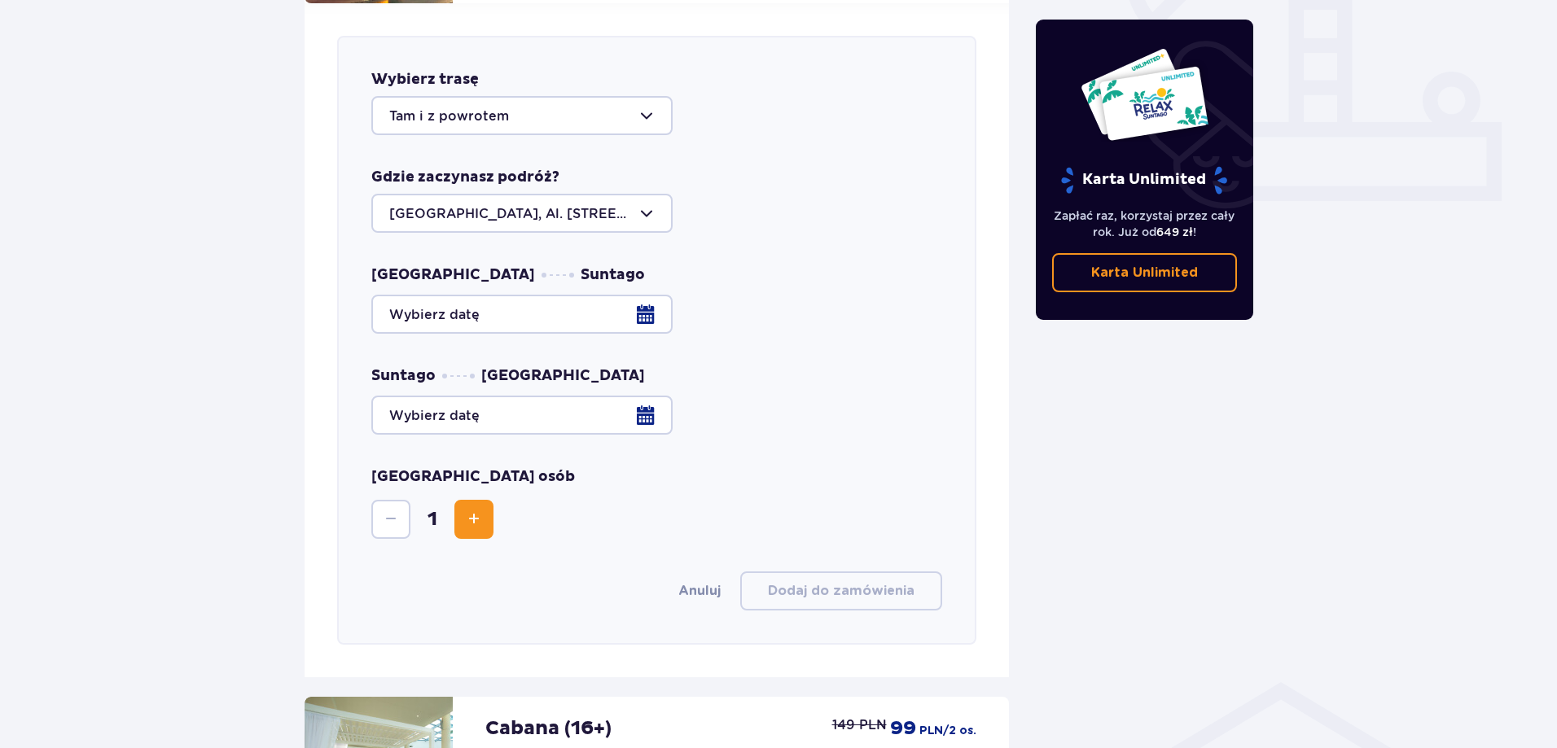
click at [575, 300] on div at bounding box center [656, 314] width 571 height 39
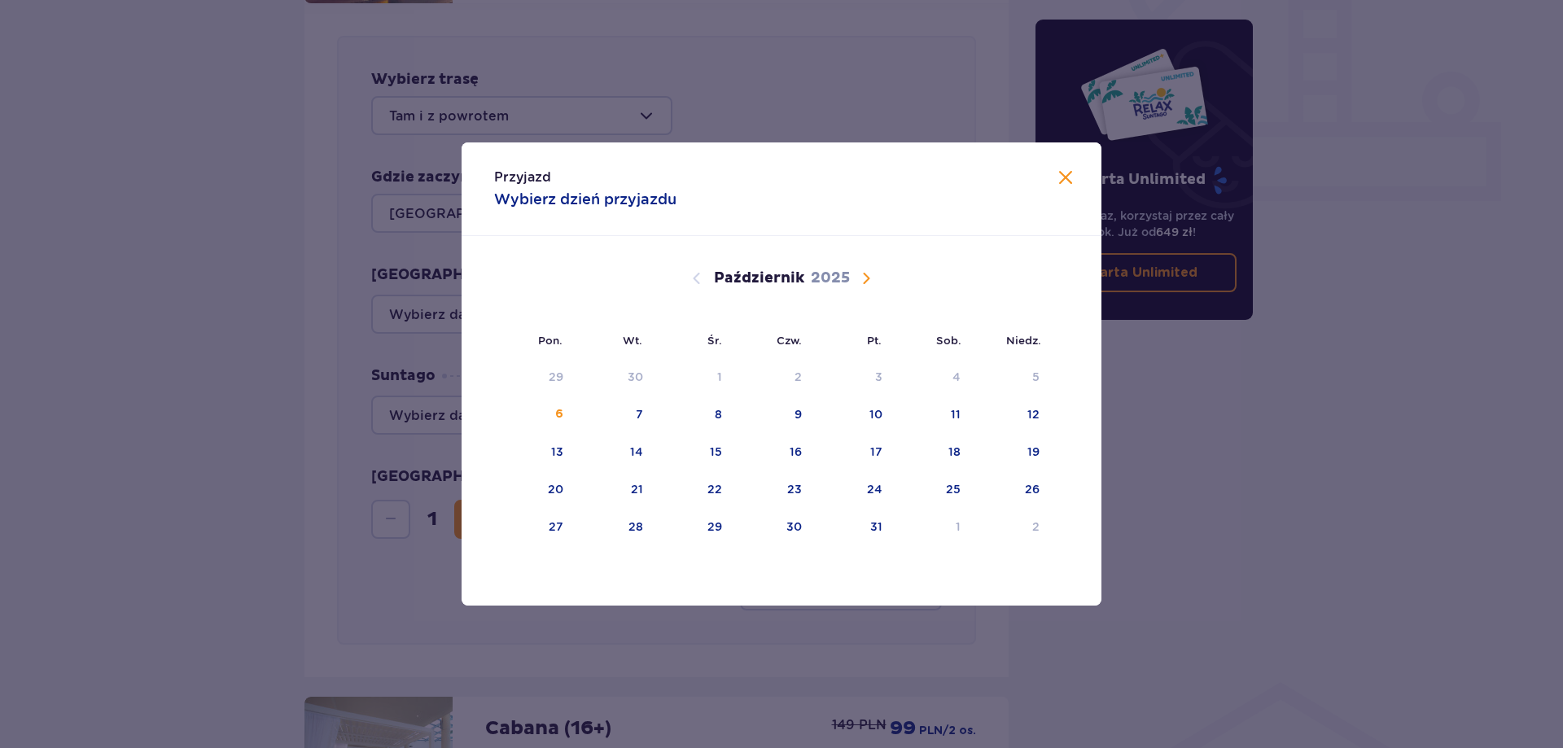
click at [866, 283] on span "Następny miesiąc" at bounding box center [866, 279] width 20 height 20
click at [614, 460] on div "11" at bounding box center [614, 453] width 79 height 36
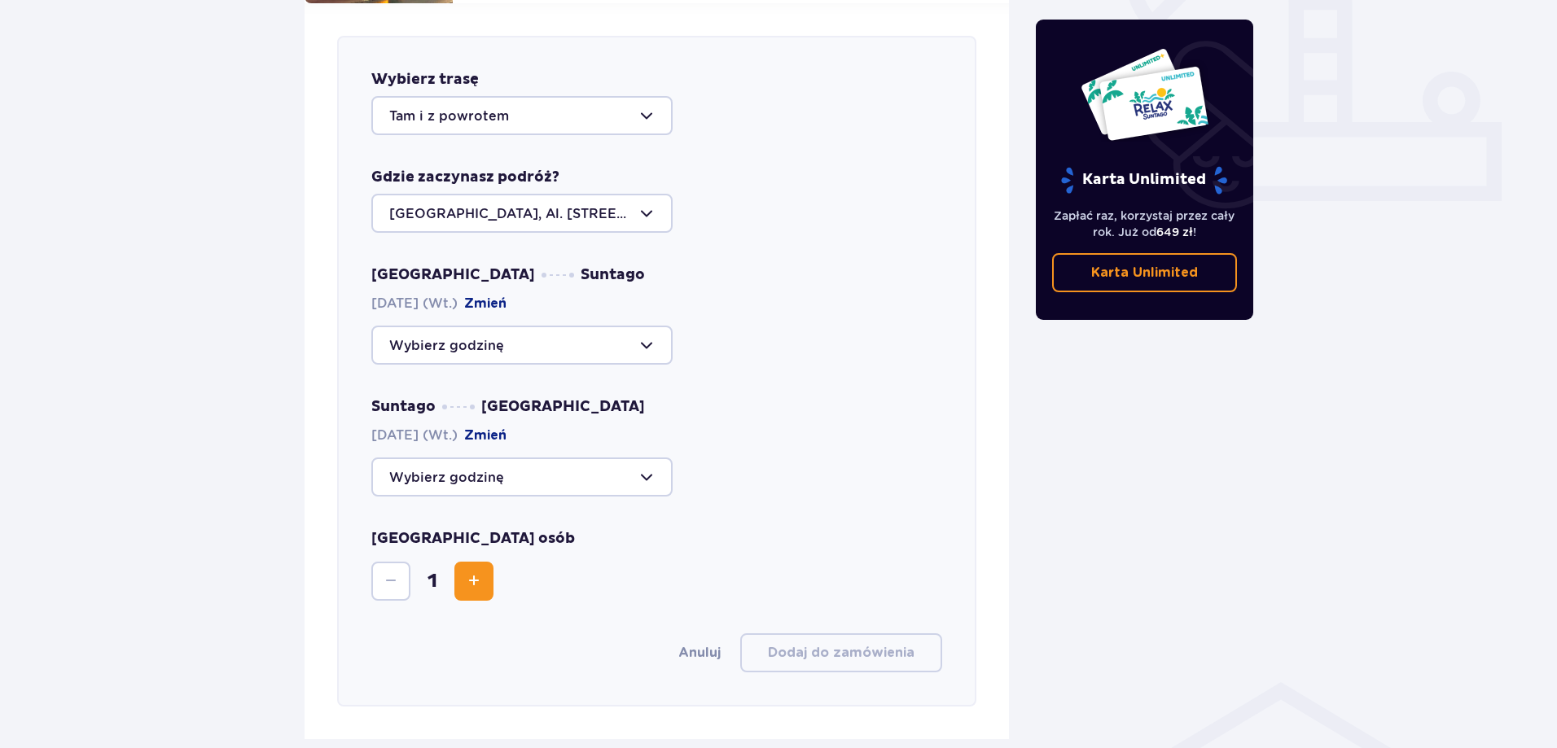
click at [599, 331] on div at bounding box center [521, 345] width 301 height 39
click at [527, 386] on p "Zostało 40 miejsc" at bounding box center [498, 395] width 120 height 18
type input "09:00"
click at [630, 461] on div at bounding box center [521, 477] width 301 height 39
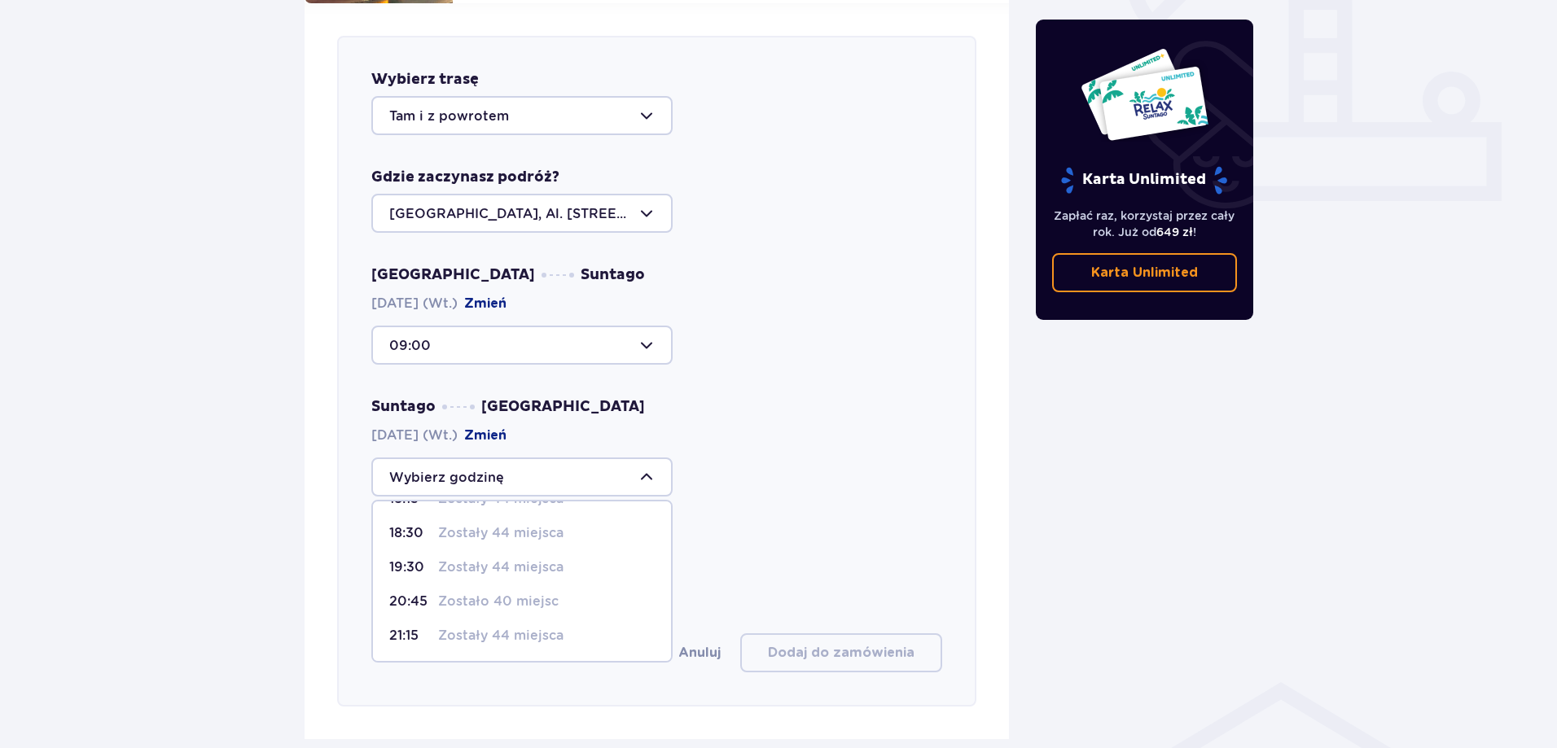
click at [482, 594] on p "Zostało 40 miejsc" at bounding box center [498, 602] width 120 height 18
type input "20:45"
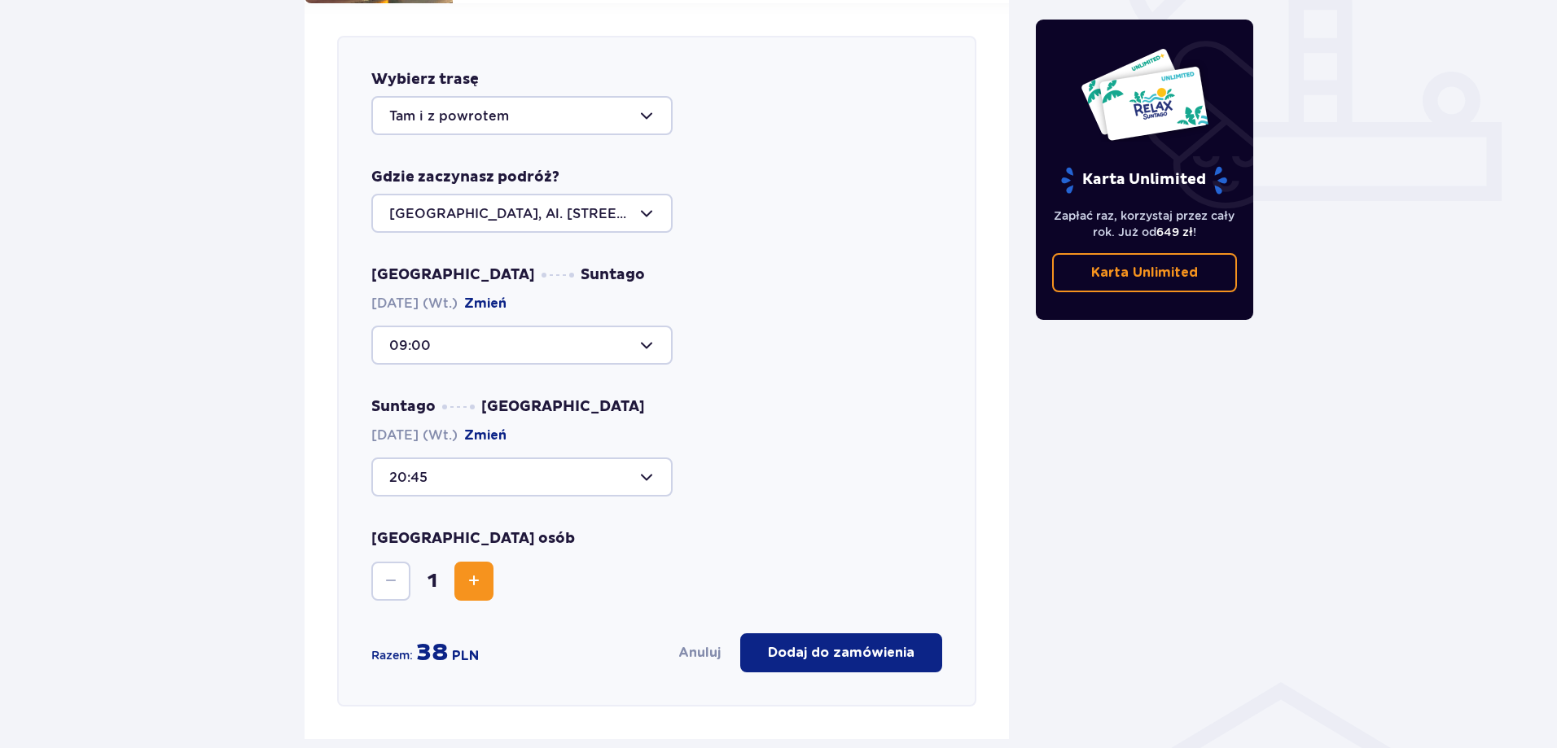
click at [475, 577] on button "Zwiększ" at bounding box center [473, 581] width 39 height 39
click at [874, 644] on p "Dodaj do zamówienia" at bounding box center [841, 653] width 147 height 18
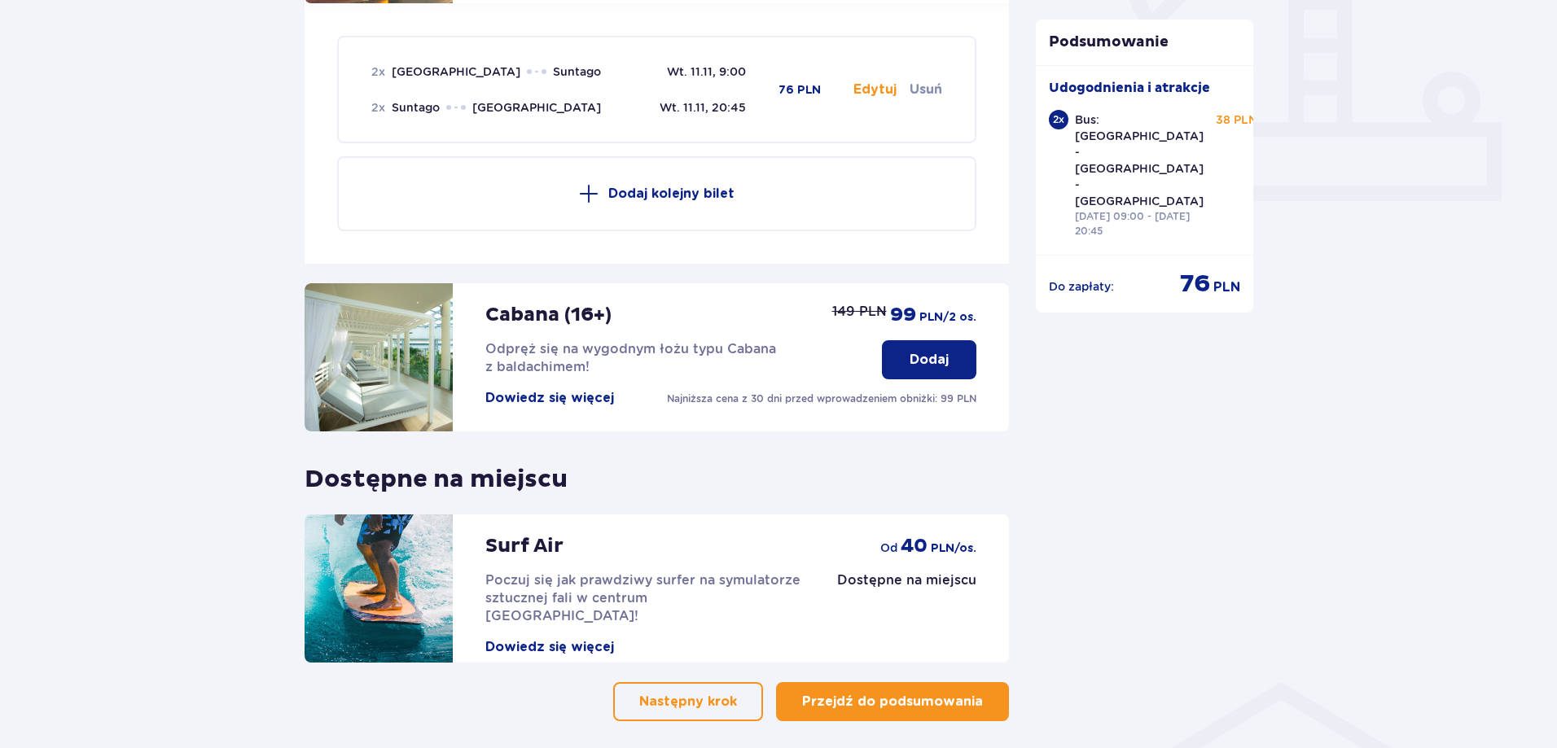
click at [916, 693] on p "Przejdź do podsumowania" at bounding box center [892, 702] width 181 height 18
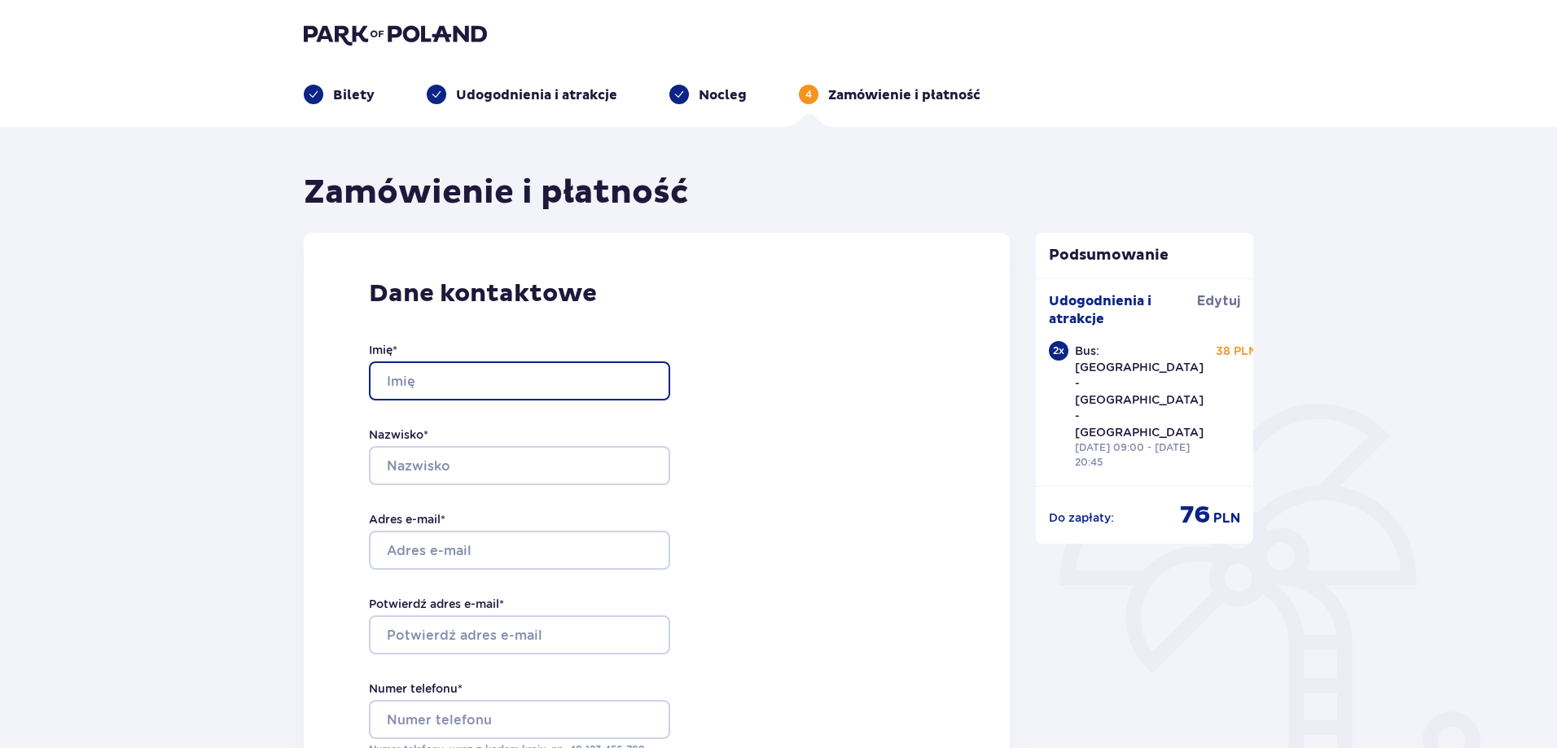
click at [577, 396] on input "Imię *" at bounding box center [519, 380] width 301 height 39
type input "Maksim"
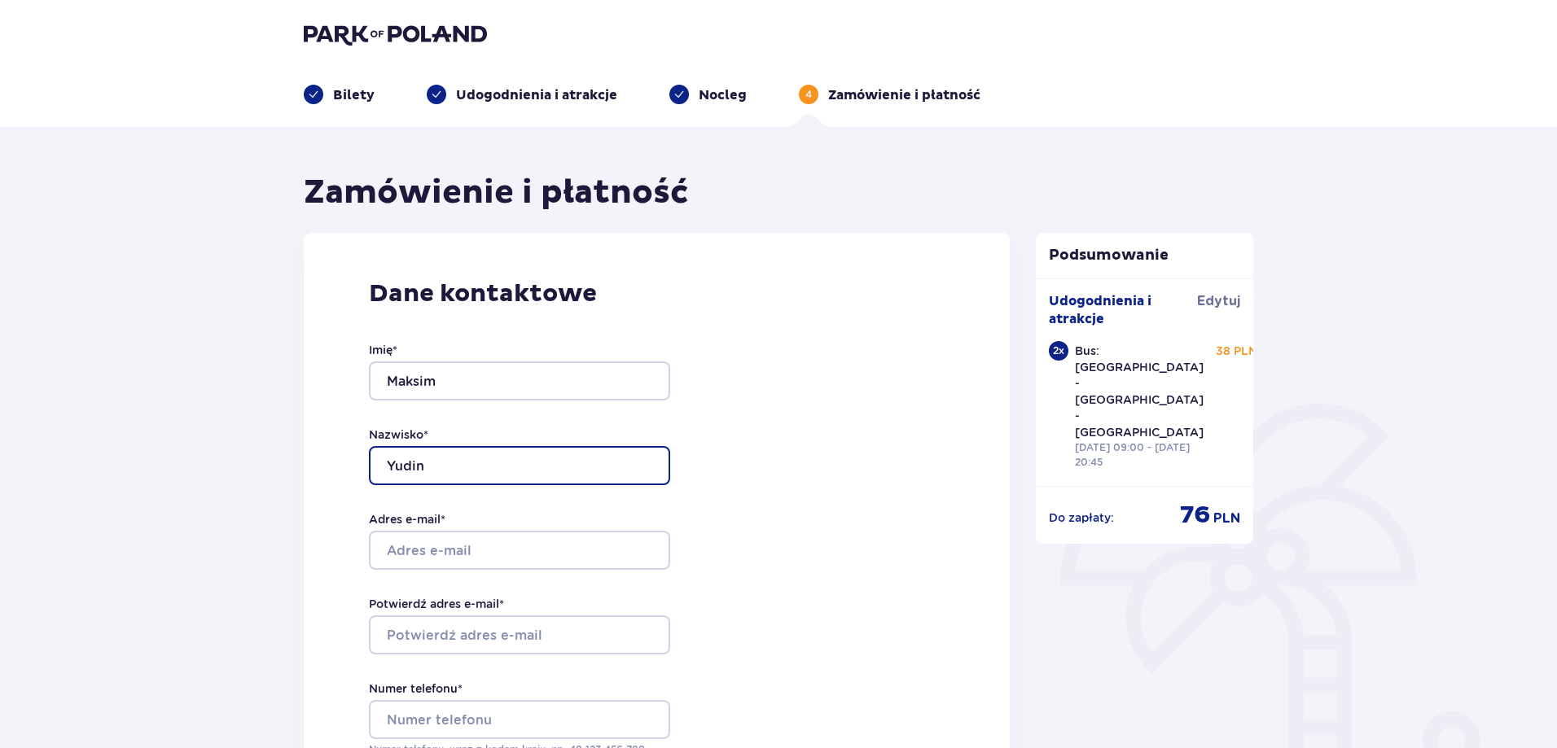
click at [410, 465] on input "Yudin" at bounding box center [519, 465] width 301 height 39
type input "Yudzin"
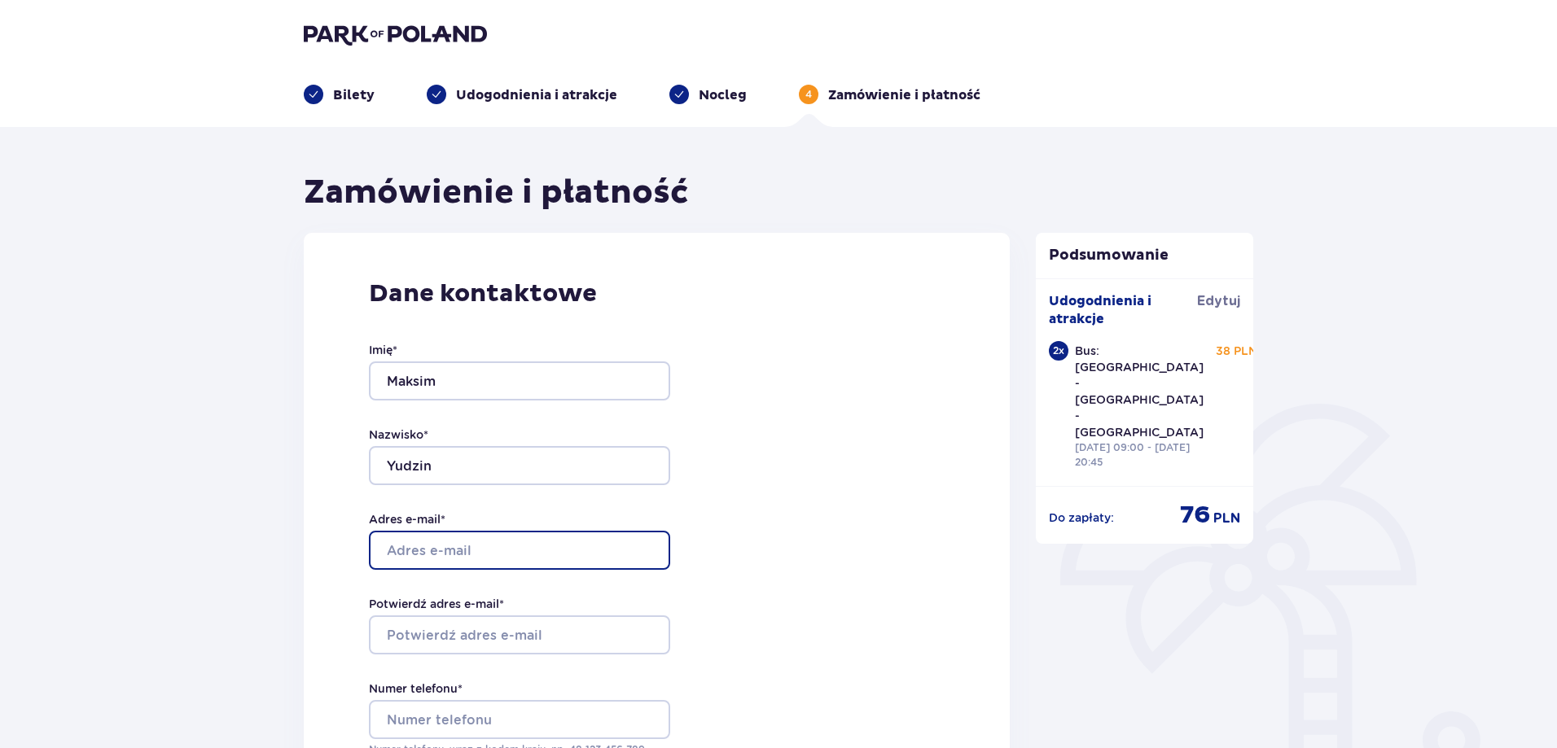
click at [410, 551] on input "Adres e-mail *" at bounding box center [519, 550] width 301 height 39
type input "[DOMAIN_NAME][EMAIL_ADDRESS][DOMAIN_NAME]"
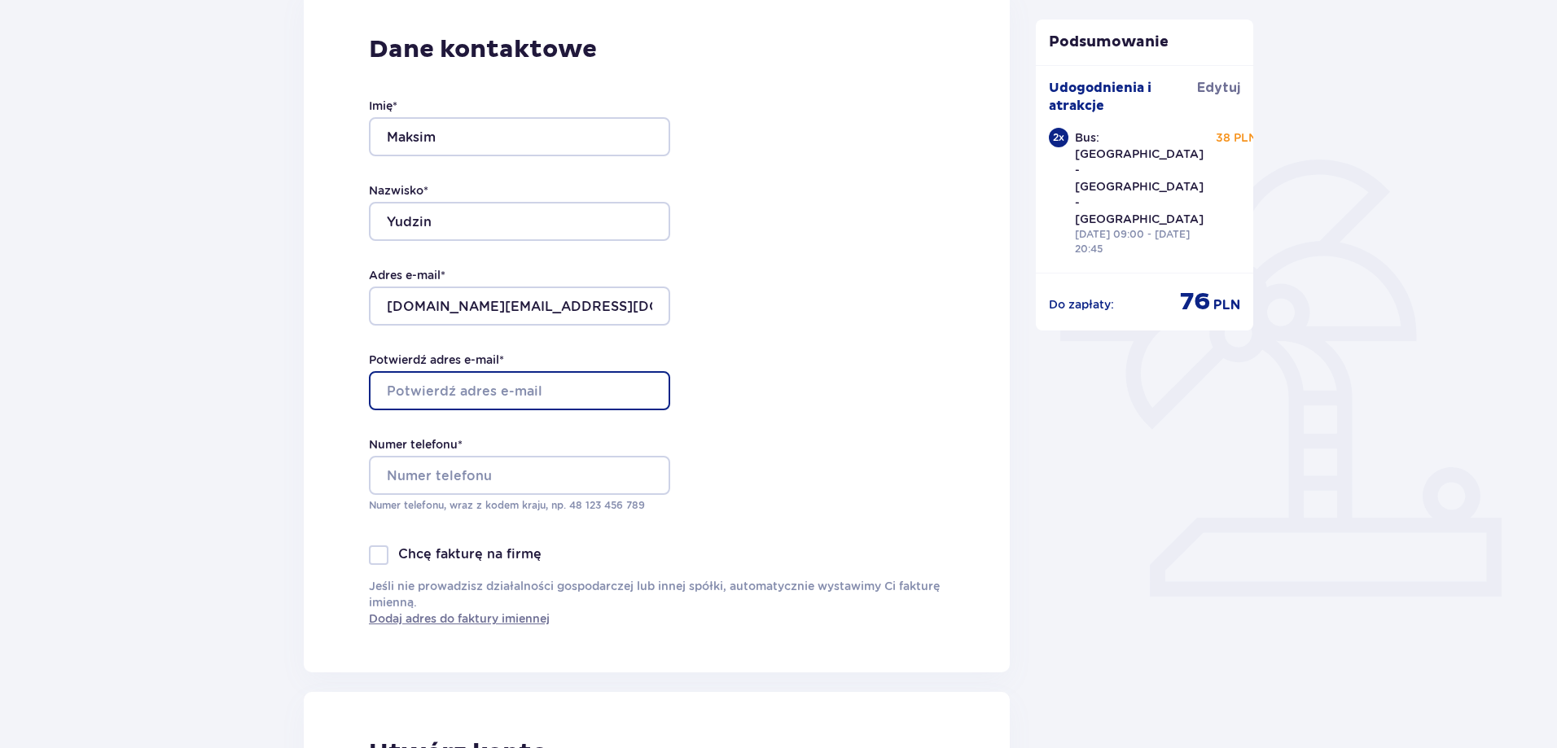
click at [504, 381] on input "Potwierdź adres e-mail *" at bounding box center [519, 390] width 301 height 39
type input "[DOMAIN_NAME][EMAIL_ADDRESS][DOMAIN_NAME]"
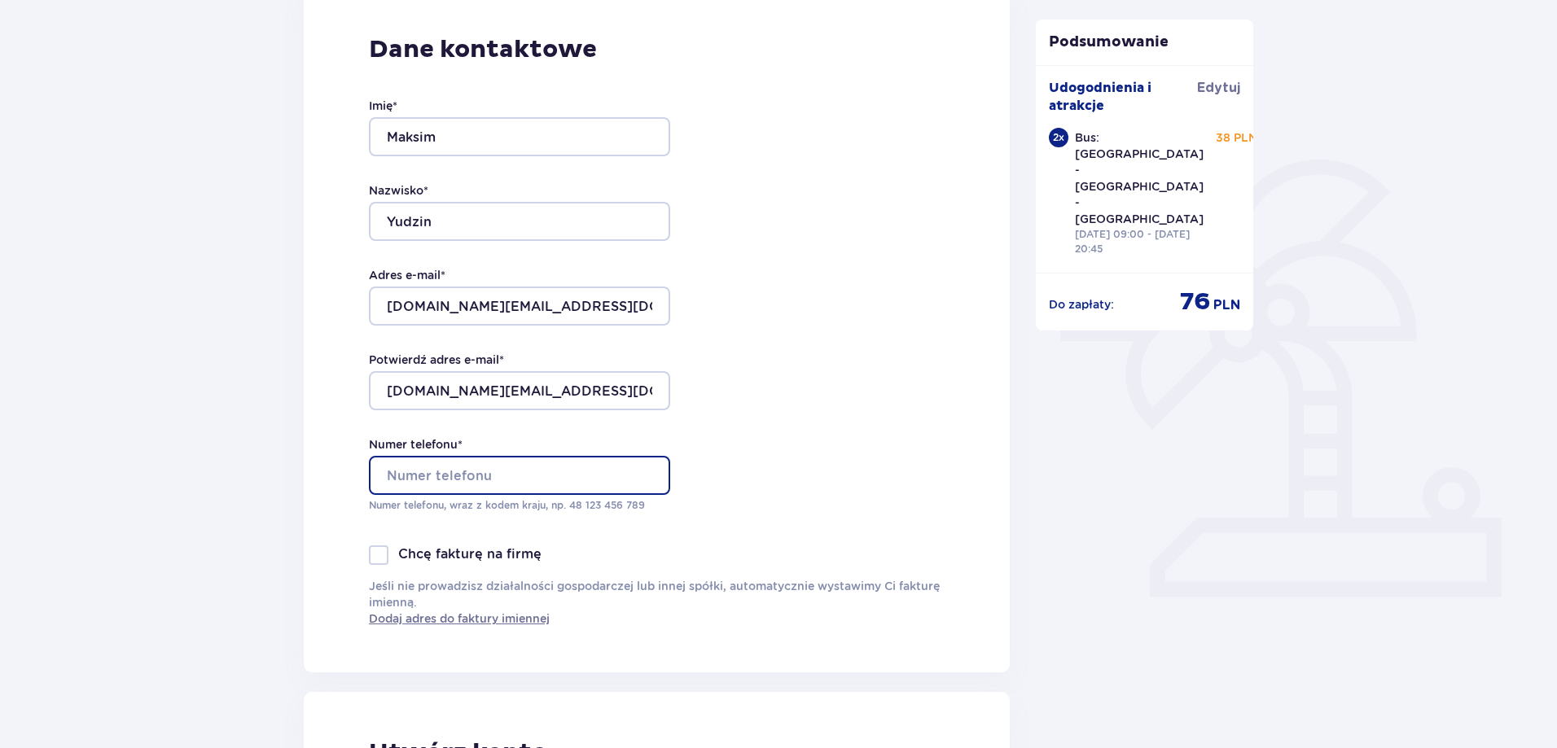
click at [440, 486] on input "Numer telefonu *" at bounding box center [519, 475] width 301 height 39
type input "[PHONE_NUMBER]"
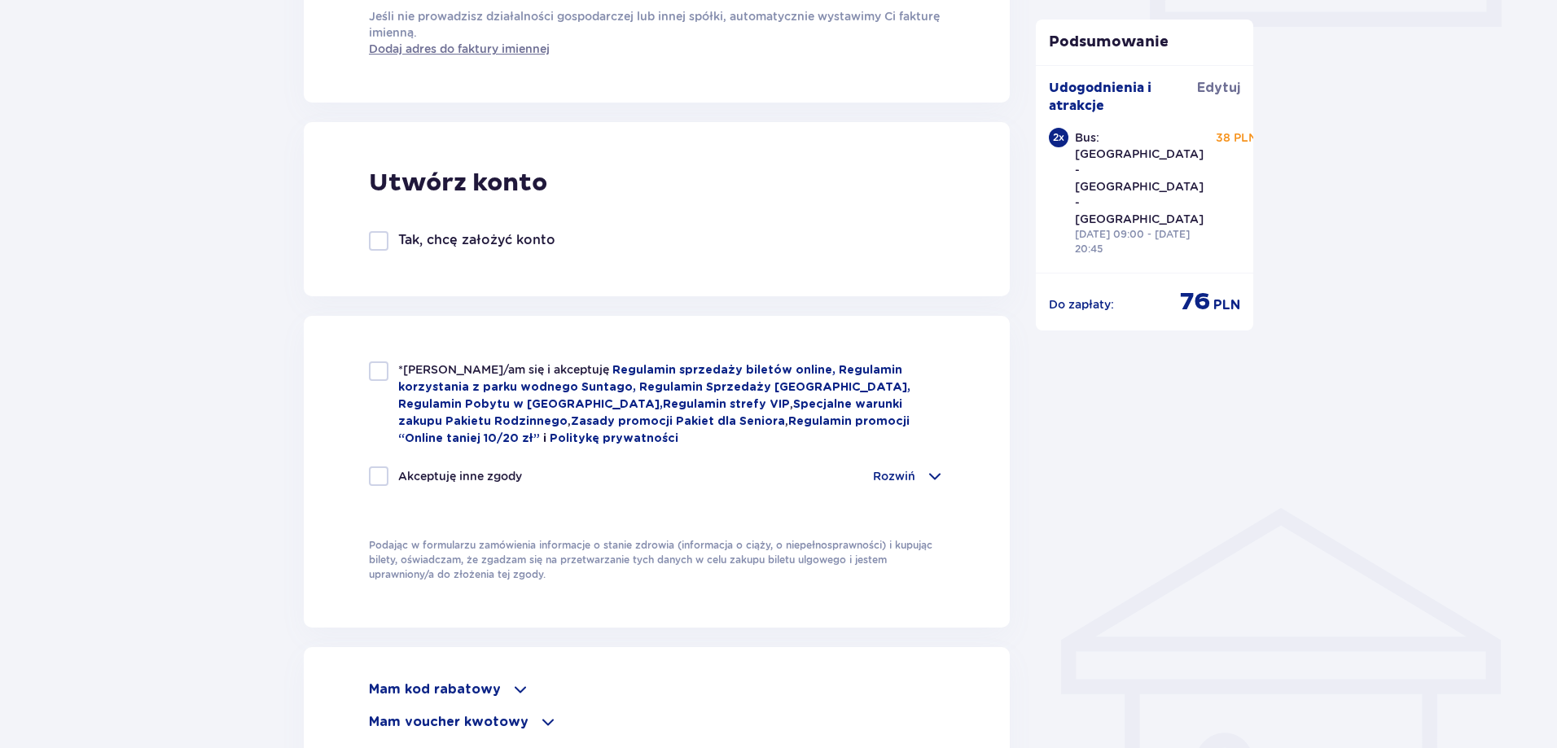
click at [377, 379] on div at bounding box center [379, 371] width 20 height 20
checkbox input "true"
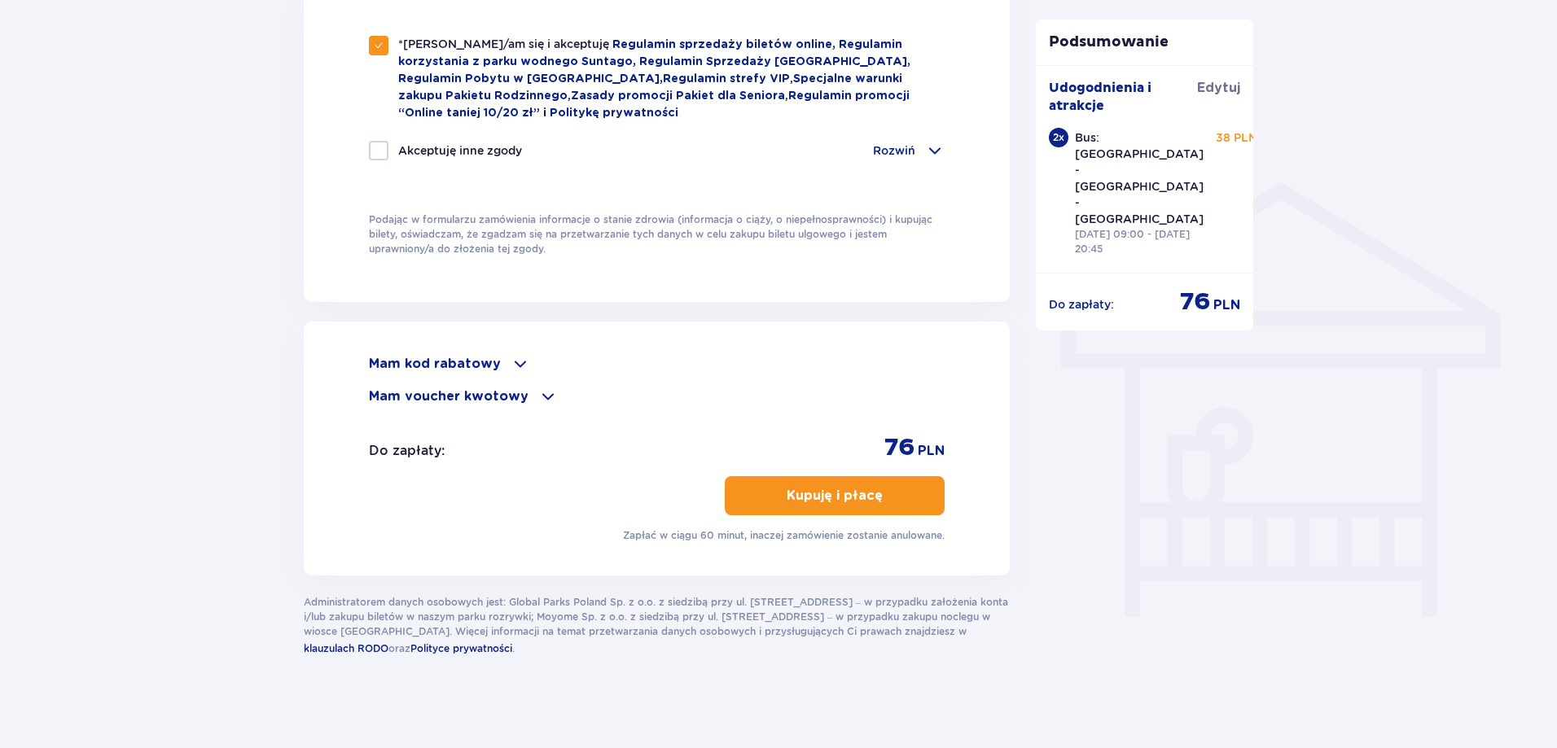
scroll to position [1142, 0]
click at [502, 390] on p "Mam voucher kwotowy" at bounding box center [449, 394] width 160 height 18
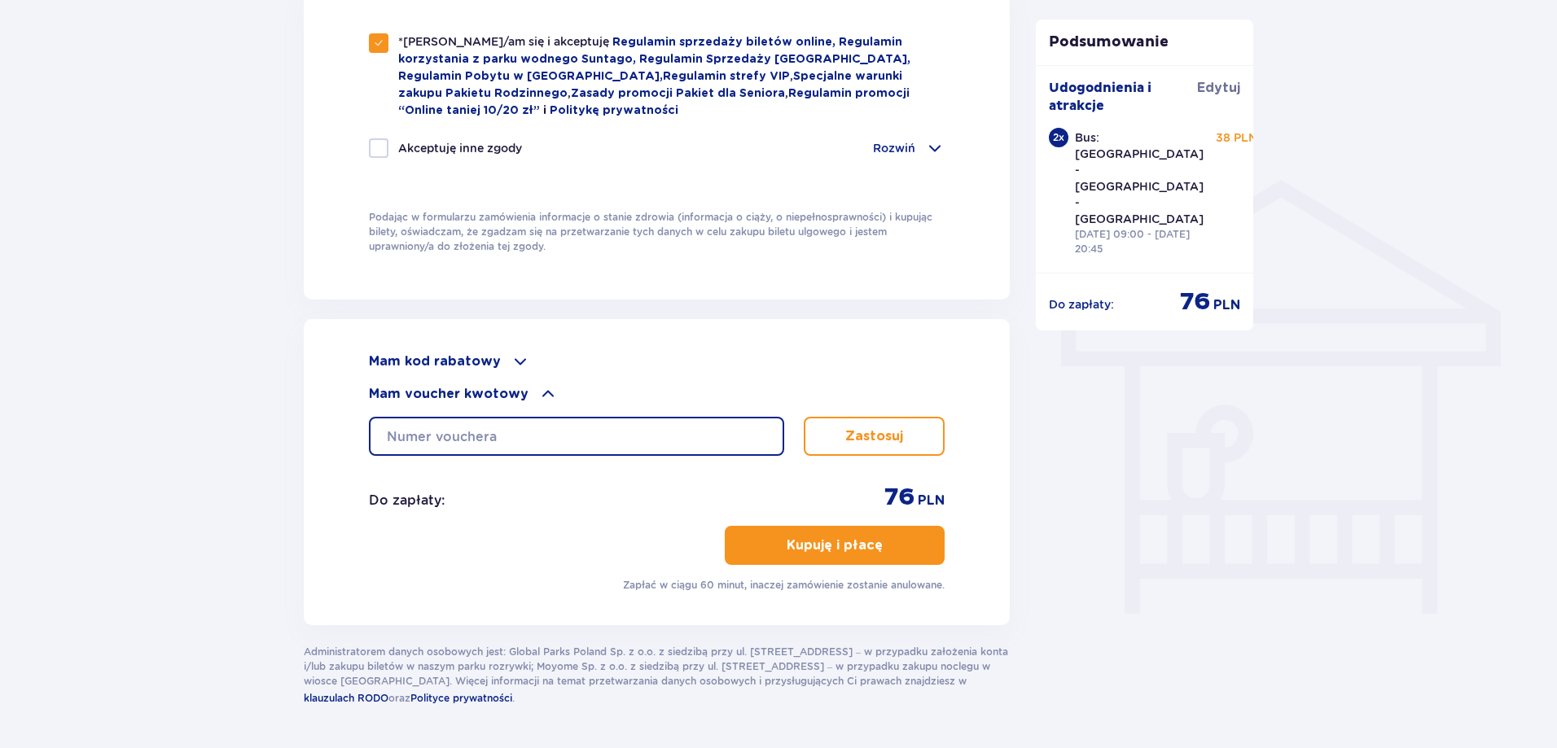
click at [482, 417] on input "text" at bounding box center [576, 436] width 415 height 39
type input "0640006068421644"
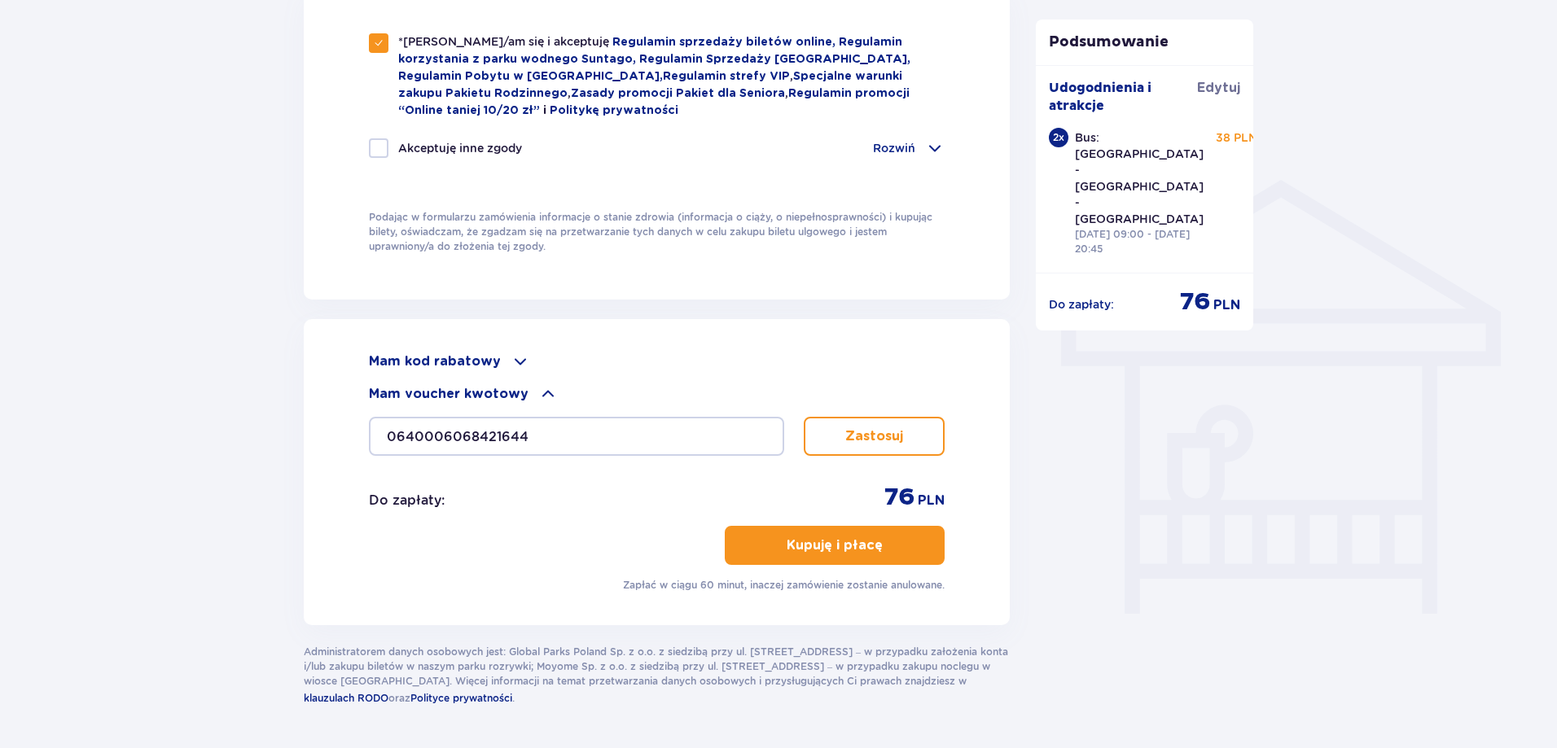
click at [914, 417] on button "Zastosuj" at bounding box center [874, 436] width 141 height 39
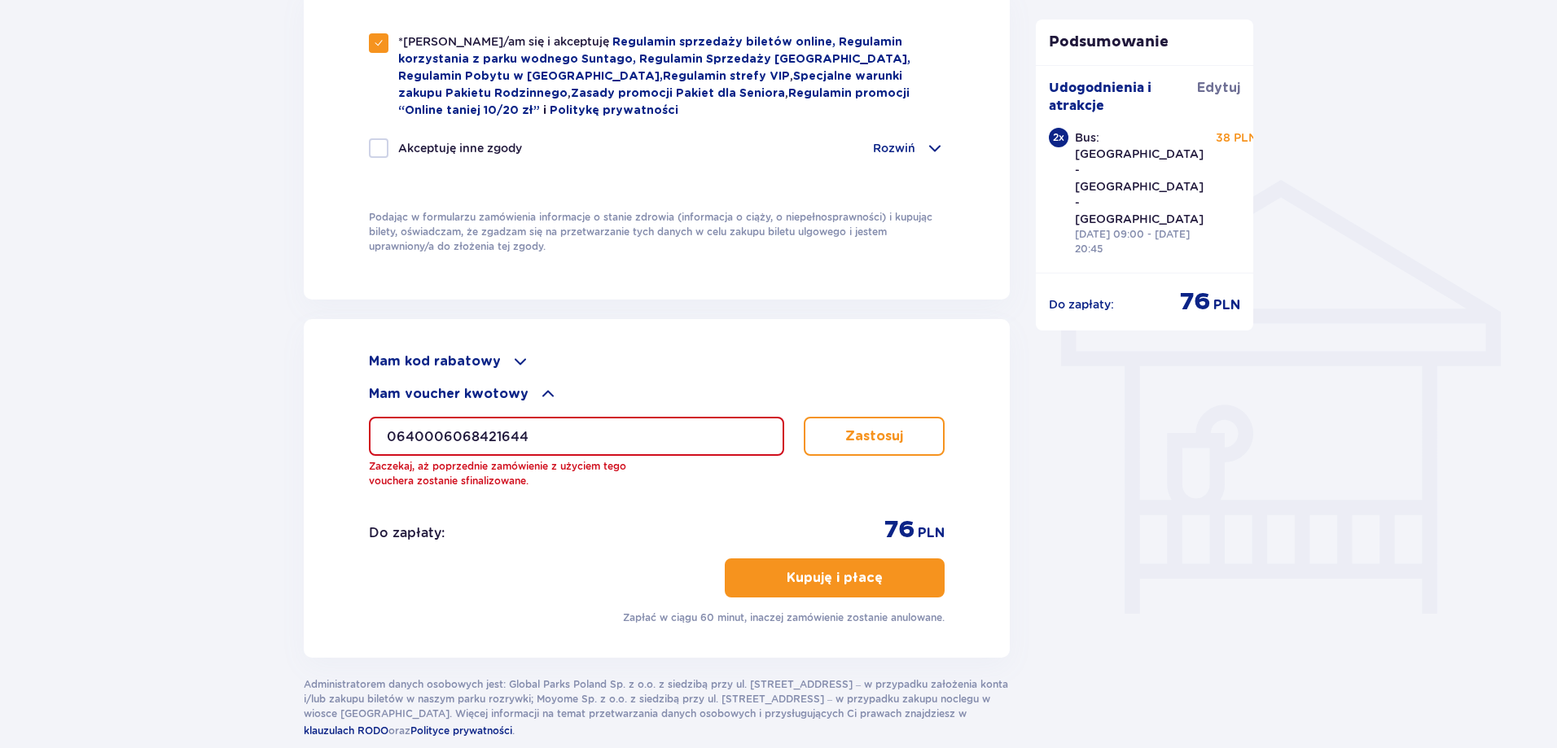
click at [673, 431] on input "0640006068421644" at bounding box center [576, 436] width 415 height 39
drag, startPoint x: 686, startPoint y: 432, endPoint x: 186, endPoint y: 429, distance: 500.7
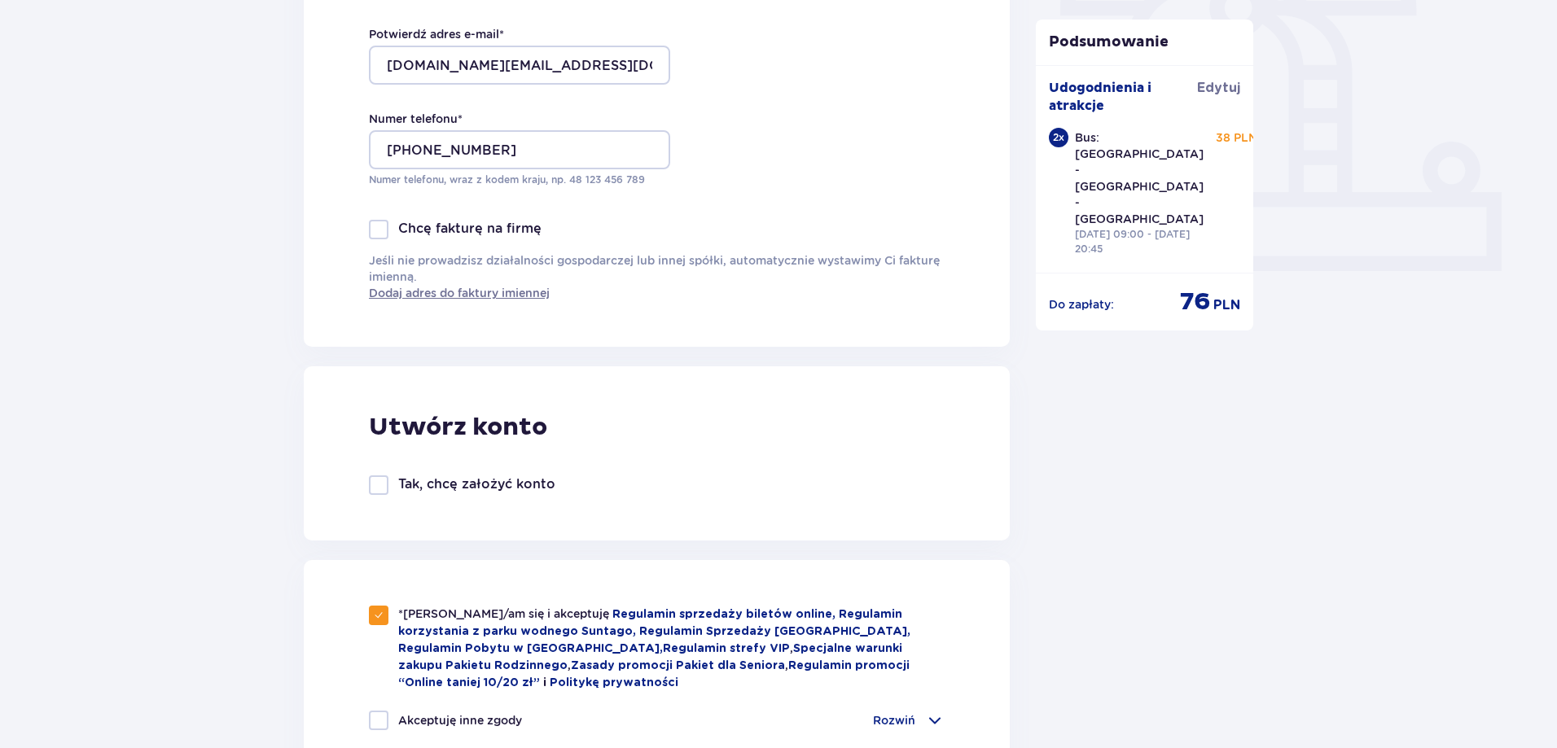
scroll to position [1140, 0]
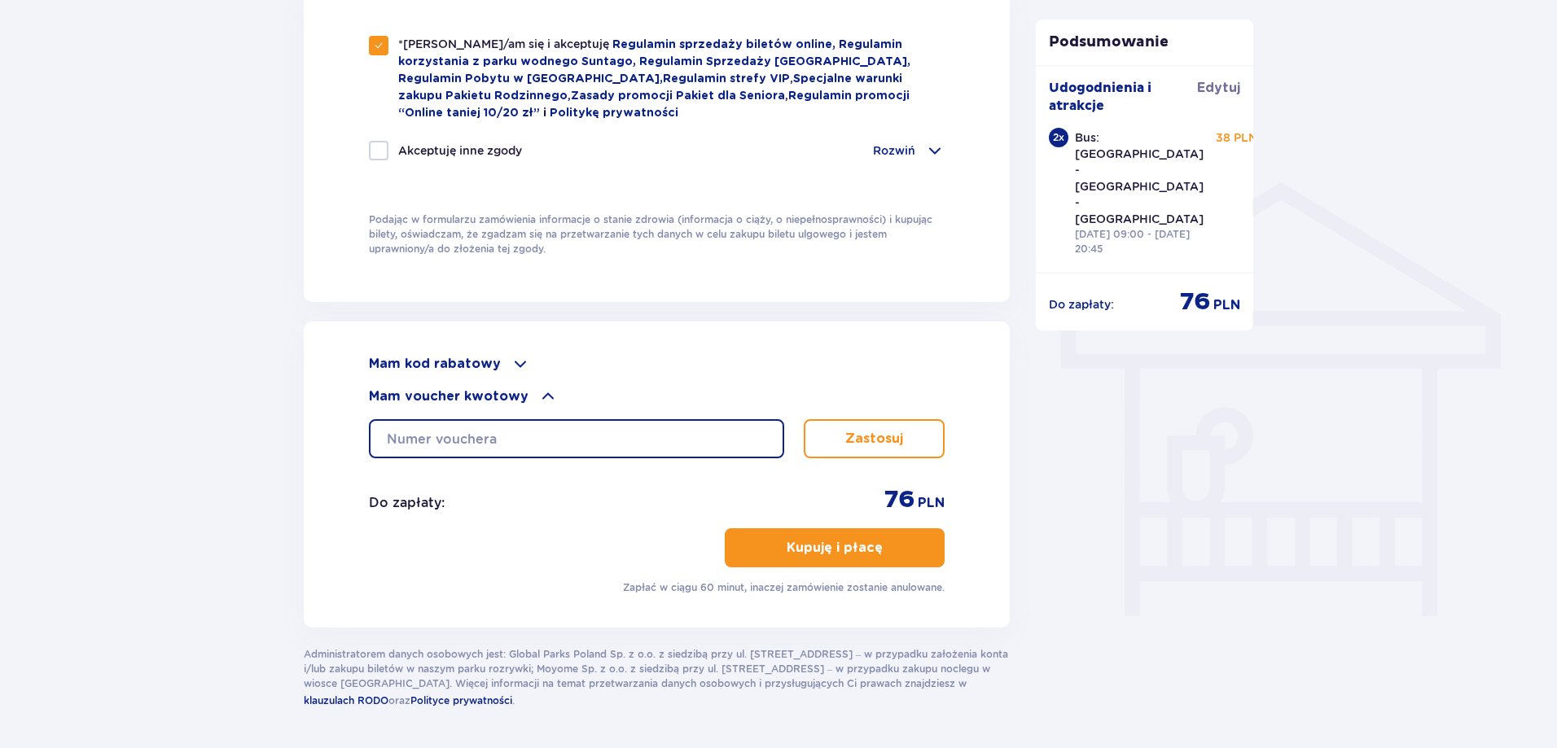
click at [567, 431] on input "text" at bounding box center [576, 438] width 415 height 39
type input "0640006068421644"
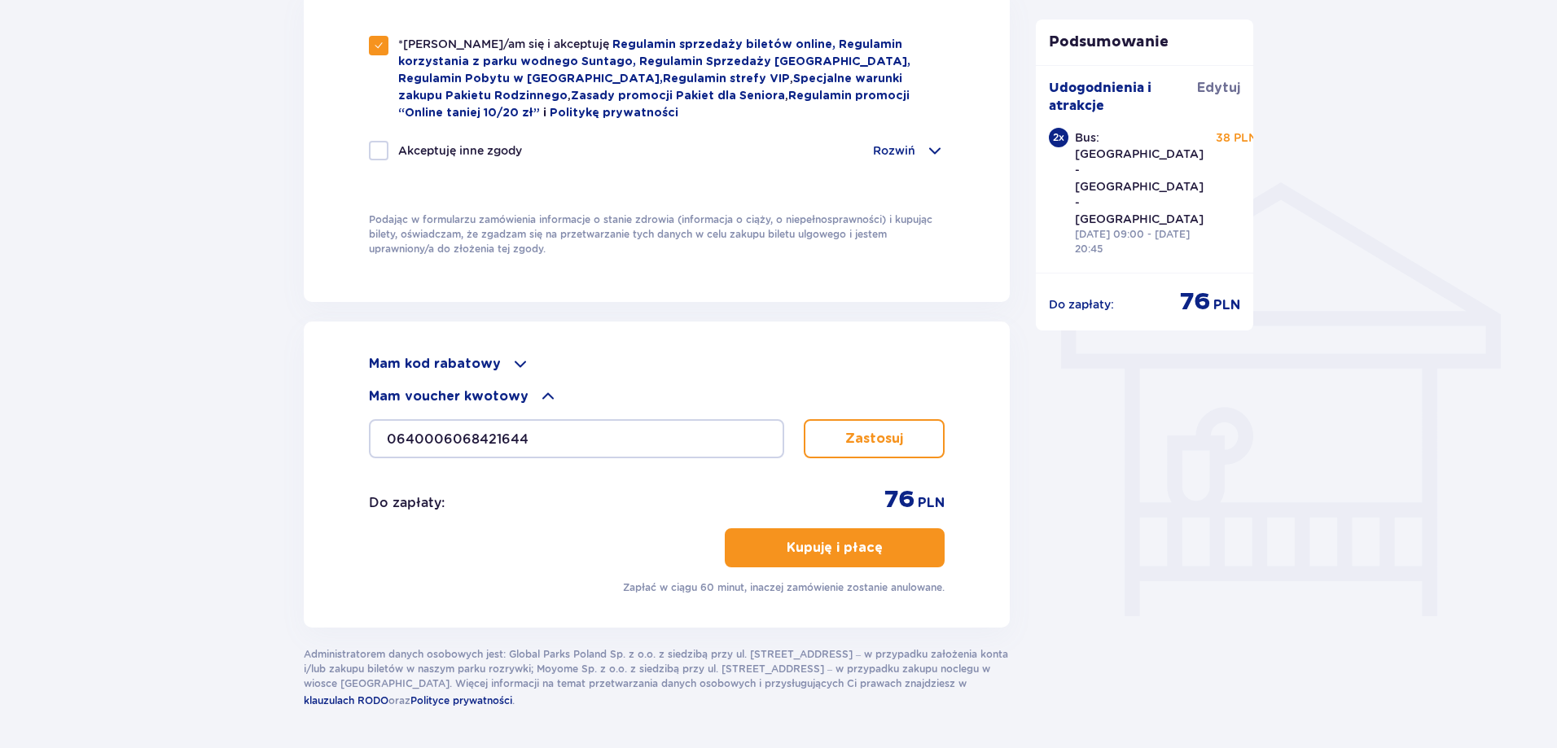
click at [919, 423] on button "Zastosuj" at bounding box center [874, 438] width 141 height 39
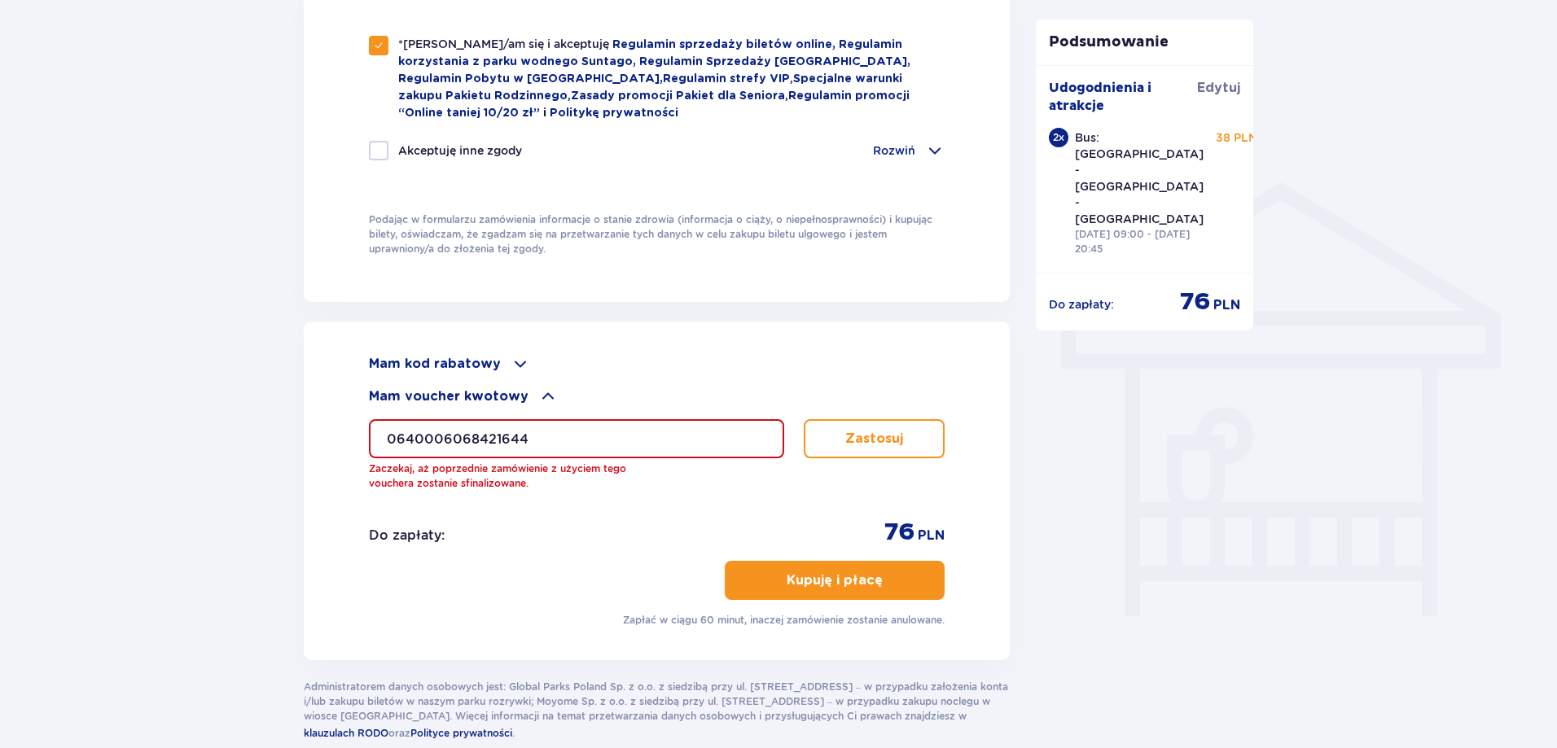
drag, startPoint x: 586, startPoint y: 438, endPoint x: 121, endPoint y: 502, distance: 469.2
